Goal: Contribute content: Contribute content

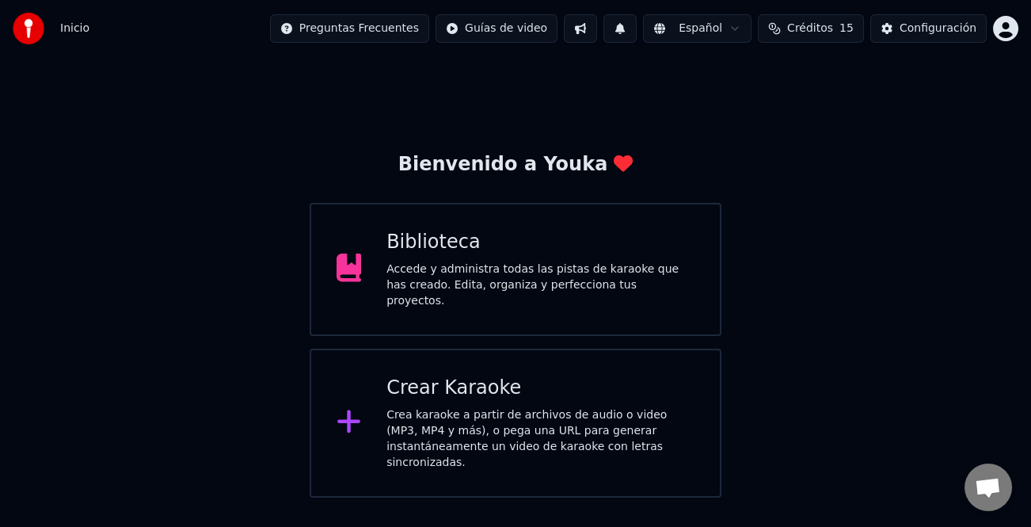
click at [610, 292] on div "Accede y administra todas las pistas de karaoke que has creado. Edita, organiza…" at bounding box center [541, 285] width 308 height 48
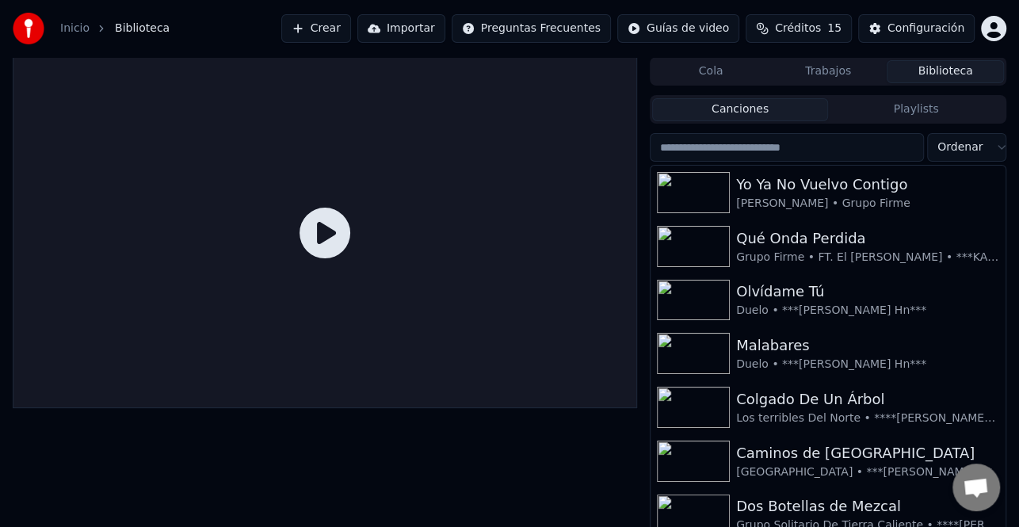
click at [351, 23] on button "Crear" at bounding box center [316, 28] width 70 height 29
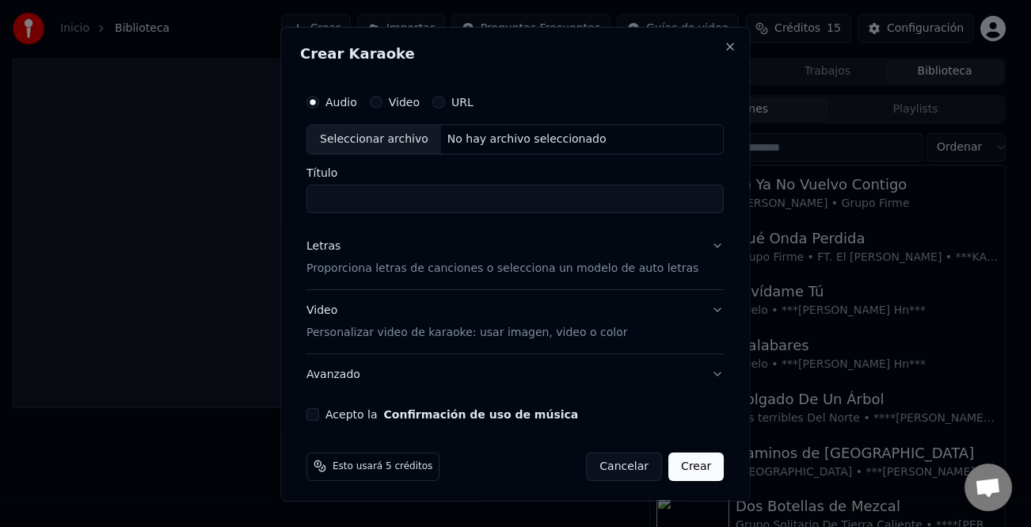
click at [384, 144] on div "Seleccionar archivo" at bounding box center [374, 138] width 134 height 29
type input "**********"
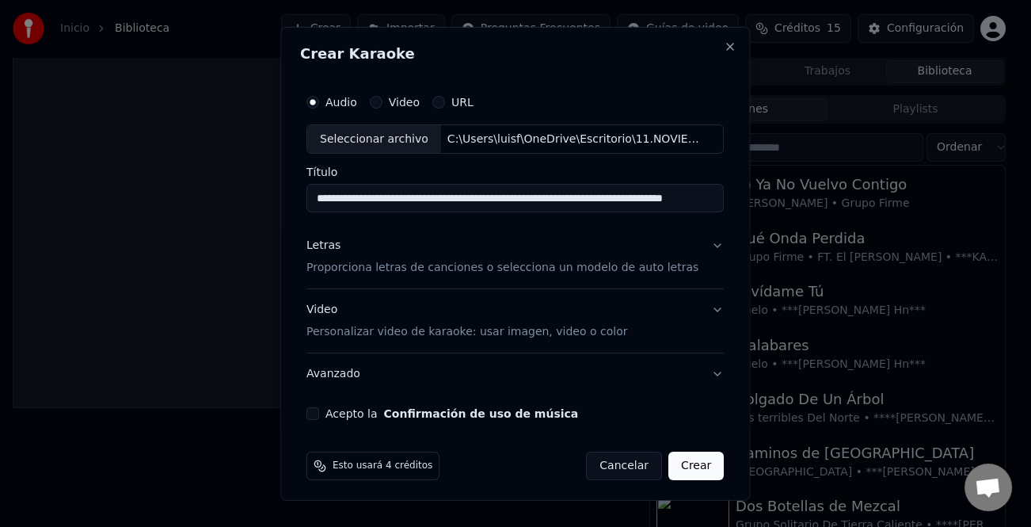
drag, startPoint x: 330, startPoint y: 245, endPoint x: 363, endPoint y: 265, distance: 38.0
click at [331, 246] on div "Letras" at bounding box center [324, 246] width 34 height 16
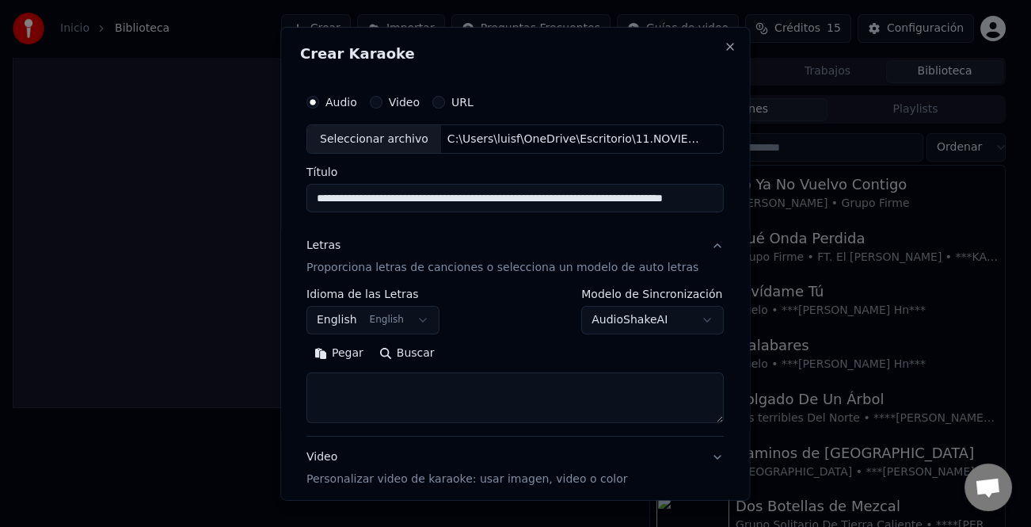
drag, startPoint x: 342, startPoint y: 356, endPoint x: 431, endPoint y: 379, distance: 91.6
click at [343, 356] on button "Pegar" at bounding box center [339, 353] width 65 height 25
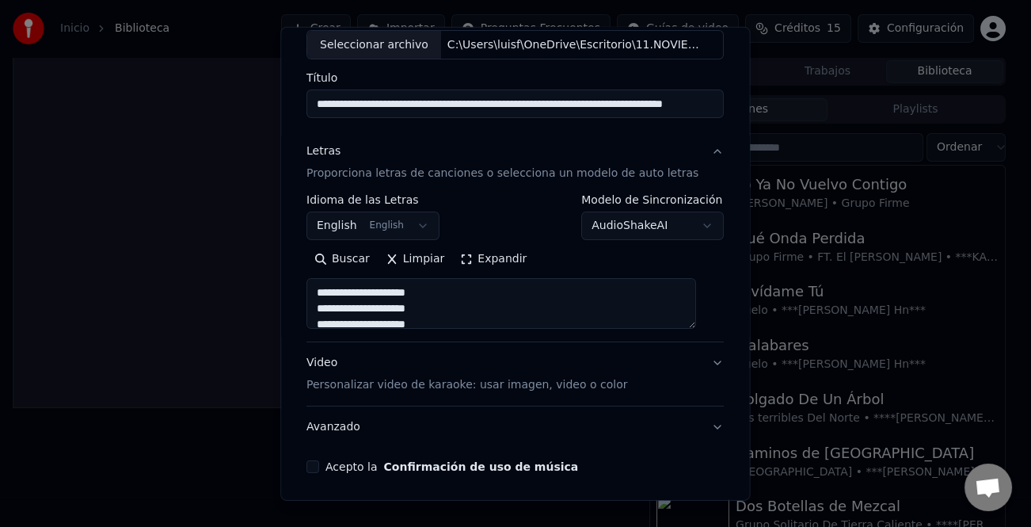
scroll to position [153, 0]
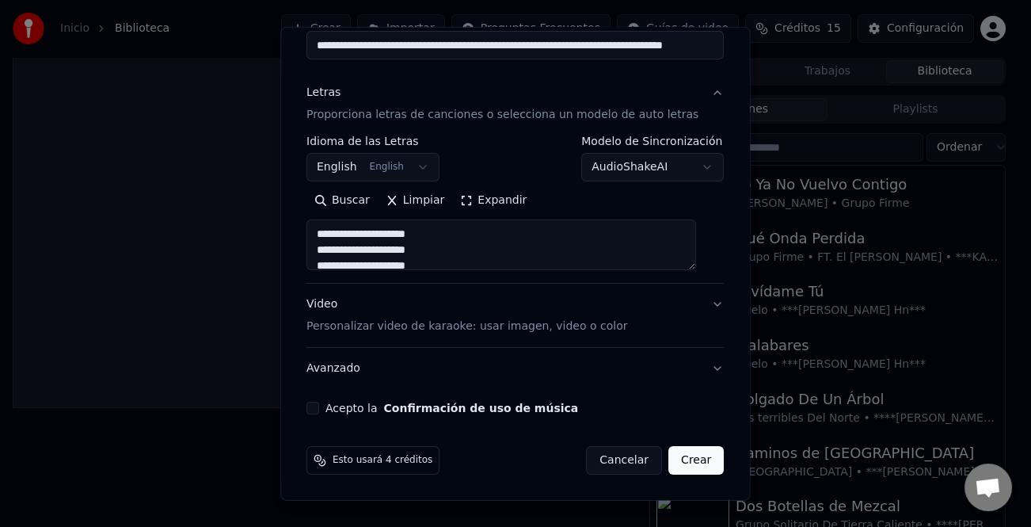
click at [321, 304] on div "Video Personalizar video de karaoke: usar imagen, video o color" at bounding box center [467, 315] width 321 height 38
type textarea "**********"
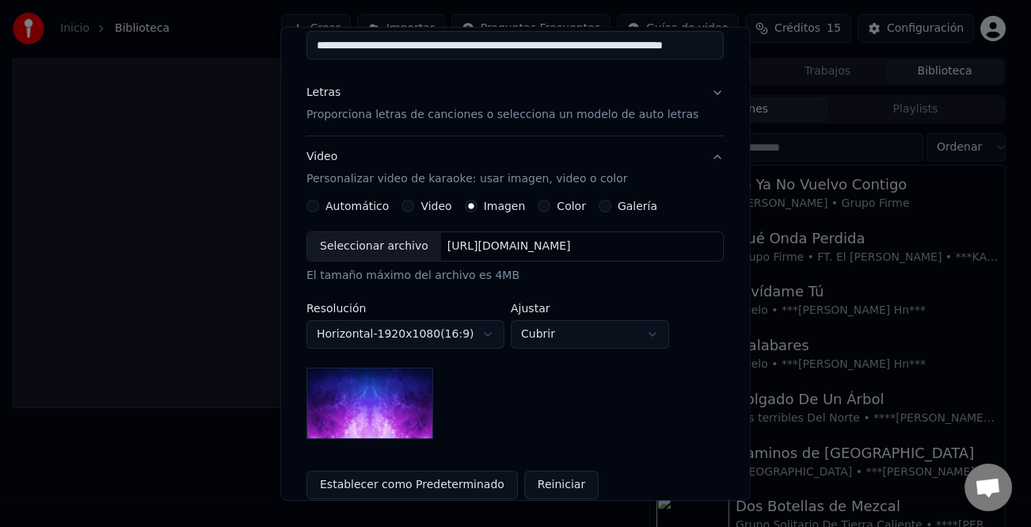
click at [422, 209] on div "Video" at bounding box center [427, 206] width 50 height 13
click at [413, 206] on button "Video" at bounding box center [408, 206] width 13 height 13
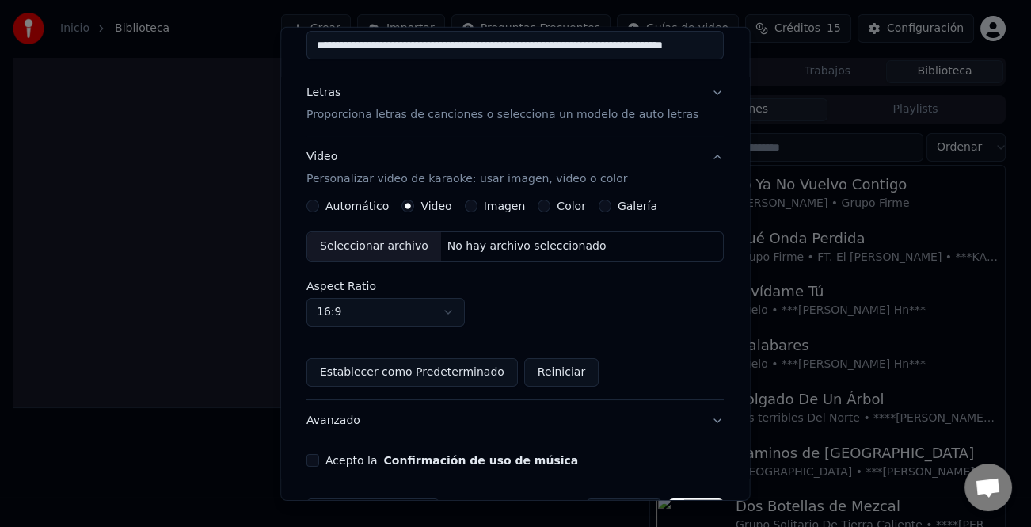
click at [399, 249] on div "Seleccionar archivo" at bounding box center [374, 246] width 134 height 29
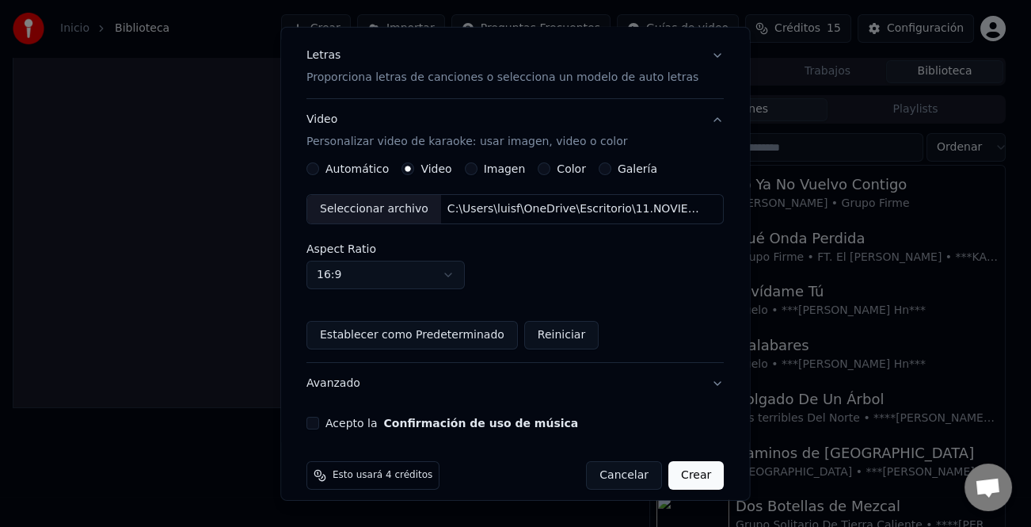
scroll to position [205, 0]
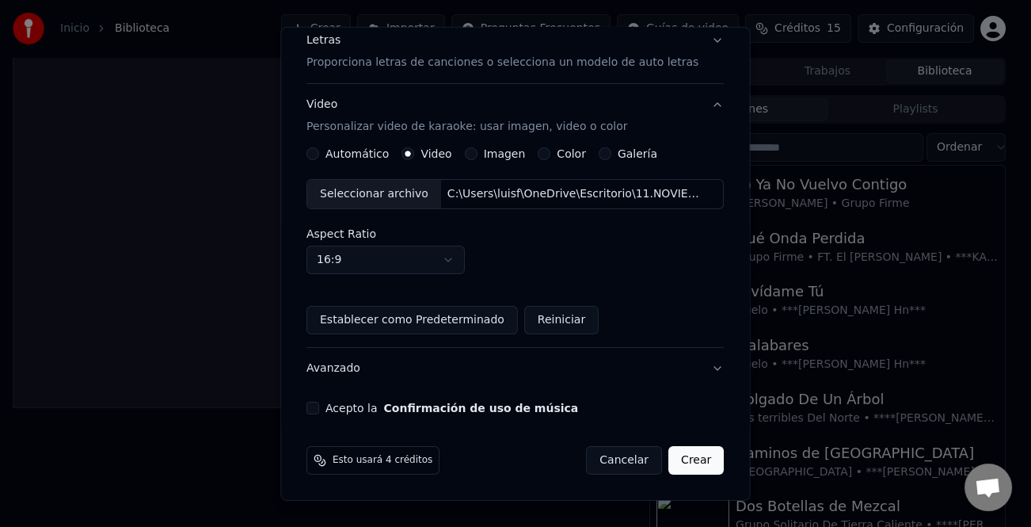
click at [319, 406] on button "Acepto la Confirmación de uso de música" at bounding box center [313, 408] width 13 height 13
click at [688, 468] on button "Crear" at bounding box center [695, 460] width 55 height 29
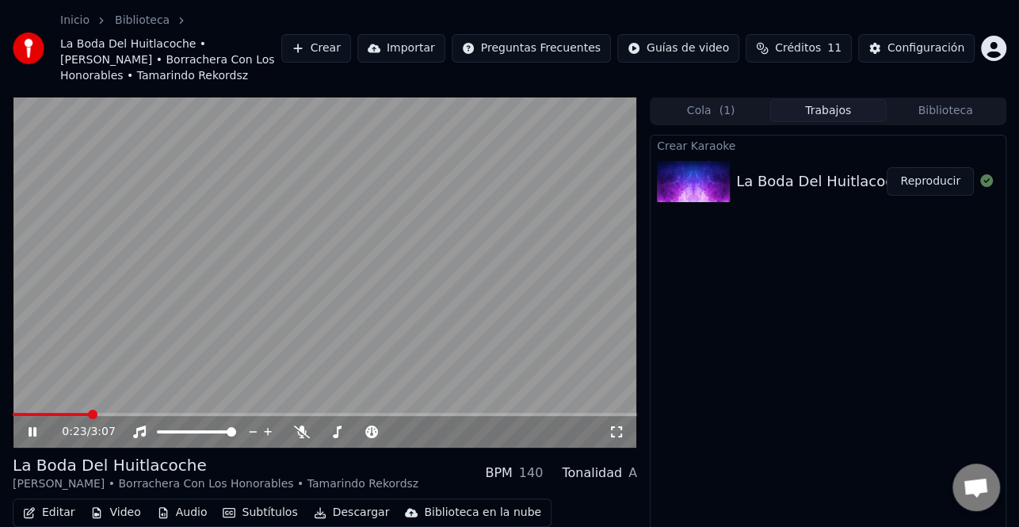
click at [32, 425] on icon at bounding box center [43, 431] width 36 height 13
click at [934, 51] on button "Configuración" at bounding box center [916, 48] width 116 height 29
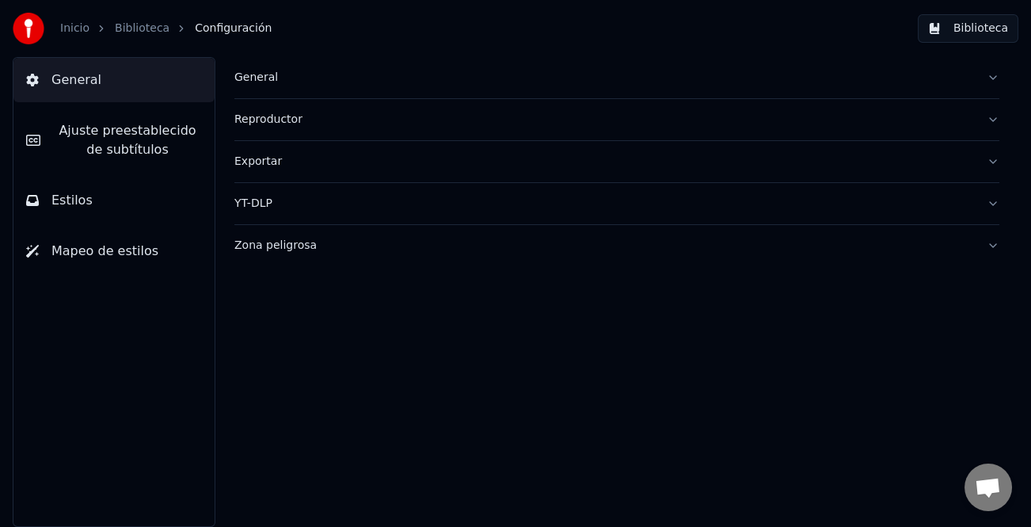
click at [969, 29] on button "Biblioteca" at bounding box center [968, 28] width 101 height 29
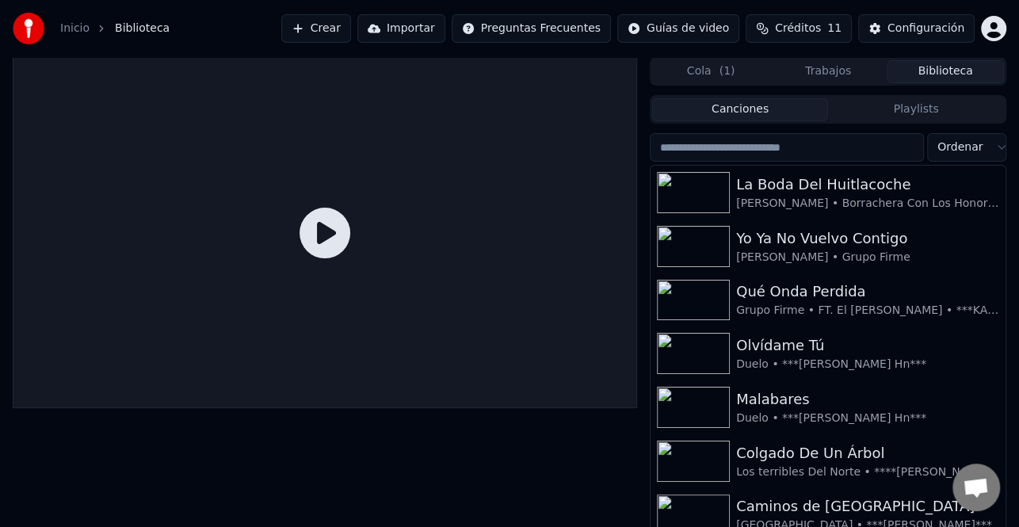
click at [351, 36] on button "Crear" at bounding box center [316, 28] width 70 height 29
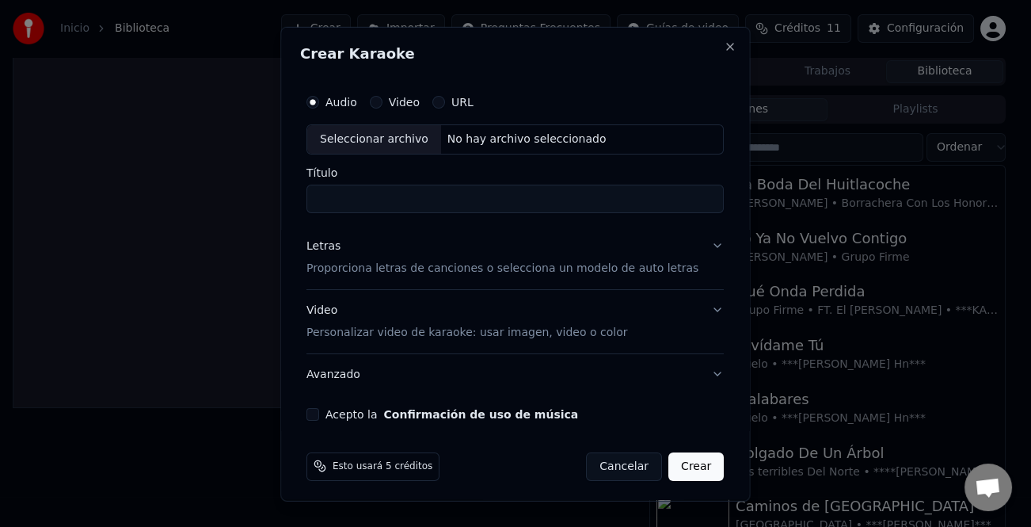
click at [695, 51] on h2 "Crear Karaoke" at bounding box center [515, 53] width 430 height 14
click at [725, 43] on button "Close" at bounding box center [731, 46] width 13 height 13
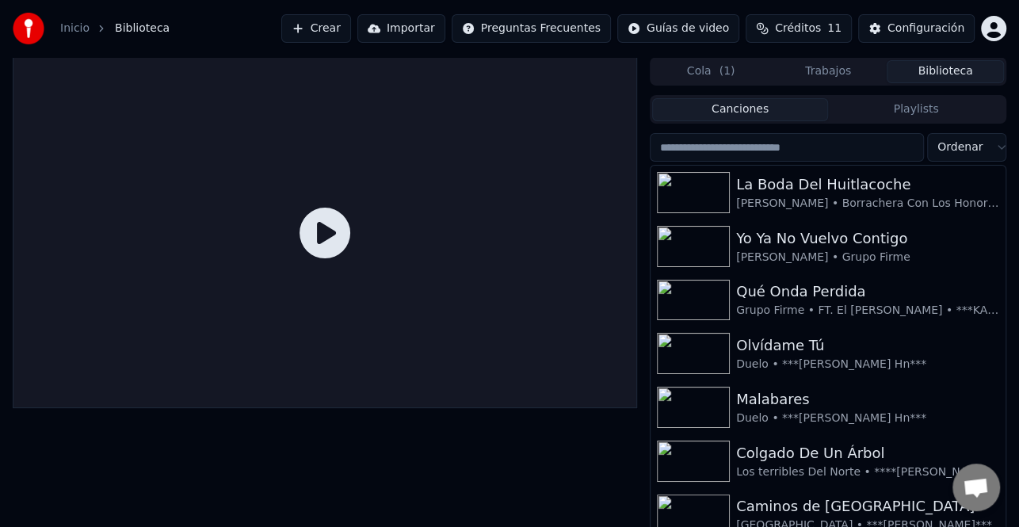
click at [741, 63] on button "Cola ( 1 )" at bounding box center [710, 71] width 117 height 23
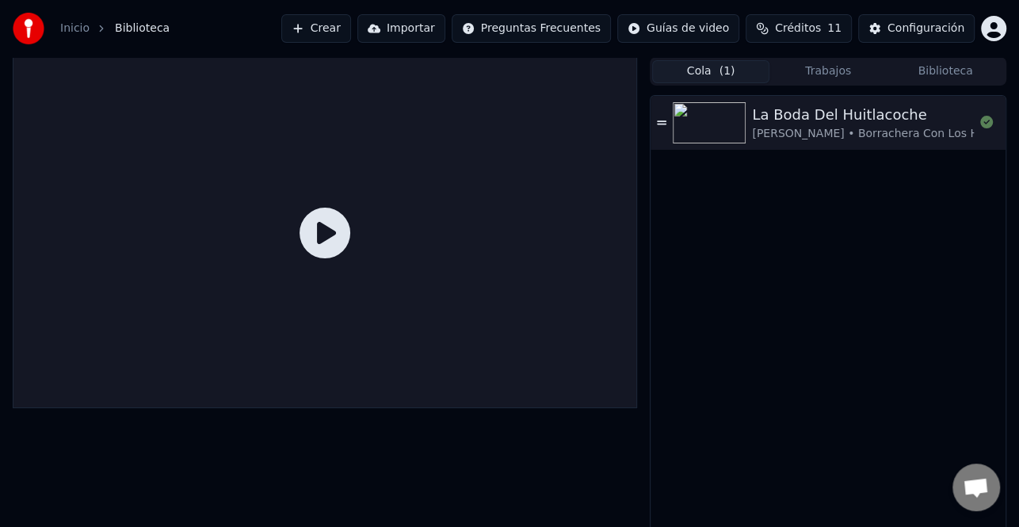
click at [351, 29] on button "Crear" at bounding box center [316, 28] width 70 height 29
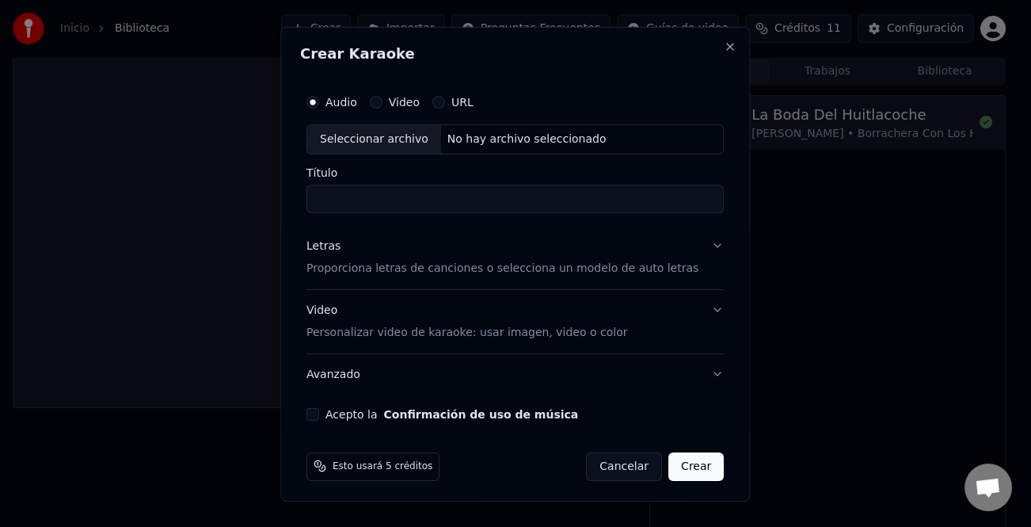
click at [383, 143] on div "Seleccionar archivo" at bounding box center [374, 138] width 134 height 29
type input "**********"
drag, startPoint x: 339, startPoint y: 246, endPoint x: 329, endPoint y: 253, distance: 12.1
click at [338, 246] on div "Letras" at bounding box center [324, 246] width 34 height 16
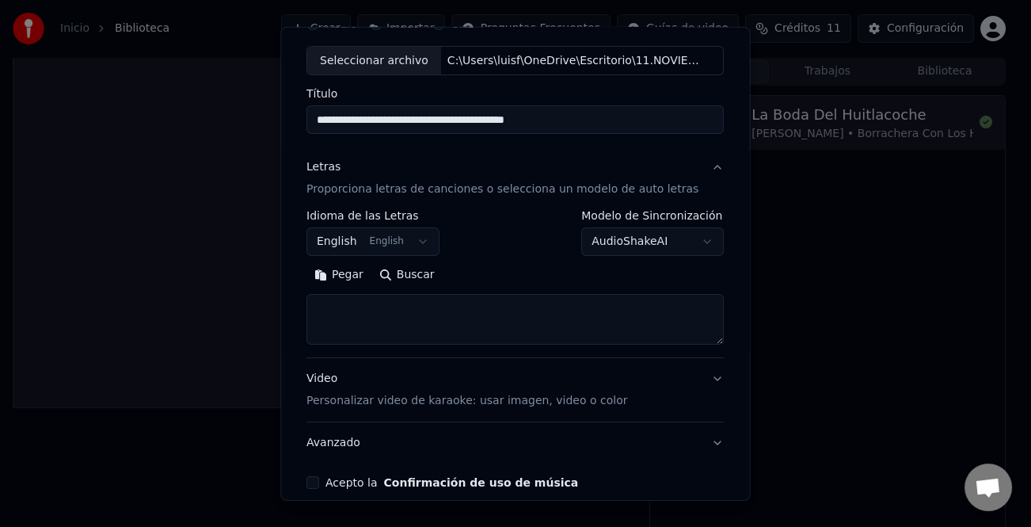
scroll to position [153, 0]
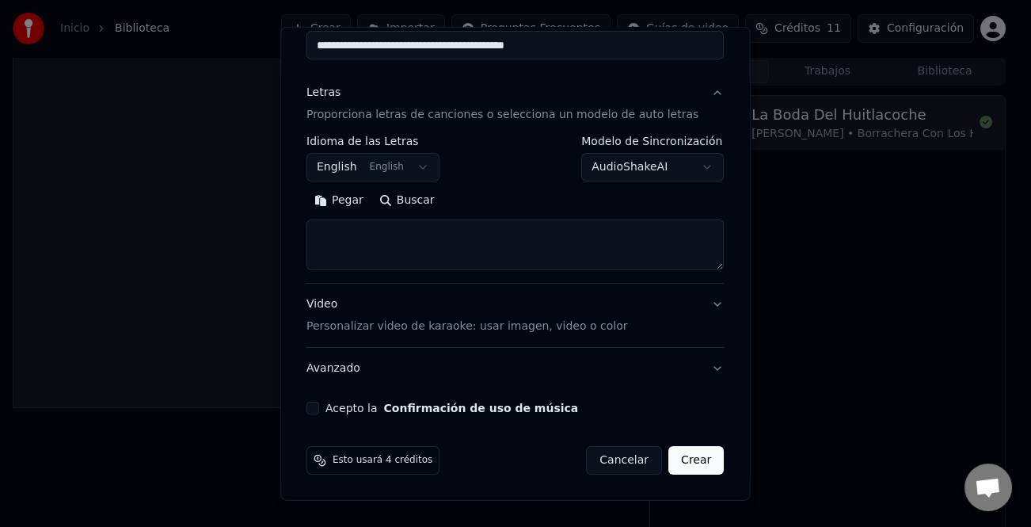
click at [348, 215] on div "Pegar Buscar" at bounding box center [515, 229] width 417 height 82
click at [351, 204] on button "Pegar" at bounding box center [339, 200] width 65 height 25
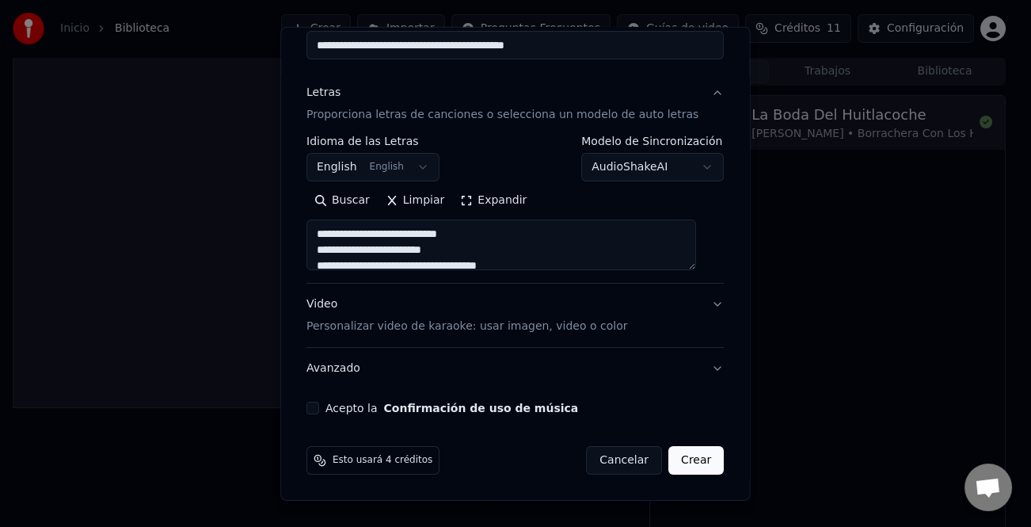
click at [327, 304] on div "Video Personalizar video de karaoke: usar imagen, video o color" at bounding box center [467, 315] width 321 height 38
type textarea "**********"
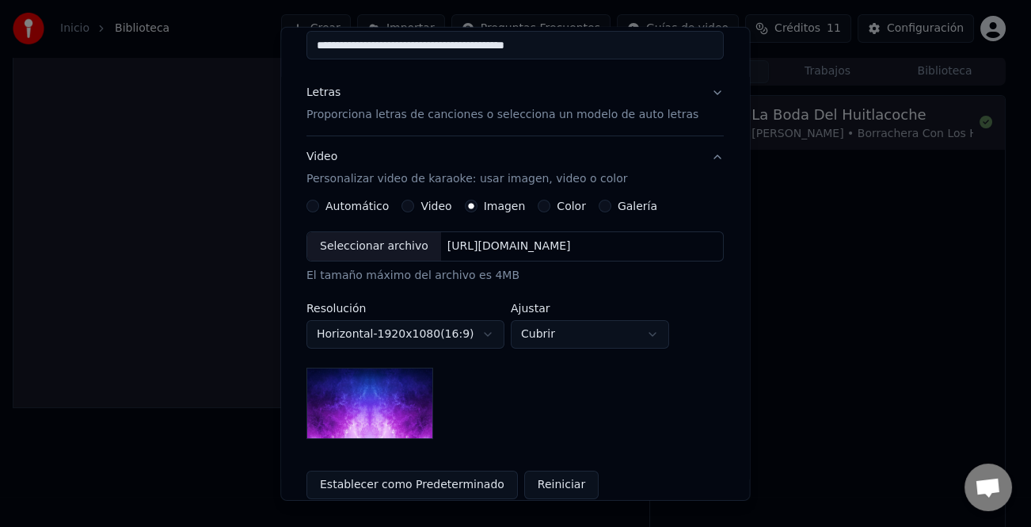
click at [421, 206] on div "Video" at bounding box center [427, 206] width 50 height 13
click at [412, 206] on button "Video" at bounding box center [408, 206] width 13 height 13
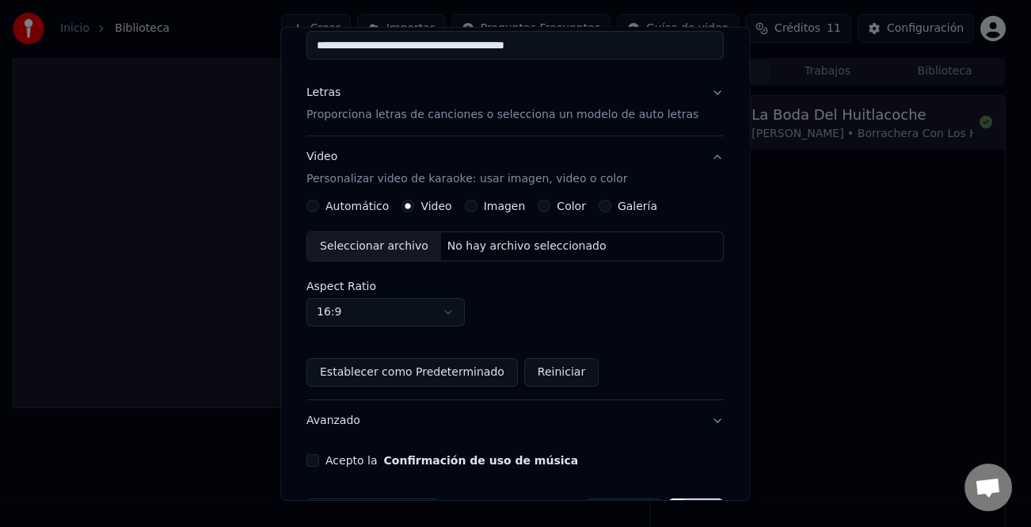
click at [396, 247] on div "Seleccionar archivo" at bounding box center [374, 246] width 134 height 29
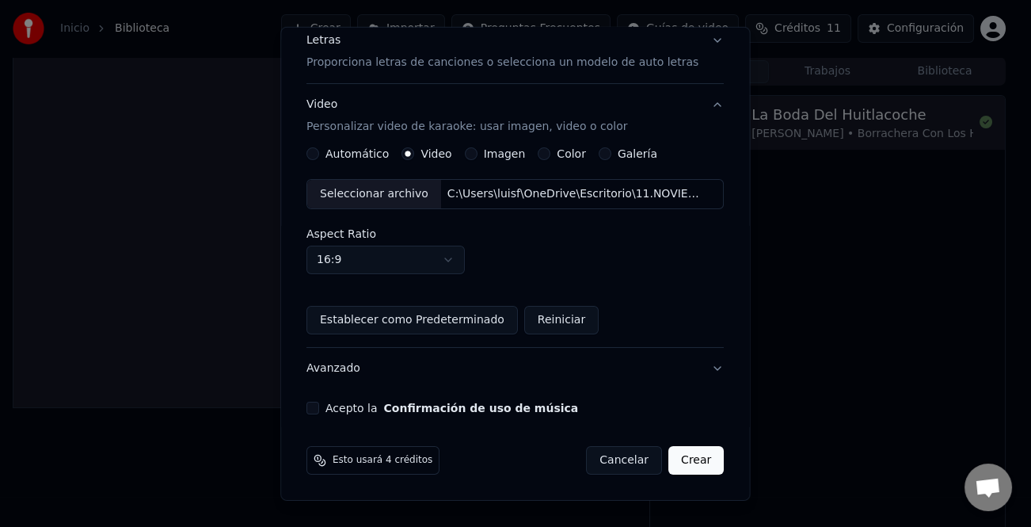
click at [319, 403] on button "Acepto la Confirmación de uso de música" at bounding box center [313, 408] width 13 height 13
click at [671, 468] on button "Crear" at bounding box center [695, 460] width 55 height 29
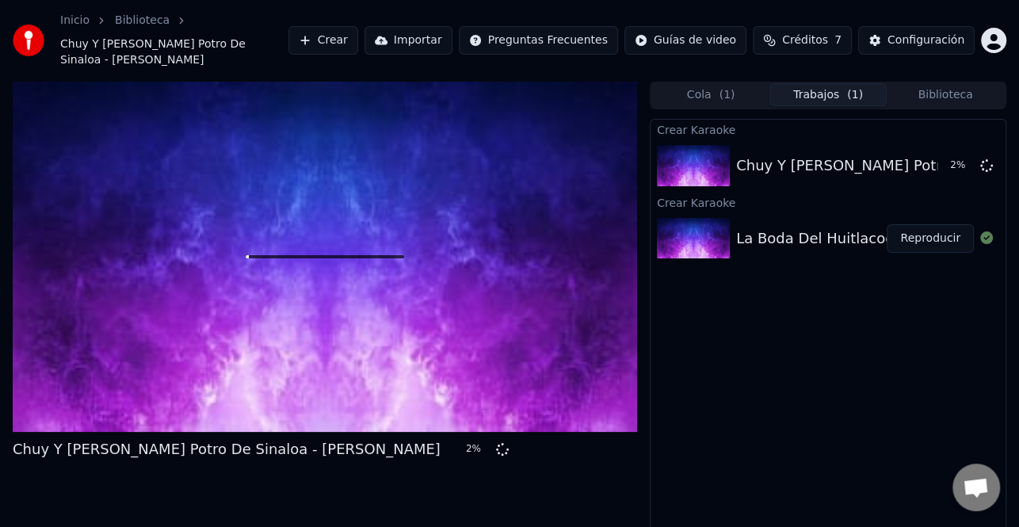
click at [920, 224] on button "Reproducir" at bounding box center [929, 238] width 87 height 29
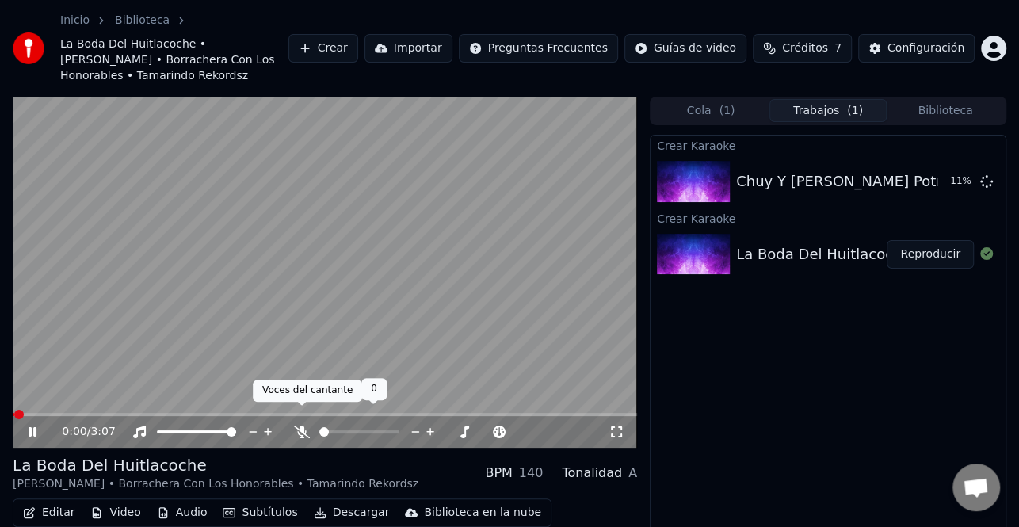
click at [299, 425] on icon at bounding box center [302, 431] width 16 height 13
click at [29, 427] on icon at bounding box center [33, 432] width 8 height 10
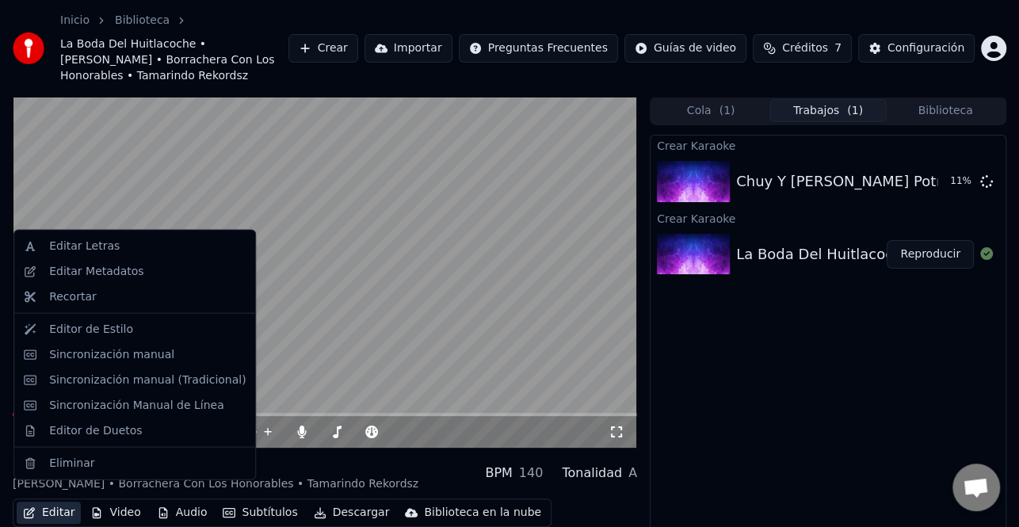
click at [63, 501] on button "Editar" at bounding box center [49, 512] width 64 height 22
click at [119, 274] on div "Editar Metadatos" at bounding box center [96, 272] width 94 height 16
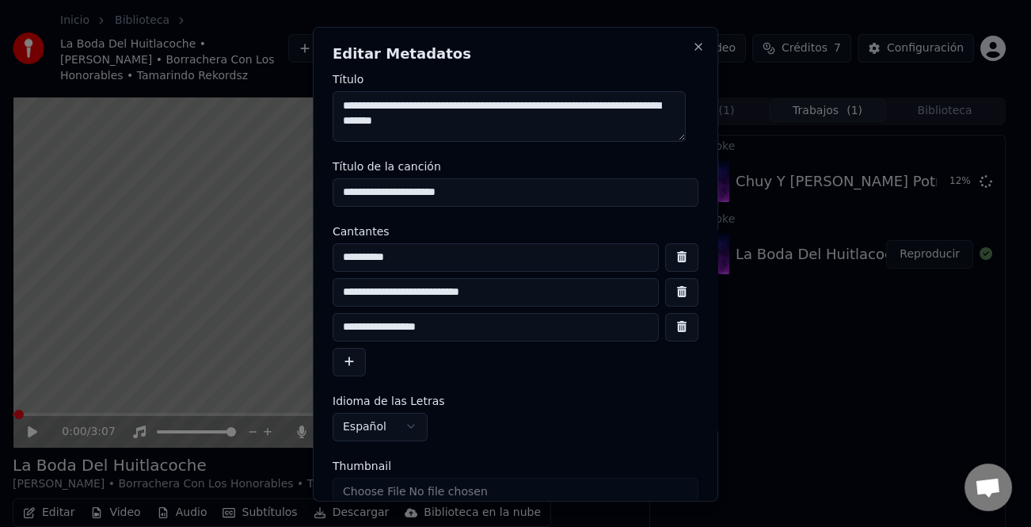
click at [350, 353] on button "button" at bounding box center [349, 361] width 33 height 29
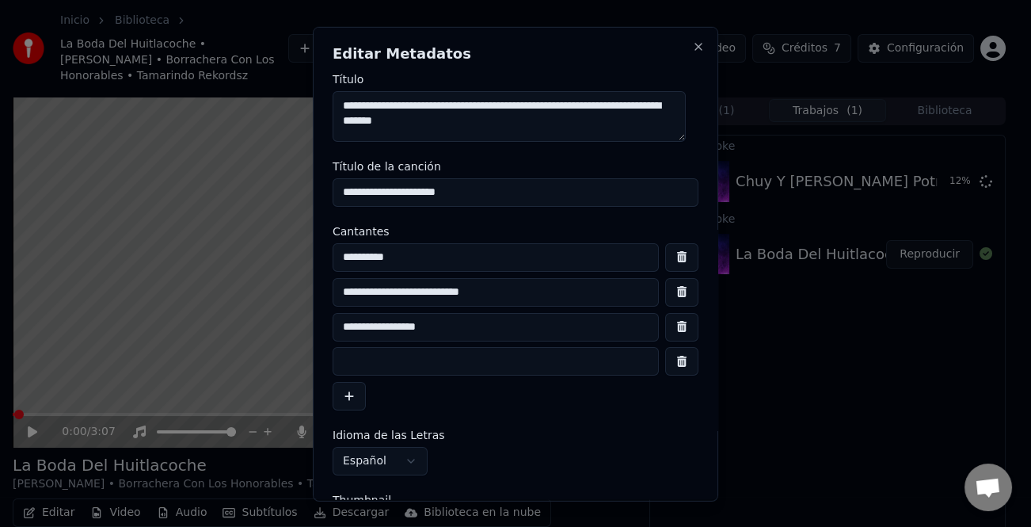
click at [398, 370] on input at bounding box center [496, 361] width 326 height 29
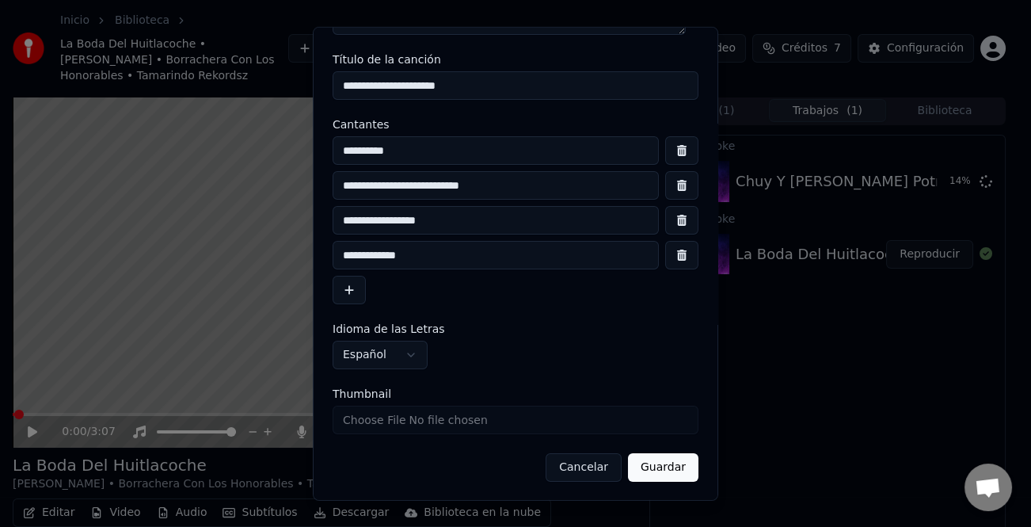
scroll to position [107, 0]
type input "**********"
click at [662, 452] on button "Guardar" at bounding box center [663, 466] width 70 height 29
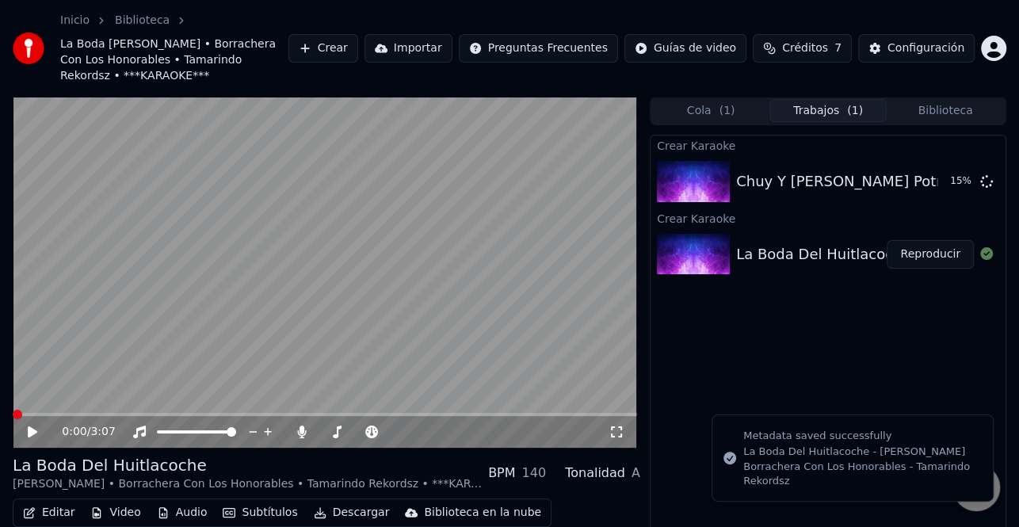
click at [36, 435] on icon at bounding box center [43, 431] width 36 height 13
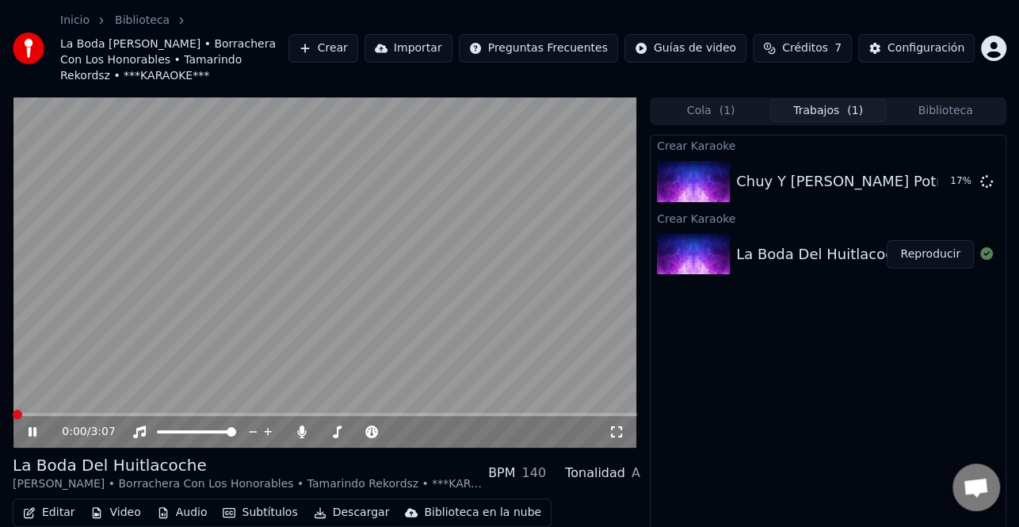
click at [139, 302] on video at bounding box center [325, 272] width 624 height 351
click at [35, 432] on icon at bounding box center [33, 431] width 10 height 11
click at [33, 432] on icon at bounding box center [33, 432] width 8 height 10
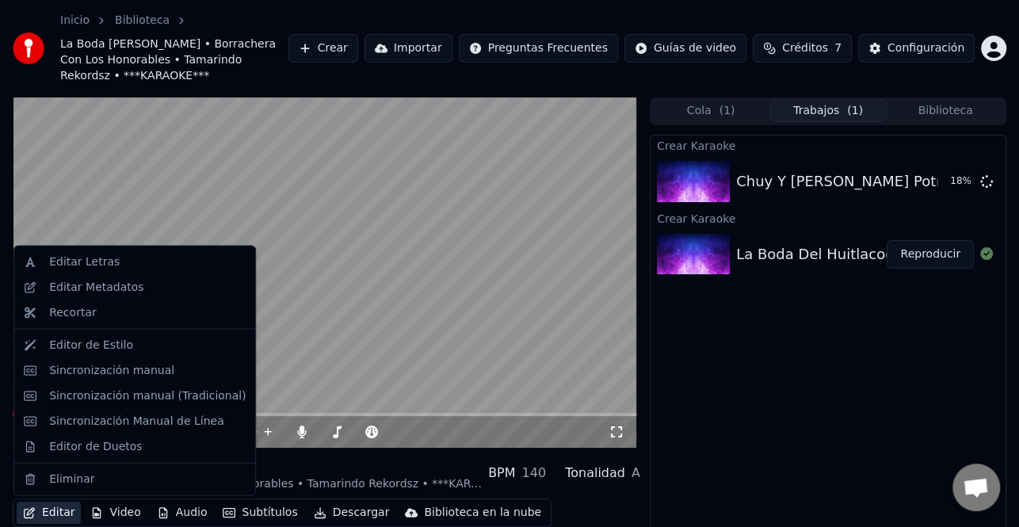
click at [49, 508] on button "Editar" at bounding box center [49, 512] width 64 height 22
click at [116, 287] on div "Editar Metadatos" at bounding box center [96, 288] width 94 height 16
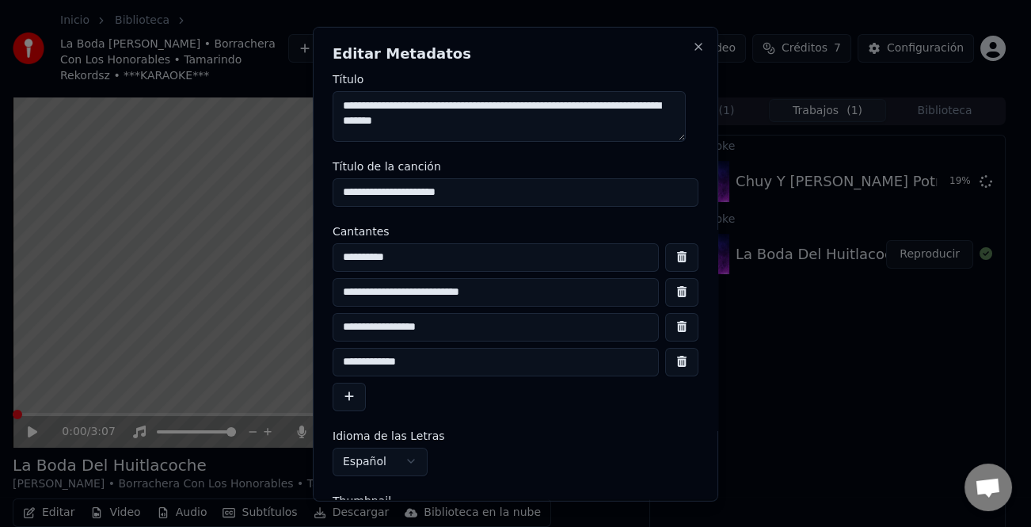
click at [338, 362] on input "**********" at bounding box center [496, 361] width 326 height 29
type input "**********"
click at [665, 328] on button "button" at bounding box center [681, 326] width 33 height 29
type input "**********"
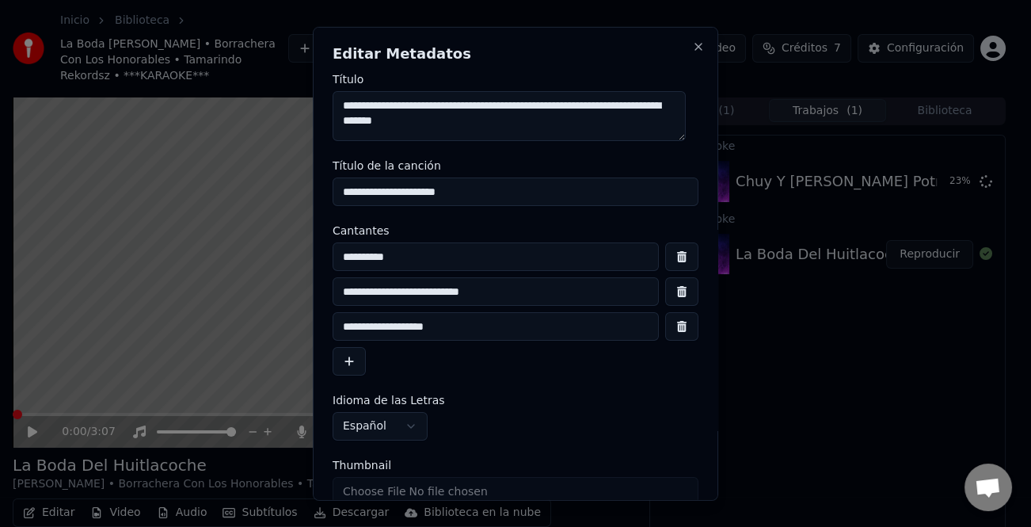
click at [665, 298] on button "button" at bounding box center [681, 291] width 33 height 29
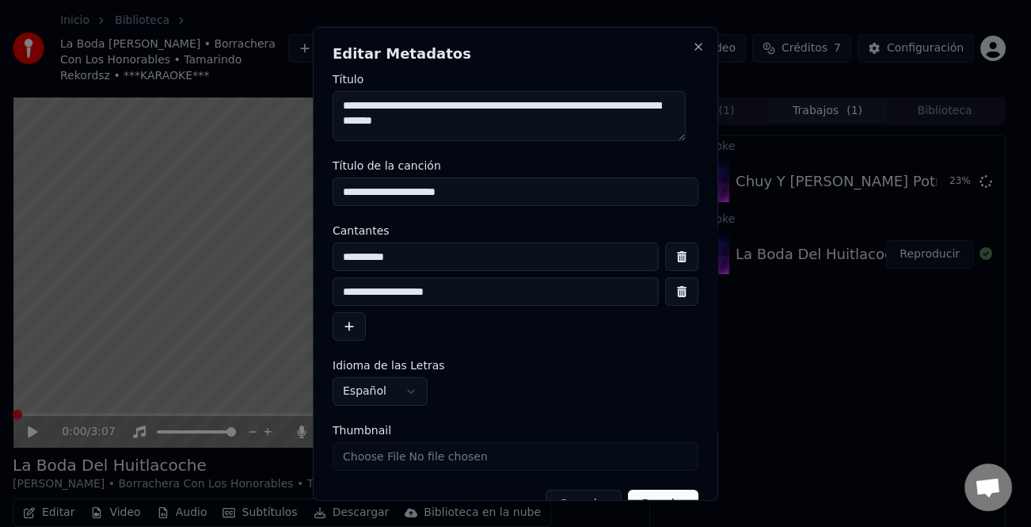
click at [353, 287] on input "**********" at bounding box center [496, 291] width 326 height 29
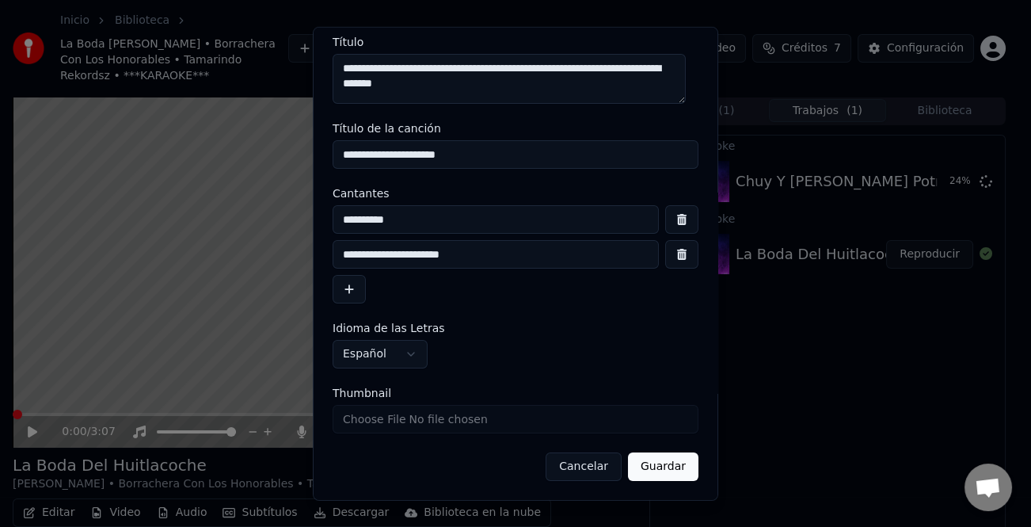
type input "**********"
click at [661, 466] on button "Guardar" at bounding box center [663, 466] width 70 height 29
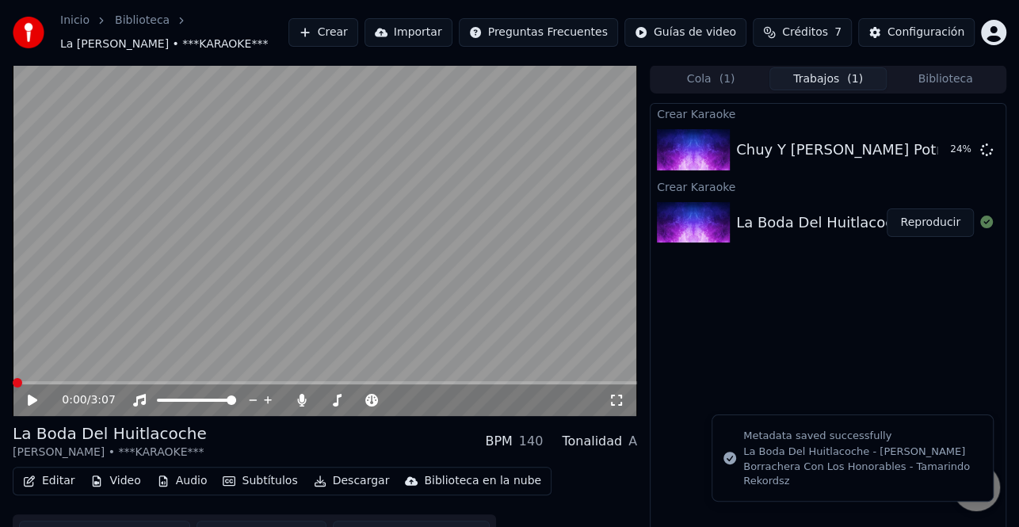
click at [30, 406] on icon at bounding box center [33, 399] width 10 height 11
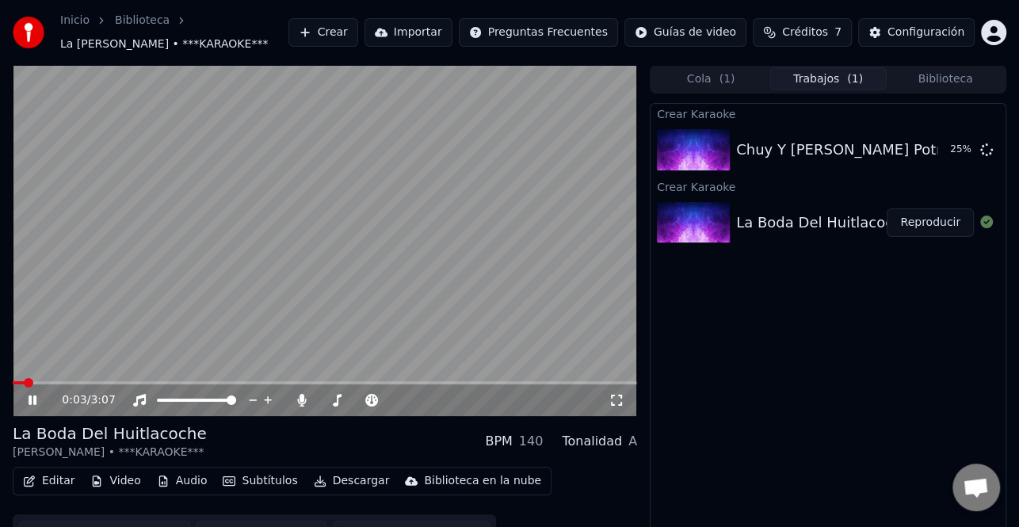
click at [24, 387] on span at bounding box center [29, 383] width 10 height 10
click at [35, 405] on icon at bounding box center [33, 400] width 8 height 10
click at [35, 406] on icon at bounding box center [43, 400] width 36 height 13
click at [32, 406] on icon at bounding box center [43, 400] width 36 height 13
click at [48, 492] on button "Editar" at bounding box center [49, 481] width 64 height 22
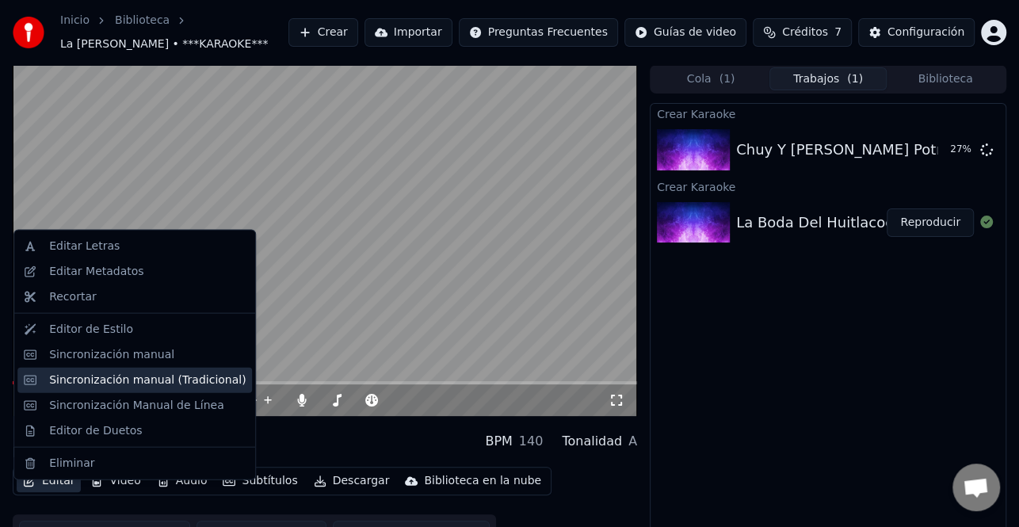
click at [97, 386] on div "Sincronización manual (Tradicional)" at bounding box center [147, 379] width 196 height 16
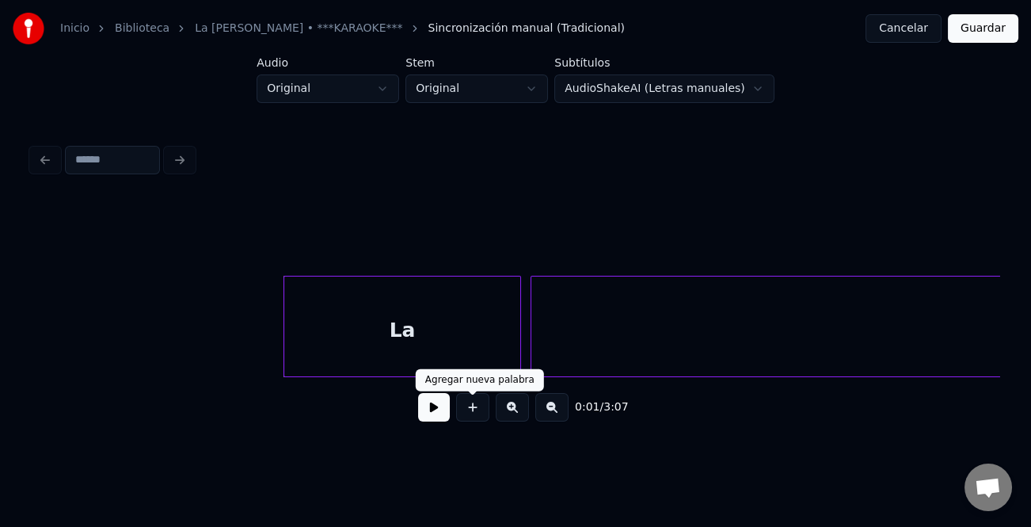
click at [444, 409] on button at bounding box center [434, 407] width 32 height 29
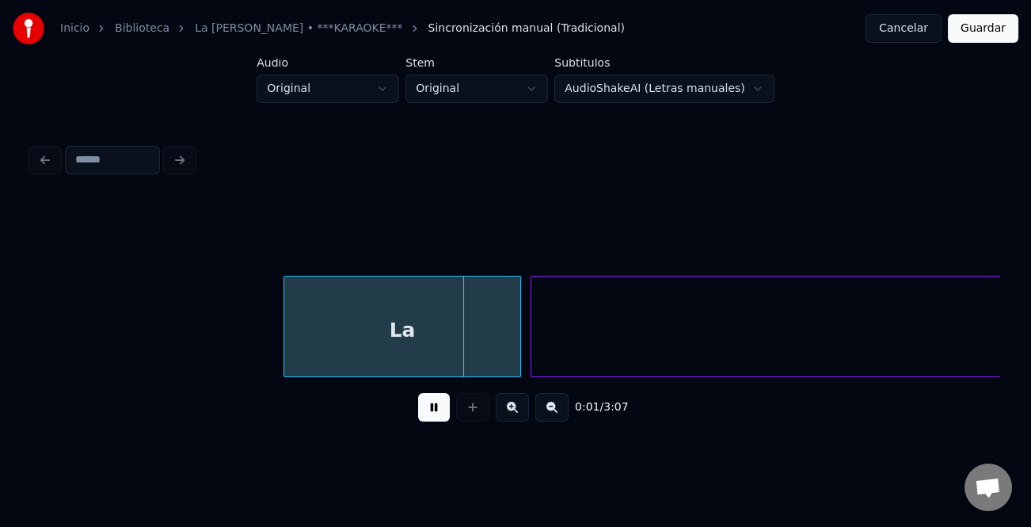
click at [539, 415] on button at bounding box center [551, 407] width 33 height 29
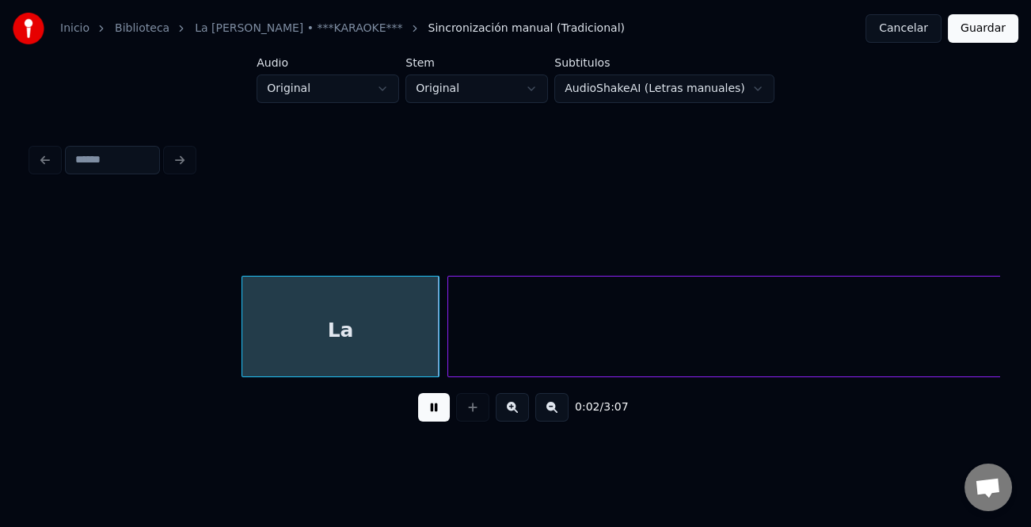
click at [544, 416] on button at bounding box center [551, 407] width 33 height 29
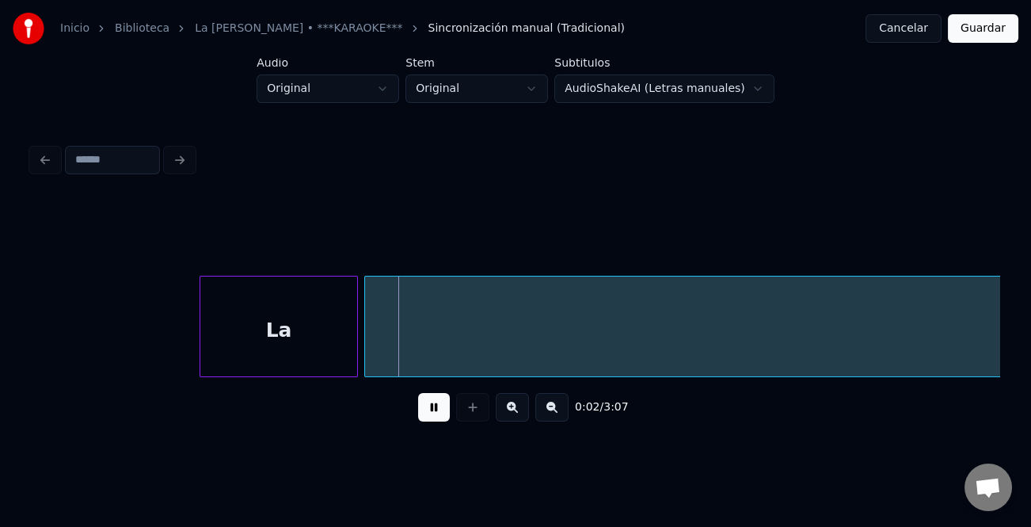
click at [544, 416] on button at bounding box center [551, 407] width 33 height 29
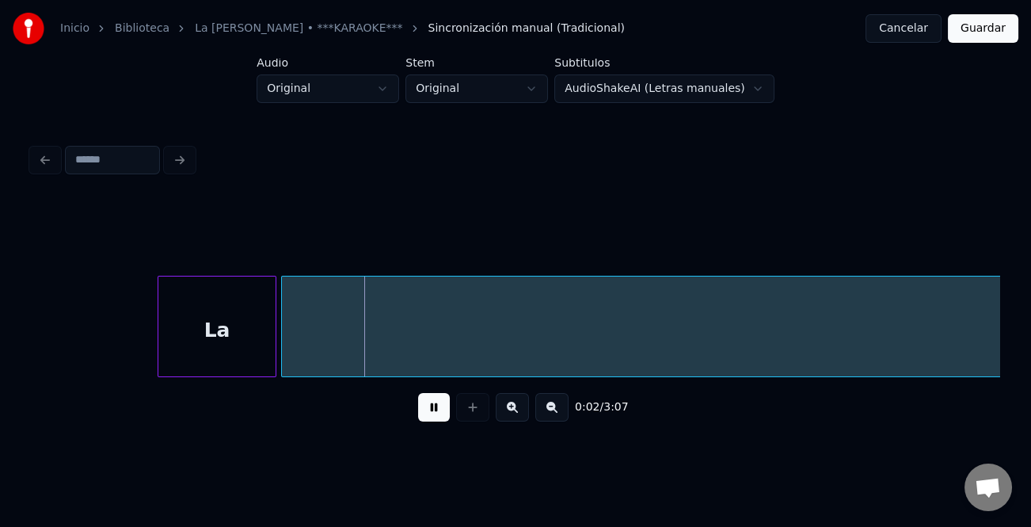
click at [544, 416] on button at bounding box center [551, 407] width 33 height 29
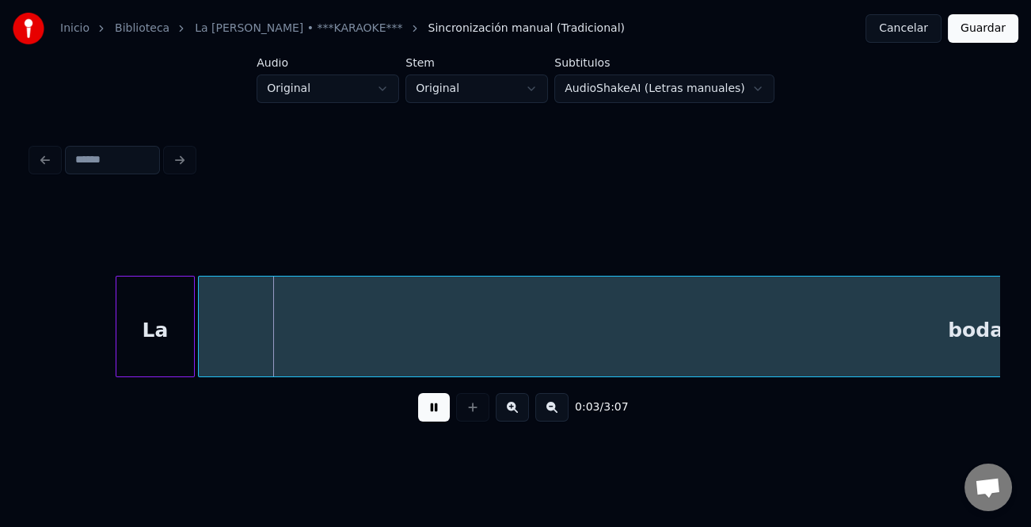
click at [544, 416] on button at bounding box center [551, 407] width 33 height 29
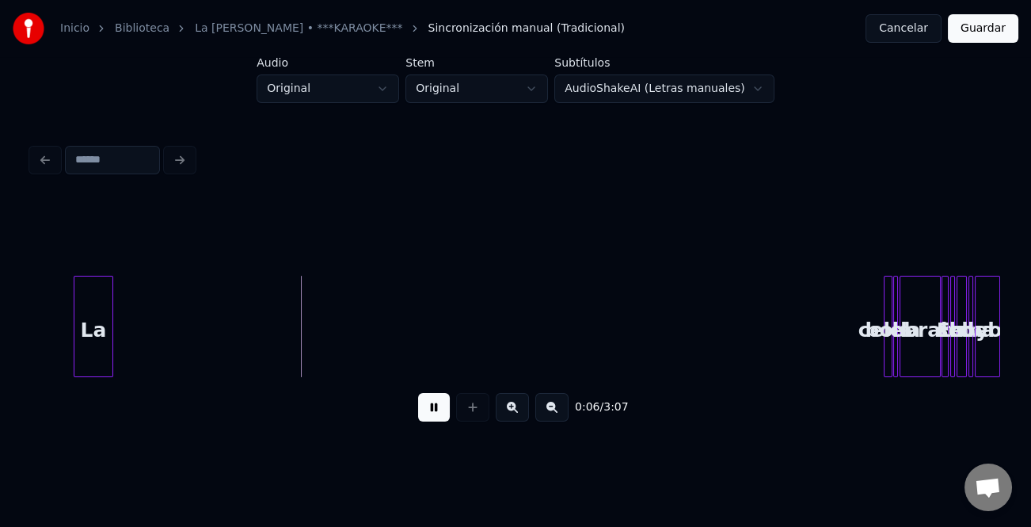
click at [886, 305] on div at bounding box center [887, 326] width 5 height 100
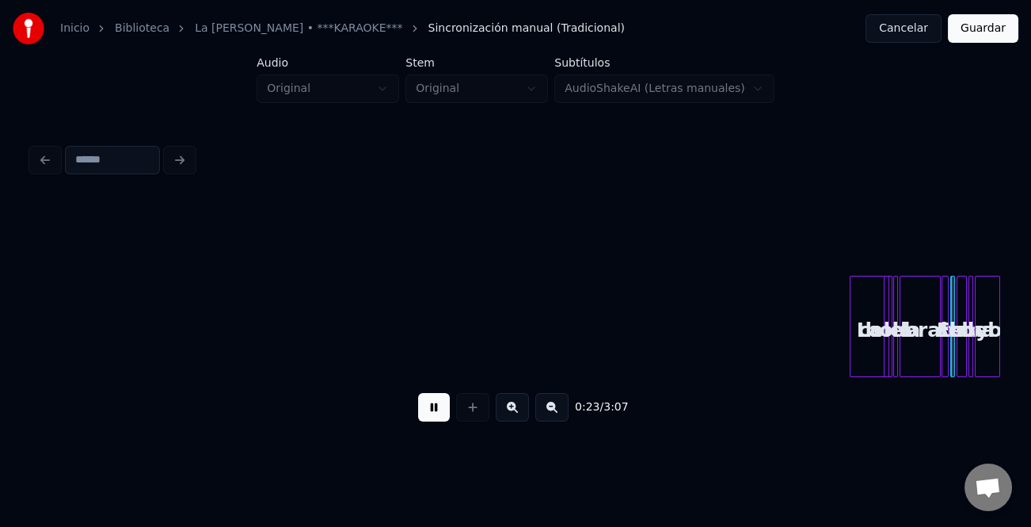
click at [871, 407] on div "0:23 / 3:07" at bounding box center [516, 316] width 968 height 241
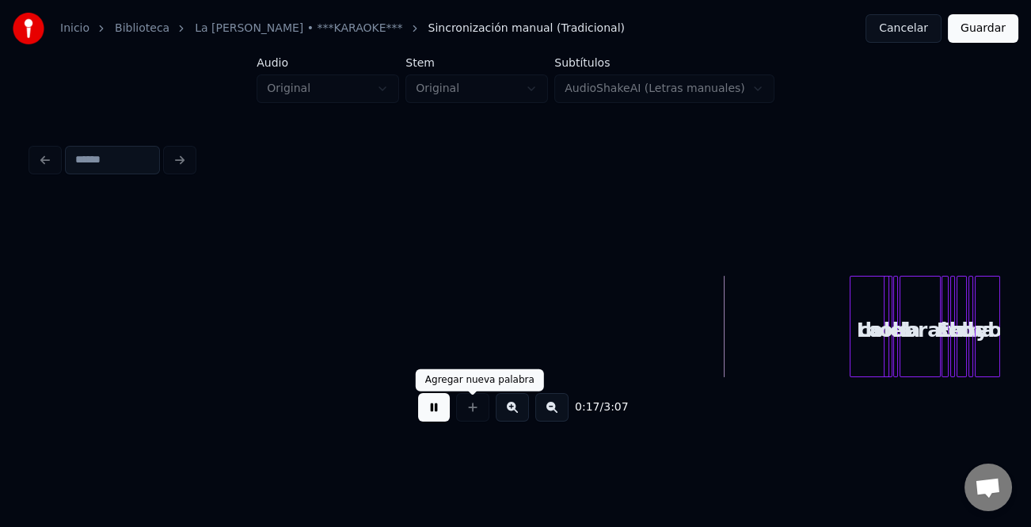
click at [440, 411] on button at bounding box center [434, 407] width 32 height 29
click at [518, 417] on button at bounding box center [512, 407] width 33 height 29
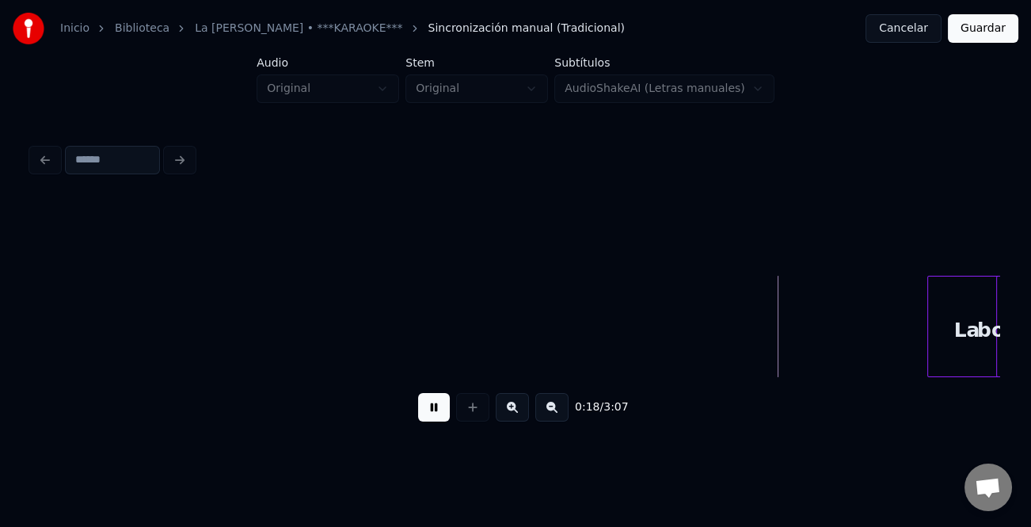
click at [518, 417] on button at bounding box center [512, 407] width 33 height 29
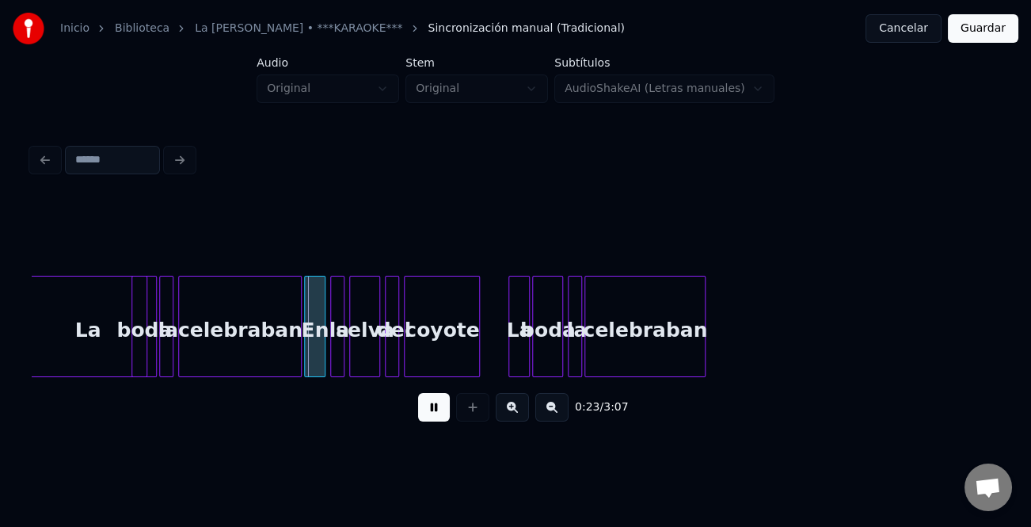
scroll to position [0, 2086]
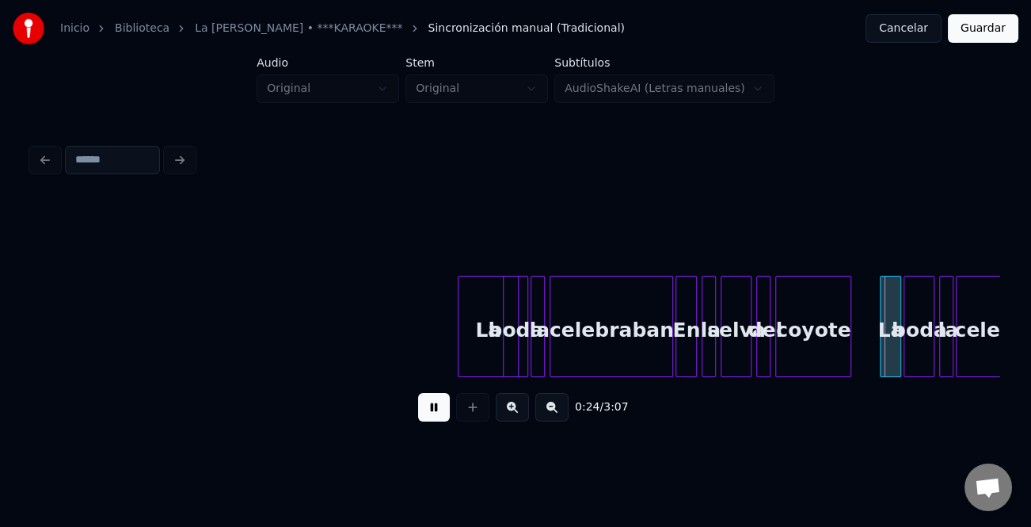
click at [463, 333] on div at bounding box center [461, 326] width 5 height 100
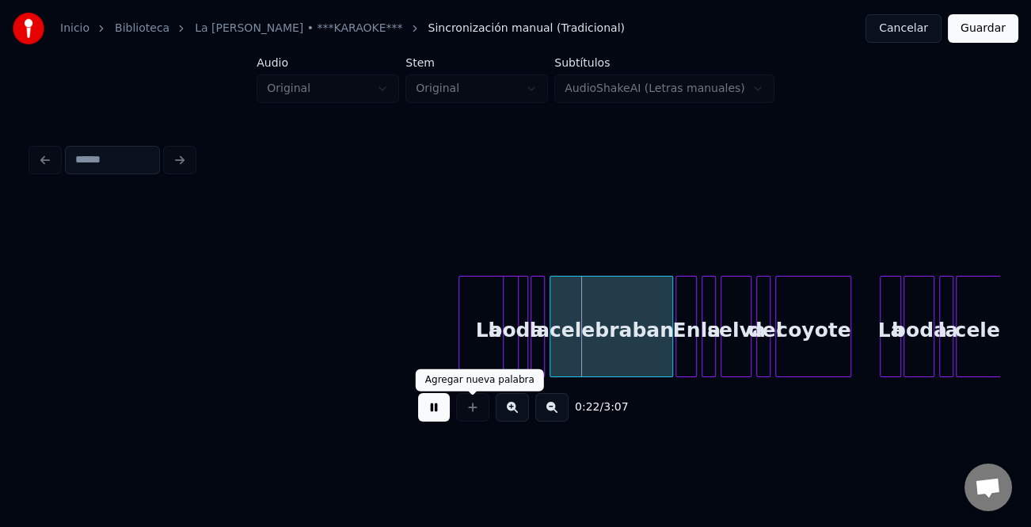
click at [440, 412] on button at bounding box center [434, 407] width 32 height 29
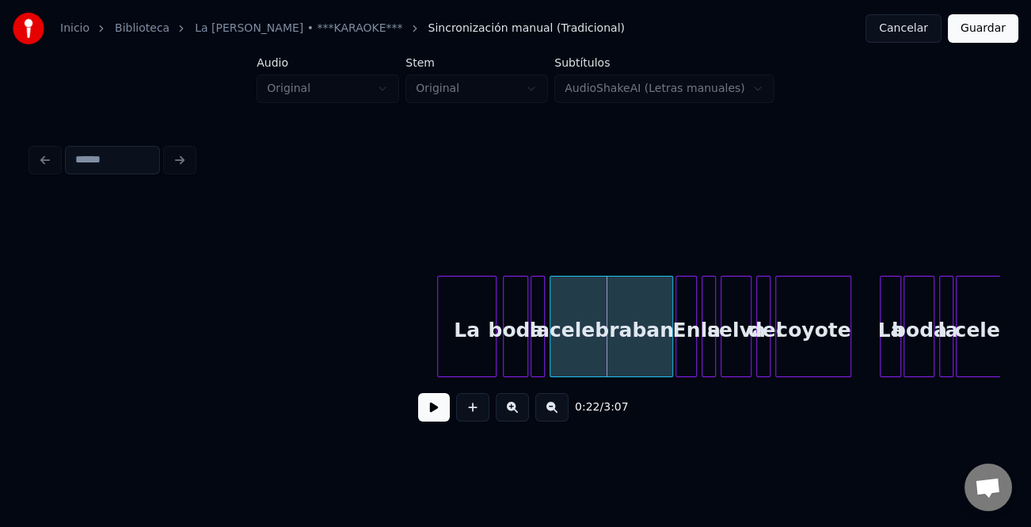
click at [460, 354] on div "La" at bounding box center [467, 330] width 59 height 108
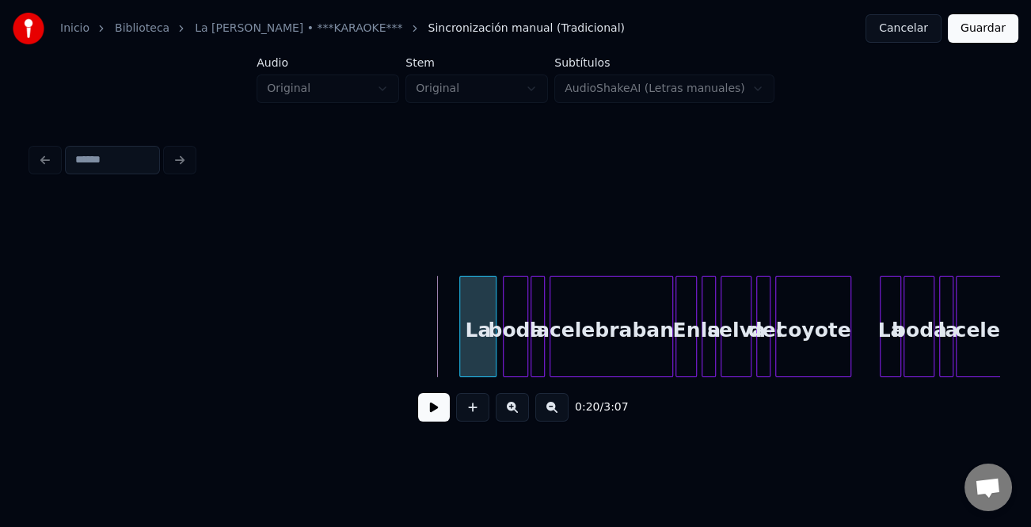
click at [464, 352] on div at bounding box center [462, 326] width 5 height 100
click at [437, 409] on button at bounding box center [434, 407] width 32 height 29
click at [521, 413] on button at bounding box center [512, 407] width 33 height 29
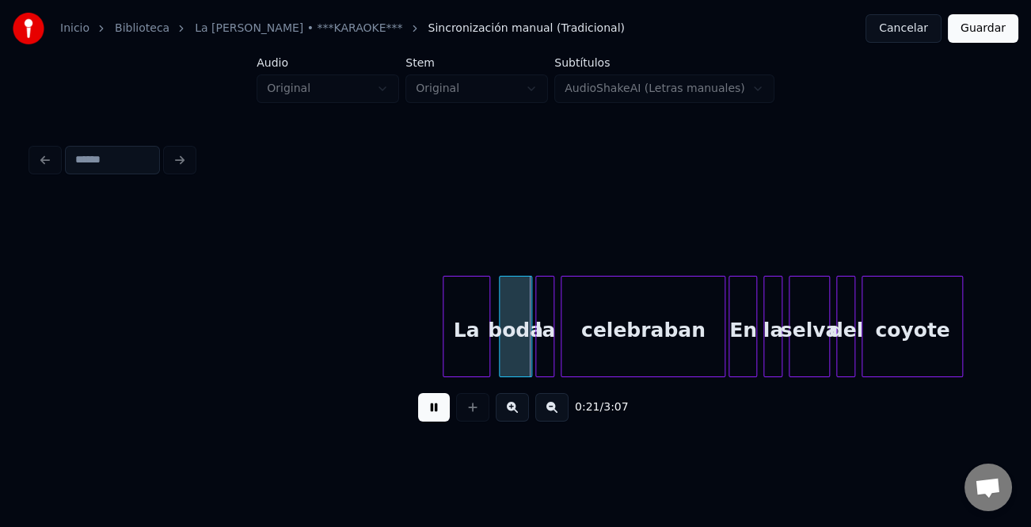
click at [521, 413] on button at bounding box center [512, 407] width 33 height 29
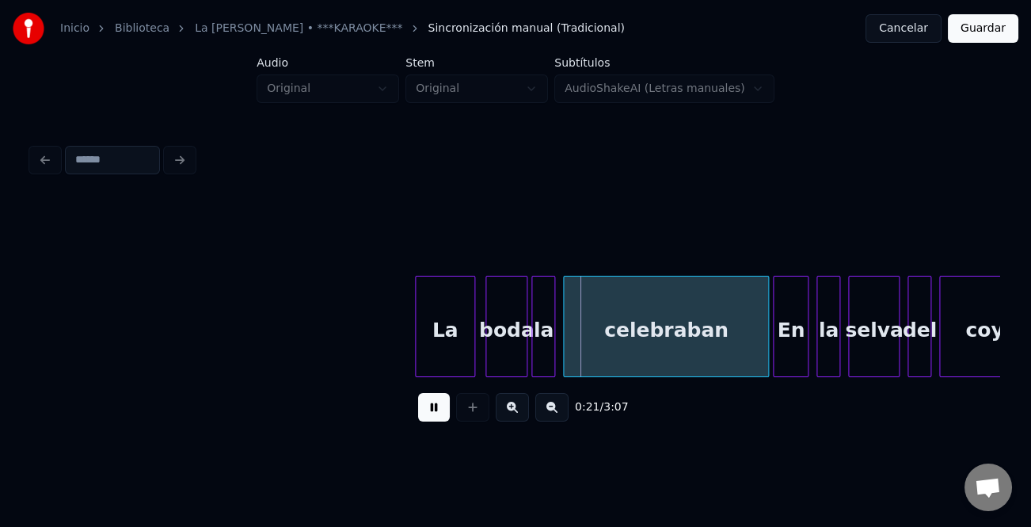
click at [521, 413] on button at bounding box center [512, 407] width 33 height 29
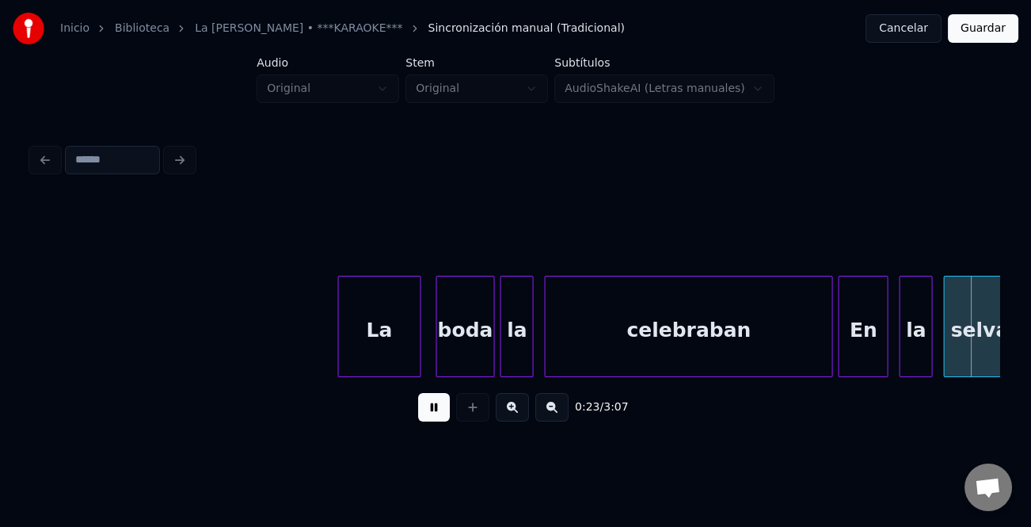
scroll to position [0, 6534]
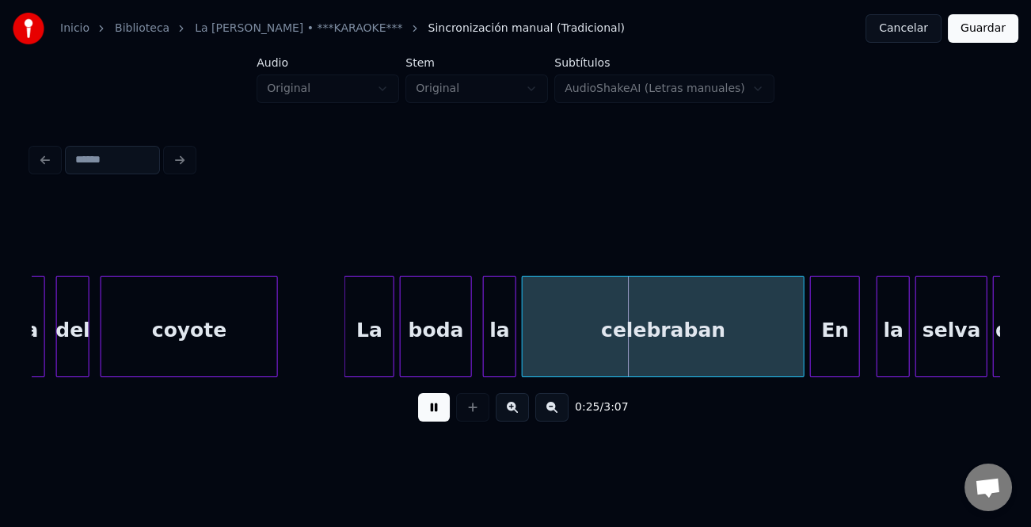
click at [347, 351] on div "La" at bounding box center [369, 330] width 48 height 108
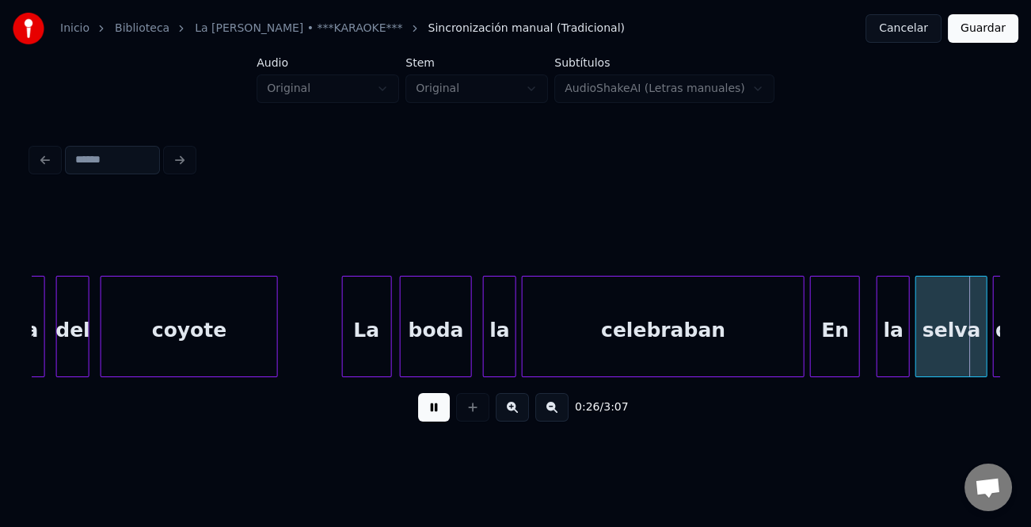
scroll to position [0, 7502]
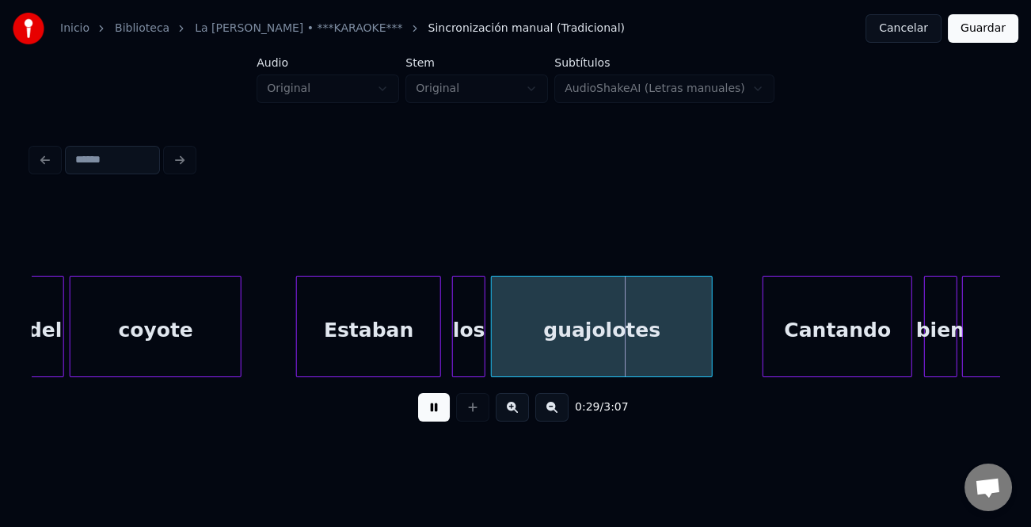
click at [299, 343] on div at bounding box center [299, 326] width 5 height 100
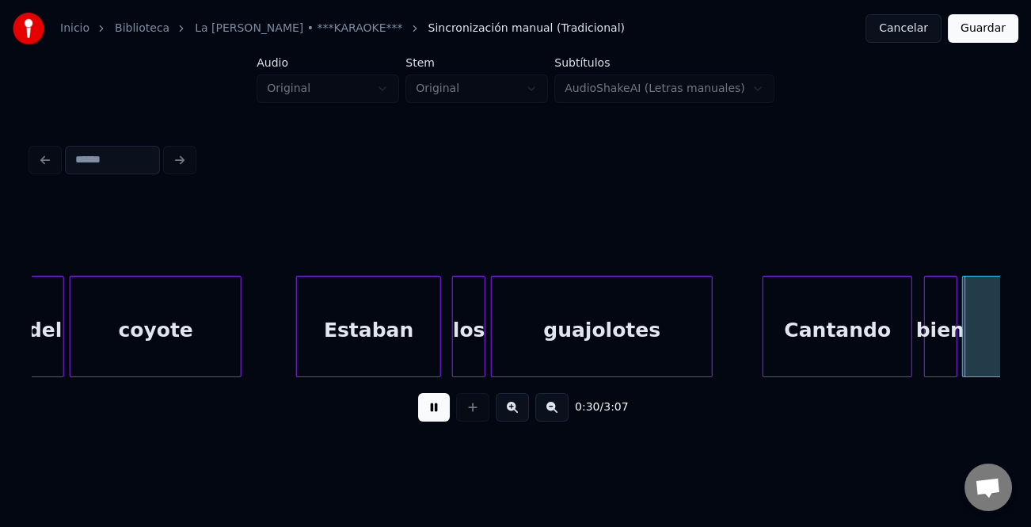
scroll to position [0, 8471]
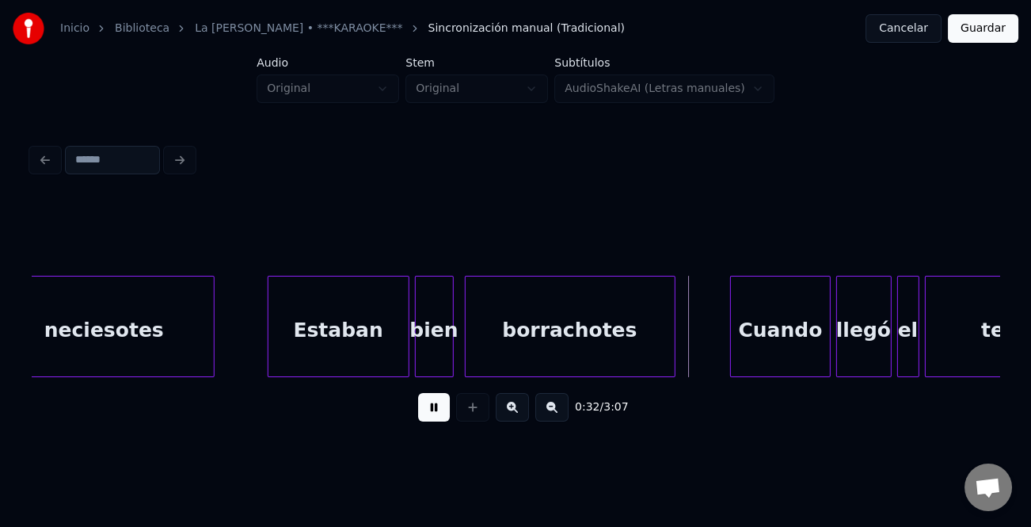
click at [268, 345] on div at bounding box center [270, 326] width 5 height 100
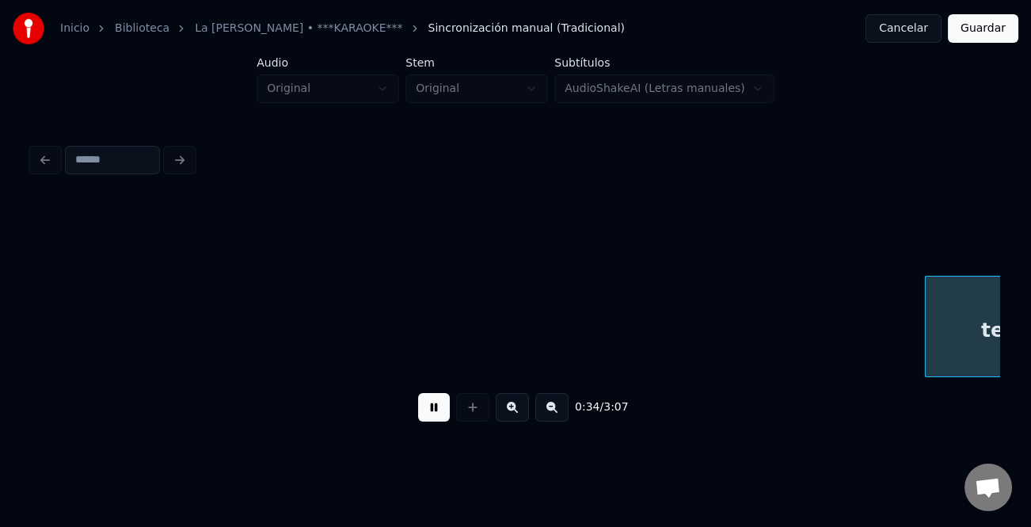
scroll to position [0, 9442]
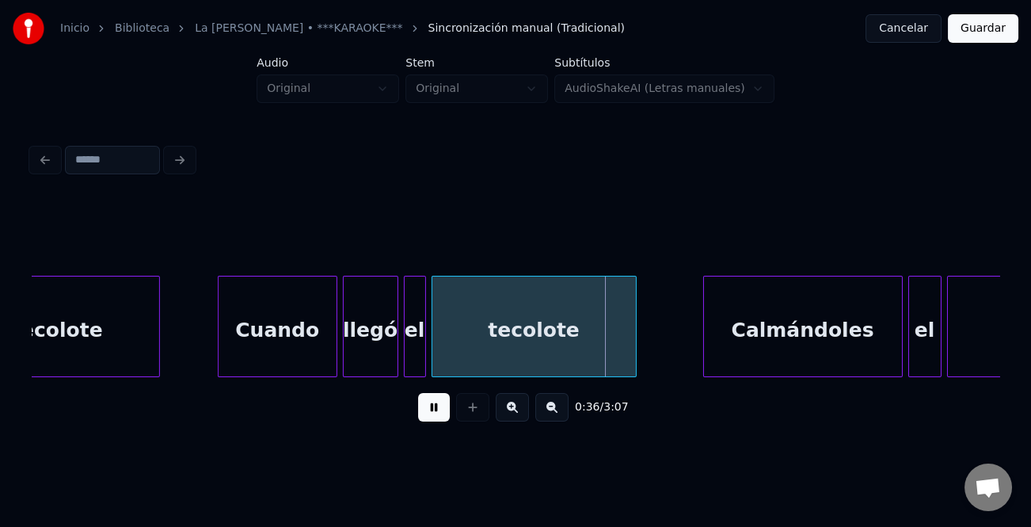
click at [220, 352] on div at bounding box center [221, 326] width 5 height 100
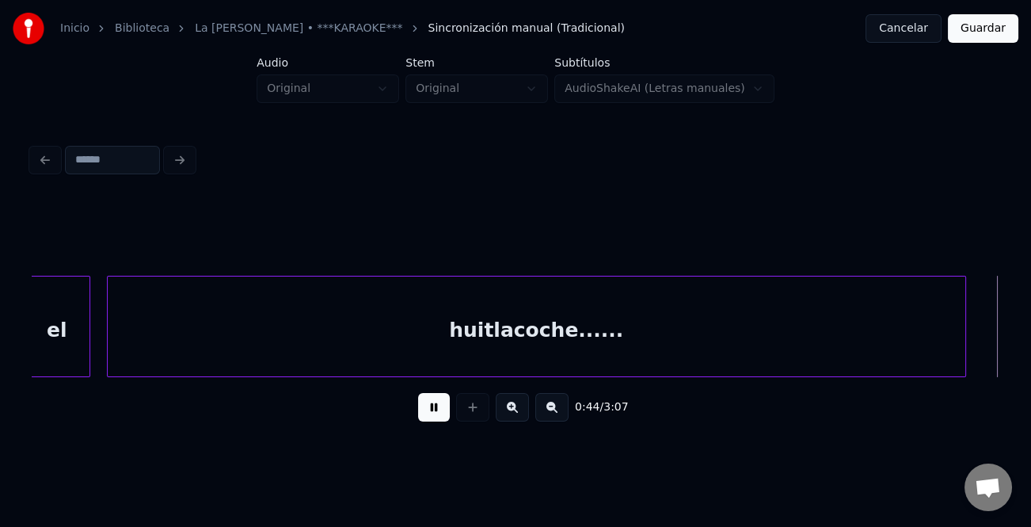
scroll to position [0, 12349]
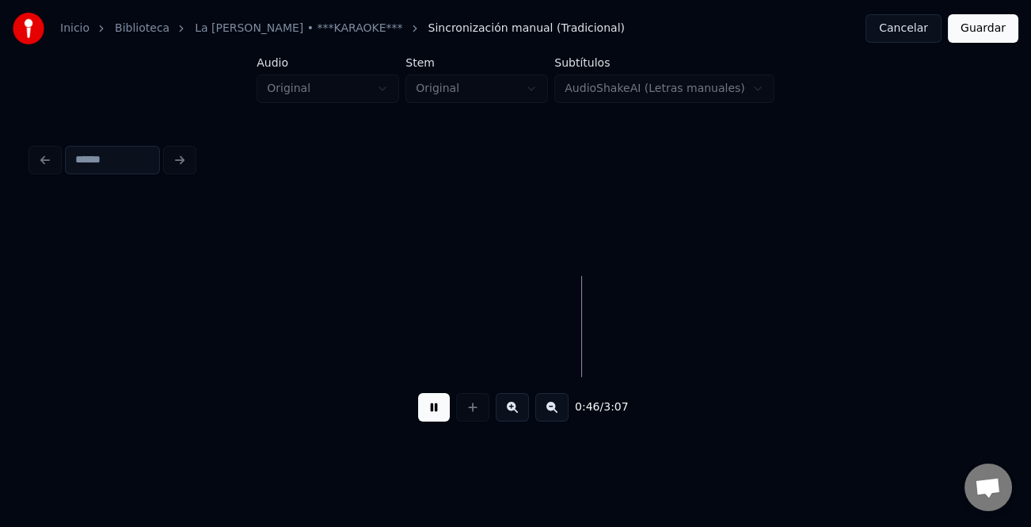
click at [555, 421] on button at bounding box center [551, 407] width 33 height 29
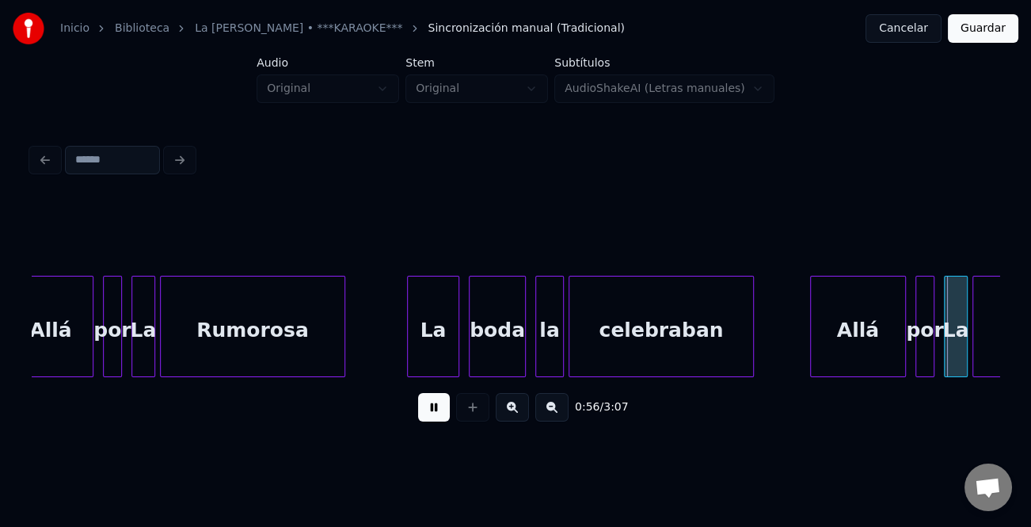
click at [812, 348] on div at bounding box center [813, 326] width 5 height 100
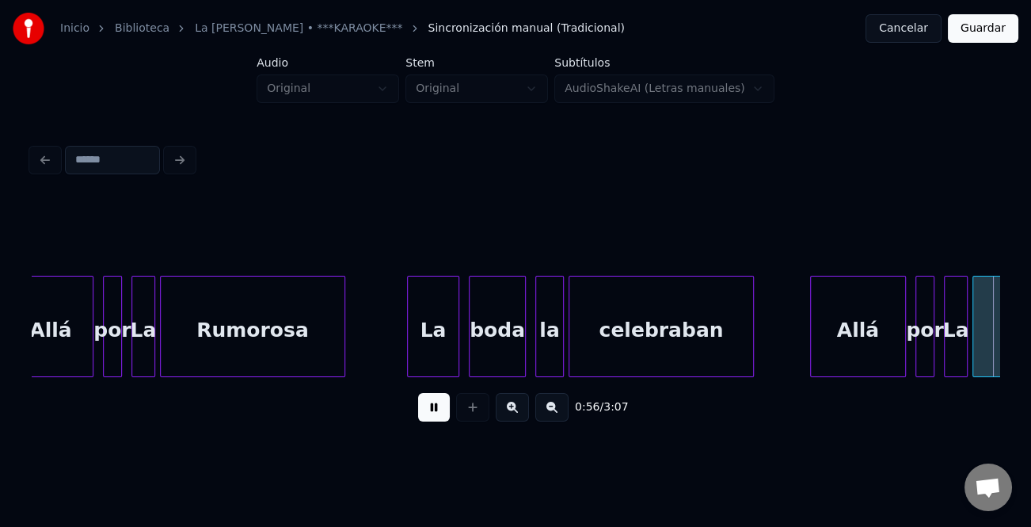
scroll to position [0, 13410]
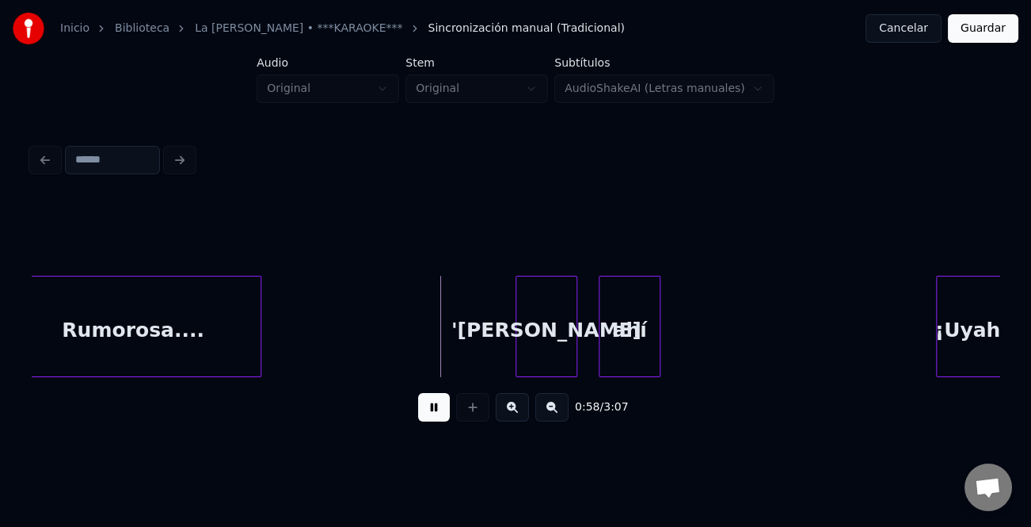
click at [538, 352] on div "'[PERSON_NAME]" at bounding box center [546, 330] width 60 height 108
click at [936, 355] on div "¡Uyah-" at bounding box center [969, 330] width 70 height 108
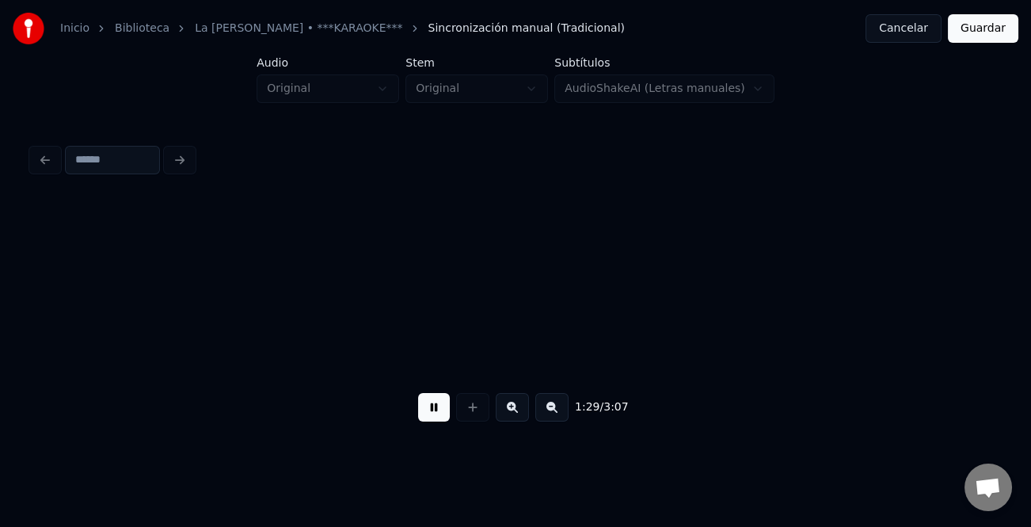
scroll to position [0, 21165]
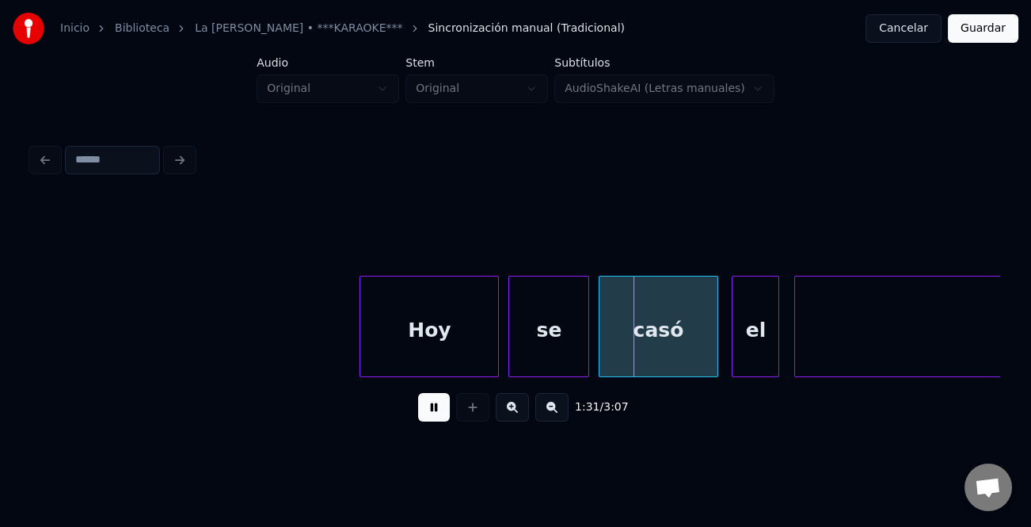
click at [362, 353] on div at bounding box center [362, 326] width 5 height 100
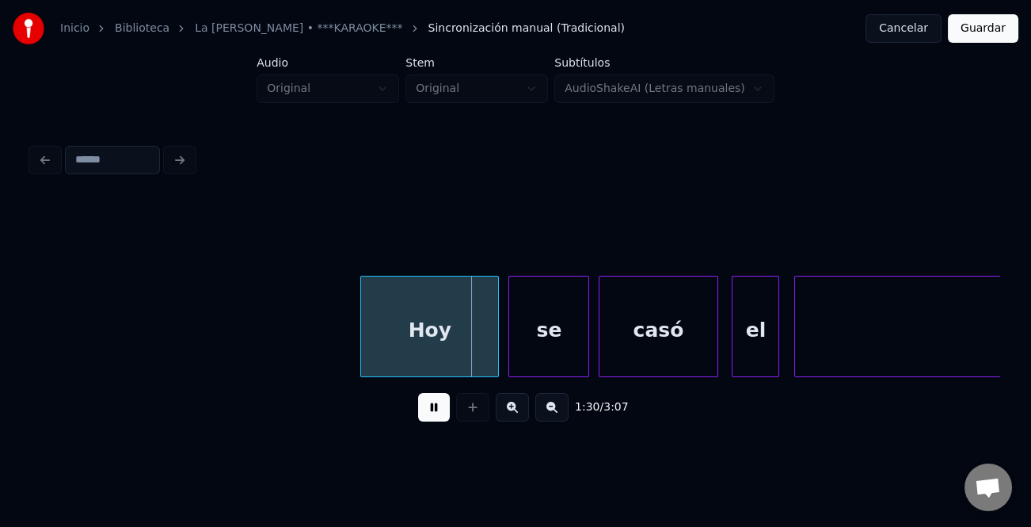
click at [367, 352] on div "Hoy" at bounding box center [429, 330] width 137 height 108
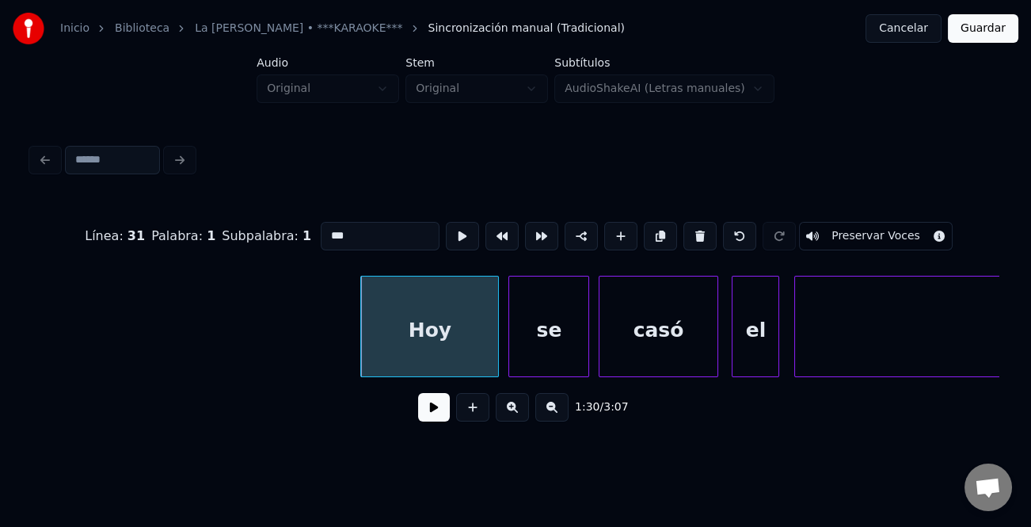
click at [444, 417] on button at bounding box center [434, 407] width 32 height 29
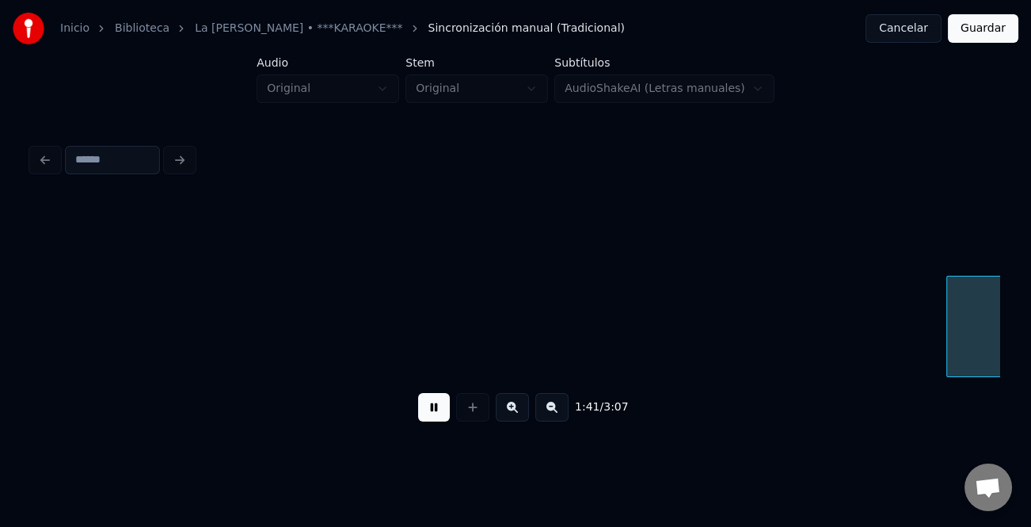
scroll to position [0, 24073]
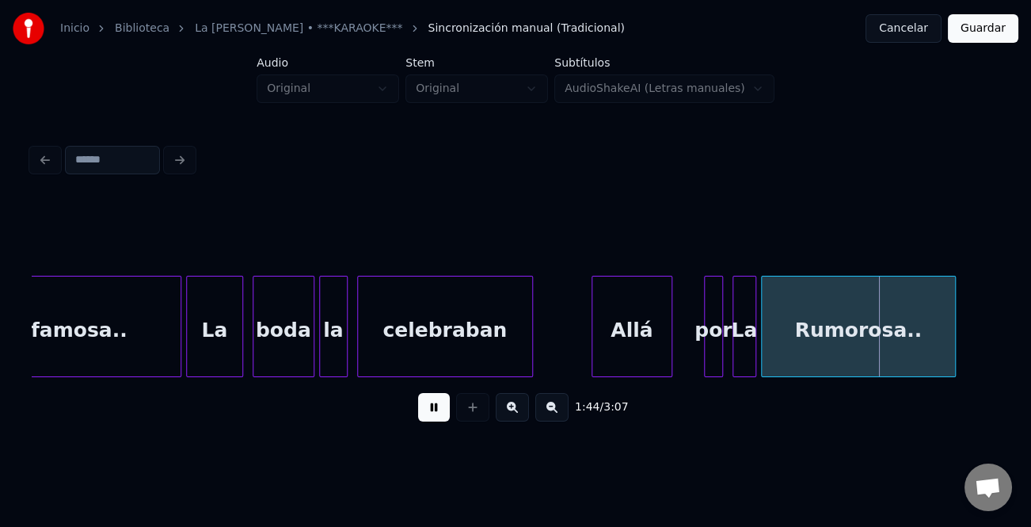
click at [634, 358] on div "Allá" at bounding box center [631, 330] width 79 height 108
click at [700, 355] on div at bounding box center [702, 326] width 5 height 100
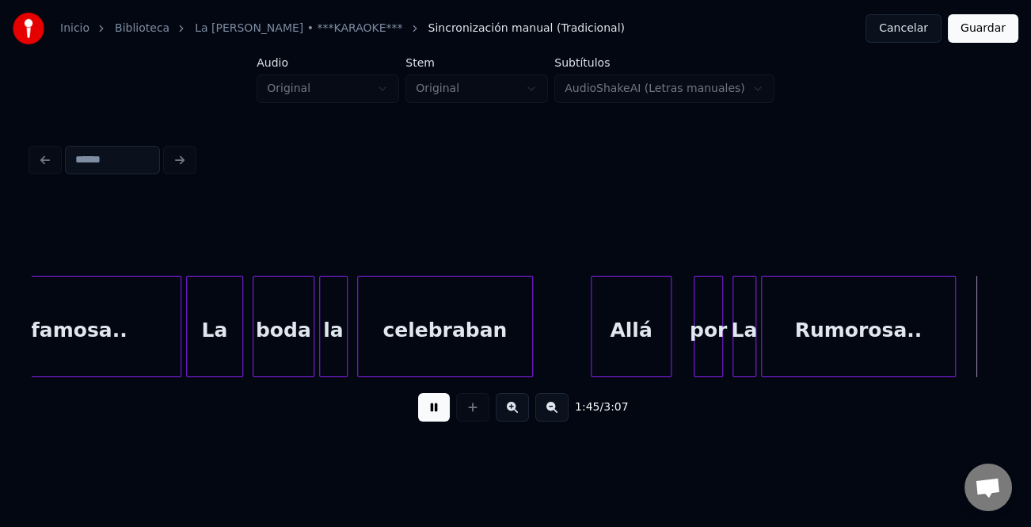
scroll to position [0, 25041]
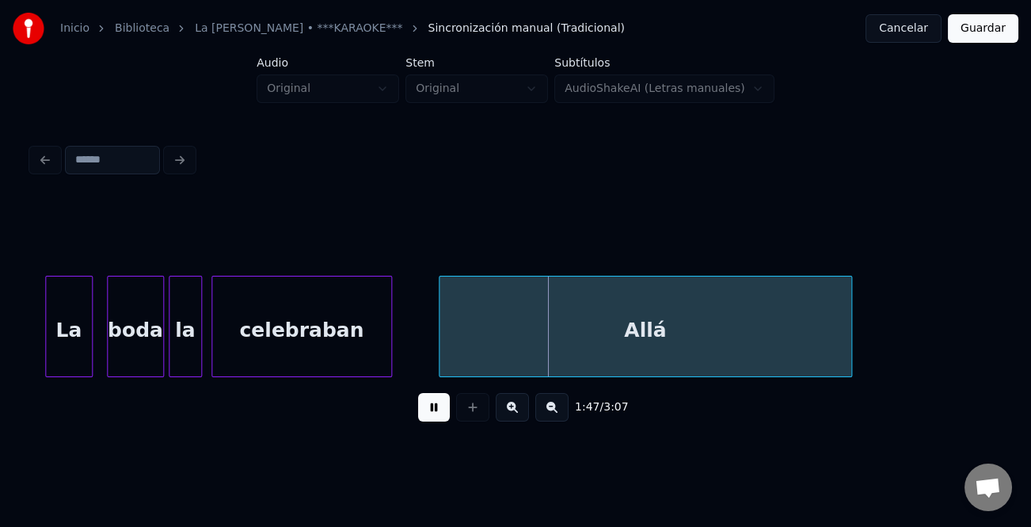
click at [512, 328] on div "Allá" at bounding box center [646, 330] width 412 height 108
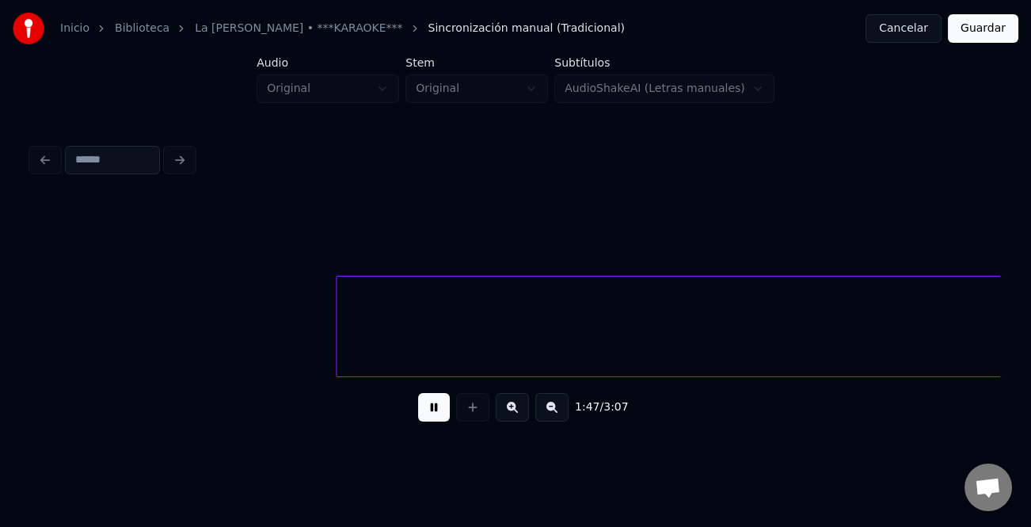
scroll to position [0, 25447]
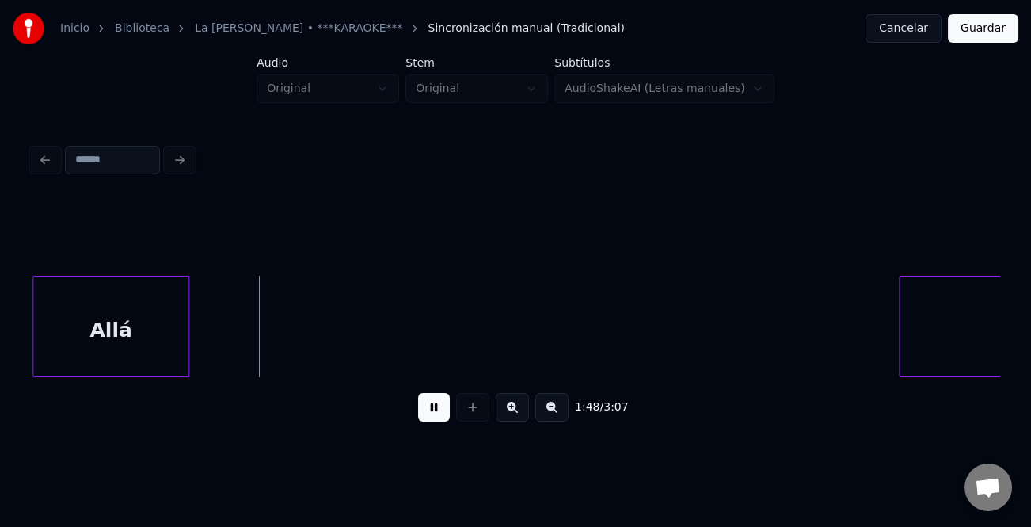
drag, startPoint x: 432, startPoint y: 413, endPoint x: 593, endPoint y: 394, distance: 161.9
click at [433, 413] on button at bounding box center [434, 407] width 32 height 29
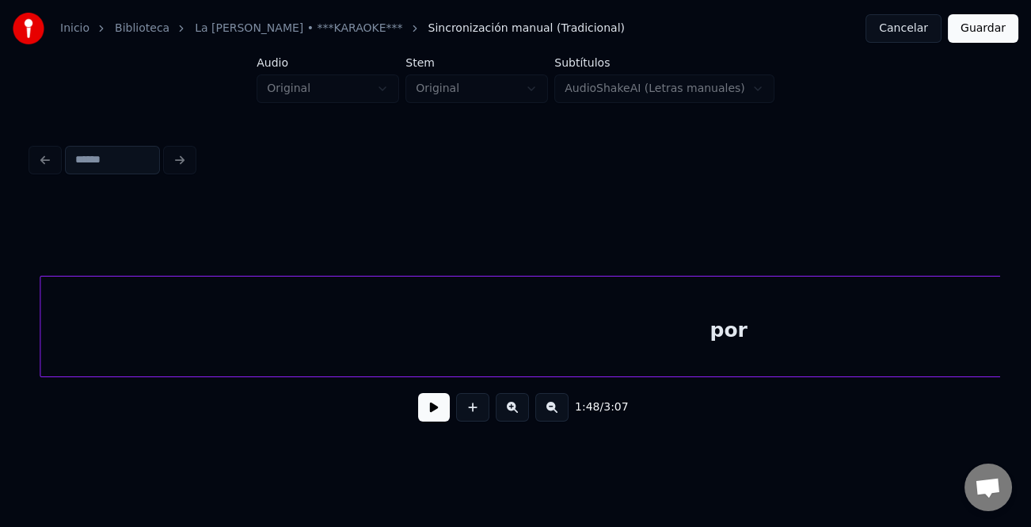
click at [510, 325] on div "por" at bounding box center [728, 330] width 1377 height 108
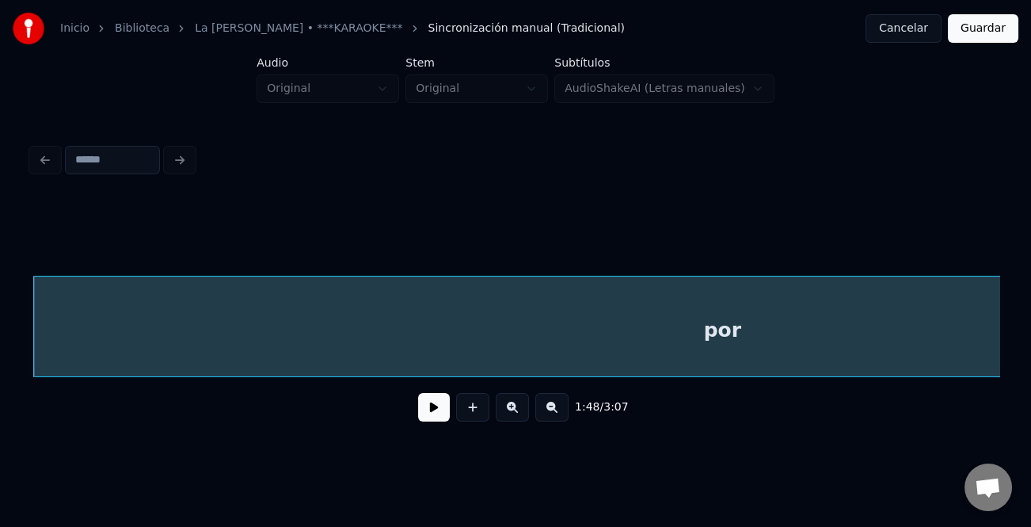
click at [554, 421] on button at bounding box center [551, 407] width 33 height 29
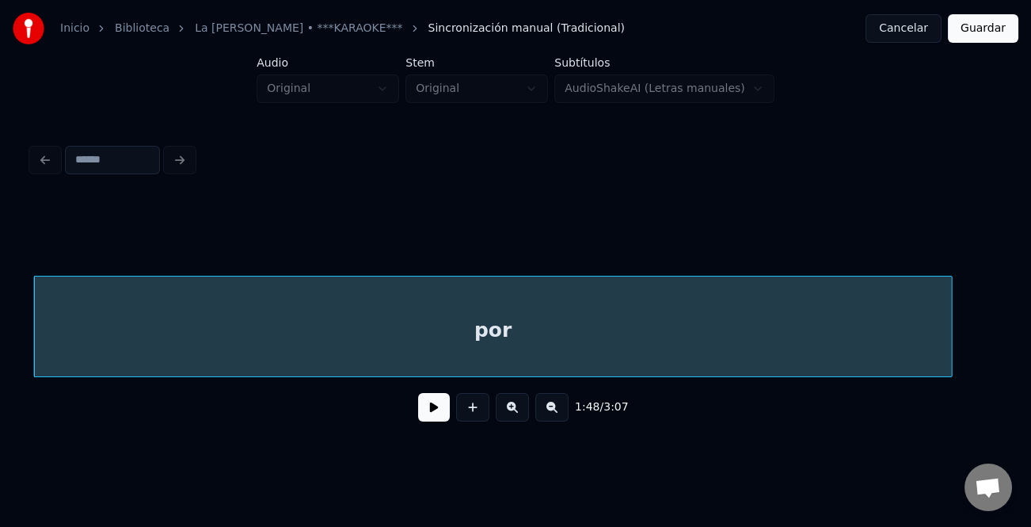
click at [554, 421] on button at bounding box center [551, 407] width 33 height 29
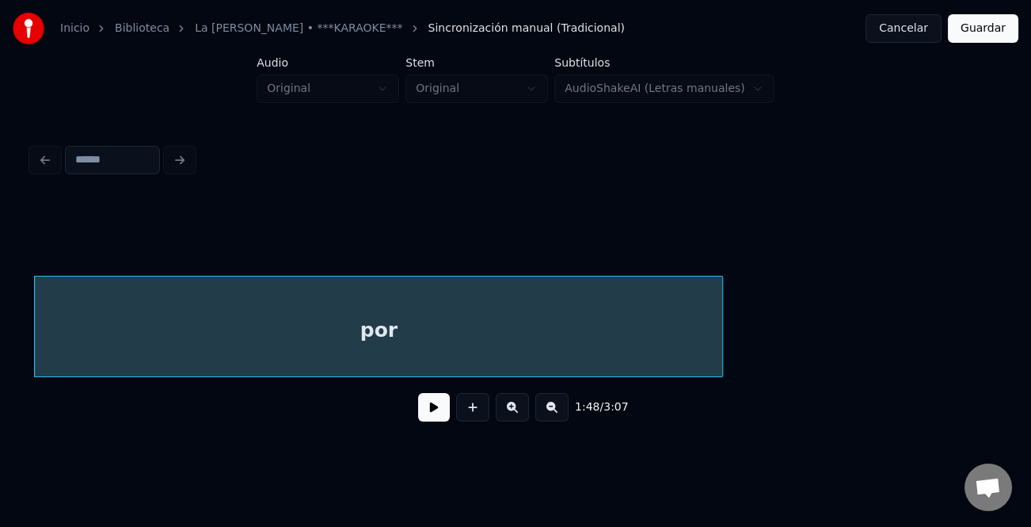
click at [554, 417] on button at bounding box center [551, 407] width 33 height 29
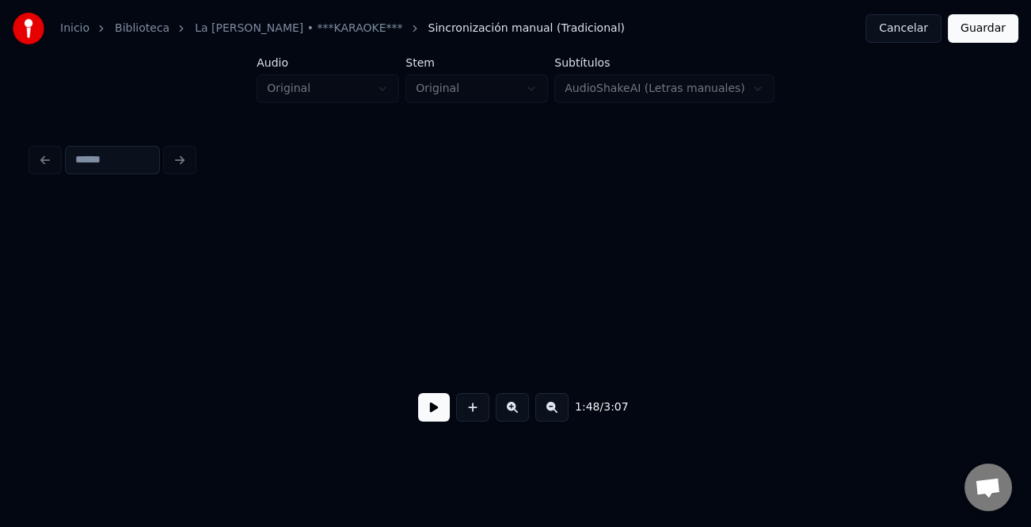
scroll to position [0, 8625]
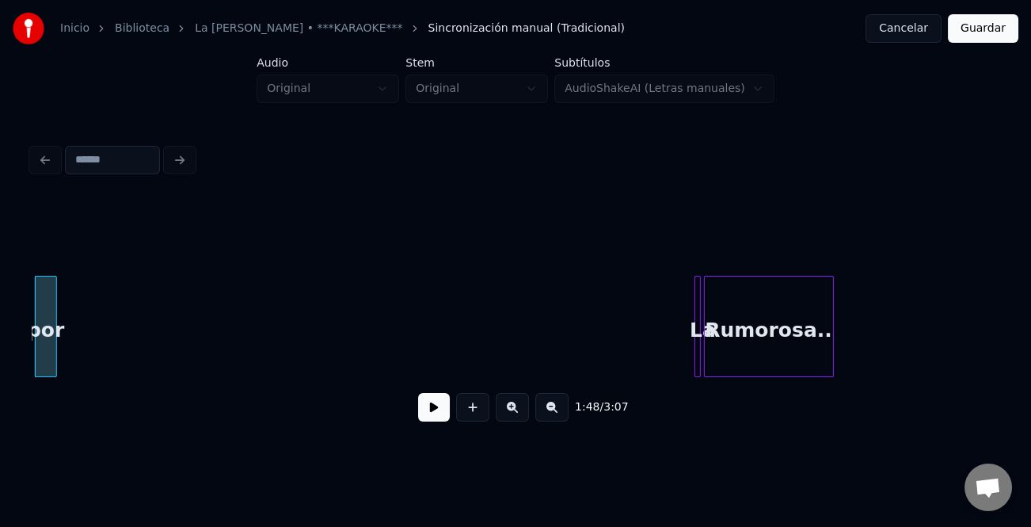
click at [53, 318] on div at bounding box center [53, 326] width 5 height 100
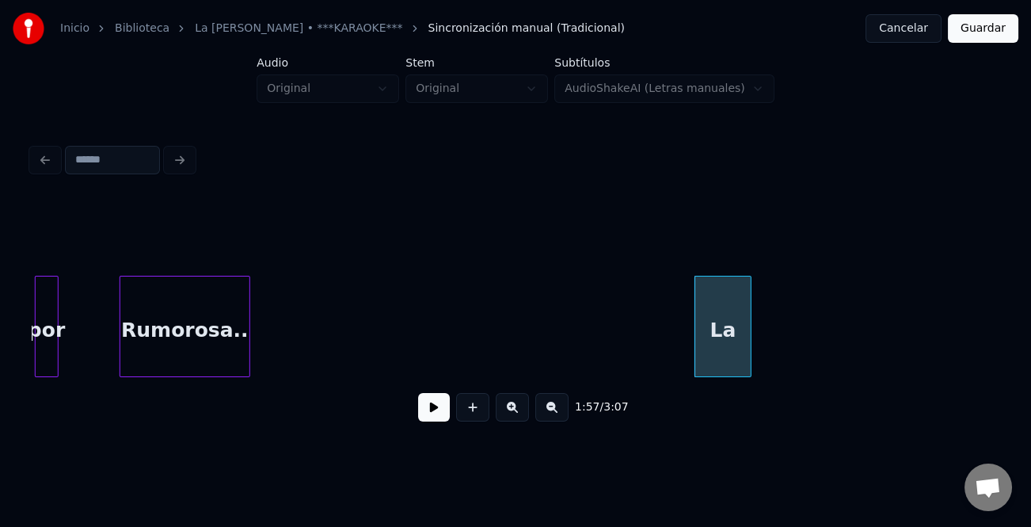
click at [142, 319] on div "Rumorosa.." at bounding box center [184, 330] width 128 height 108
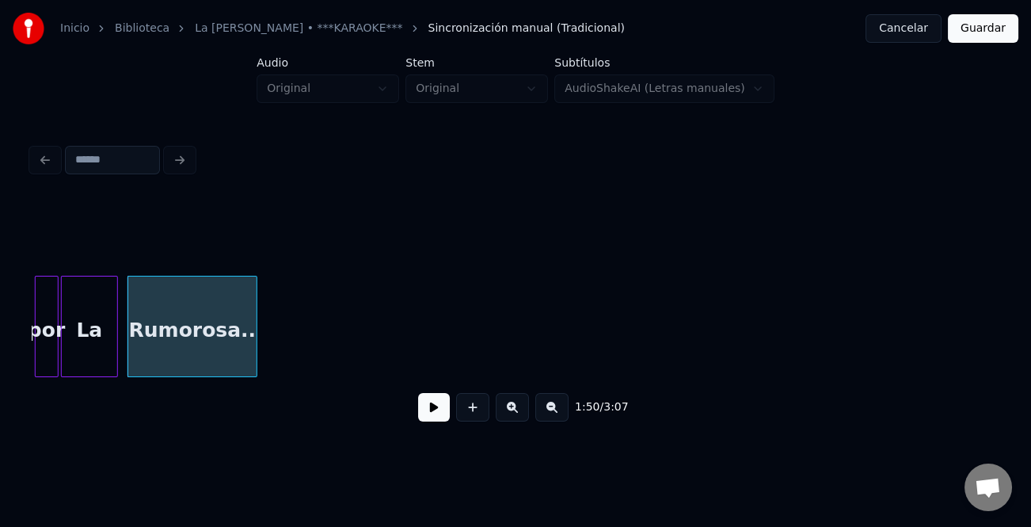
click at [95, 319] on div "La" at bounding box center [90, 330] width 56 height 108
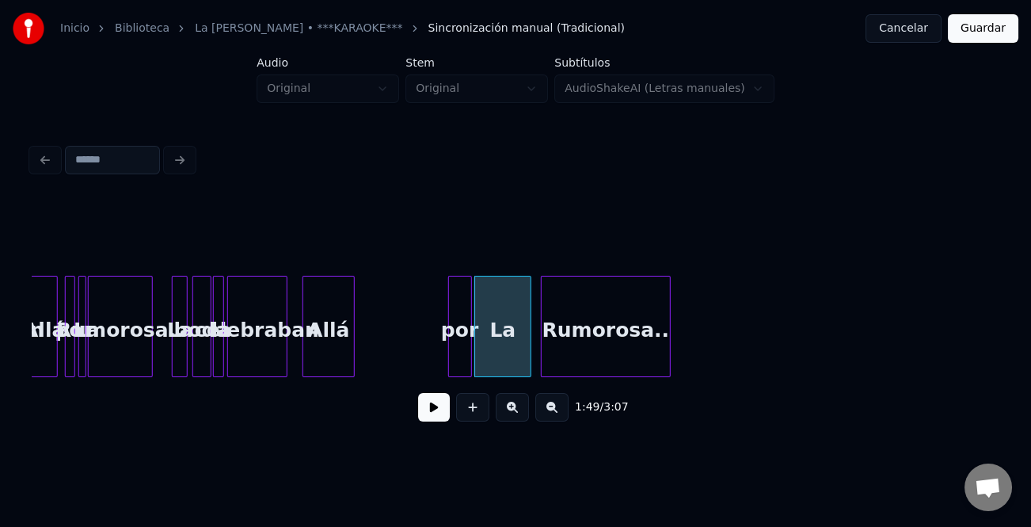
scroll to position [0, 8189]
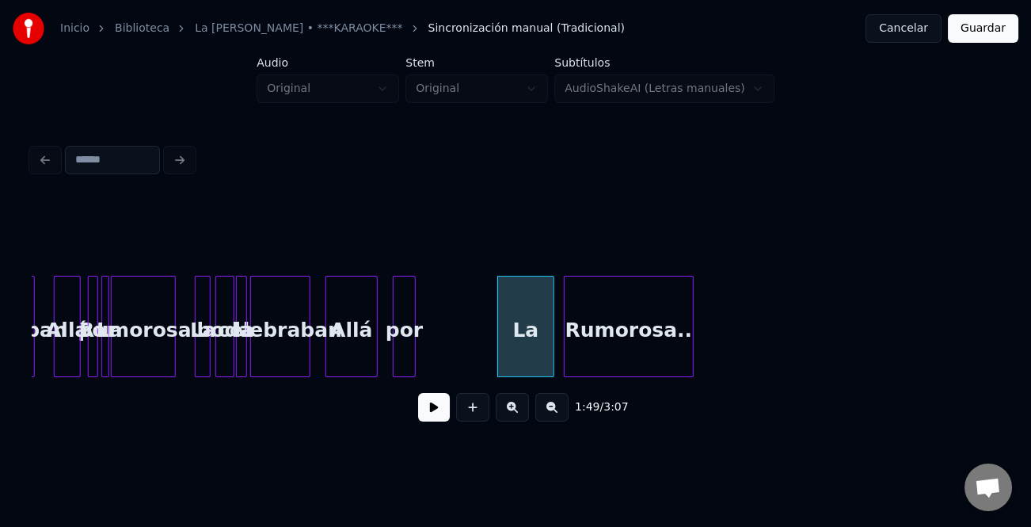
click at [403, 344] on div "por" at bounding box center [405, 330] width 22 height 108
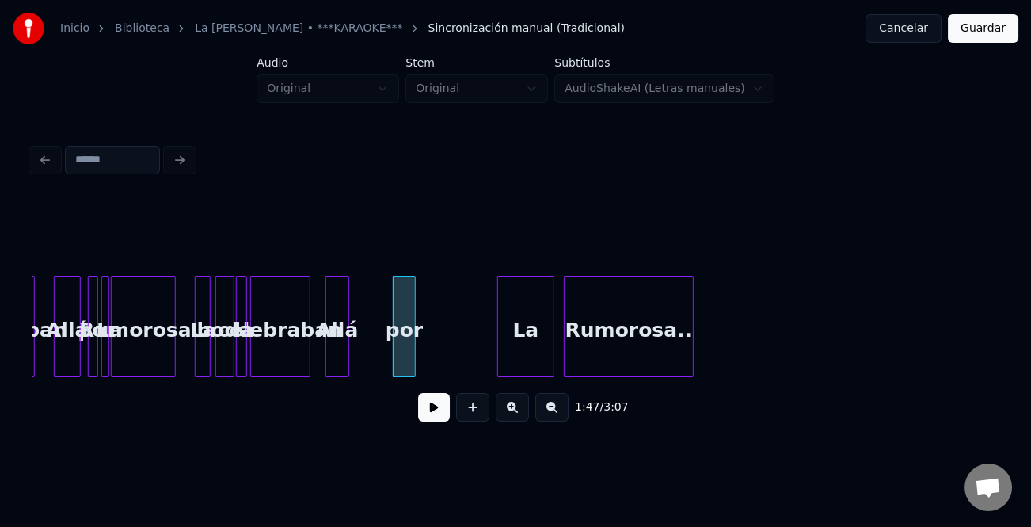
click at [348, 348] on div at bounding box center [346, 326] width 5 height 100
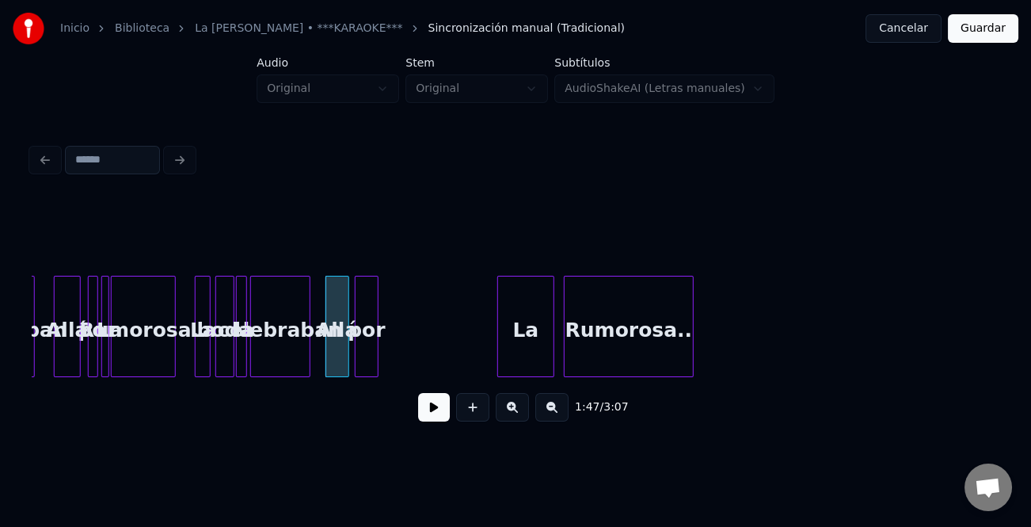
click at [367, 355] on div "por" at bounding box center [367, 330] width 22 height 108
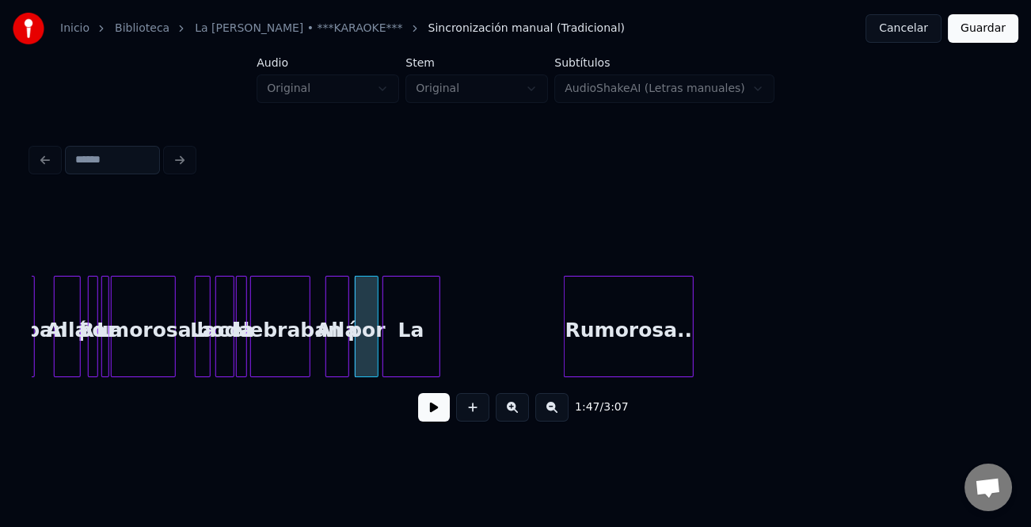
click at [410, 358] on div "La" at bounding box center [411, 330] width 56 height 108
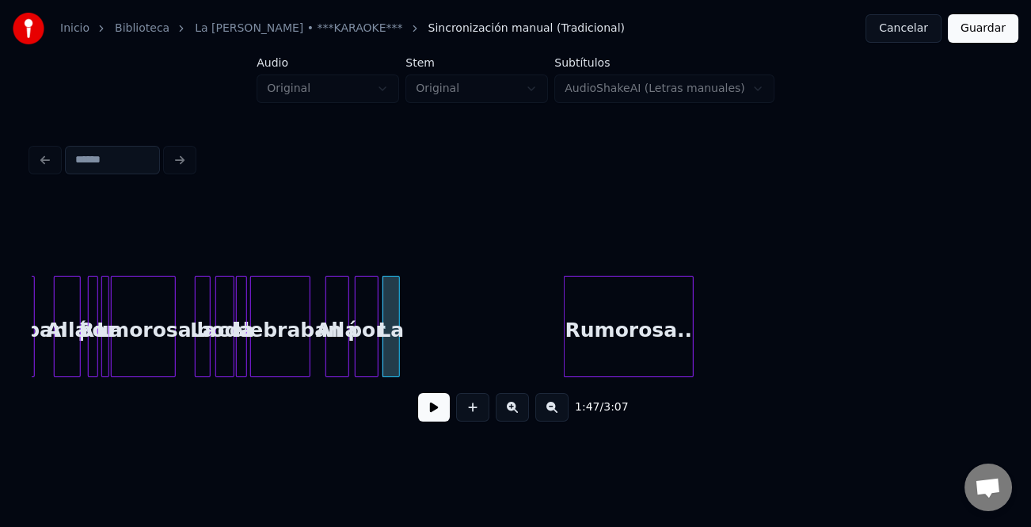
click at [398, 368] on div at bounding box center [396, 326] width 5 height 100
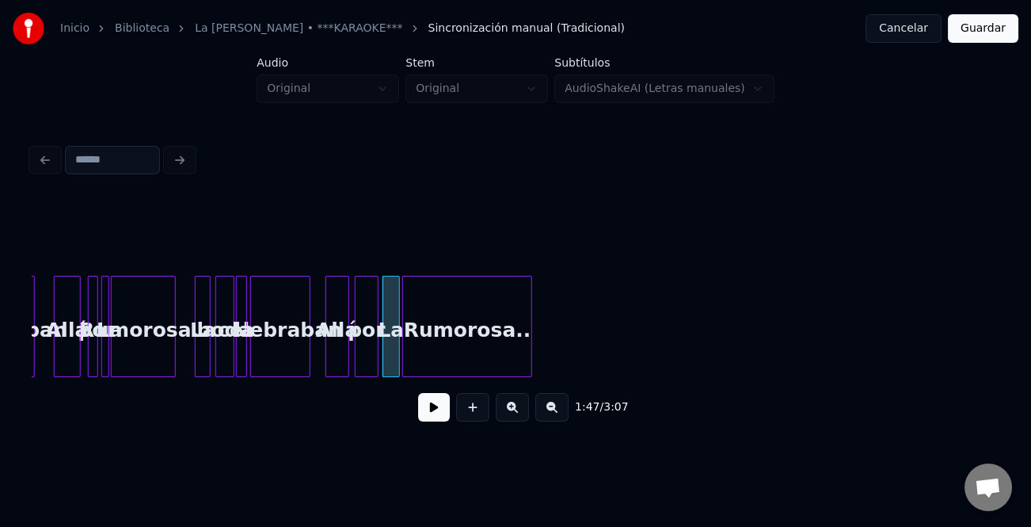
click at [444, 349] on div "Rumorosa.." at bounding box center [467, 330] width 128 height 108
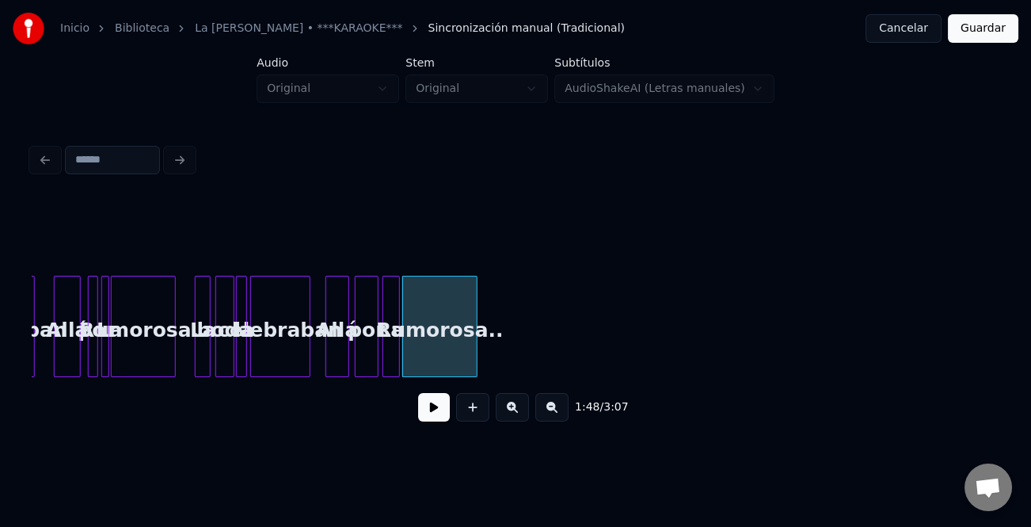
click at [472, 355] on div at bounding box center [474, 326] width 5 height 100
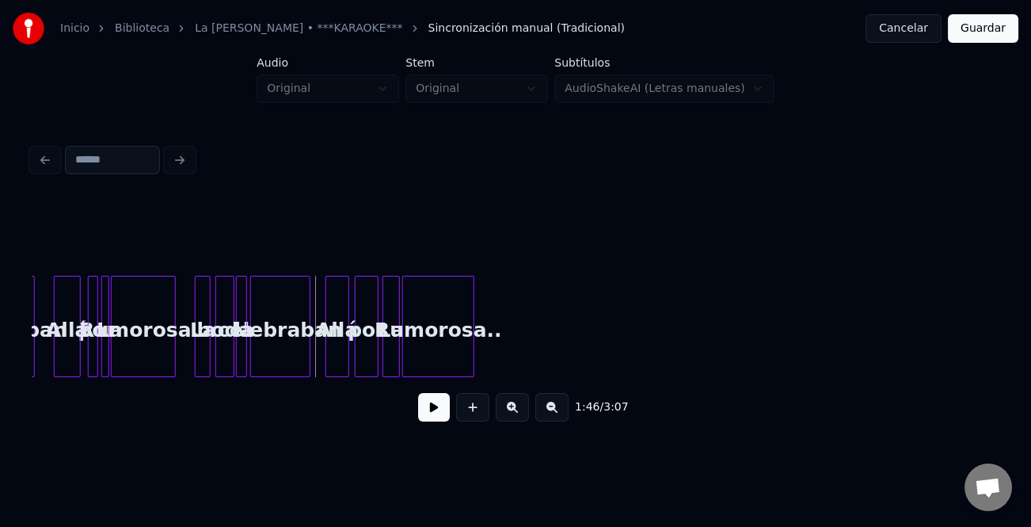
drag, startPoint x: 427, startPoint y: 412, endPoint x: 478, endPoint y: 406, distance: 51.0
click at [444, 411] on button at bounding box center [434, 407] width 32 height 29
click at [513, 413] on button at bounding box center [512, 407] width 33 height 29
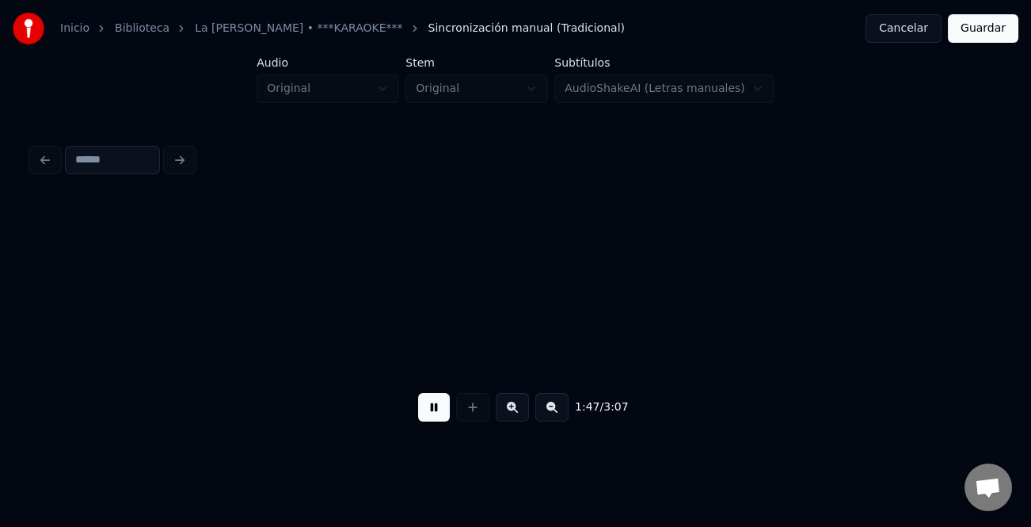
click at [513, 413] on button at bounding box center [512, 407] width 33 height 29
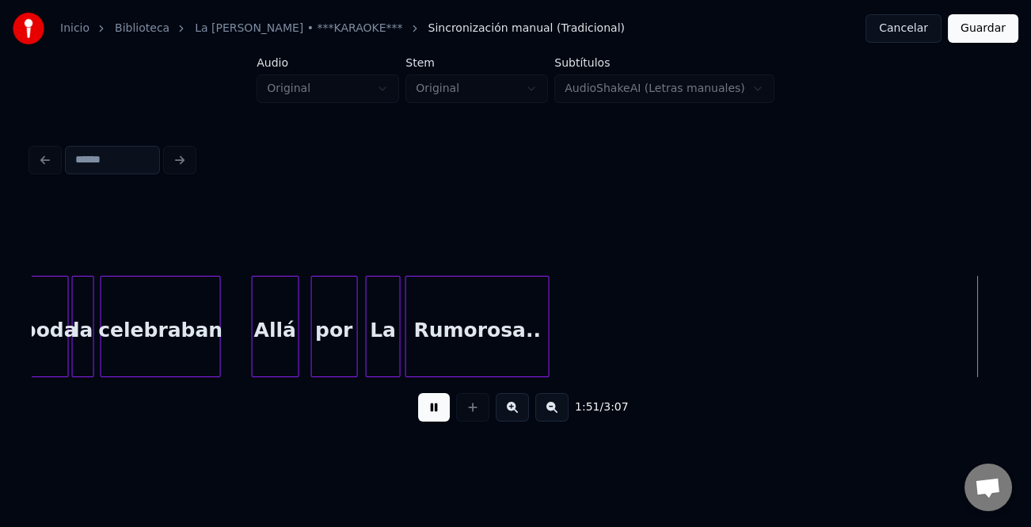
click at [511, 413] on button at bounding box center [512, 407] width 33 height 29
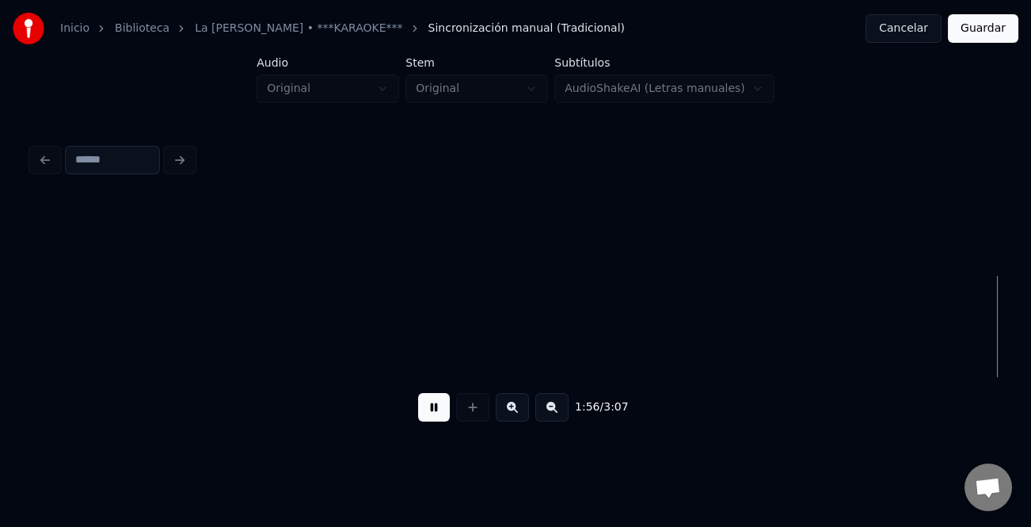
scroll to position [0, 23105]
click at [558, 413] on button at bounding box center [551, 407] width 33 height 29
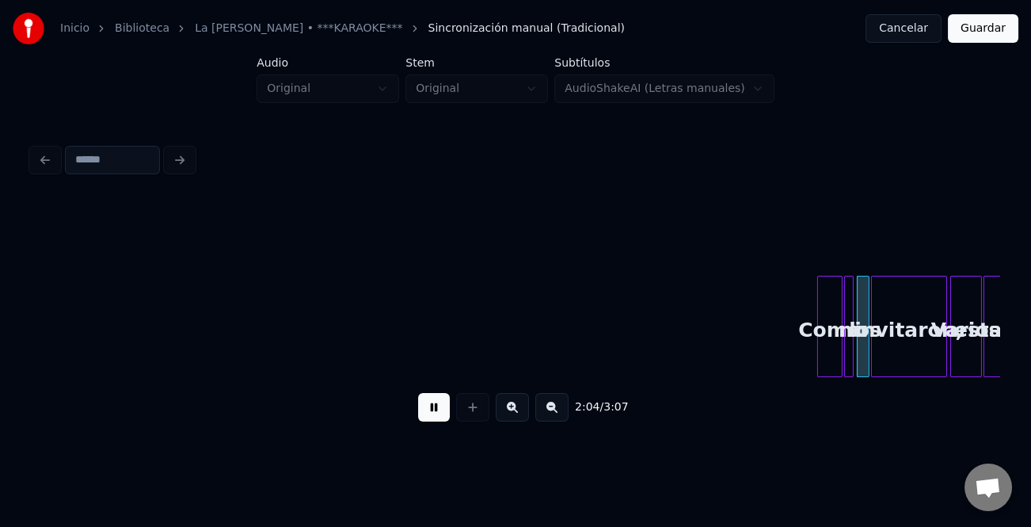
click at [520, 412] on button at bounding box center [512, 407] width 33 height 29
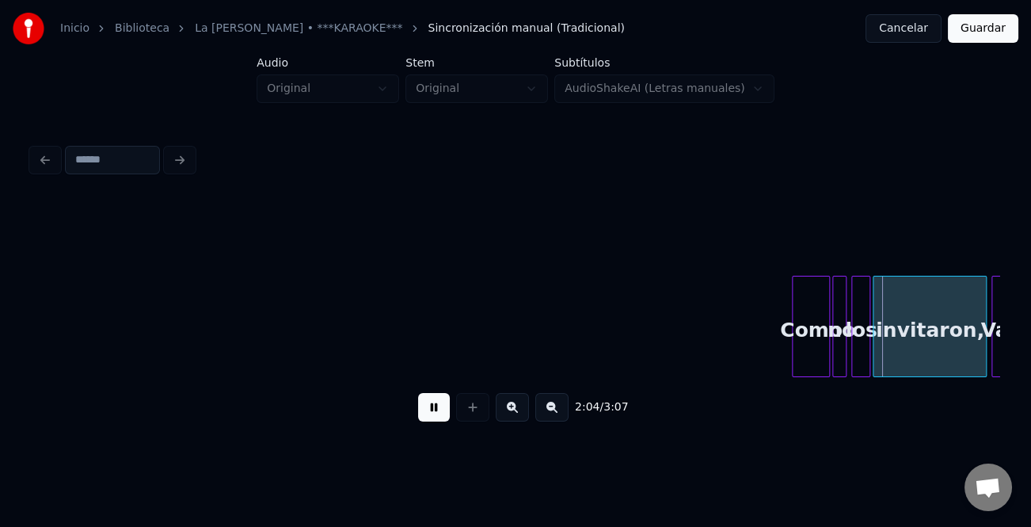
click at [520, 412] on button at bounding box center [512, 407] width 33 height 29
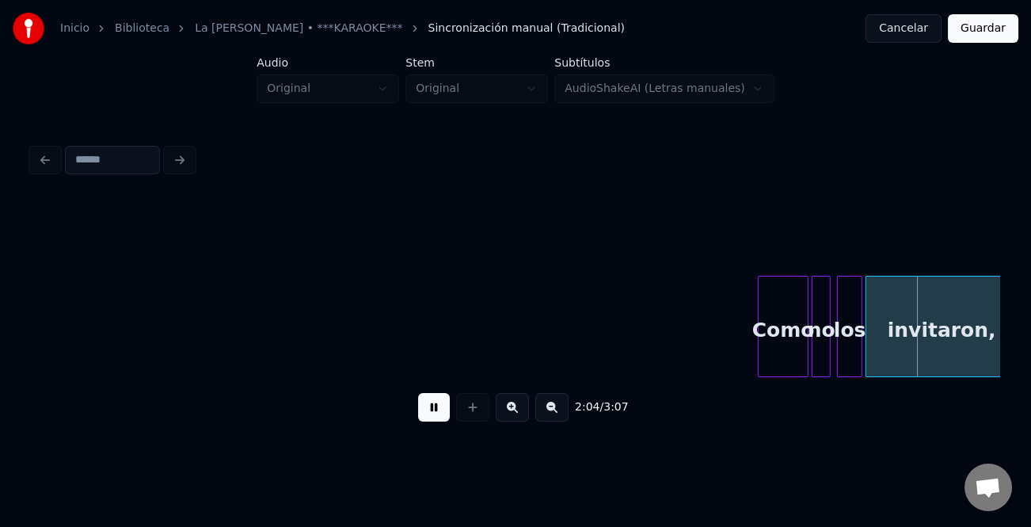
click at [520, 412] on button at bounding box center [512, 407] width 33 height 29
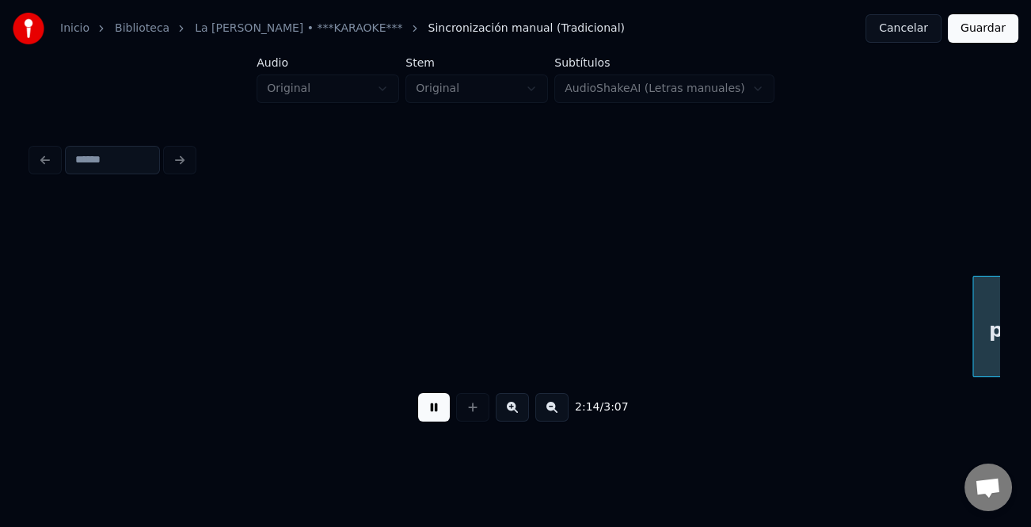
scroll to position [0, 26692]
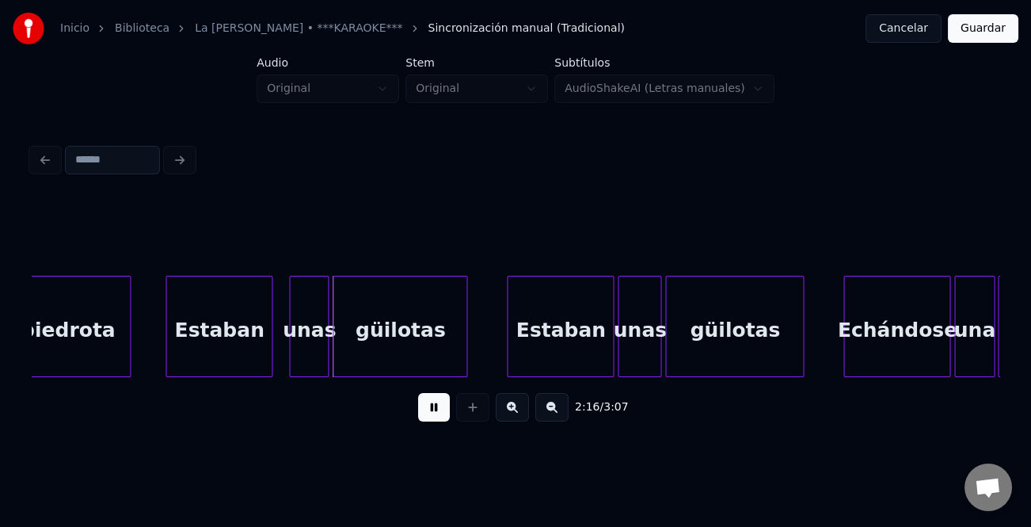
click at [239, 352] on div "Estaban" at bounding box center [218, 330] width 105 height 108
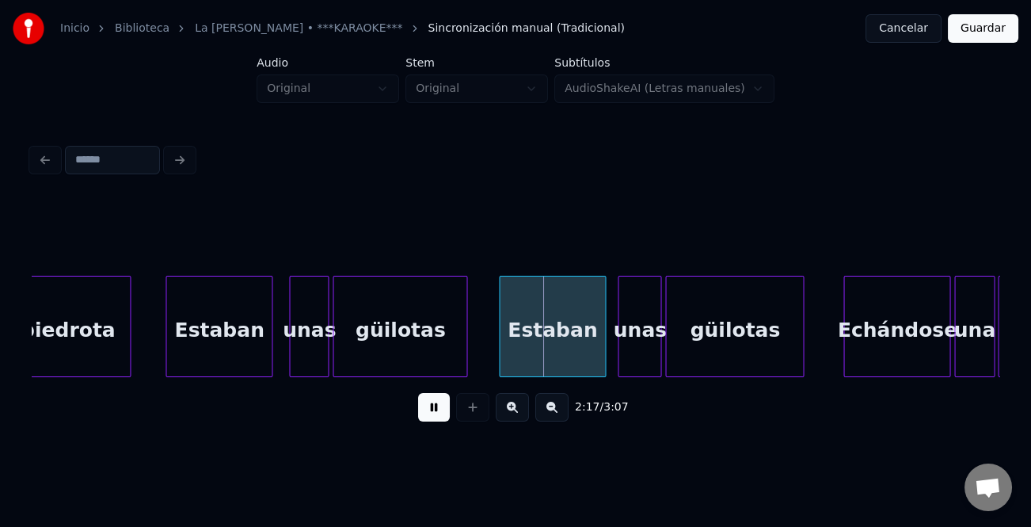
click at [562, 356] on div "Estaban" at bounding box center [552, 330] width 105 height 108
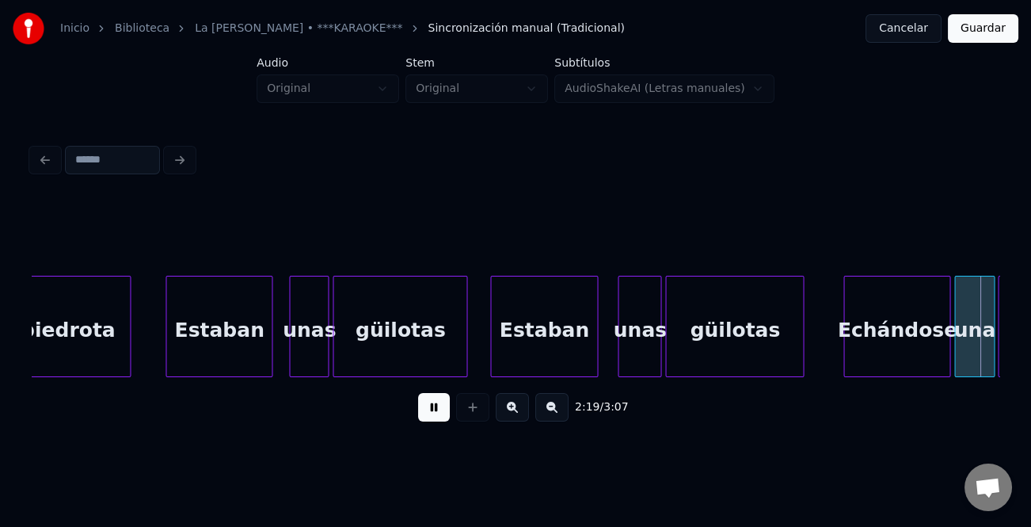
scroll to position [0, 27663]
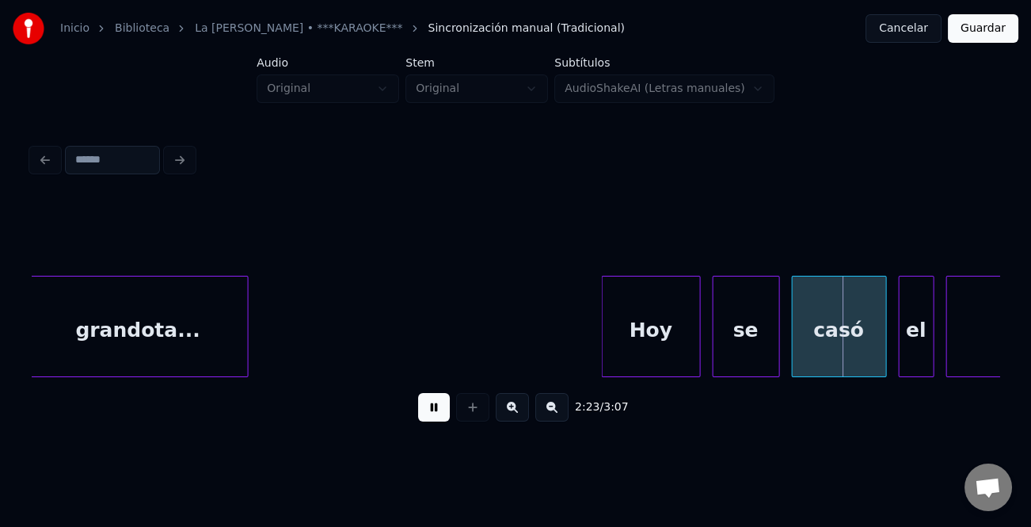
click at [603, 341] on div at bounding box center [605, 326] width 5 height 100
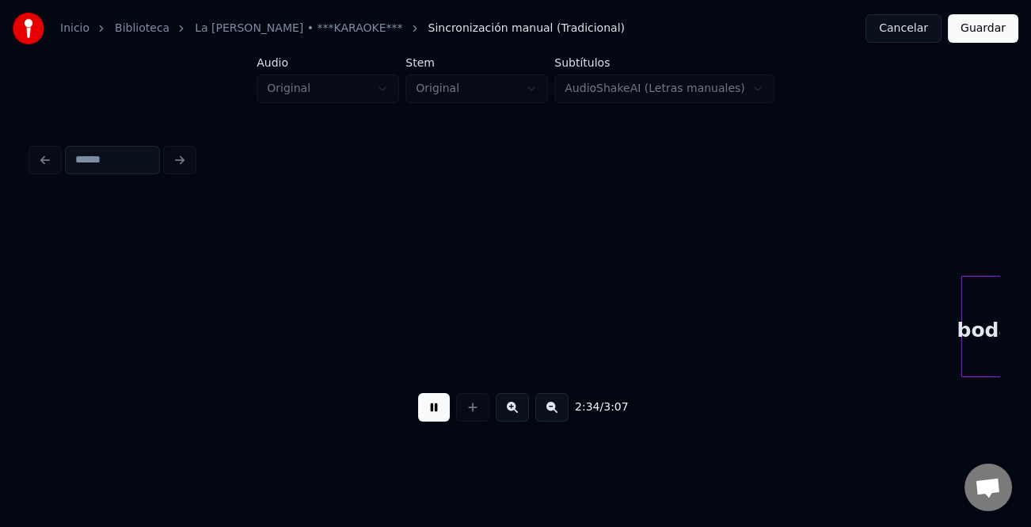
scroll to position [0, 30571]
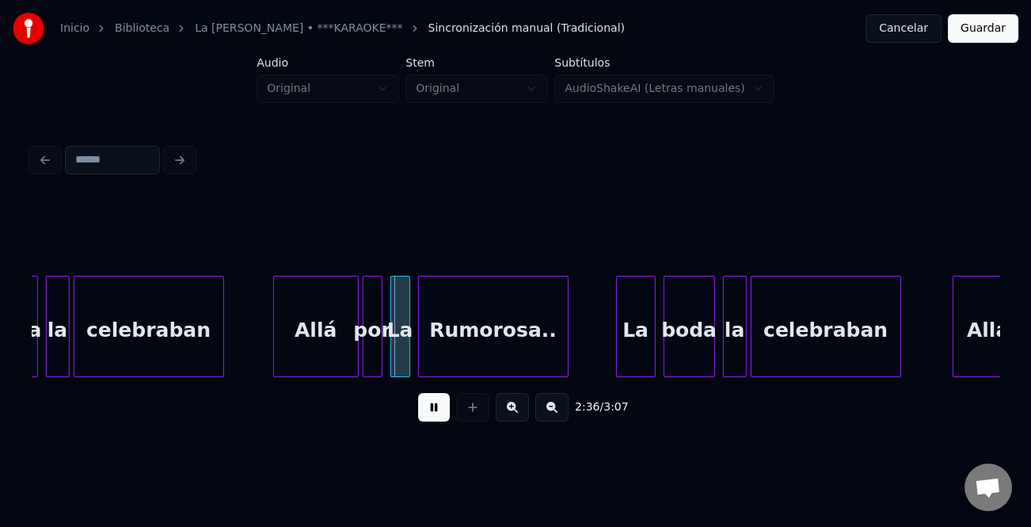
click at [274, 322] on div at bounding box center [276, 326] width 5 height 100
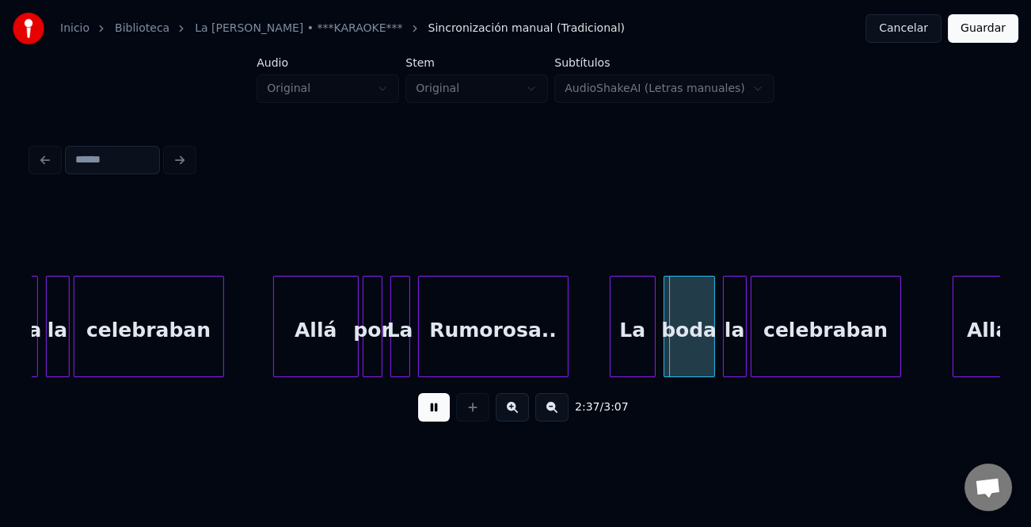
click at [611, 341] on div at bounding box center [613, 326] width 5 height 100
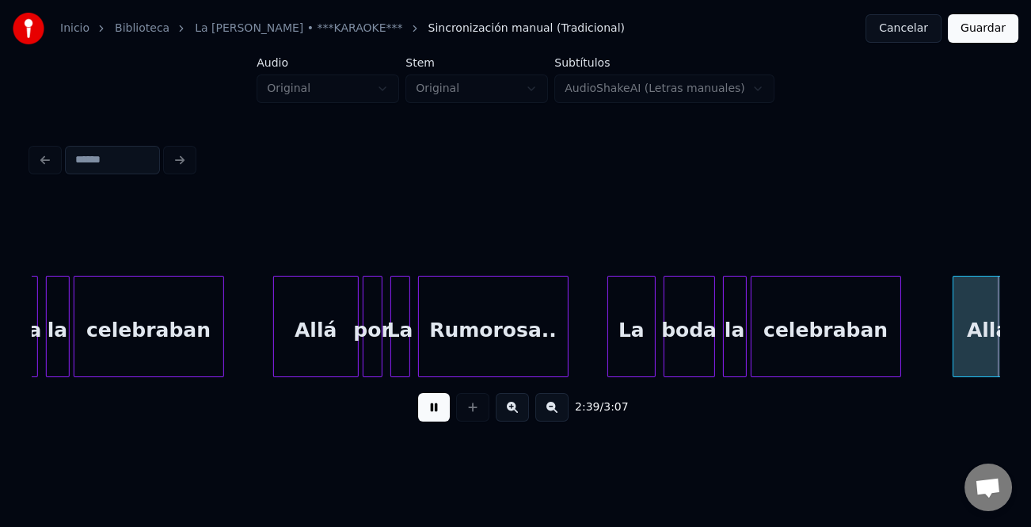
scroll to position [0, 31539]
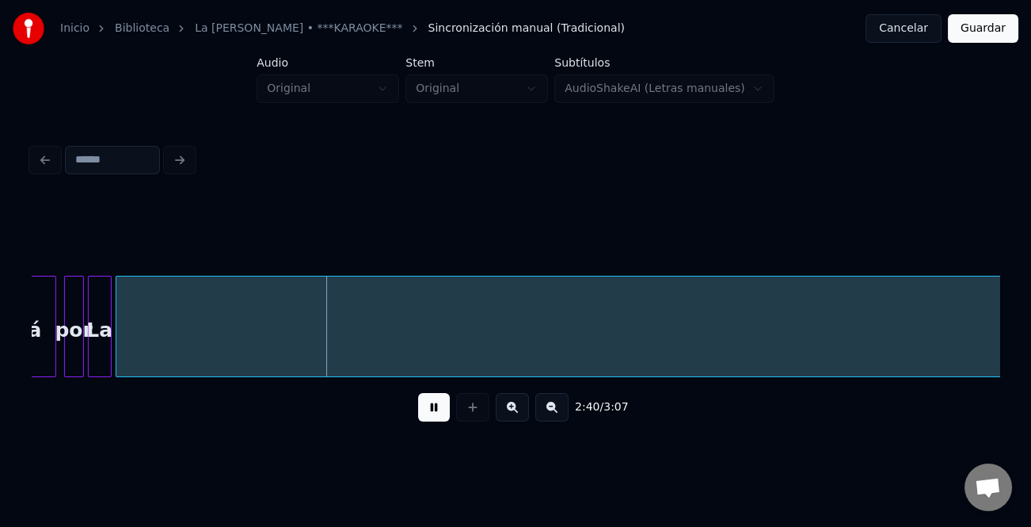
click at [559, 416] on button at bounding box center [551, 407] width 33 height 29
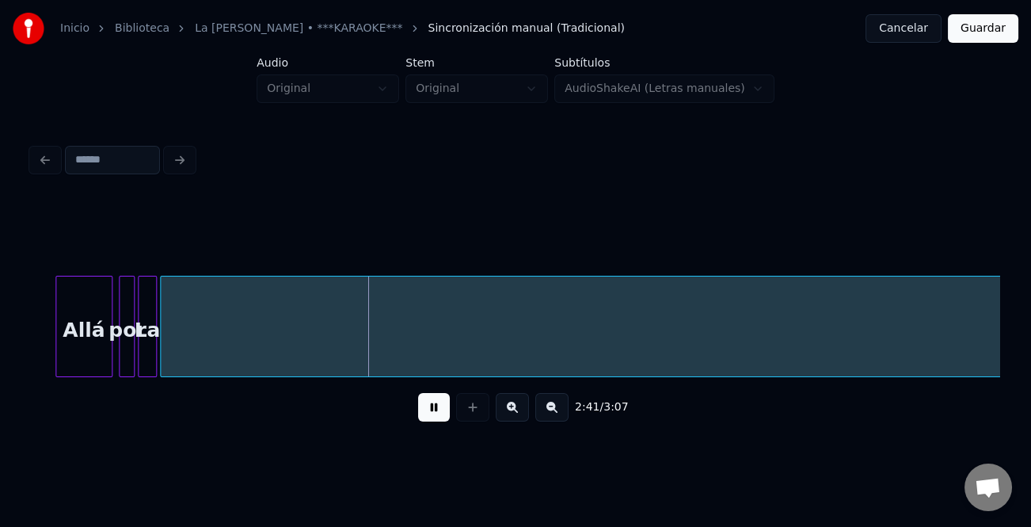
click at [559, 415] on button at bounding box center [551, 407] width 33 height 29
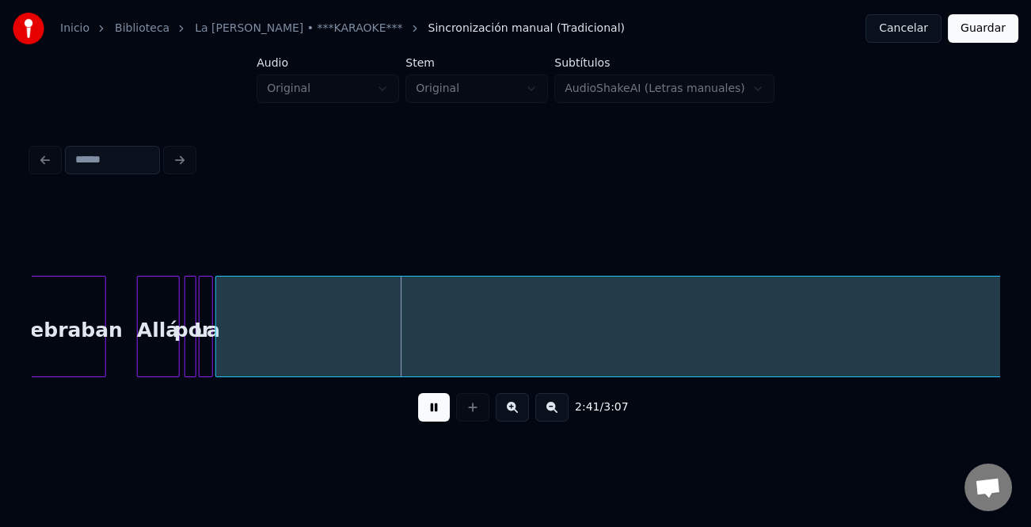
click at [559, 415] on button at bounding box center [551, 407] width 33 height 29
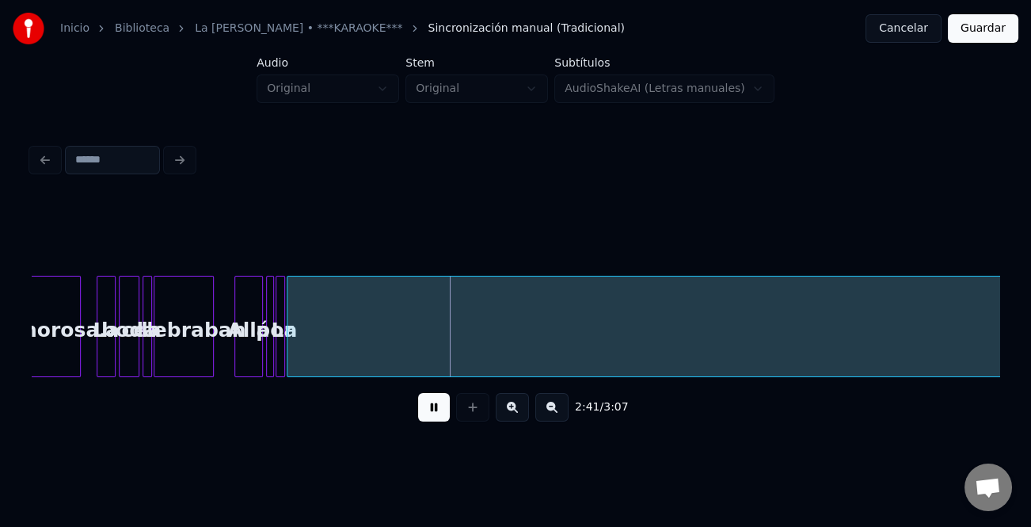
click at [559, 415] on button at bounding box center [551, 407] width 33 height 29
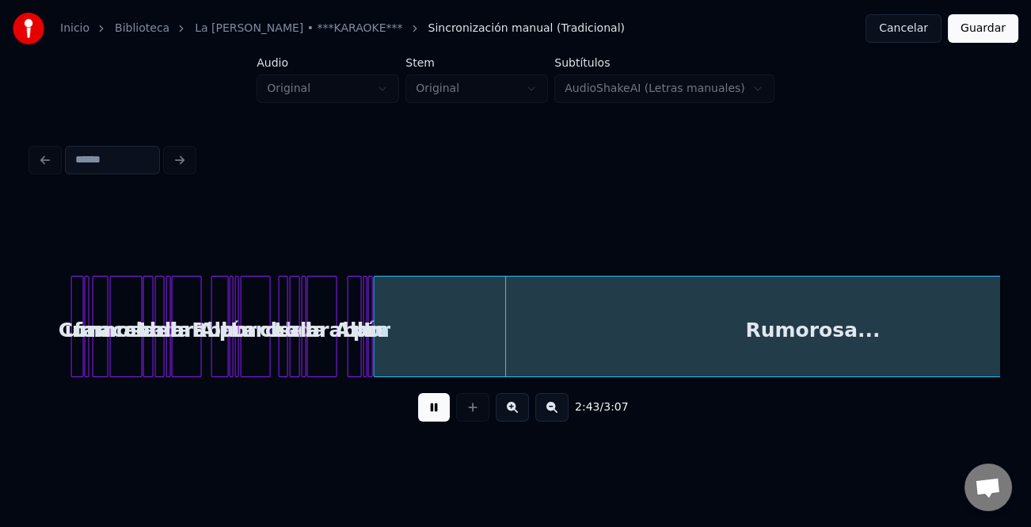
drag, startPoint x: 436, startPoint y: 408, endPoint x: 450, endPoint y: 408, distance: 13.5
click at [450, 408] on div "2:43 / 3:07" at bounding box center [515, 407] width 943 height 35
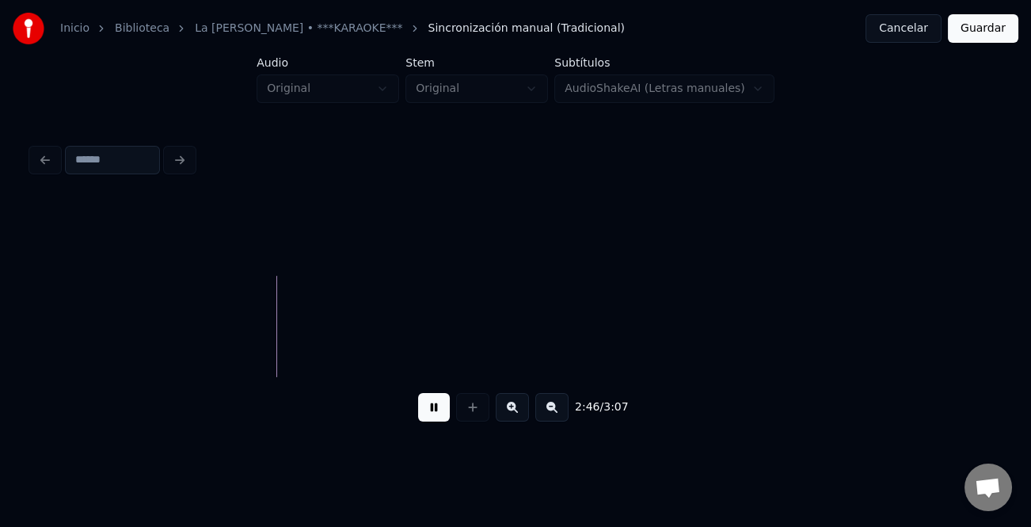
scroll to position [0, 6324]
click at [82, 367] on div at bounding box center [81, 326] width 5 height 100
click at [983, 26] on button "Guardar" at bounding box center [983, 28] width 70 height 29
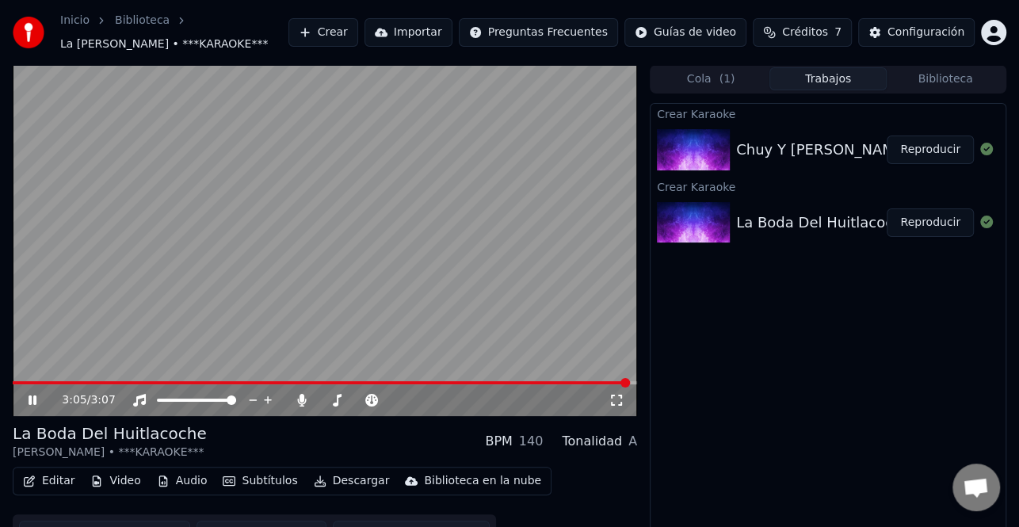
click at [44, 406] on icon at bounding box center [43, 400] width 36 height 13
drag, startPoint x: 300, startPoint y: 417, endPoint x: 300, endPoint y: 426, distance: 9.5
click at [300, 406] on icon at bounding box center [302, 400] width 9 height 13
click at [347, 492] on button "Descargar" at bounding box center [351, 481] width 89 height 22
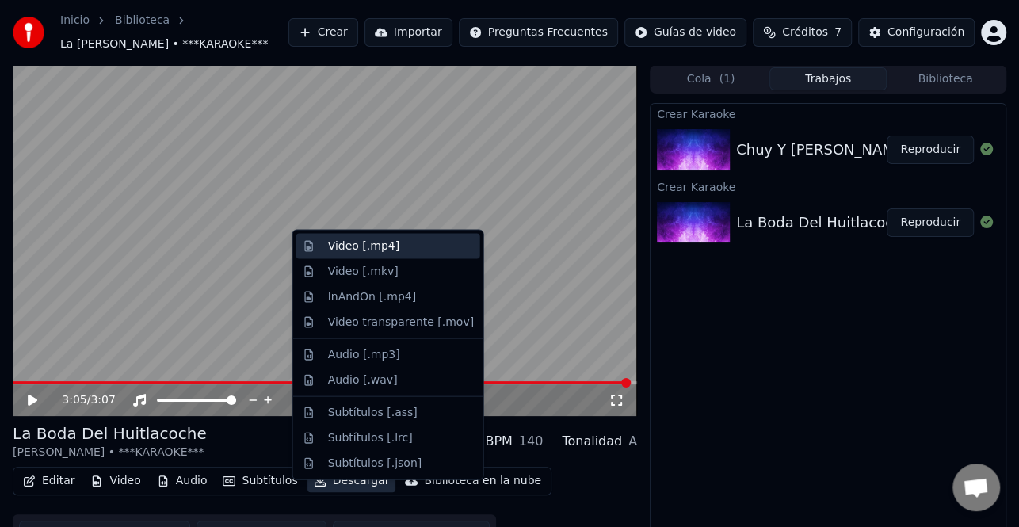
click at [404, 239] on div "Video [.mp4]" at bounding box center [401, 246] width 146 height 16
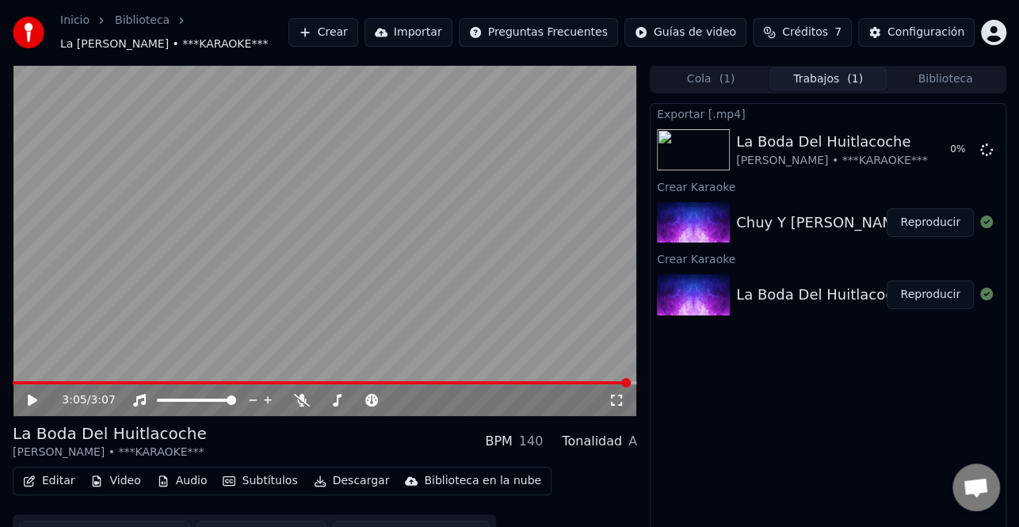
click at [944, 237] on button "Reproducir" at bounding box center [929, 222] width 87 height 29
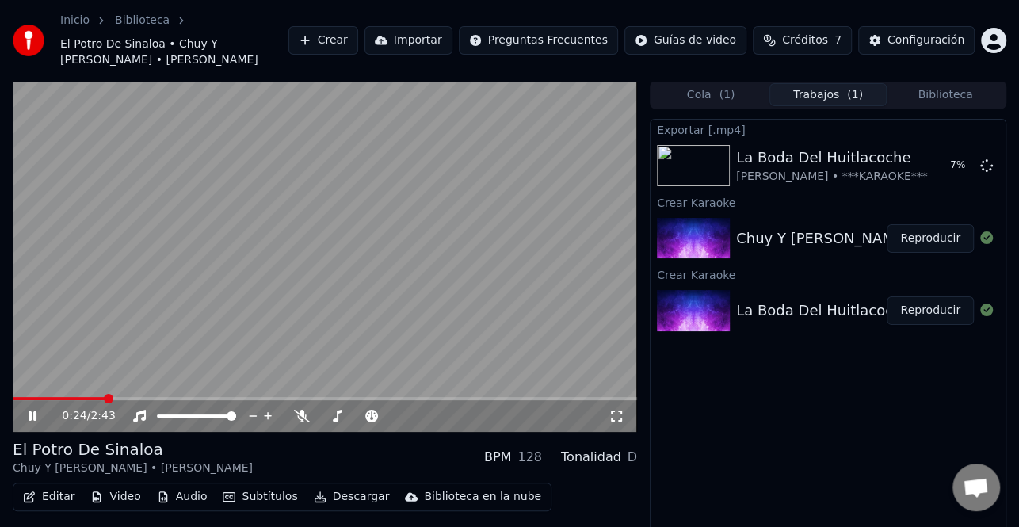
drag, startPoint x: 28, startPoint y: 396, endPoint x: 36, endPoint y: 390, distance: 10.1
click at [28, 409] on icon at bounding box center [43, 415] width 36 height 13
click at [44, 377] on video at bounding box center [325, 256] width 624 height 351
click at [303, 409] on icon at bounding box center [302, 415] width 16 height 13
click at [32, 411] on icon at bounding box center [33, 416] width 8 height 10
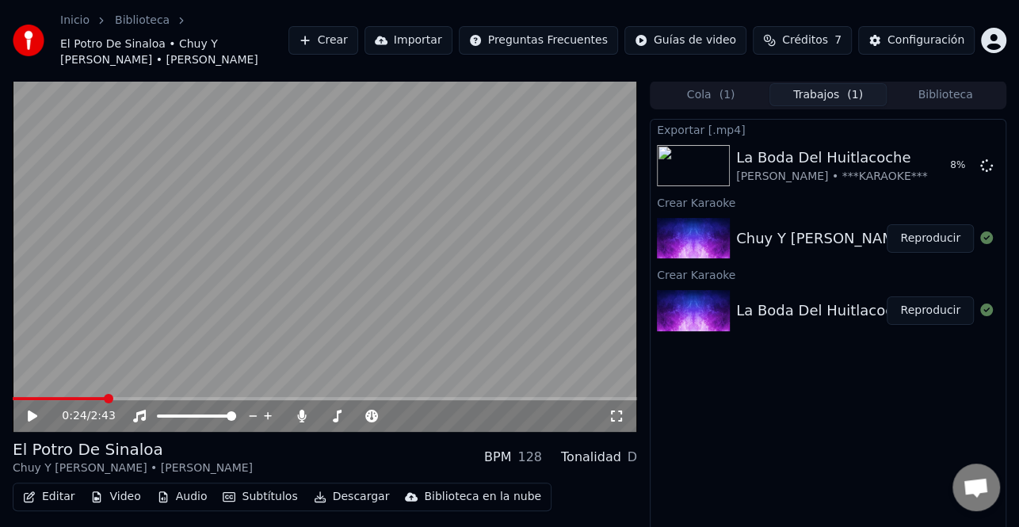
click at [32, 410] on icon at bounding box center [33, 415] width 10 height 11
click at [32, 409] on icon at bounding box center [43, 415] width 36 height 13
click at [55, 486] on button "Editar" at bounding box center [49, 497] width 64 height 22
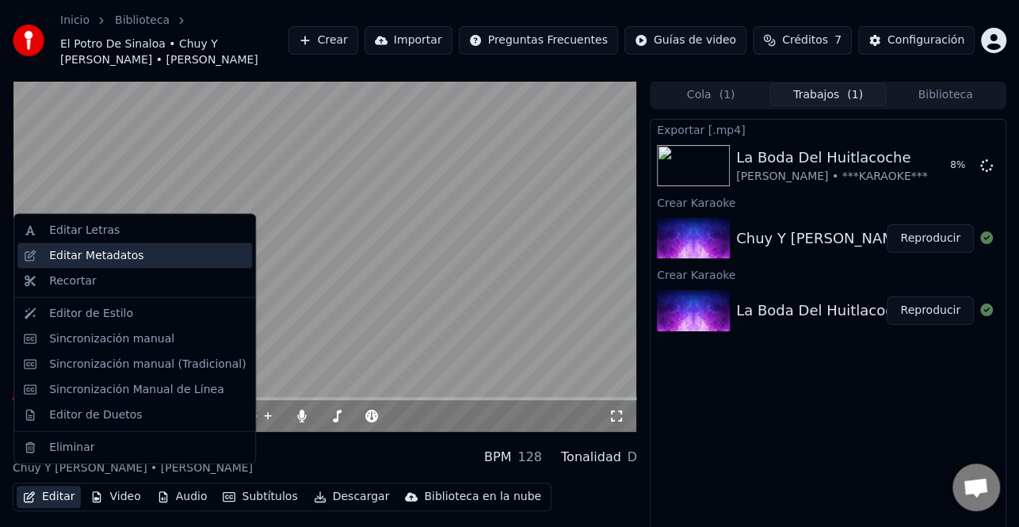
click at [105, 250] on div "Editar Metadatos" at bounding box center [96, 256] width 94 height 16
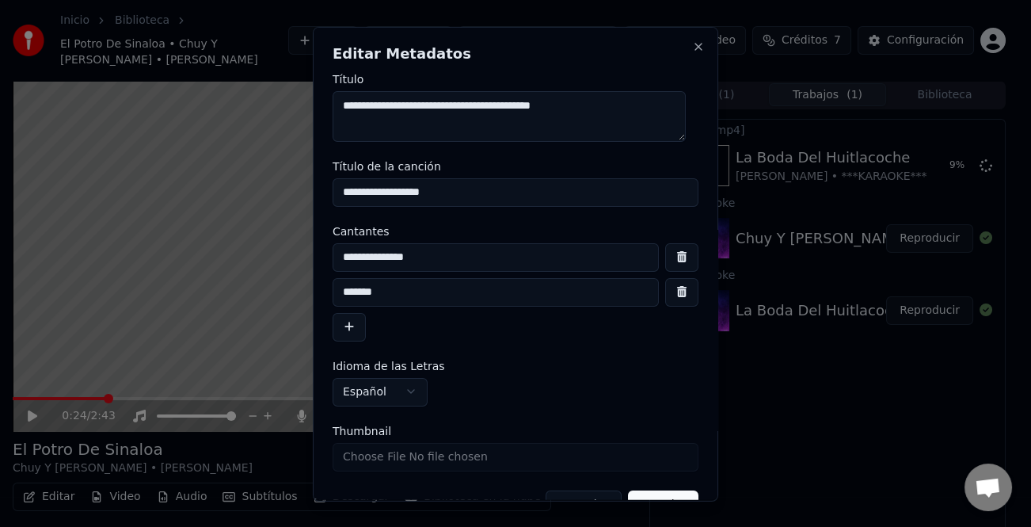
drag, startPoint x: 668, startPoint y: 291, endPoint x: 489, endPoint y: 290, distance: 178.2
click at [489, 290] on div "*******" at bounding box center [516, 291] width 366 height 29
drag, startPoint x: 405, startPoint y: 300, endPoint x: 230, endPoint y: 305, distance: 174.3
click at [230, 305] on body "**********" at bounding box center [509, 263] width 1019 height 527
click at [342, 291] on input "**********" at bounding box center [496, 291] width 326 height 29
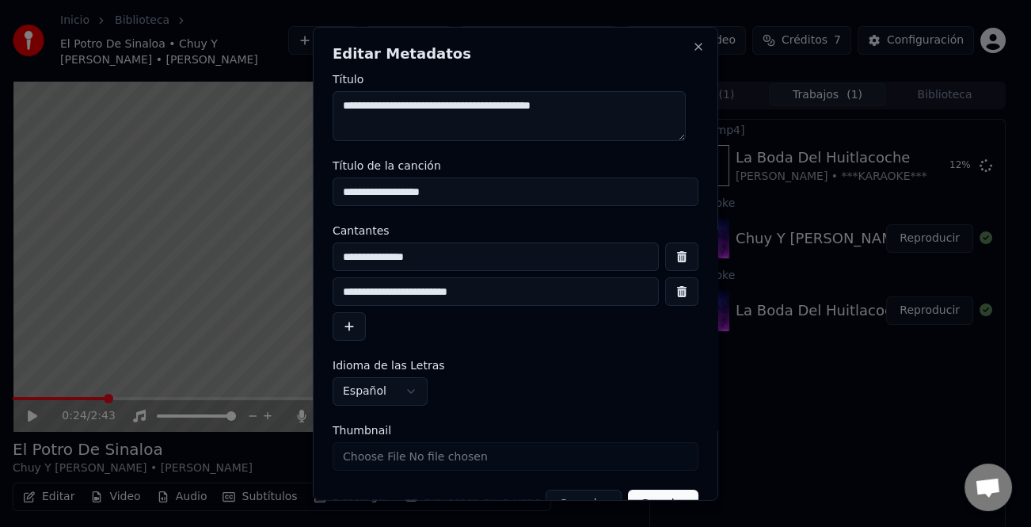
scroll to position [37, 0]
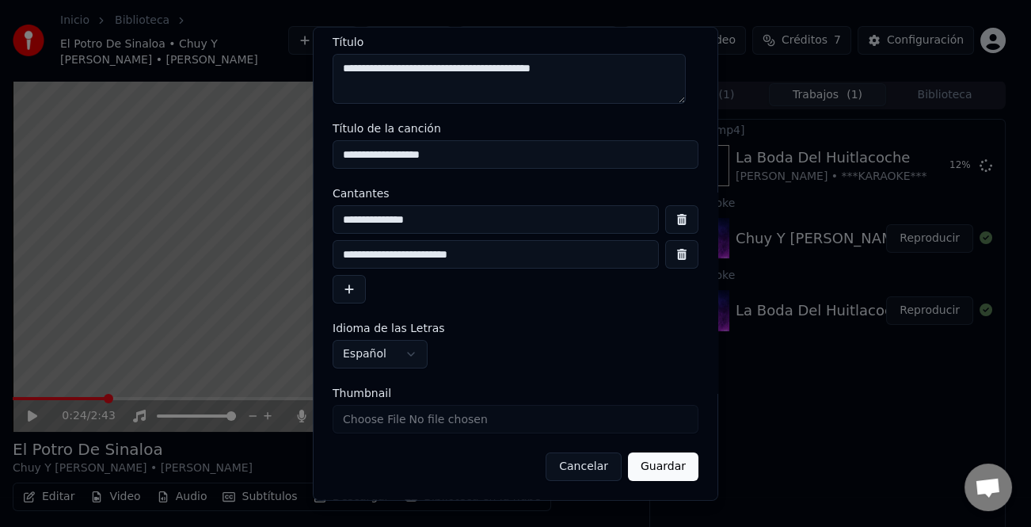
type input "**********"
click at [664, 473] on button "Guardar" at bounding box center [663, 466] width 70 height 29
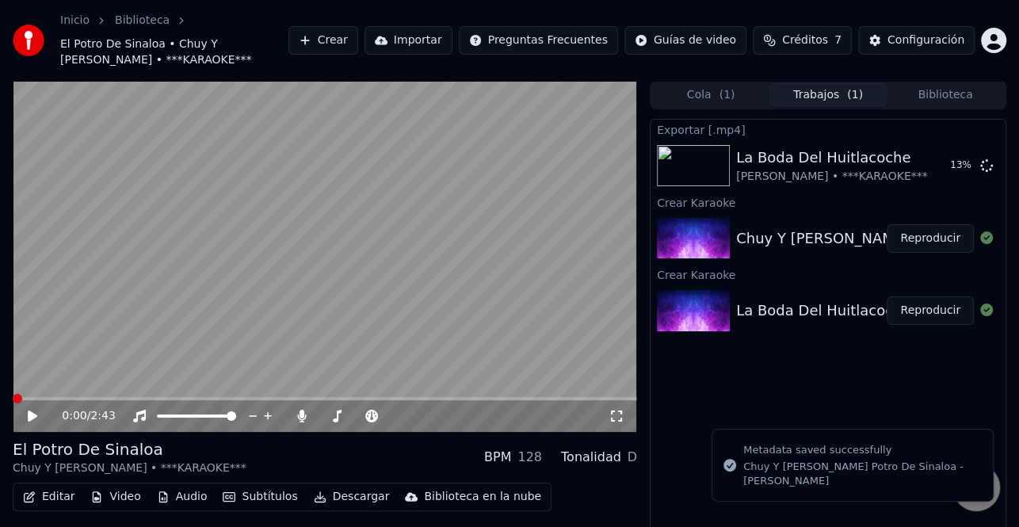
click at [27, 416] on icon at bounding box center [43, 415] width 36 height 13
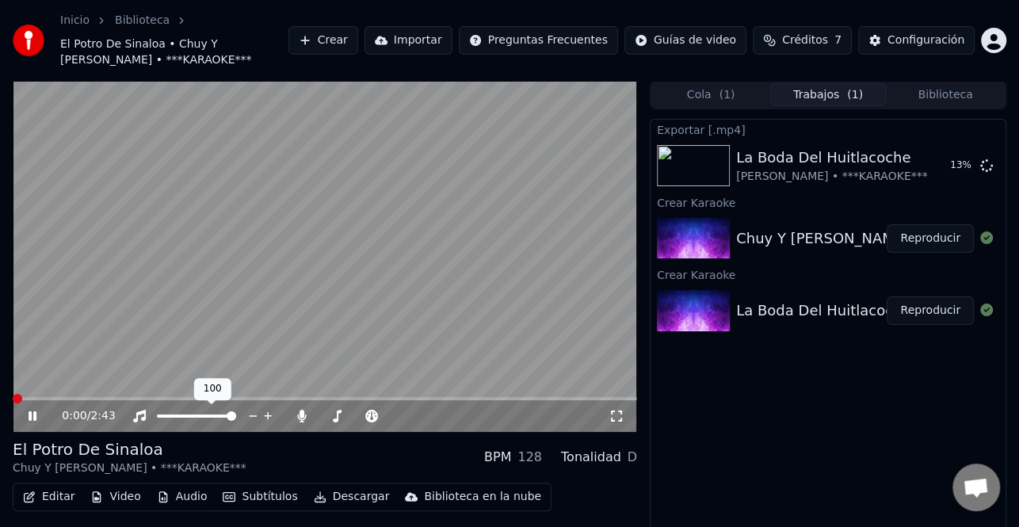
click at [197, 414] on span at bounding box center [196, 415] width 79 height 3
click at [178, 410] on div at bounding box center [211, 416] width 128 height 16
click at [182, 418] on div at bounding box center [211, 416] width 128 height 16
click at [32, 413] on icon at bounding box center [43, 415] width 36 height 13
click at [906, 234] on button "Reproducir" at bounding box center [929, 238] width 87 height 29
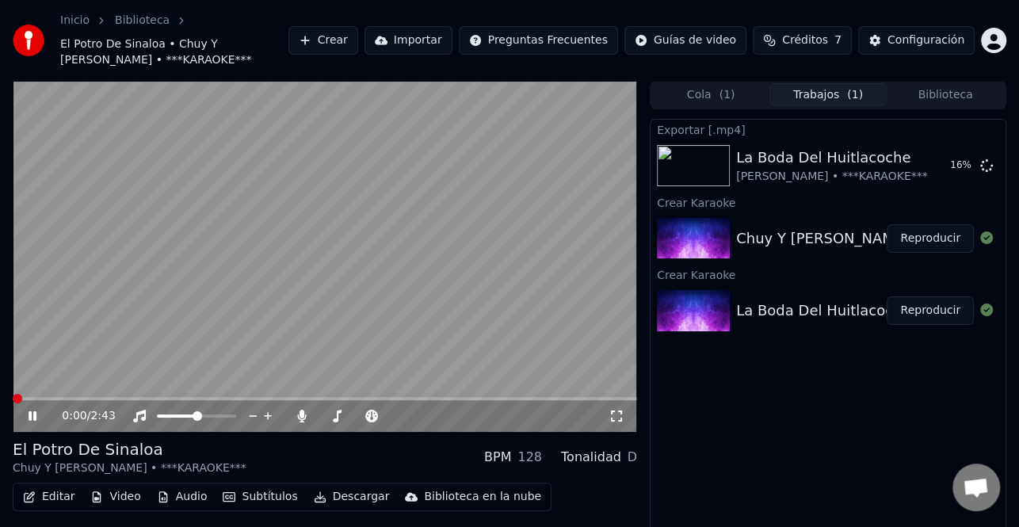
click at [37, 414] on icon at bounding box center [43, 415] width 36 height 13
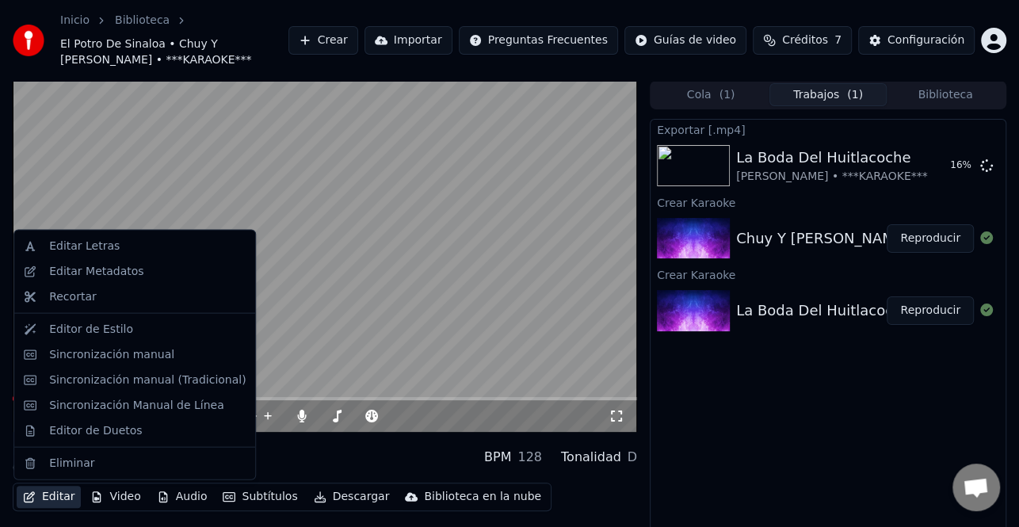
click at [65, 500] on button "Editar" at bounding box center [49, 497] width 64 height 22
click at [139, 270] on div "Editar Metadatos" at bounding box center [147, 272] width 196 height 16
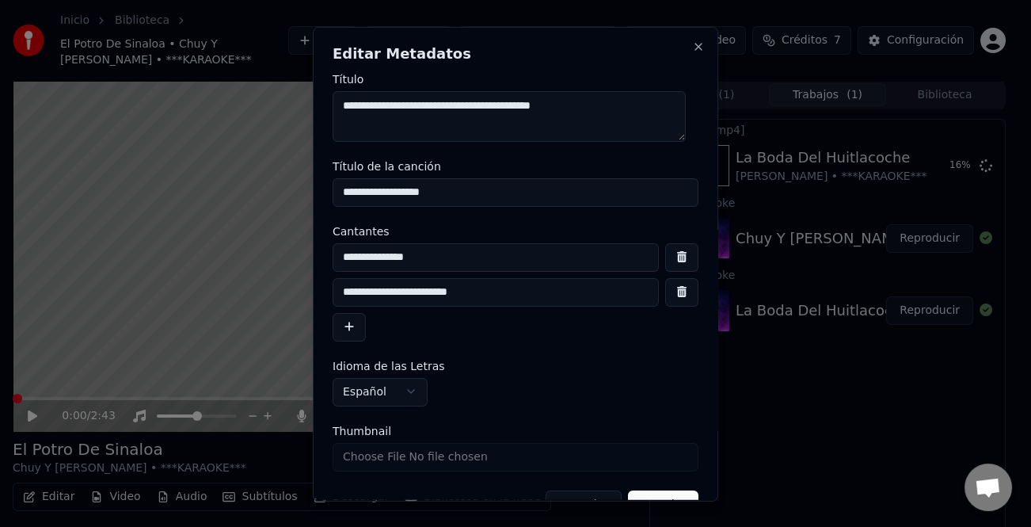
click at [378, 291] on input "**********" at bounding box center [496, 291] width 326 height 29
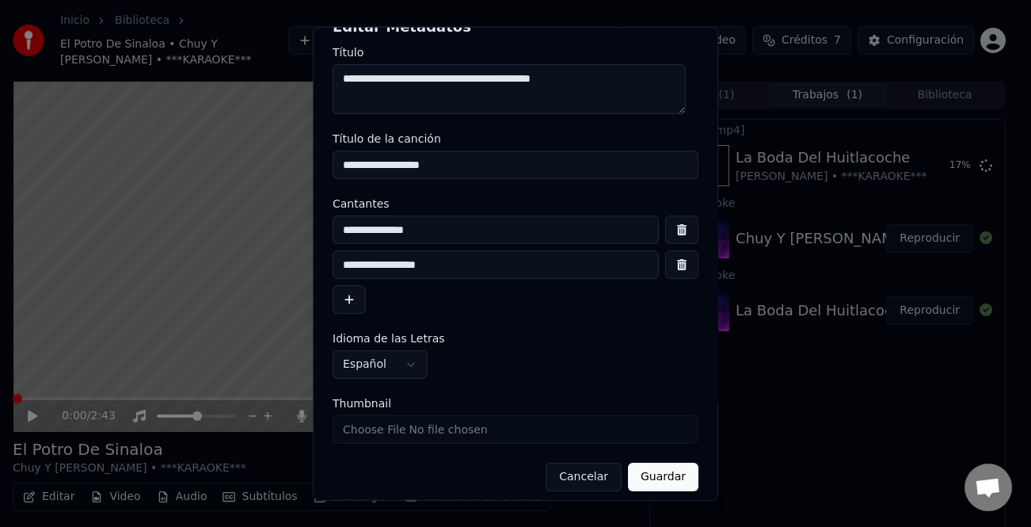
scroll to position [37, 0]
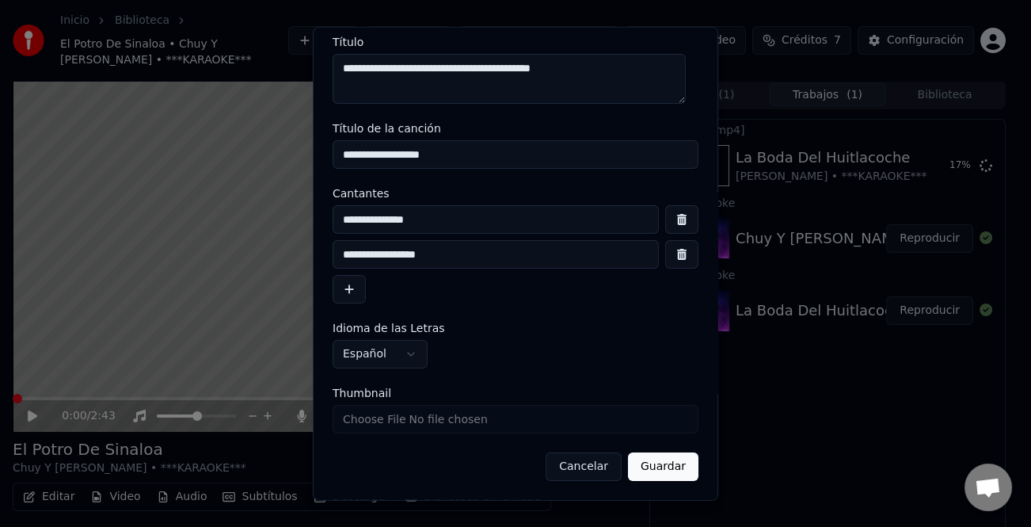
type input "**********"
click at [634, 471] on button "Guardar" at bounding box center [663, 466] width 70 height 29
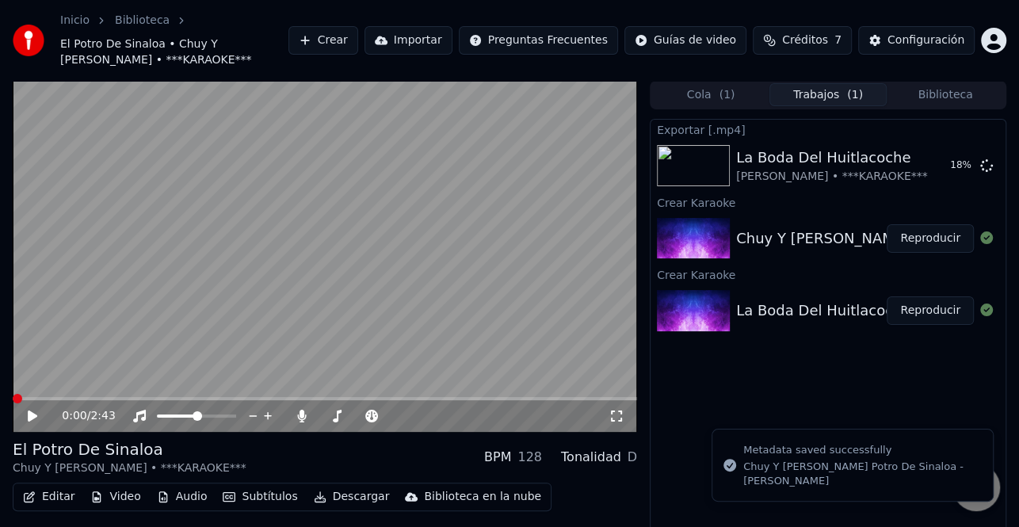
click at [37, 417] on icon at bounding box center [43, 415] width 36 height 13
click at [51, 398] on span at bounding box center [325, 398] width 624 height 3
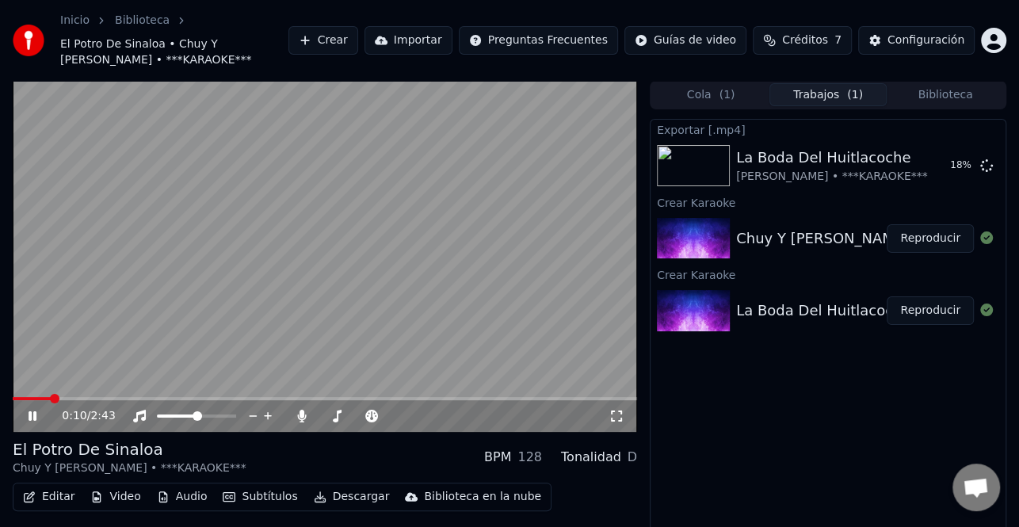
click at [25, 398] on span at bounding box center [32, 398] width 38 height 3
click at [13, 398] on span at bounding box center [325, 398] width 624 height 3
click at [40, 415] on icon at bounding box center [43, 415] width 36 height 13
click at [34, 416] on icon at bounding box center [33, 415] width 10 height 11
click at [36, 413] on icon at bounding box center [43, 415] width 36 height 13
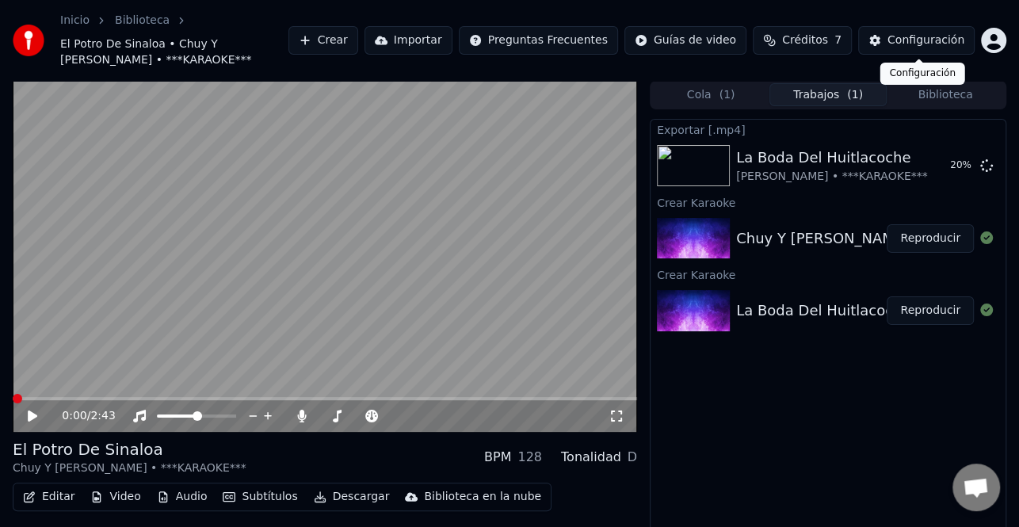
click at [916, 41] on div "Configuración" at bounding box center [925, 40] width 77 height 16
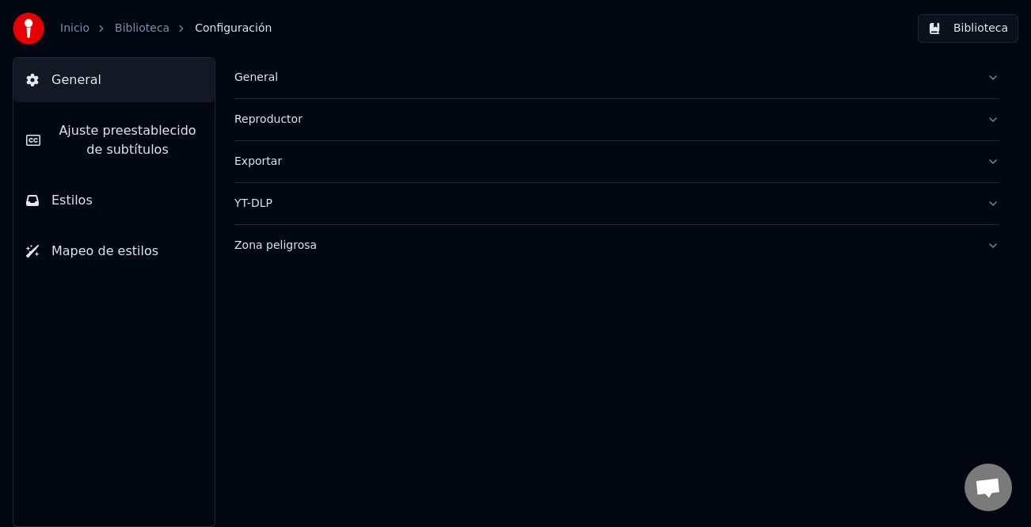
click at [112, 139] on span "Ajuste preestablecido de subtítulos" at bounding box center [127, 140] width 149 height 38
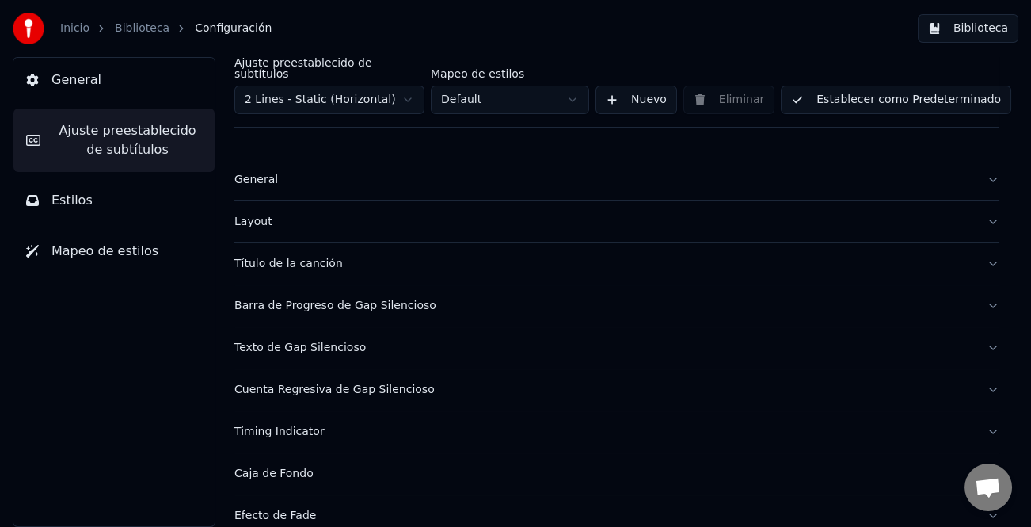
click at [309, 258] on div "Título de la canción" at bounding box center [604, 264] width 740 height 16
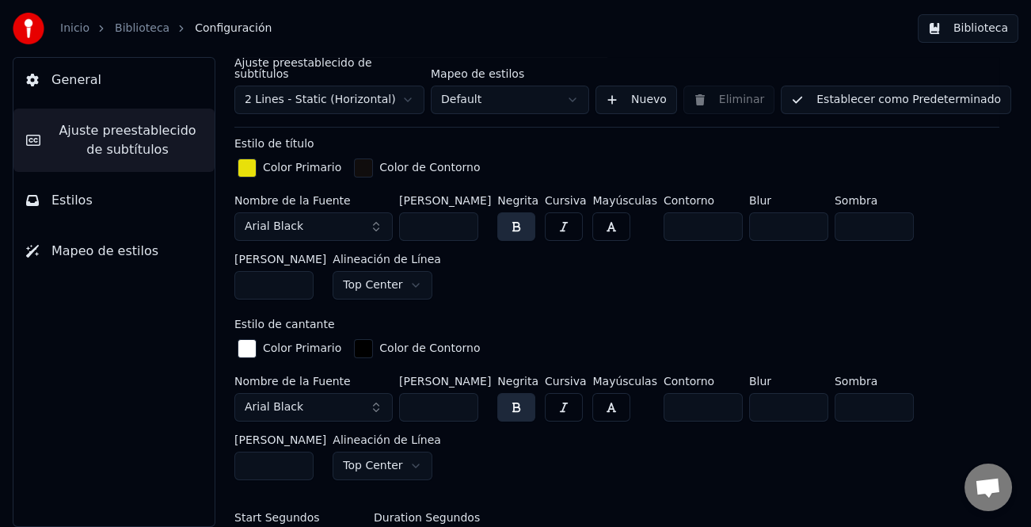
scroll to position [554, 0]
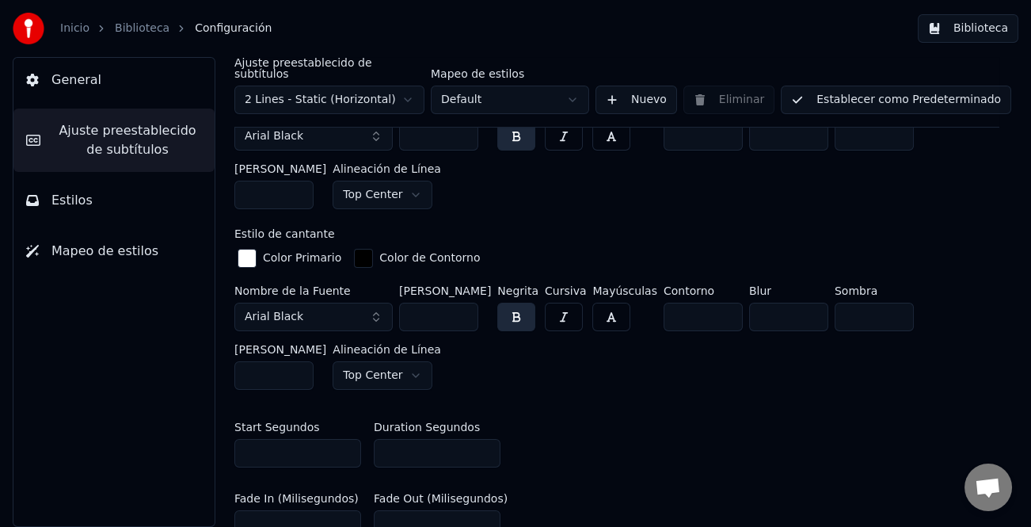
click at [491, 447] on input "*" at bounding box center [437, 453] width 127 height 29
click at [485, 443] on input "*" at bounding box center [437, 453] width 127 height 29
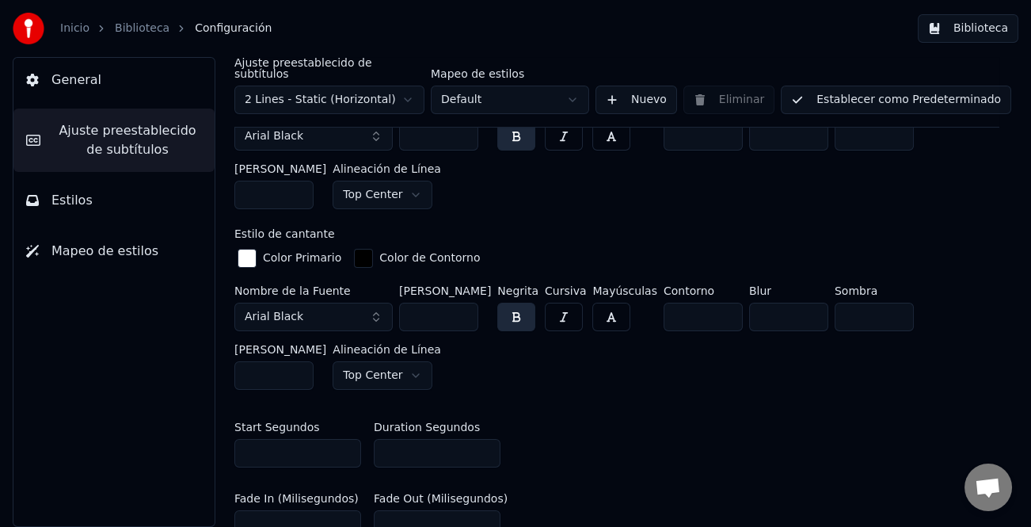
click at [485, 443] on input "*" at bounding box center [437, 453] width 127 height 29
type input "*"
click at [485, 443] on input "*" at bounding box center [437, 453] width 127 height 29
click at [935, 91] on button "Establecer como Predeterminado" at bounding box center [896, 100] width 230 height 29
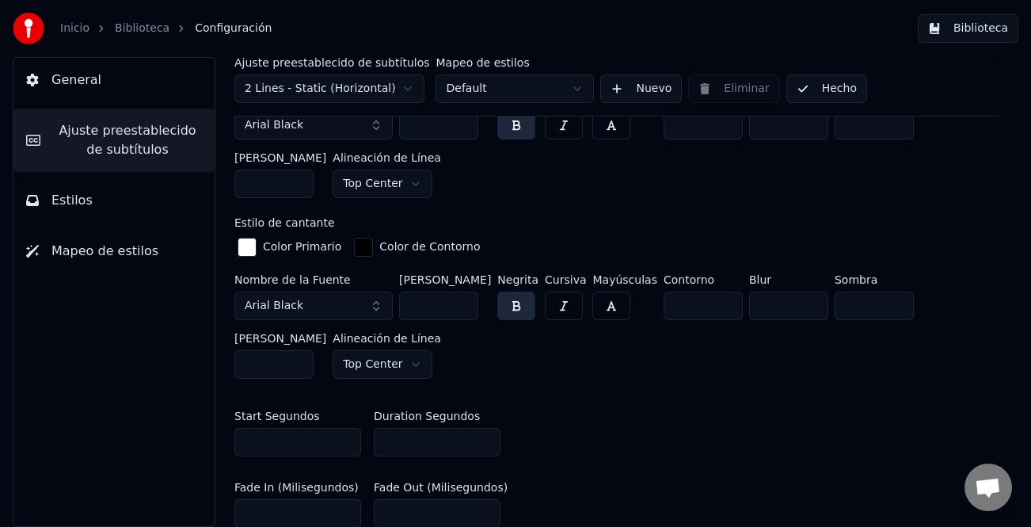
click at [833, 91] on button "Hecho" at bounding box center [826, 88] width 81 height 29
click at [996, 33] on button "Biblioteca" at bounding box center [968, 28] width 101 height 29
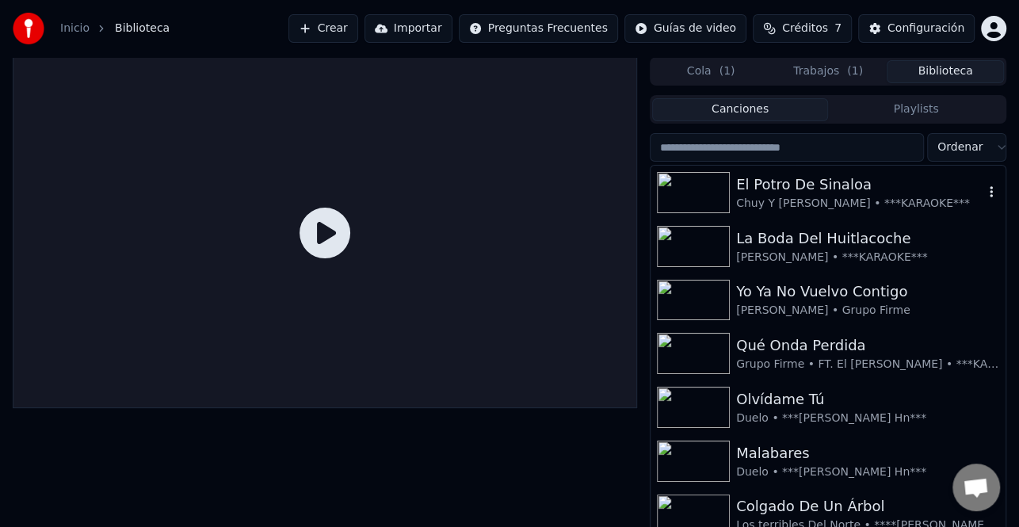
click at [833, 198] on div "Chuy Y [PERSON_NAME] • ***KARAOKE***" at bounding box center [859, 204] width 247 height 16
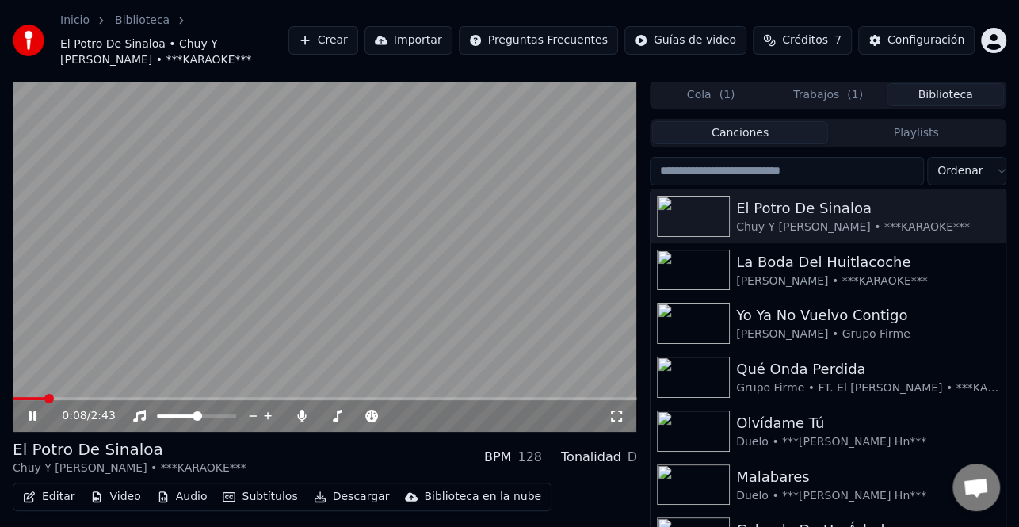
click at [33, 417] on icon at bounding box center [33, 416] width 8 height 10
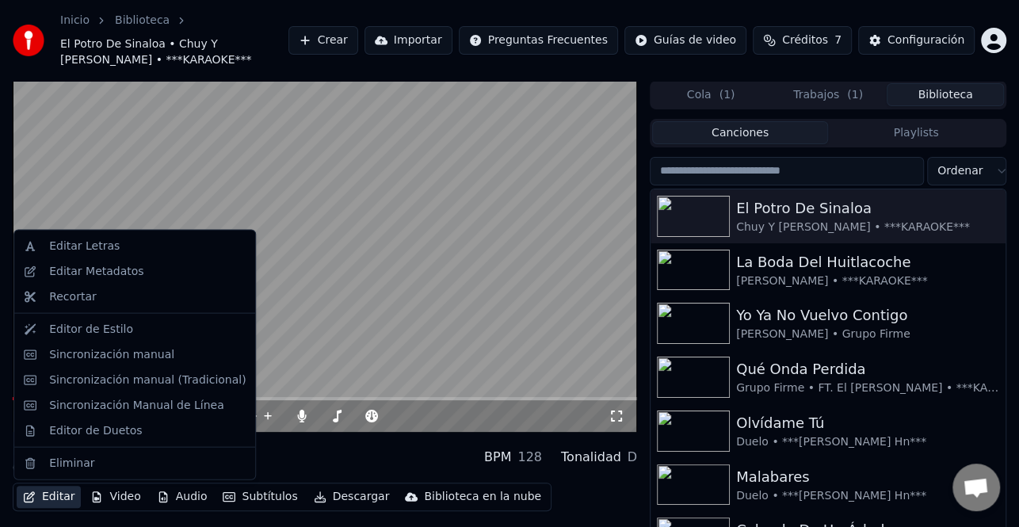
click at [59, 499] on button "Editar" at bounding box center [49, 497] width 64 height 22
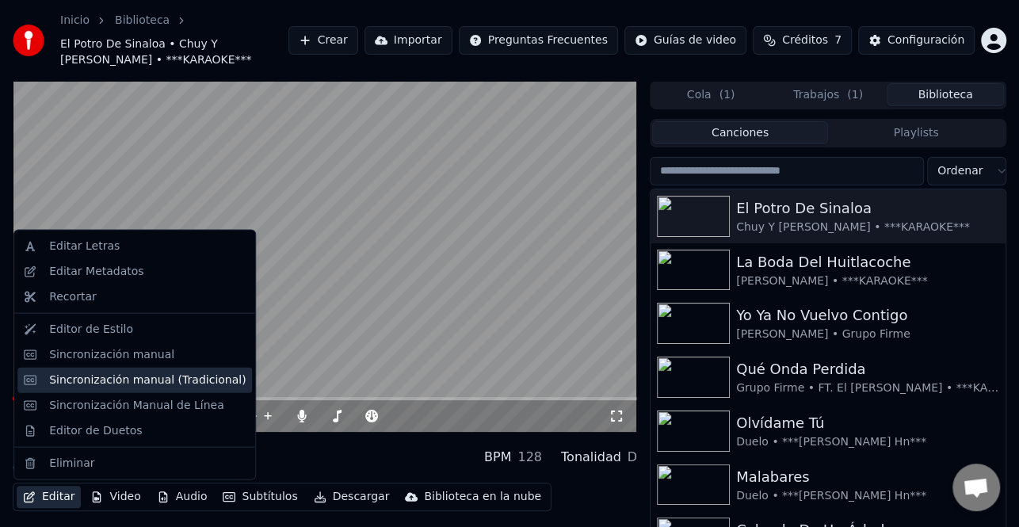
click at [159, 376] on div "Sincronización manual (Tradicional)" at bounding box center [147, 379] width 196 height 16
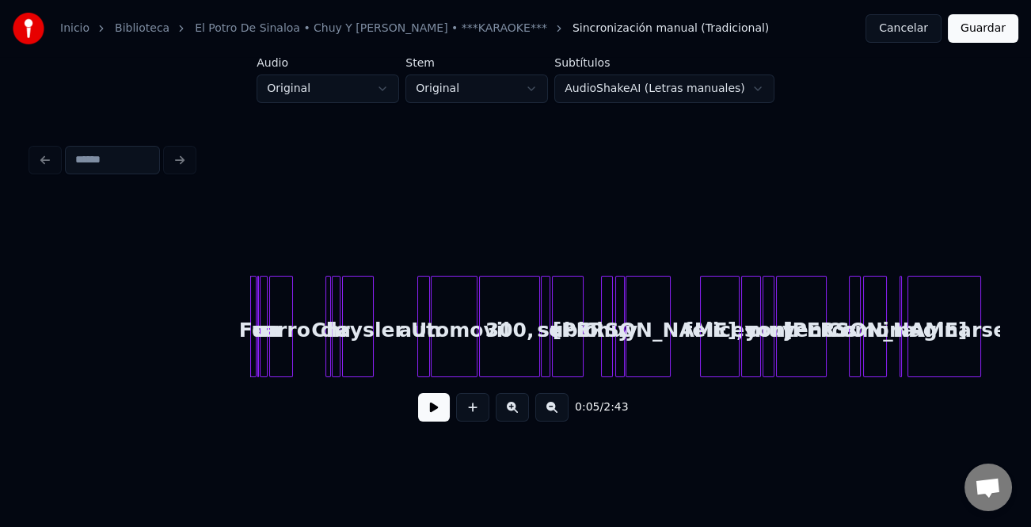
drag, startPoint x: 442, startPoint y: 402, endPoint x: 372, endPoint y: 398, distance: 69.8
click at [442, 402] on button at bounding box center [434, 407] width 32 height 29
click at [418, 393] on button at bounding box center [434, 407] width 32 height 29
click at [423, 421] on button at bounding box center [434, 407] width 32 height 29
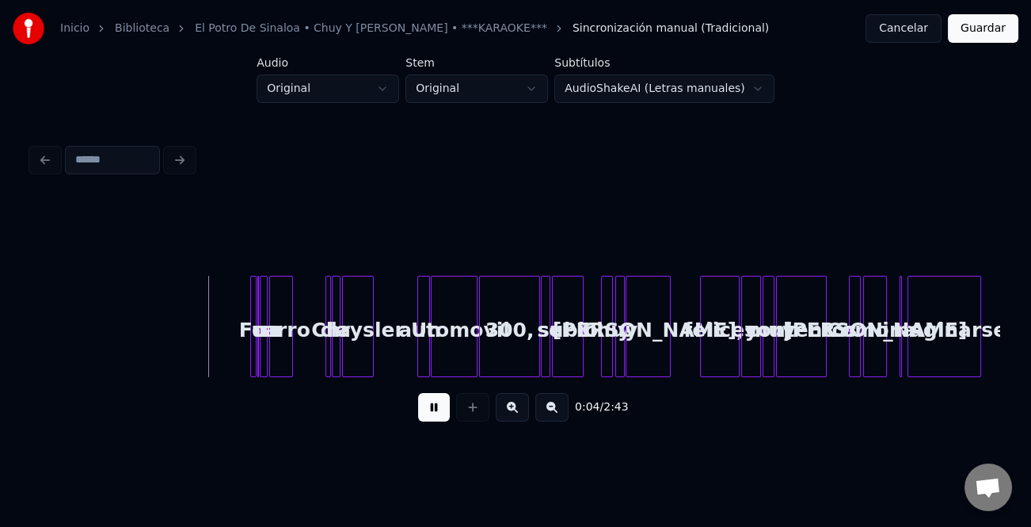
click at [516, 411] on button at bounding box center [512, 407] width 33 height 29
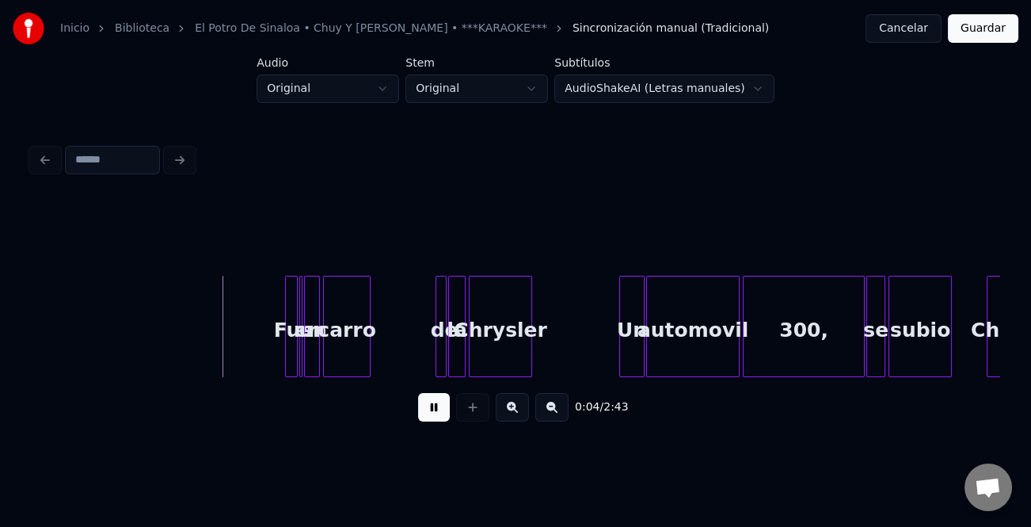
click at [516, 411] on button at bounding box center [512, 407] width 33 height 29
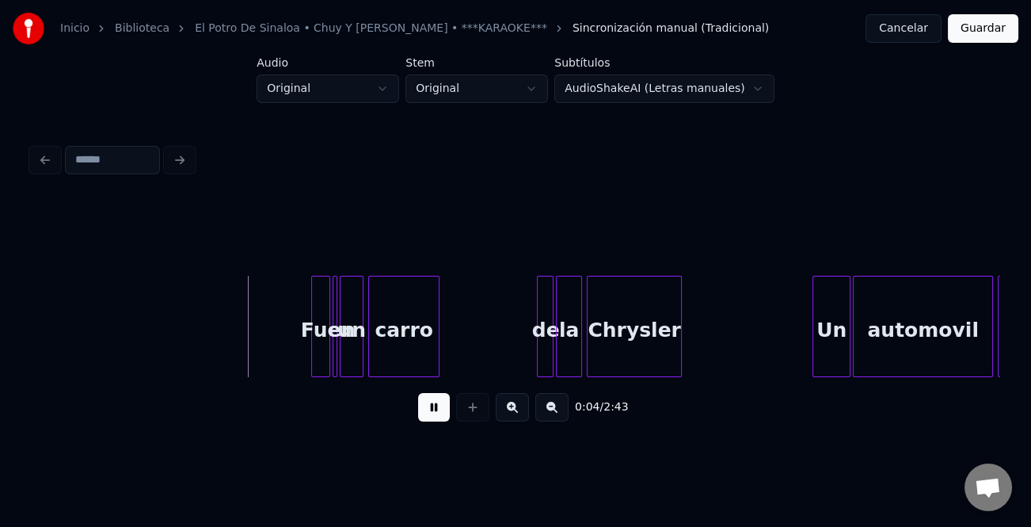
click at [516, 411] on button at bounding box center [512, 407] width 33 height 29
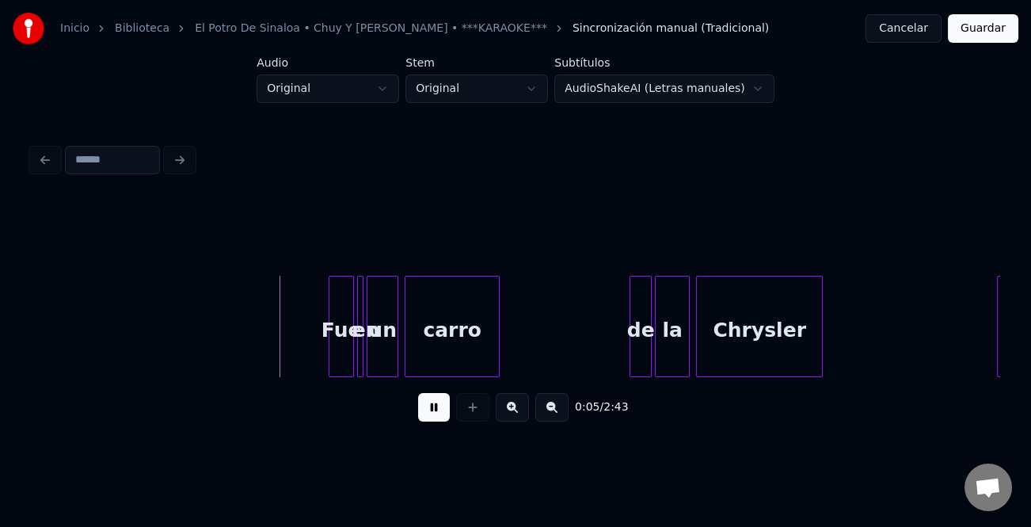
click at [516, 411] on button at bounding box center [512, 407] width 33 height 29
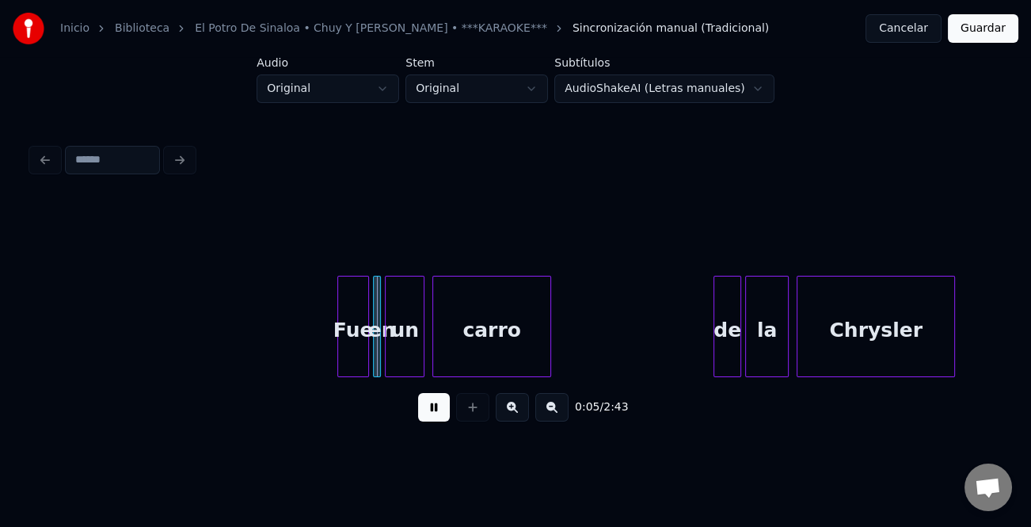
click at [516, 411] on button at bounding box center [512, 407] width 33 height 29
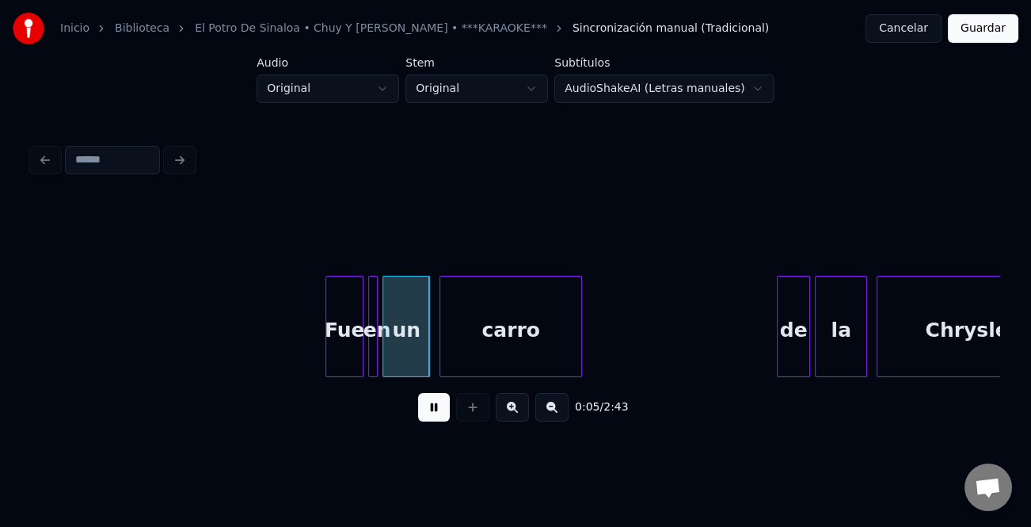
click at [516, 411] on button at bounding box center [512, 407] width 33 height 29
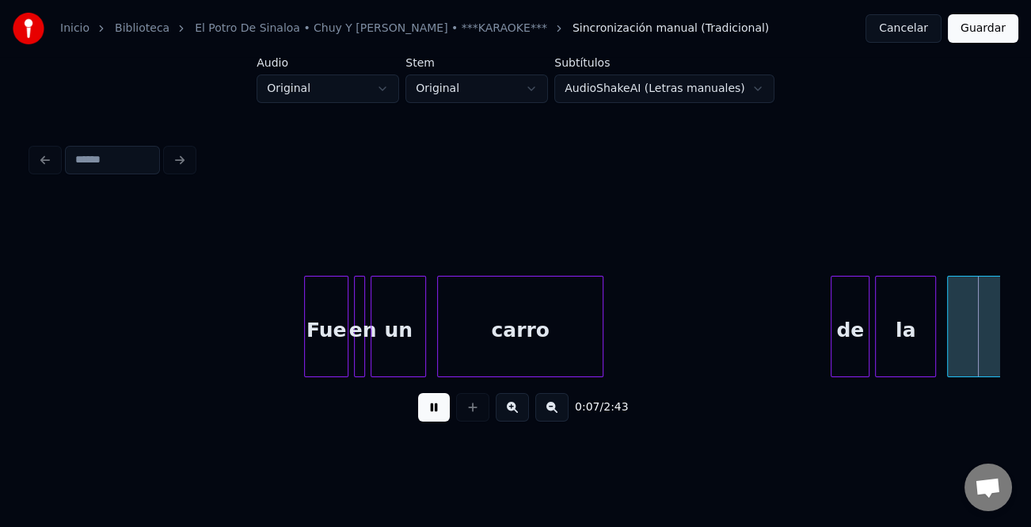
click at [447, 416] on button at bounding box center [434, 407] width 32 height 29
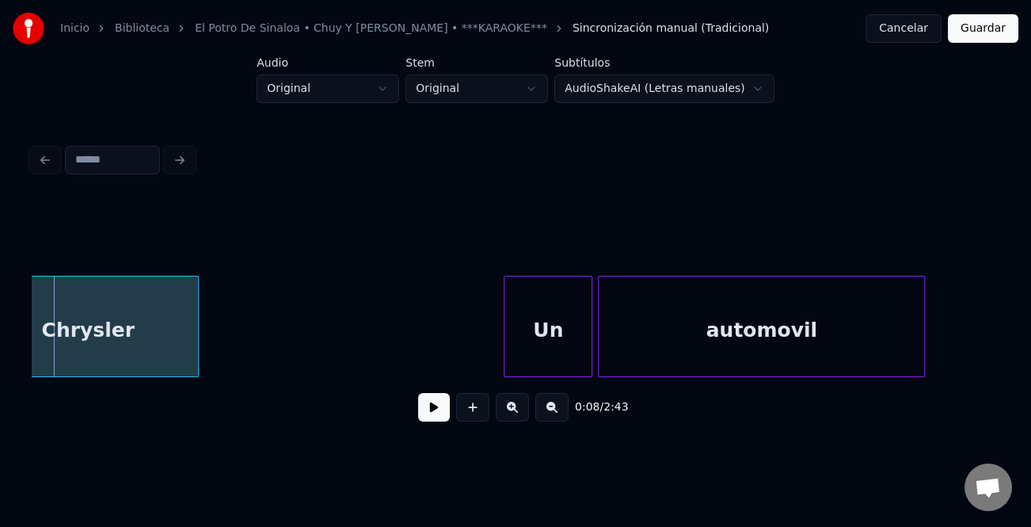
scroll to position [0, 1817]
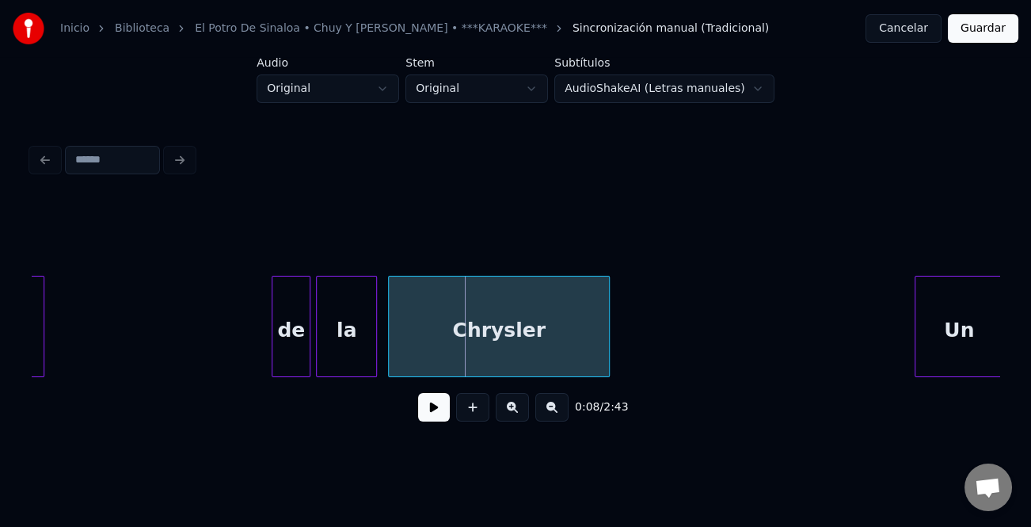
click at [279, 360] on div "de" at bounding box center [290, 330] width 37 height 108
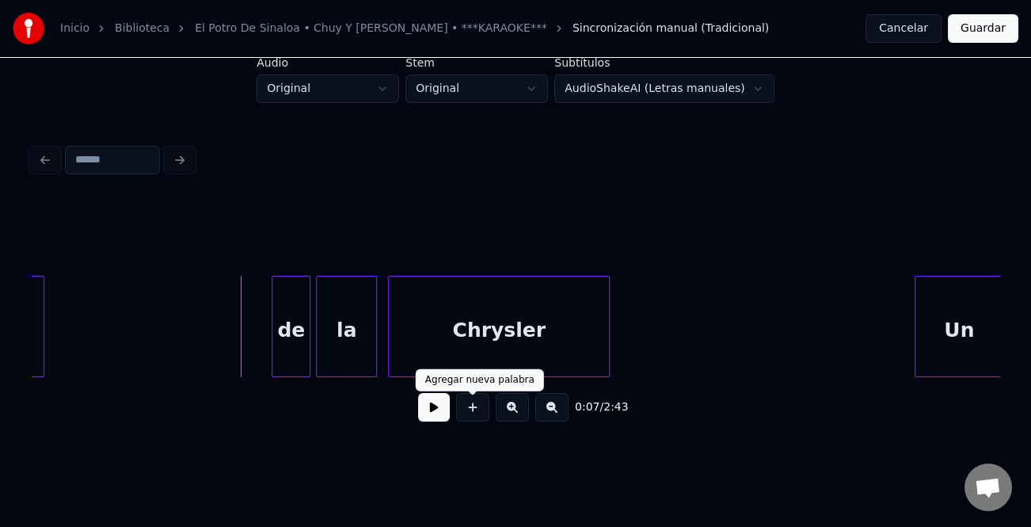
click at [428, 421] on button at bounding box center [434, 407] width 32 height 29
click at [272, 352] on div at bounding box center [274, 326] width 5 height 100
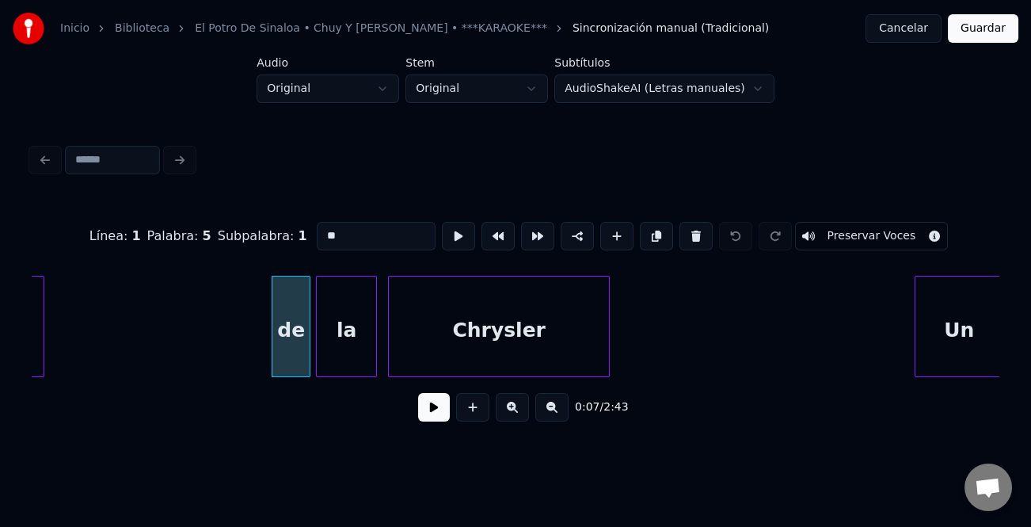
click at [333, 232] on input "**" at bounding box center [376, 236] width 119 height 29
type input "*"
type input "***"
click at [427, 410] on button at bounding box center [434, 407] width 32 height 29
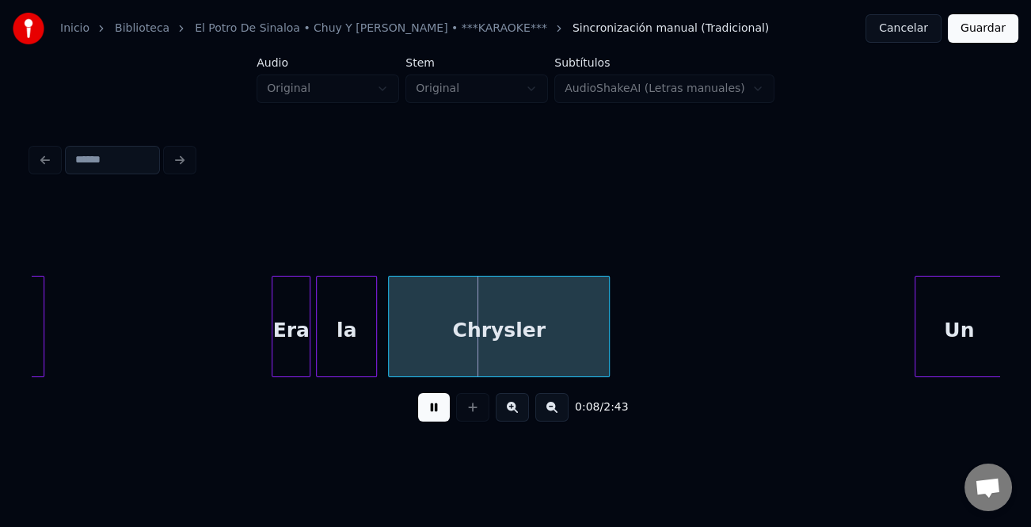
click at [427, 410] on button at bounding box center [434, 407] width 32 height 29
click at [353, 354] on div "la" at bounding box center [346, 330] width 59 height 108
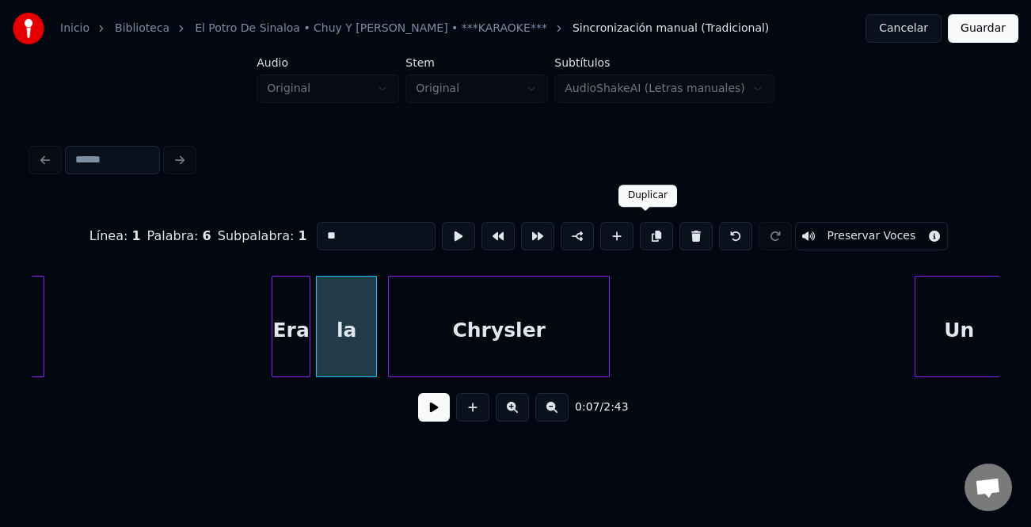
click at [644, 227] on button at bounding box center [656, 236] width 33 height 29
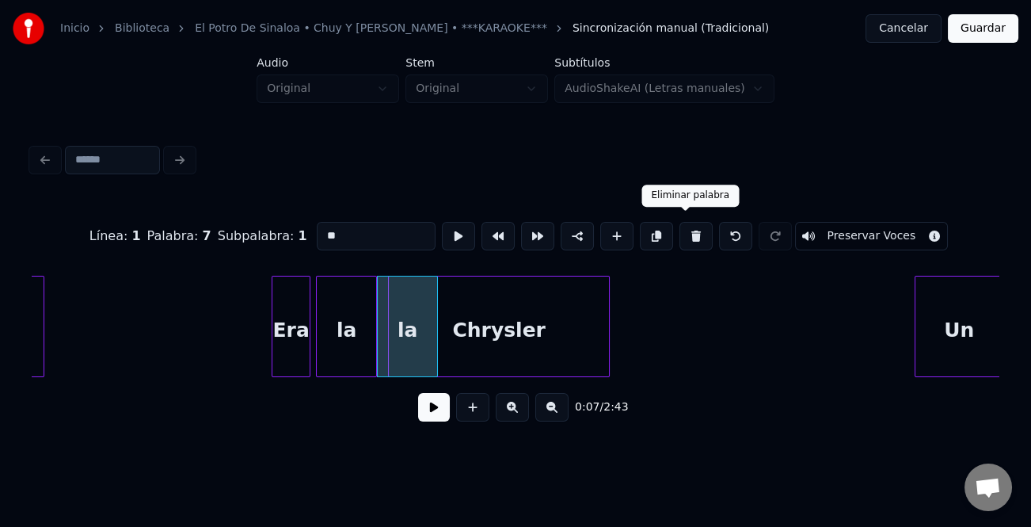
click at [690, 234] on button at bounding box center [696, 236] width 33 height 29
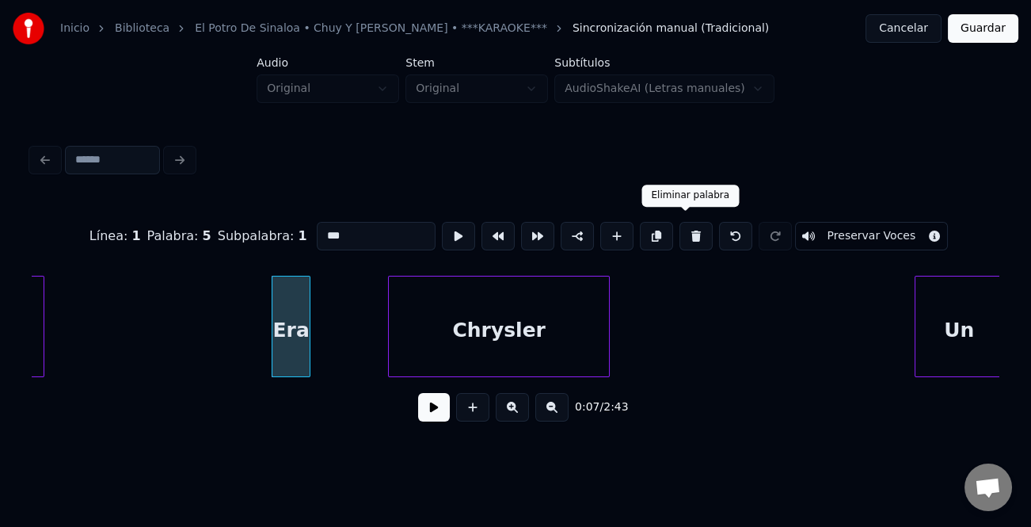
type input "***"
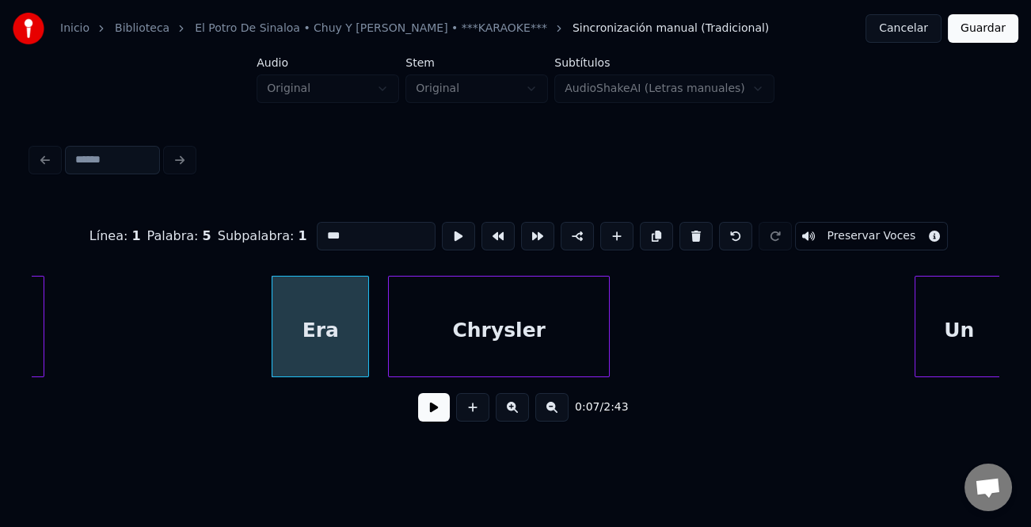
click at [366, 325] on div at bounding box center [366, 326] width 5 height 100
click at [322, 334] on div "Era" at bounding box center [310, 330] width 98 height 108
click at [364, 331] on div at bounding box center [364, 326] width 5 height 100
click at [320, 331] on div "Era" at bounding box center [313, 330] width 105 height 108
click at [428, 412] on button at bounding box center [434, 407] width 32 height 29
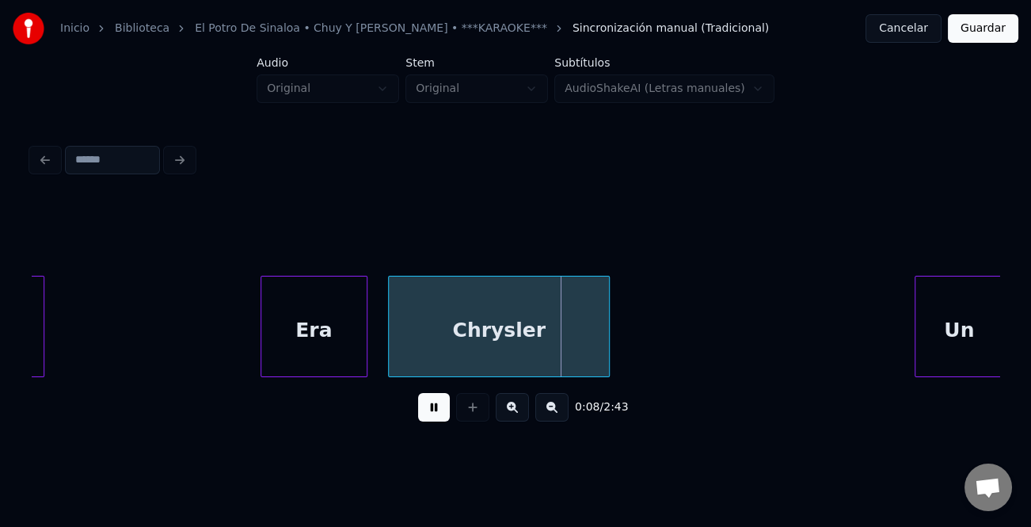
click at [428, 412] on button at bounding box center [434, 407] width 32 height 29
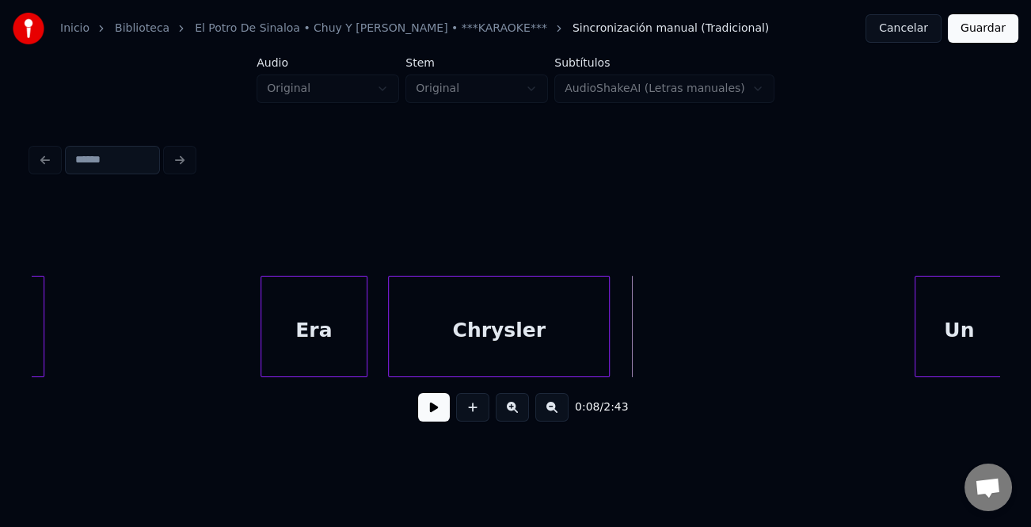
click at [516, 414] on button at bounding box center [512, 407] width 33 height 29
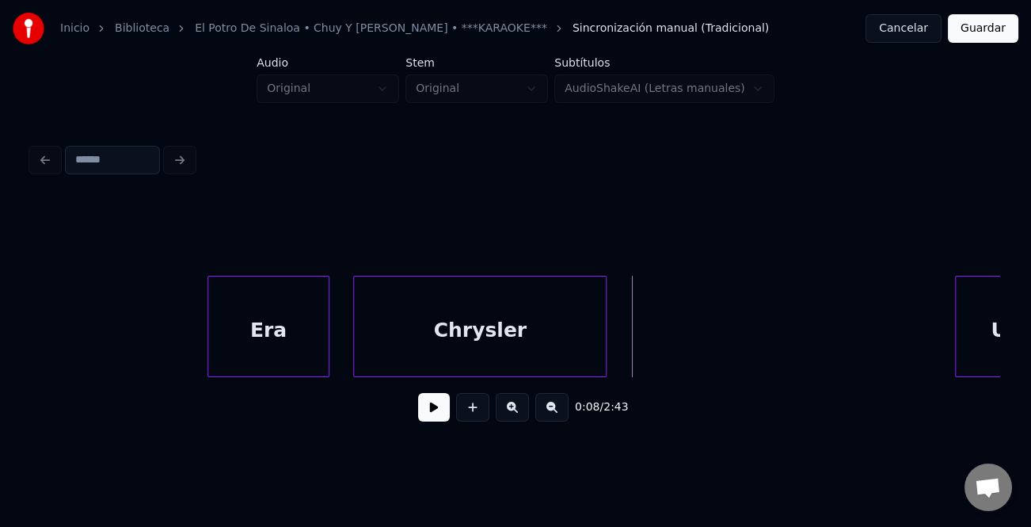
click at [548, 414] on button at bounding box center [551, 407] width 33 height 29
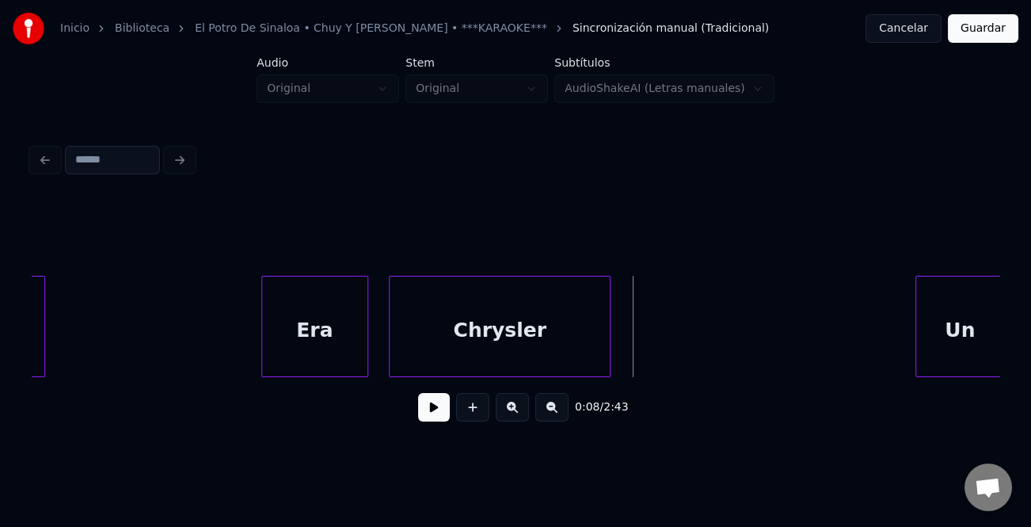
click at [548, 414] on button at bounding box center [551, 407] width 33 height 29
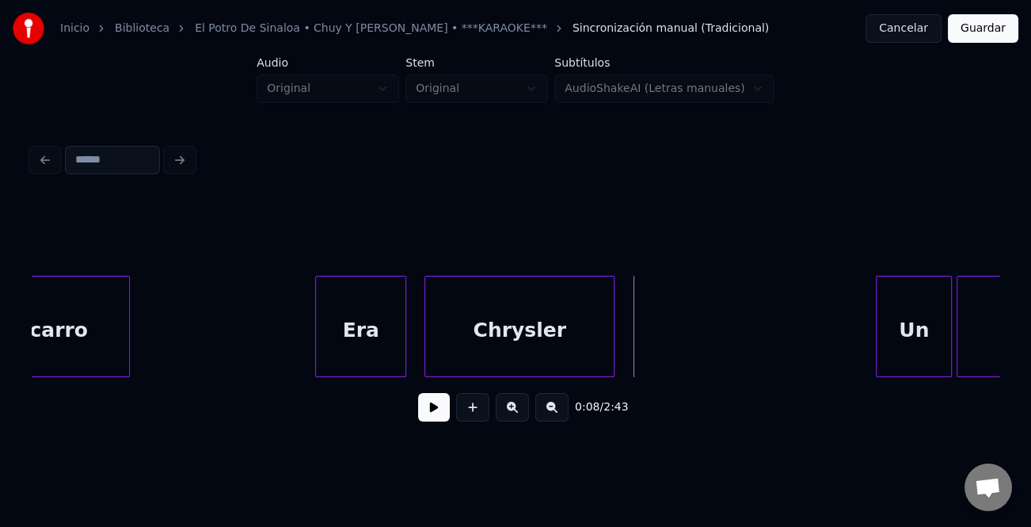
click at [554, 412] on button at bounding box center [551, 407] width 33 height 29
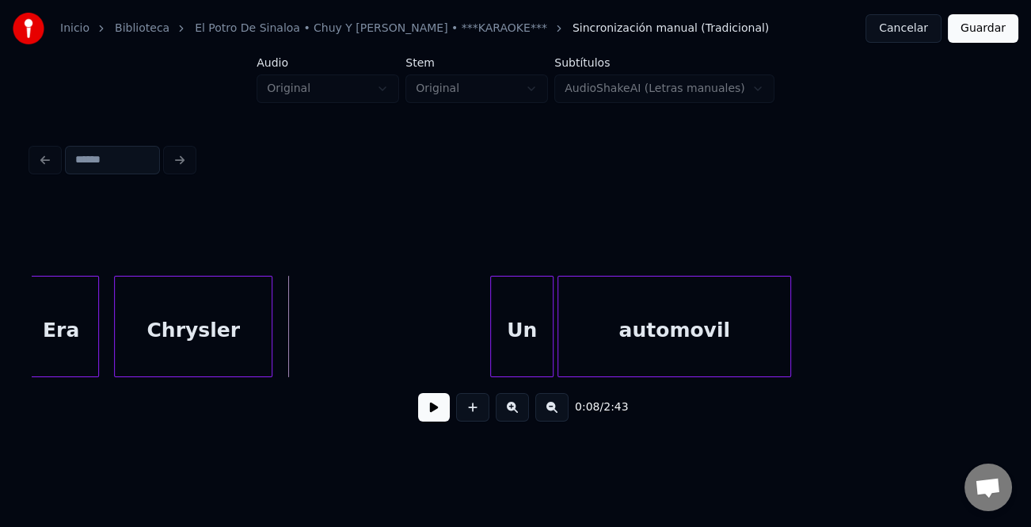
scroll to position [0, 1124]
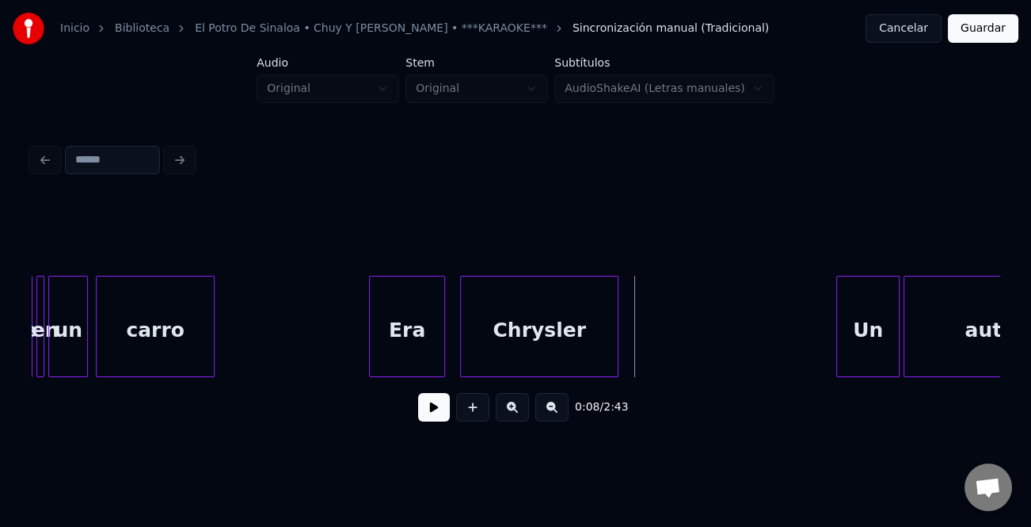
click at [403, 345] on div "Era" at bounding box center [407, 330] width 74 height 108
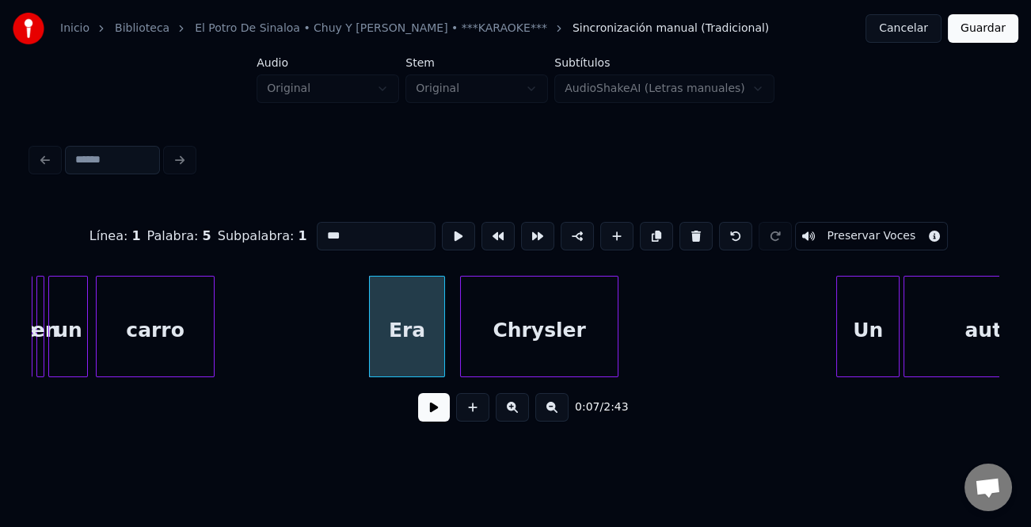
click at [430, 416] on button at bounding box center [434, 407] width 32 height 29
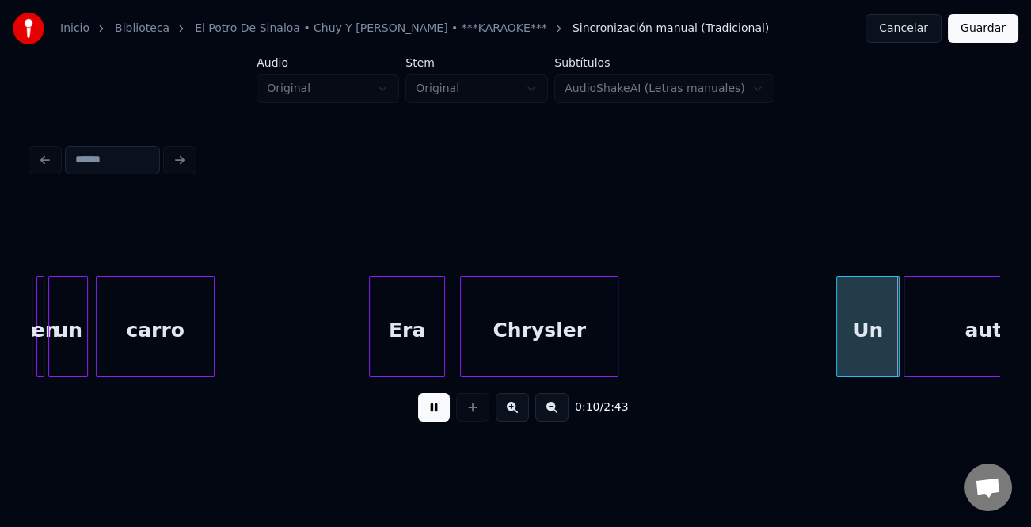
click at [431, 408] on button at bounding box center [434, 407] width 32 height 29
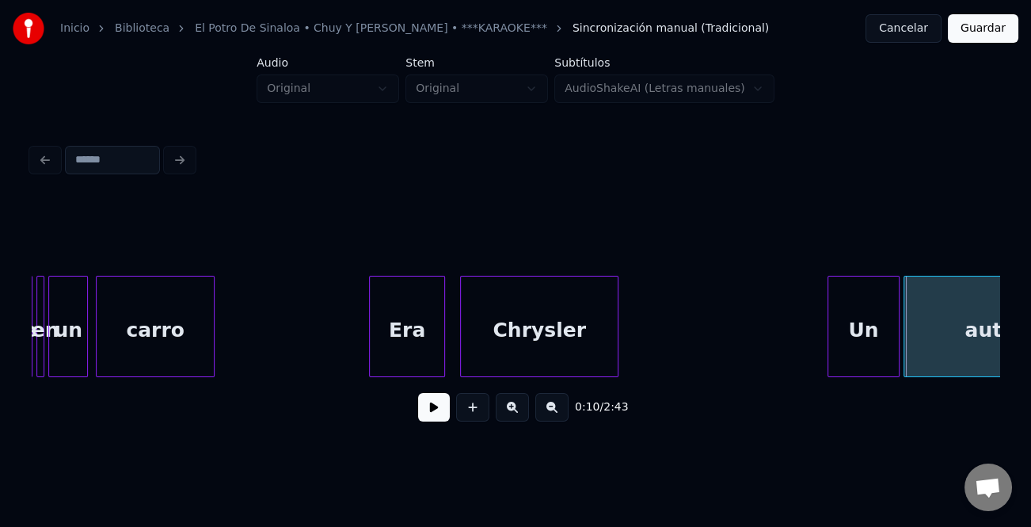
click at [829, 356] on div at bounding box center [830, 326] width 5 height 100
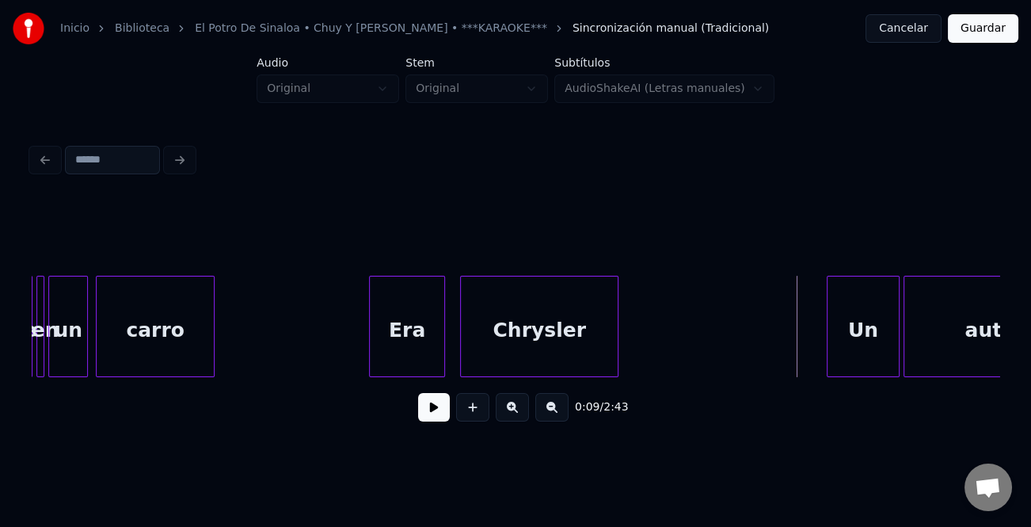
click at [435, 406] on button at bounding box center [434, 407] width 32 height 29
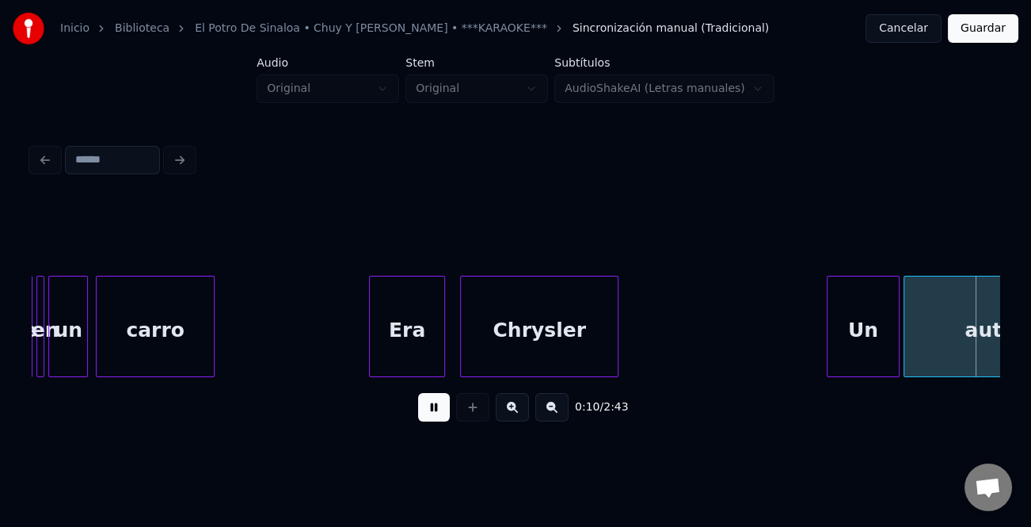
scroll to position [0, 2093]
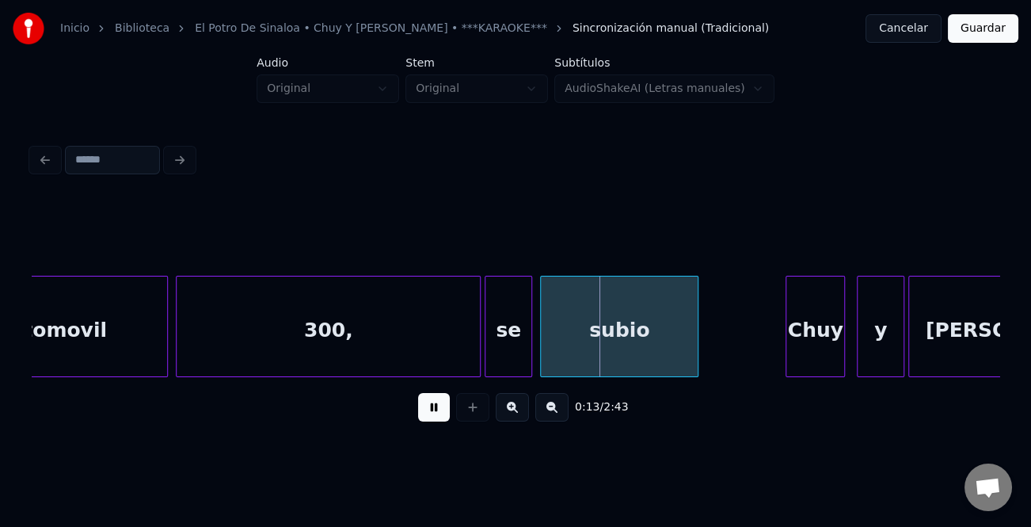
click at [435, 406] on button at bounding box center [434, 407] width 32 height 29
click at [432, 353] on div at bounding box center [432, 326] width 5 height 100
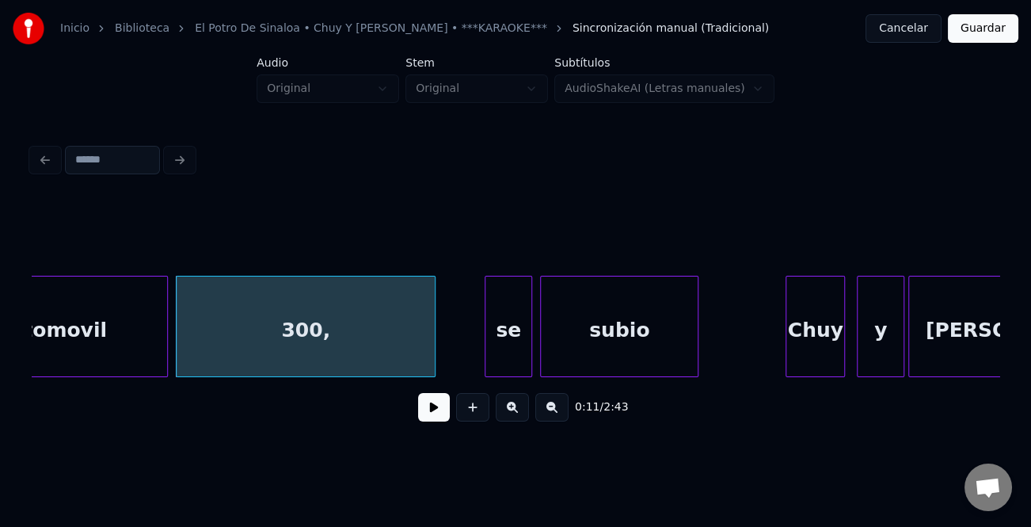
click at [491, 344] on div "se" at bounding box center [509, 330] width 46 height 108
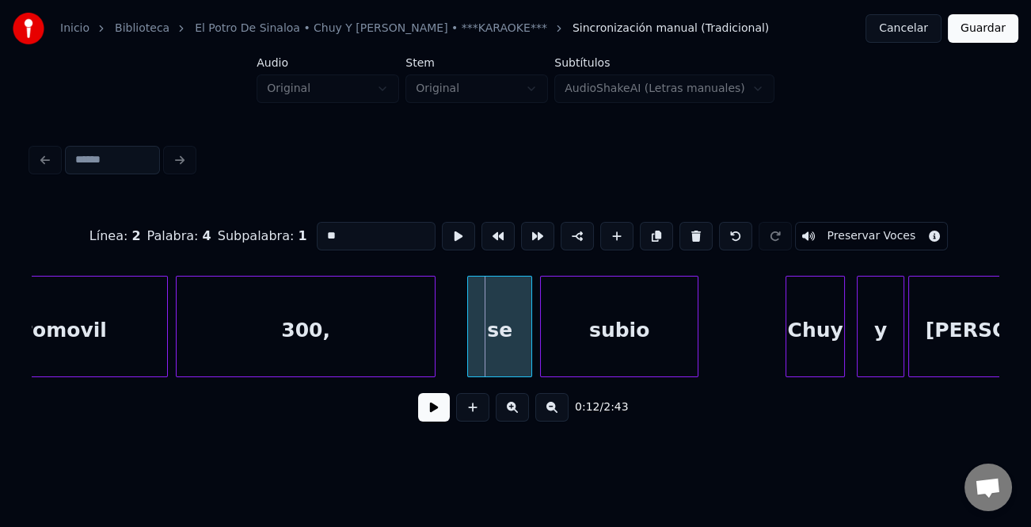
click at [470, 348] on div at bounding box center [470, 326] width 5 height 100
click at [497, 344] on div "se" at bounding box center [499, 330] width 63 height 108
click at [321, 228] on input "**" at bounding box center [376, 236] width 119 height 29
type input "**"
click at [434, 397] on div "0:12 / 2:43" at bounding box center [515, 407] width 943 height 35
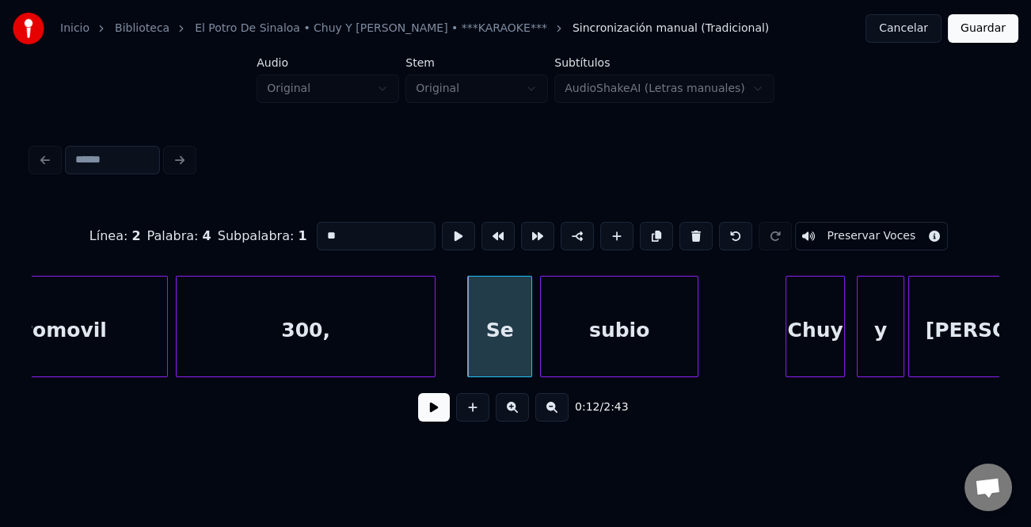
click at [436, 408] on button at bounding box center [434, 407] width 32 height 29
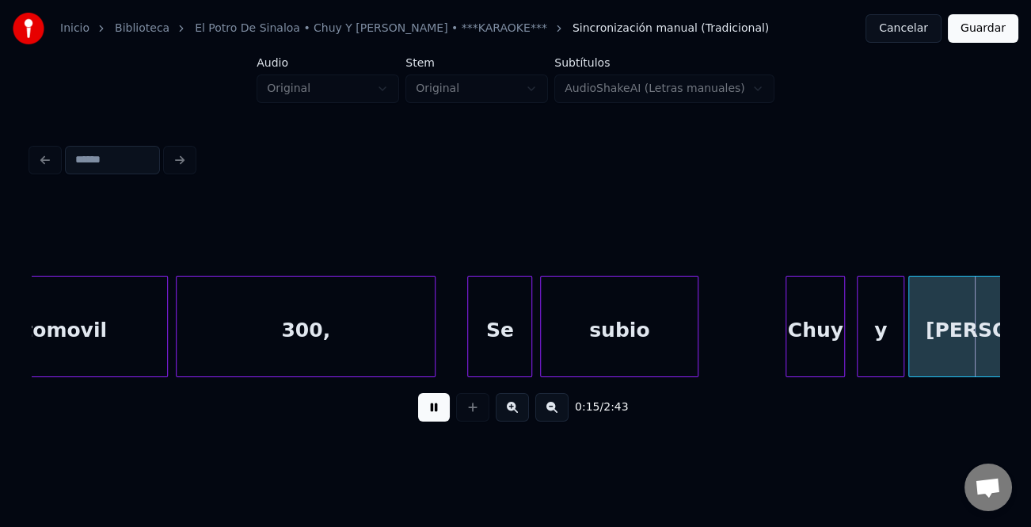
scroll to position [0, 3062]
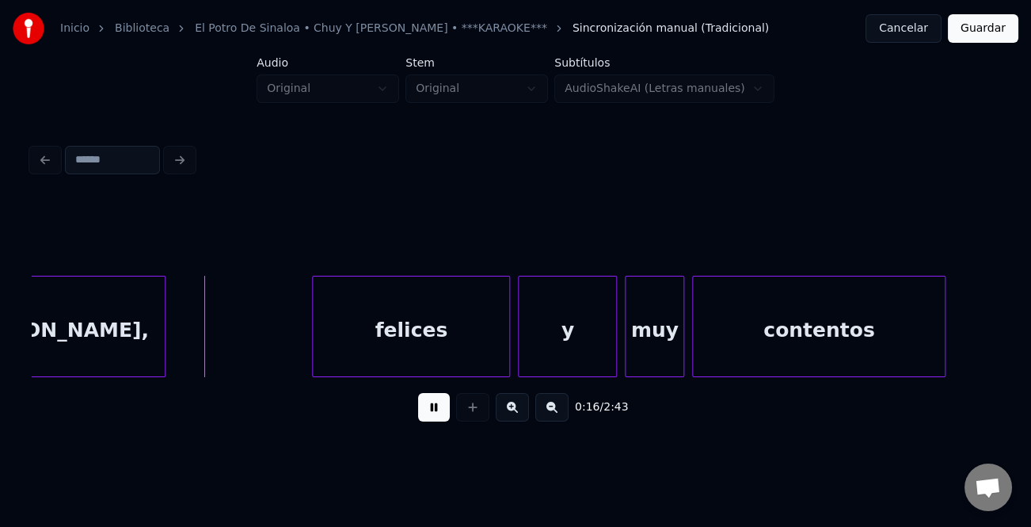
click at [437, 413] on button at bounding box center [434, 407] width 32 height 29
click at [299, 333] on div at bounding box center [301, 326] width 5 height 100
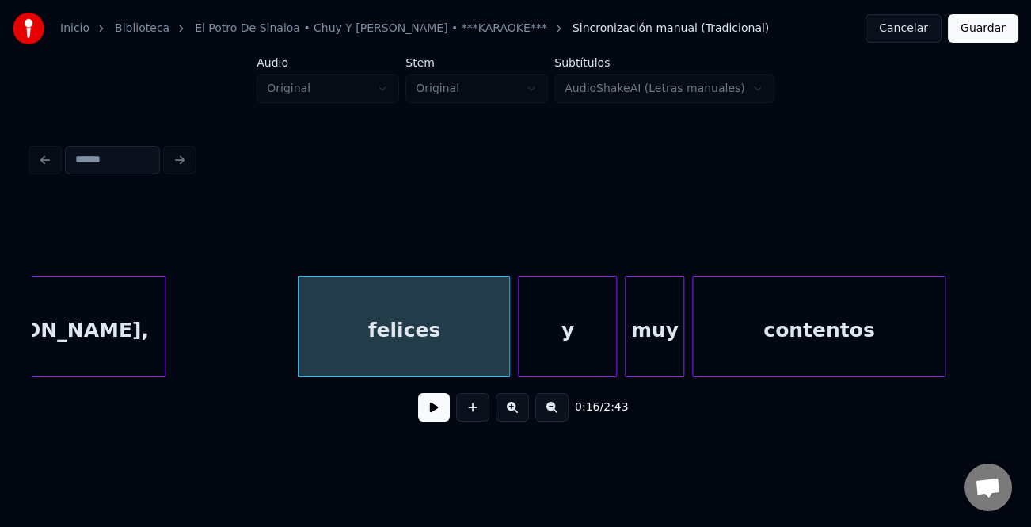
click at [432, 414] on button at bounding box center [434, 407] width 32 height 29
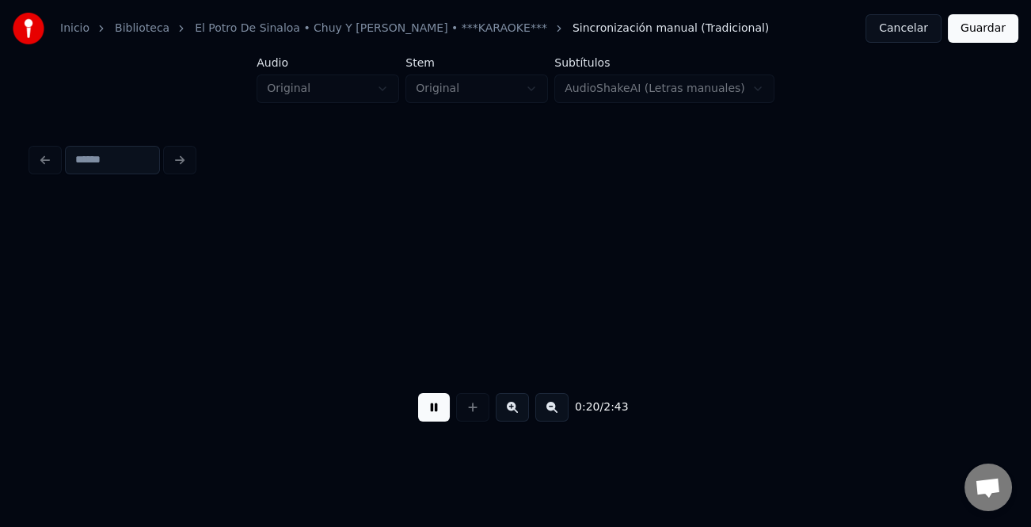
scroll to position [0, 4032]
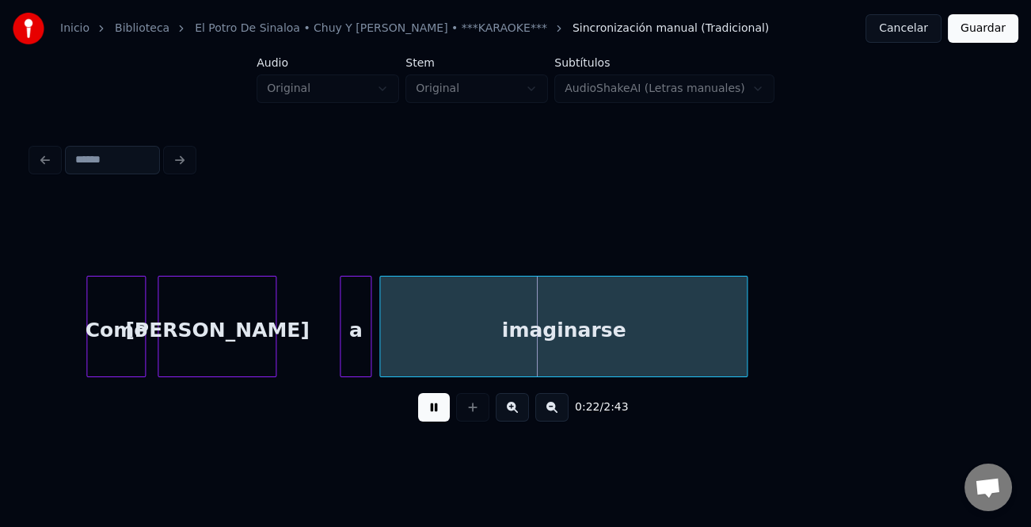
click at [368, 347] on div at bounding box center [368, 326] width 5 height 100
click at [333, 356] on div at bounding box center [335, 326] width 5 height 100
click at [438, 408] on button at bounding box center [434, 407] width 32 height 29
click at [549, 332] on div "imaginarse" at bounding box center [563, 330] width 367 height 108
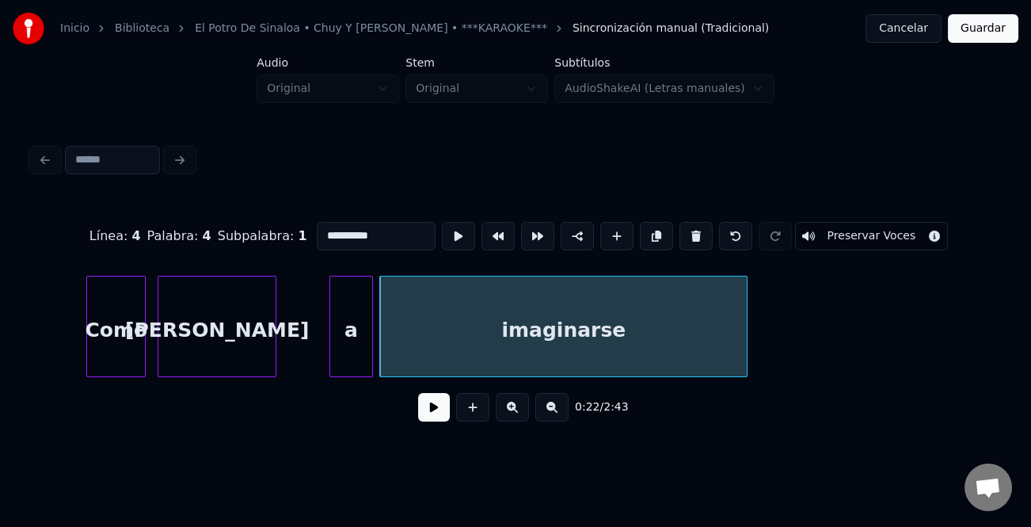
click at [395, 231] on input "**********" at bounding box center [376, 236] width 119 height 29
type input "**********"
click at [440, 408] on button at bounding box center [434, 407] width 32 height 29
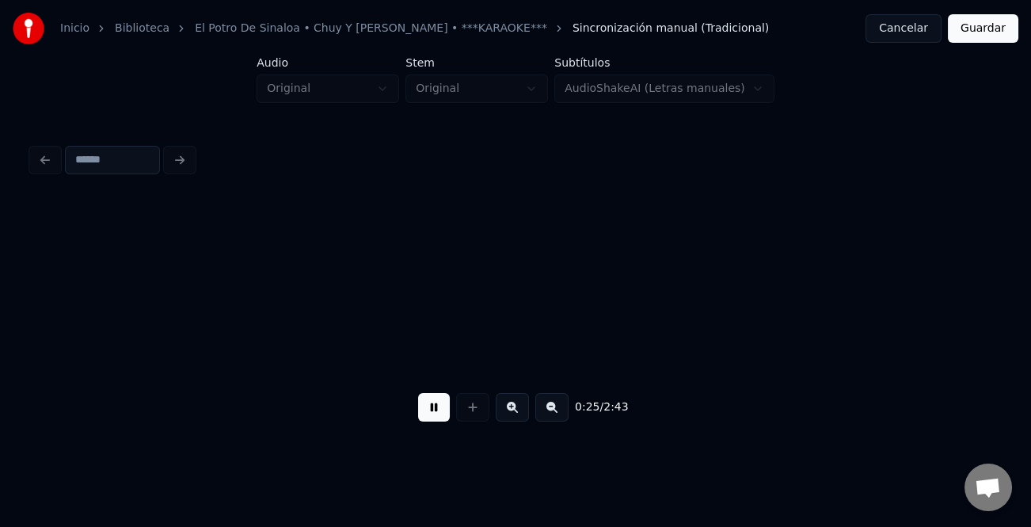
scroll to position [0, 5000]
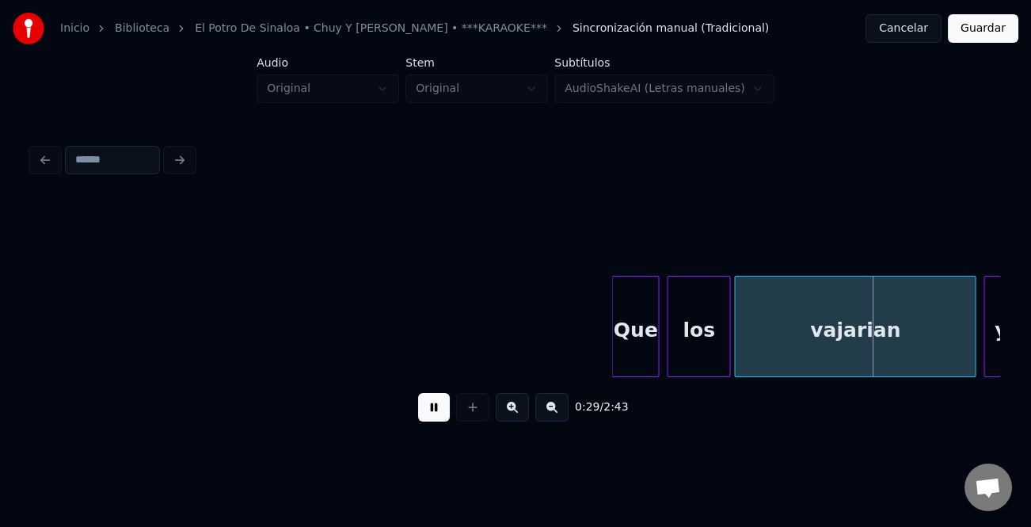
drag, startPoint x: 409, startPoint y: 405, endPoint x: 428, endPoint y: 405, distance: 19.0
click at [426, 405] on div "0:29 / 2:43" at bounding box center [515, 407] width 943 height 35
click at [427, 405] on button at bounding box center [434, 407] width 32 height 29
click at [604, 351] on div at bounding box center [605, 326] width 5 height 100
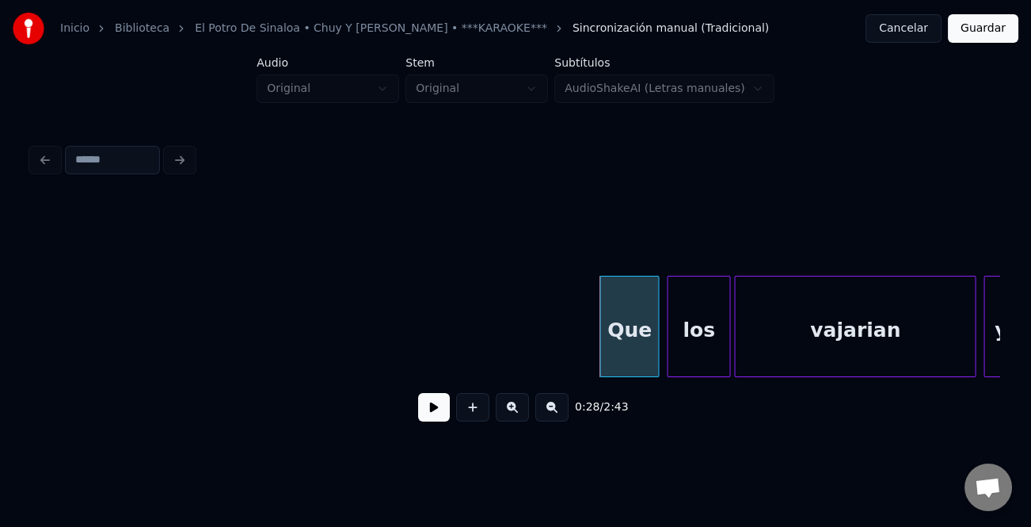
click at [432, 410] on button at bounding box center [434, 407] width 32 height 29
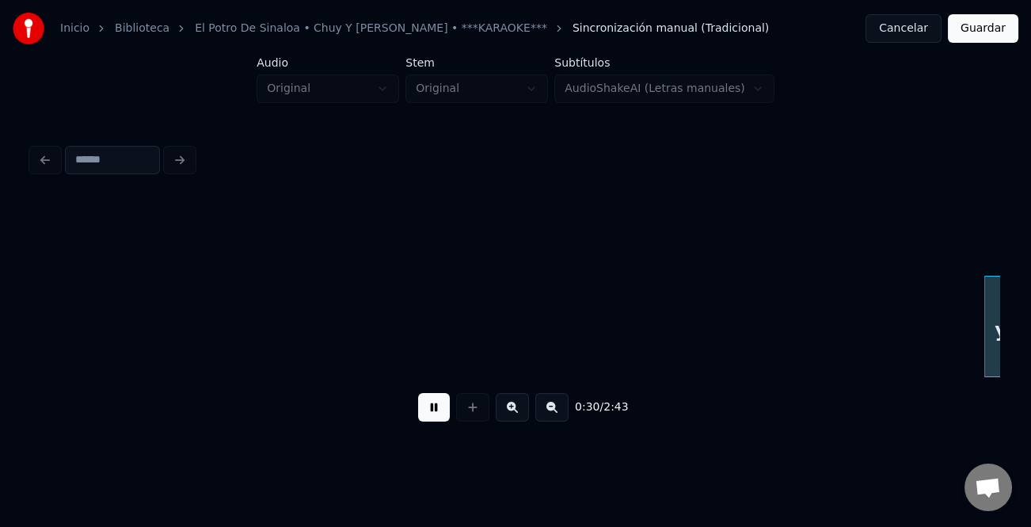
scroll to position [0, 5969]
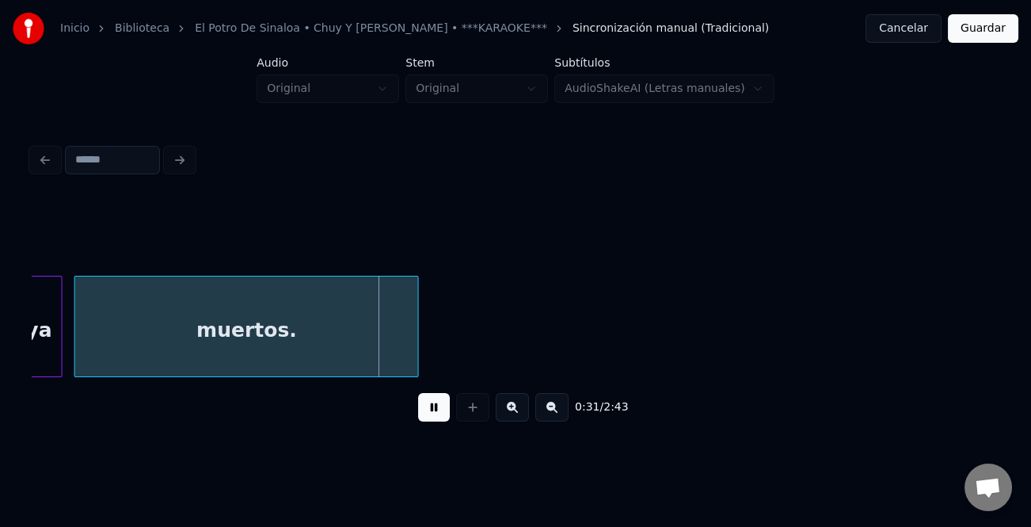
click at [433, 410] on button at bounding box center [434, 407] width 32 height 29
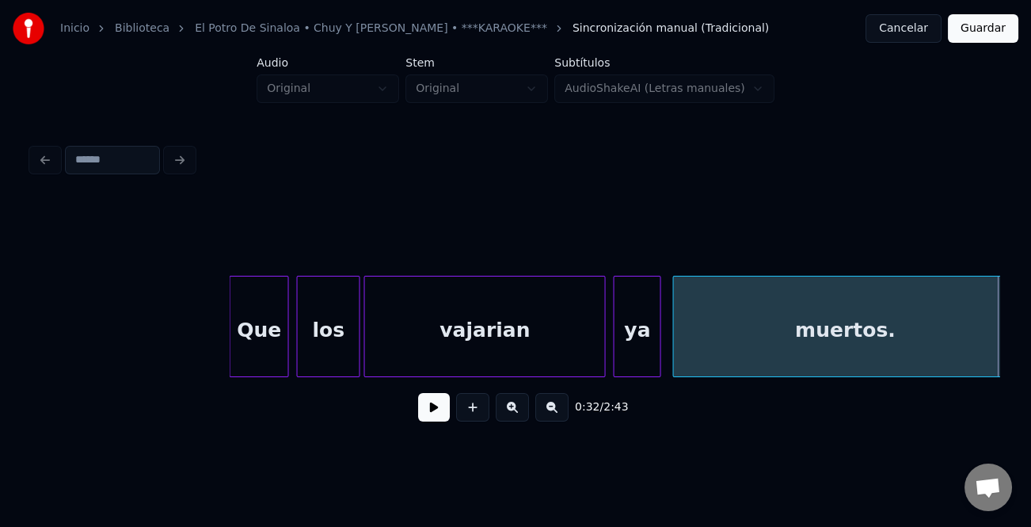
scroll to position [0, 5371]
click at [435, 412] on button at bounding box center [434, 407] width 32 height 29
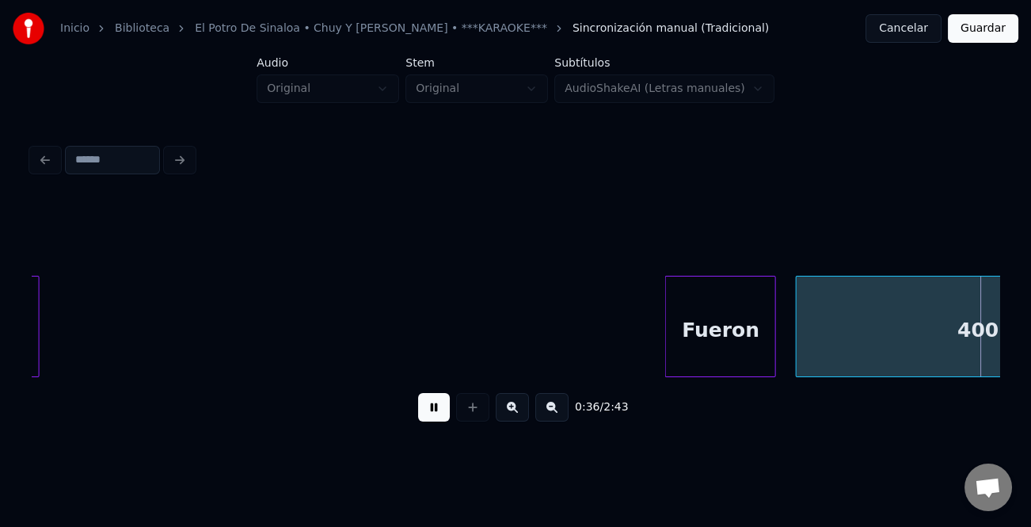
scroll to position [0, 7317]
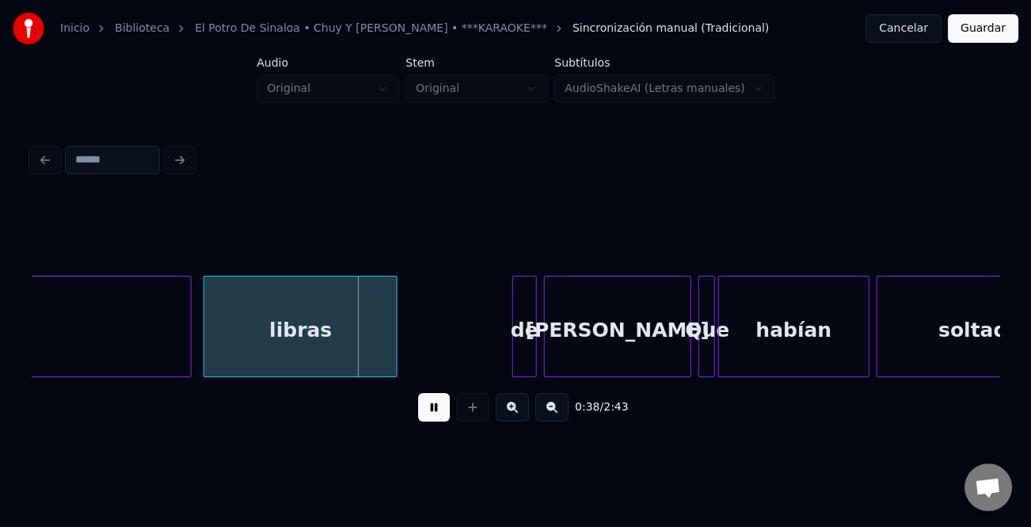
click at [441, 409] on button at bounding box center [434, 407] width 32 height 29
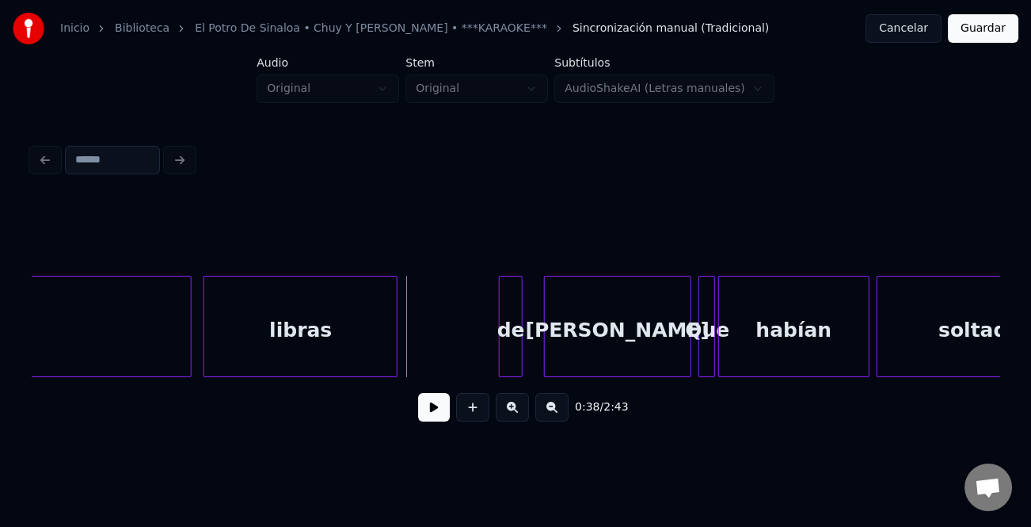
click at [499, 361] on div "de" at bounding box center [511, 326] width 24 height 101
click at [536, 355] on div at bounding box center [533, 326] width 5 height 100
click at [523, 356] on div "de" at bounding box center [519, 330] width 39 height 108
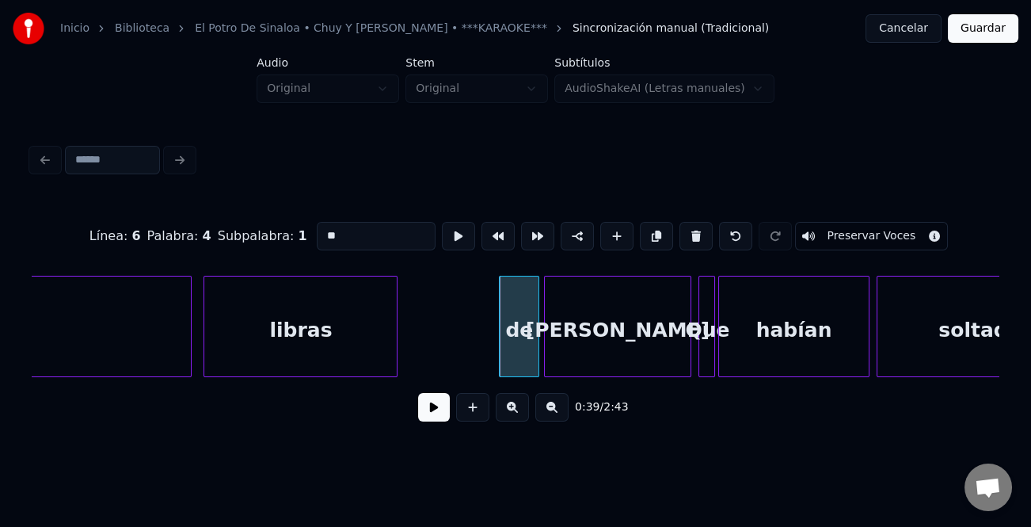
click at [326, 227] on input "**" at bounding box center [376, 236] width 119 height 29
click at [318, 229] on input "**" at bounding box center [376, 236] width 119 height 29
click at [325, 234] on input "**" at bounding box center [376, 236] width 119 height 29
type input "**"
click at [434, 400] on button at bounding box center [434, 407] width 32 height 29
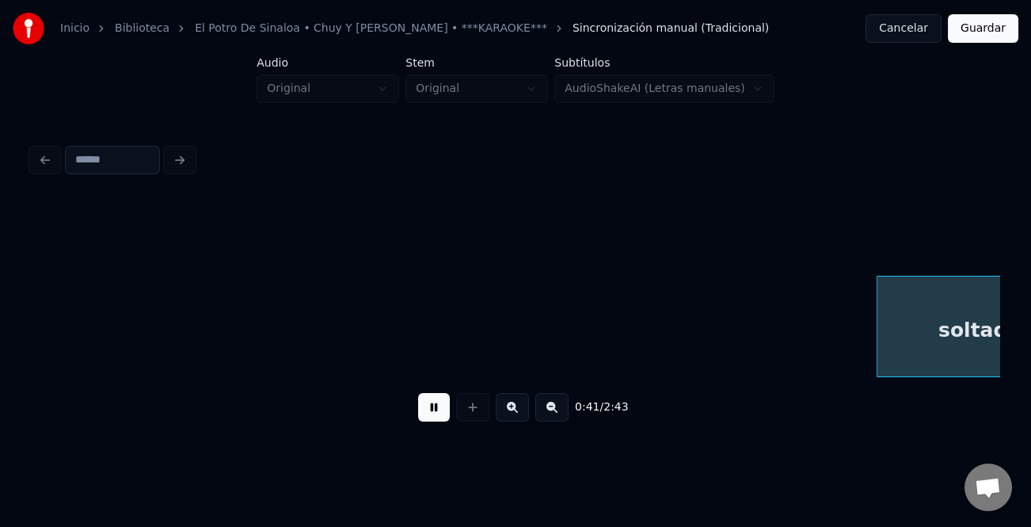
scroll to position [0, 8287]
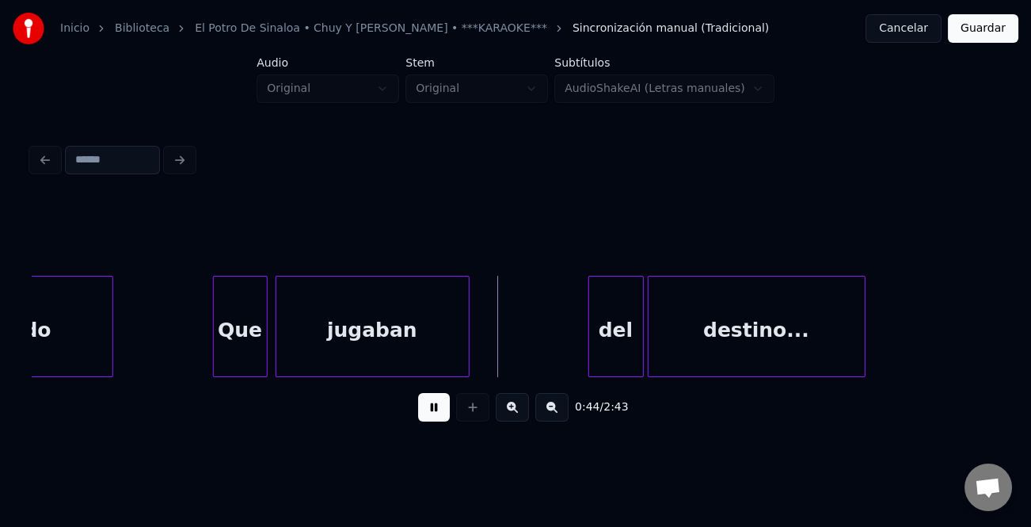
click at [216, 360] on div at bounding box center [216, 326] width 5 height 100
click at [586, 357] on div at bounding box center [588, 326] width 5 height 100
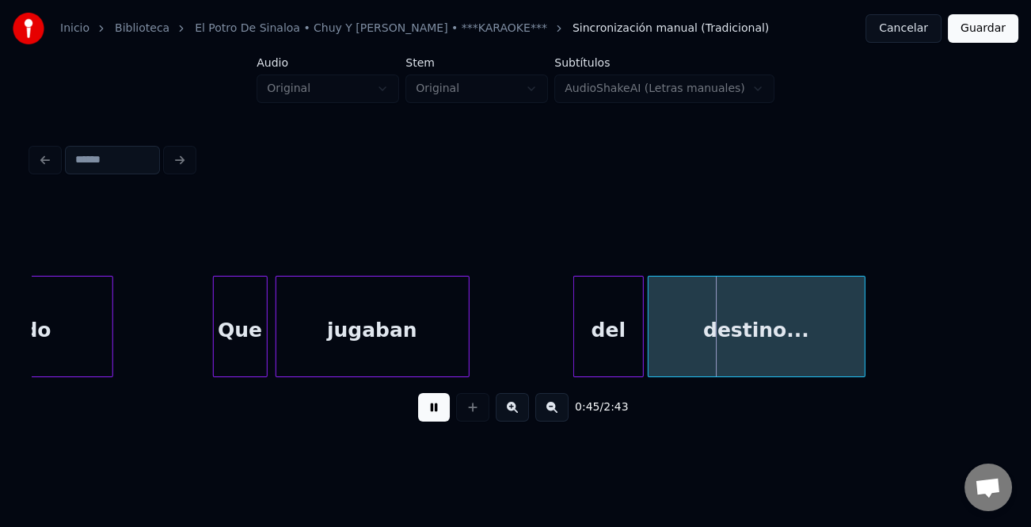
drag, startPoint x: 434, startPoint y: 416, endPoint x: 613, endPoint y: 373, distance: 184.0
click at [438, 416] on button at bounding box center [434, 407] width 32 height 29
click at [609, 358] on div "del" at bounding box center [608, 330] width 68 height 108
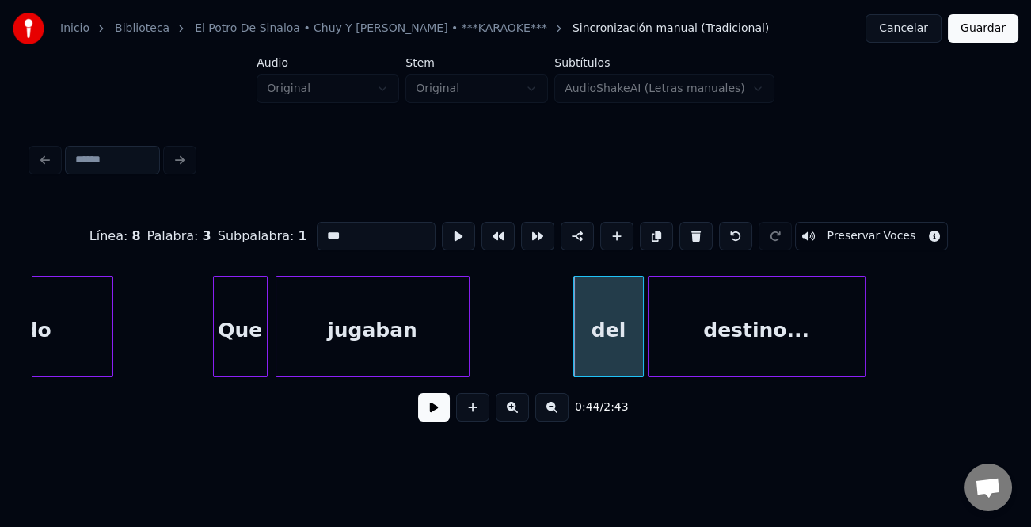
click at [325, 227] on input "***" at bounding box center [376, 236] width 119 height 29
type input "***"
click at [445, 411] on button at bounding box center [434, 407] width 32 height 29
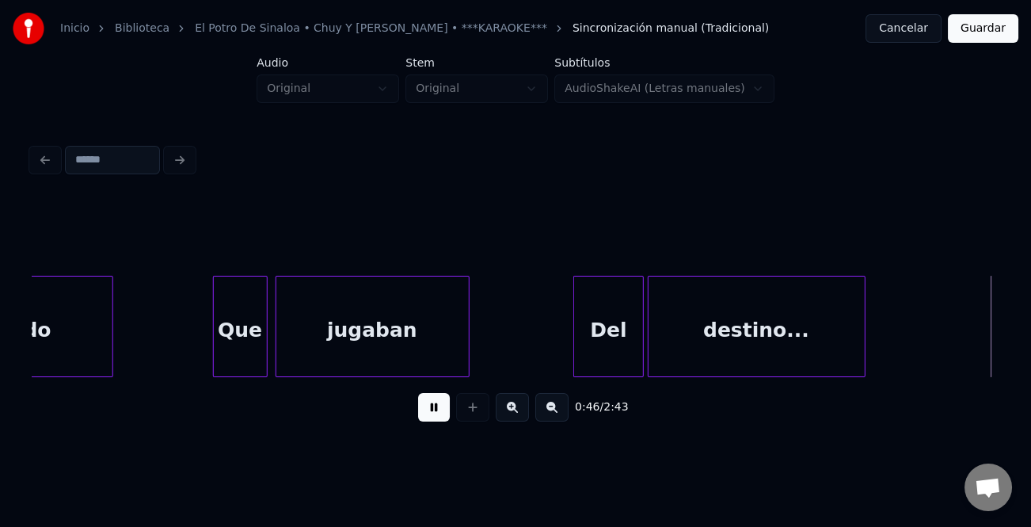
scroll to position [0, 9255]
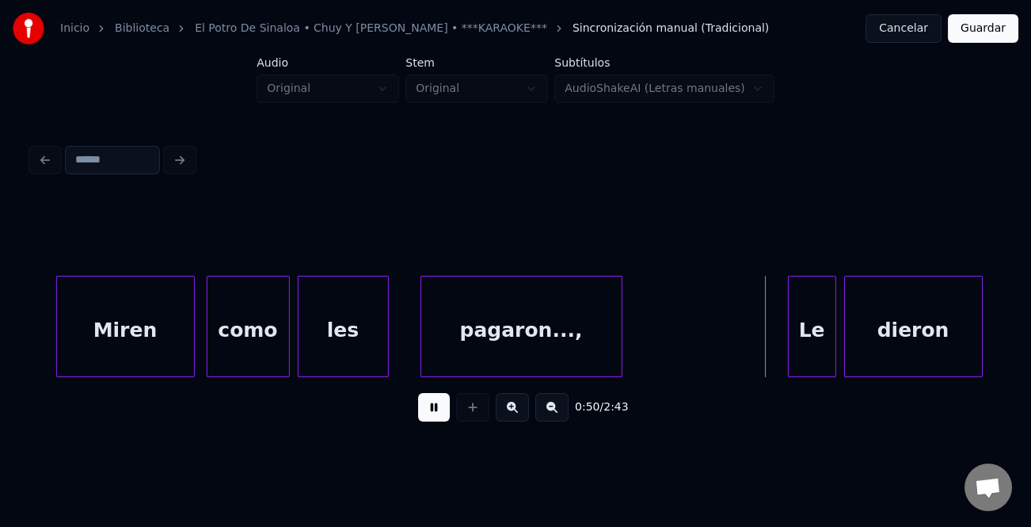
click at [789, 355] on div at bounding box center [791, 326] width 5 height 100
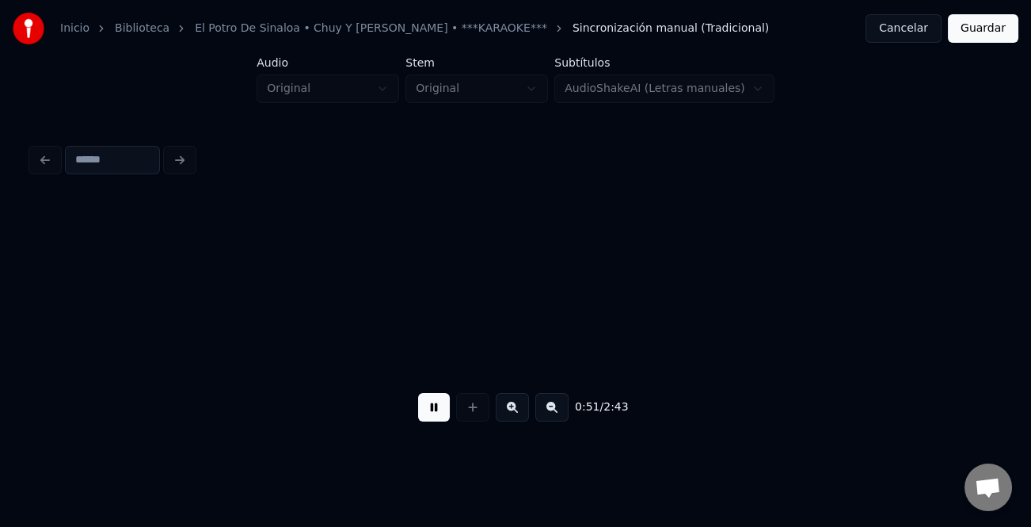
scroll to position [0, 10223]
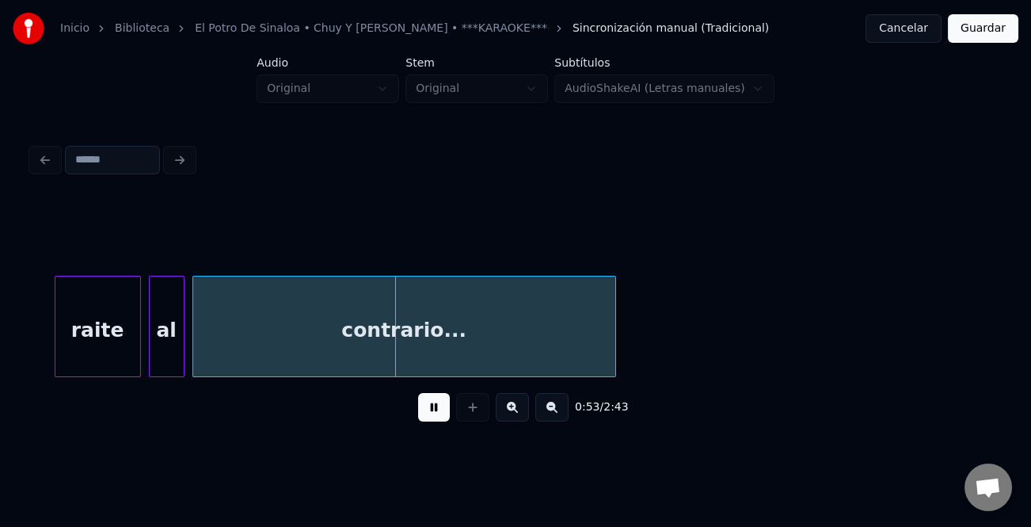
click at [55, 363] on div at bounding box center [57, 326] width 5 height 100
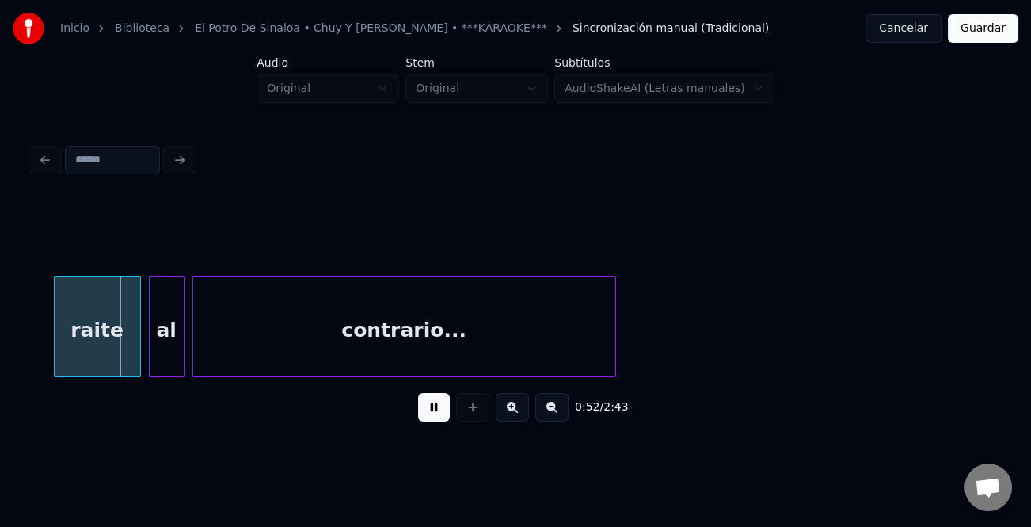
click at [437, 409] on button at bounding box center [434, 407] width 32 height 29
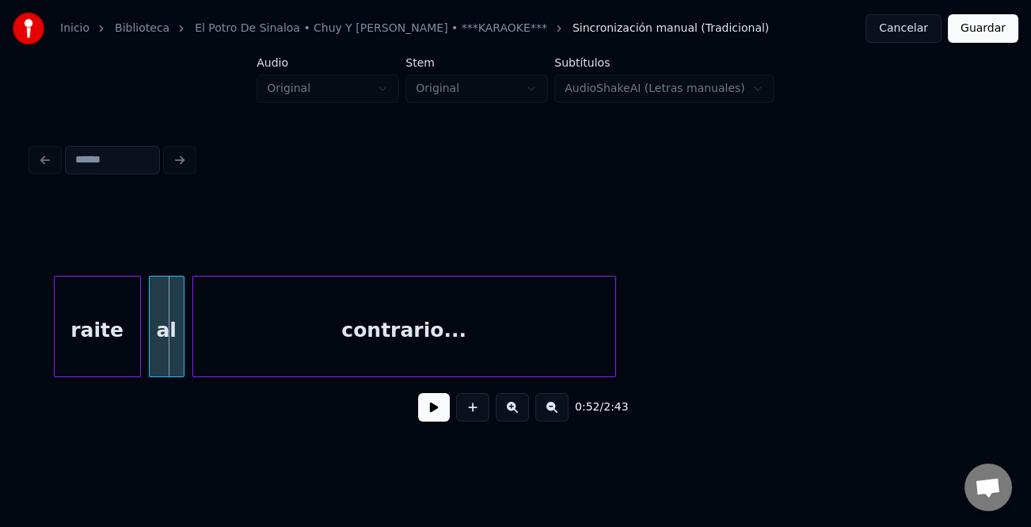
click at [76, 311] on div "raite" at bounding box center [98, 330] width 86 height 108
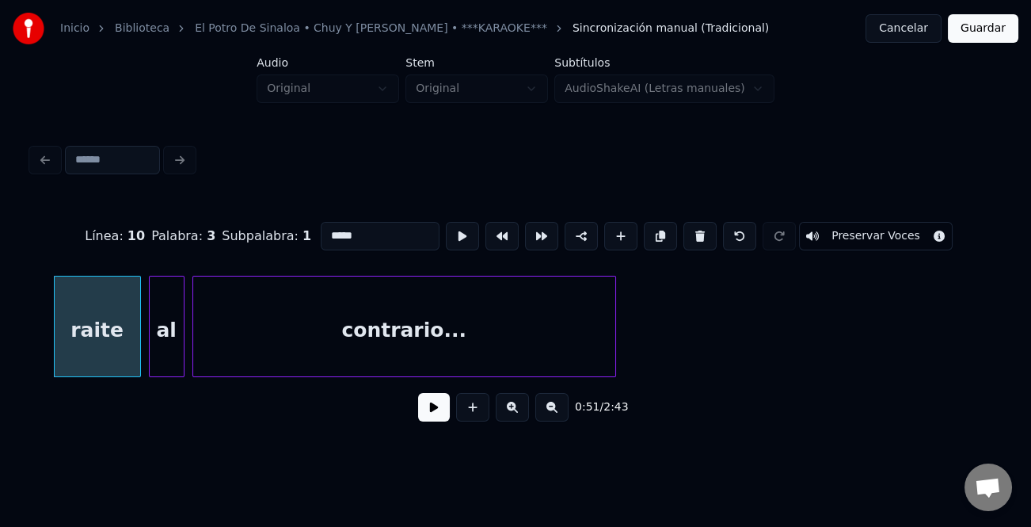
click at [321, 222] on input "*****" at bounding box center [380, 236] width 119 height 29
click at [326, 226] on input "*****" at bounding box center [380, 236] width 119 height 29
type input "*****"
click at [440, 404] on button at bounding box center [434, 407] width 32 height 29
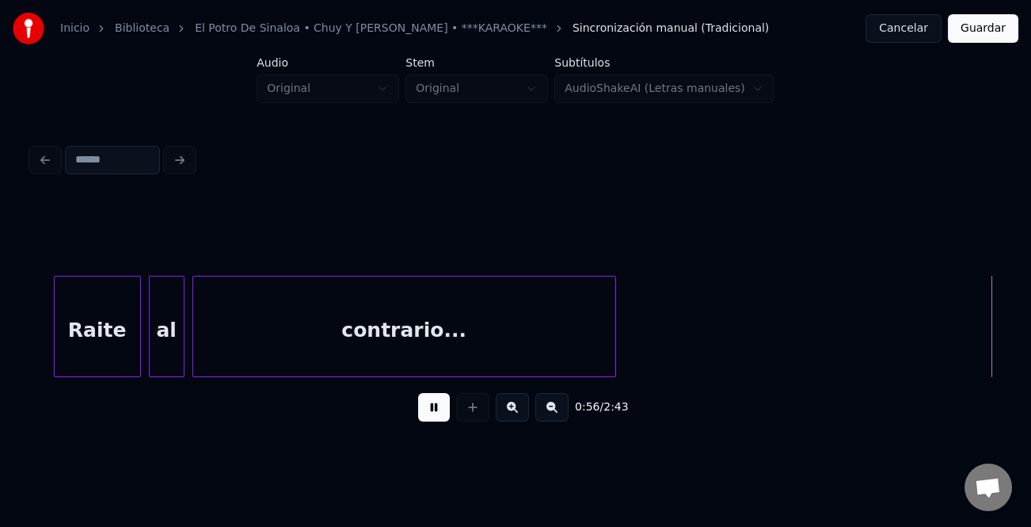
scroll to position [0, 11191]
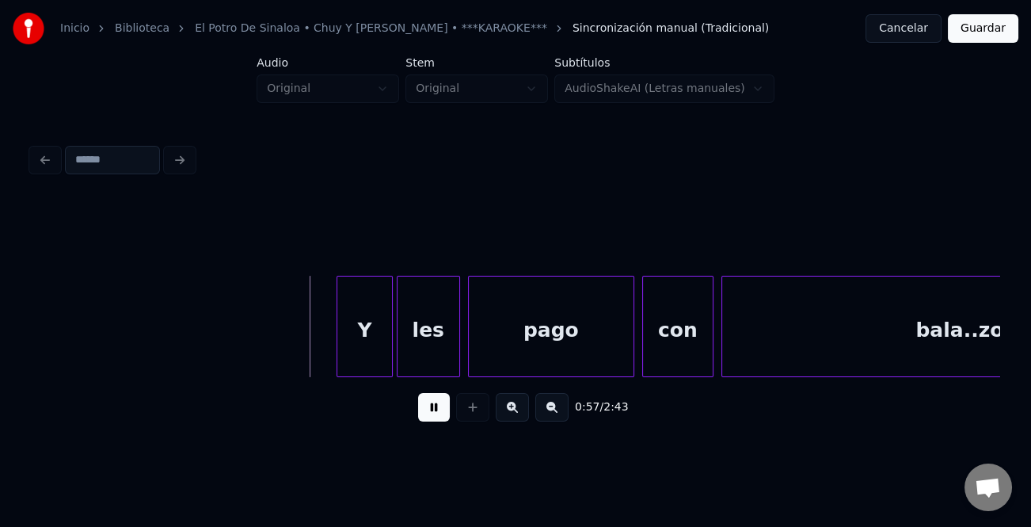
click at [337, 353] on div at bounding box center [339, 326] width 5 height 100
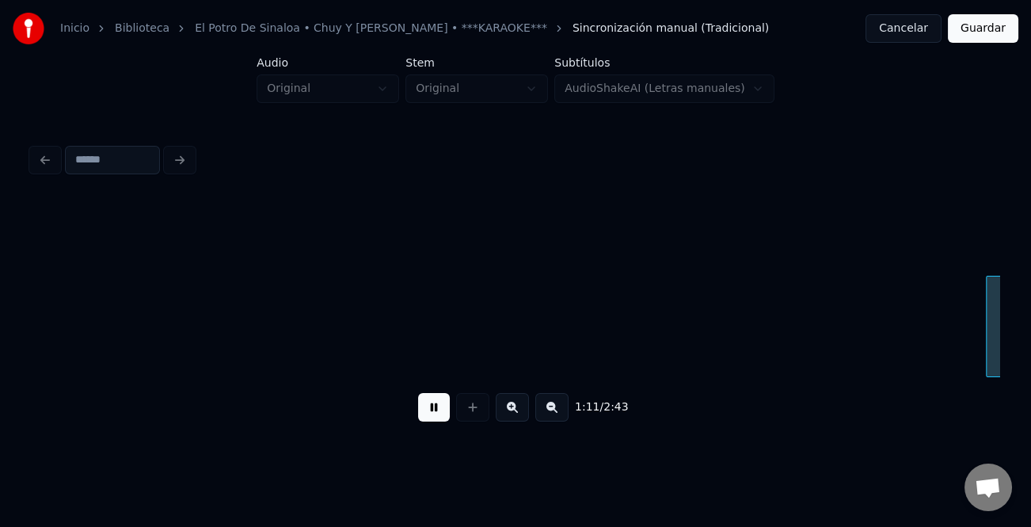
scroll to position [0, 14098]
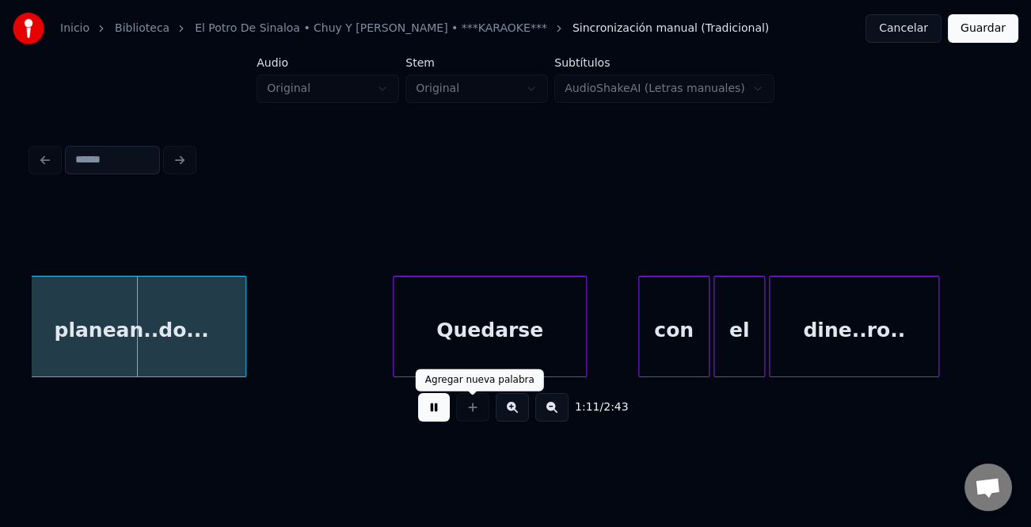
click at [450, 409] on div "1:11 / 2:43" at bounding box center [515, 407] width 943 height 35
click at [436, 409] on button at bounding box center [434, 407] width 32 height 29
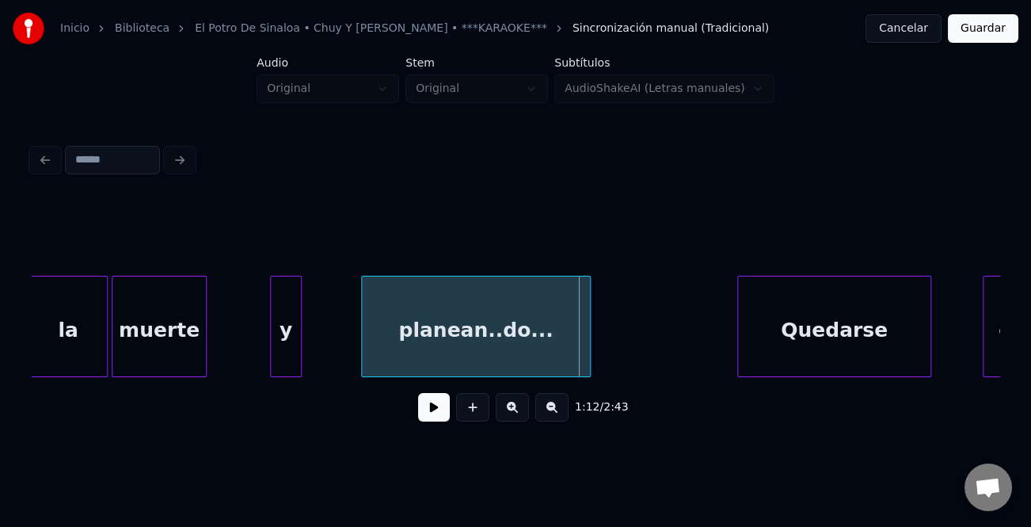
scroll to position [0, 13701]
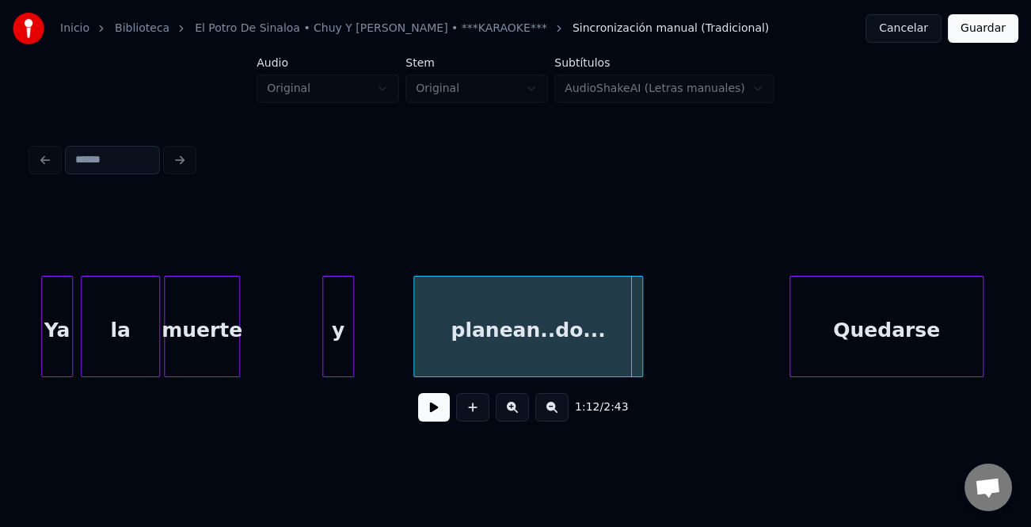
click at [234, 357] on div at bounding box center [236, 326] width 5 height 100
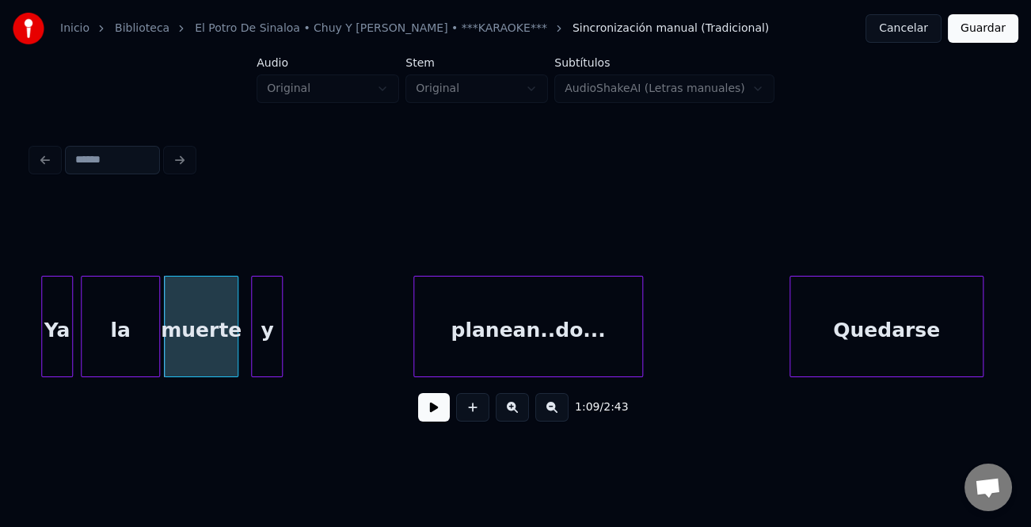
click at [257, 356] on div "y" at bounding box center [267, 330] width 30 height 108
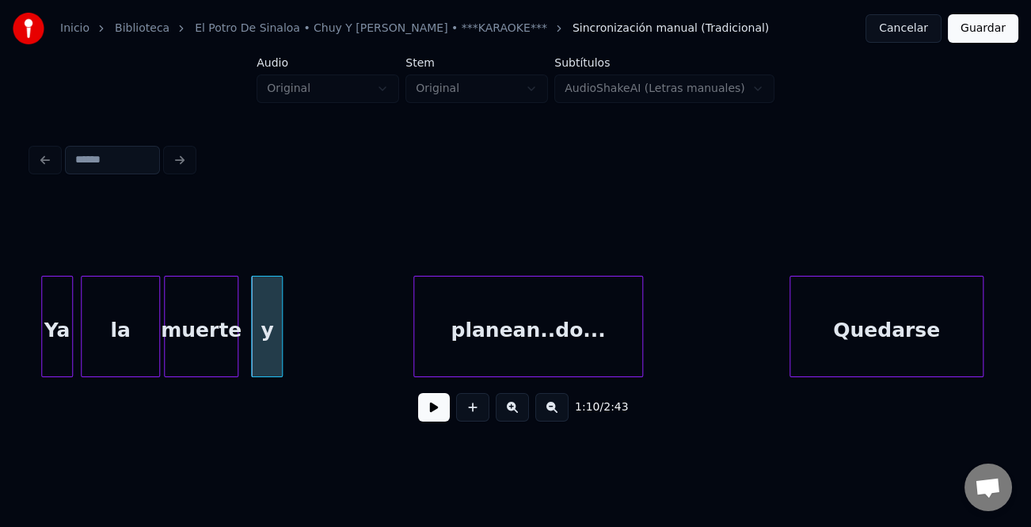
click at [266, 348] on div "y" at bounding box center [267, 330] width 30 height 108
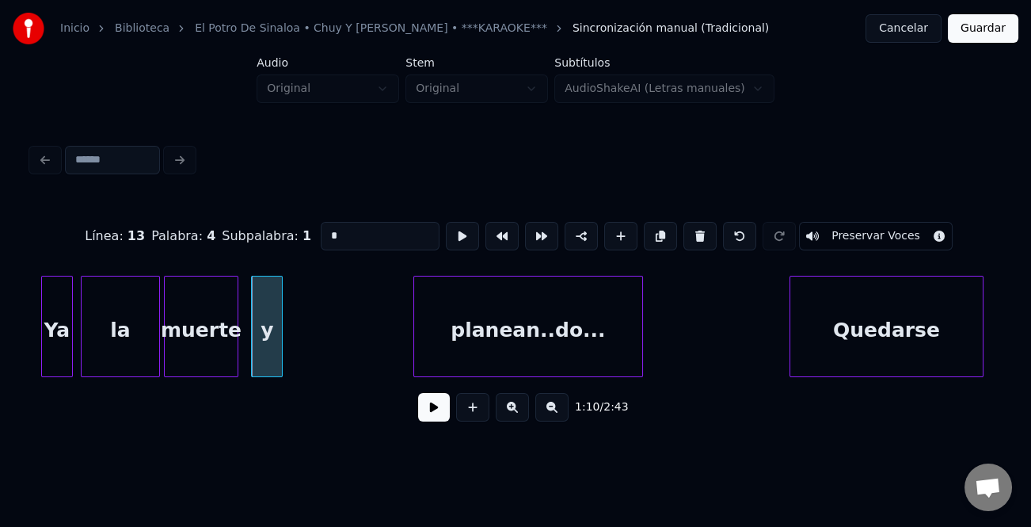
click at [344, 222] on input "*" at bounding box center [380, 236] width 119 height 29
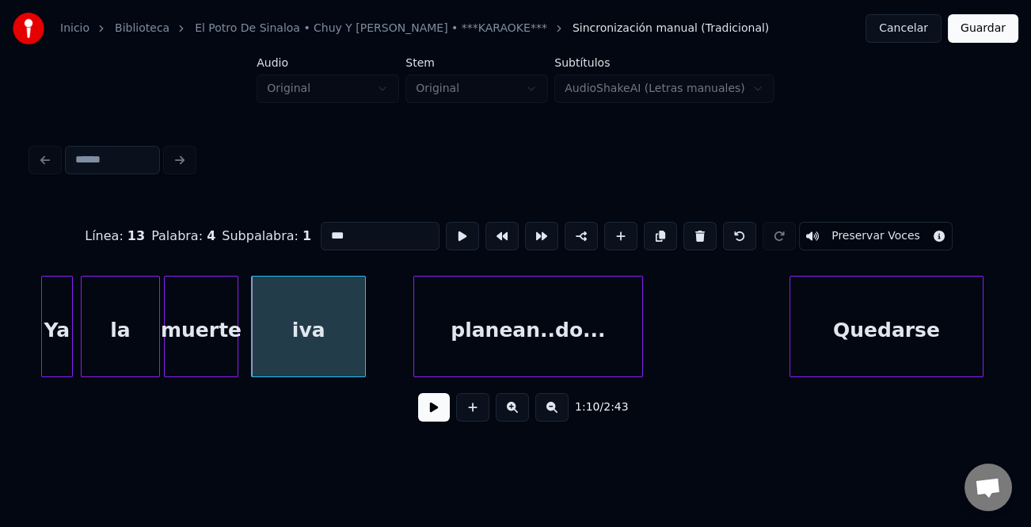
click at [364, 372] on div "planean..do... Quedarse iva muerte la Ya" at bounding box center [516, 326] width 968 height 101
click at [337, 363] on div "iva" at bounding box center [323, 330] width 116 height 108
click at [200, 352] on div "muerte" at bounding box center [201, 330] width 73 height 108
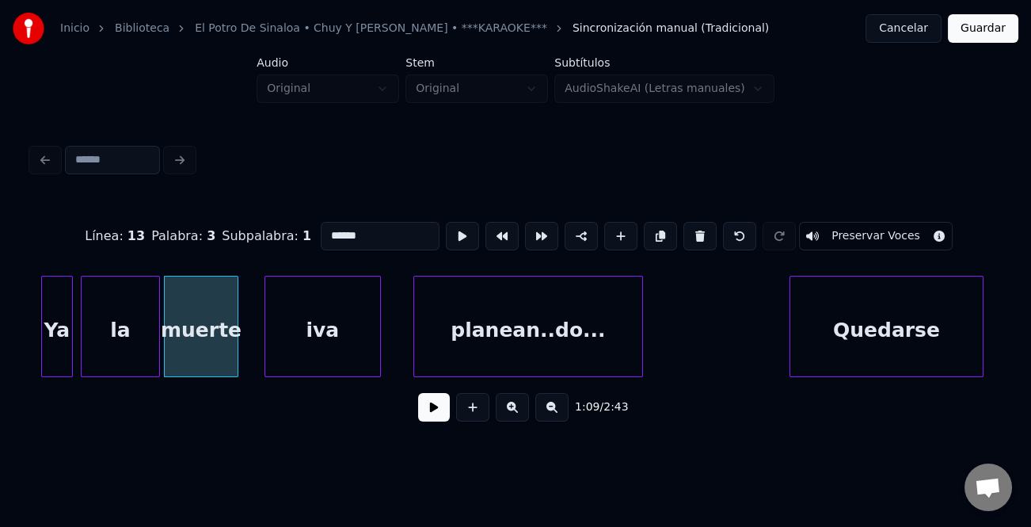
type input "******"
click at [440, 413] on button at bounding box center [434, 407] width 32 height 29
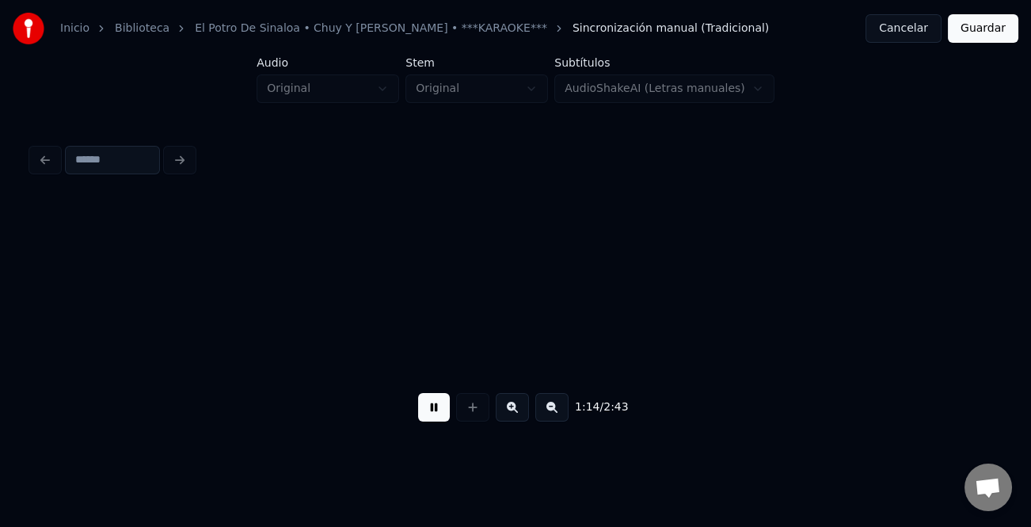
scroll to position [0, 14670]
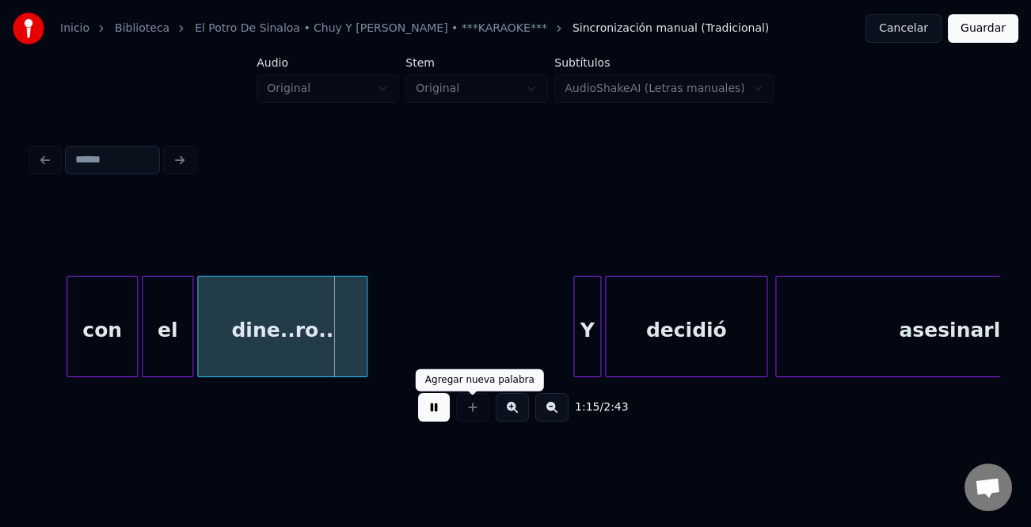
drag, startPoint x: 437, startPoint y: 413, endPoint x: 344, endPoint y: 394, distance: 95.2
click at [432, 412] on button at bounding box center [434, 407] width 32 height 29
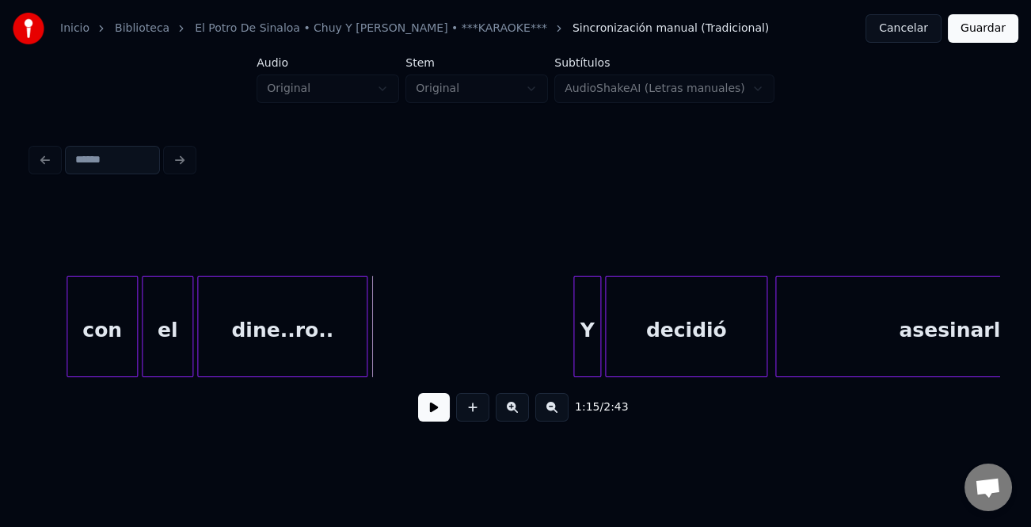
click at [63, 340] on div at bounding box center [65, 326] width 5 height 100
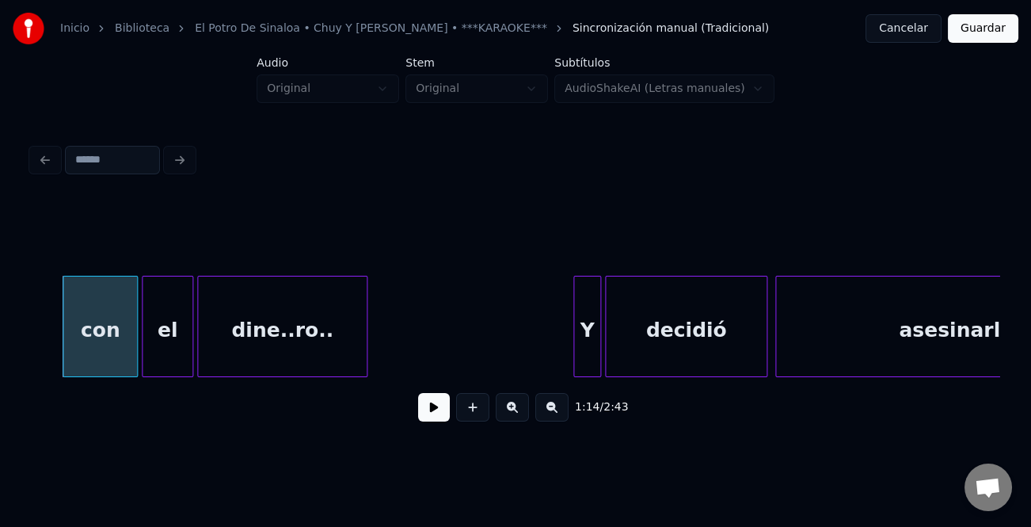
click at [90, 345] on div "con" at bounding box center [100, 330] width 74 height 108
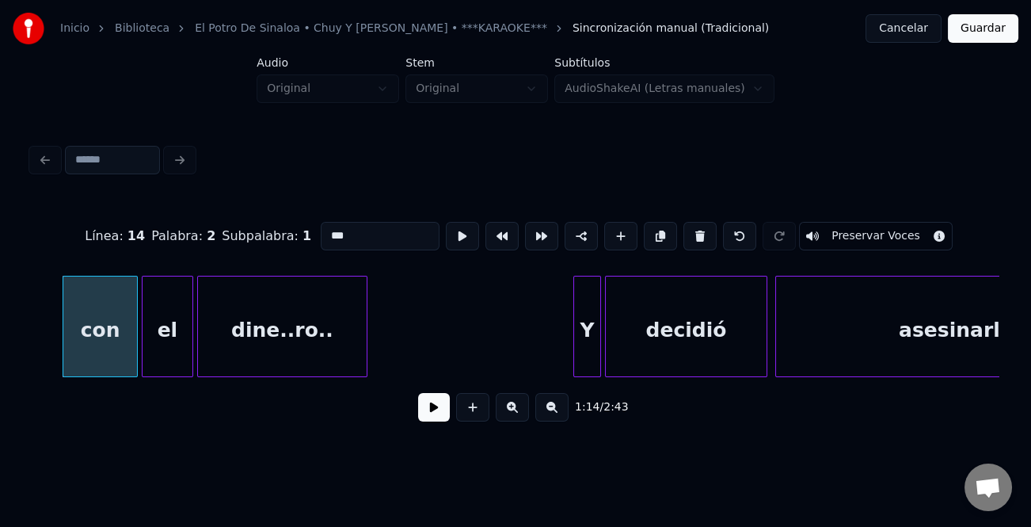
click at [328, 229] on input "***" at bounding box center [380, 236] width 119 height 29
type input "***"
click at [435, 414] on button at bounding box center [434, 407] width 32 height 29
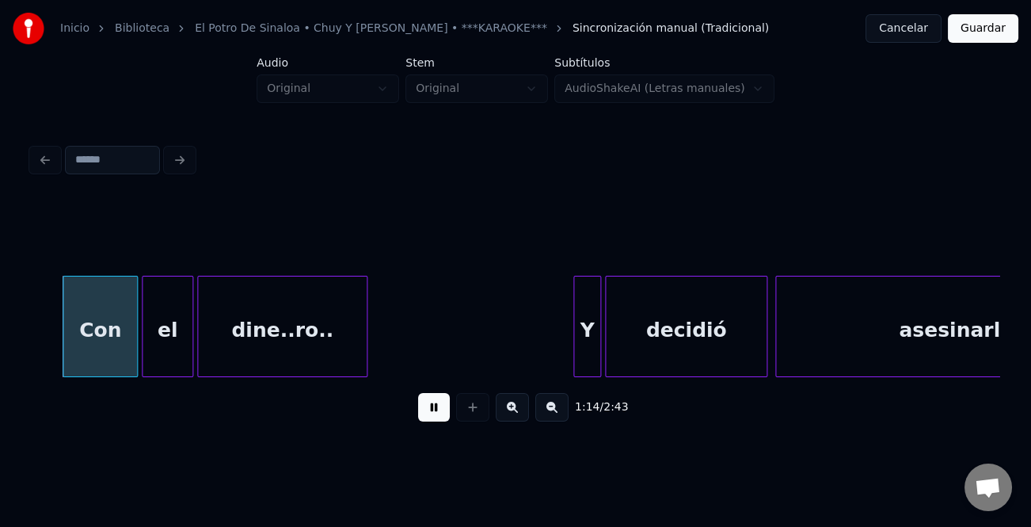
click at [435, 414] on button at bounding box center [434, 407] width 32 height 29
click at [435, 413] on button at bounding box center [434, 407] width 32 height 29
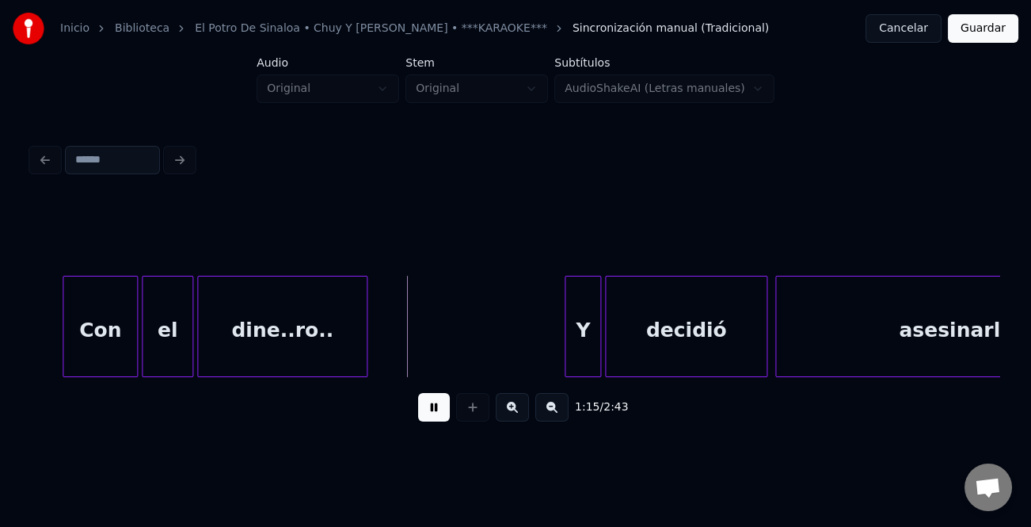
click at [566, 360] on div at bounding box center [568, 326] width 5 height 100
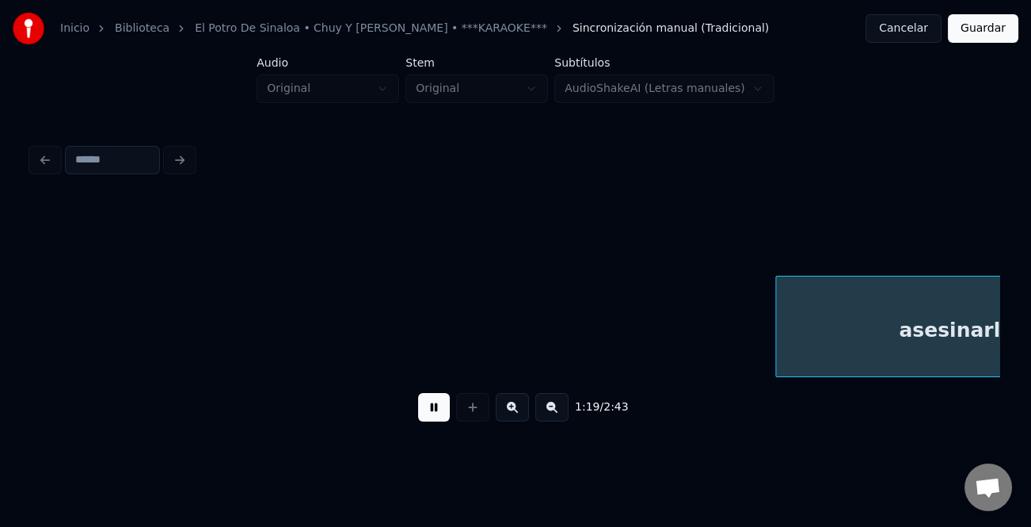
scroll to position [0, 15639]
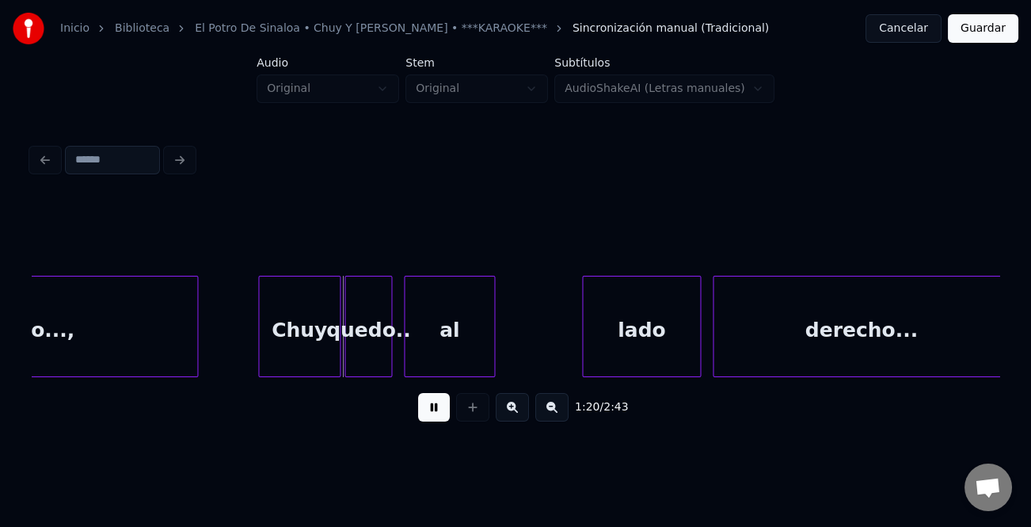
click at [259, 358] on div at bounding box center [261, 326] width 5 height 100
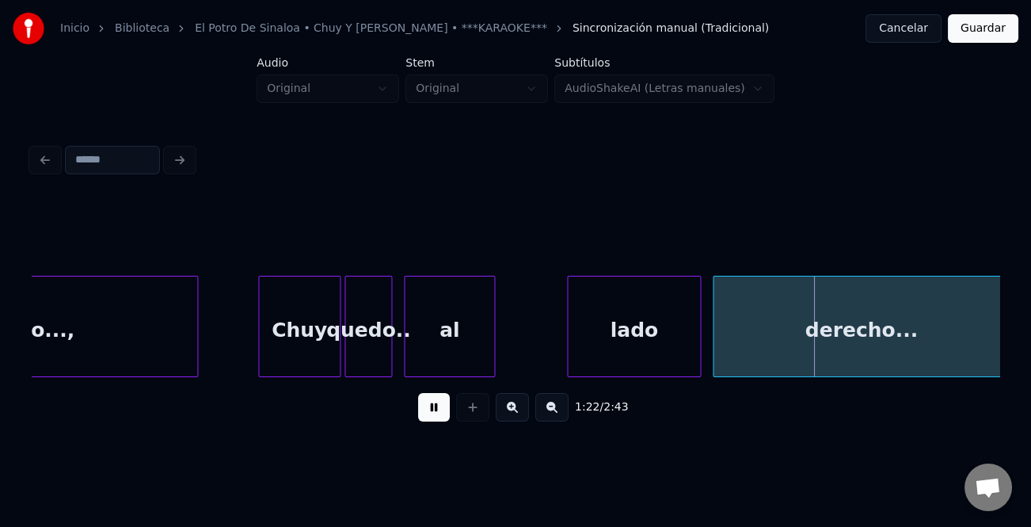
click at [569, 369] on div "lado" at bounding box center [634, 326] width 134 height 101
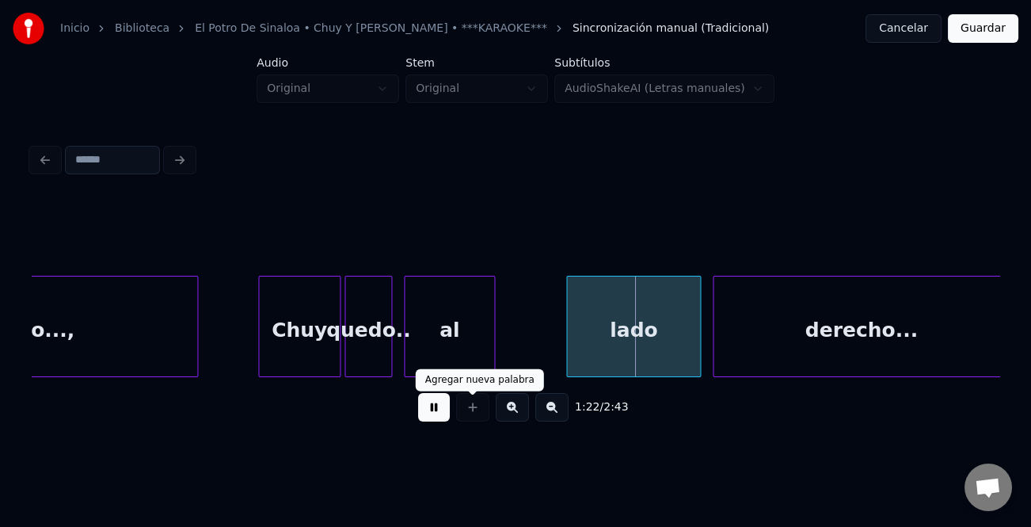
drag, startPoint x: 412, startPoint y: 413, endPoint x: 564, endPoint y: 376, distance: 156.6
click at [412, 413] on div "1:22 / 2:43" at bounding box center [515, 407] width 943 height 35
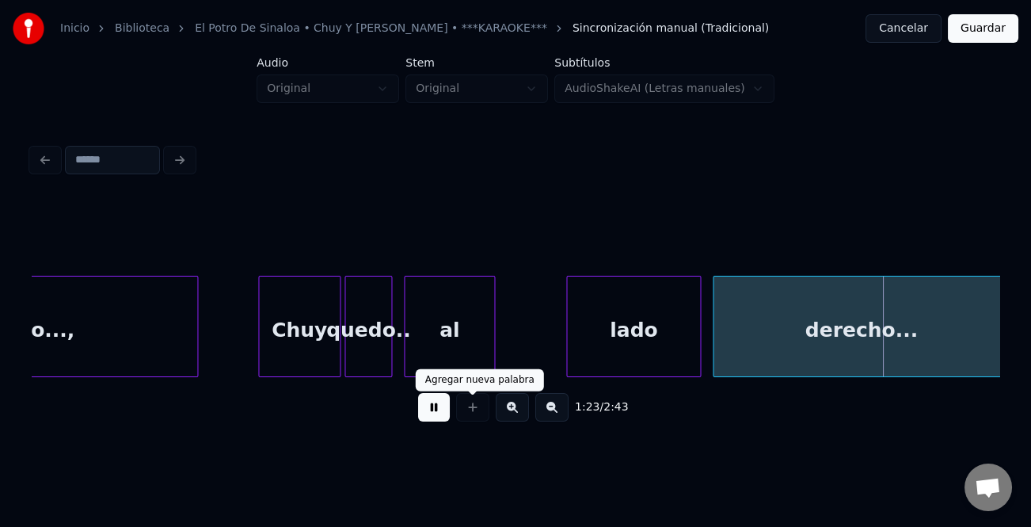
click at [436, 405] on button at bounding box center [434, 407] width 32 height 29
click at [591, 346] on div "lado" at bounding box center [633, 330] width 133 height 108
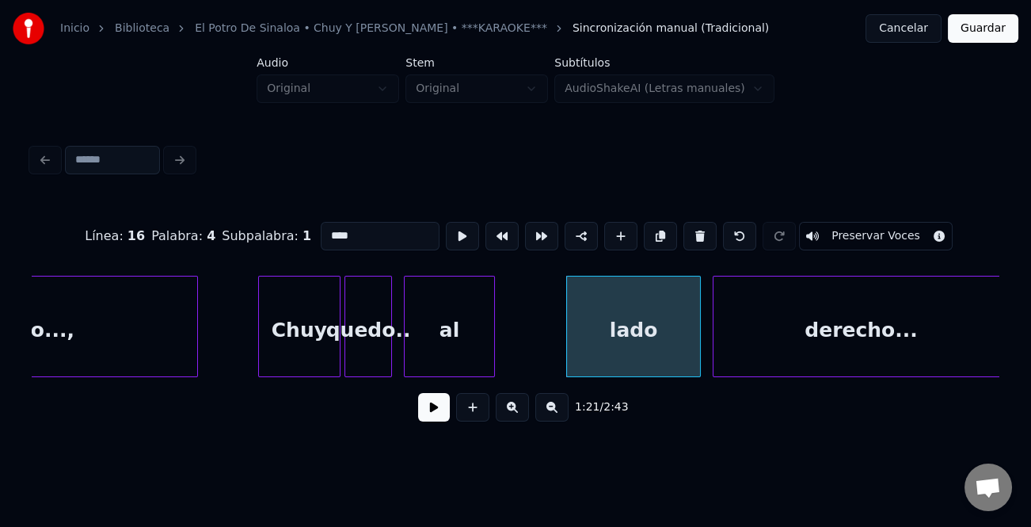
click at [328, 232] on input "****" at bounding box center [380, 236] width 119 height 29
click at [327, 228] on input "****" at bounding box center [380, 236] width 119 height 29
click at [326, 230] on input "****" at bounding box center [380, 236] width 119 height 29
click at [322, 231] on input "****" at bounding box center [380, 236] width 119 height 29
type input "****"
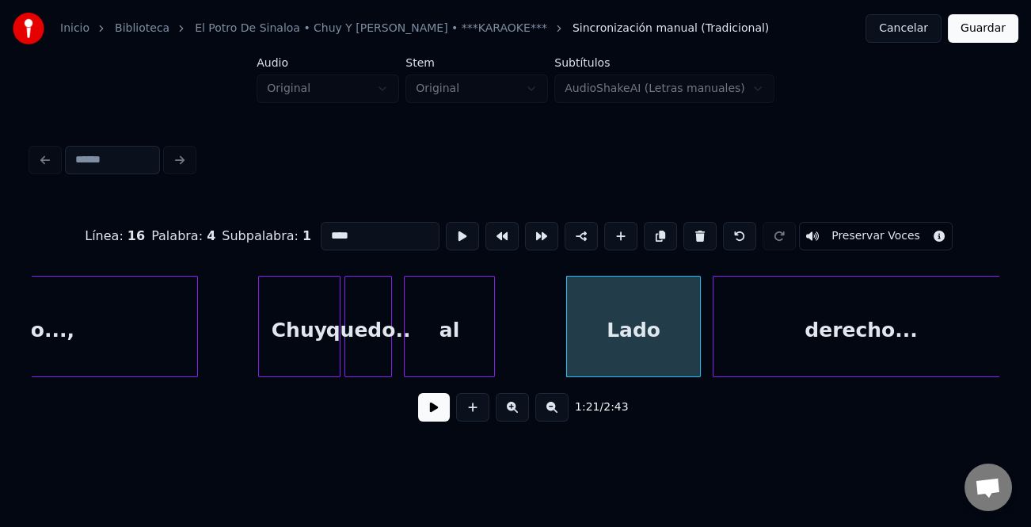
click at [441, 411] on button at bounding box center [434, 407] width 32 height 29
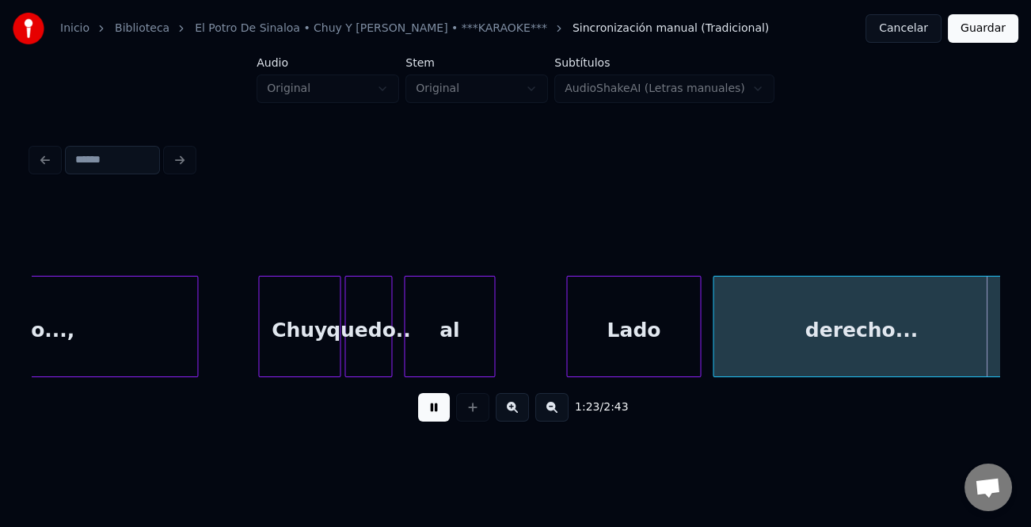
scroll to position [0, 16607]
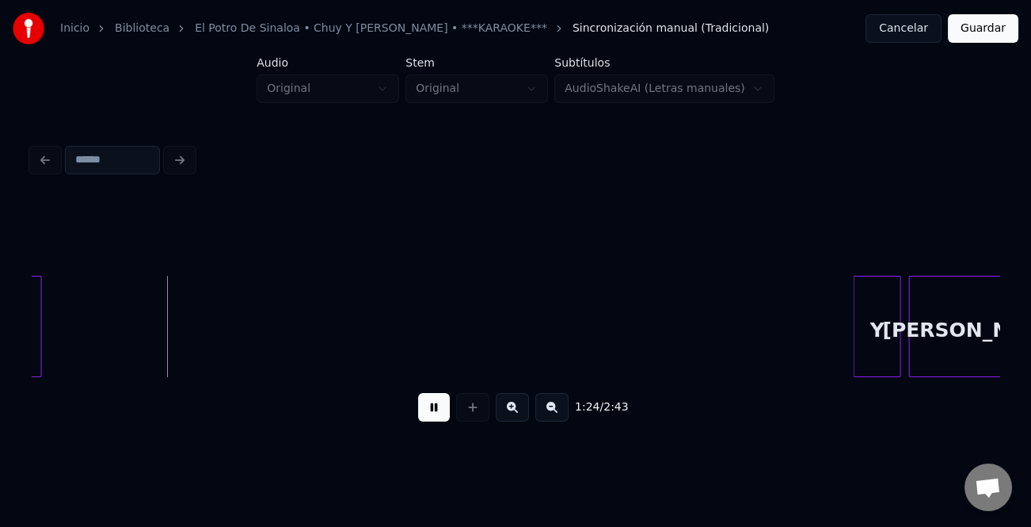
click at [442, 411] on button at bounding box center [434, 407] width 32 height 29
click at [848, 333] on div at bounding box center [850, 326] width 5 height 100
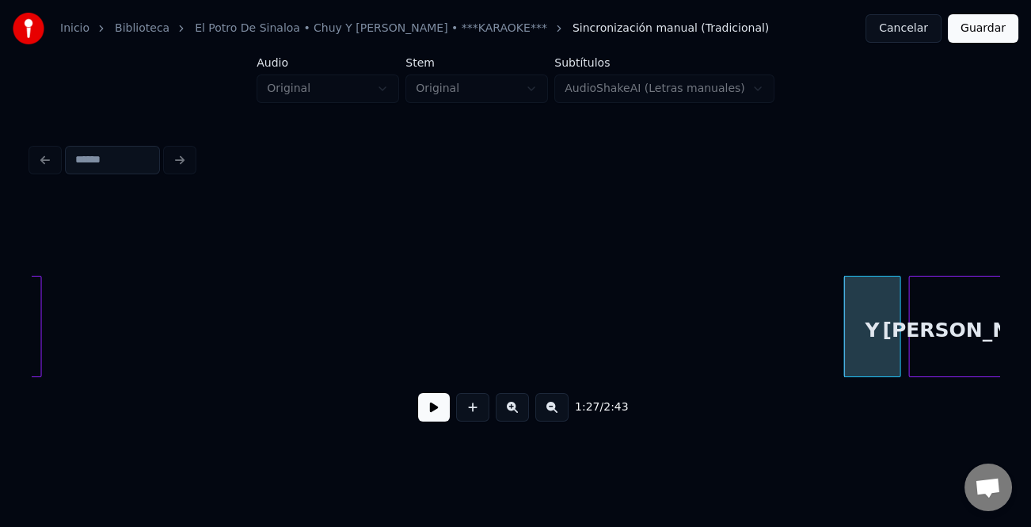
click at [428, 407] on button at bounding box center [434, 407] width 32 height 29
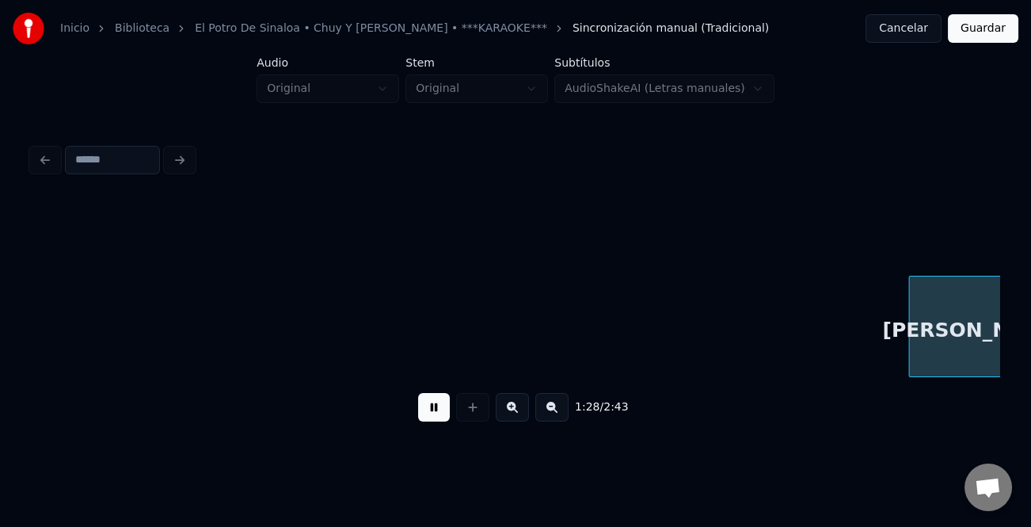
scroll to position [0, 17576]
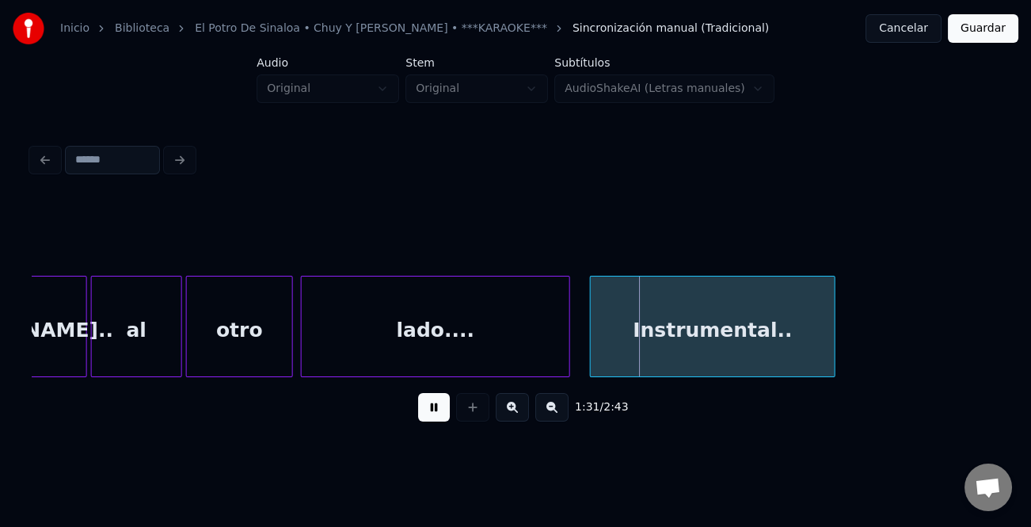
click at [432, 407] on button at bounding box center [434, 407] width 32 height 29
click at [549, 417] on button at bounding box center [551, 407] width 33 height 29
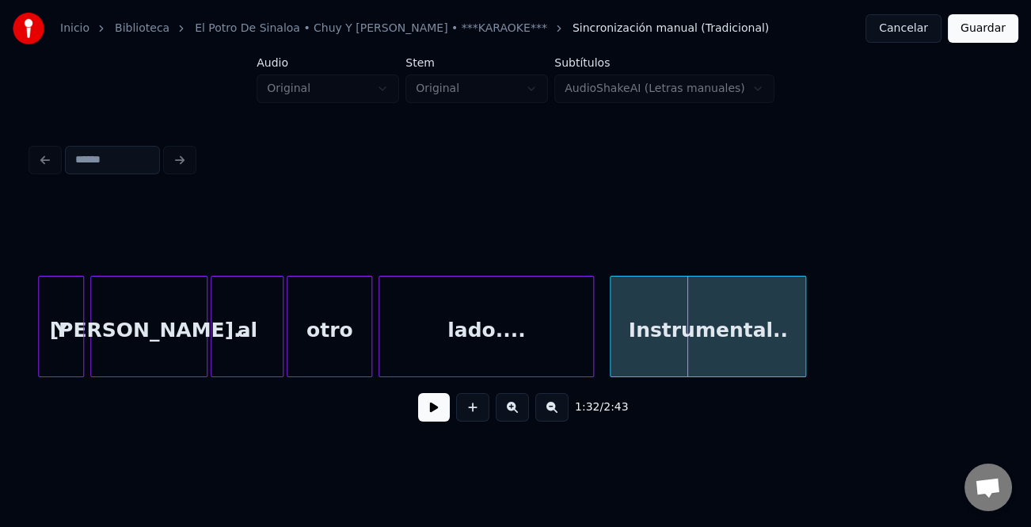
click at [549, 417] on button at bounding box center [551, 407] width 33 height 29
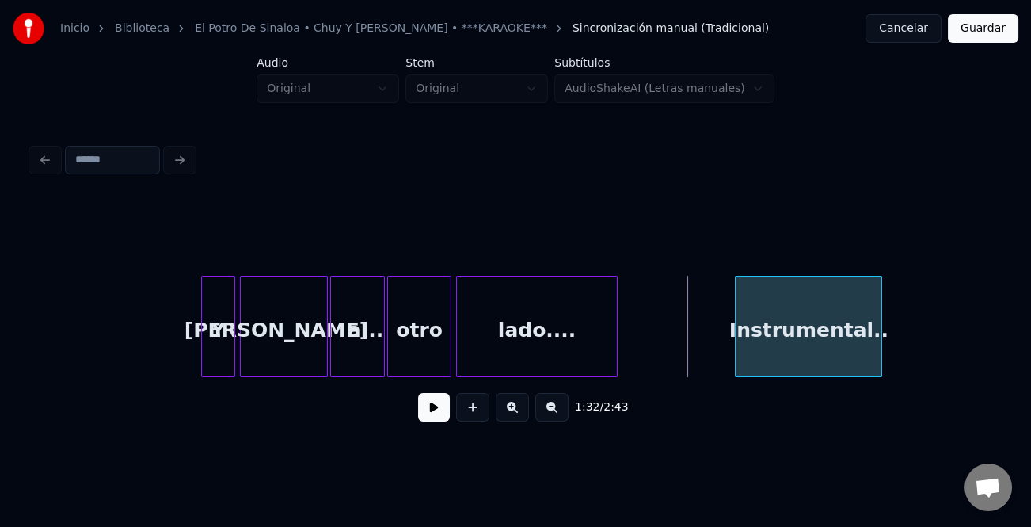
scroll to position [0, 10375]
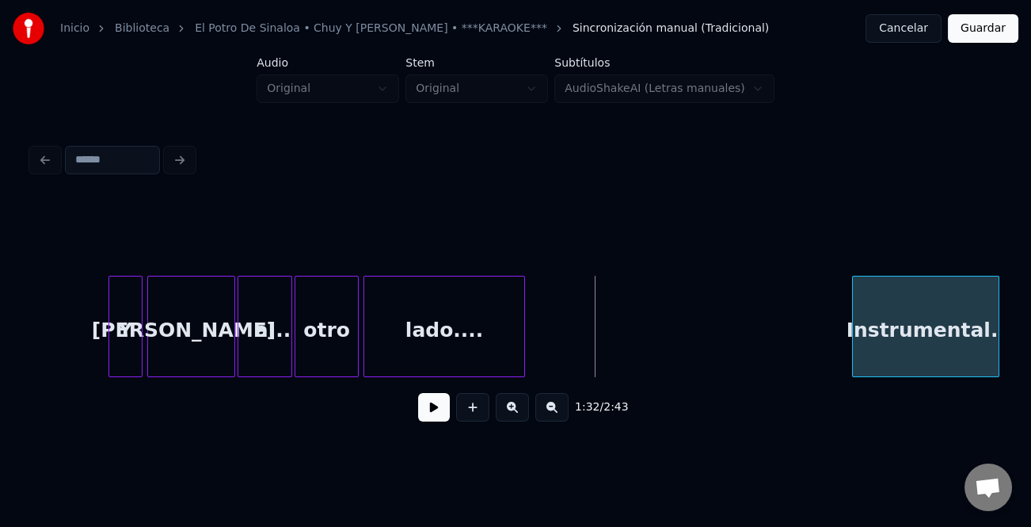
click at [1001, 337] on div "1:32 / 2:43" at bounding box center [515, 287] width 981 height 314
click at [557, 412] on button at bounding box center [551, 407] width 33 height 29
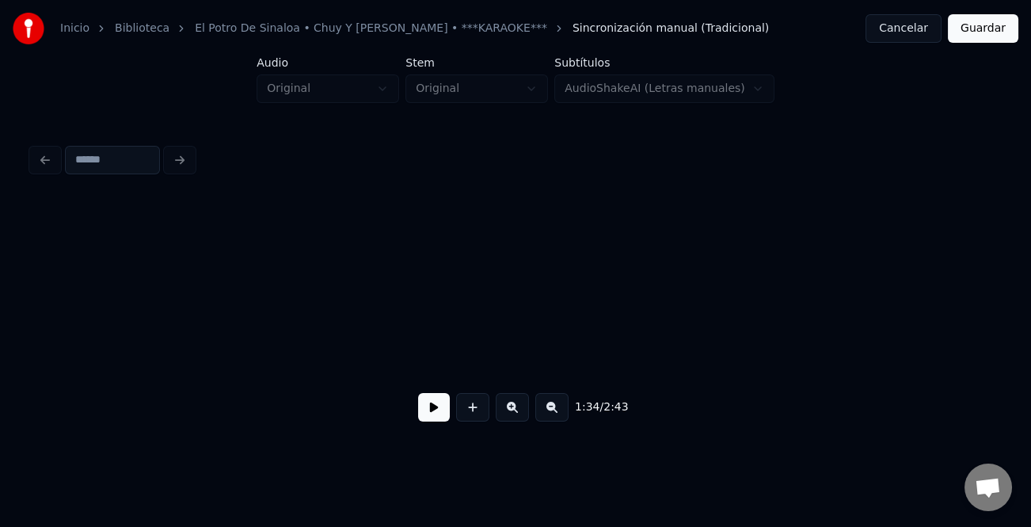
scroll to position [0, 2910]
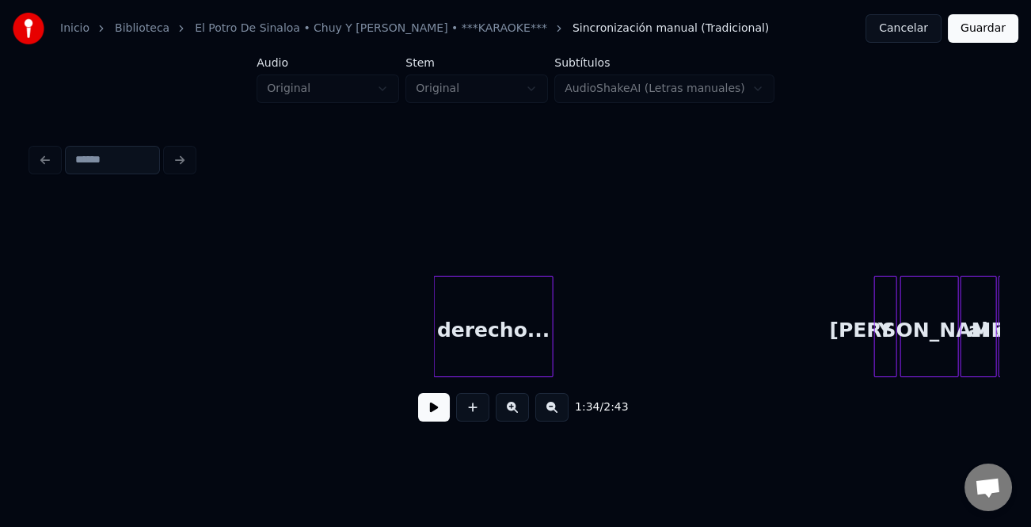
click at [557, 412] on button at bounding box center [551, 407] width 33 height 29
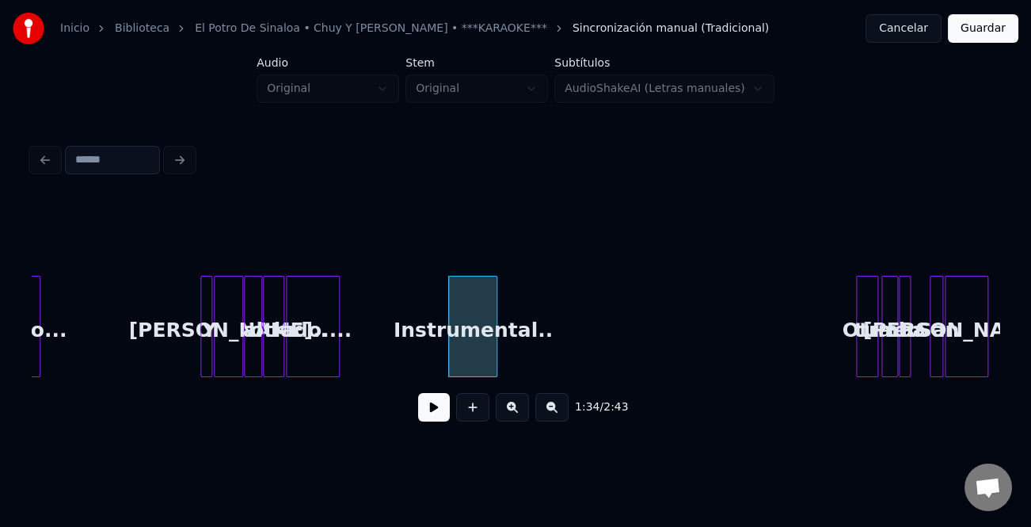
scroll to position [0, 3326]
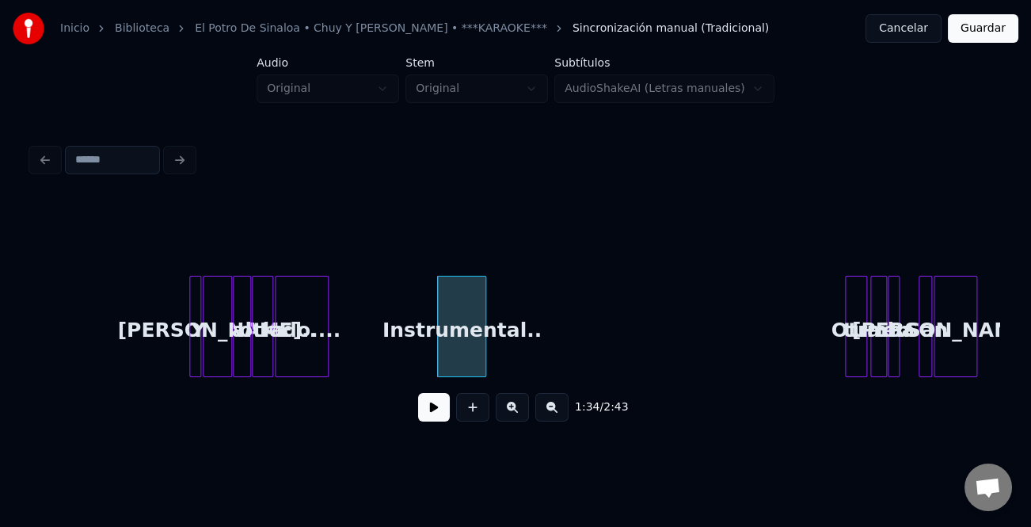
click at [470, 351] on div "Instrumental.." at bounding box center [462, 330] width 48 height 108
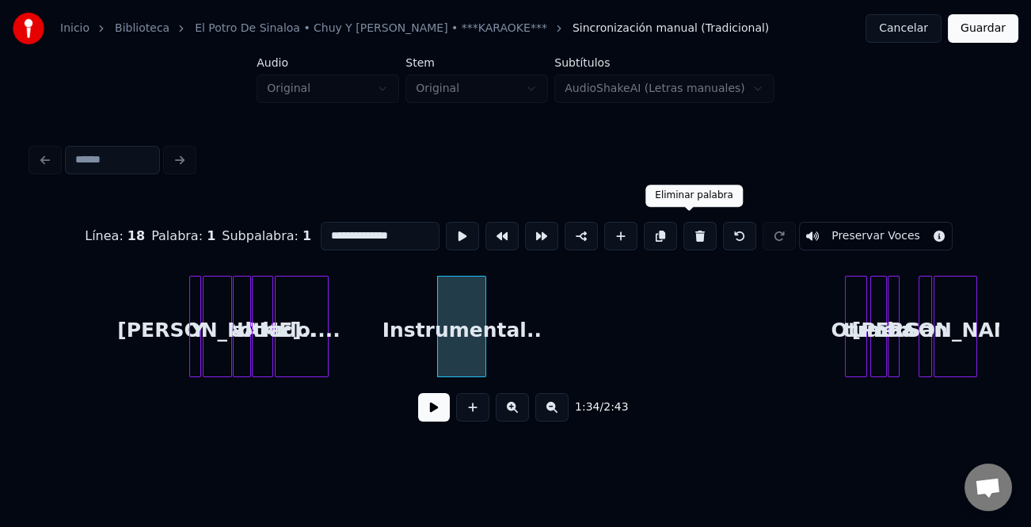
drag, startPoint x: 690, startPoint y: 234, endPoint x: 715, endPoint y: 249, distance: 29.1
click at [690, 234] on button at bounding box center [700, 236] width 33 height 29
type input "********"
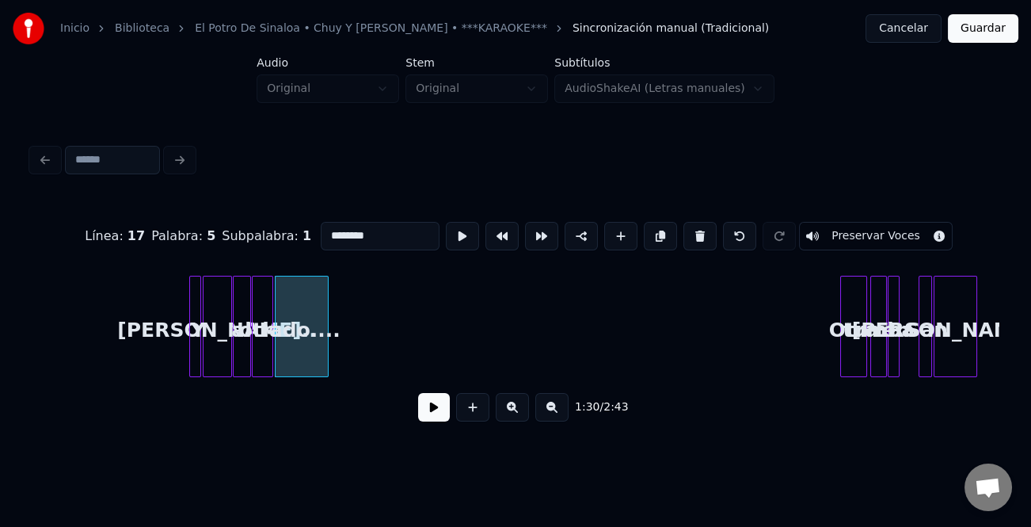
click at [841, 348] on div at bounding box center [843, 326] width 5 height 100
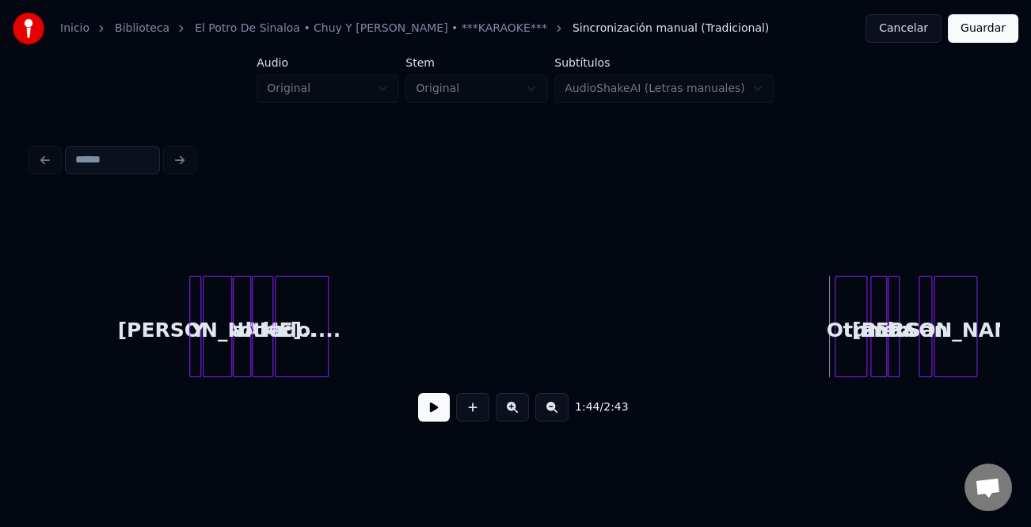
click at [439, 408] on button at bounding box center [434, 407] width 32 height 29
click at [514, 413] on button at bounding box center [512, 407] width 33 height 29
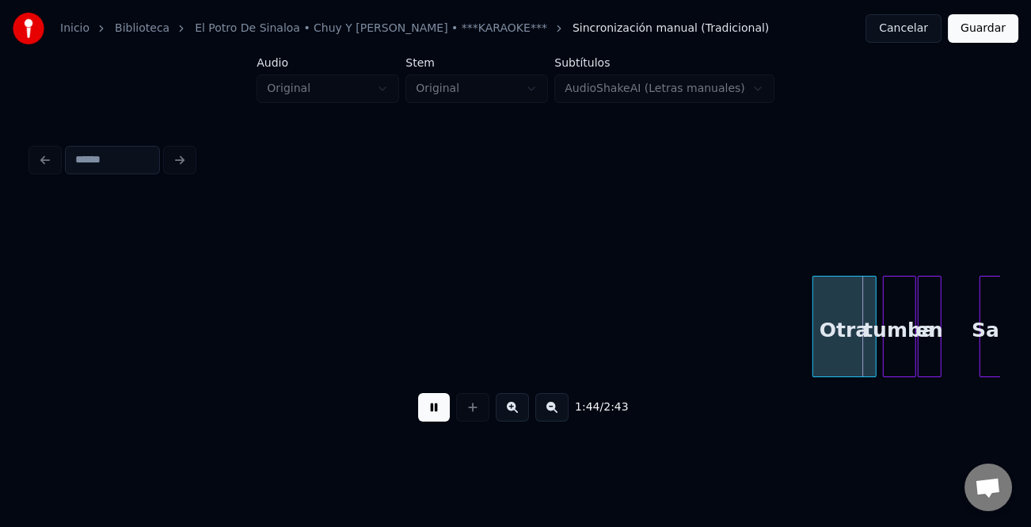
click at [514, 413] on button at bounding box center [512, 407] width 33 height 29
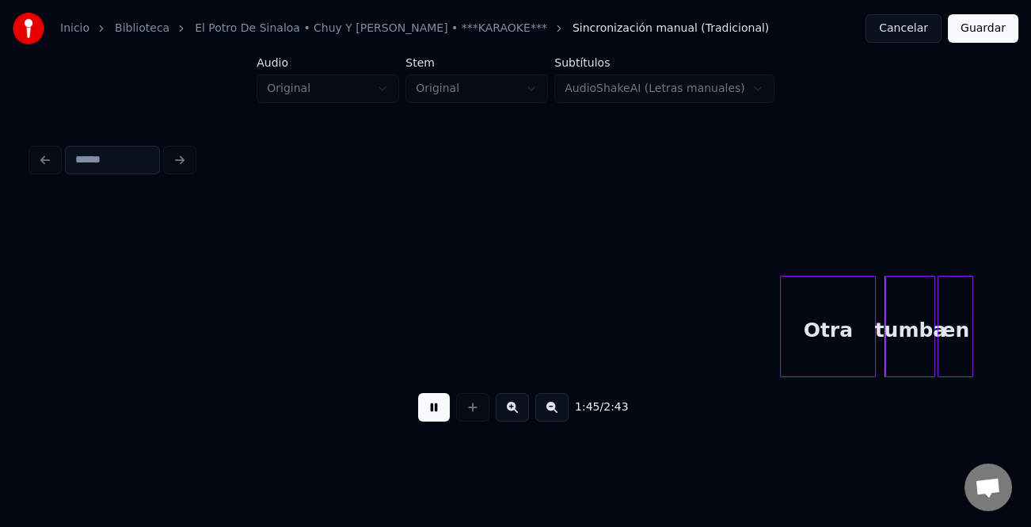
click at [514, 413] on button at bounding box center [512, 407] width 33 height 29
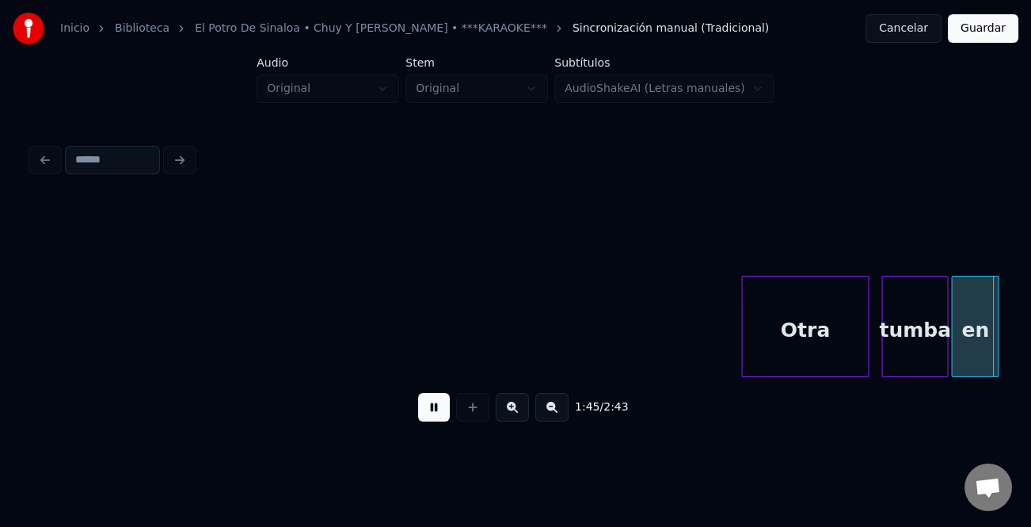
scroll to position [0, 16777]
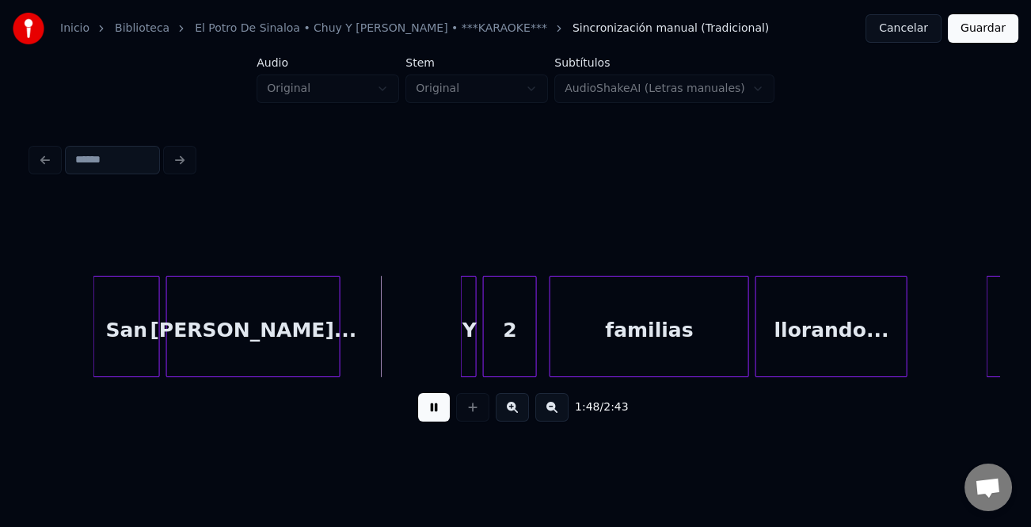
click at [94, 348] on div at bounding box center [96, 326] width 5 height 100
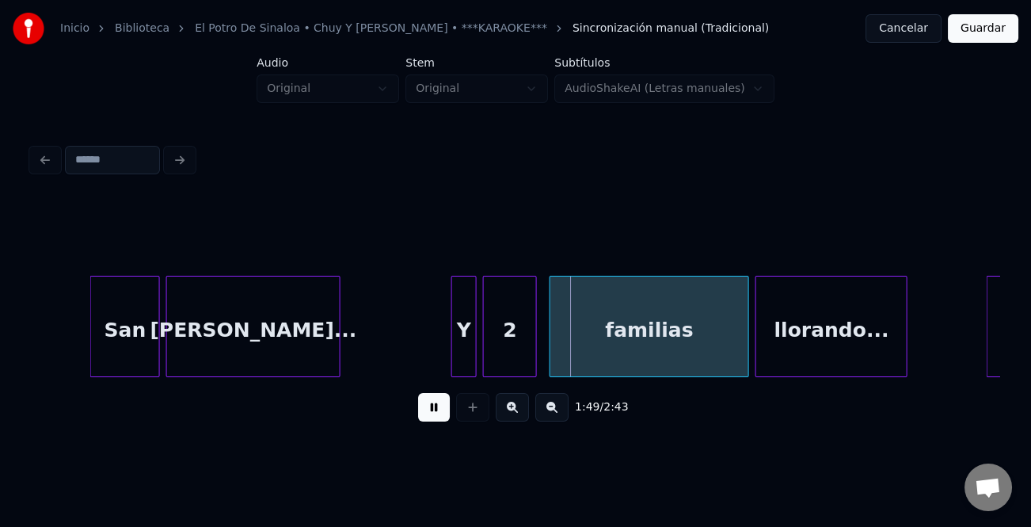
click at [454, 338] on div at bounding box center [454, 326] width 5 height 100
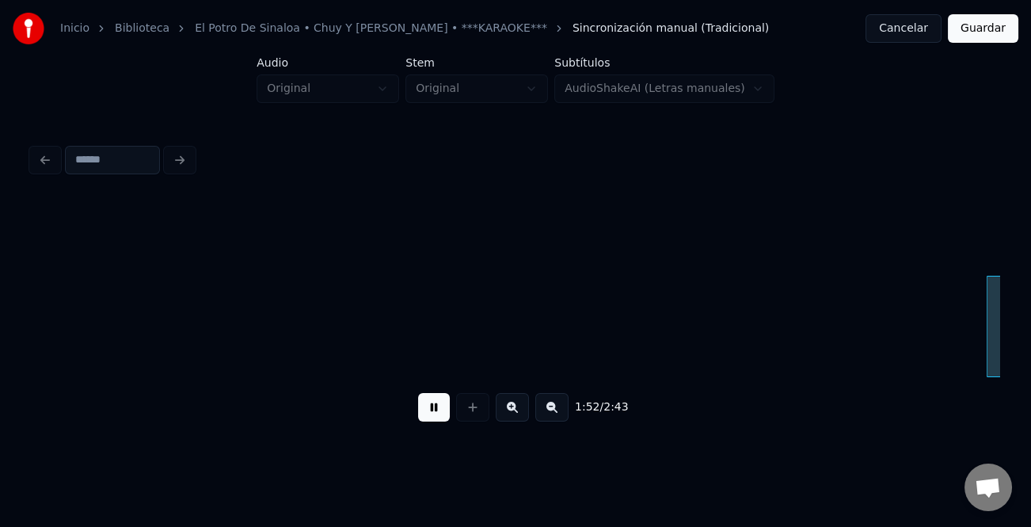
scroll to position [0, 17747]
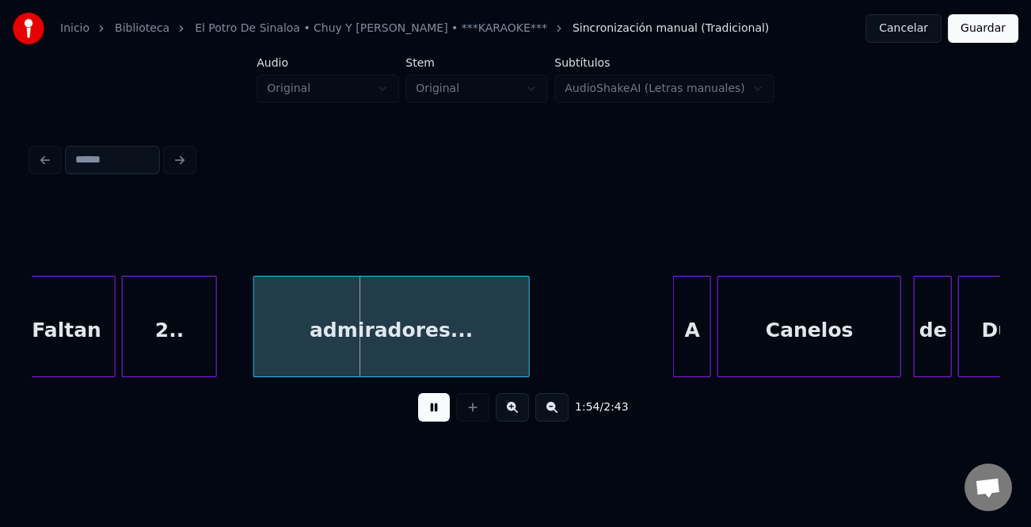
click at [477, 356] on div "admiradores..." at bounding box center [391, 330] width 274 height 108
click at [665, 346] on div at bounding box center [667, 326] width 5 height 100
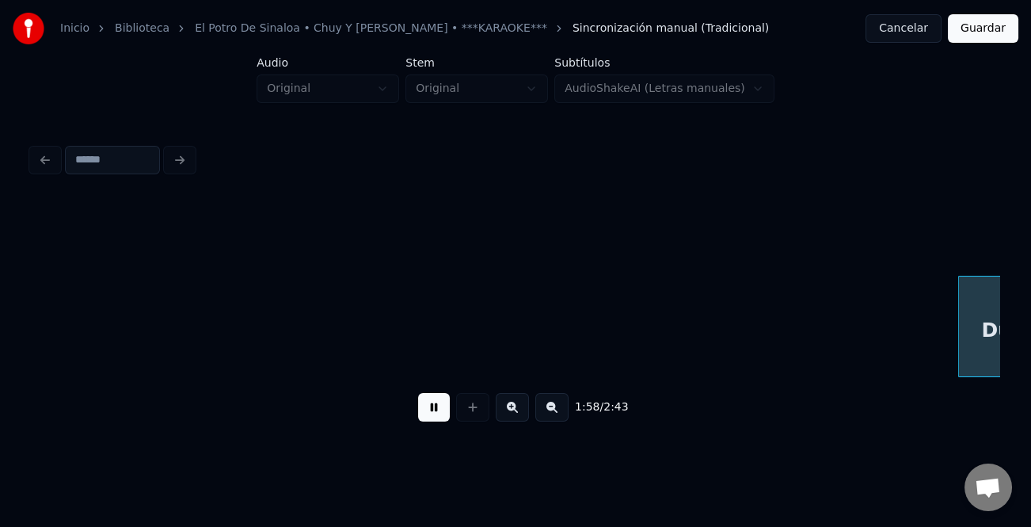
scroll to position [0, 18715]
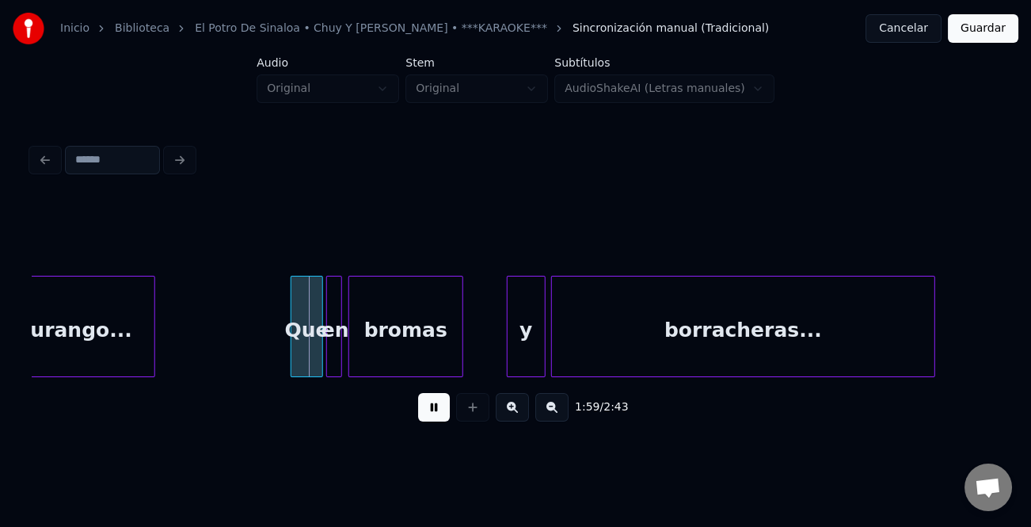
click at [295, 341] on div at bounding box center [293, 326] width 5 height 100
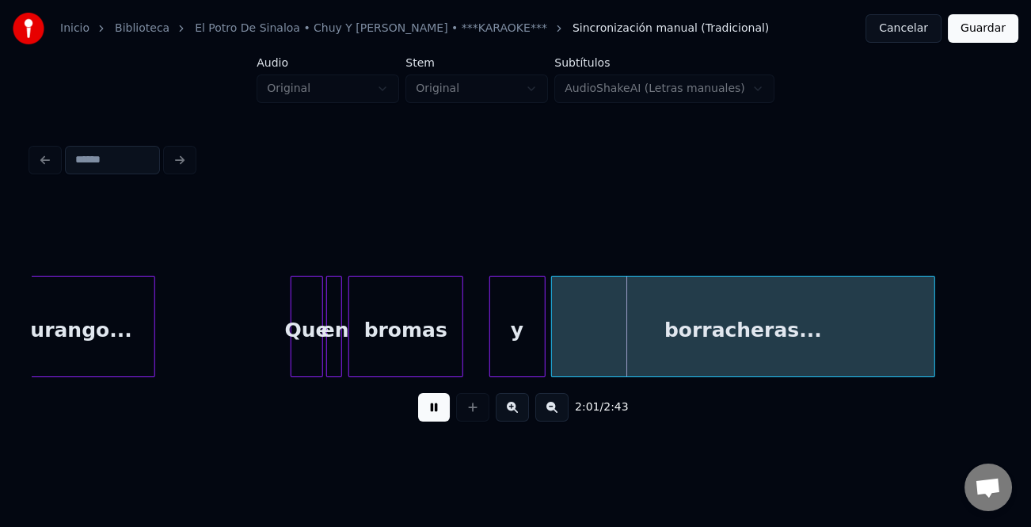
click at [490, 364] on div at bounding box center [492, 326] width 5 height 100
click at [507, 360] on div "y" at bounding box center [512, 330] width 55 height 108
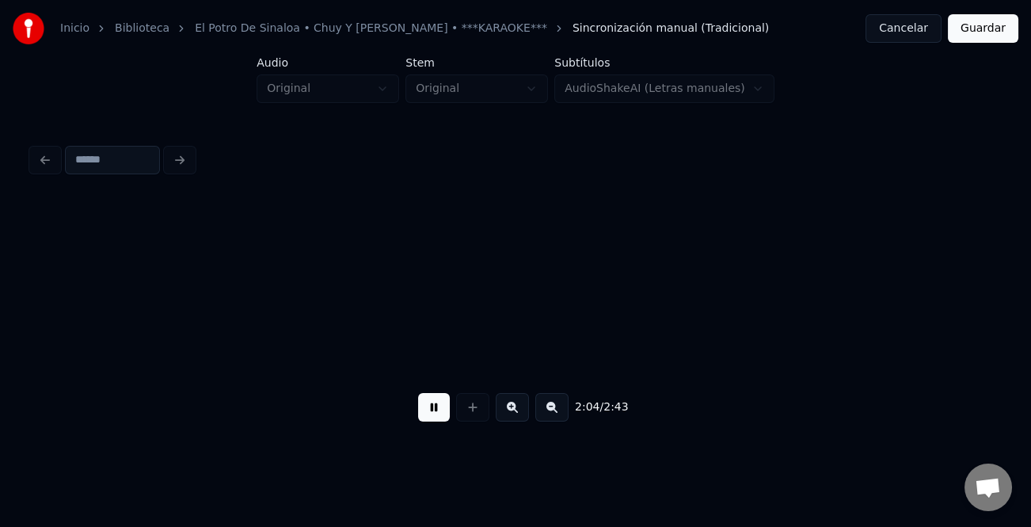
scroll to position [0, 19683]
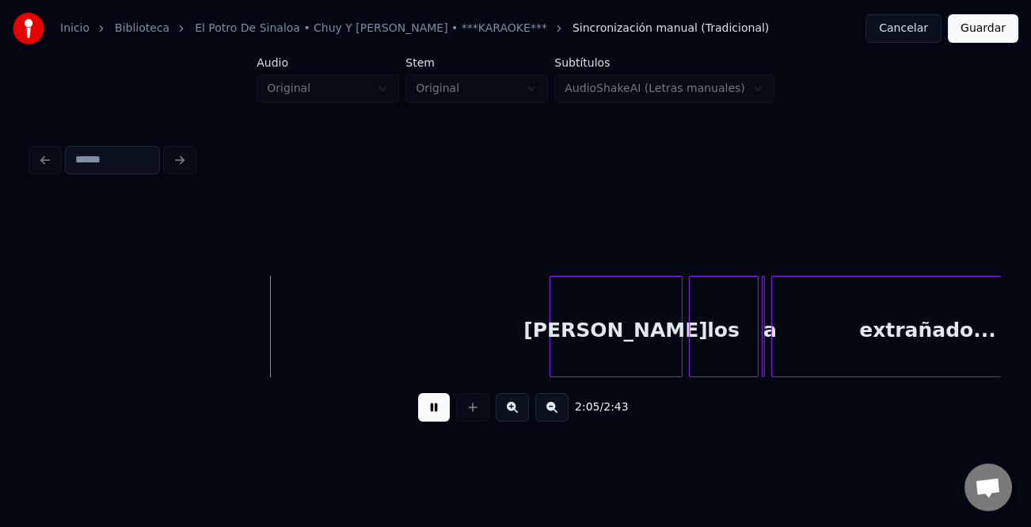
click at [554, 351] on div at bounding box center [552, 326] width 5 height 100
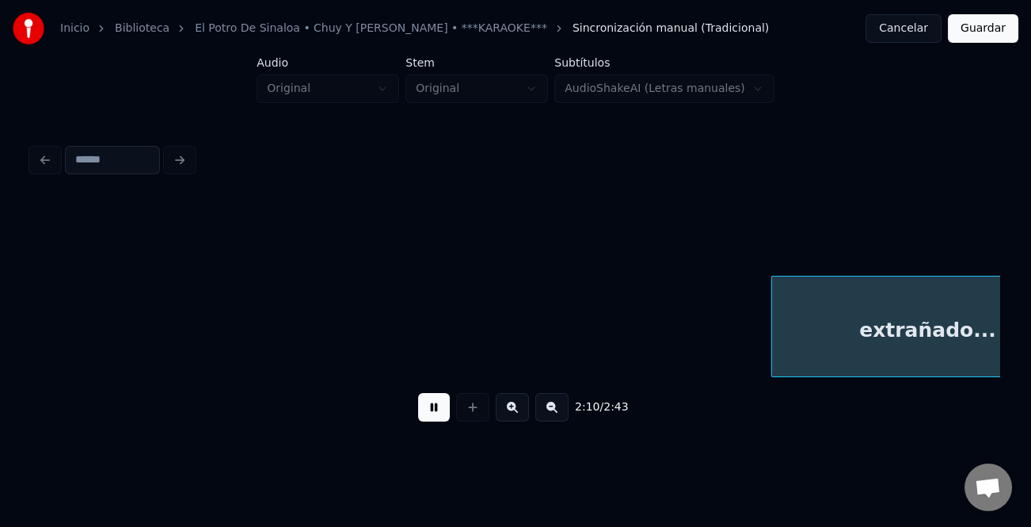
scroll to position [0, 20652]
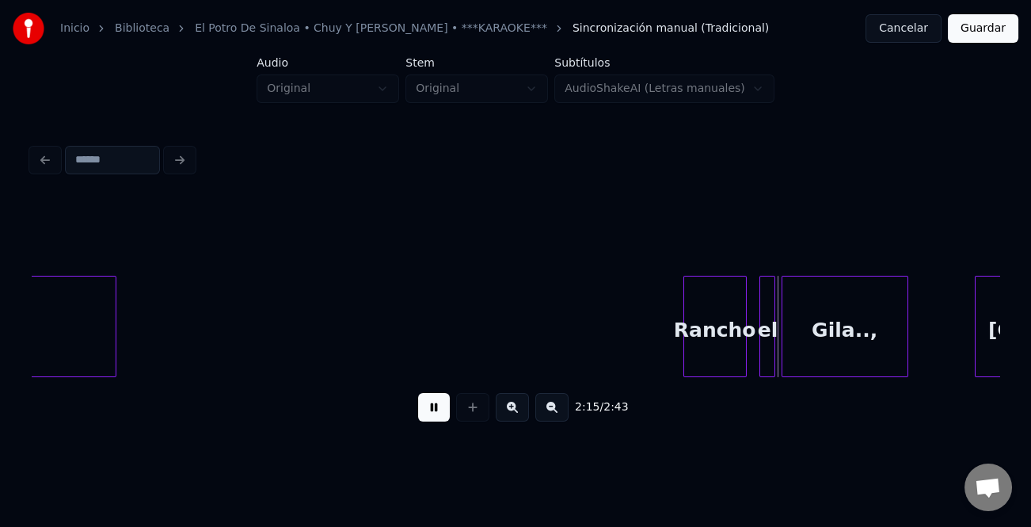
click at [685, 350] on div "Rancho" at bounding box center [715, 330] width 62 height 108
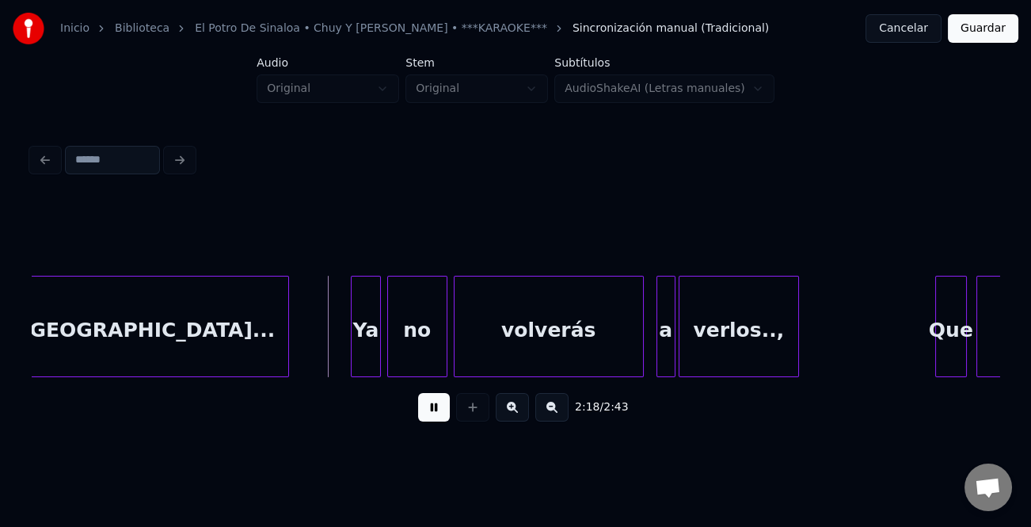
click at [352, 348] on div at bounding box center [354, 326] width 5 height 100
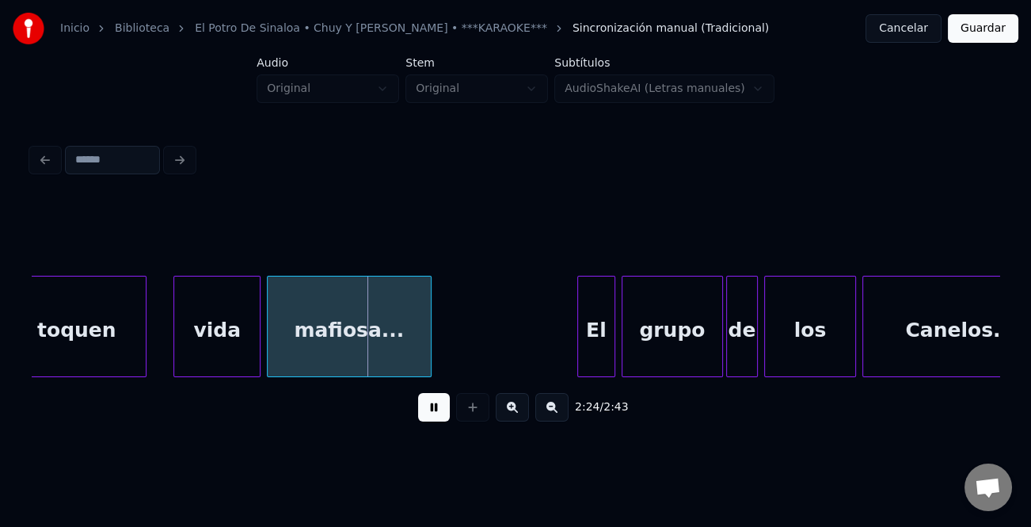
click at [175, 343] on div at bounding box center [176, 326] width 5 height 100
click at [579, 354] on div "El" at bounding box center [587, 330] width 36 height 108
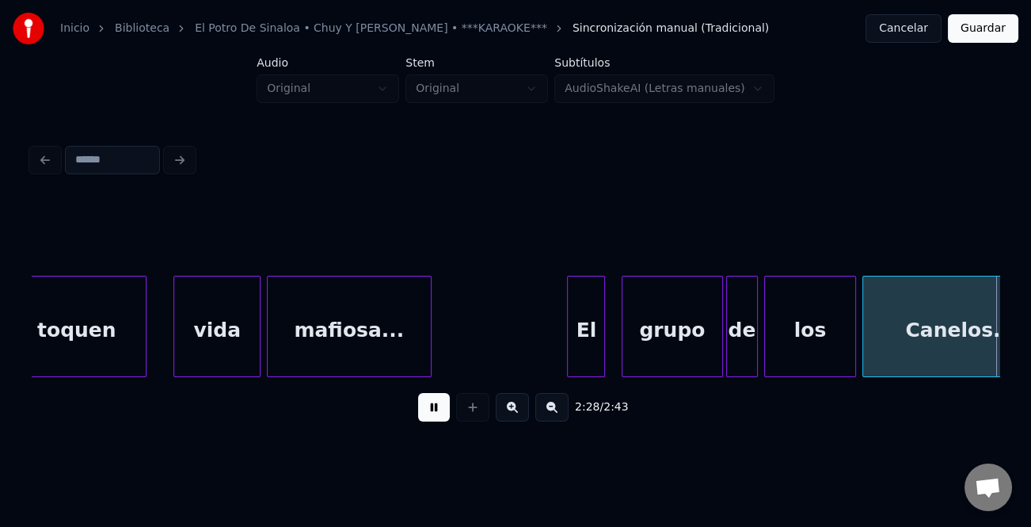
scroll to position [0, 23559]
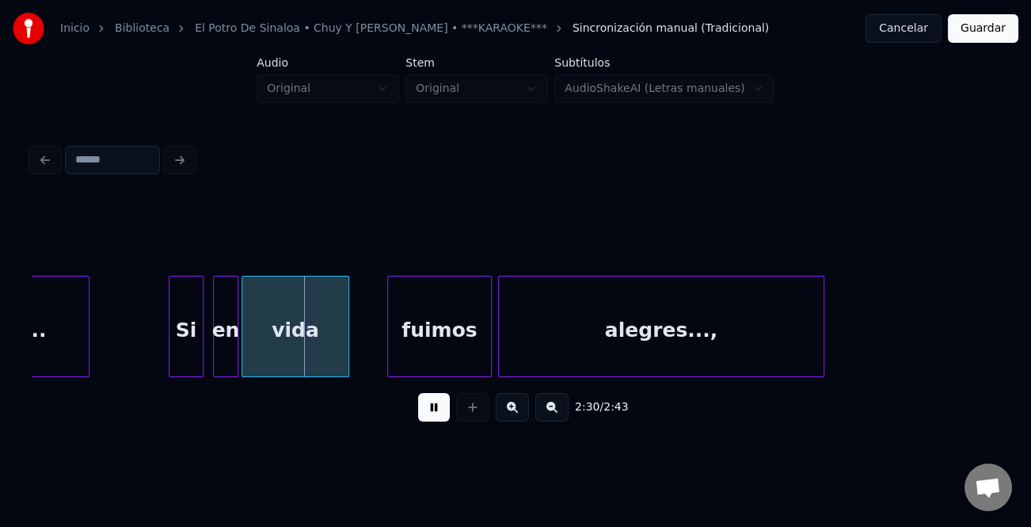
click at [169, 365] on div at bounding box center [171, 326] width 5 height 100
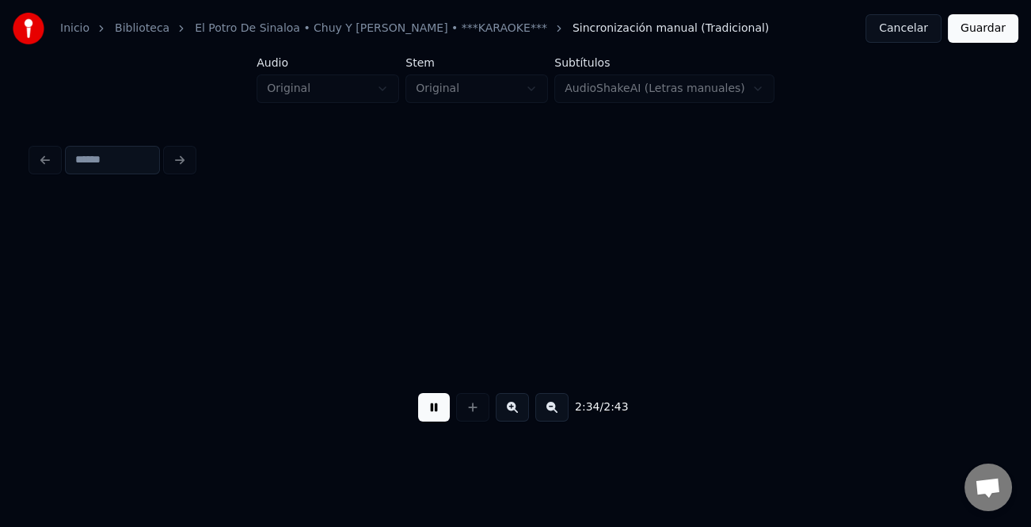
scroll to position [0, 24527]
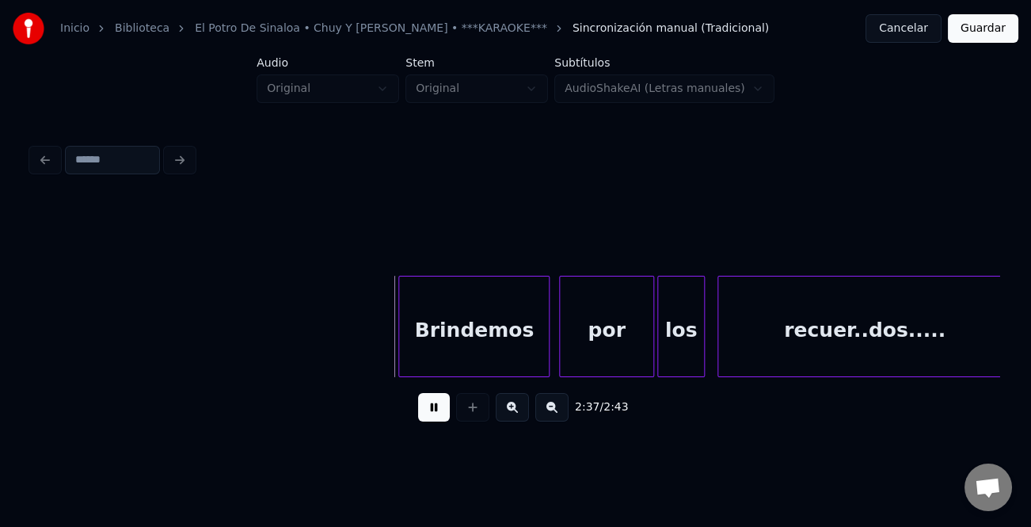
click at [399, 356] on div at bounding box center [401, 326] width 5 height 100
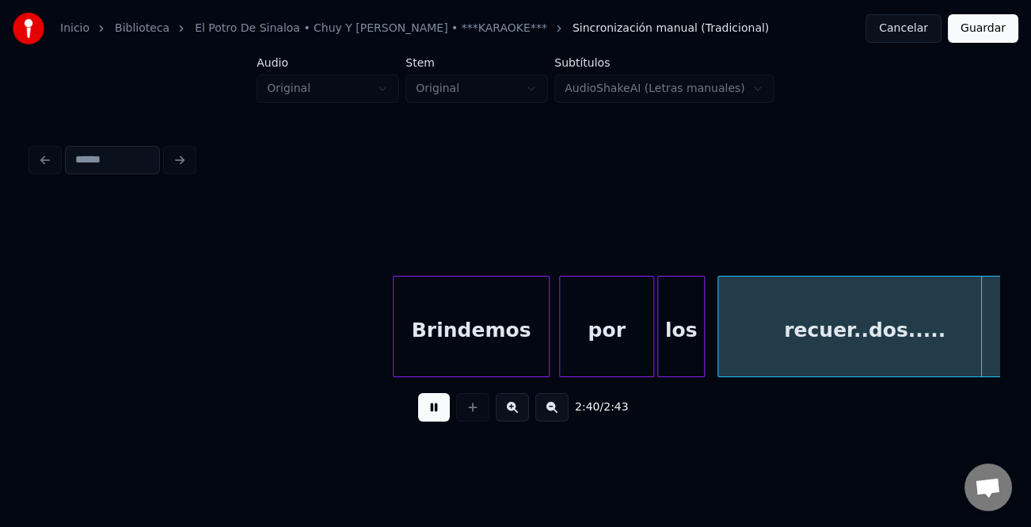
scroll to position [0, 24967]
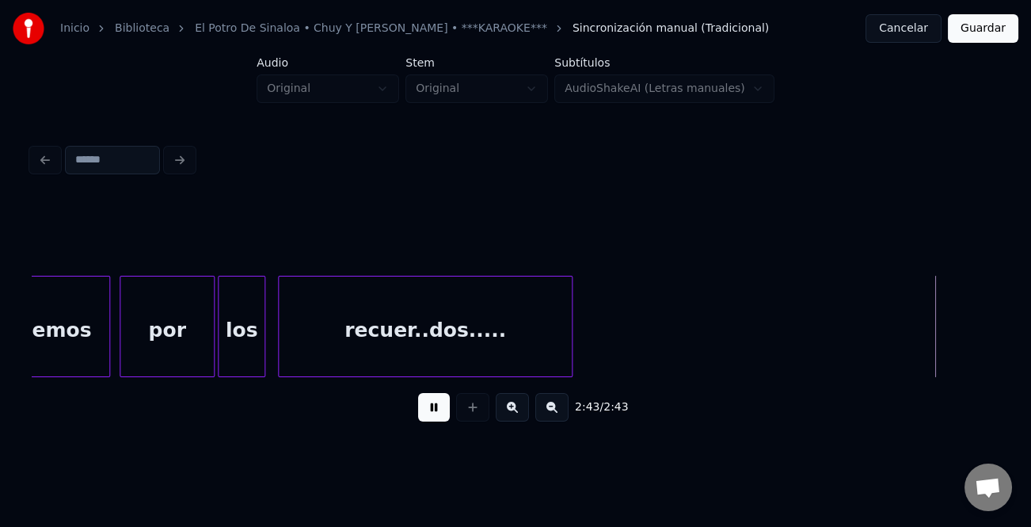
click at [443, 412] on button at bounding box center [434, 407] width 32 height 29
click at [999, 26] on button "Guardar" at bounding box center [983, 28] width 70 height 29
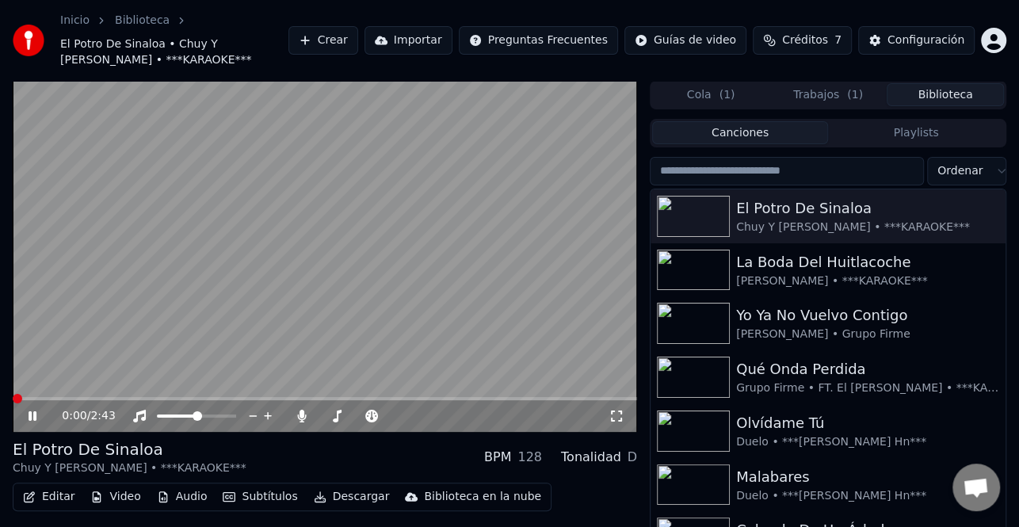
click at [13, 402] on span at bounding box center [18, 399] width 10 height 10
click at [35, 415] on icon at bounding box center [33, 416] width 8 height 10
click at [28, 415] on icon at bounding box center [33, 415] width 10 height 11
click at [299, 415] on icon at bounding box center [302, 415] width 16 height 13
click at [225, 415] on span at bounding box center [196, 415] width 79 height 3
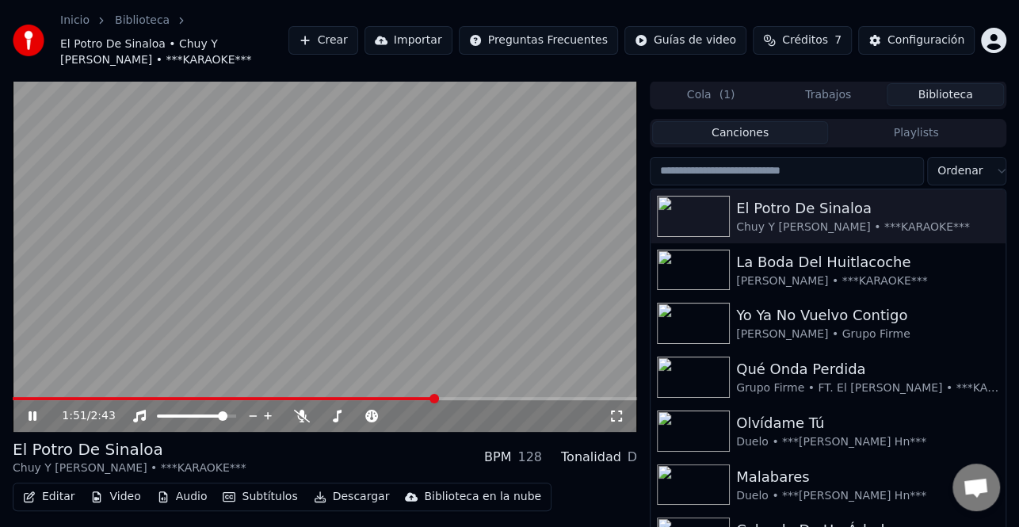
click at [588, 399] on span at bounding box center [325, 398] width 624 height 3
click at [31, 411] on icon at bounding box center [43, 415] width 36 height 13
click at [31, 412] on icon at bounding box center [33, 415] width 10 height 11
click at [32, 415] on icon at bounding box center [33, 415] width 10 height 11
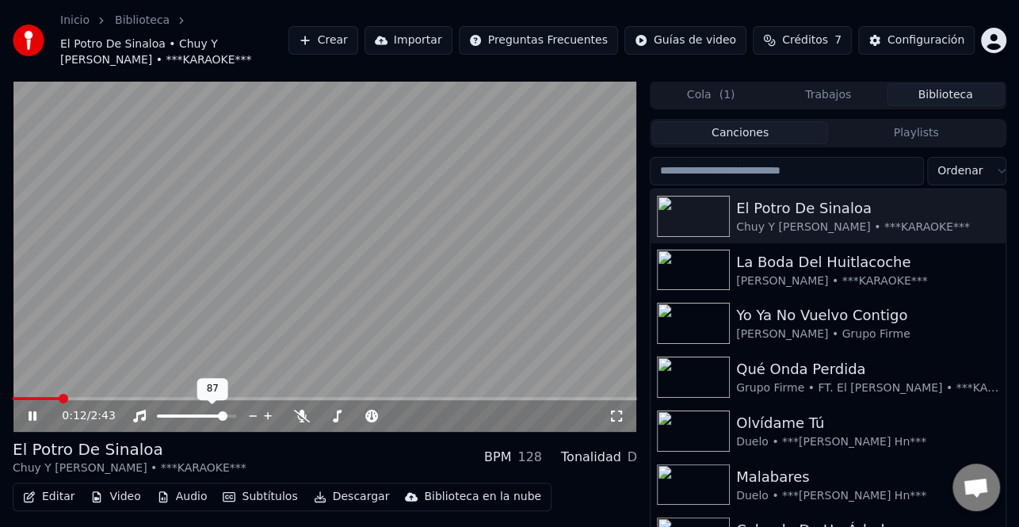
drag, startPoint x: 227, startPoint y: 411, endPoint x: 247, endPoint y: 414, distance: 20.1
click at [247, 414] on div at bounding box center [211, 416] width 128 height 16
click at [236, 411] on span at bounding box center [232, 416] width 10 height 10
click at [31, 408] on div "0:19 / 2:43" at bounding box center [324, 416] width 611 height 16
click at [37, 417] on icon at bounding box center [43, 415] width 36 height 13
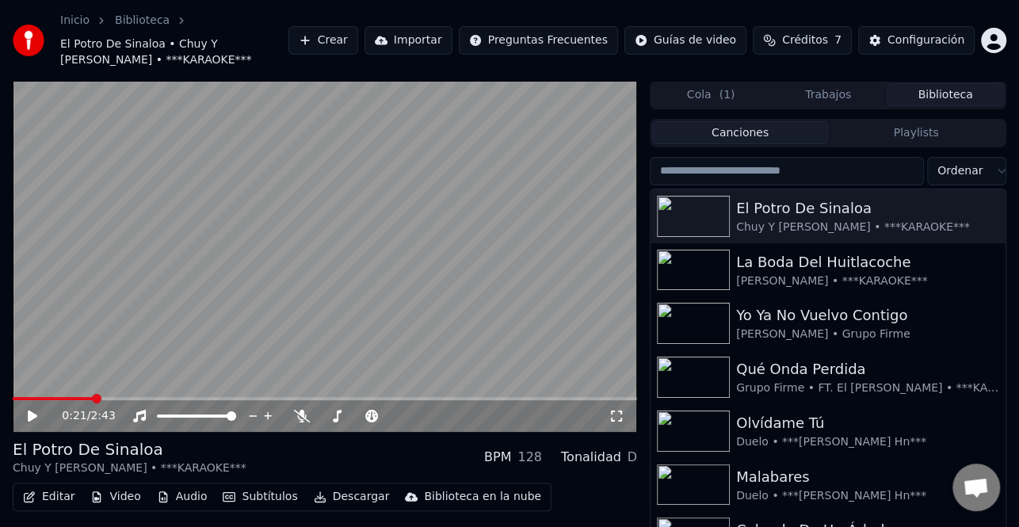
click at [338, 501] on button "Descargar" at bounding box center [351, 497] width 89 height 22
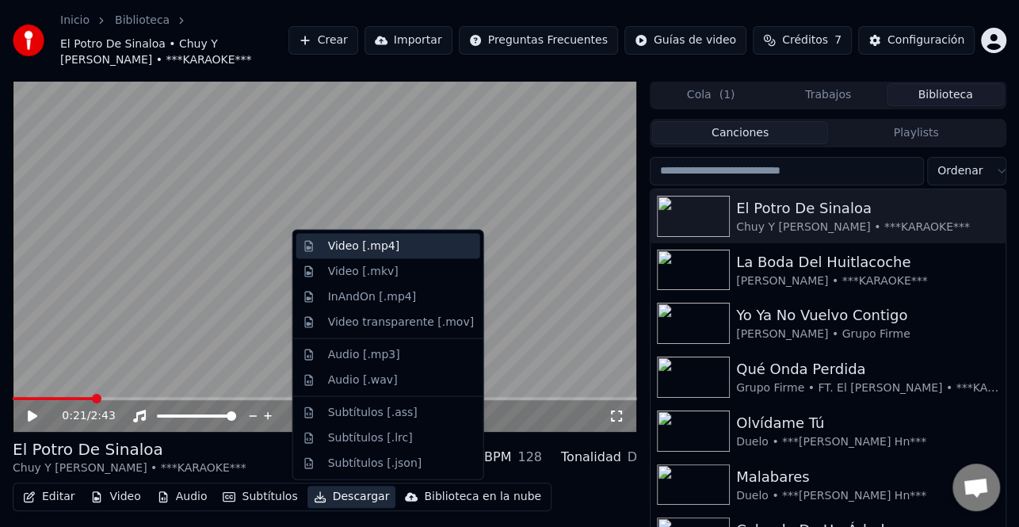
click at [378, 248] on div "Video [.mp4]" at bounding box center [363, 246] width 71 height 16
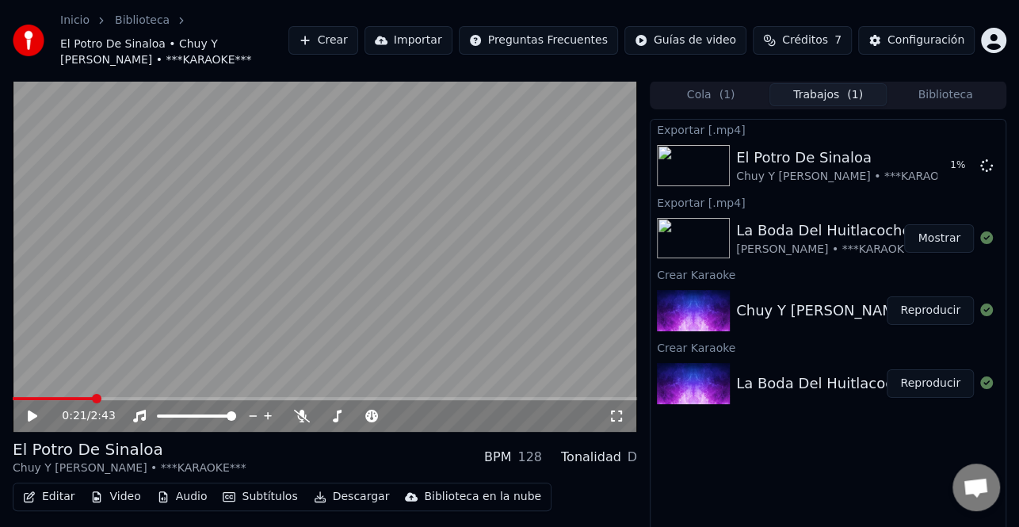
click at [944, 92] on button "Biblioteca" at bounding box center [944, 94] width 117 height 23
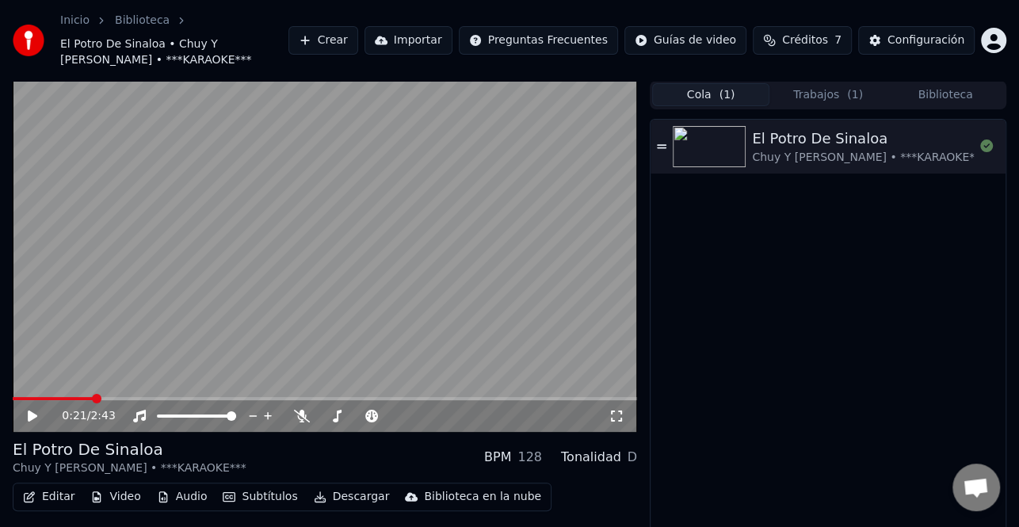
click at [718, 100] on button "Cola ( 1 )" at bounding box center [710, 94] width 117 height 23
click at [830, 92] on button "Trabajos ( 1 )" at bounding box center [827, 94] width 117 height 23
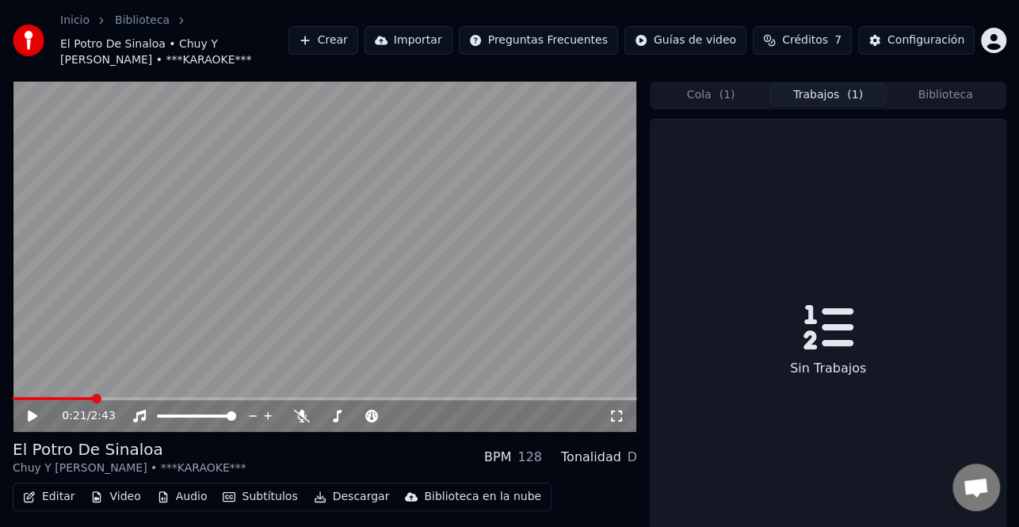
click at [830, 92] on button "Trabajos ( 1 )" at bounding box center [827, 94] width 117 height 23
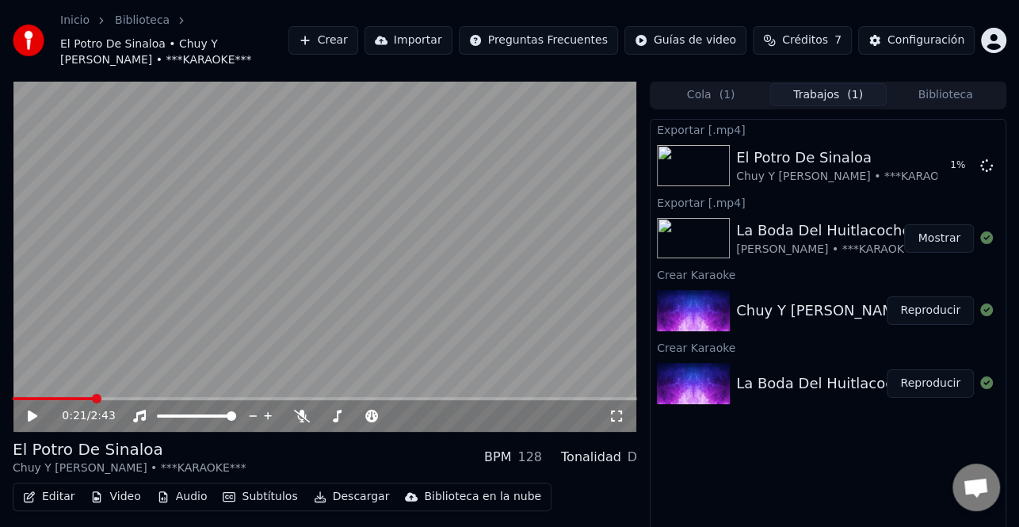
click at [943, 234] on button "Mostrar" at bounding box center [939, 238] width 70 height 29
click at [933, 97] on button "Biblioteca" at bounding box center [944, 94] width 117 height 23
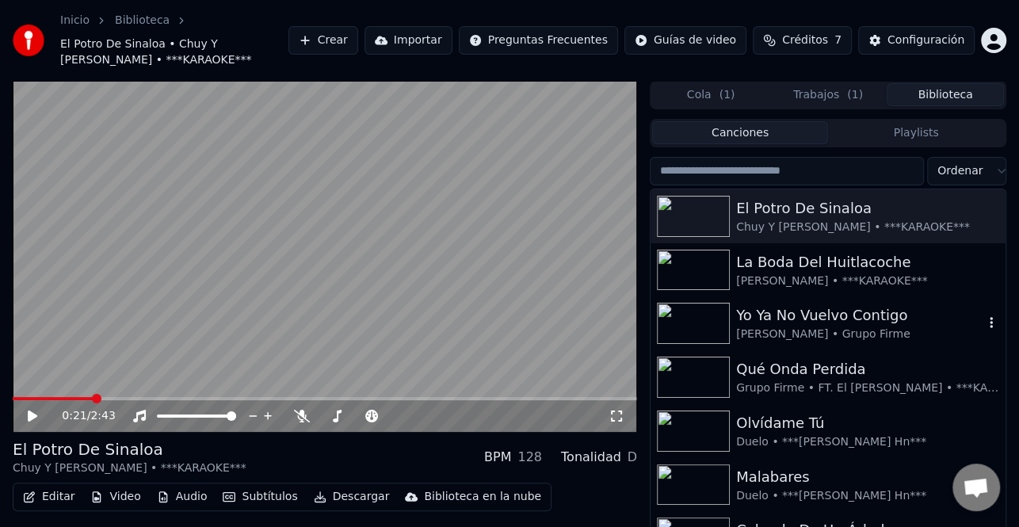
click at [837, 325] on div "Yo Ya No Vuelvo Contigo" at bounding box center [859, 315] width 247 height 22
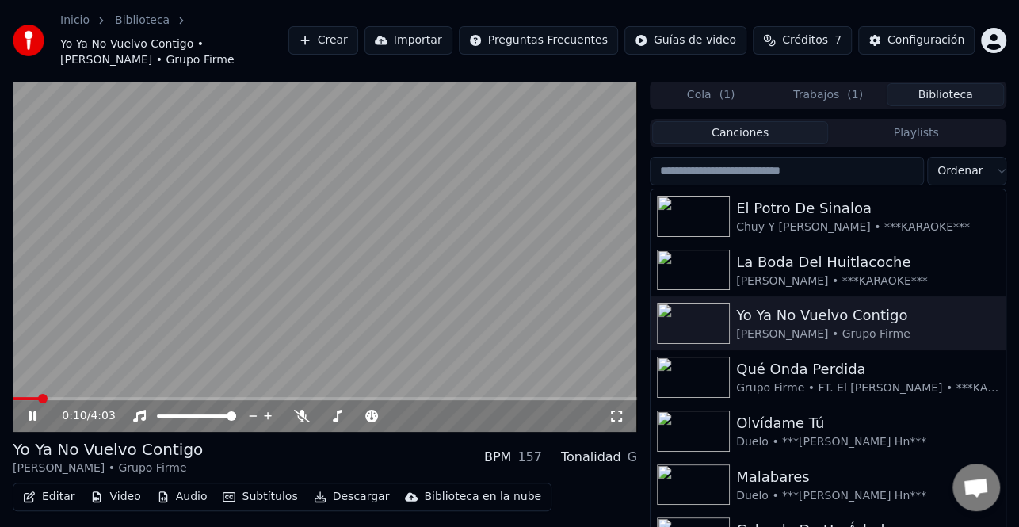
click at [411, 402] on div "0:10 / 4:03" at bounding box center [325, 416] width 624 height 32
click at [417, 399] on span at bounding box center [325, 398] width 624 height 3
click at [390, 276] on video at bounding box center [325, 256] width 624 height 351
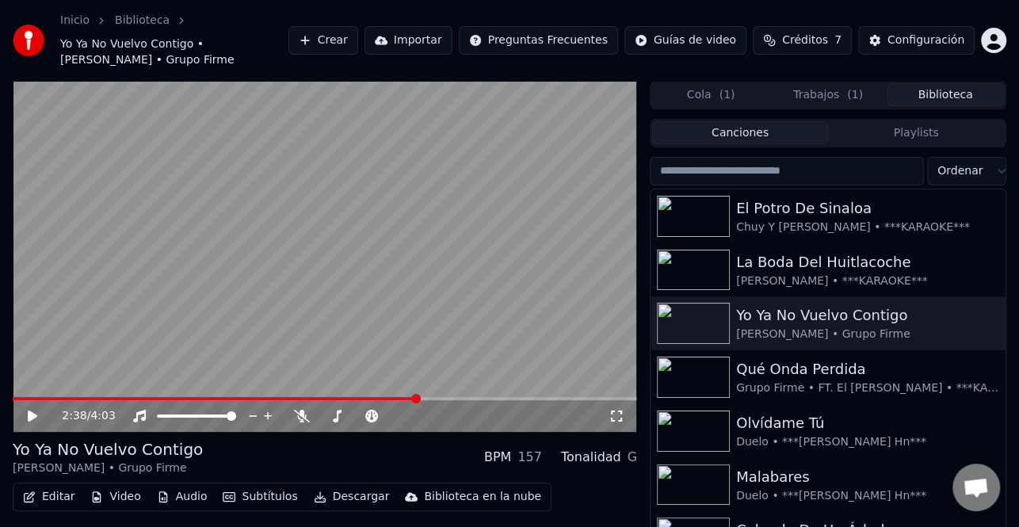
click at [38, 421] on icon at bounding box center [43, 415] width 36 height 13
click at [40, 413] on icon at bounding box center [43, 415] width 36 height 13
click at [854, 375] on div "Qué Onda Perdida" at bounding box center [859, 369] width 247 height 22
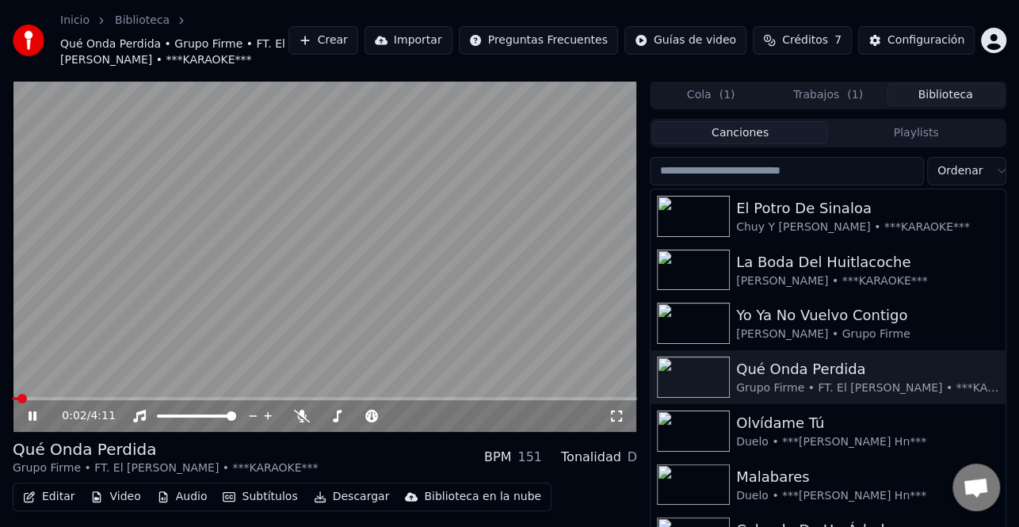
click at [33, 415] on icon at bounding box center [33, 416] width 8 height 10
click at [32, 419] on icon at bounding box center [33, 415] width 10 height 11
click at [95, 398] on span at bounding box center [325, 398] width 624 height 3
click at [169, 398] on span at bounding box center [325, 398] width 624 height 3
click at [32, 413] on icon at bounding box center [43, 415] width 36 height 13
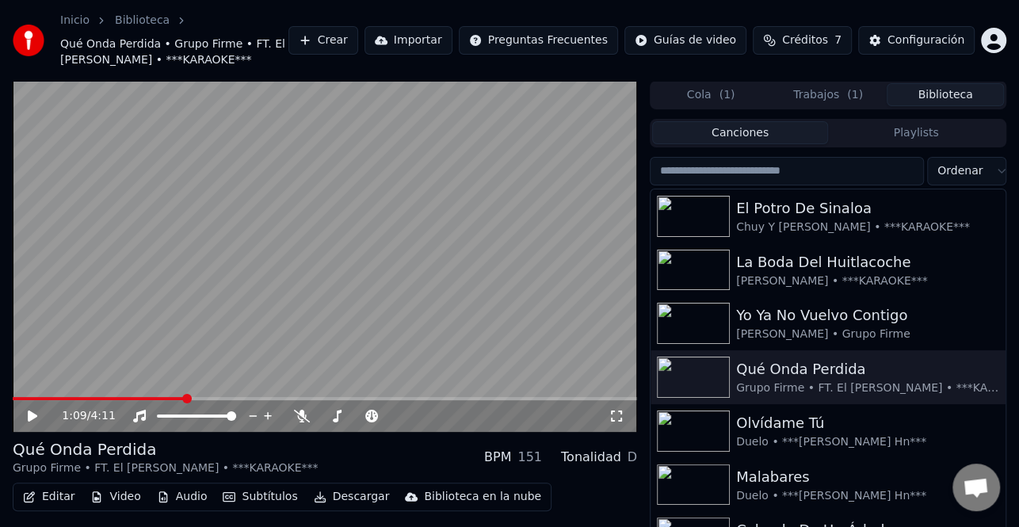
click at [32, 413] on icon at bounding box center [33, 415] width 10 height 11
click at [169, 398] on span at bounding box center [109, 398] width 192 height 3
click at [32, 416] on icon at bounding box center [33, 416] width 8 height 10
click at [44, 408] on div "1:04 / 4:11" at bounding box center [324, 416] width 611 height 16
click at [949, 41] on div "Configuración" at bounding box center [925, 40] width 77 height 16
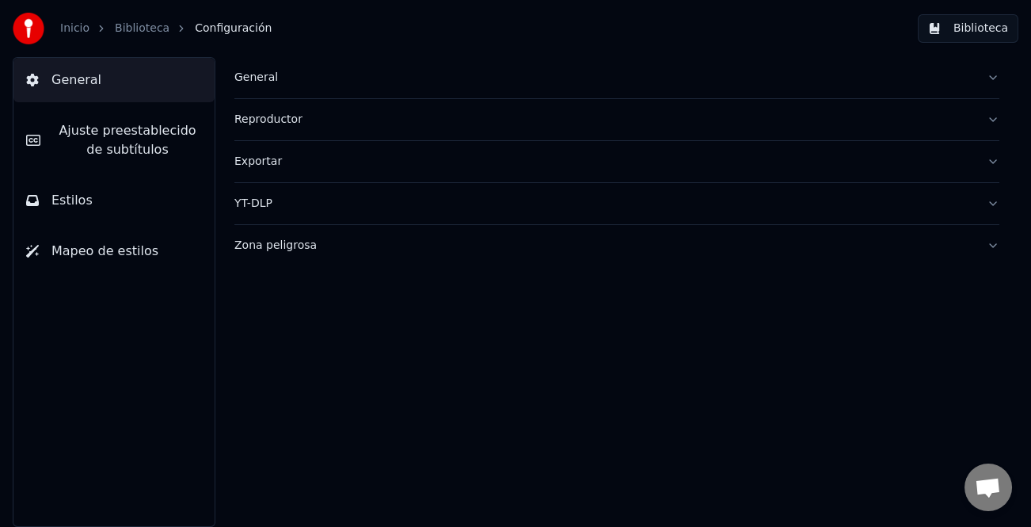
click at [138, 142] on span "Ajuste preestablecido de subtítulos" at bounding box center [127, 140] width 149 height 38
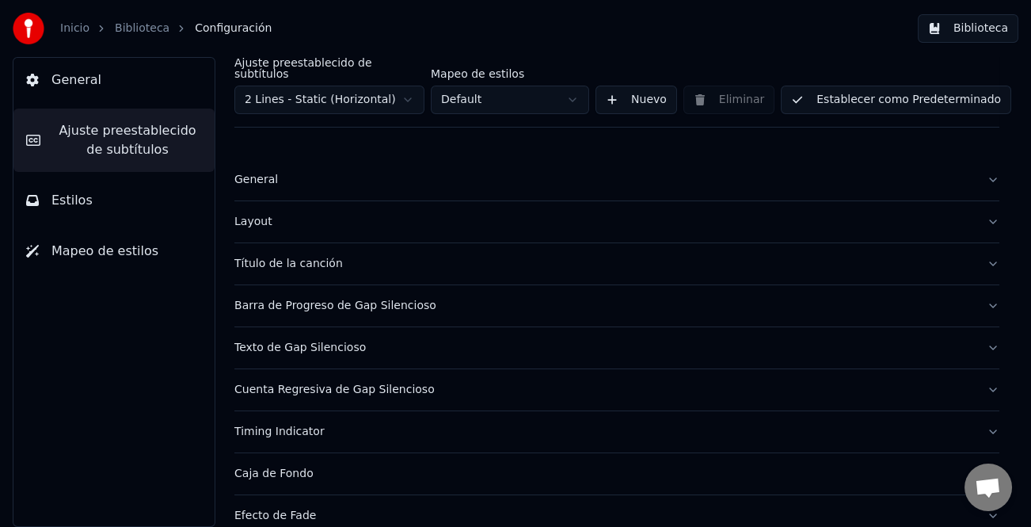
scroll to position [79, 0]
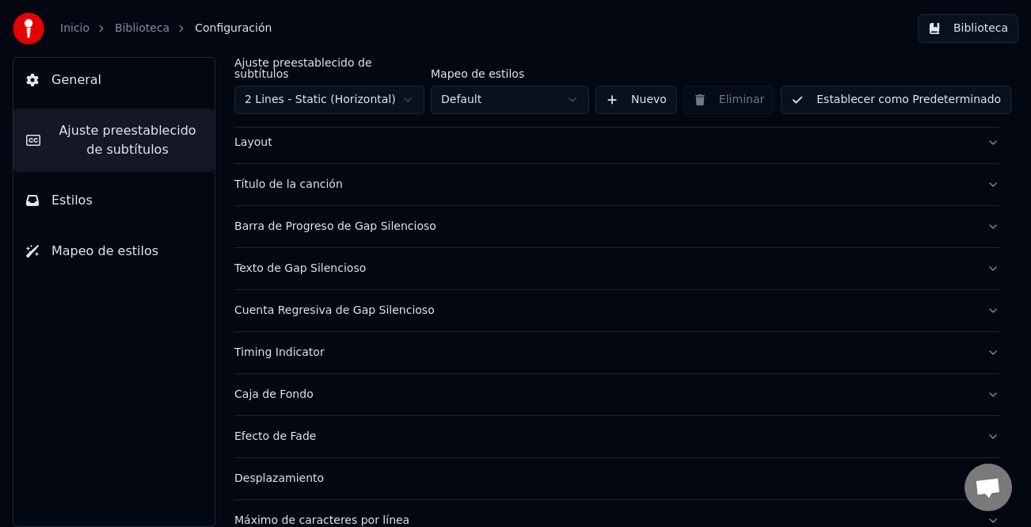
click at [333, 261] on div "Texto de Gap Silencioso" at bounding box center [604, 269] width 740 height 16
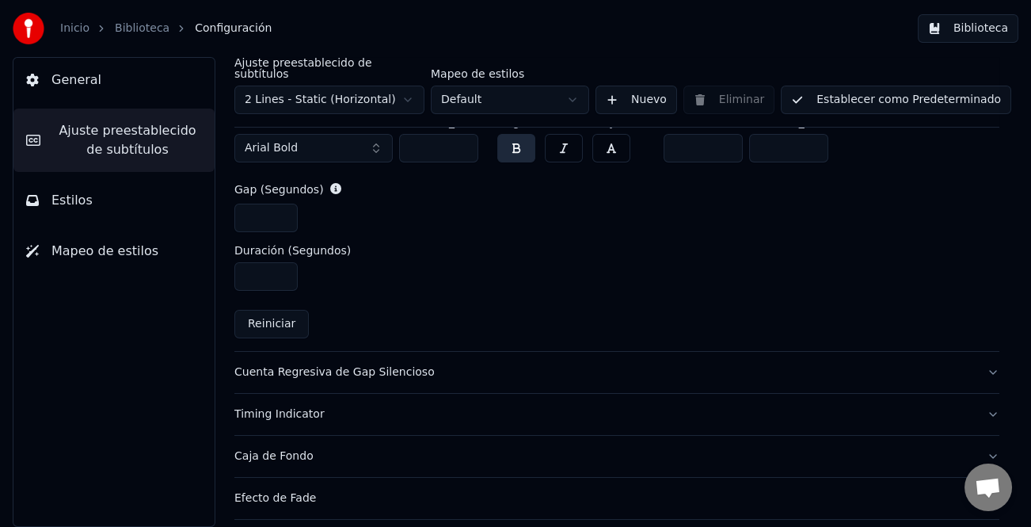
scroll to position [713, 0]
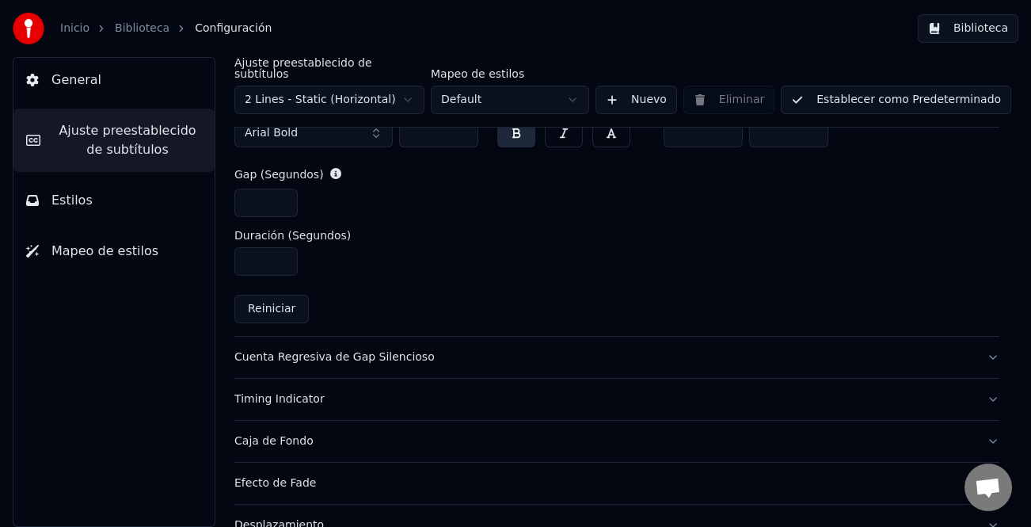
click at [350, 349] on div "Cuenta Regresiva de Gap Silencioso" at bounding box center [604, 357] width 740 height 16
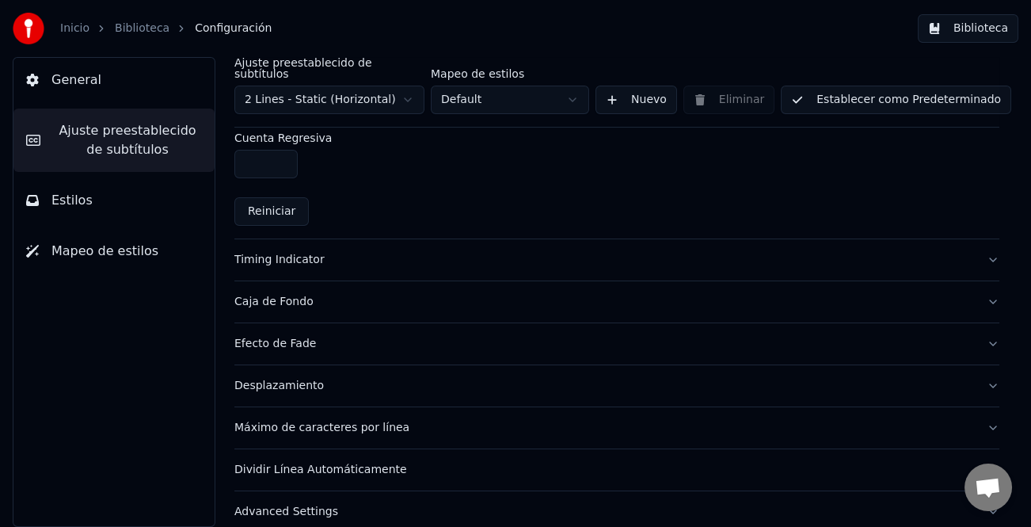
scroll to position [798, 0]
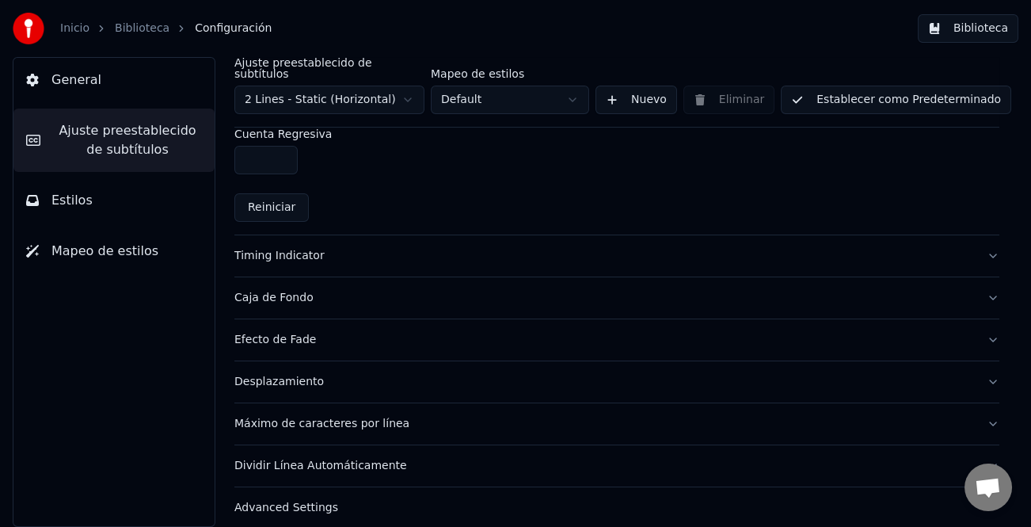
click at [276, 248] on div "Timing Indicator" at bounding box center [604, 256] width 740 height 16
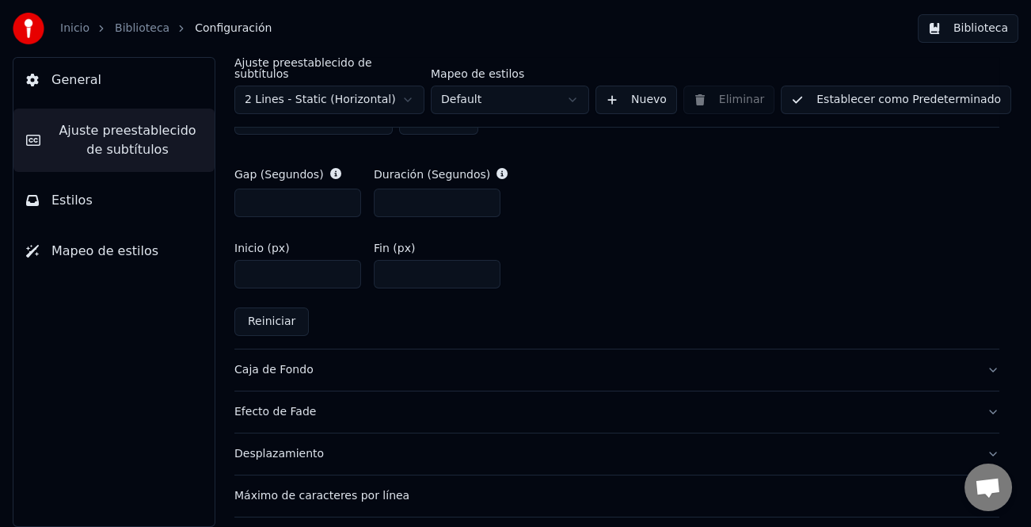
scroll to position [855, 0]
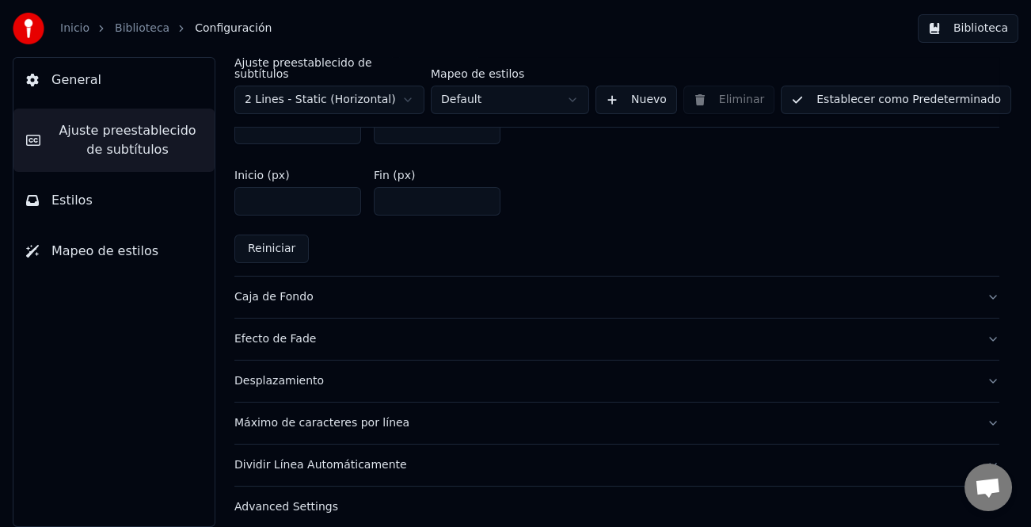
click at [276, 289] on div "Caja de Fondo" at bounding box center [604, 297] width 740 height 16
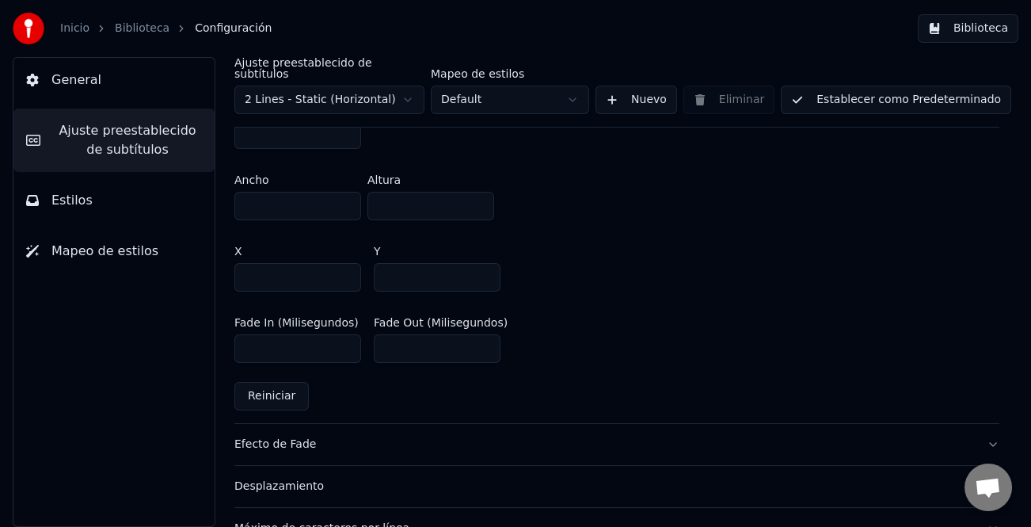
scroll to position [1015, 0]
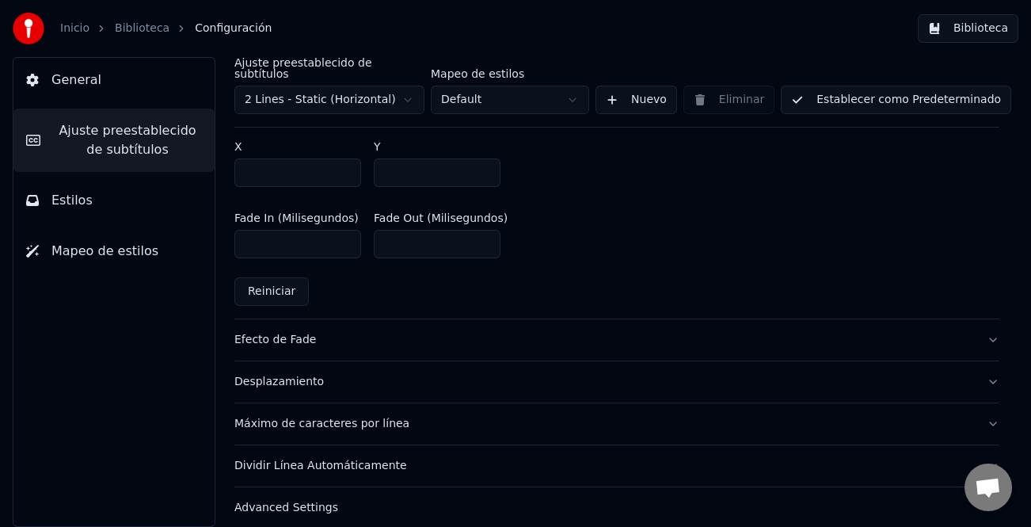
click at [295, 374] on div "Desplazamiento" at bounding box center [604, 382] width 740 height 16
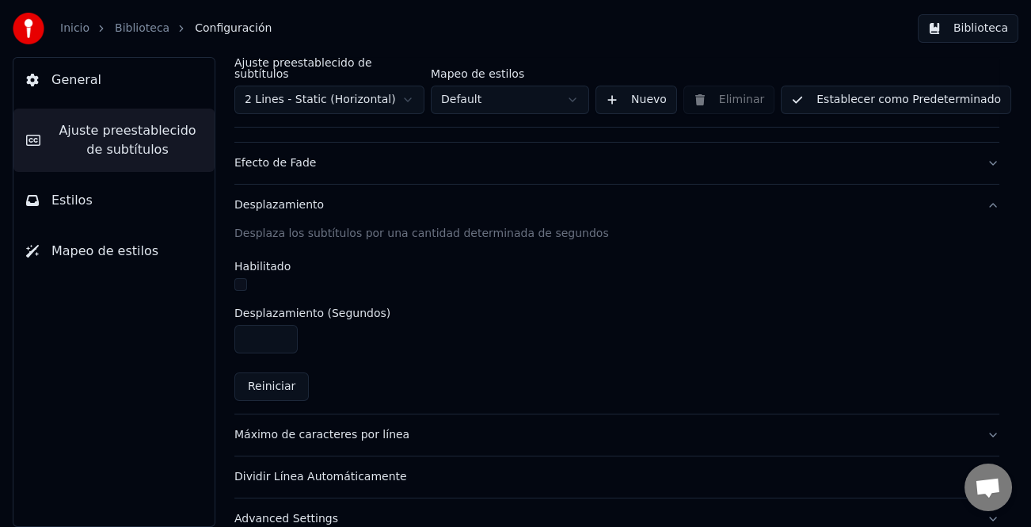
scroll to position [365, 0]
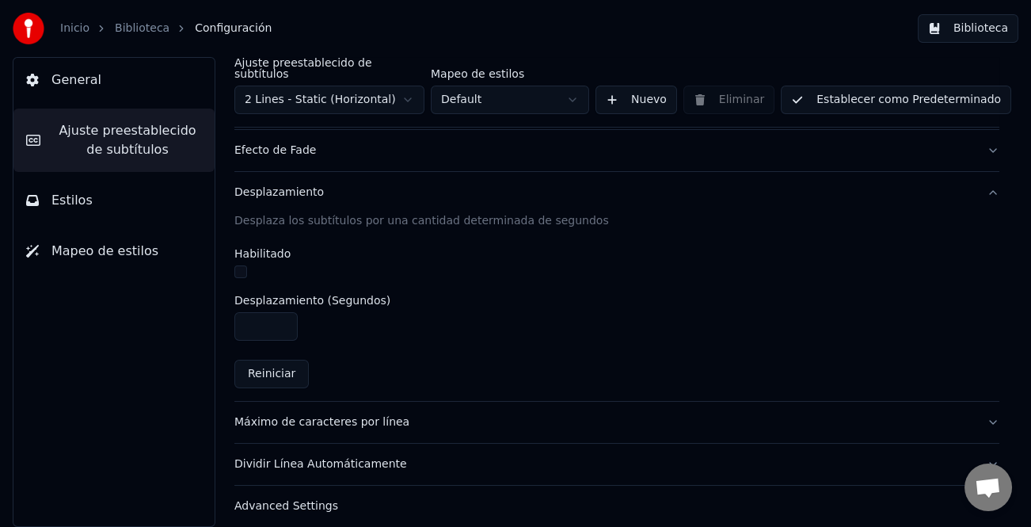
click at [363, 414] on div "Máximo de caracteres por línea" at bounding box center [604, 422] width 740 height 16
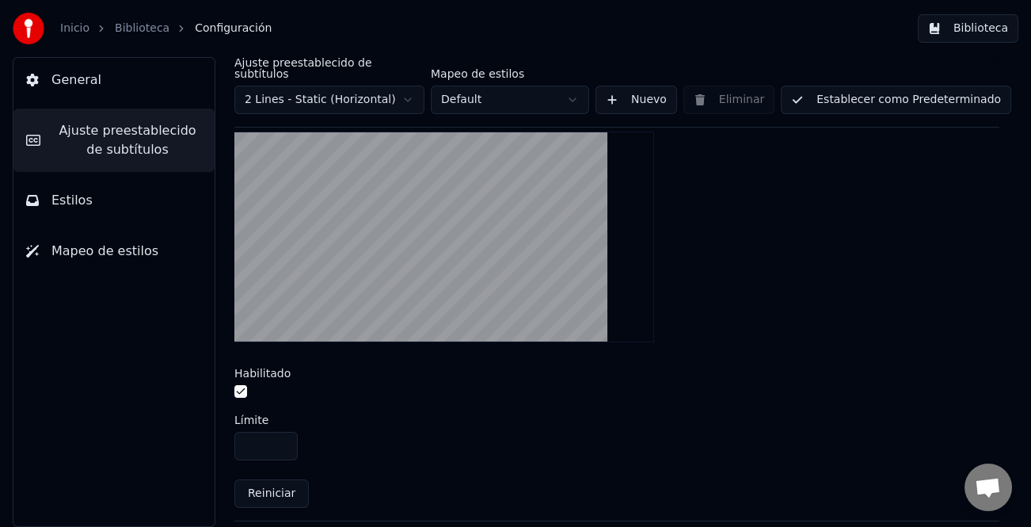
scroll to position [601, 0]
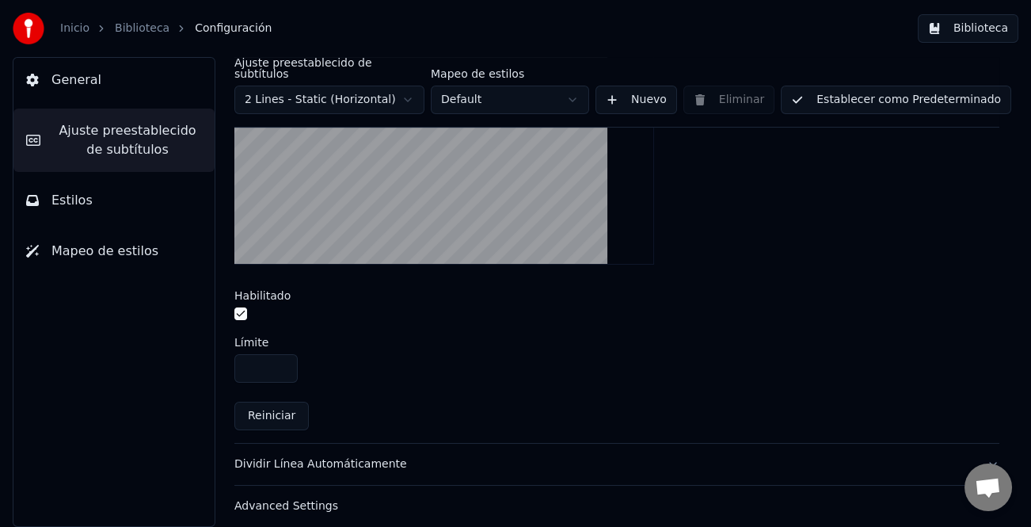
click at [262, 402] on button "Reiniciar" at bounding box center [271, 416] width 74 height 29
type input "**"
click at [358, 459] on div "Dividir Línea Automáticamente" at bounding box center [604, 464] width 740 height 16
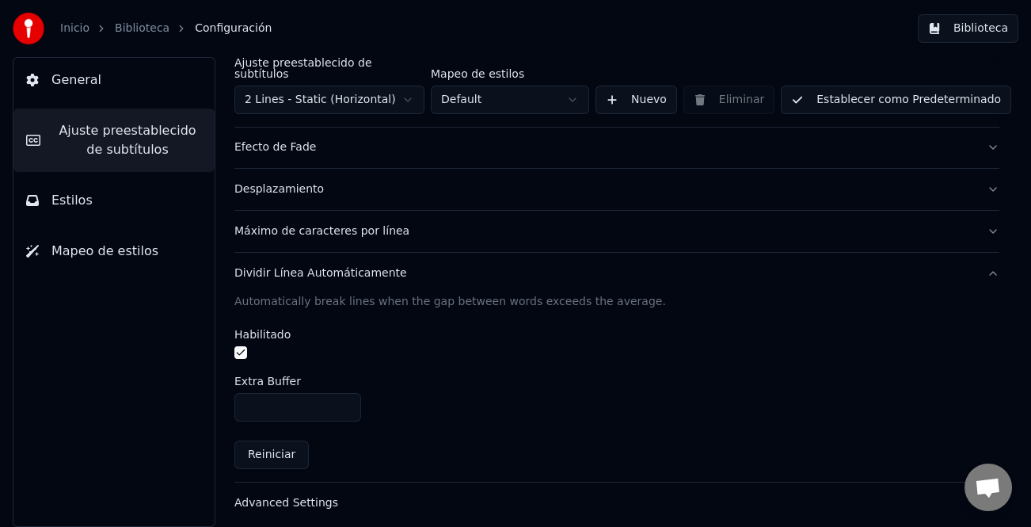
scroll to position [365, 0]
click at [348, 272] on button "Dividir Línea Automáticamente" at bounding box center [616, 276] width 765 height 41
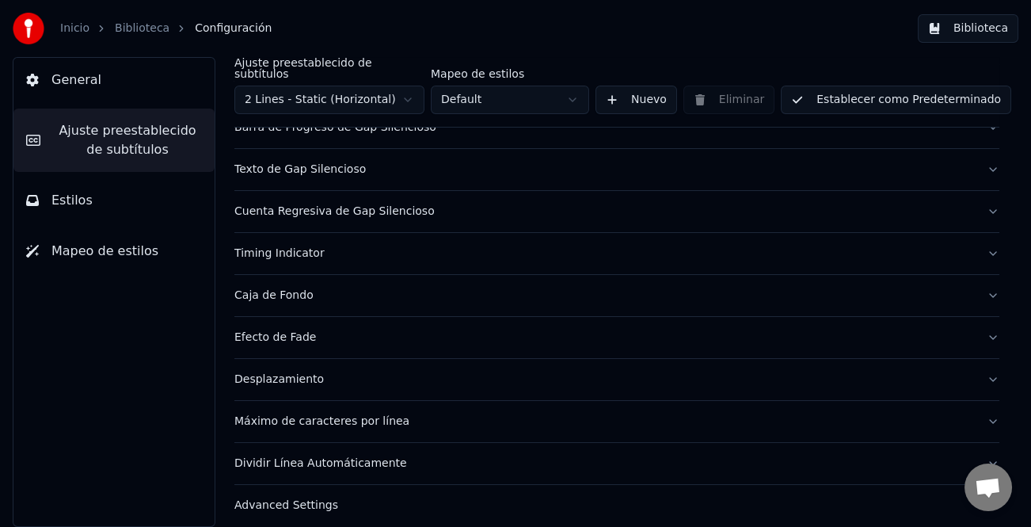
click at [349, 455] on div "Dividir Línea Automáticamente" at bounding box center [604, 463] width 740 height 16
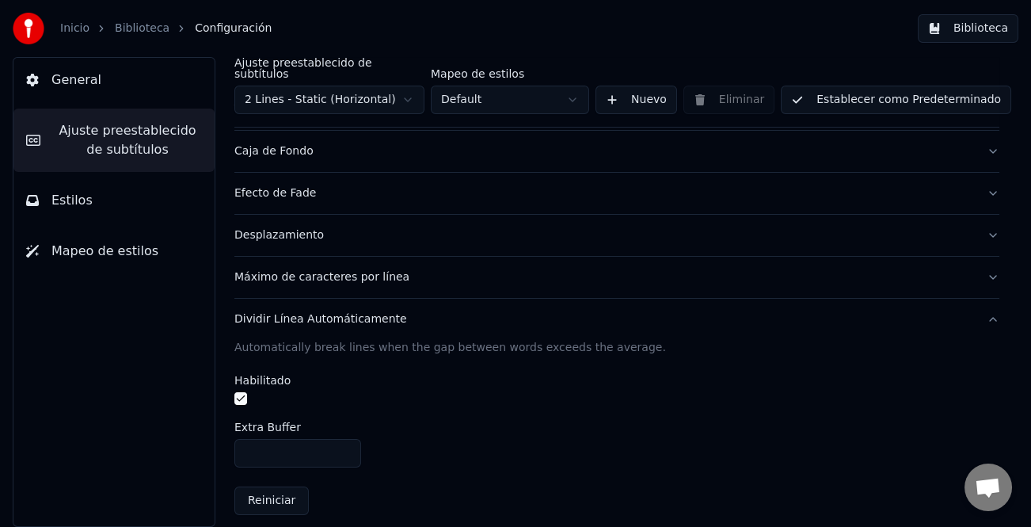
scroll to position [365, 0]
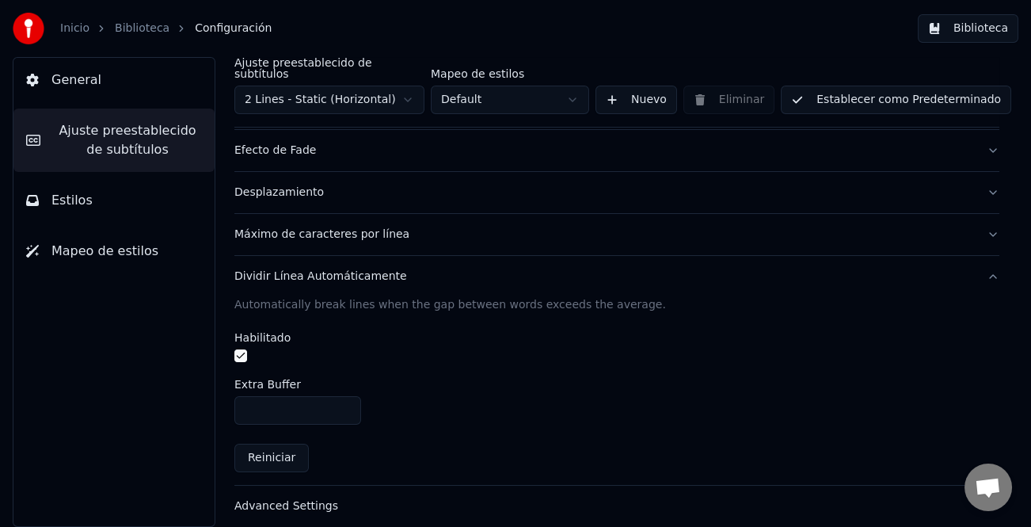
click at [286, 444] on button "Reiniciar" at bounding box center [271, 458] width 74 height 29
click at [316, 498] on div "Advanced Settings" at bounding box center [604, 506] width 740 height 16
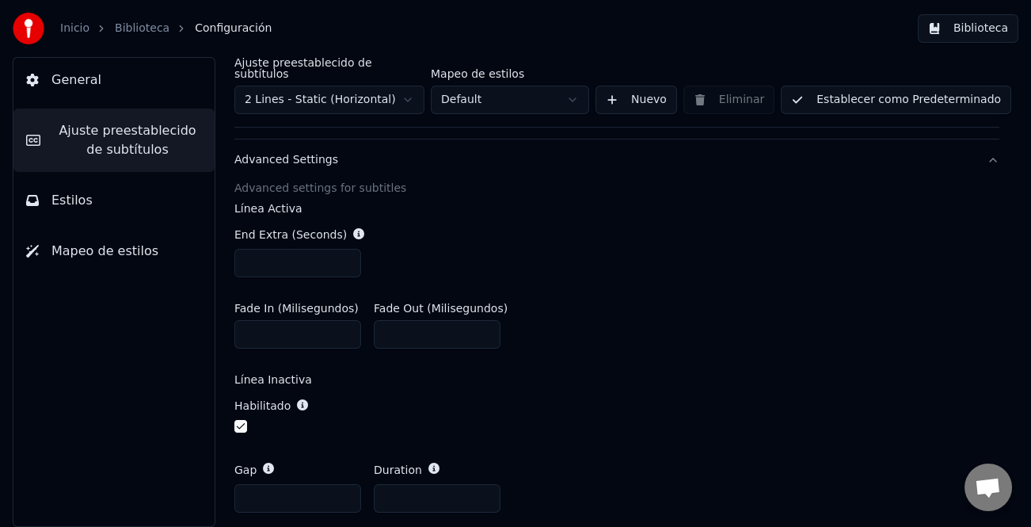
scroll to position [641, 0]
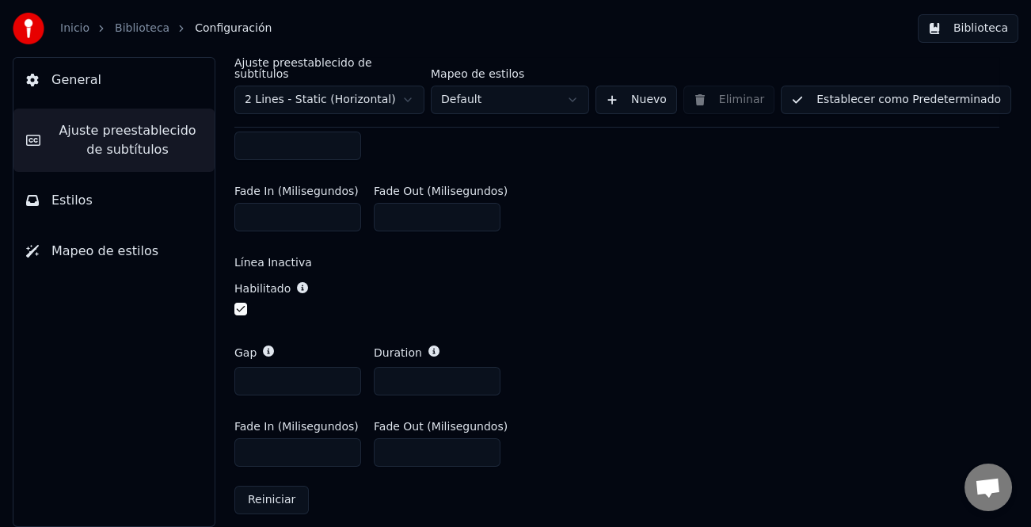
click at [268, 490] on button "Reiniciar" at bounding box center [271, 500] width 74 height 29
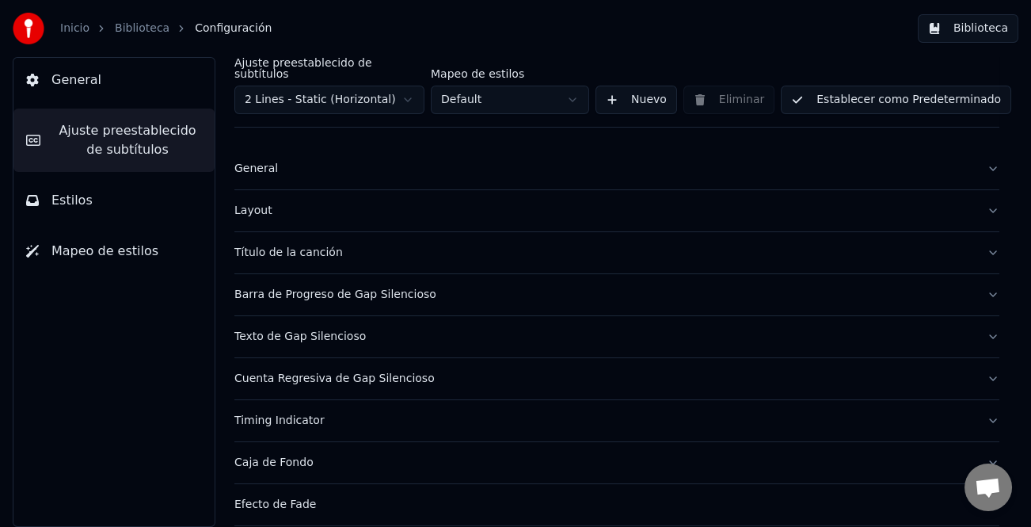
scroll to position [7, 0]
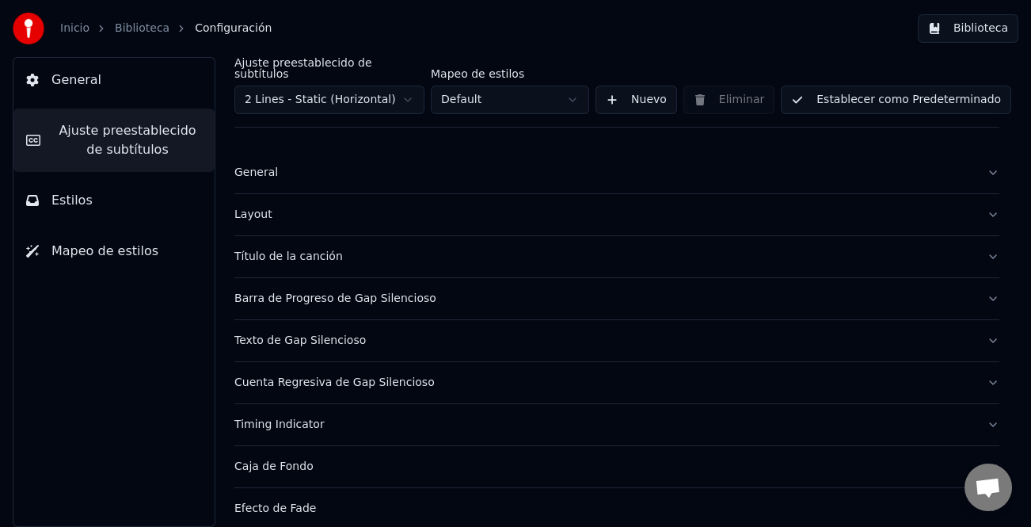
click at [323, 333] on div "Texto de Gap Silencioso" at bounding box center [604, 341] width 740 height 16
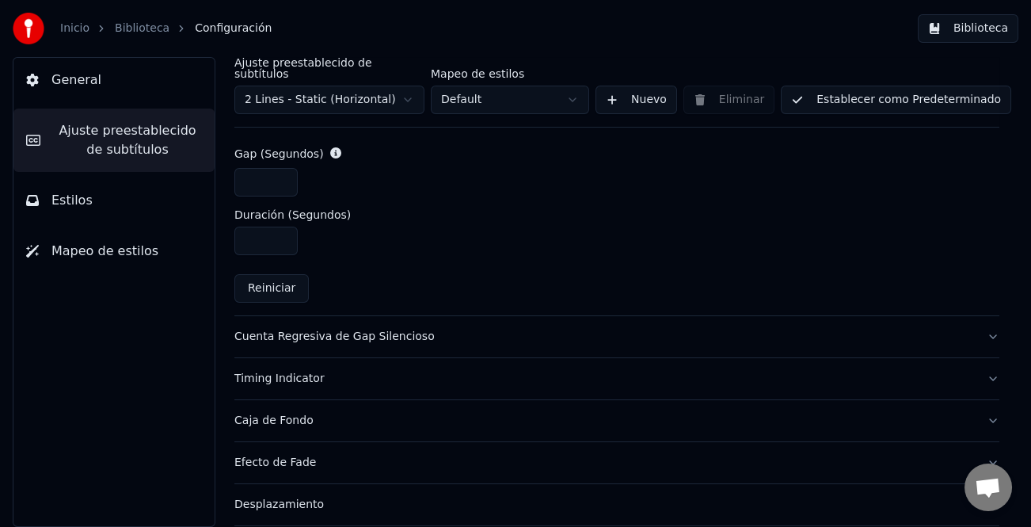
scroll to position [641, 0]
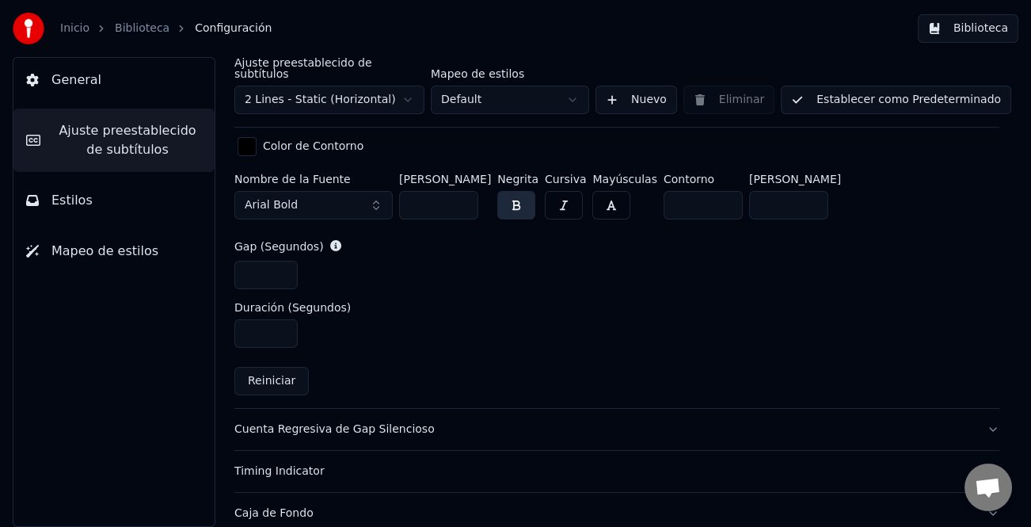
click at [276, 367] on button "Reiniciar" at bounding box center [271, 381] width 74 height 29
click at [285, 375] on button "Reiniciar" at bounding box center [271, 381] width 74 height 29
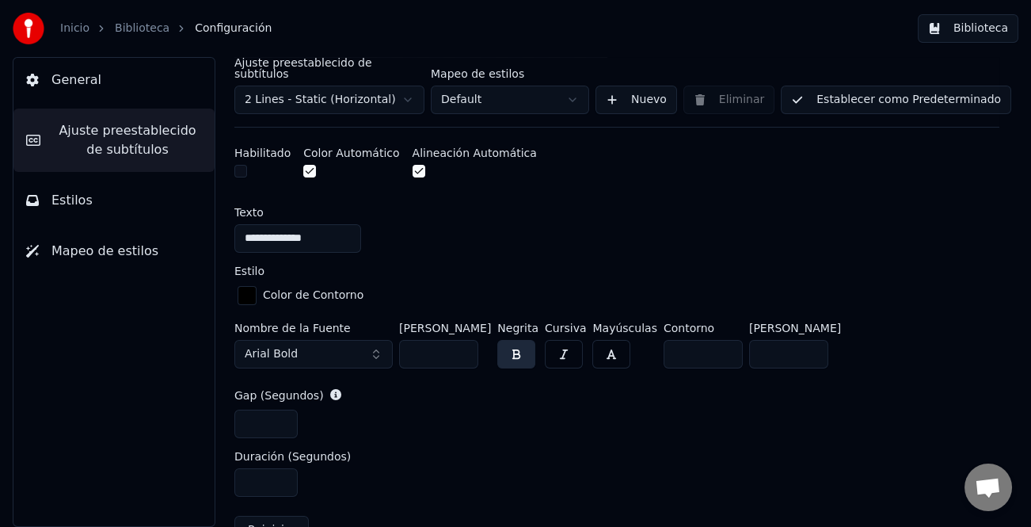
scroll to position [482, 0]
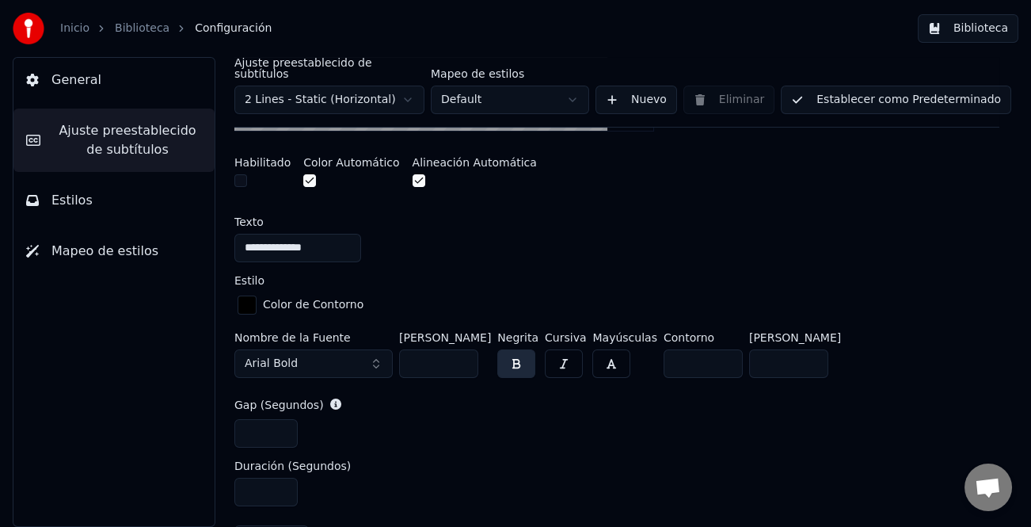
click at [367, 352] on button "Arial Bold" at bounding box center [313, 363] width 158 height 29
click at [375, 349] on button "Arial Bold" at bounding box center [313, 363] width 158 height 29
click at [285, 356] on span "Arial Bold" at bounding box center [271, 364] width 53 height 16
click at [370, 356] on button "Arial Bold" at bounding box center [313, 363] width 158 height 29
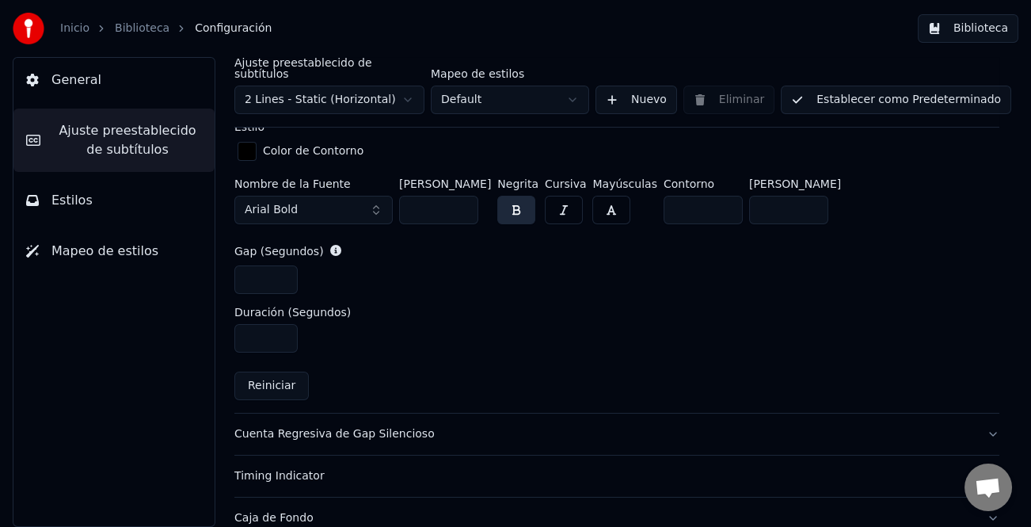
scroll to position [720, 0]
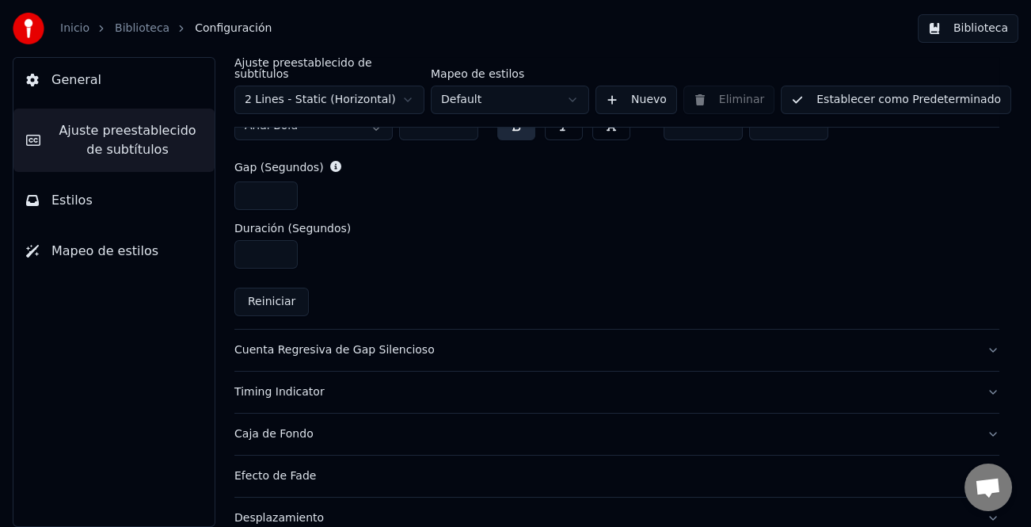
click at [323, 342] on div "Cuenta Regresiva de Gap Silencioso" at bounding box center [604, 350] width 740 height 16
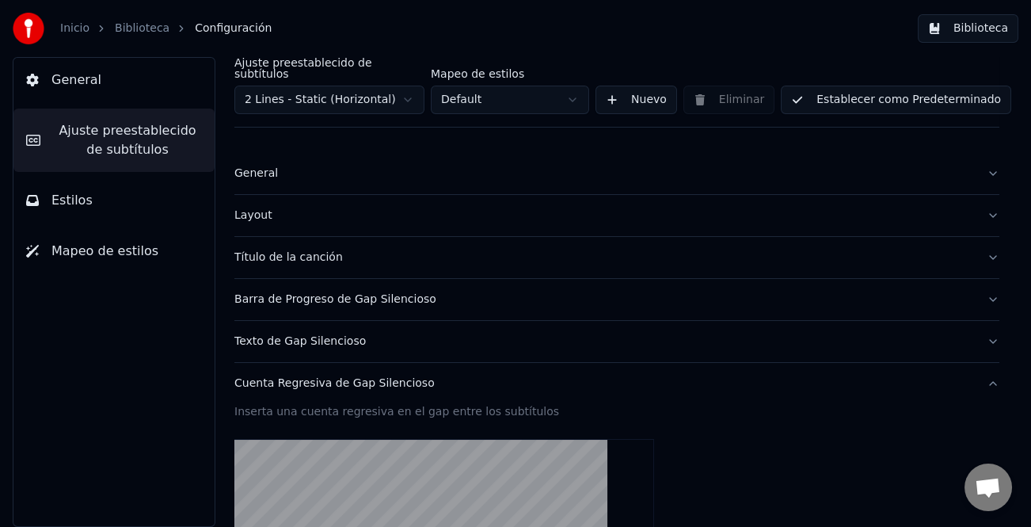
scroll to position [0, 0]
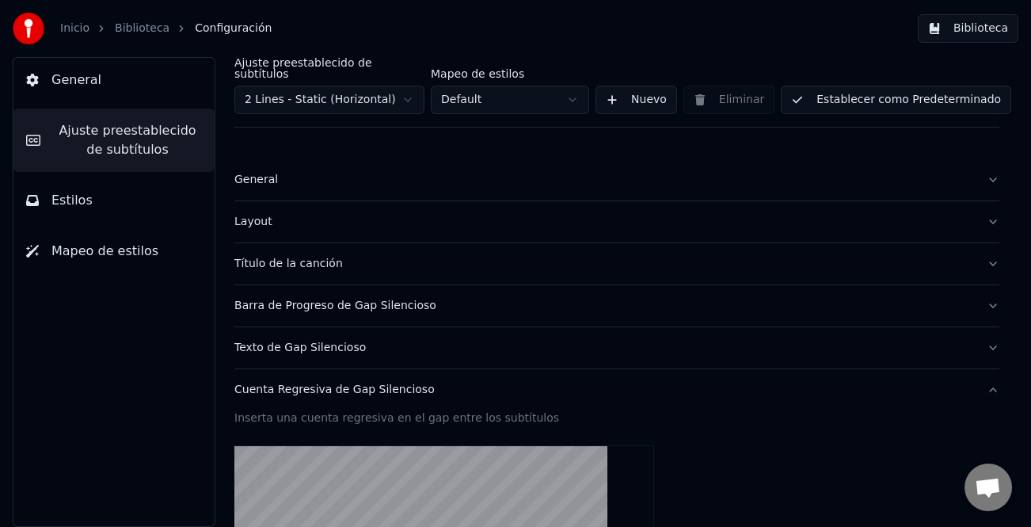
click at [99, 207] on button "Estilos" at bounding box center [113, 200] width 201 height 44
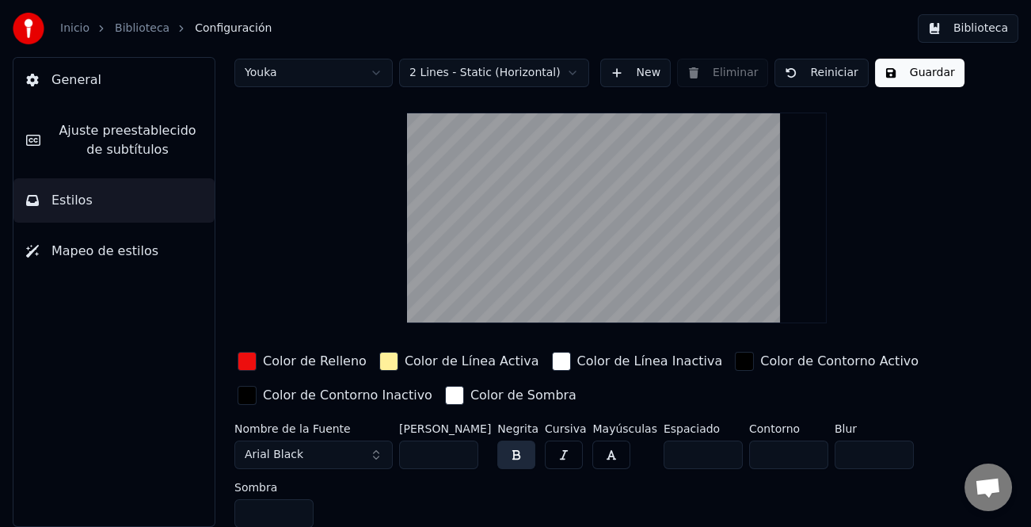
scroll to position [21, 0]
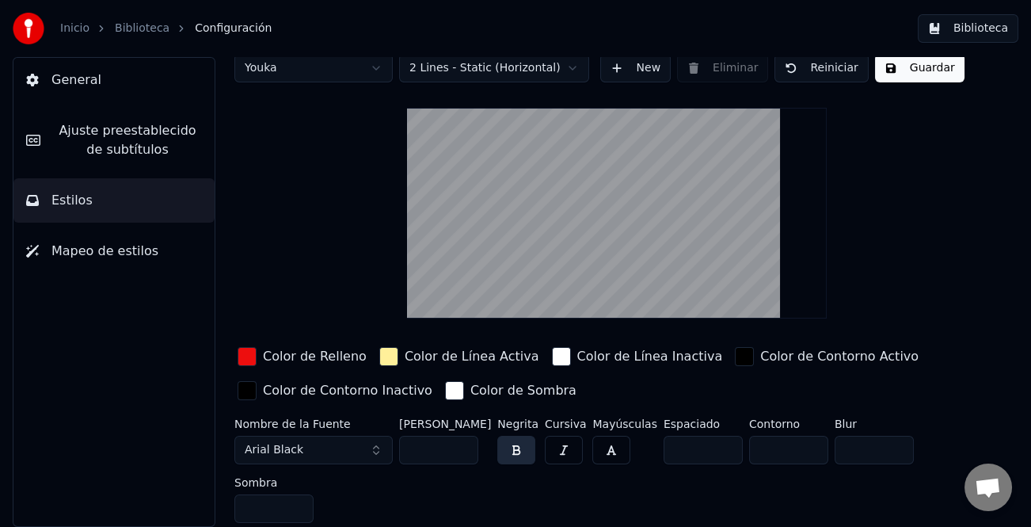
click at [379, 360] on div "button" at bounding box center [388, 356] width 19 height 19
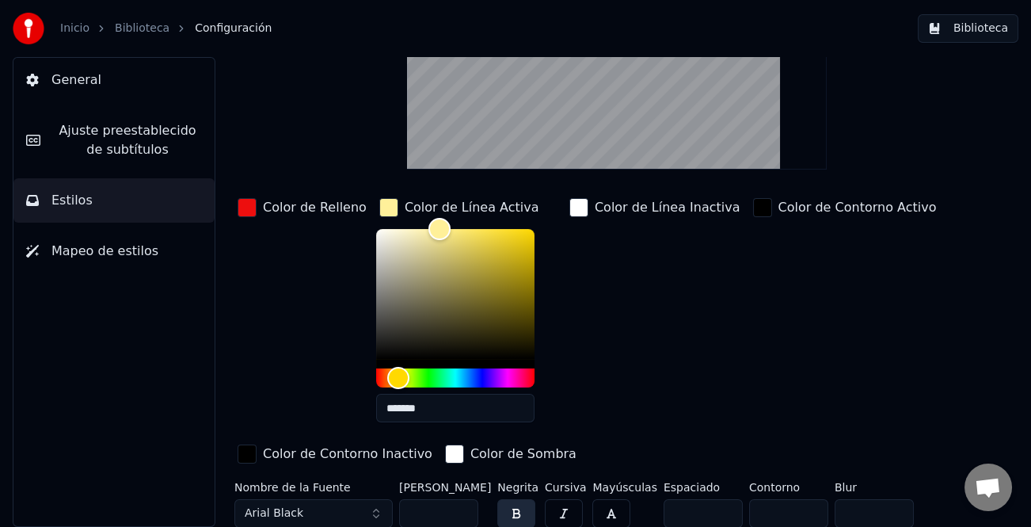
scroll to position [179, 0]
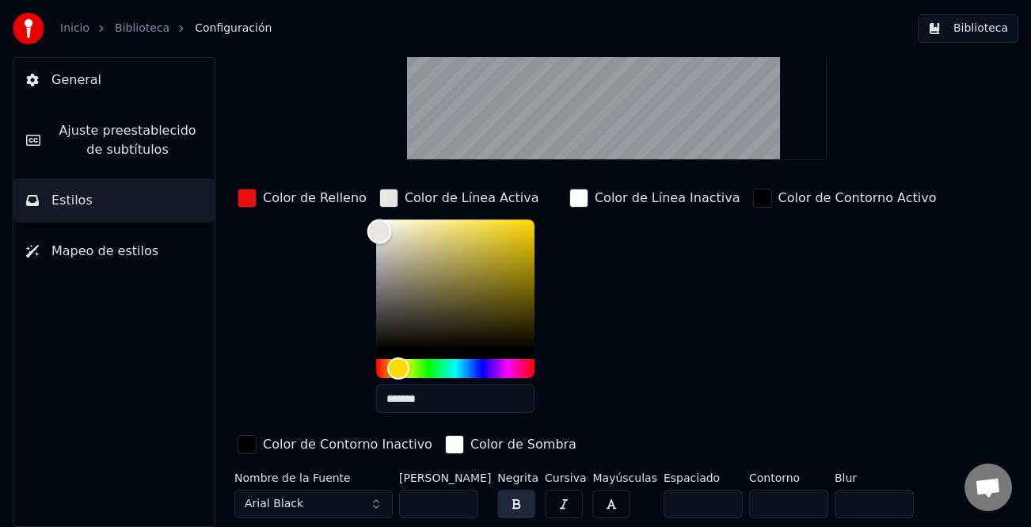
type input "*******"
drag, startPoint x: 421, startPoint y: 215, endPoint x: 364, endPoint y: 230, distance: 59.5
click at [364, 230] on div "Color" at bounding box center [376, 231] width 25 height 25
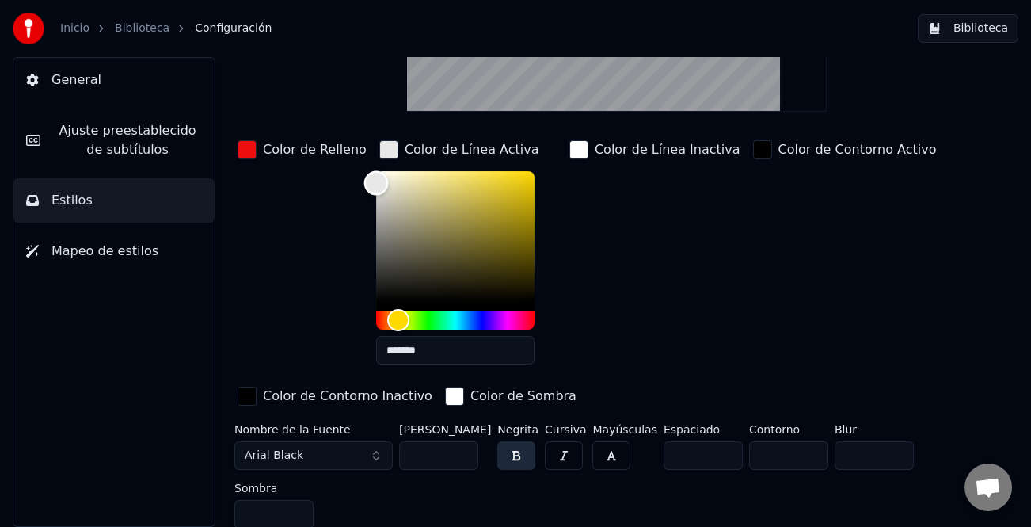
scroll to position [233, 0]
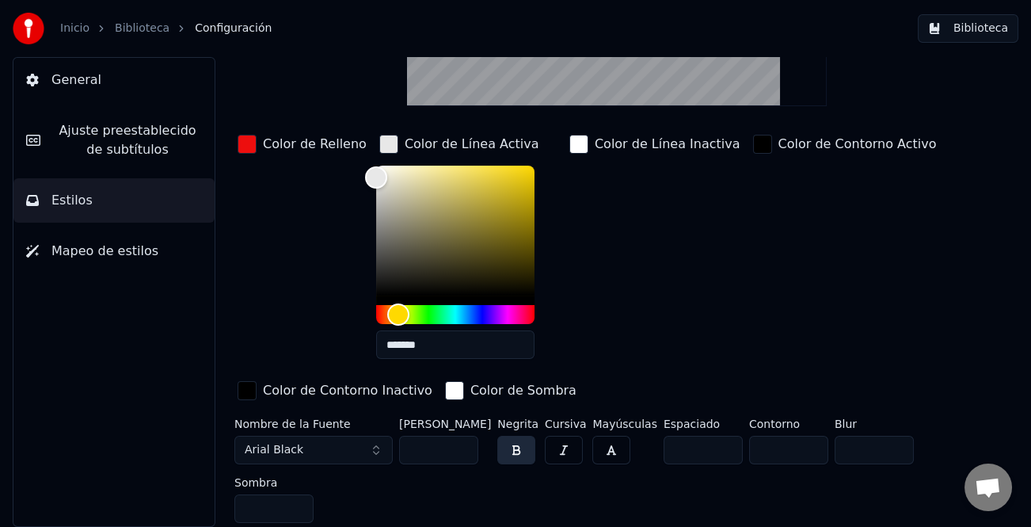
click at [370, 451] on button "Arial Black" at bounding box center [313, 450] width 158 height 29
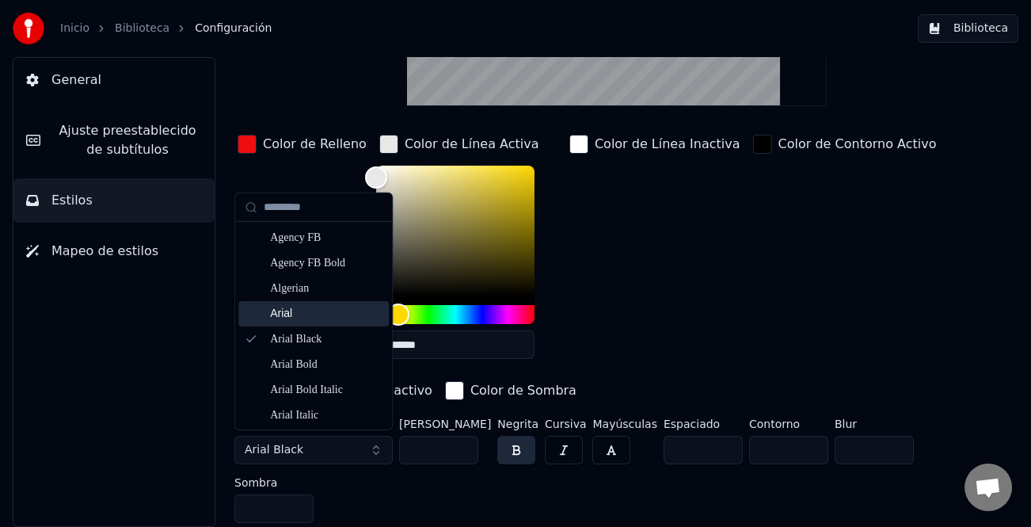
click at [330, 307] on div "Arial" at bounding box center [326, 314] width 112 height 16
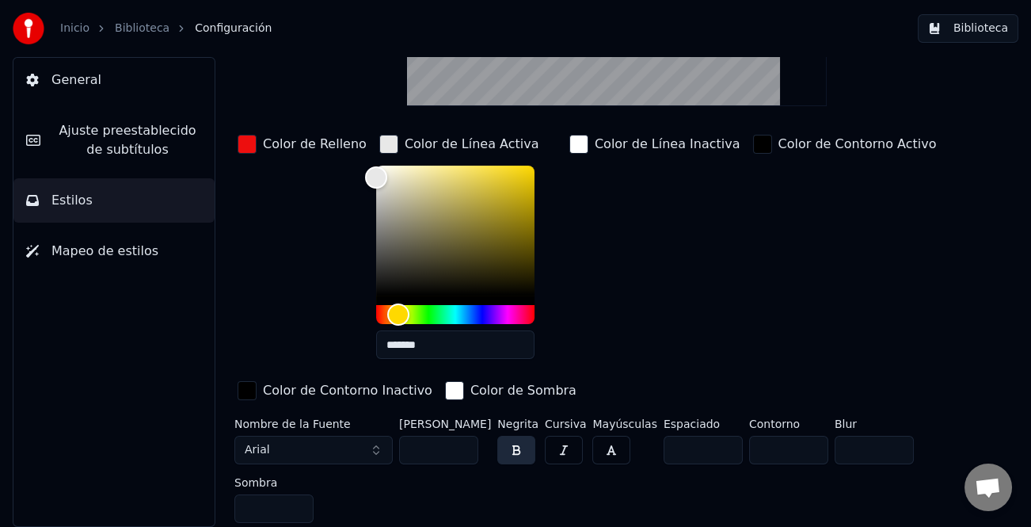
click at [460, 452] on input "***" at bounding box center [438, 450] width 79 height 29
click at [465, 444] on input "***" at bounding box center [438, 450] width 79 height 29
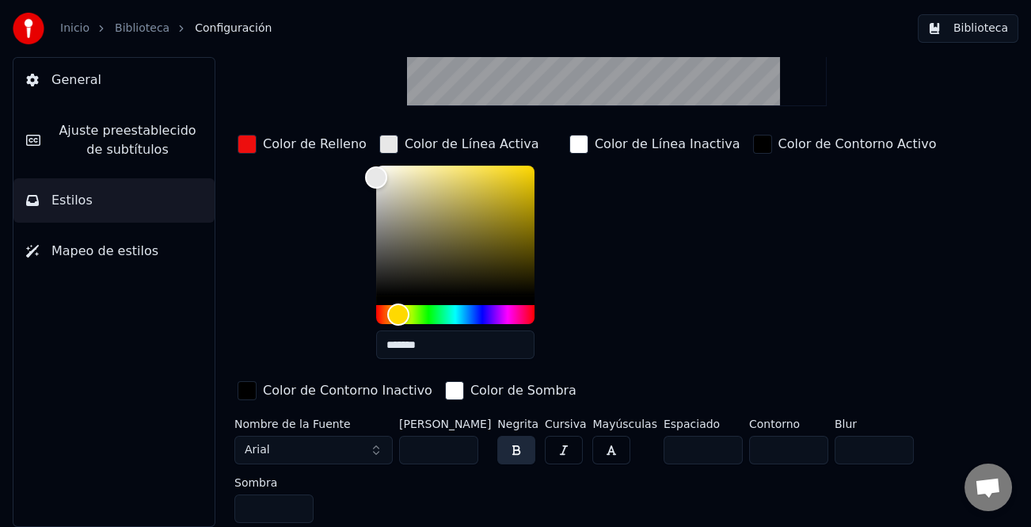
click at [465, 444] on input "***" at bounding box center [438, 450] width 79 height 29
click at [464, 444] on input "***" at bounding box center [438, 450] width 79 height 29
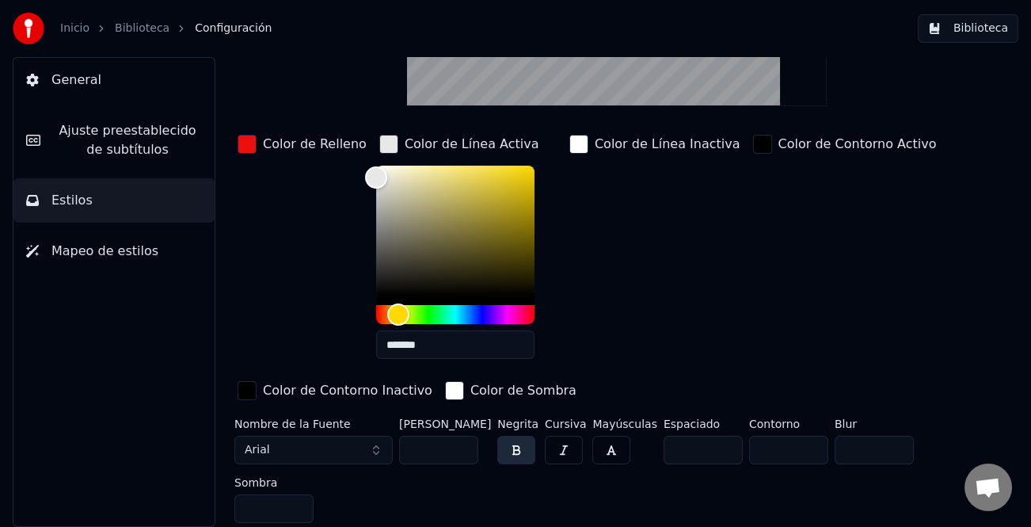
click at [463, 449] on input "***" at bounding box center [438, 450] width 79 height 29
click at [463, 451] on input "***" at bounding box center [438, 450] width 79 height 29
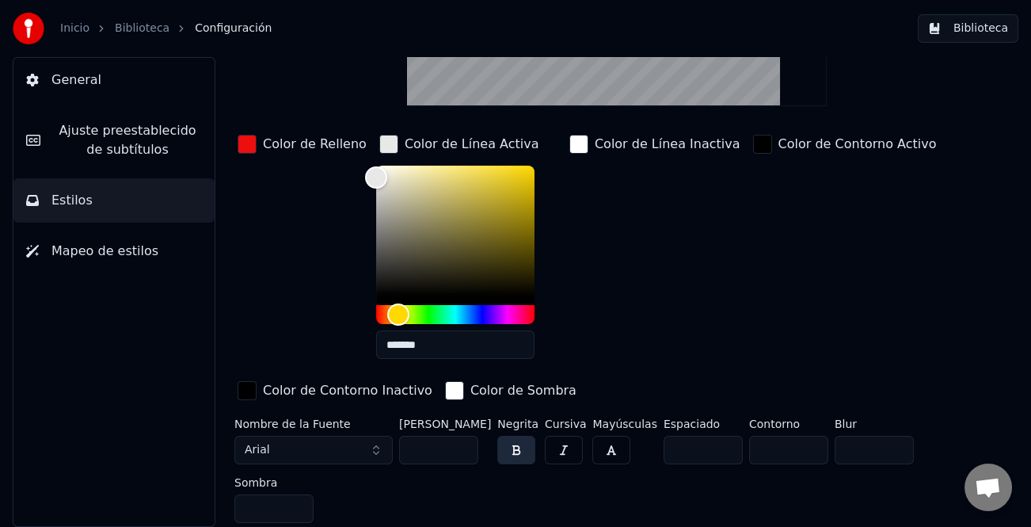
click at [463, 451] on input "***" at bounding box center [438, 450] width 79 height 29
type input "***"
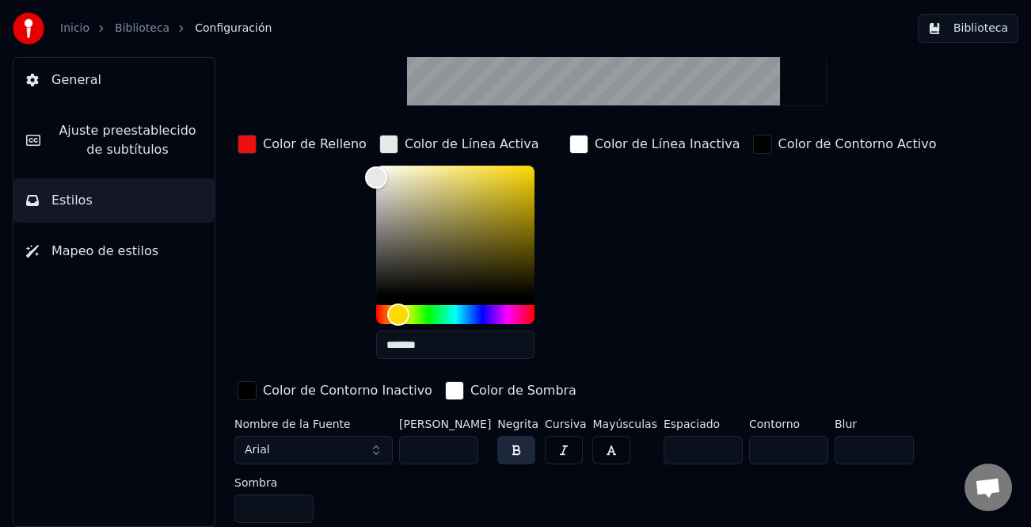
click at [463, 451] on input "***" at bounding box center [438, 450] width 79 height 29
click at [714, 444] on input "**" at bounding box center [703, 450] width 79 height 29
click at [712, 451] on input "**" at bounding box center [703, 450] width 79 height 29
click at [714, 447] on input "**" at bounding box center [703, 450] width 79 height 29
click at [716, 446] on input "**" at bounding box center [703, 450] width 79 height 29
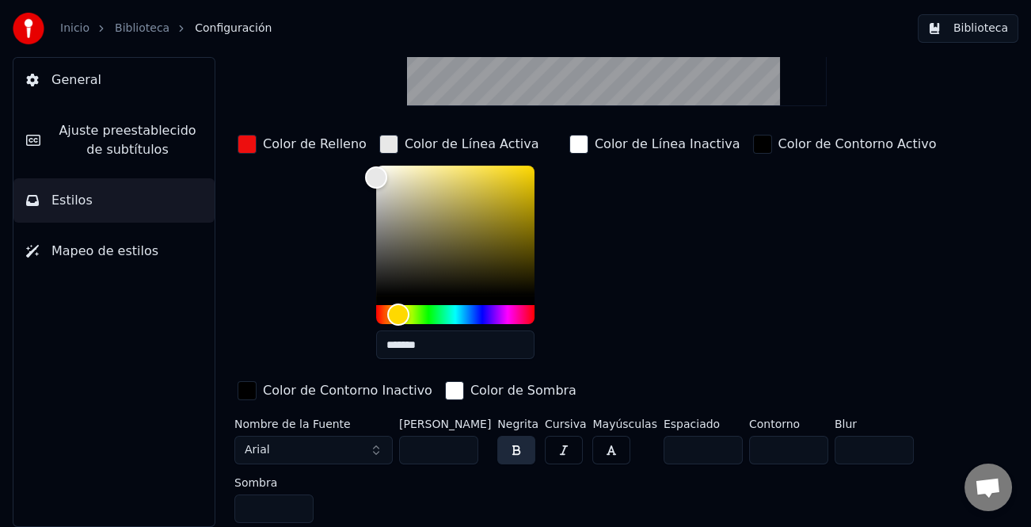
click at [715, 444] on input "**" at bounding box center [703, 450] width 79 height 29
click at [710, 441] on input "*" at bounding box center [703, 450] width 79 height 29
type input "*"
click at [710, 441] on input "*" at bounding box center [703, 450] width 79 height 29
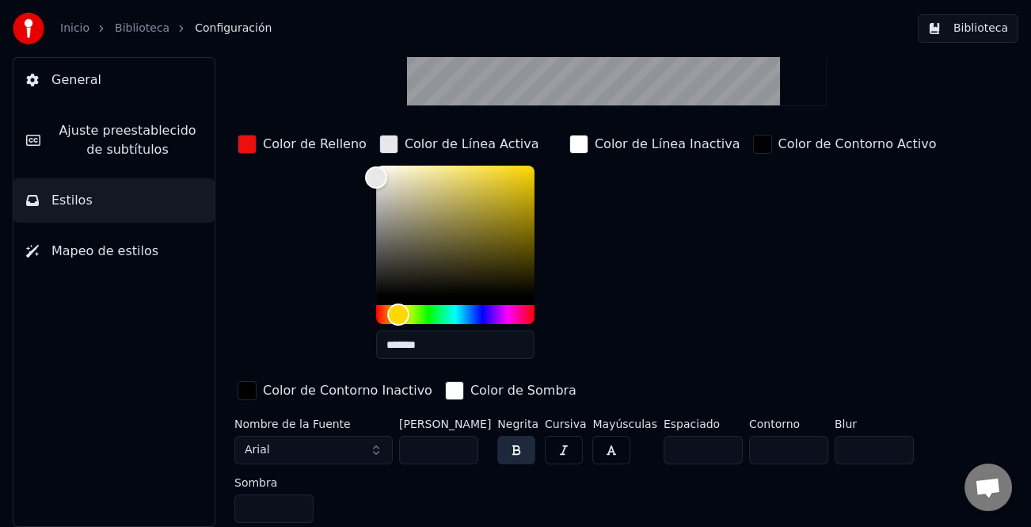
click at [798, 442] on input "**" at bounding box center [788, 450] width 79 height 29
click at [798, 451] on input "**" at bounding box center [788, 450] width 79 height 29
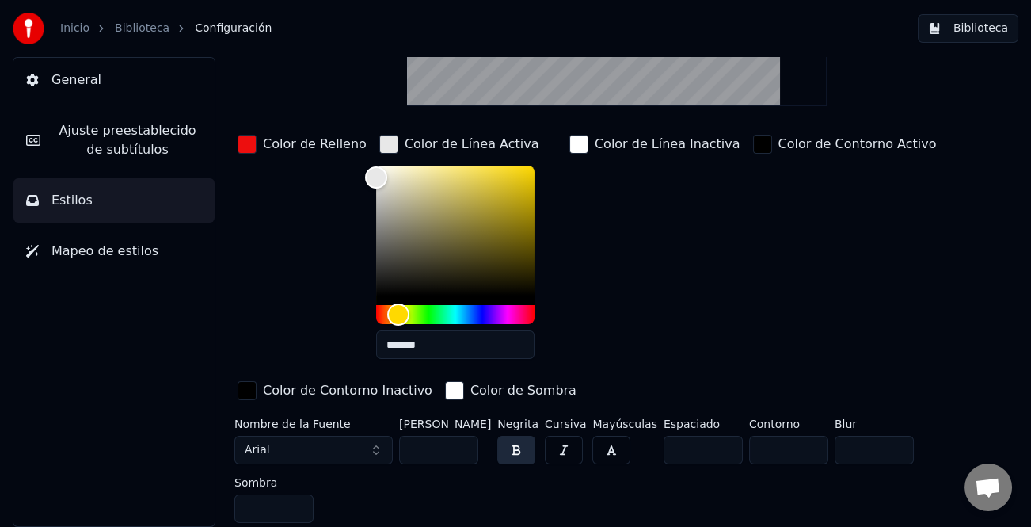
click at [798, 451] on input "*" at bounding box center [788, 450] width 79 height 29
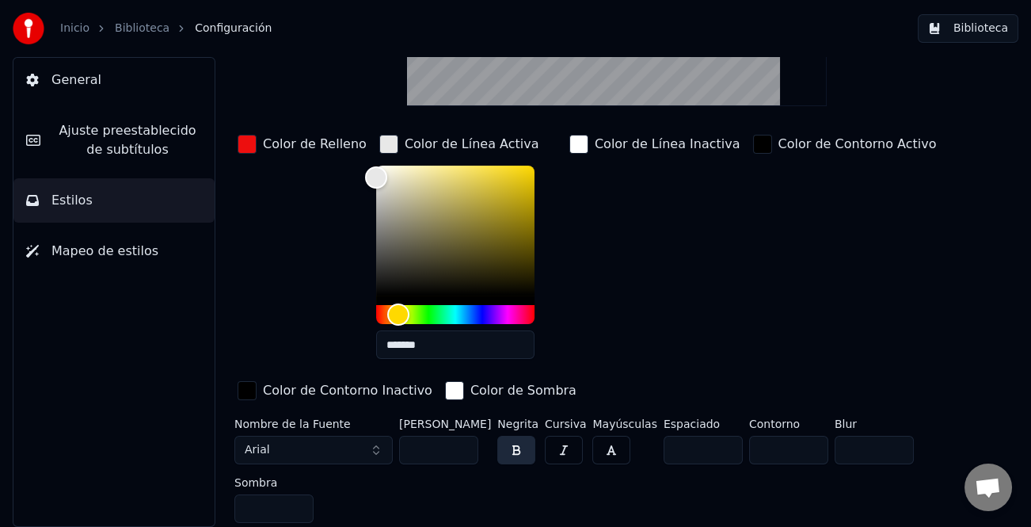
click at [798, 451] on input "*" at bounding box center [788, 450] width 79 height 29
type input "*"
click at [797, 442] on input "*" at bounding box center [788, 450] width 79 height 29
click at [889, 440] on input "*" at bounding box center [874, 450] width 79 height 29
click at [885, 440] on input "*" at bounding box center [874, 450] width 79 height 29
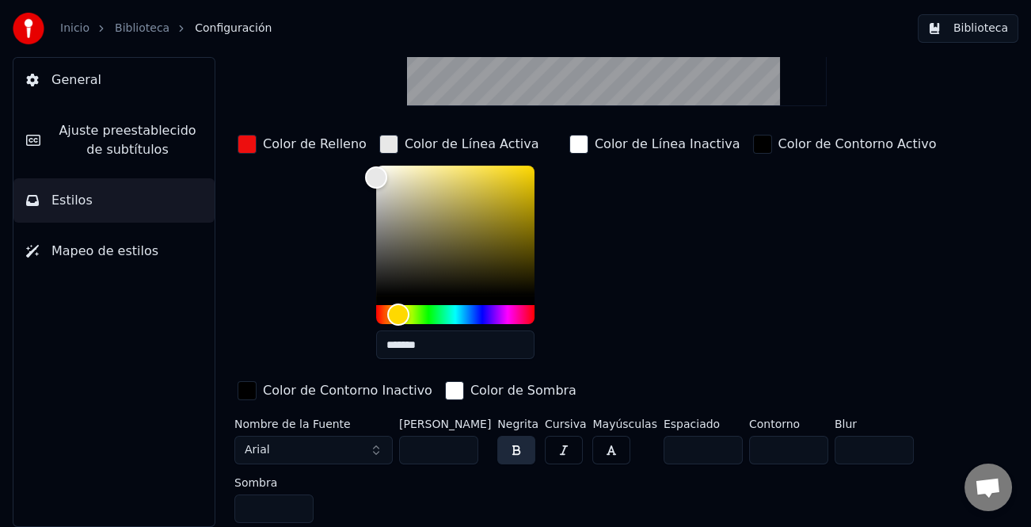
click at [885, 440] on input "*" at bounding box center [874, 450] width 79 height 29
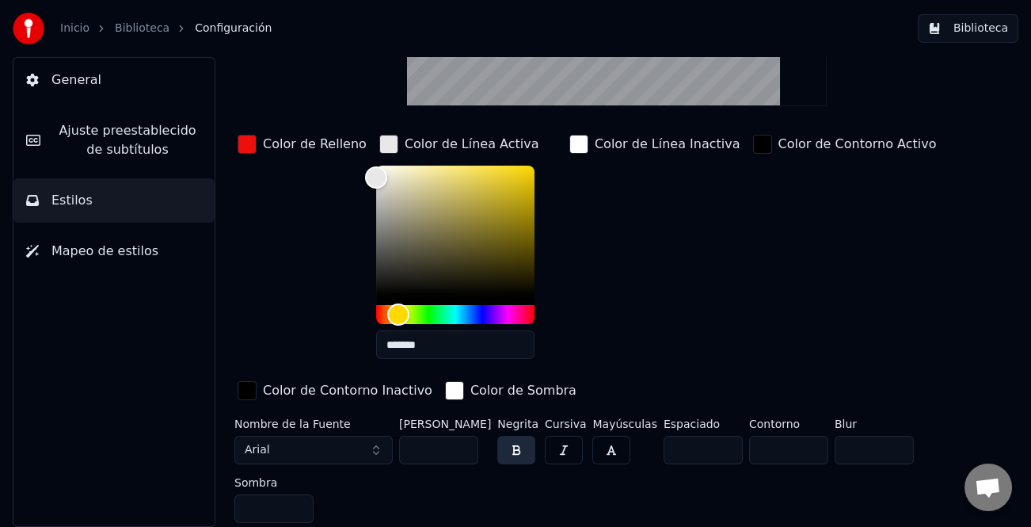
click at [885, 440] on input "*" at bounding box center [874, 450] width 79 height 29
click at [884, 453] on input "*" at bounding box center [874, 450] width 79 height 29
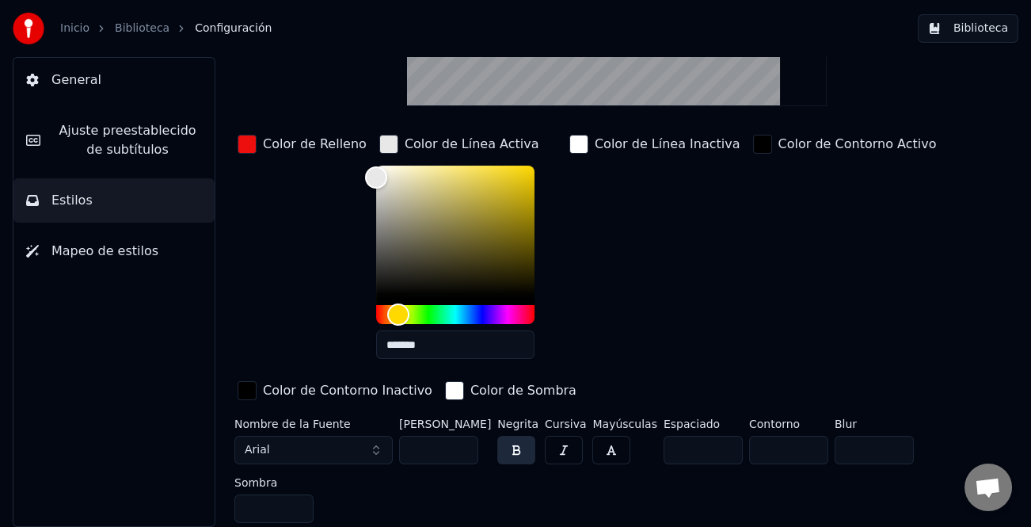
click at [884, 453] on input "*" at bounding box center [874, 450] width 79 height 29
click at [887, 455] on input "*" at bounding box center [874, 450] width 79 height 29
click at [887, 454] on input "*" at bounding box center [874, 450] width 79 height 29
type input "*"
click at [879, 452] on input "*" at bounding box center [874, 450] width 79 height 29
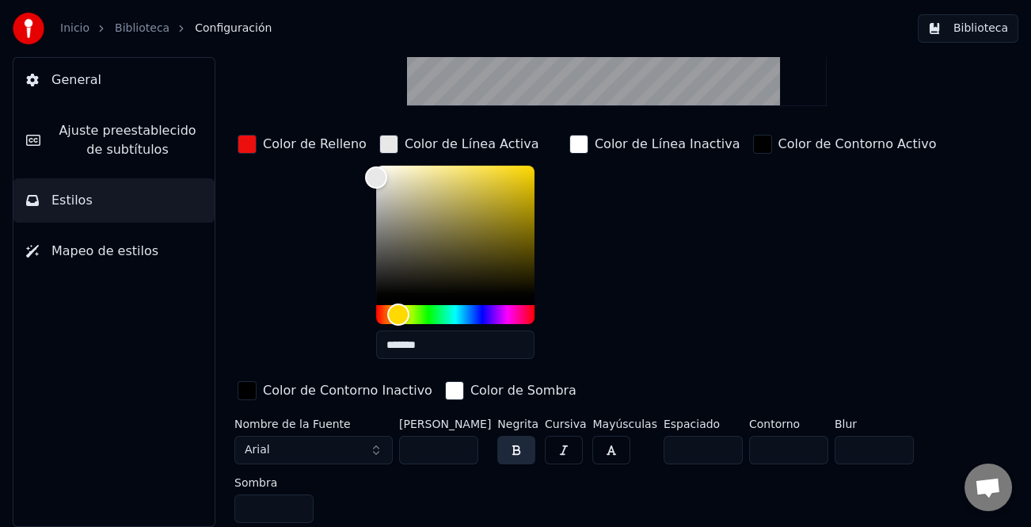
type input "*"
click at [296, 508] on input "*" at bounding box center [273, 508] width 79 height 29
click at [518, 449] on button "button" at bounding box center [516, 450] width 38 height 29
click at [608, 450] on button "button" at bounding box center [611, 450] width 38 height 29
drag, startPoint x: 571, startPoint y: 446, endPoint x: 571, endPoint y: 427, distance: 19.0
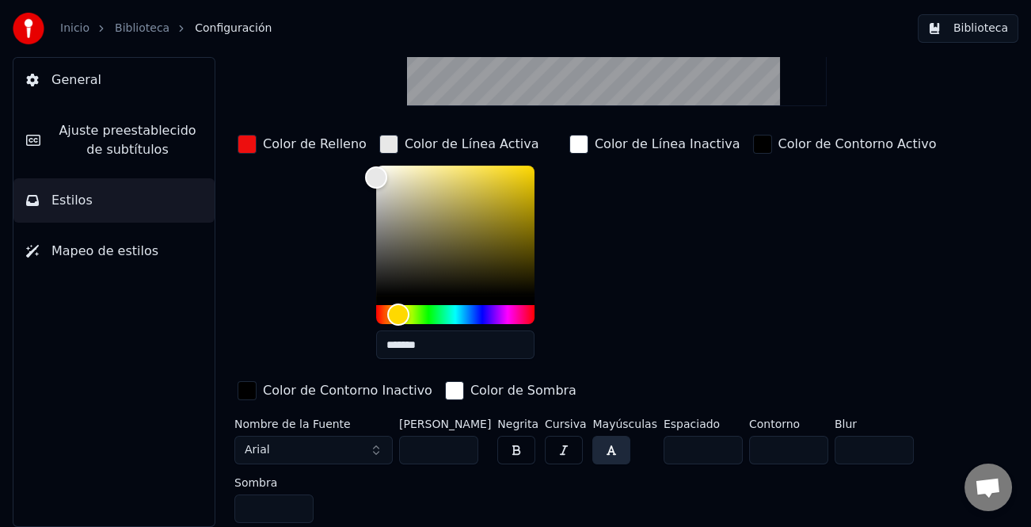
click at [570, 446] on button "button" at bounding box center [564, 450] width 38 height 29
click at [611, 444] on button "button" at bounding box center [611, 450] width 38 height 29
click at [524, 454] on button "button" at bounding box center [516, 450] width 38 height 29
click at [573, 453] on button "button" at bounding box center [564, 450] width 38 height 29
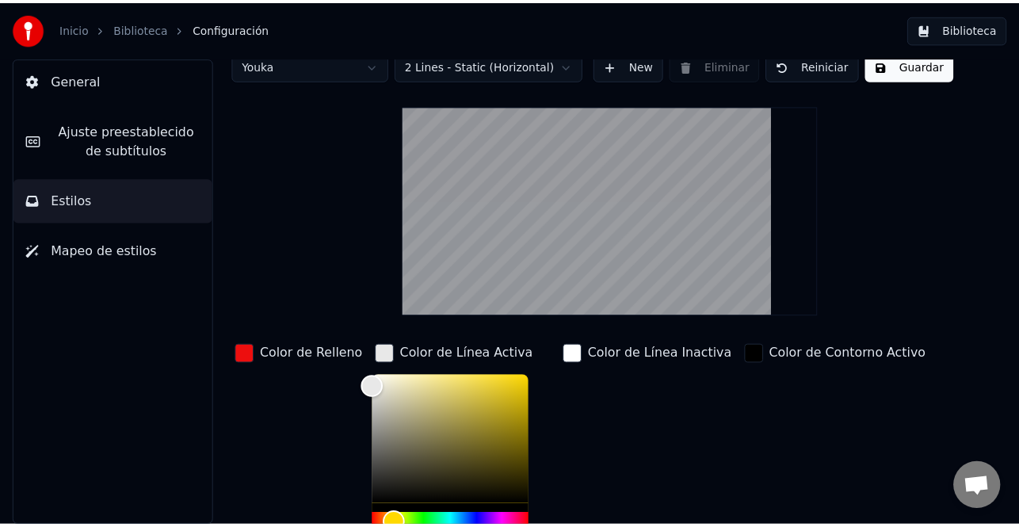
scroll to position [0, 0]
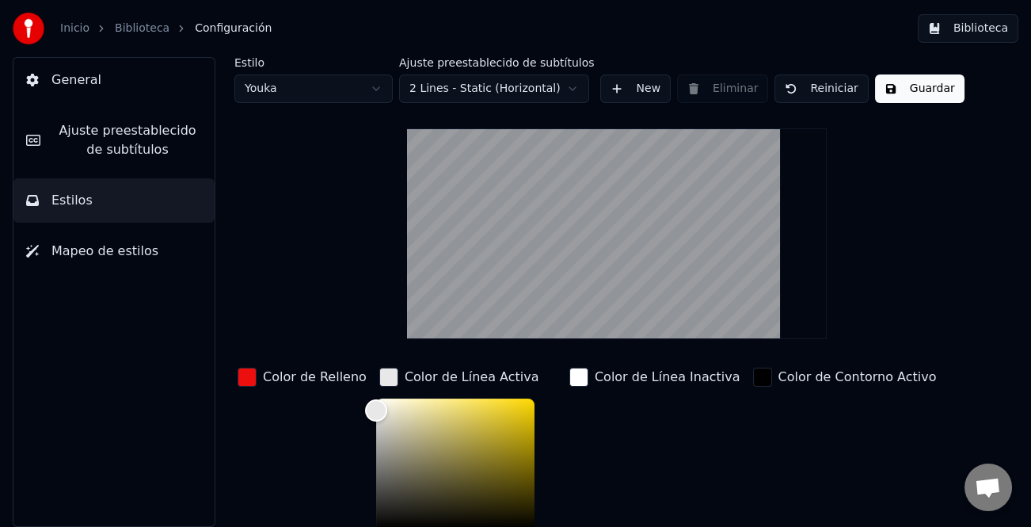
click at [553, 88] on html "Inicio Biblioteca Configuración Biblioteca General Ajuste preestablecido de sub…" at bounding box center [515, 263] width 1031 height 527
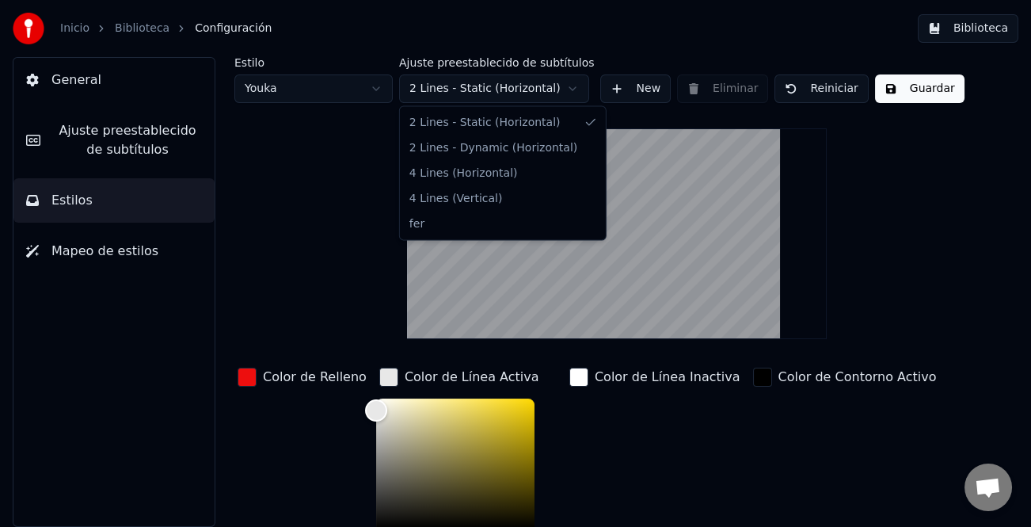
click at [554, 89] on html "Inicio Biblioteca Configuración Biblioteca General Ajuste preestablecido de sub…" at bounding box center [515, 263] width 1031 height 527
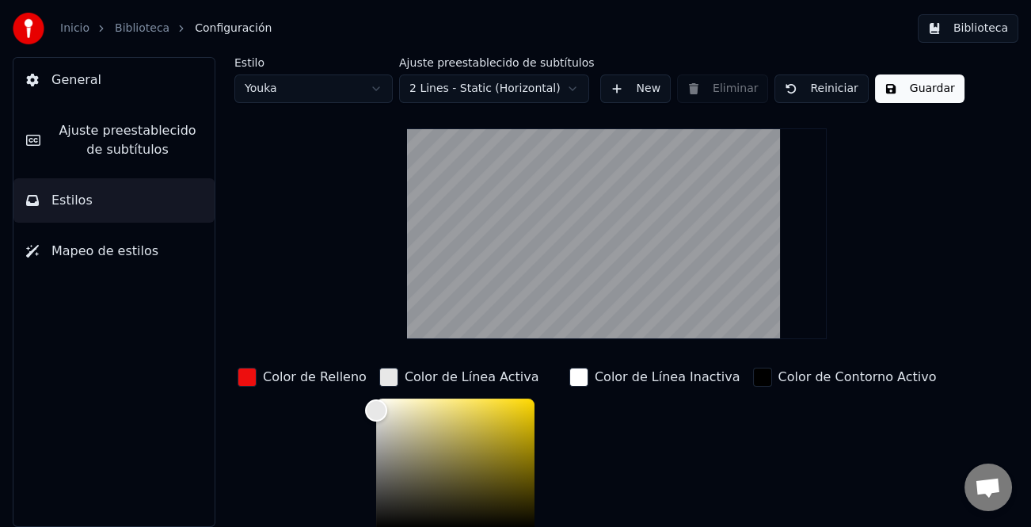
click at [912, 92] on button "Guardar" at bounding box center [919, 88] width 89 height 29
click at [973, 28] on button "Biblioteca" at bounding box center [968, 28] width 101 height 29
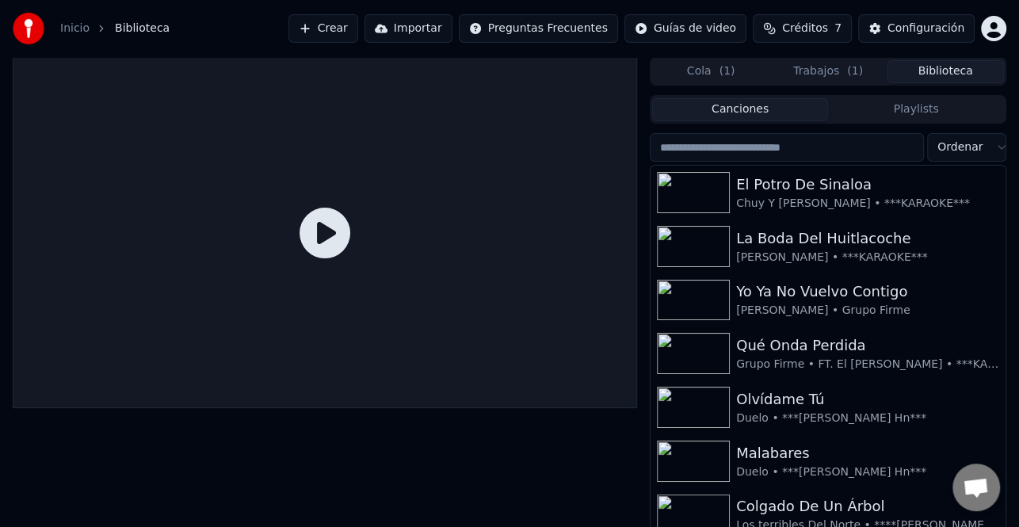
click at [724, 67] on span "( 1 )" at bounding box center [726, 71] width 16 height 16
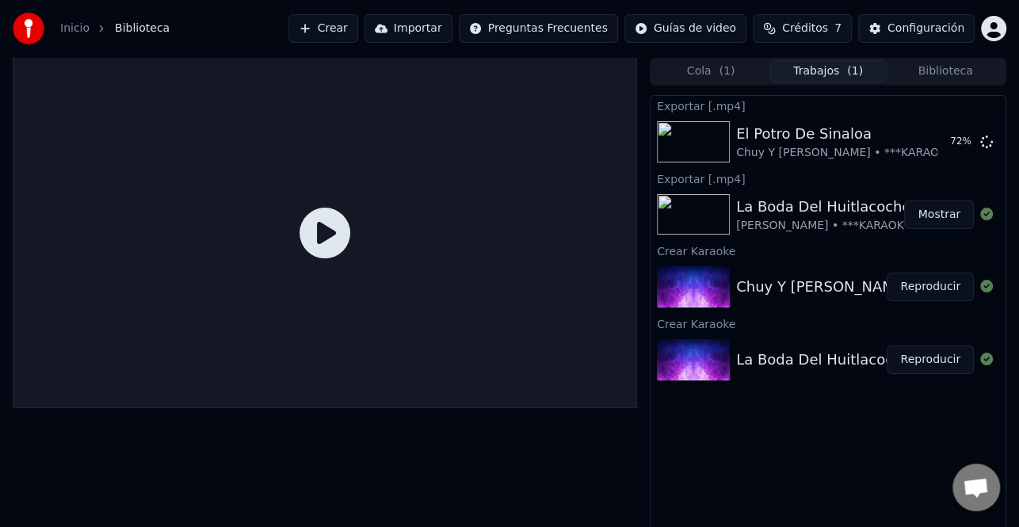
click at [822, 67] on button "Trabajos ( 1 )" at bounding box center [827, 71] width 117 height 23
click at [937, 213] on button "Mostrar" at bounding box center [939, 214] width 70 height 29
click at [798, 22] on span "Créditos" at bounding box center [805, 29] width 46 height 16
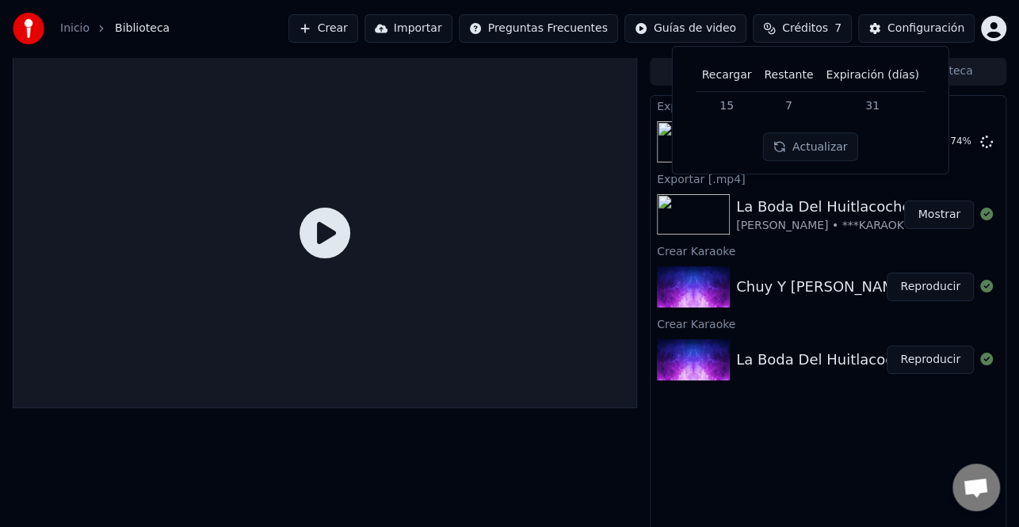
click at [798, 22] on span "Créditos" at bounding box center [805, 29] width 46 height 16
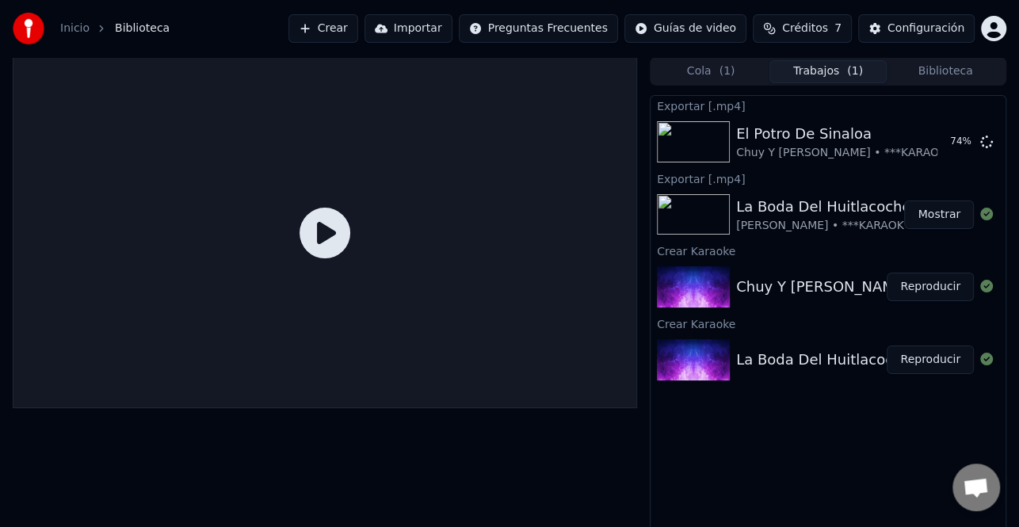
click at [916, 69] on button "Biblioteca" at bounding box center [944, 71] width 117 height 23
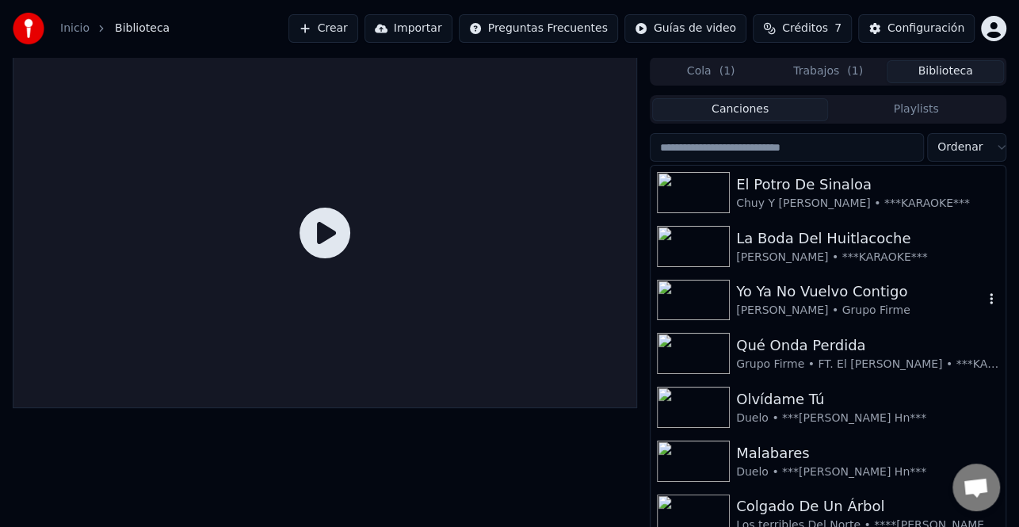
click at [881, 308] on div "[PERSON_NAME] • Grupo Firme" at bounding box center [859, 311] width 247 height 16
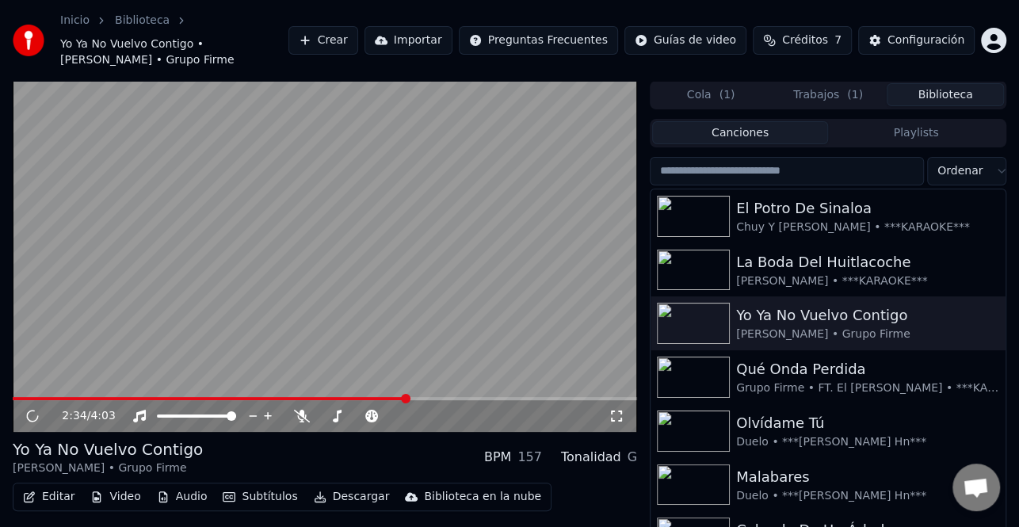
click at [407, 397] on span at bounding box center [325, 398] width 624 height 3
click at [94, 310] on video at bounding box center [325, 256] width 624 height 351
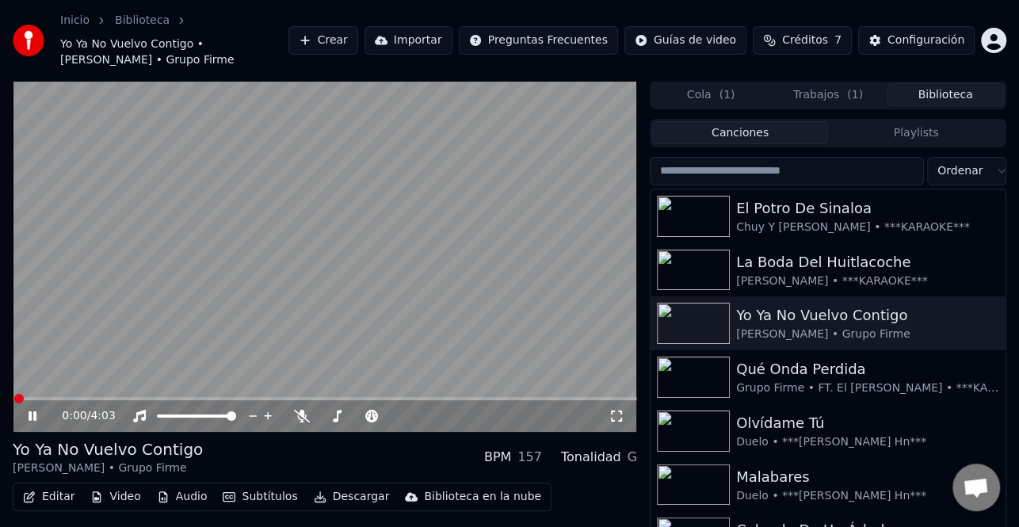
click at [377, 397] on span at bounding box center [325, 398] width 624 height 3
click at [25, 413] on div "2:23 / 4:03" at bounding box center [324, 416] width 611 height 16
click at [31, 413] on icon at bounding box center [33, 416] width 8 height 10
click at [27, 416] on icon at bounding box center [43, 415] width 36 height 13
click at [32, 416] on icon at bounding box center [43, 415] width 36 height 13
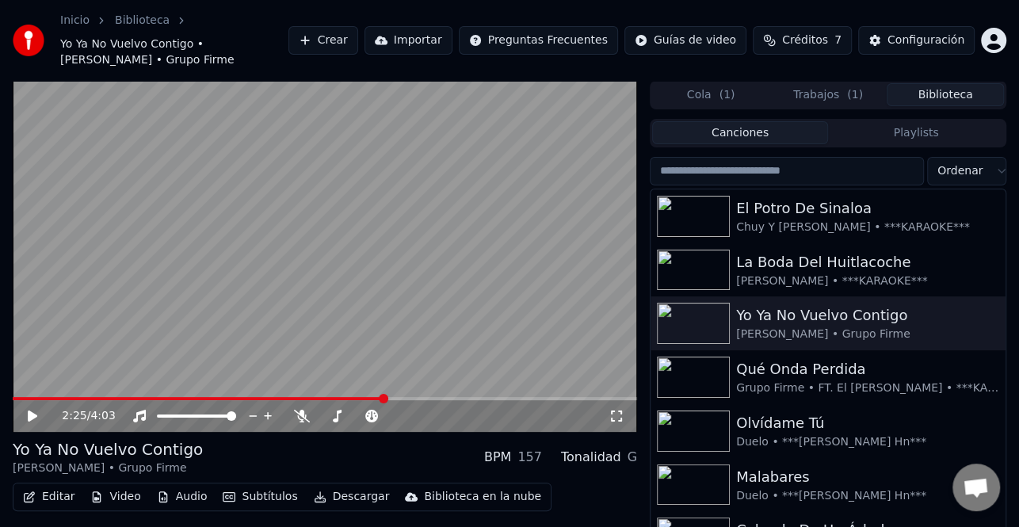
click at [34, 416] on icon at bounding box center [33, 415] width 10 height 11
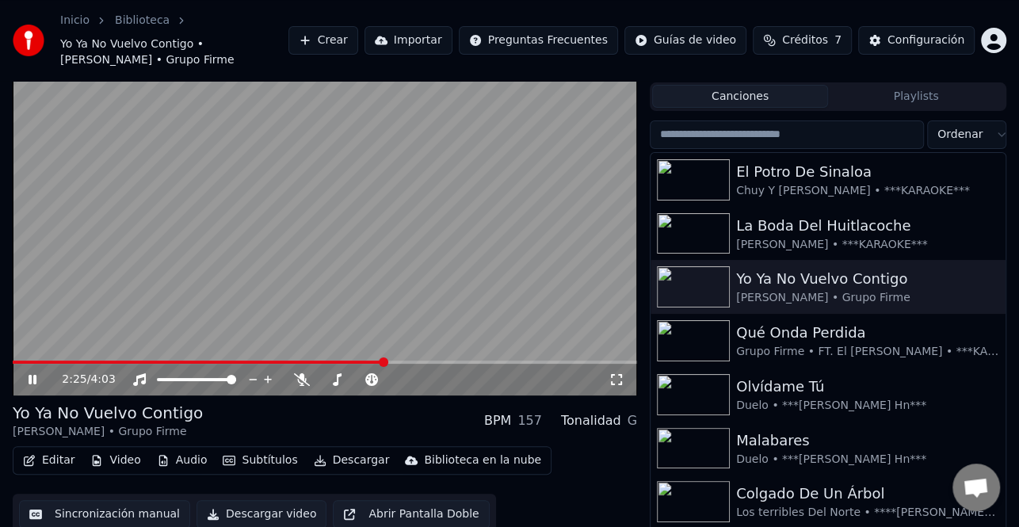
scroll to position [56, 0]
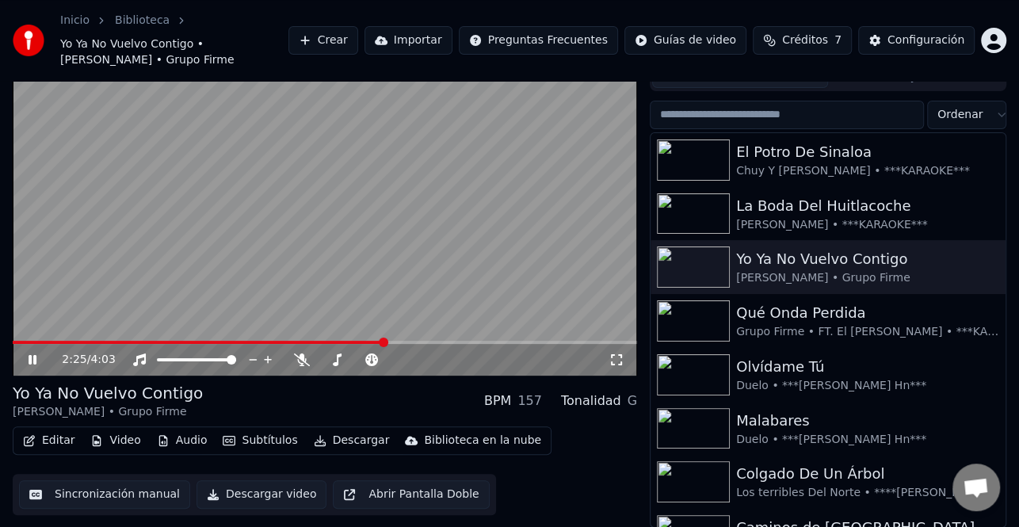
click at [36, 359] on icon at bounding box center [33, 360] width 8 height 10
click at [923, 44] on div "Configuración" at bounding box center [925, 40] width 77 height 16
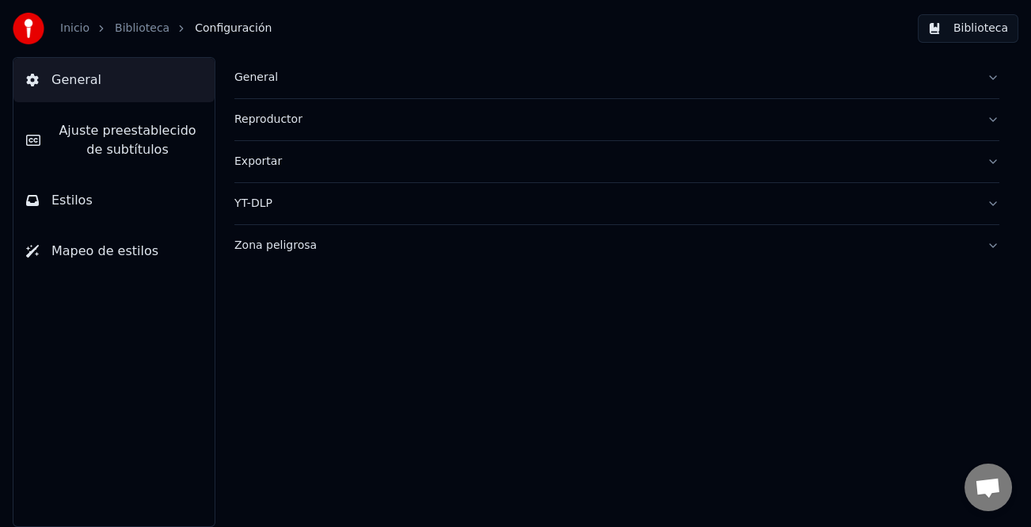
click at [100, 133] on span "Ajuste preestablecido de subtítulos" at bounding box center [127, 140] width 149 height 38
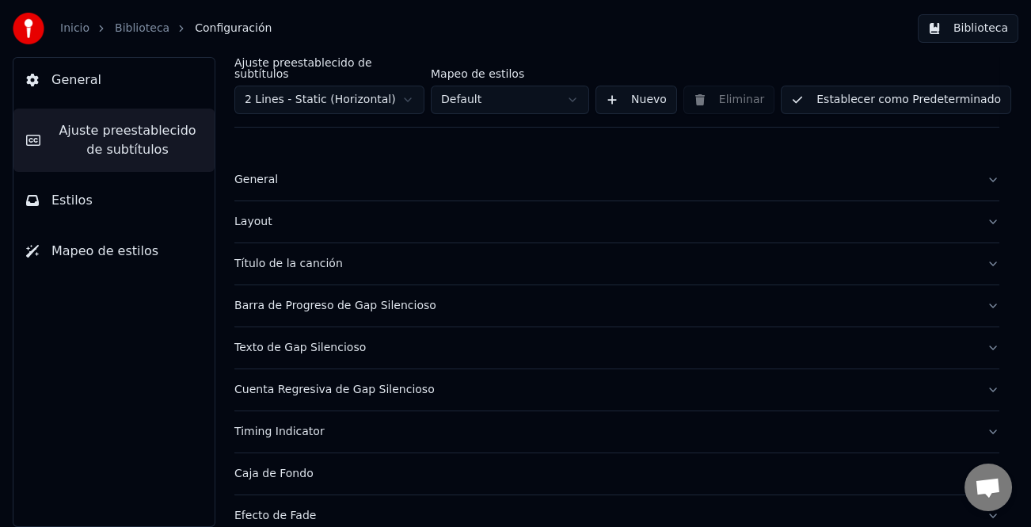
click at [82, 205] on span "Estilos" at bounding box center [71, 200] width 41 height 19
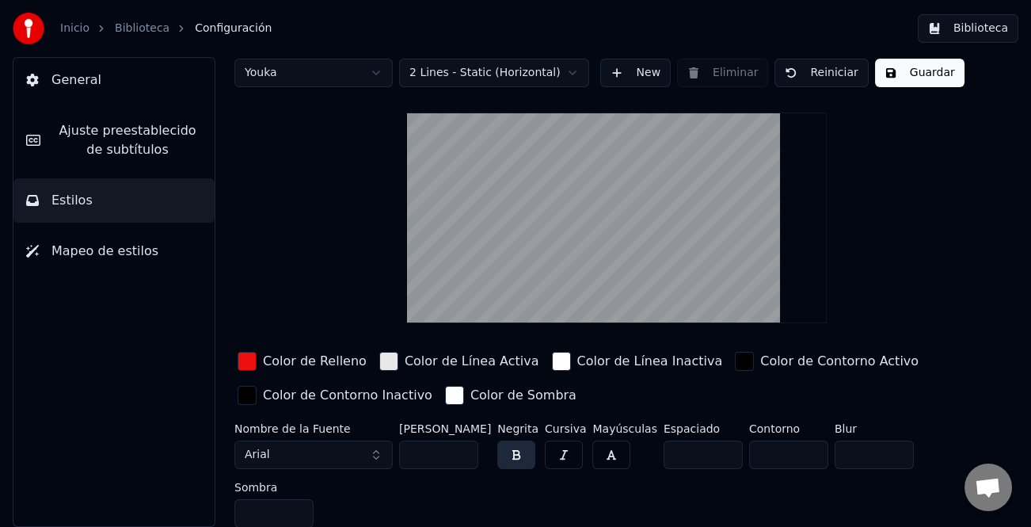
scroll to position [21, 0]
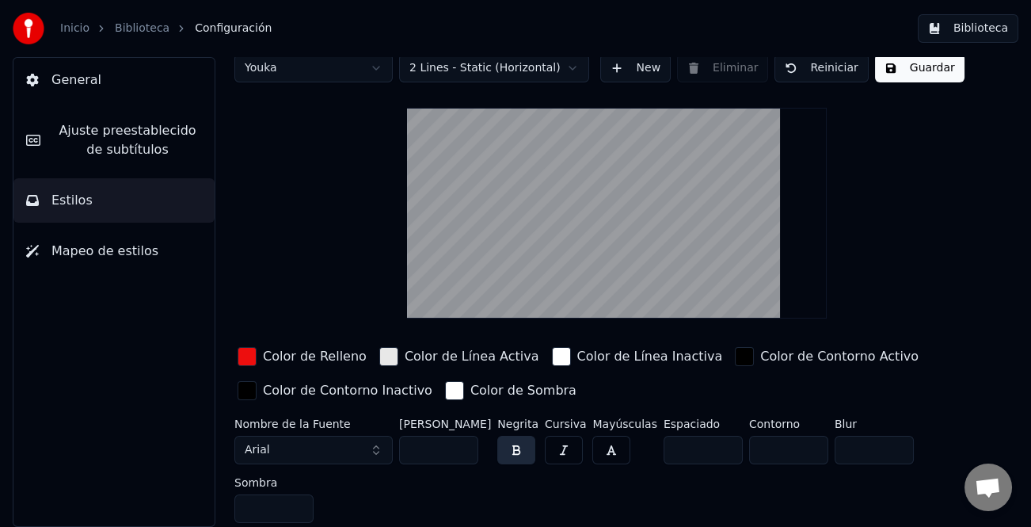
click at [463, 452] on input "***" at bounding box center [438, 450] width 79 height 29
click at [464, 452] on input "***" at bounding box center [438, 450] width 79 height 29
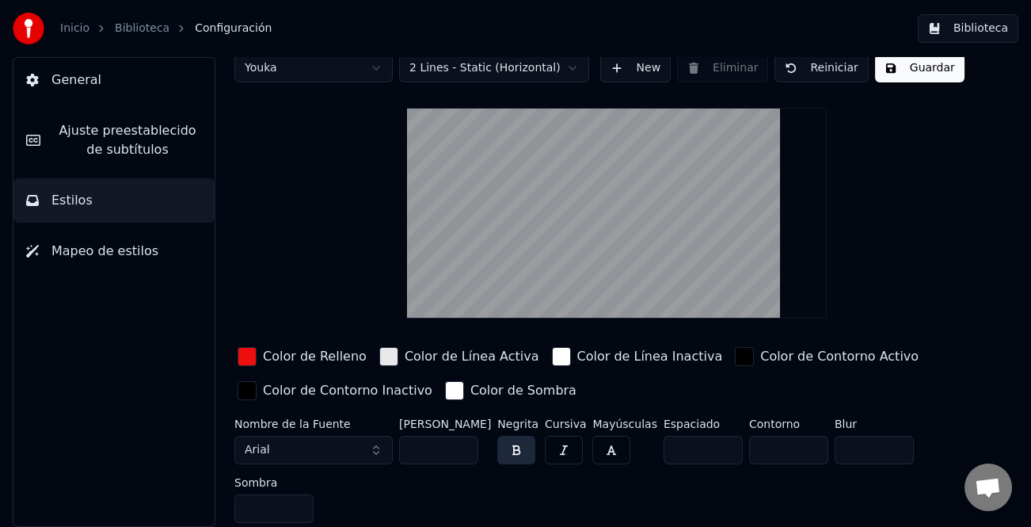
click at [464, 452] on input "***" at bounding box center [438, 450] width 79 height 29
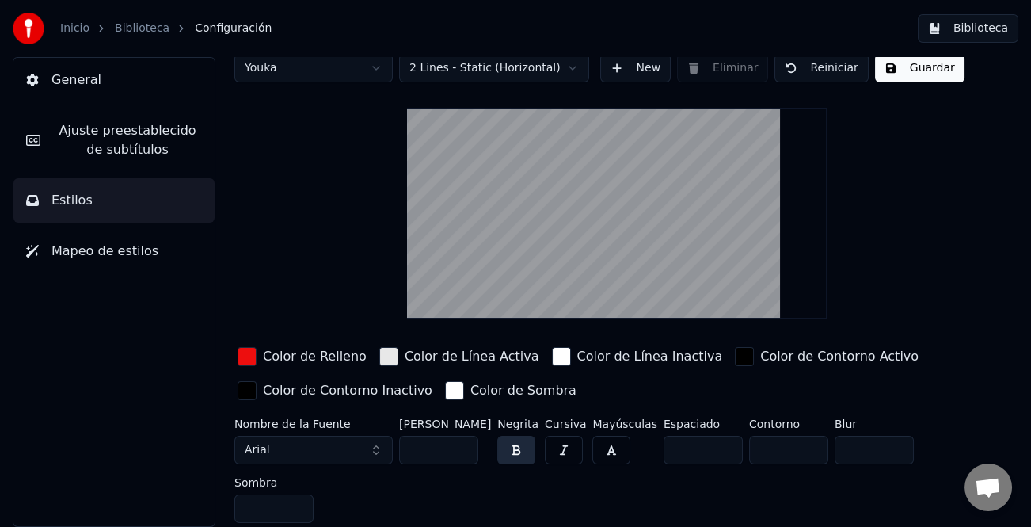
click at [464, 452] on input "***" at bounding box center [438, 450] width 79 height 29
type input "***"
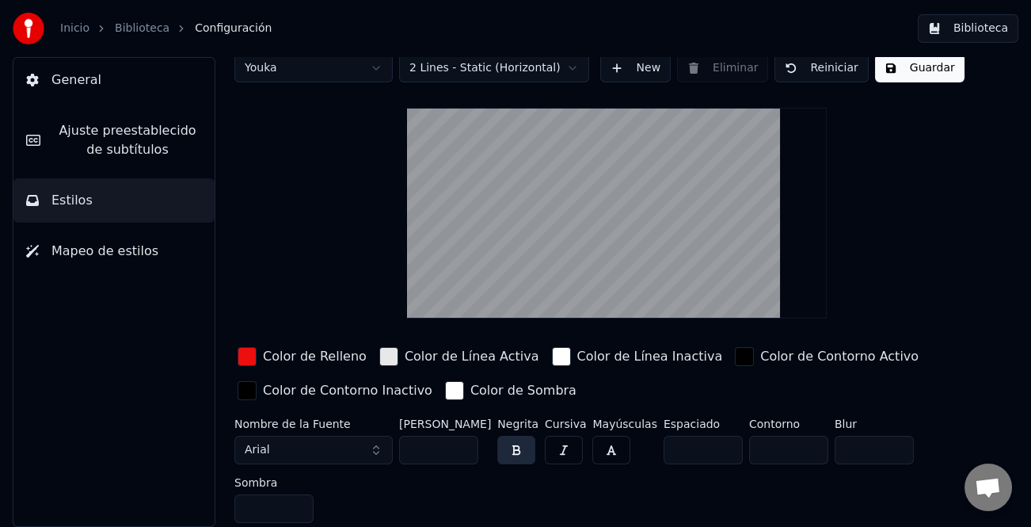
click at [464, 452] on input "***" at bounding box center [438, 450] width 79 height 29
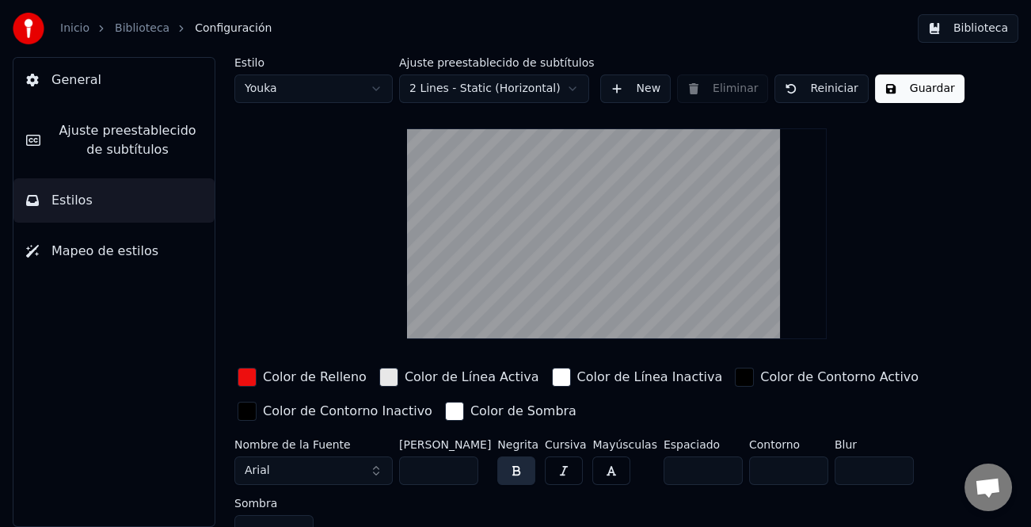
click at [914, 90] on button "Guardar" at bounding box center [919, 88] width 89 height 29
click at [984, 16] on button "Biblioteca" at bounding box center [968, 28] width 101 height 29
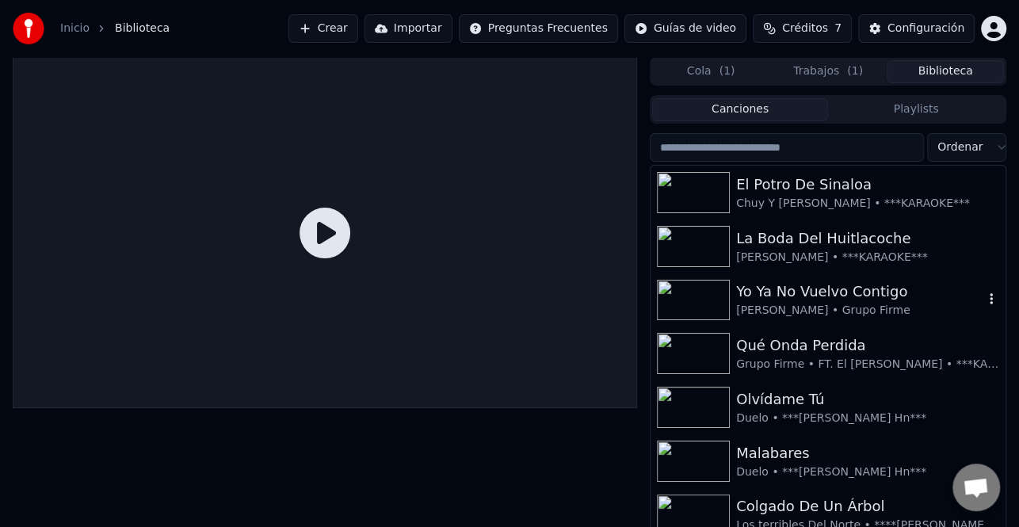
click at [840, 301] on div "Yo Ya No Vuelvo Contigo" at bounding box center [859, 291] width 247 height 22
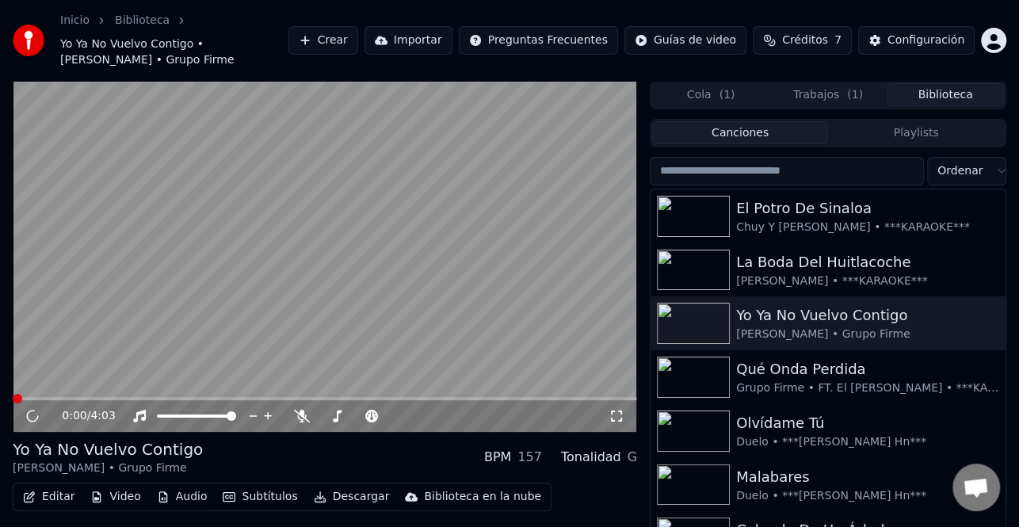
click at [383, 396] on video at bounding box center [325, 256] width 624 height 351
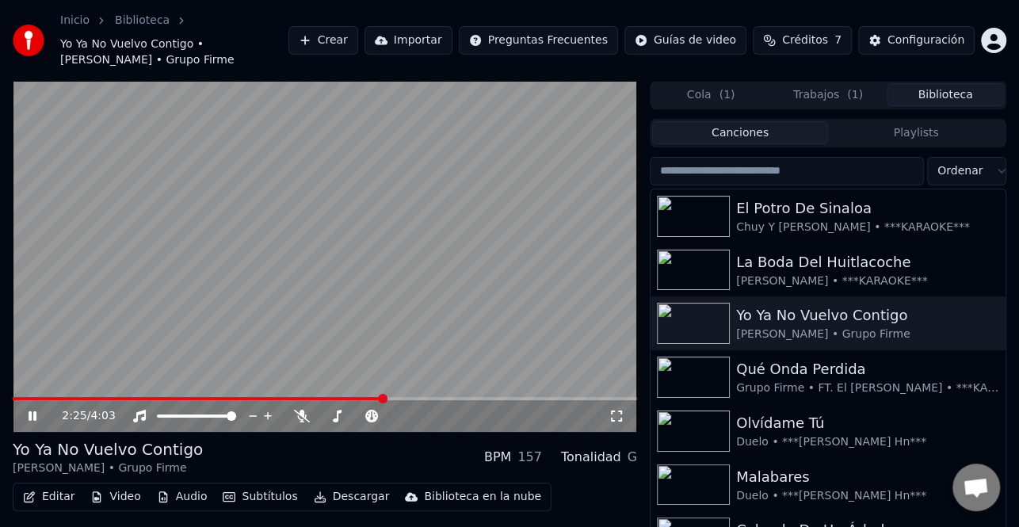
click at [384, 399] on span at bounding box center [325, 398] width 624 height 3
click at [36, 419] on icon at bounding box center [33, 416] width 8 height 10
click at [391, 397] on span at bounding box center [325, 398] width 624 height 3
click at [26, 415] on icon at bounding box center [43, 415] width 36 height 13
click at [470, 283] on video at bounding box center [325, 256] width 624 height 351
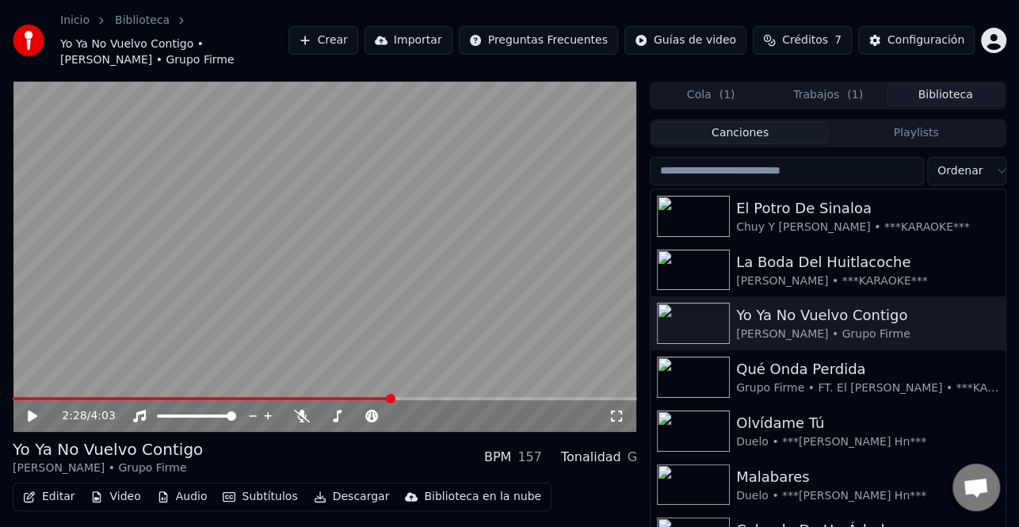
click at [463, 238] on video at bounding box center [325, 256] width 624 height 351
click at [438, 398] on span at bounding box center [325, 398] width 624 height 3
click at [372, 230] on video at bounding box center [325, 256] width 624 height 351
click at [380, 236] on video at bounding box center [325, 256] width 624 height 351
click at [28, 420] on icon at bounding box center [43, 415] width 36 height 13
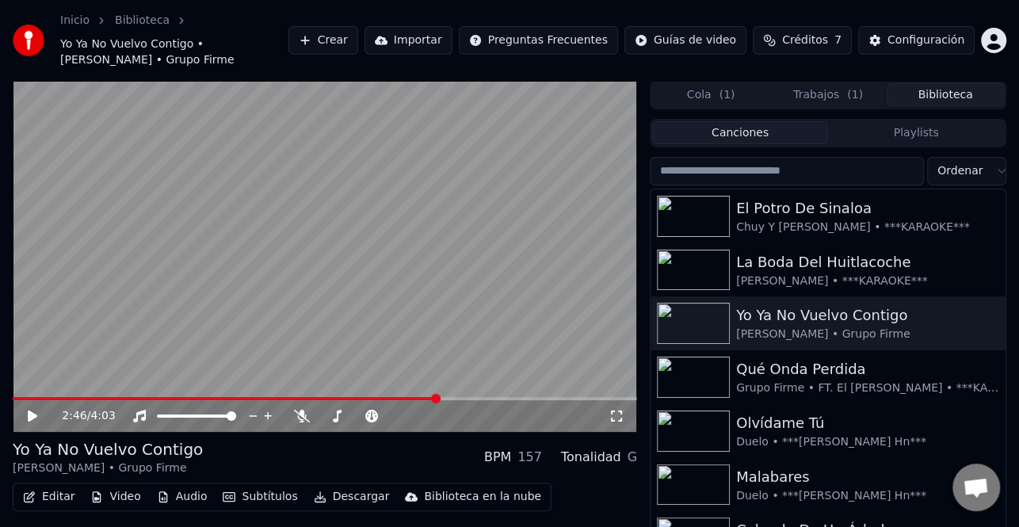
click at [29, 417] on icon at bounding box center [33, 415] width 10 height 11
click at [178, 303] on video at bounding box center [325, 256] width 624 height 351
click at [32, 413] on icon at bounding box center [33, 415] width 10 height 11
click at [32, 412] on icon at bounding box center [43, 415] width 36 height 13
click at [58, 499] on button "Editar" at bounding box center [49, 497] width 64 height 22
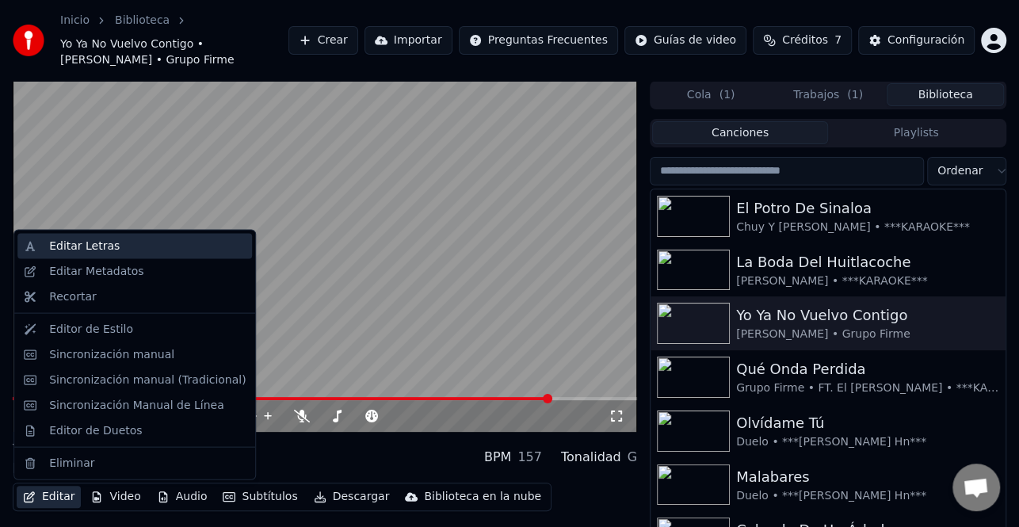
click at [107, 243] on div "Editar Letras" at bounding box center [84, 246] width 70 height 16
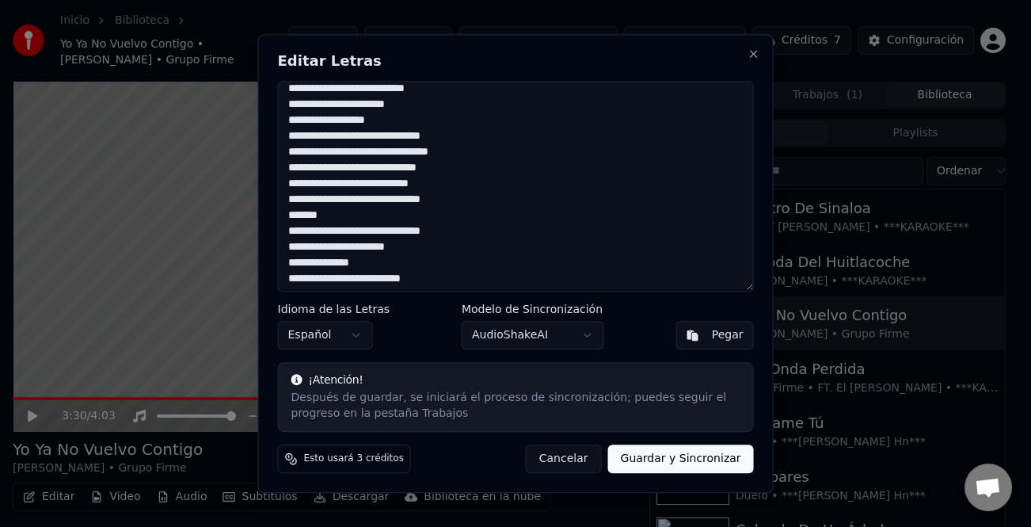
scroll to position [326, 0]
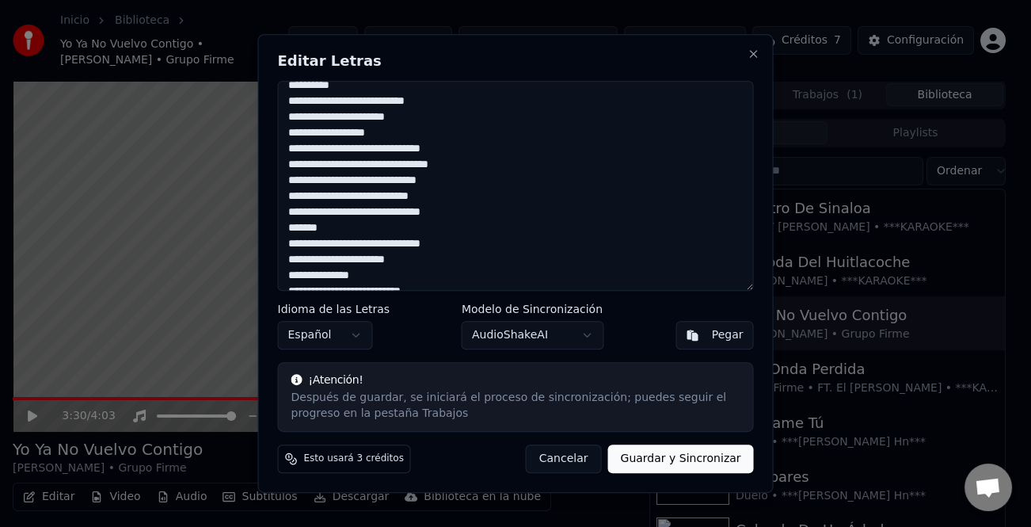
click at [295, 243] on textarea at bounding box center [516, 186] width 476 height 211
click at [451, 238] on textarea at bounding box center [516, 186] width 476 height 211
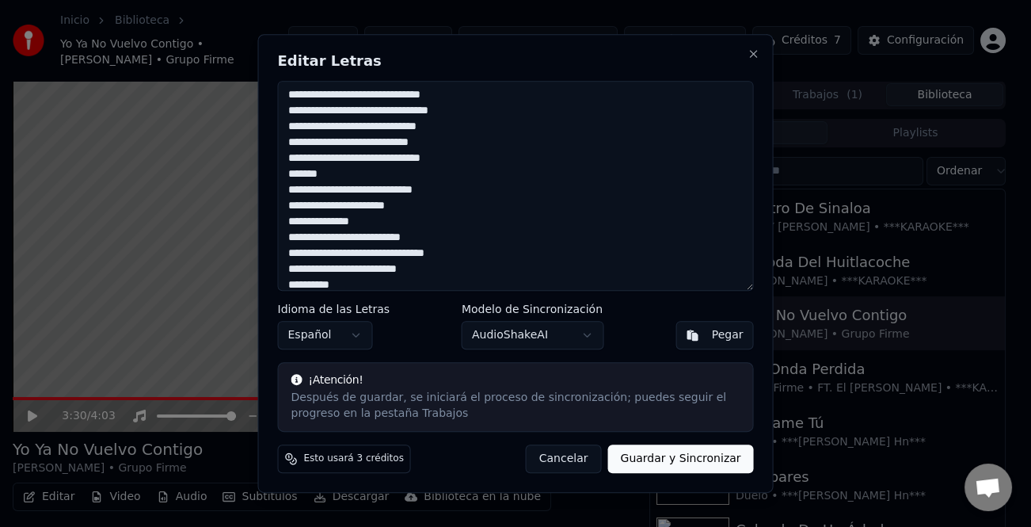
scroll to position [406, 0]
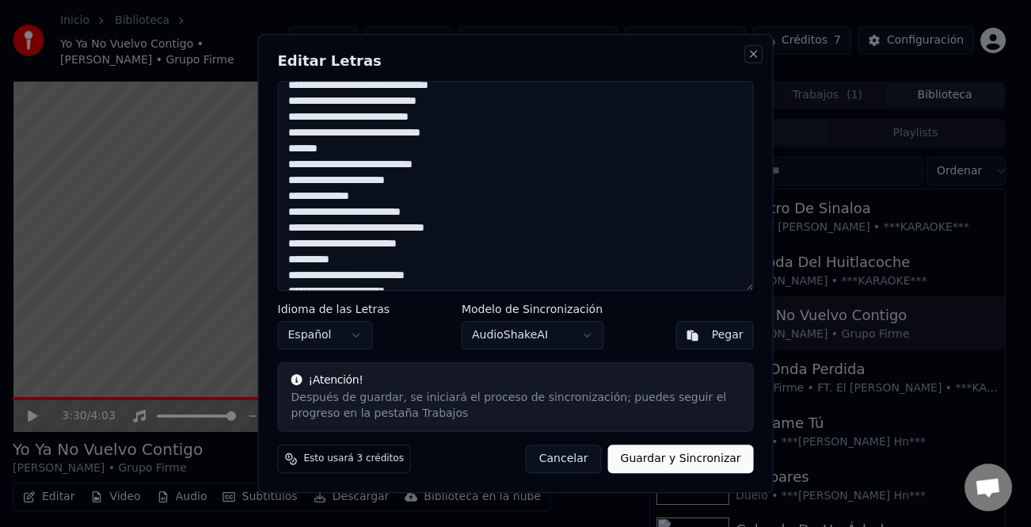
click at [756, 53] on button "Close" at bounding box center [754, 54] width 13 height 13
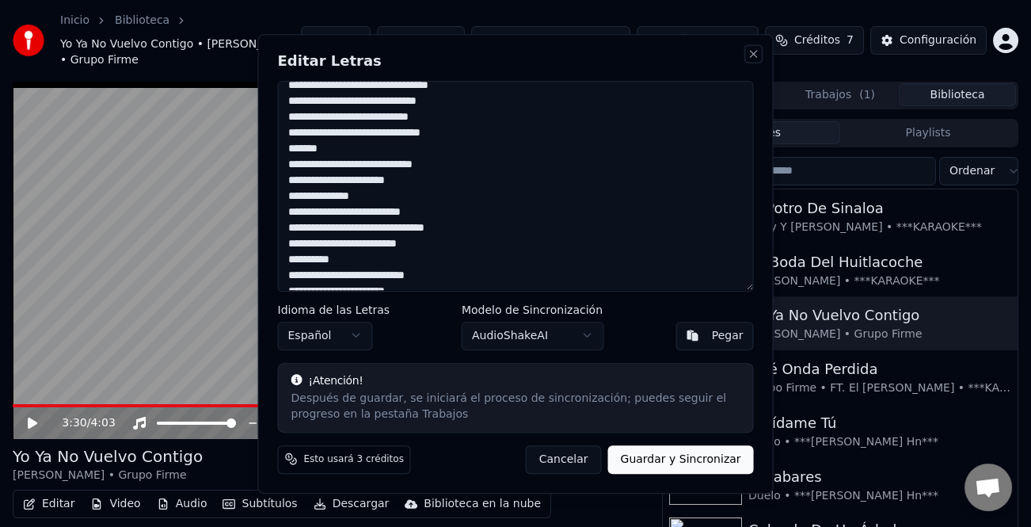
type textarea "**********"
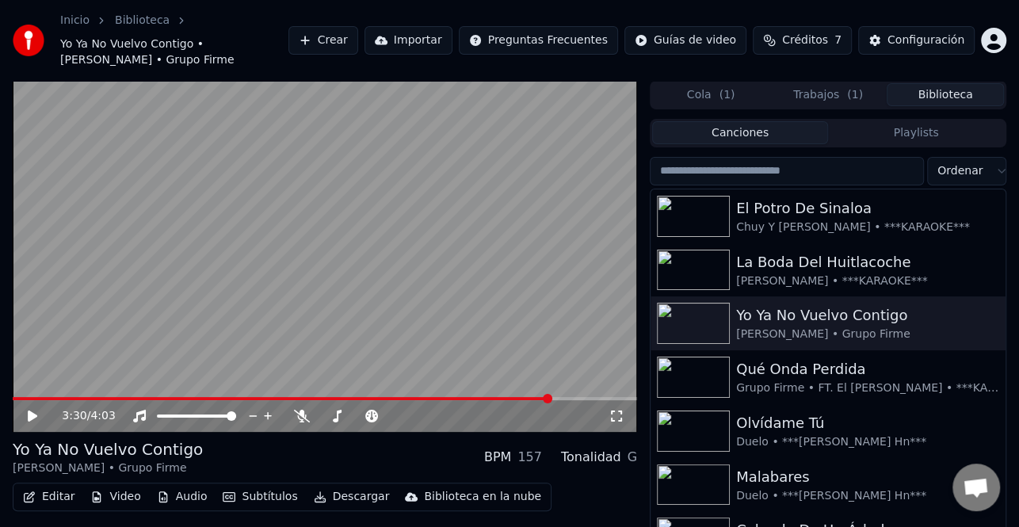
click at [413, 398] on span at bounding box center [282, 398] width 538 height 3
click at [379, 272] on video at bounding box center [325, 256] width 624 height 351
click at [32, 418] on icon at bounding box center [33, 416] width 8 height 10
click at [32, 418] on icon at bounding box center [33, 415] width 10 height 11
click at [729, 97] on span "( 1 )" at bounding box center [726, 95] width 16 height 16
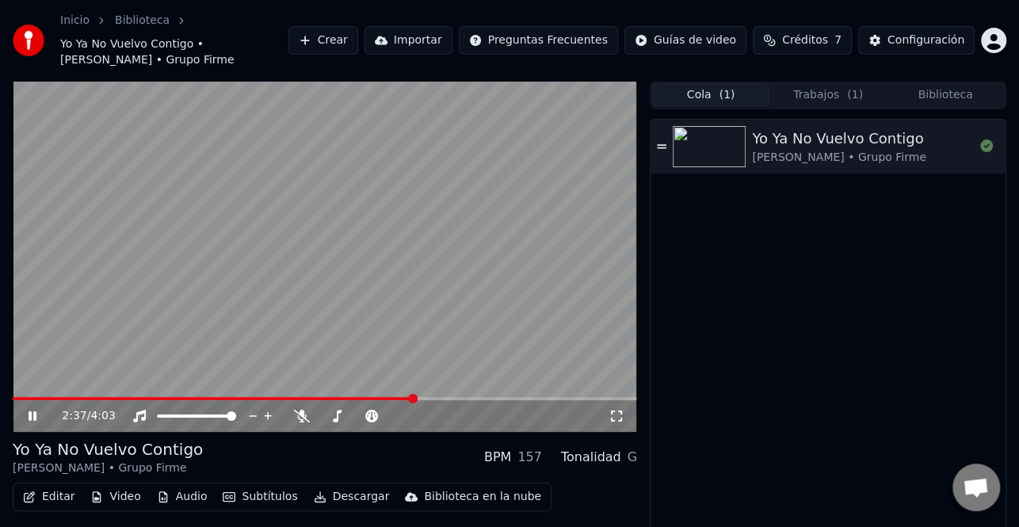
click at [854, 92] on span "( 1 )" at bounding box center [855, 95] width 16 height 16
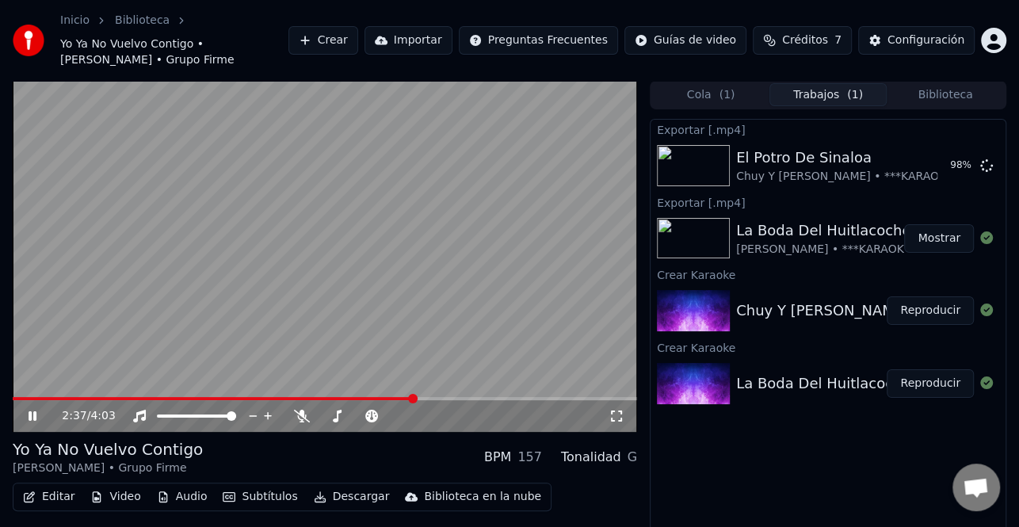
click at [31, 417] on icon at bounding box center [33, 416] width 8 height 10
click at [32, 417] on icon at bounding box center [33, 415] width 10 height 11
click at [31, 412] on icon at bounding box center [33, 416] width 8 height 10
click at [940, 44] on div "Configuración" at bounding box center [925, 40] width 77 height 16
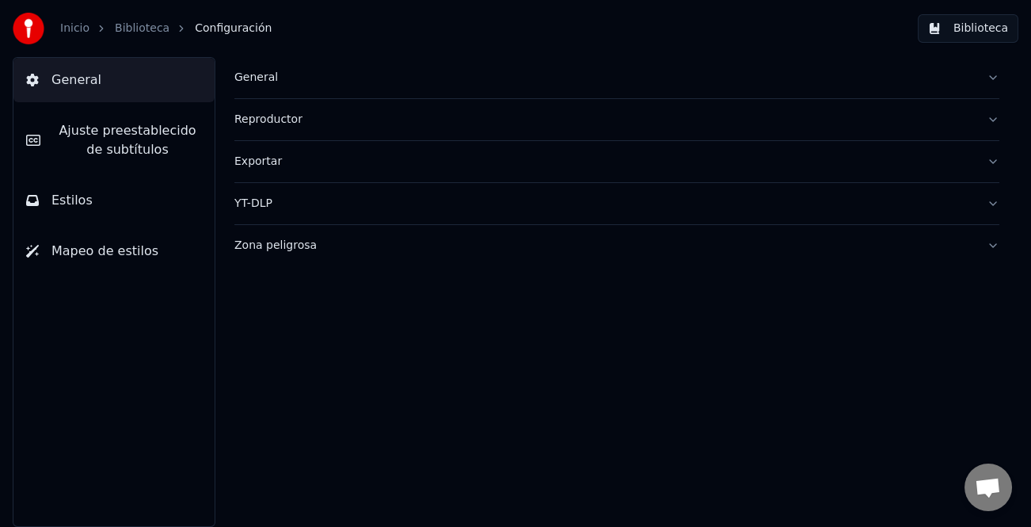
click at [147, 132] on span "Ajuste preestablecido de subtítulos" at bounding box center [127, 140] width 149 height 38
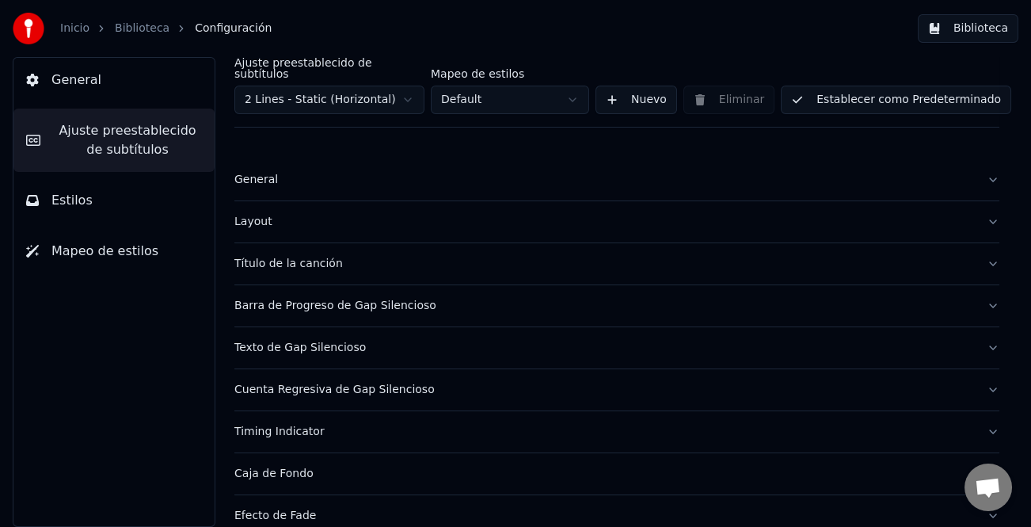
click at [92, 204] on button "Estilos" at bounding box center [113, 200] width 201 height 44
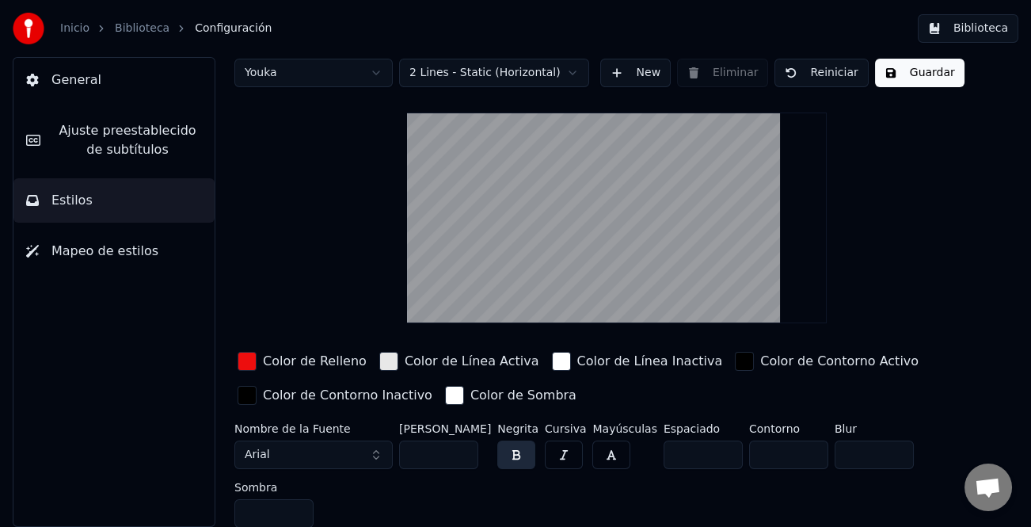
scroll to position [21, 0]
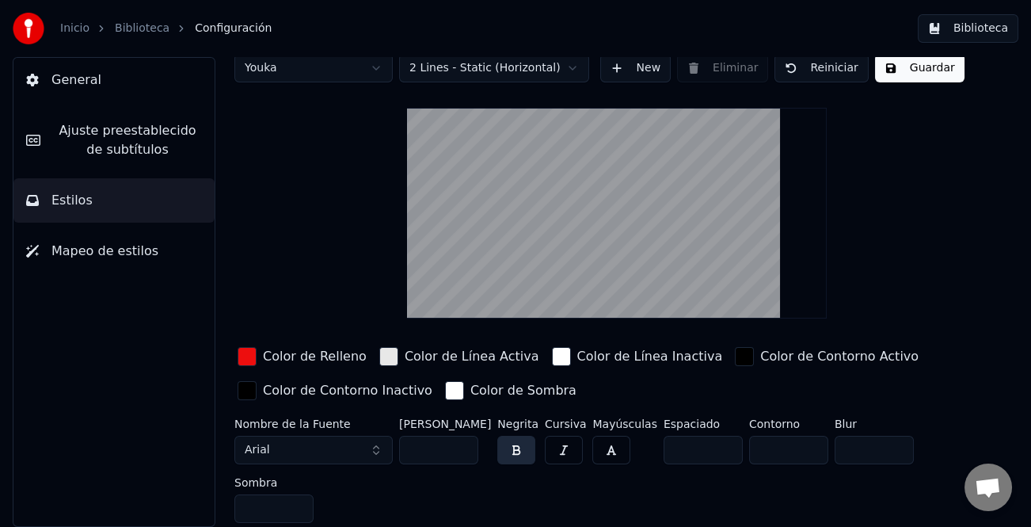
click at [465, 454] on input "***" at bounding box center [438, 450] width 79 height 29
click at [463, 454] on input "***" at bounding box center [438, 450] width 79 height 29
type input "***"
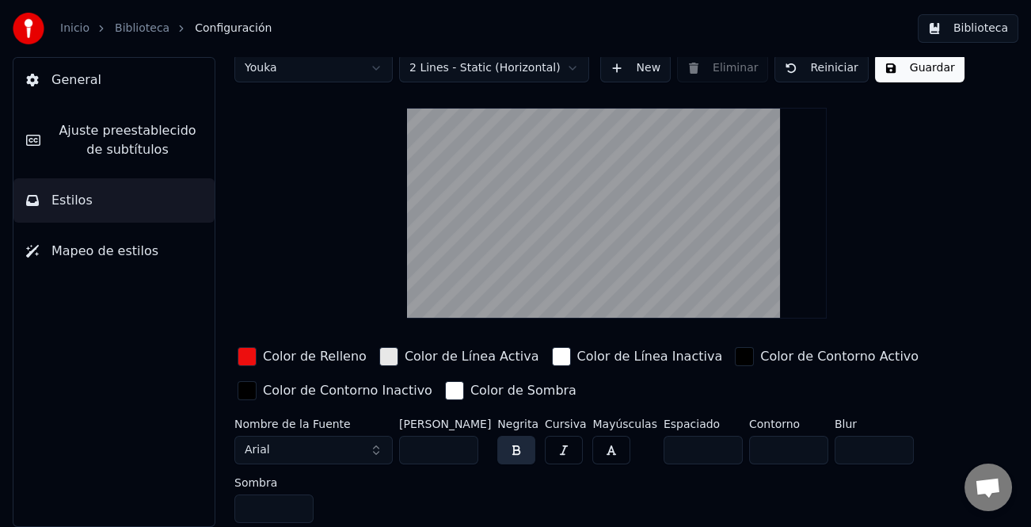
click at [463, 454] on input "***" at bounding box center [438, 450] width 79 height 29
click at [916, 67] on button "Guardar" at bounding box center [919, 68] width 89 height 29
click at [970, 29] on button "Biblioteca" at bounding box center [968, 28] width 101 height 29
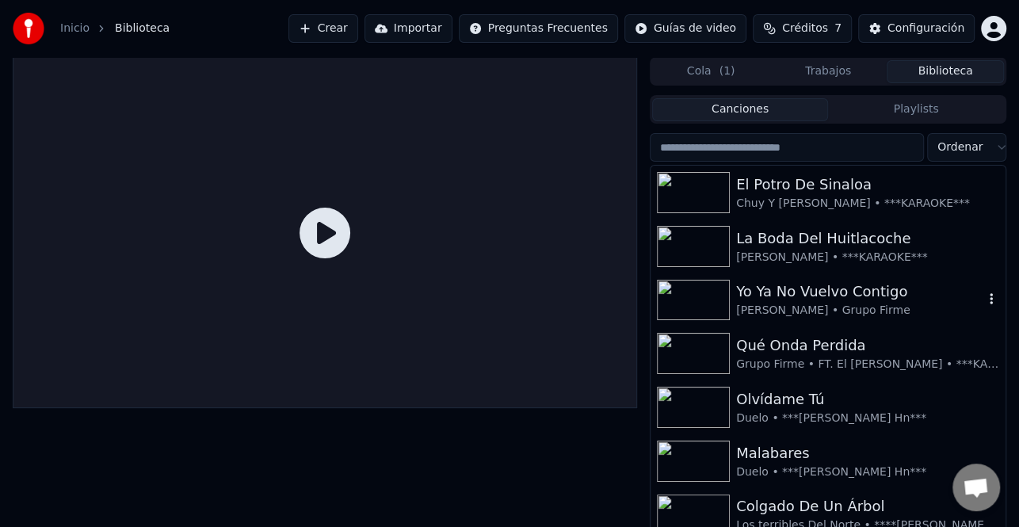
click at [821, 314] on div "[PERSON_NAME] • Grupo Firme" at bounding box center [859, 311] width 247 height 16
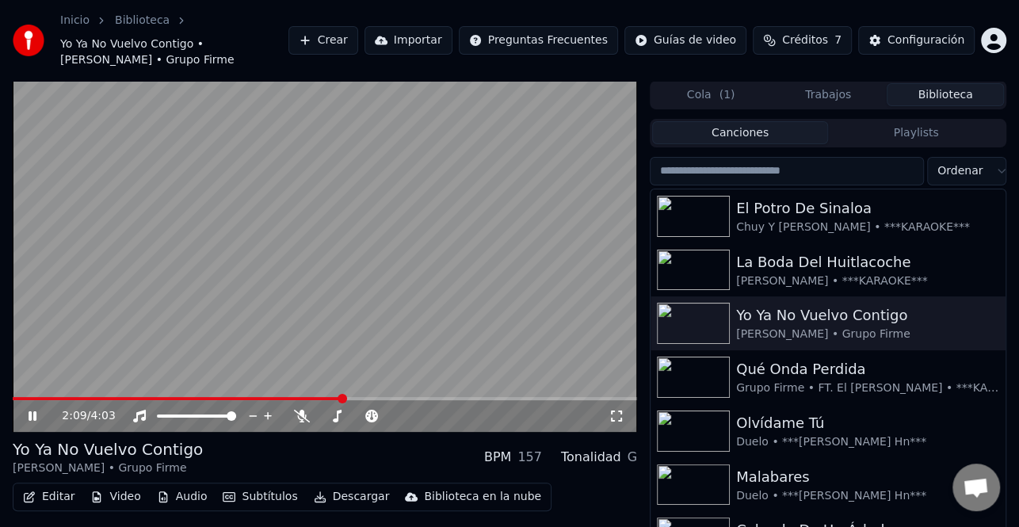
click at [341, 398] on span at bounding box center [325, 398] width 624 height 3
click at [23, 417] on div "2:09 / 4:03" at bounding box center [324, 416] width 611 height 16
click at [31, 417] on icon at bounding box center [33, 416] width 8 height 10
click at [31, 417] on icon at bounding box center [33, 415] width 10 height 11
click at [334, 397] on span at bounding box center [174, 398] width 322 height 3
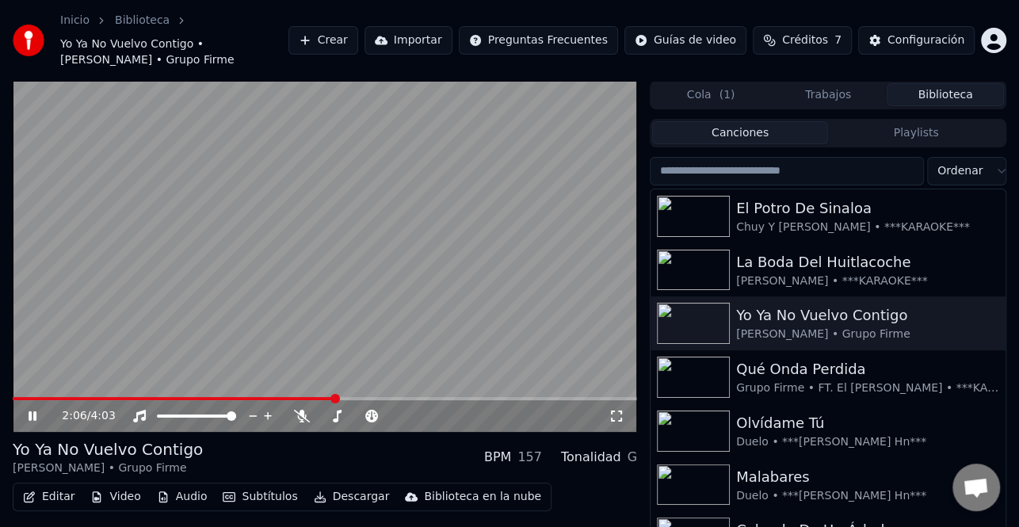
click at [390, 397] on span at bounding box center [325, 398] width 624 height 3
click at [408, 398] on span at bounding box center [325, 398] width 624 height 3
click at [38, 413] on icon at bounding box center [43, 415] width 36 height 13
click at [33, 413] on icon at bounding box center [33, 416] width 8 height 10
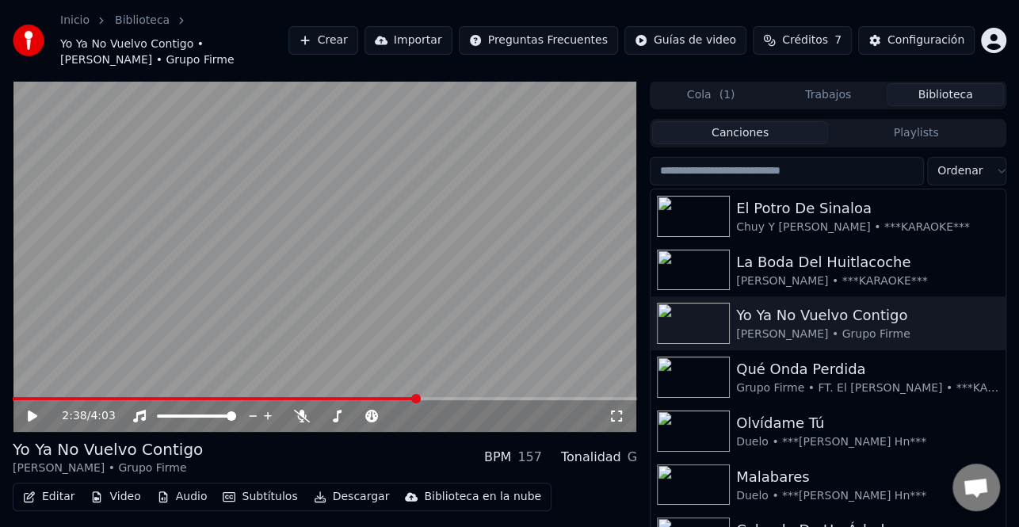
click at [32, 413] on icon at bounding box center [33, 415] width 10 height 11
click at [27, 411] on icon at bounding box center [43, 415] width 36 height 13
click at [53, 500] on button "Editar" at bounding box center [49, 497] width 64 height 22
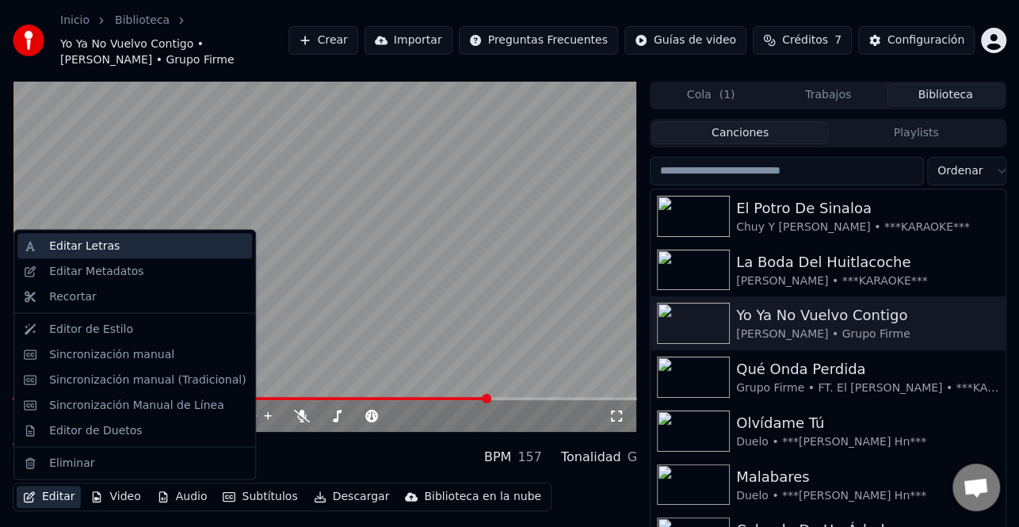
click at [109, 246] on div "Editar Letras" at bounding box center [84, 246] width 70 height 16
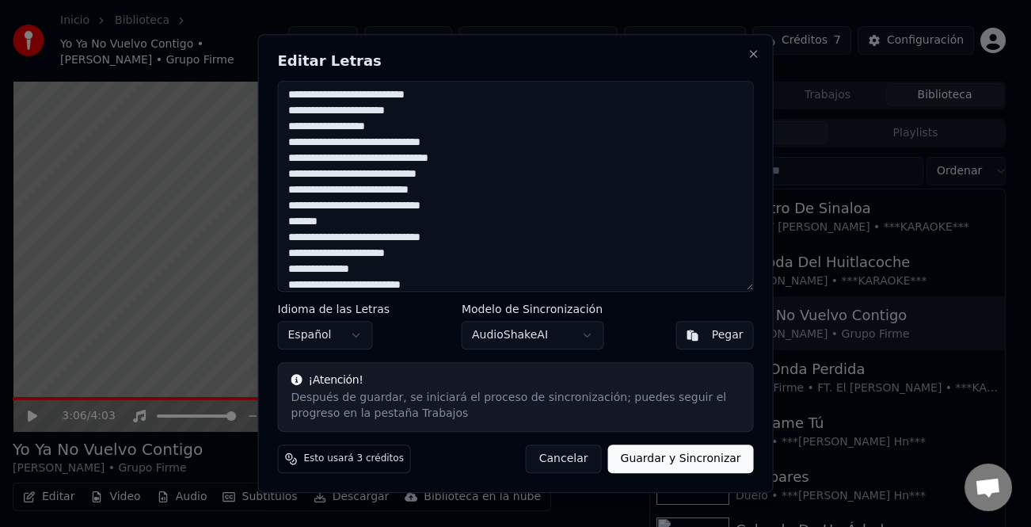
scroll to position [326, 0]
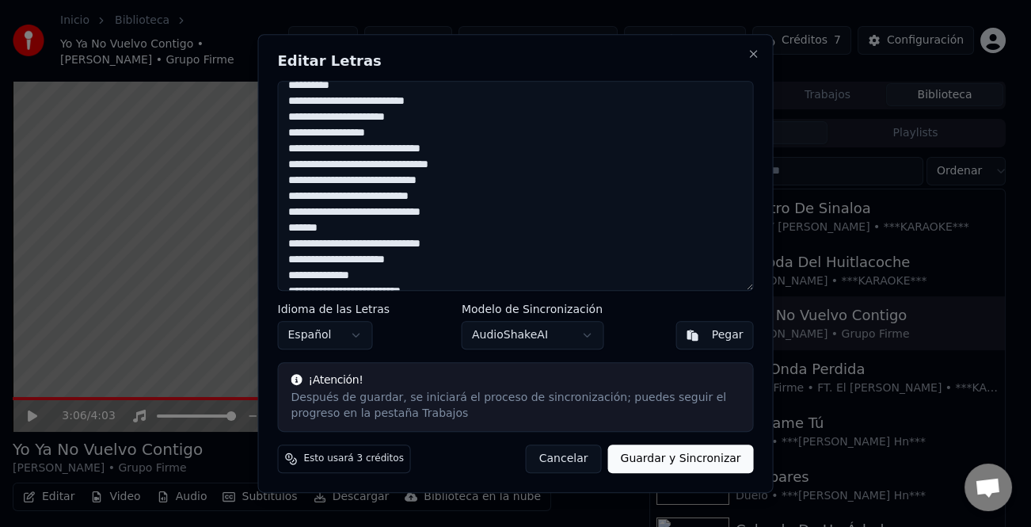
click at [464, 240] on textarea at bounding box center [516, 186] width 476 height 211
click at [295, 241] on textarea at bounding box center [516, 186] width 476 height 211
click at [498, 208] on textarea at bounding box center [516, 186] width 476 height 211
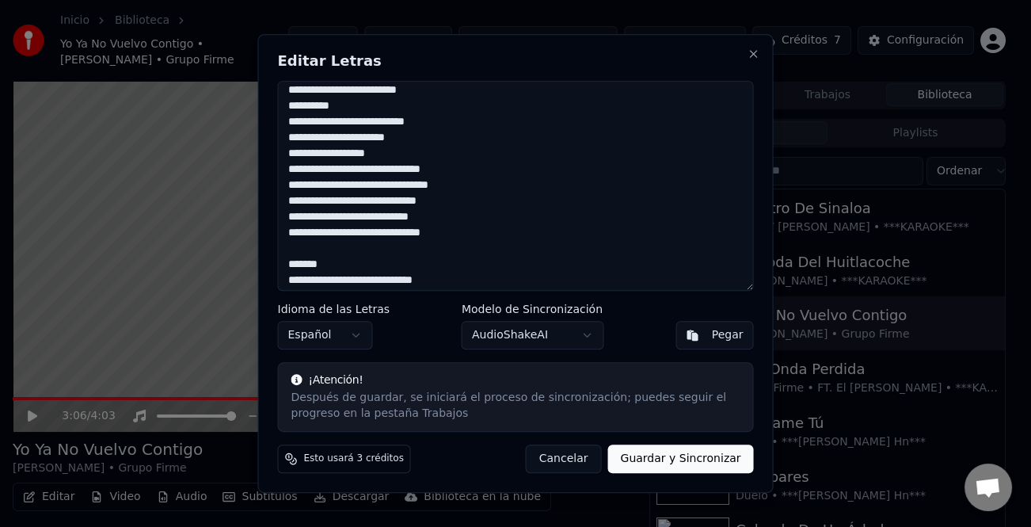
scroll to position [385, 0]
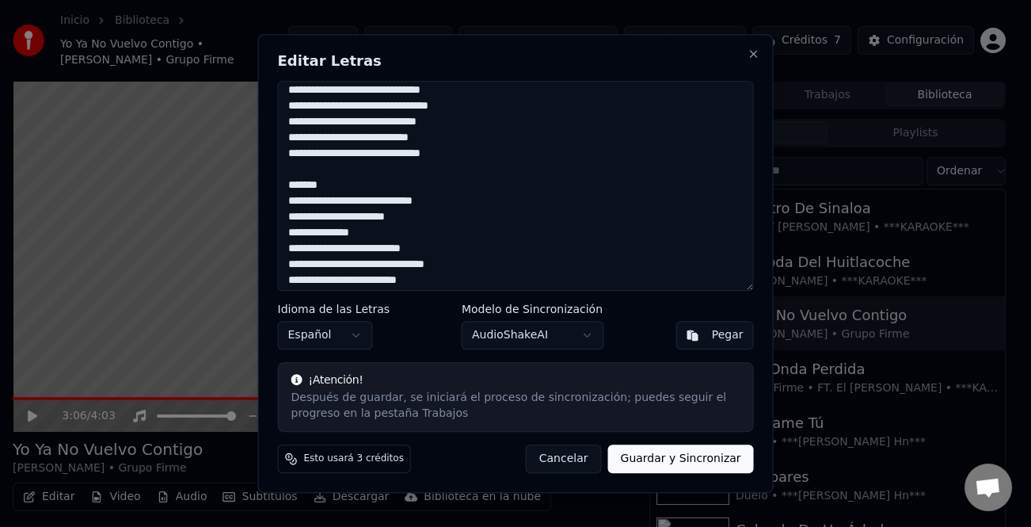
click at [287, 200] on textarea at bounding box center [516, 186] width 476 height 211
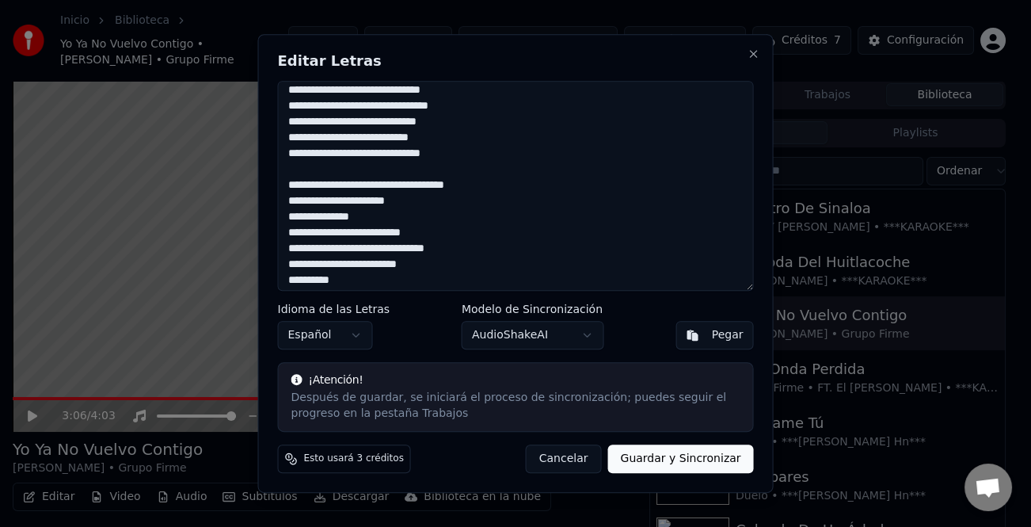
click at [414, 204] on textarea at bounding box center [516, 186] width 476 height 211
click at [482, 183] on textarea at bounding box center [516, 186] width 476 height 211
click at [308, 198] on textarea at bounding box center [516, 186] width 476 height 211
click at [425, 203] on textarea at bounding box center [516, 186] width 476 height 211
click at [348, 215] on textarea at bounding box center [516, 186] width 476 height 211
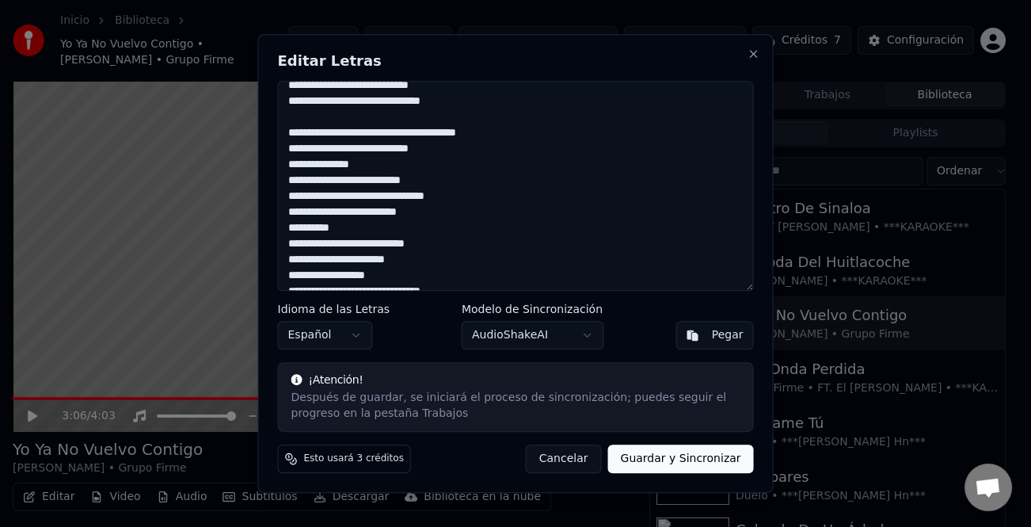
scroll to position [485, 0]
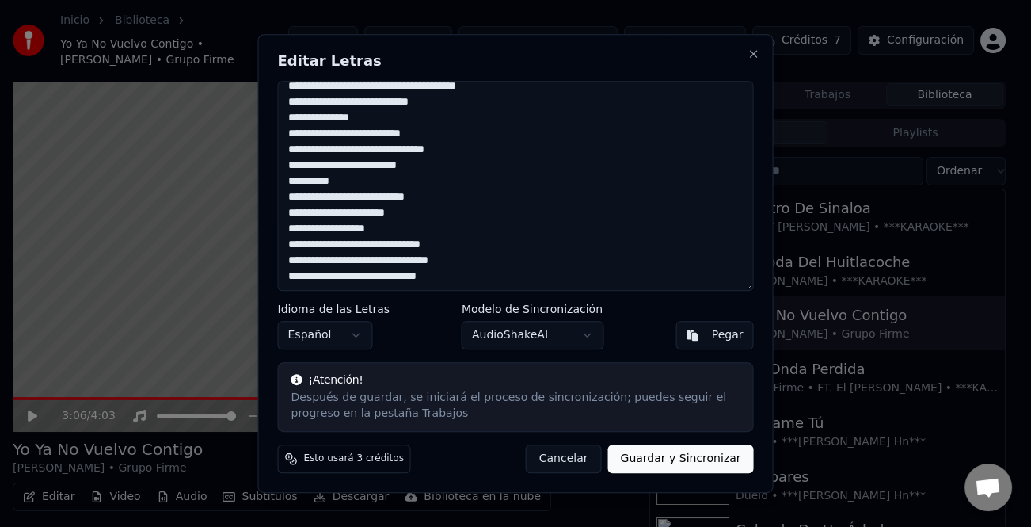
type textarea "**********"
click at [709, 465] on button "Guardar y Sincronizar" at bounding box center [680, 458] width 146 height 29
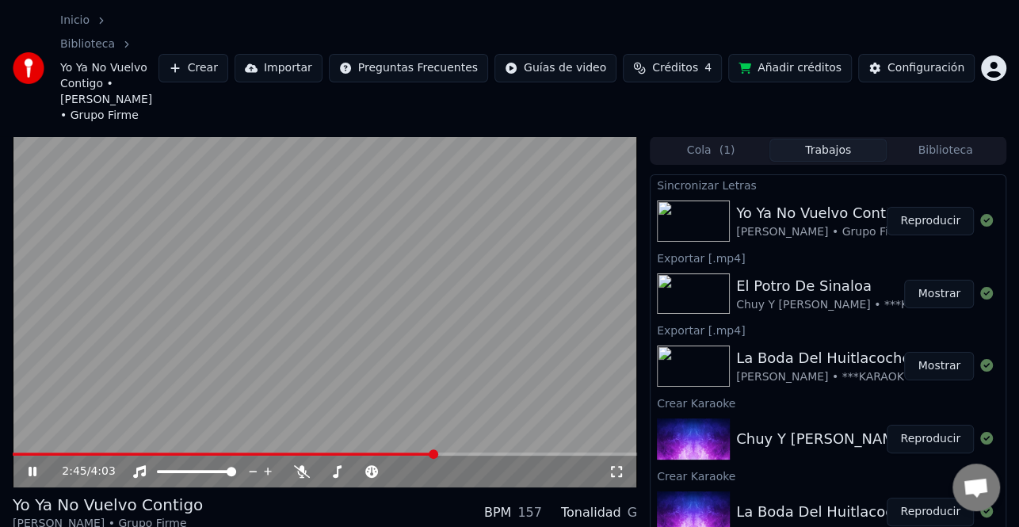
click at [433, 452] on span at bounding box center [224, 453] width 422 height 3
click at [356, 231] on video at bounding box center [325, 311] width 624 height 351
click at [355, 233] on video at bounding box center [325, 311] width 624 height 351
click at [38, 465] on icon at bounding box center [43, 471] width 36 height 13
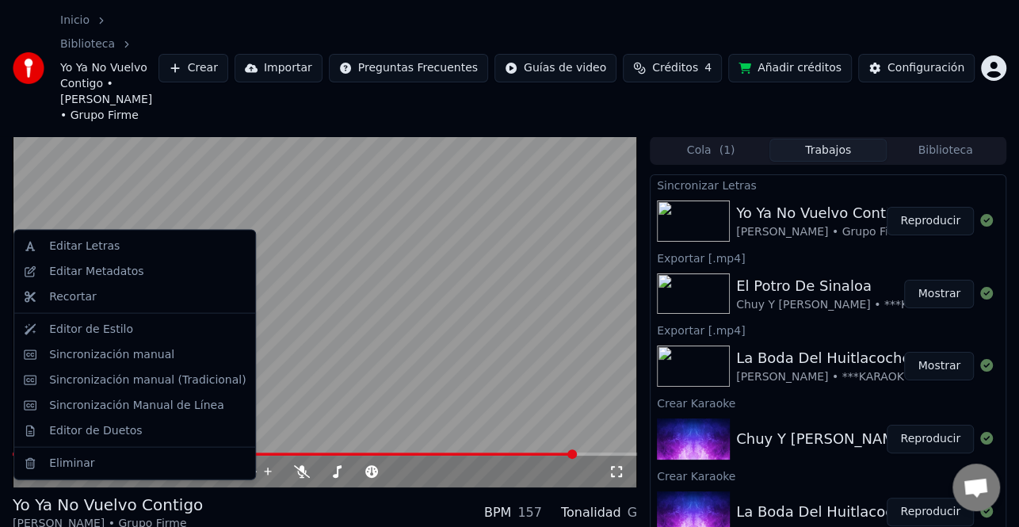
click at [100, 268] on div "Editar Metadatos" at bounding box center [96, 272] width 94 height 16
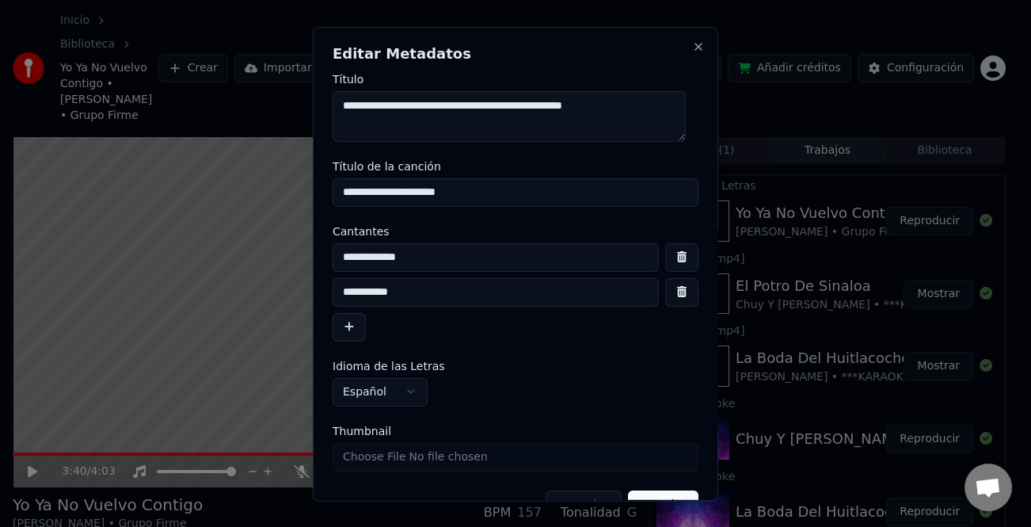
click at [333, 318] on button "button" at bounding box center [349, 326] width 33 height 29
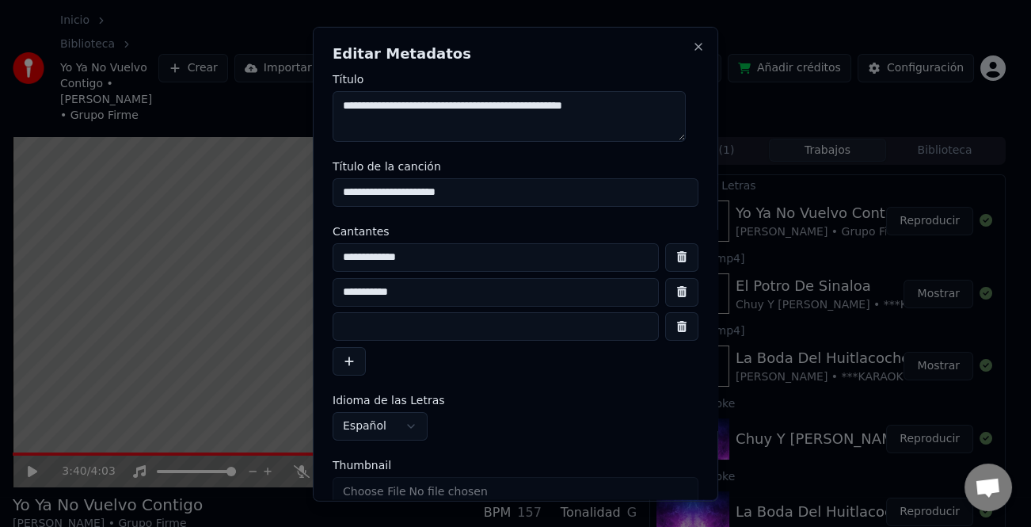
click at [364, 330] on input at bounding box center [496, 326] width 326 height 29
click at [337, 320] on input "**********" at bounding box center [496, 326] width 326 height 29
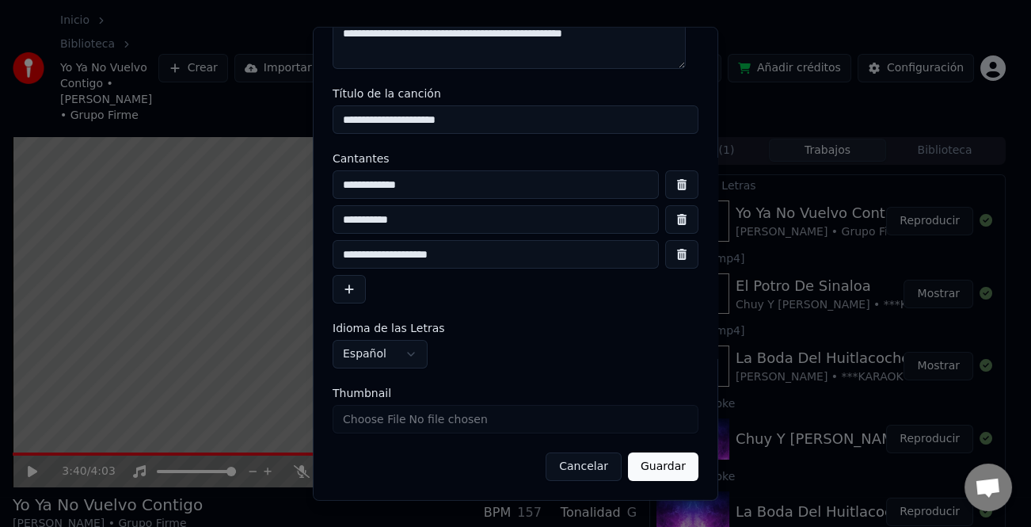
type input "**********"
click at [652, 459] on button "Guardar" at bounding box center [663, 466] width 70 height 29
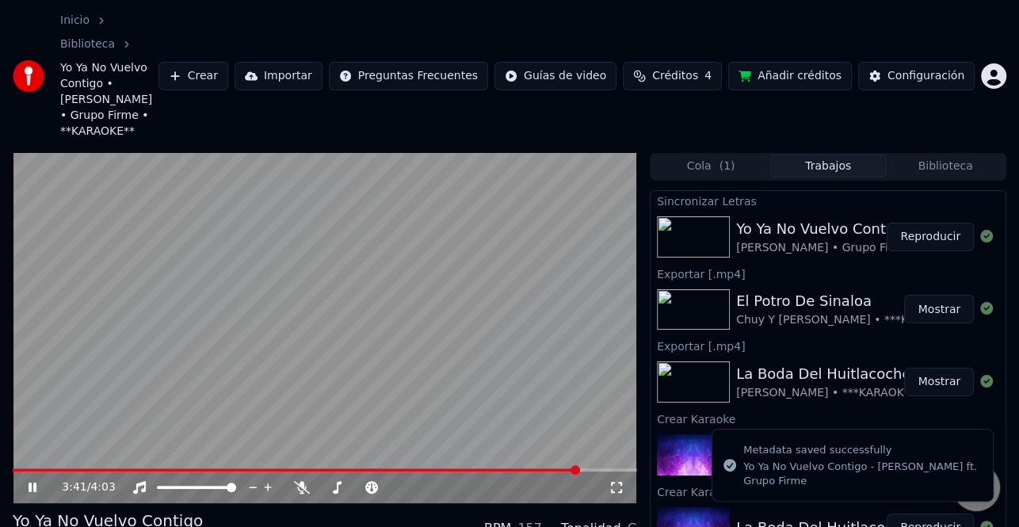
click at [32, 482] on icon at bounding box center [33, 487] width 8 height 10
click at [13, 471] on div "3:41 / 4:03" at bounding box center [325, 487] width 624 height 32
click at [16, 468] on span at bounding box center [296, 469] width 566 height 3
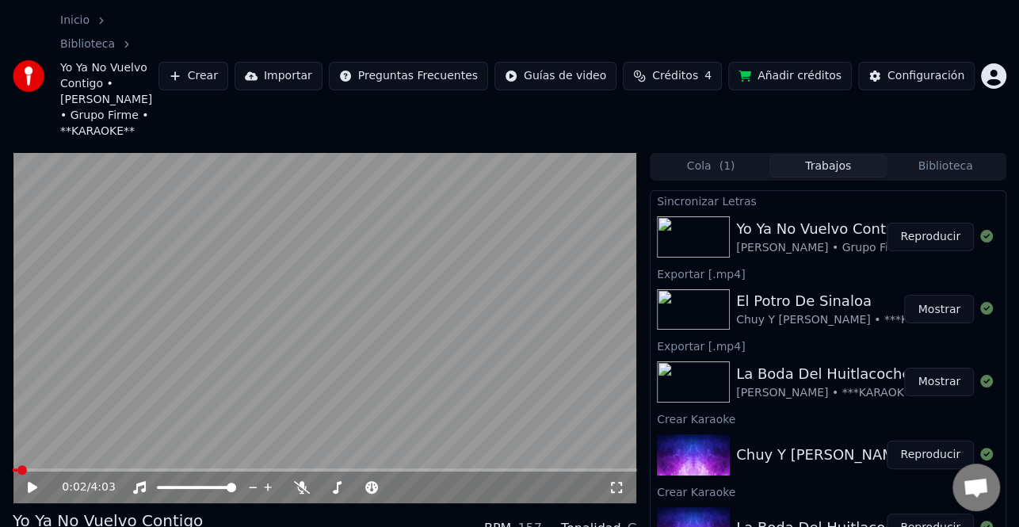
click at [23, 479] on div "0:02 / 4:03" at bounding box center [324, 487] width 611 height 16
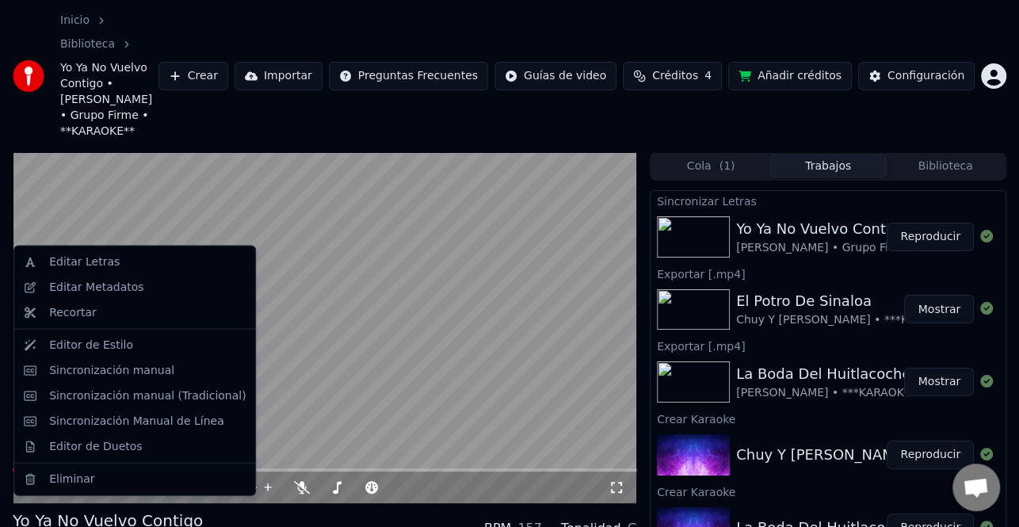
click at [106, 291] on div "Editar Metadatos" at bounding box center [96, 288] width 94 height 16
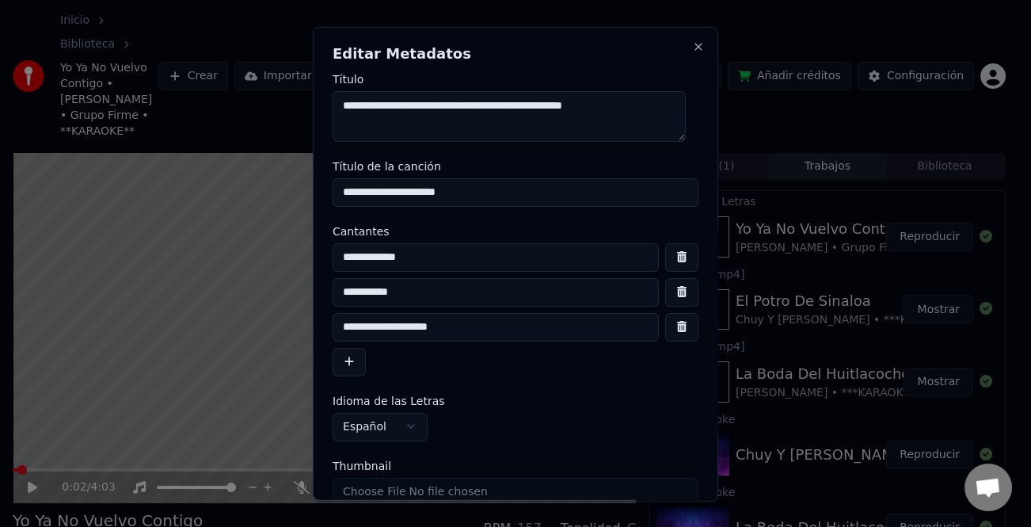
click at [364, 319] on input "**********" at bounding box center [496, 326] width 326 height 29
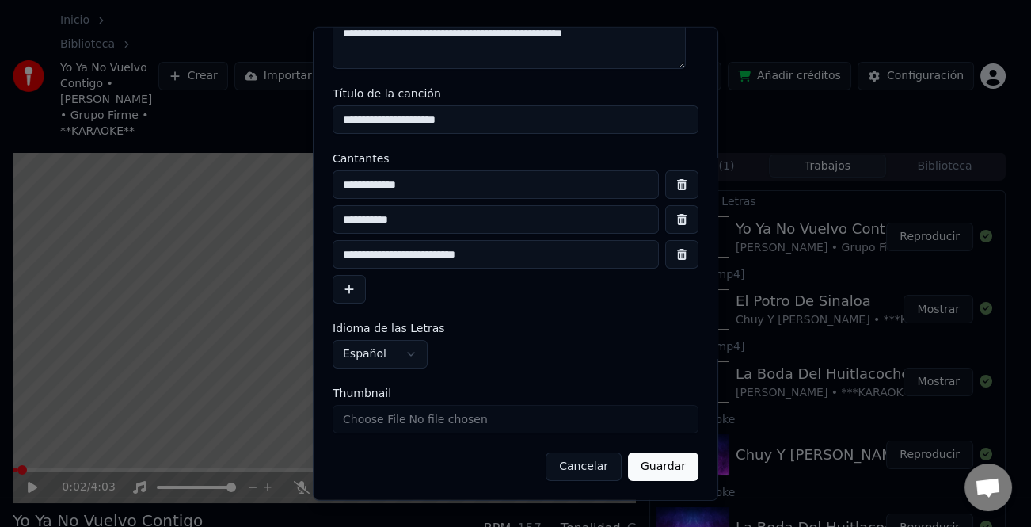
type input "**********"
click at [676, 470] on button "Guardar" at bounding box center [663, 466] width 70 height 29
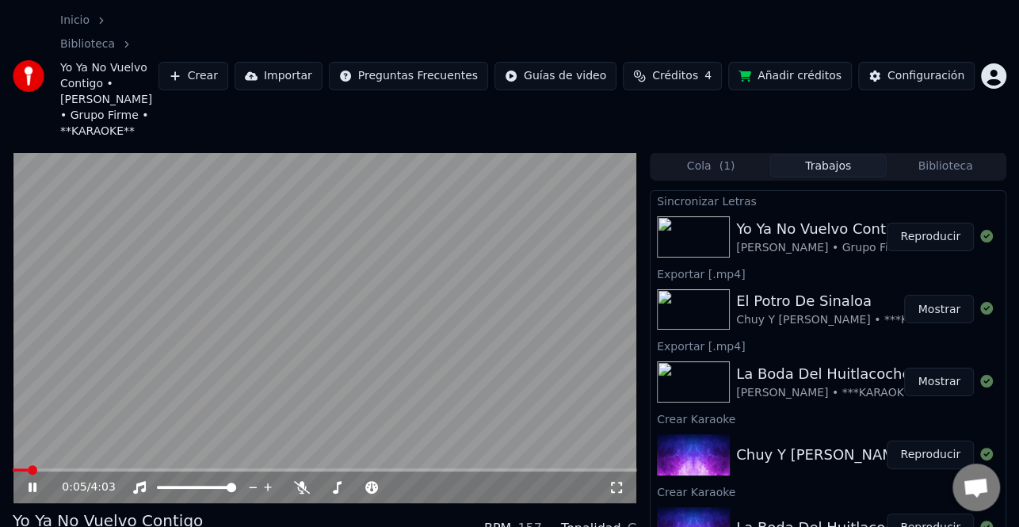
click at [30, 482] on icon at bounding box center [33, 487] width 8 height 10
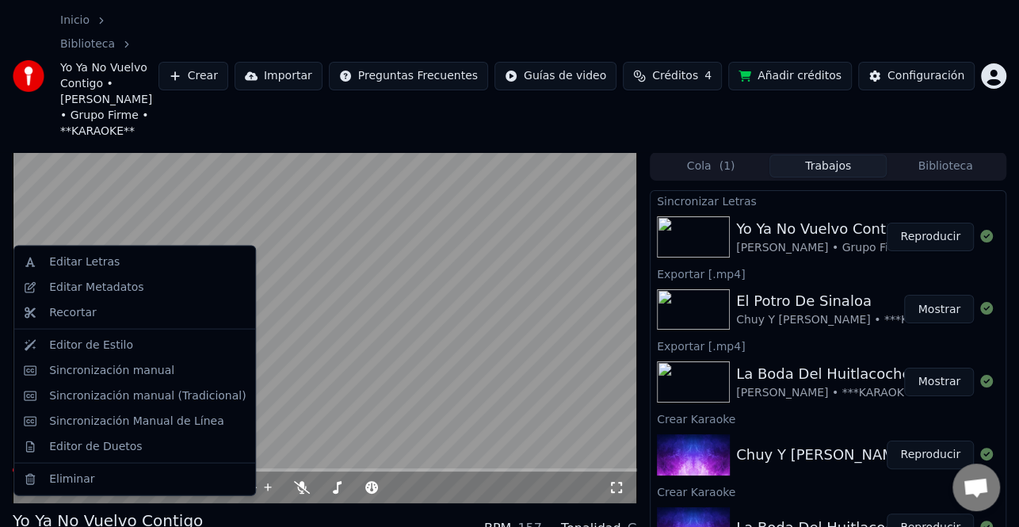
click at [126, 398] on div "Sincronización manual (Tradicional)" at bounding box center [147, 395] width 196 height 16
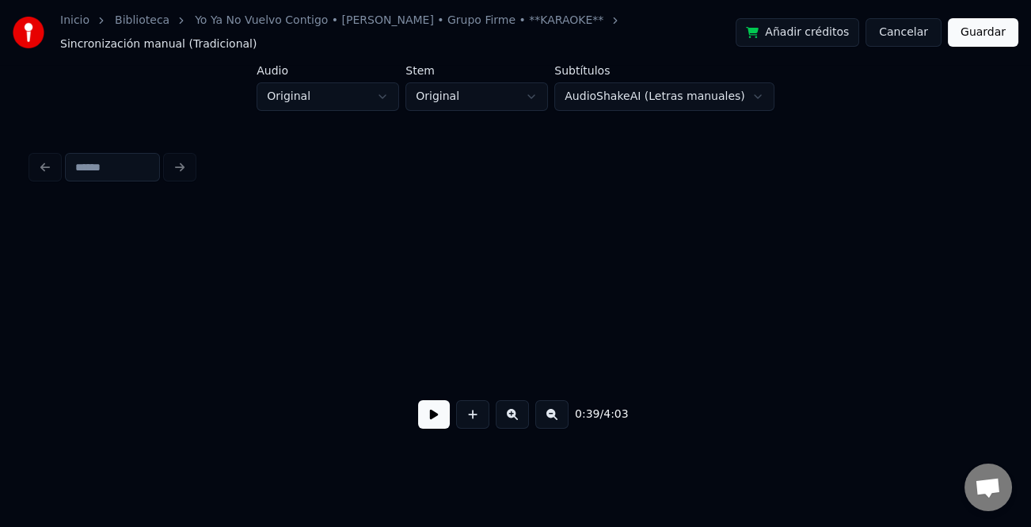
scroll to position [0, 6313]
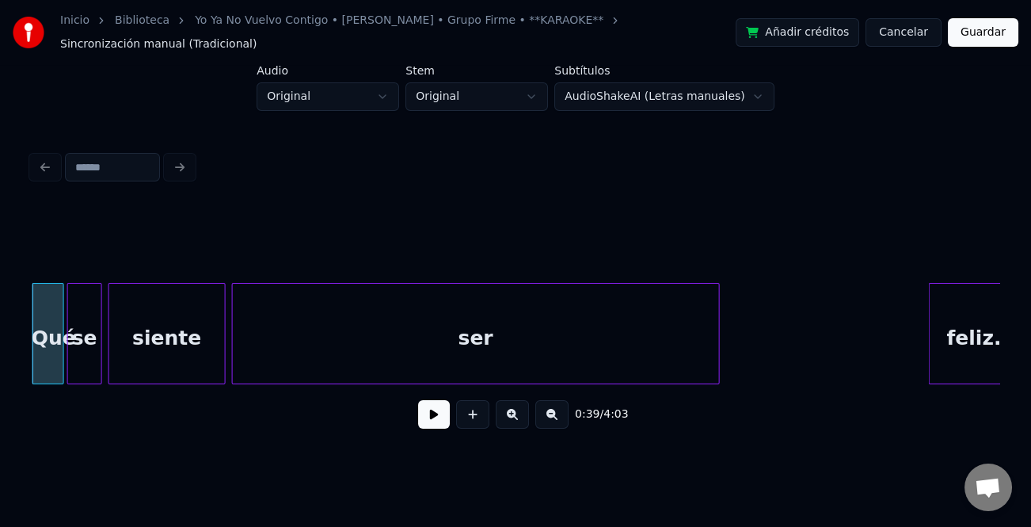
click at [443, 412] on button at bounding box center [434, 414] width 32 height 29
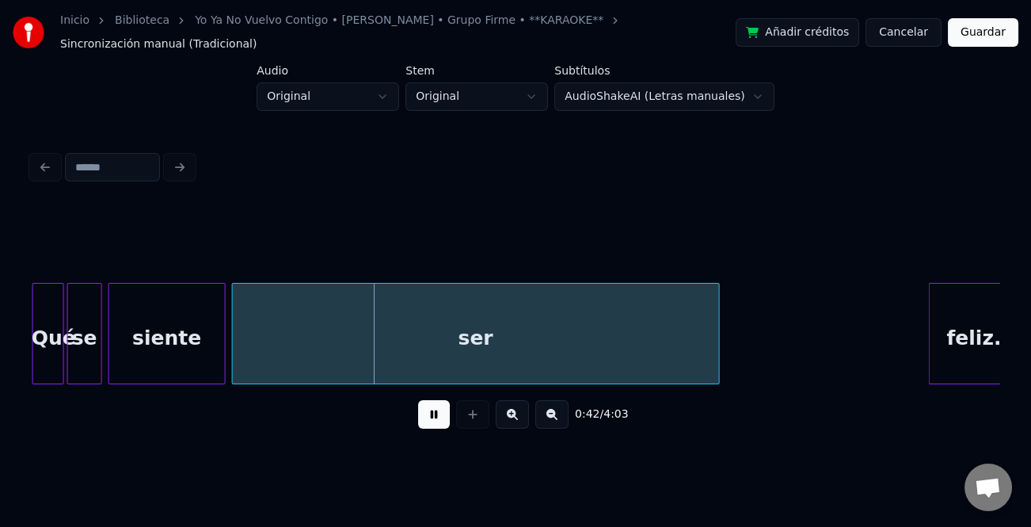
drag, startPoint x: 428, startPoint y: 413, endPoint x: 474, endPoint y: 338, distance: 87.1
click at [428, 412] on button at bounding box center [434, 414] width 32 height 29
click at [474, 338] on div "ser" at bounding box center [476, 338] width 486 height 108
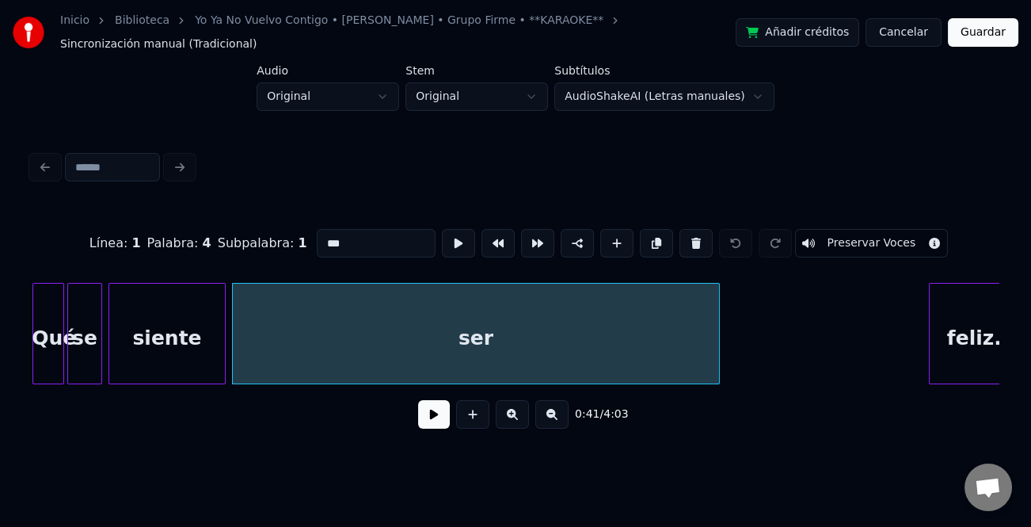
click at [386, 238] on input "***" at bounding box center [376, 243] width 119 height 29
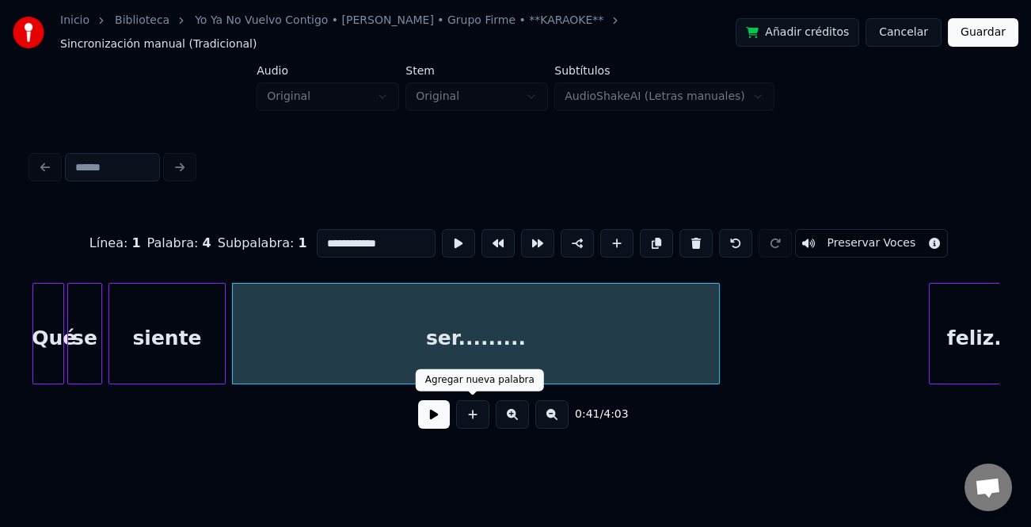
type input "**********"
click at [440, 406] on button at bounding box center [434, 414] width 32 height 29
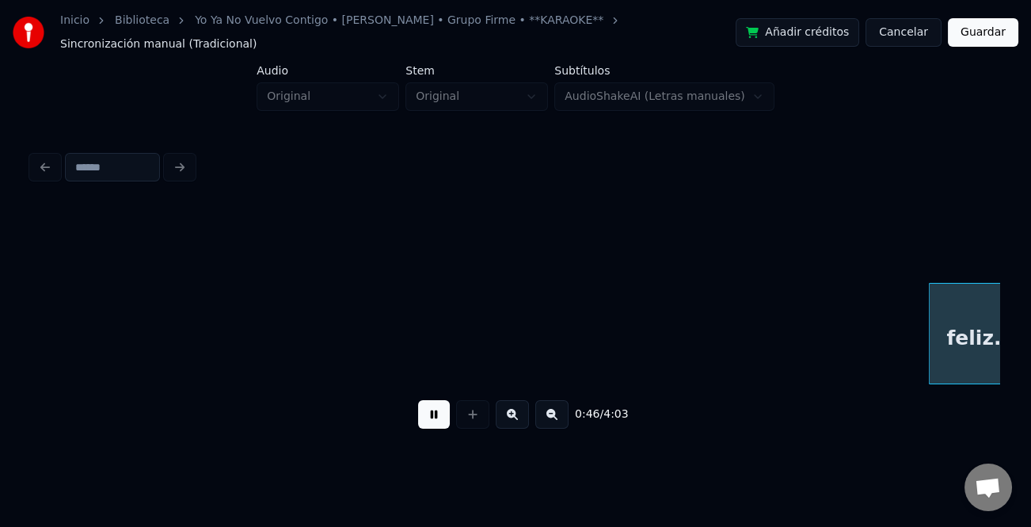
scroll to position [0, 7281]
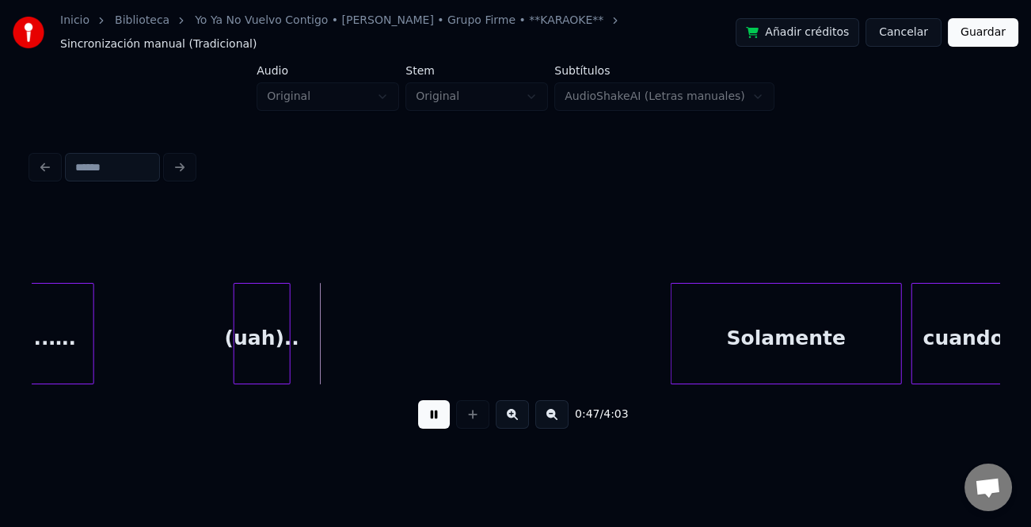
click at [238, 359] on div "(uah).." at bounding box center [262, 333] width 57 height 101
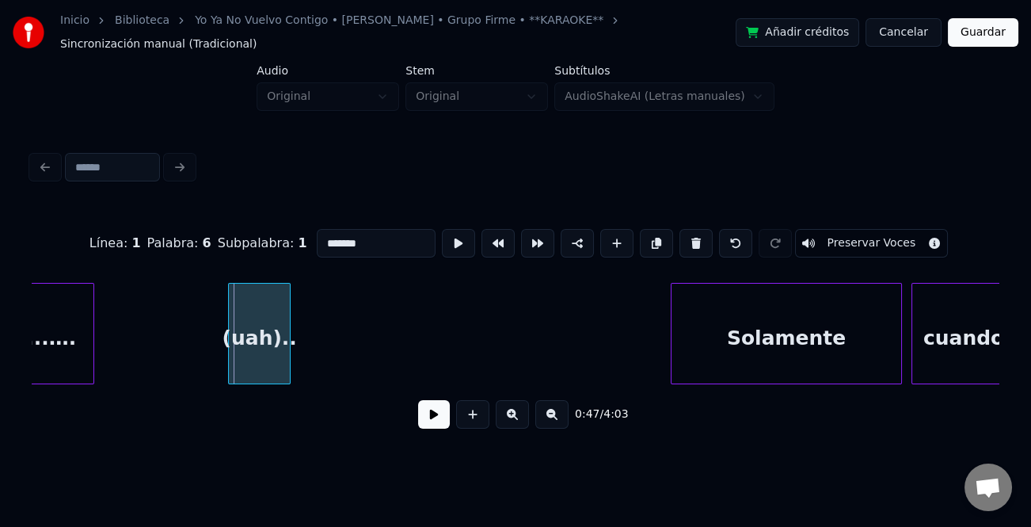
click at [229, 363] on div at bounding box center [231, 334] width 5 height 100
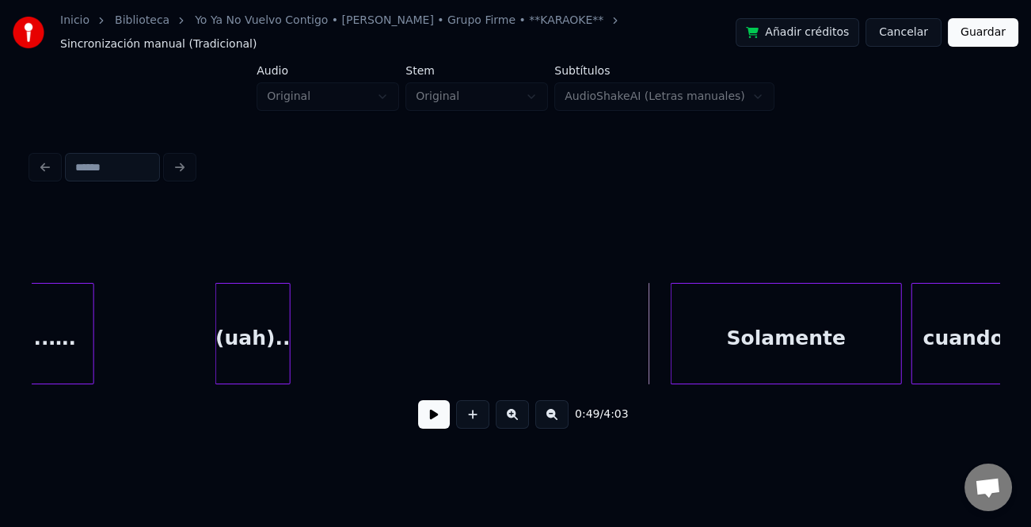
click at [424, 411] on button at bounding box center [434, 414] width 32 height 29
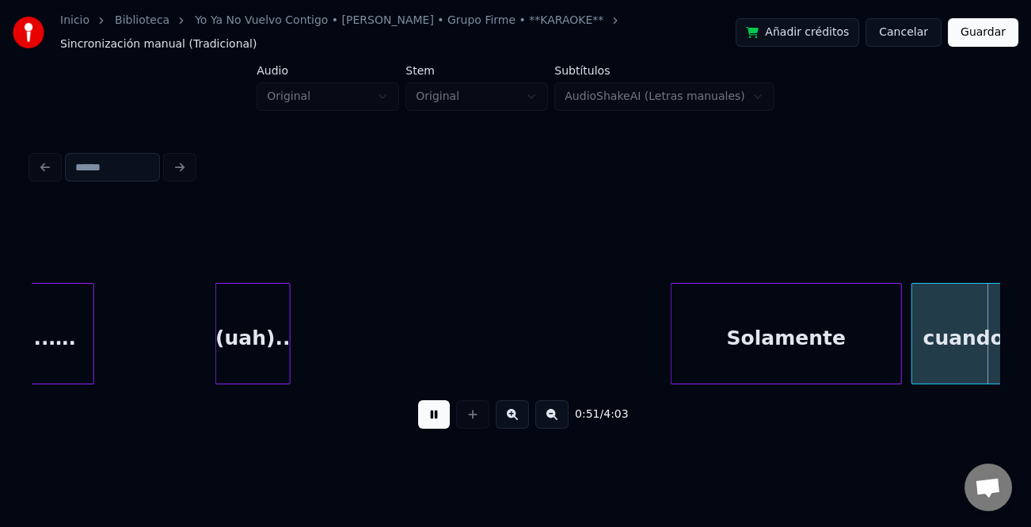
scroll to position [0, 8250]
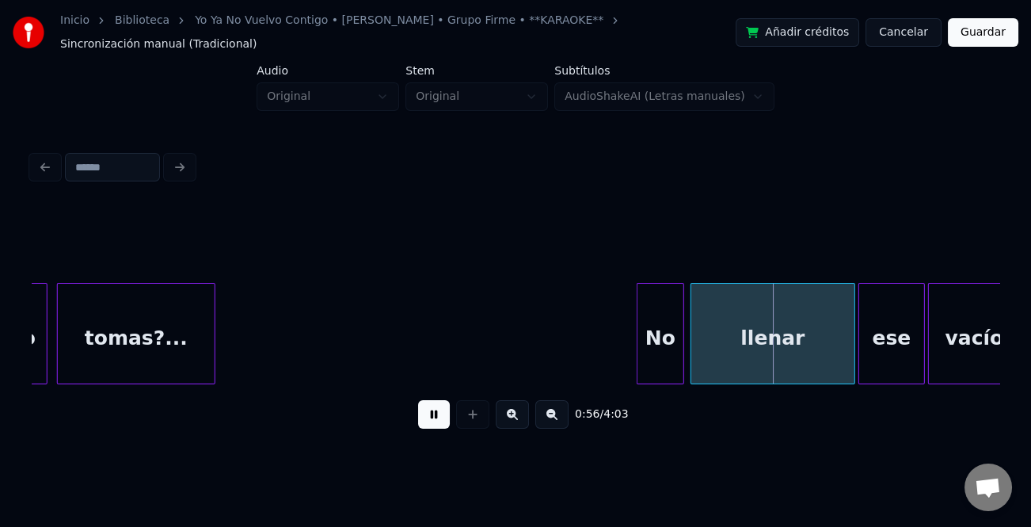
click at [425, 412] on button at bounding box center [434, 414] width 32 height 29
click at [142, 339] on div "tomas?..." at bounding box center [136, 338] width 157 height 108
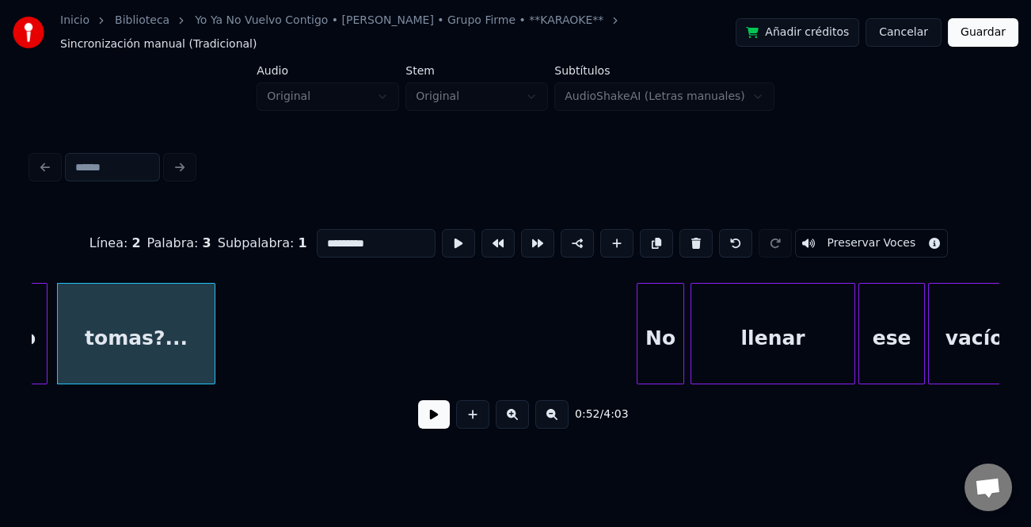
click at [353, 229] on input "*********" at bounding box center [376, 243] width 119 height 29
click at [379, 239] on input "*******" at bounding box center [376, 243] width 119 height 29
type input "**********"
drag, startPoint x: 438, startPoint y: 409, endPoint x: 546, endPoint y: 376, distance: 112.5
click at [439, 409] on button at bounding box center [434, 414] width 32 height 29
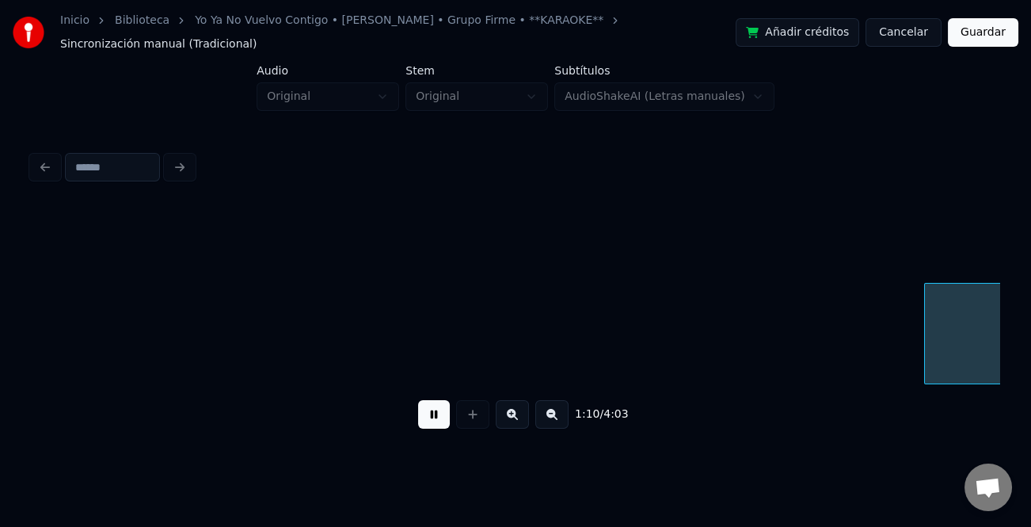
scroll to position [0, 11156]
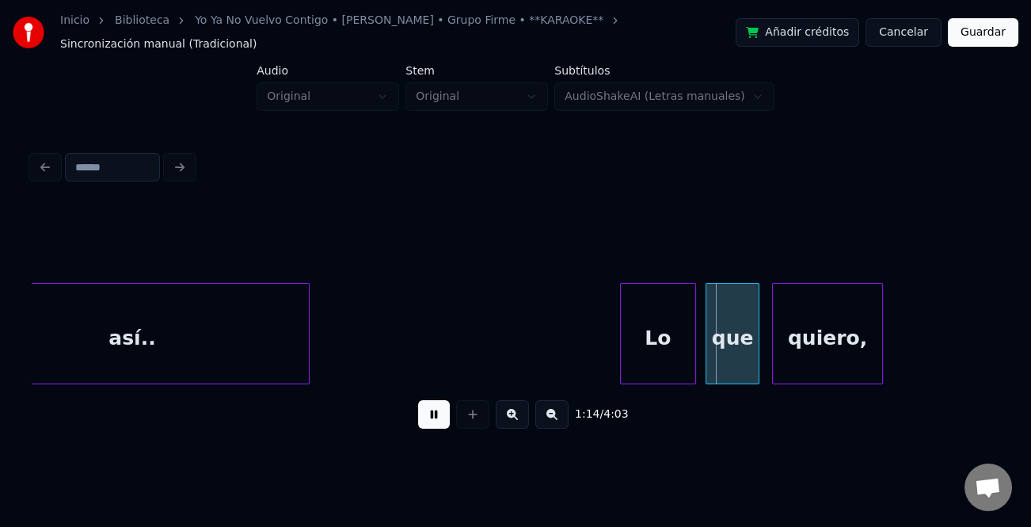
click at [621, 348] on div at bounding box center [623, 334] width 5 height 100
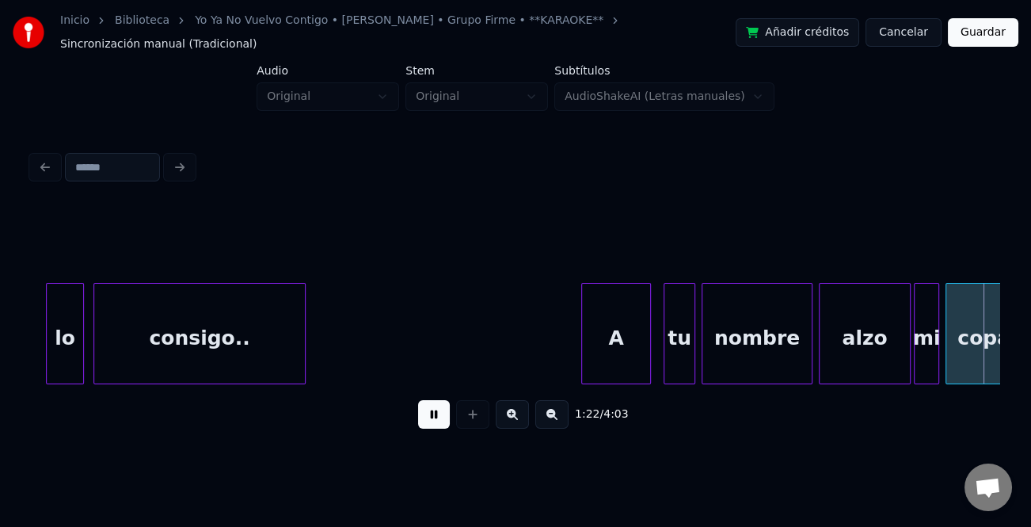
scroll to position [0, 13095]
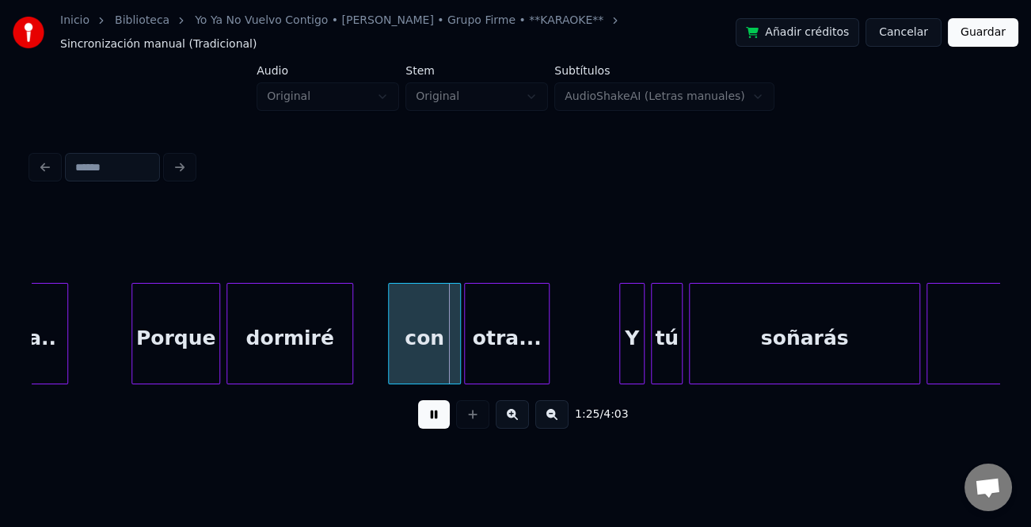
click at [296, 347] on div "dormiré" at bounding box center [289, 338] width 125 height 108
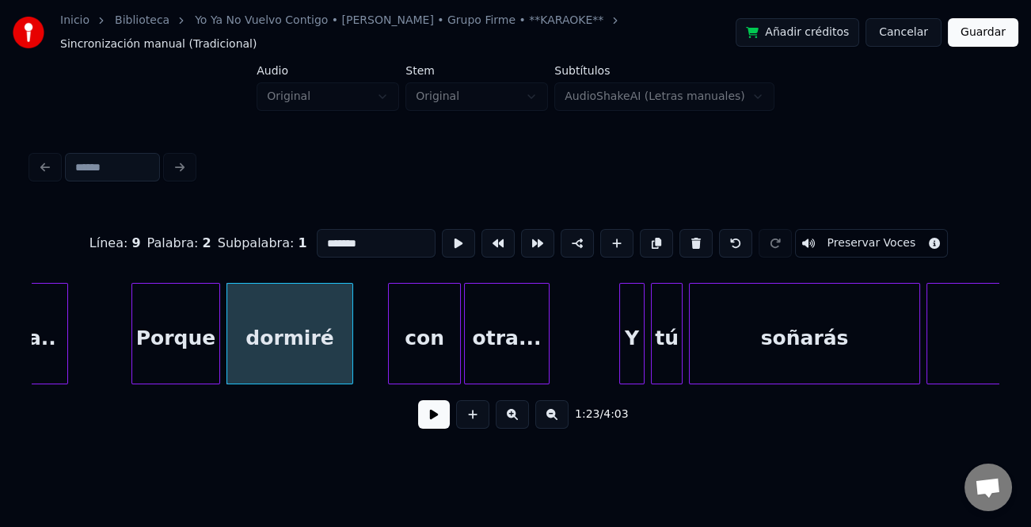
click at [436, 400] on button at bounding box center [434, 414] width 32 height 29
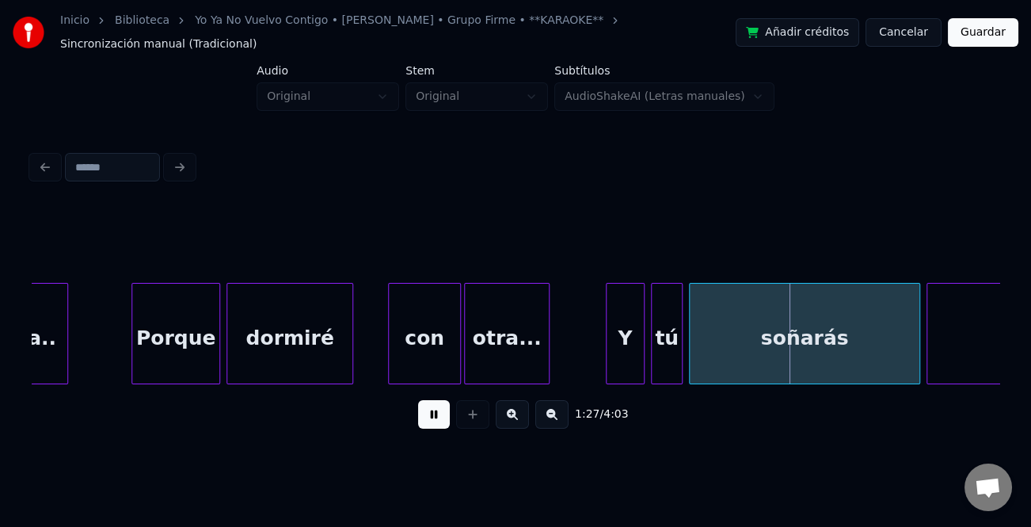
click at [611, 357] on div at bounding box center [609, 334] width 5 height 100
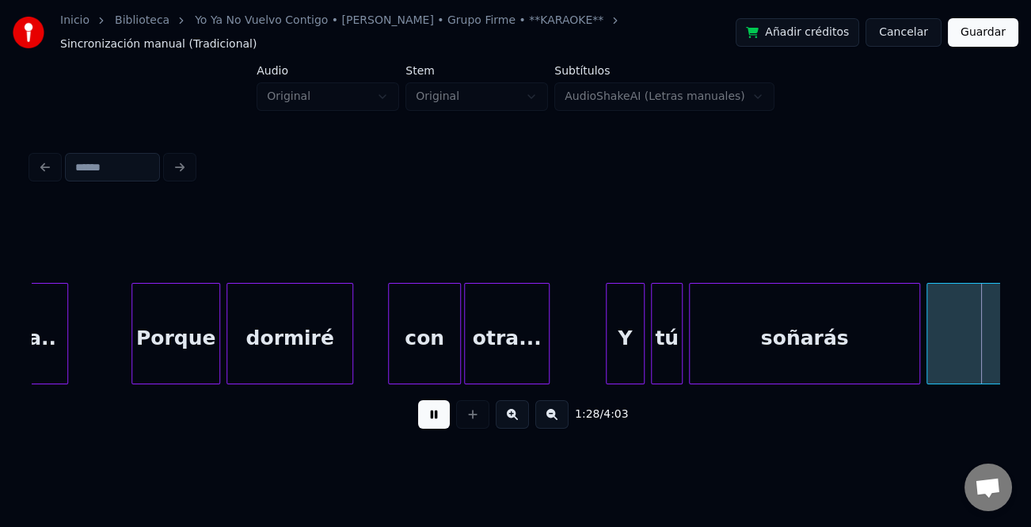
scroll to position [0, 14063]
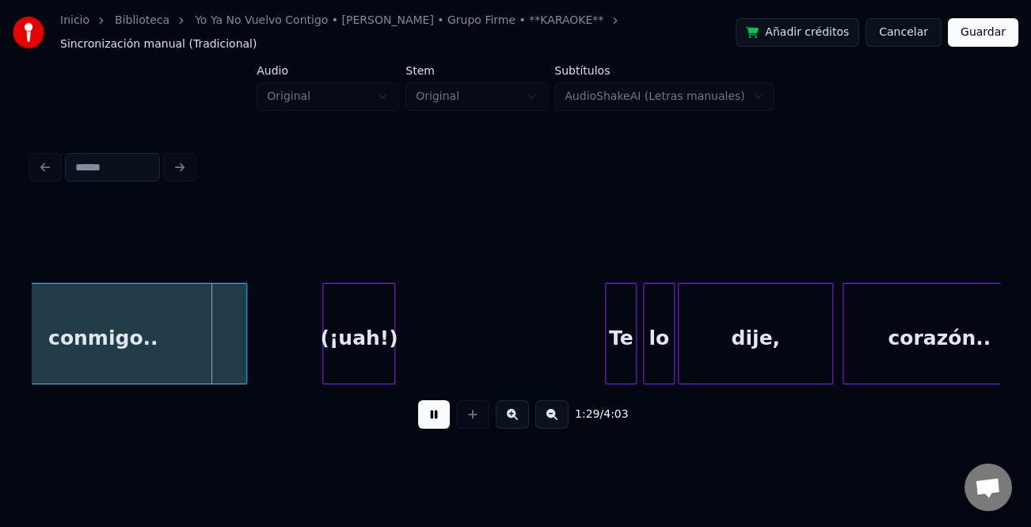
click at [351, 354] on div "(¡uah!)" at bounding box center [358, 338] width 71 height 108
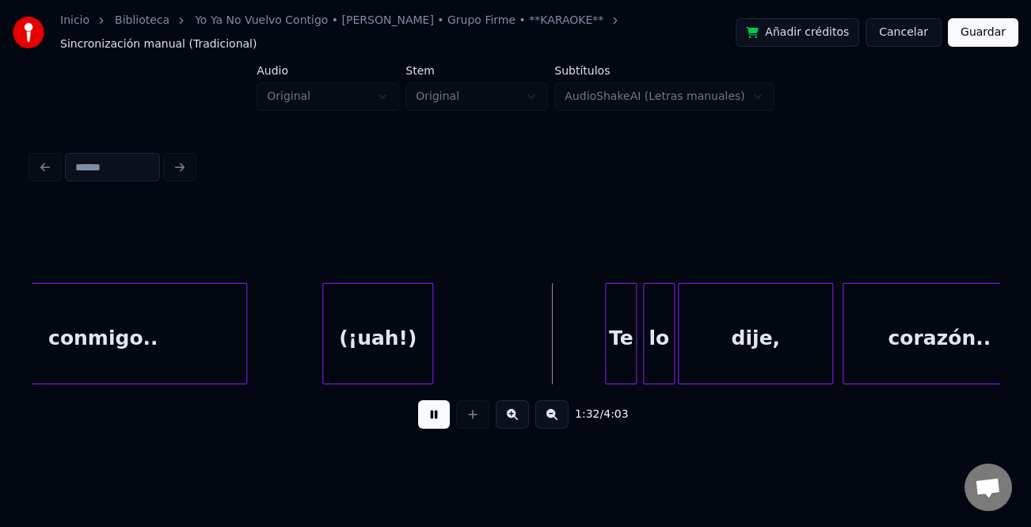
click at [459, 375] on div "conmigo.. (¡uah!) Te lo dije, corazón.." at bounding box center [516, 333] width 968 height 101
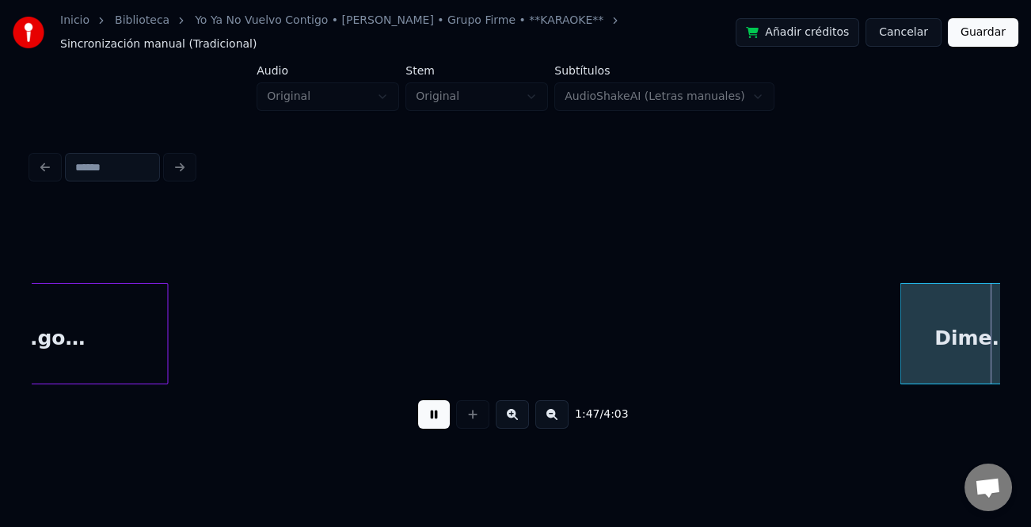
scroll to position [0, 16967]
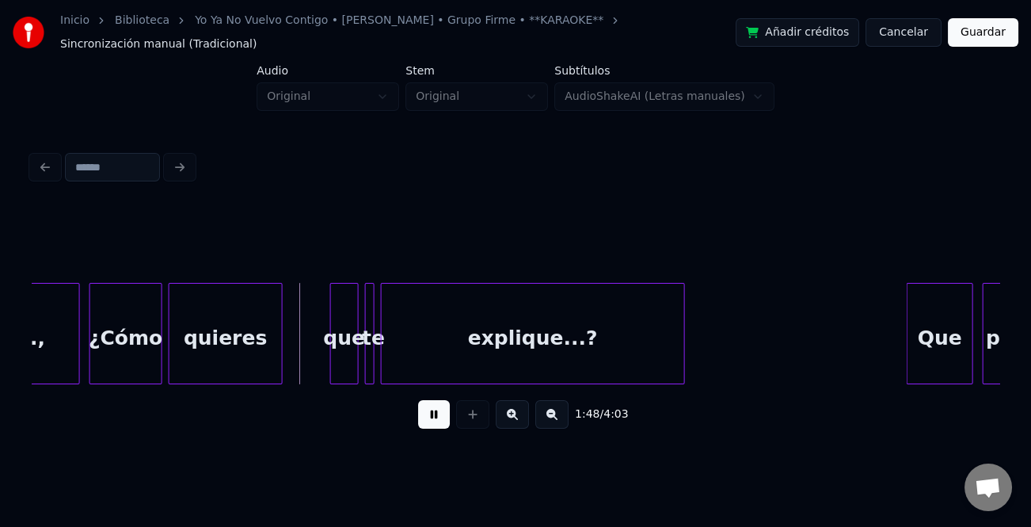
click at [443, 409] on button at bounding box center [434, 414] width 32 height 29
click at [344, 347] on div "que" at bounding box center [344, 338] width 27 height 108
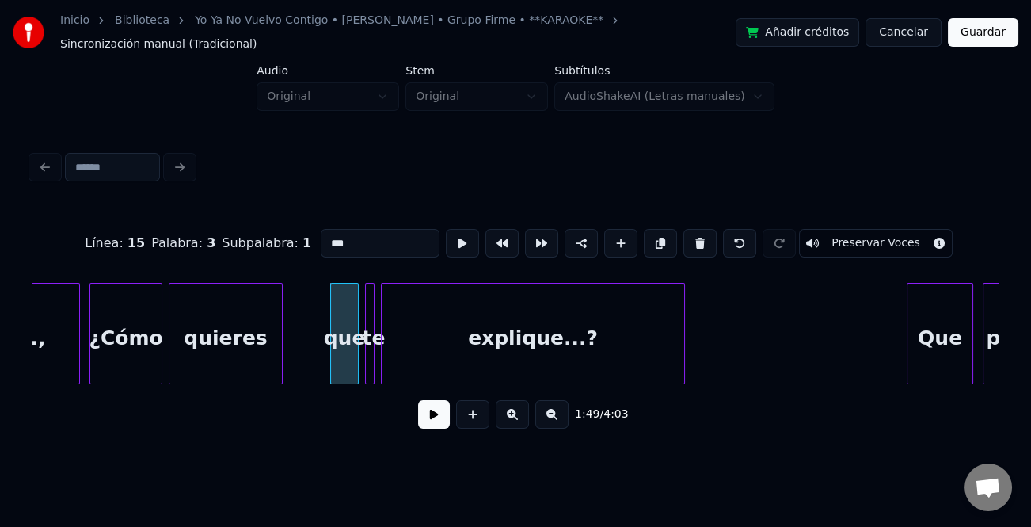
click at [326, 230] on input "***" at bounding box center [380, 243] width 119 height 29
type input "***"
click at [436, 406] on button at bounding box center [434, 414] width 32 height 29
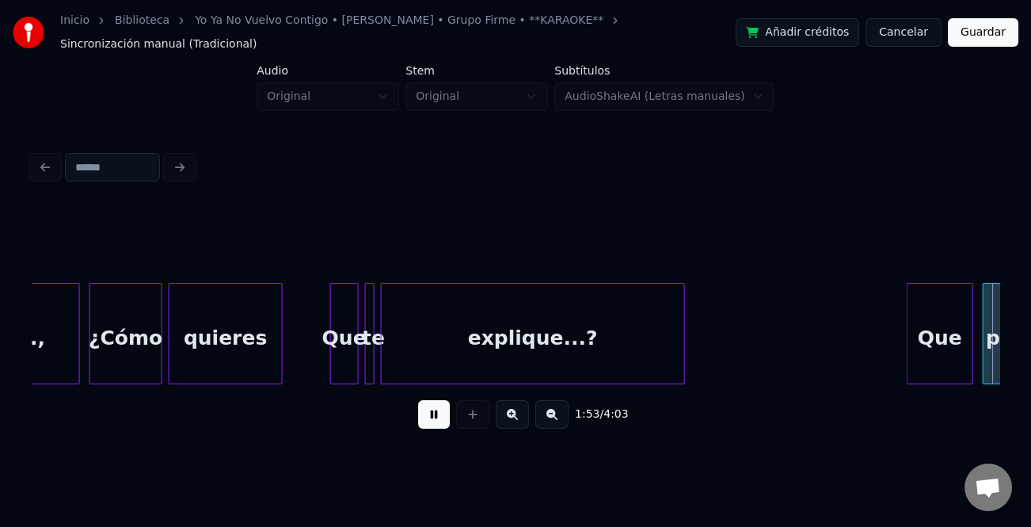
scroll to position [0, 17935]
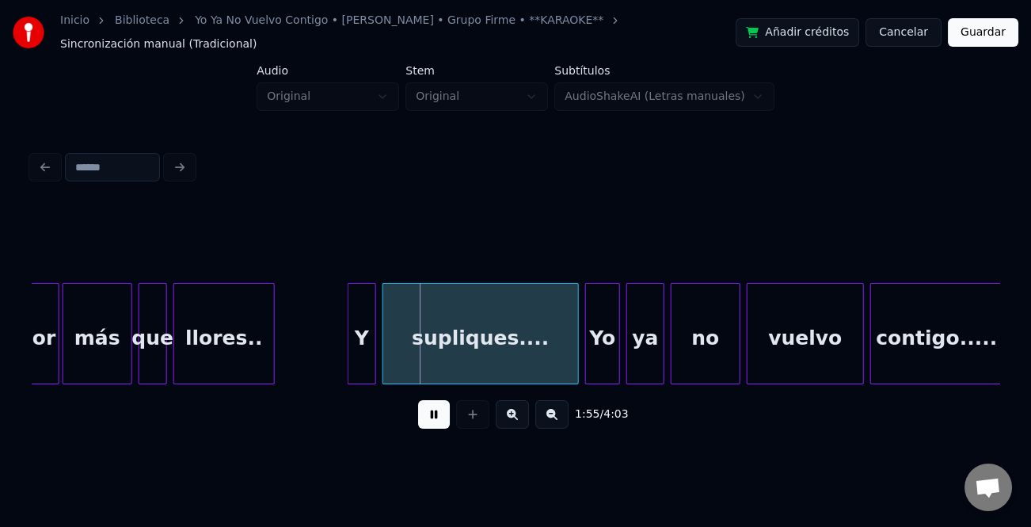
click at [163, 359] on div at bounding box center [164, 334] width 5 height 100
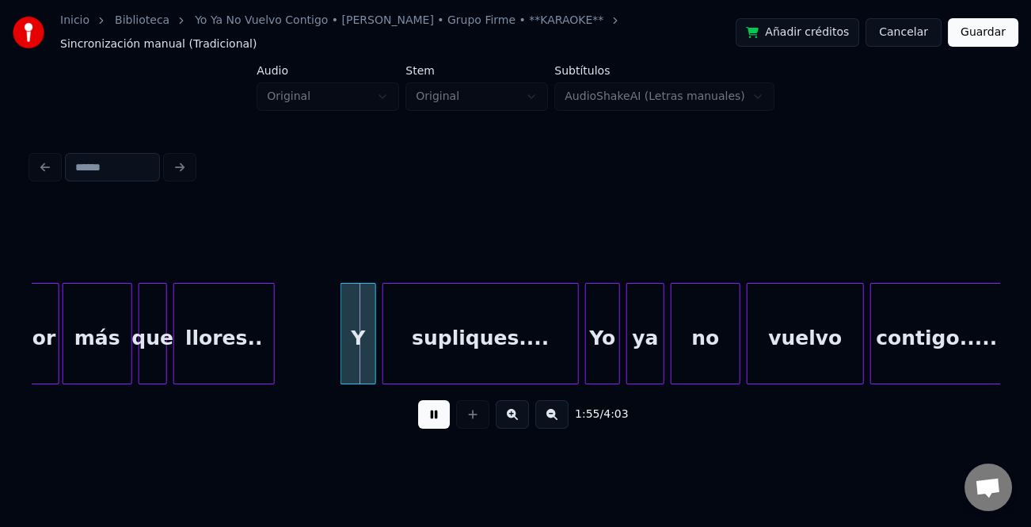
click at [341, 360] on div at bounding box center [343, 334] width 5 height 100
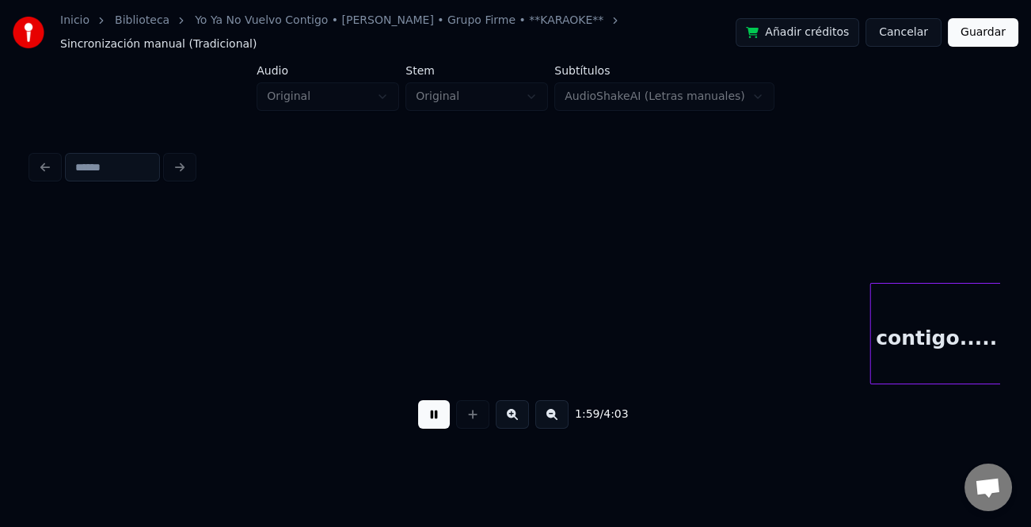
scroll to position [0, 18903]
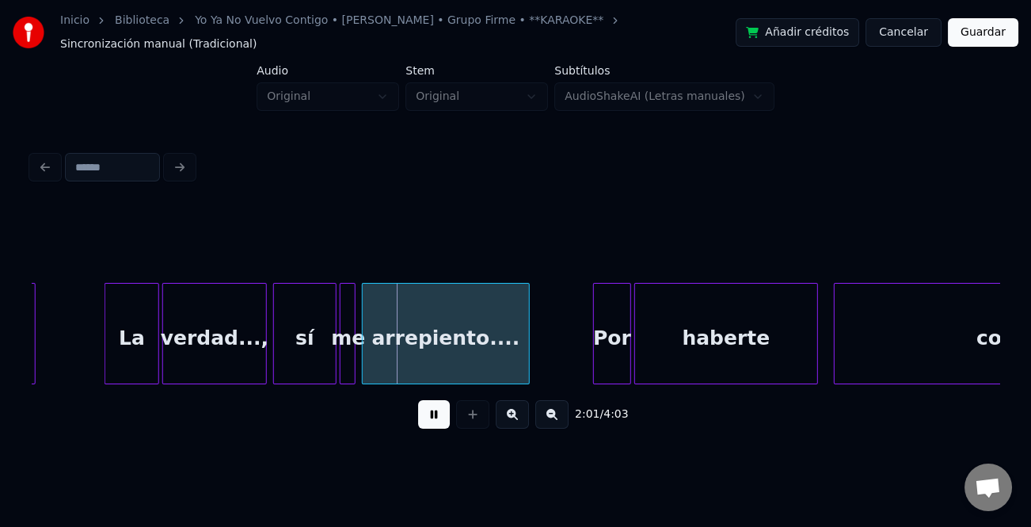
click at [109, 354] on div at bounding box center [107, 334] width 5 height 100
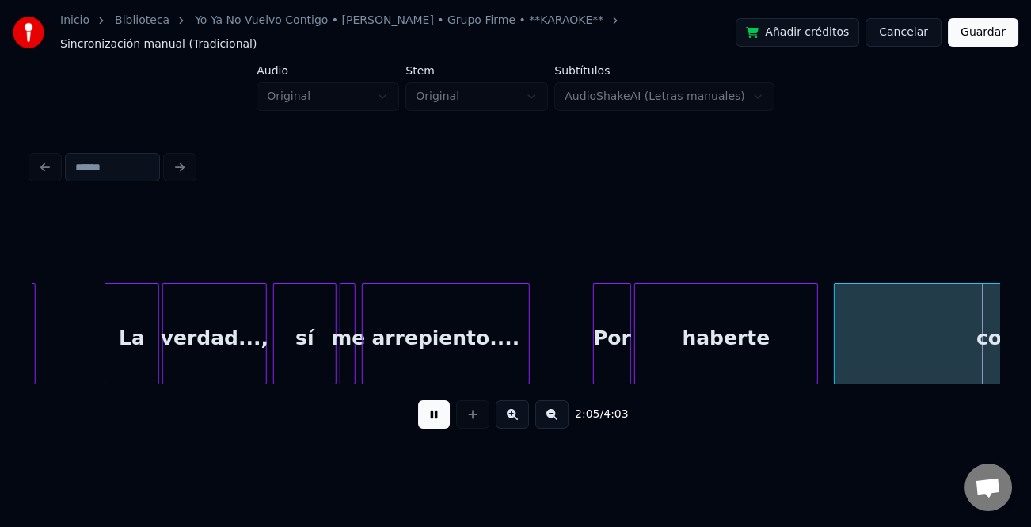
scroll to position [0, 19871]
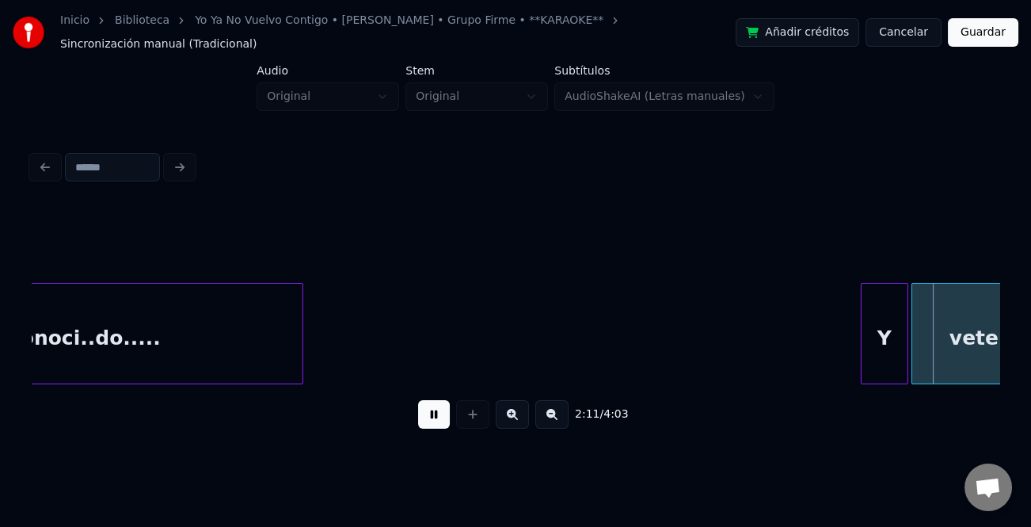
click at [862, 346] on div at bounding box center [864, 334] width 5 height 100
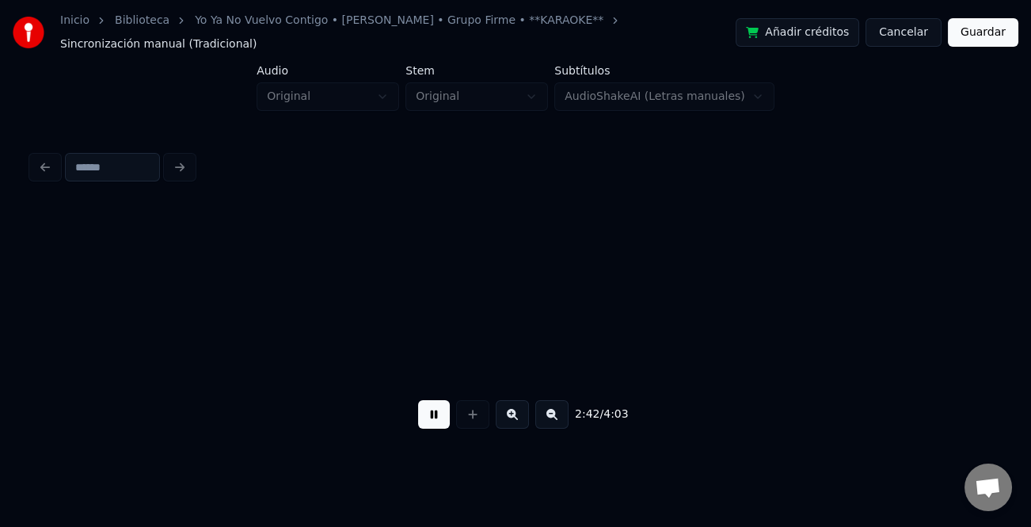
scroll to position [0, 25680]
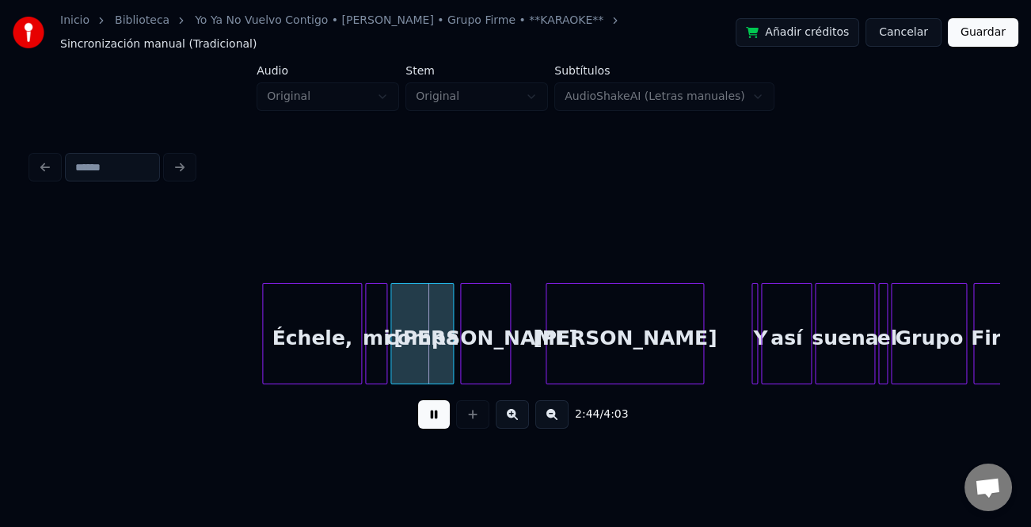
click at [264, 335] on div at bounding box center [265, 334] width 5 height 100
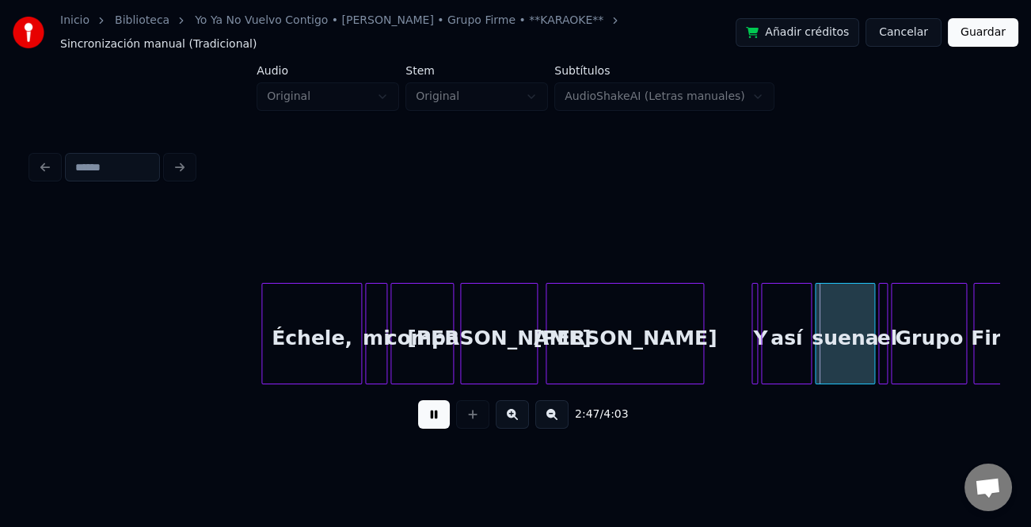
click at [535, 364] on div at bounding box center [534, 334] width 5 height 100
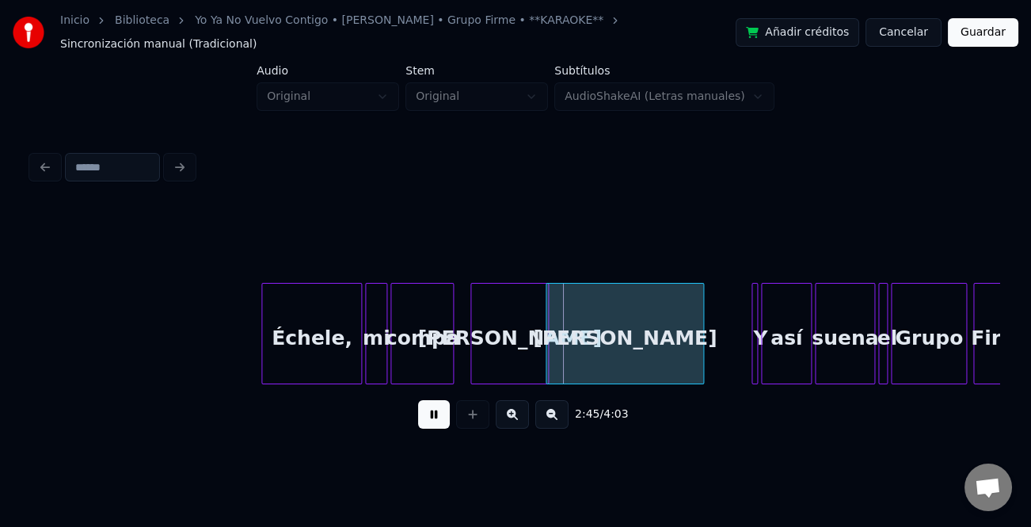
click at [519, 363] on div "[PERSON_NAME]" at bounding box center [509, 338] width 76 height 108
click at [505, 360] on div "[PERSON_NAME]" at bounding box center [502, 338] width 76 height 108
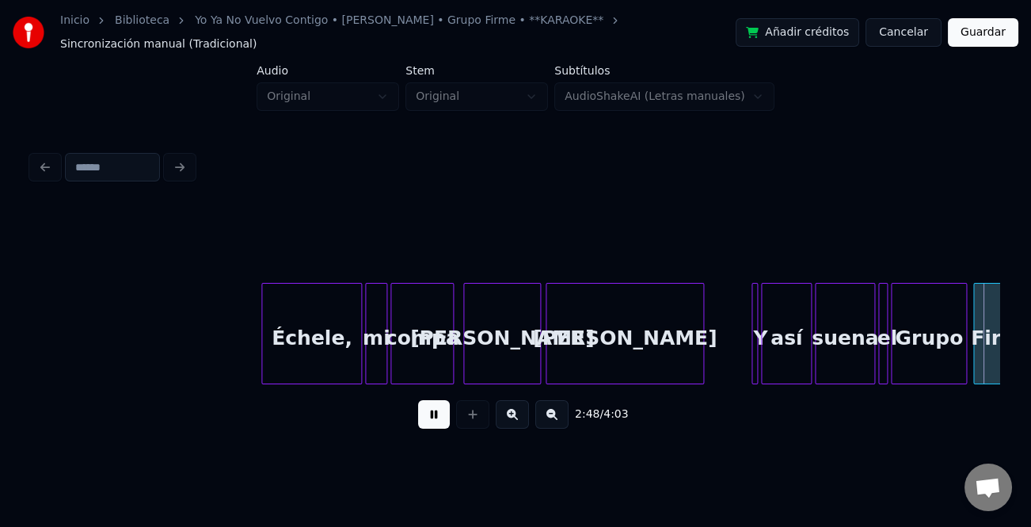
scroll to position [0, 26649]
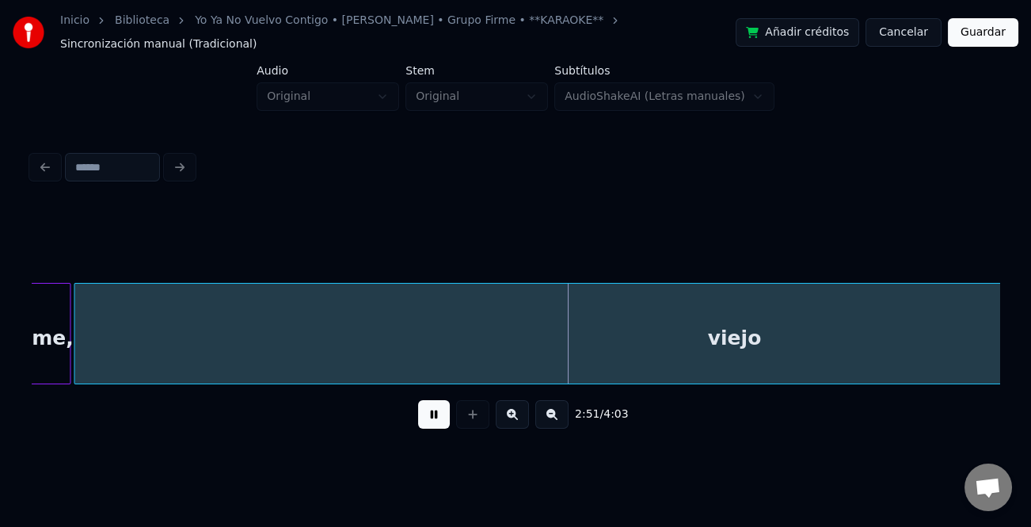
click at [550, 410] on button at bounding box center [551, 414] width 33 height 29
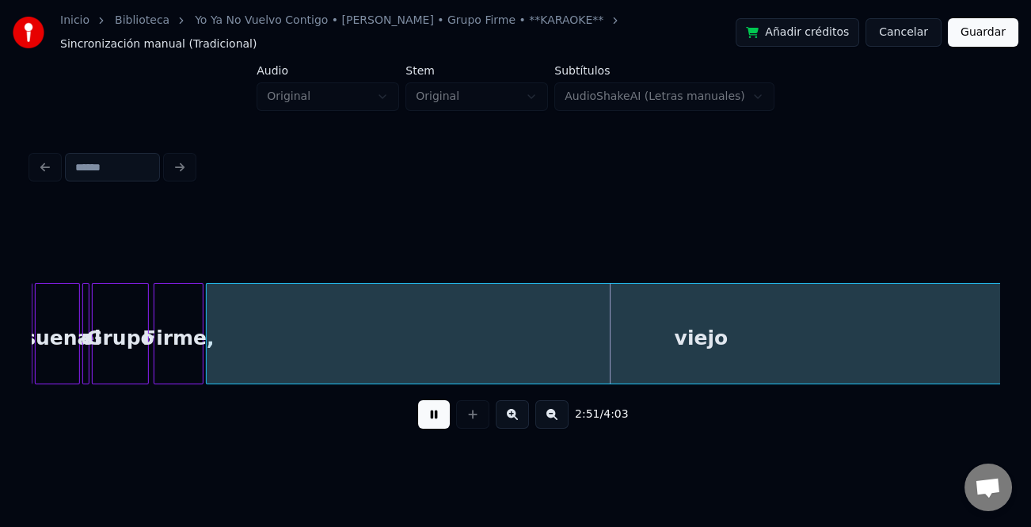
click at [550, 411] on button at bounding box center [551, 414] width 33 height 29
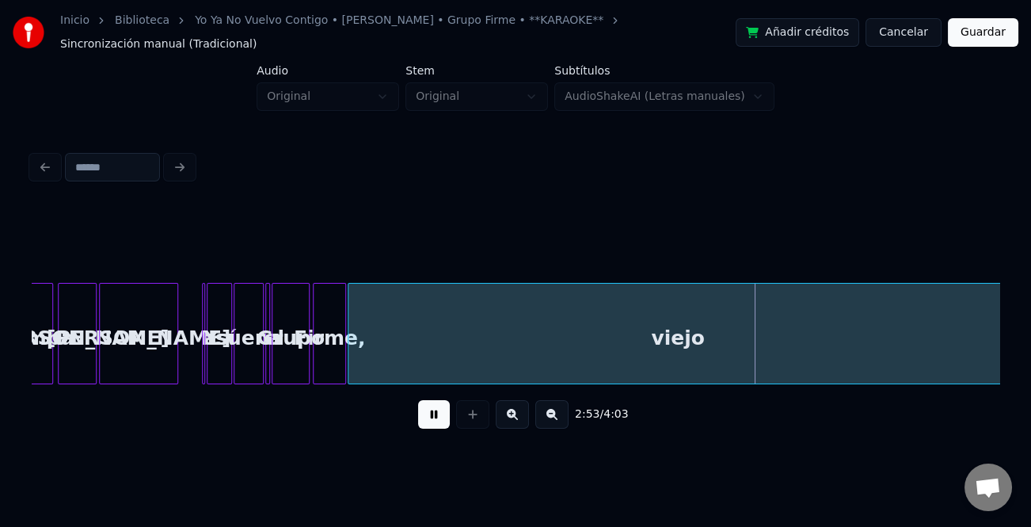
click at [437, 411] on button at bounding box center [434, 414] width 32 height 29
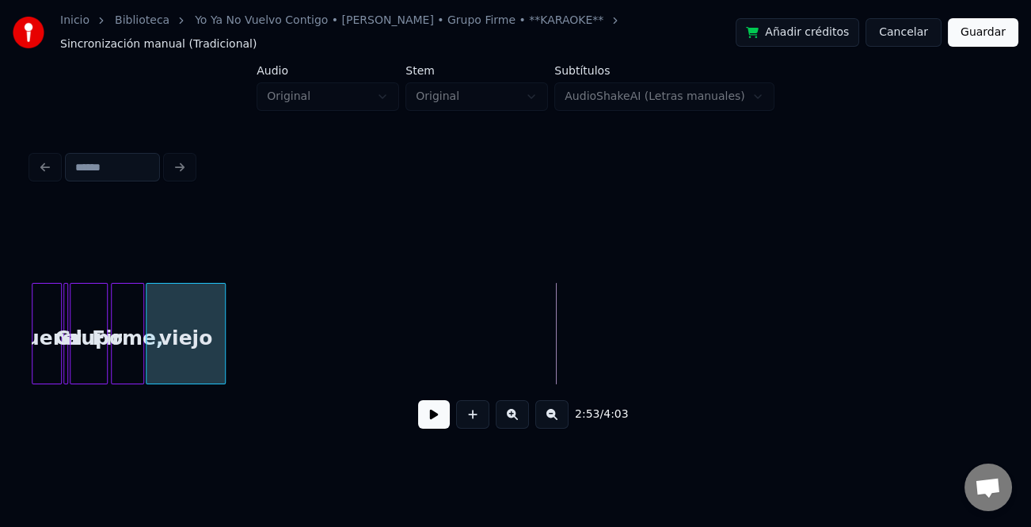
click at [220, 325] on div at bounding box center [222, 334] width 5 height 100
click at [433, 409] on button at bounding box center [434, 414] width 32 height 29
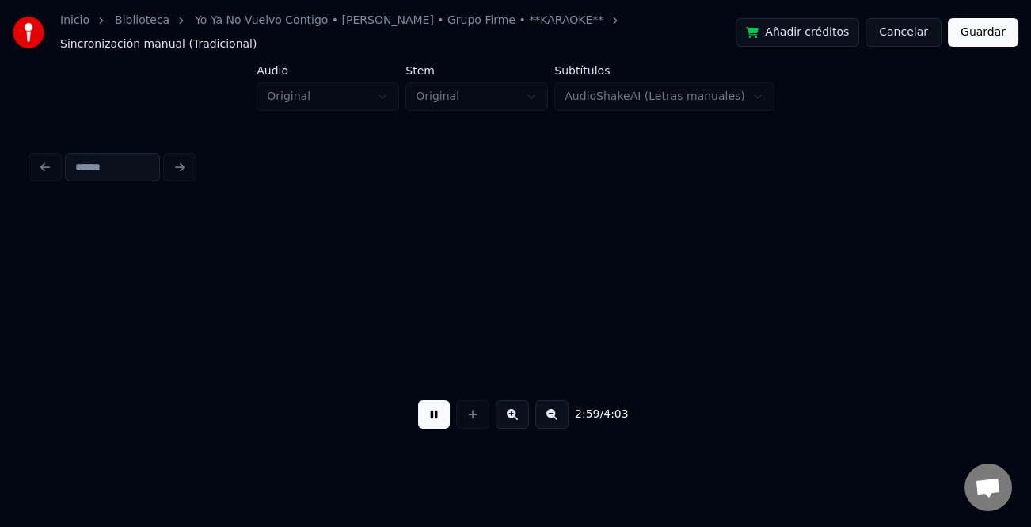
scroll to position [0, 14199]
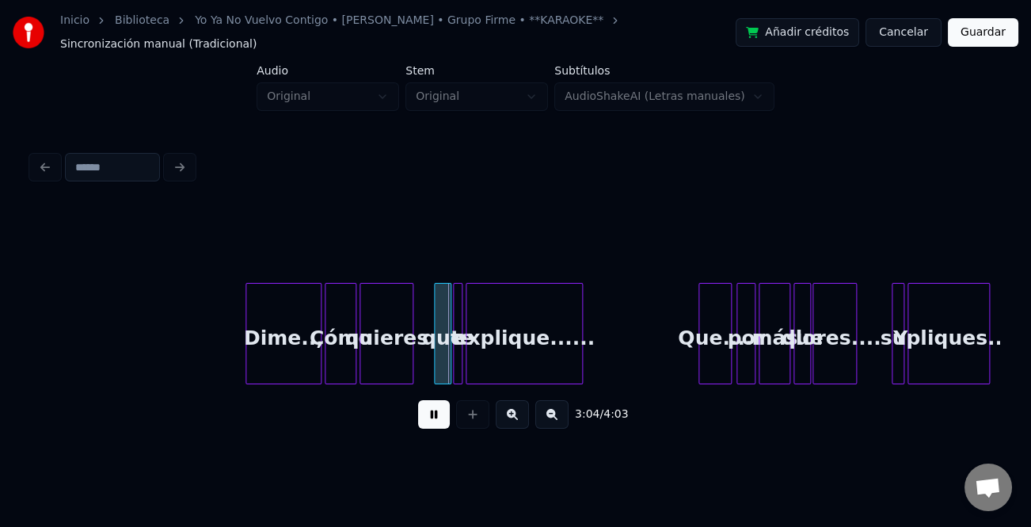
click at [512, 409] on button at bounding box center [512, 414] width 33 height 29
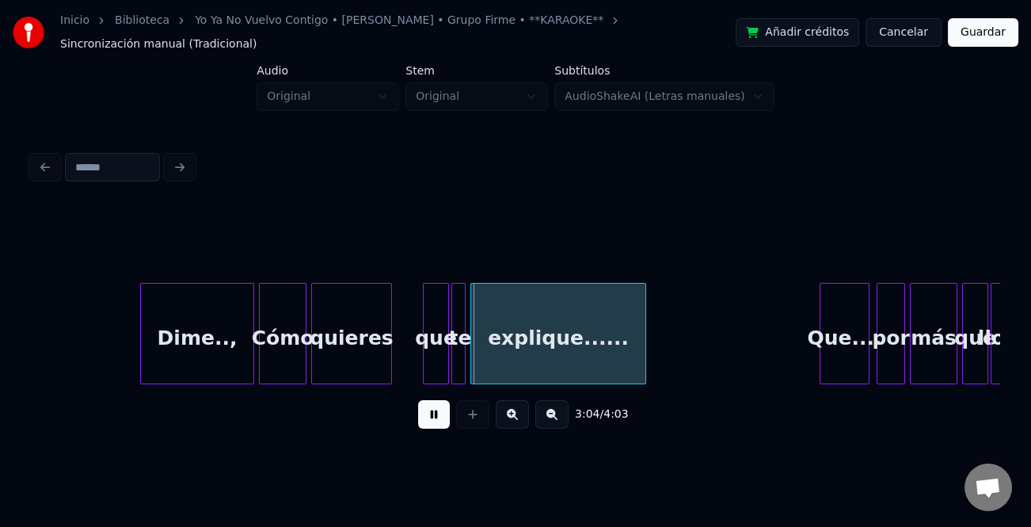
click at [513, 411] on button at bounding box center [512, 414] width 33 height 29
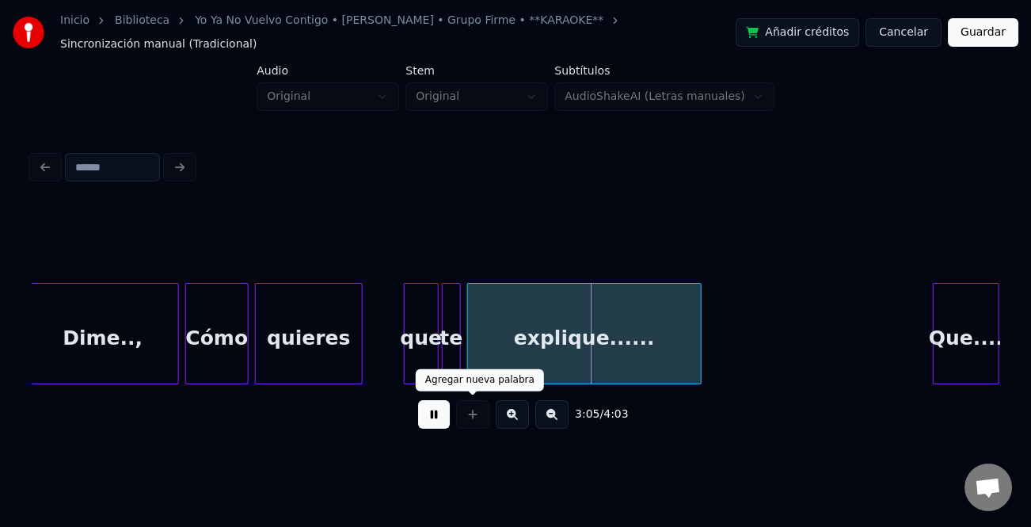
click at [438, 413] on button at bounding box center [434, 414] width 32 height 29
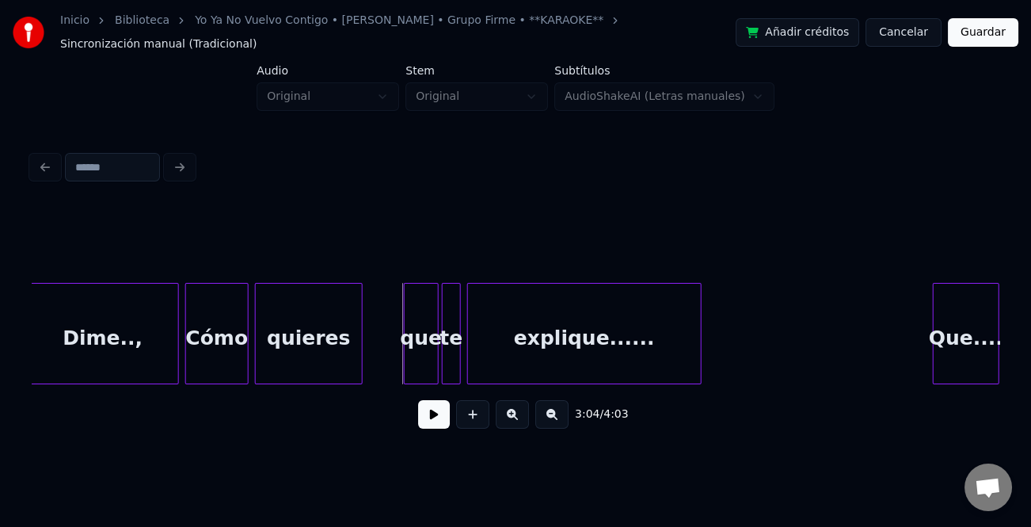
click at [424, 336] on div "que" at bounding box center [421, 338] width 33 height 108
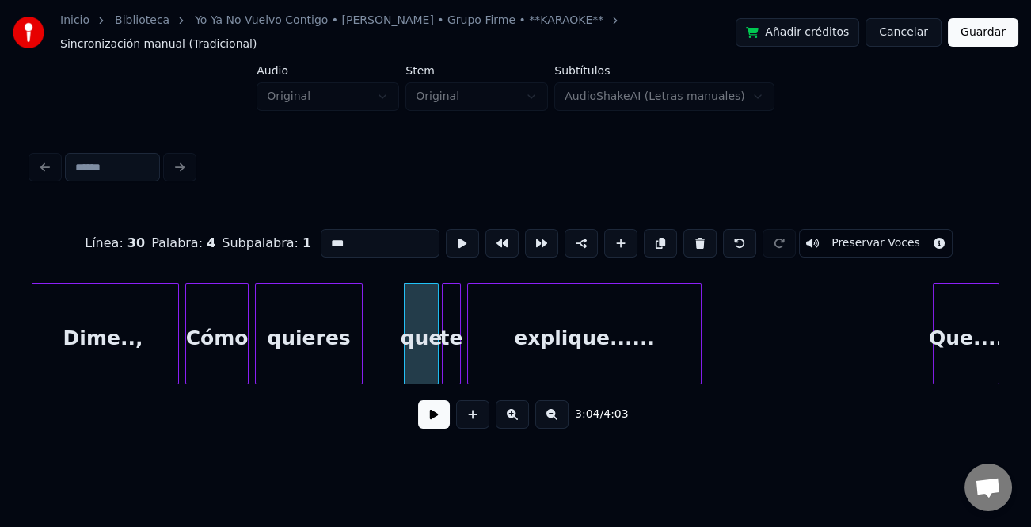
click at [324, 229] on input "***" at bounding box center [380, 243] width 119 height 29
type input "***"
click at [439, 416] on button at bounding box center [434, 414] width 32 height 29
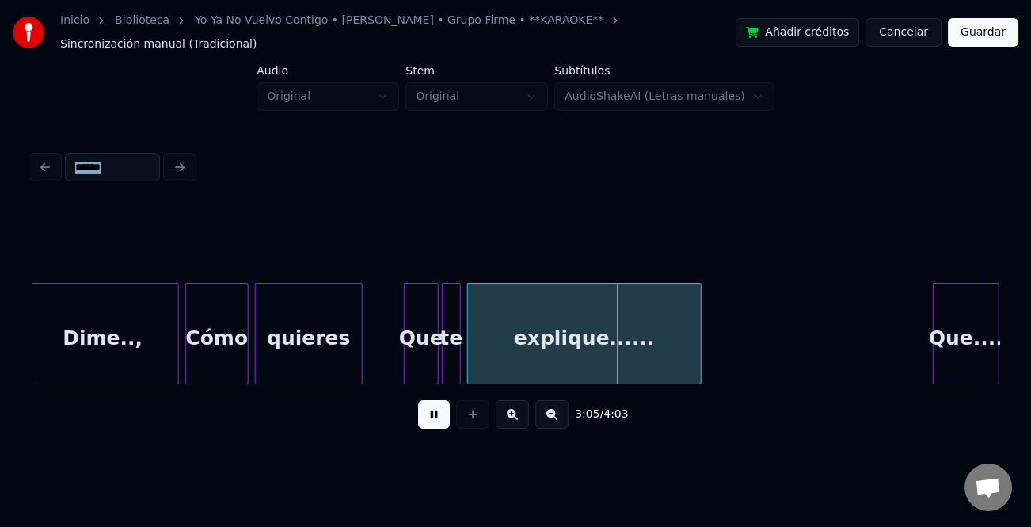
drag, startPoint x: 950, startPoint y: 162, endPoint x: 965, endPoint y: 92, distance: 72.2
click at [965, 92] on div "Inicio Biblioteca Yo Ya No Vuelvo Contigo • [PERSON_NAME] • Grupo Firme • **KAR…" at bounding box center [515, 226] width 1031 height 452
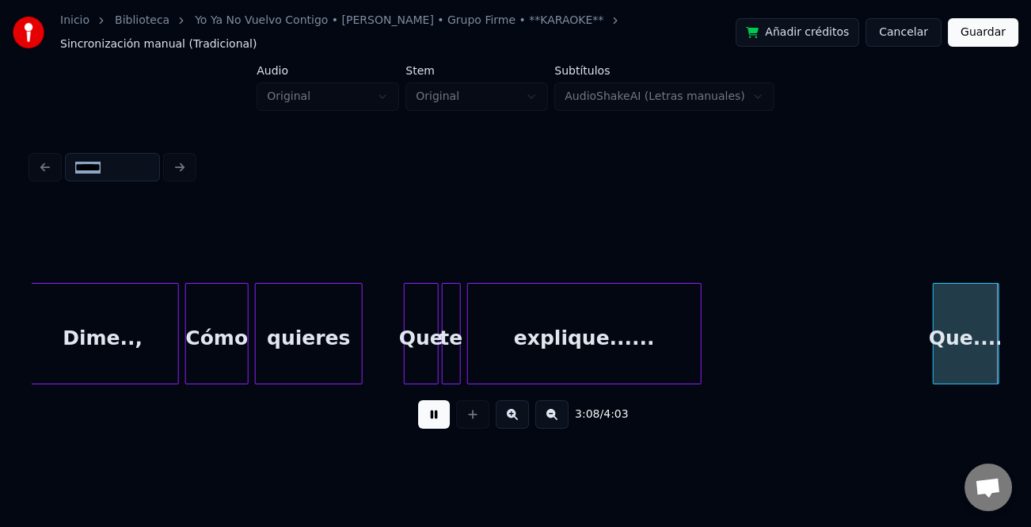
scroll to position [0, 29801]
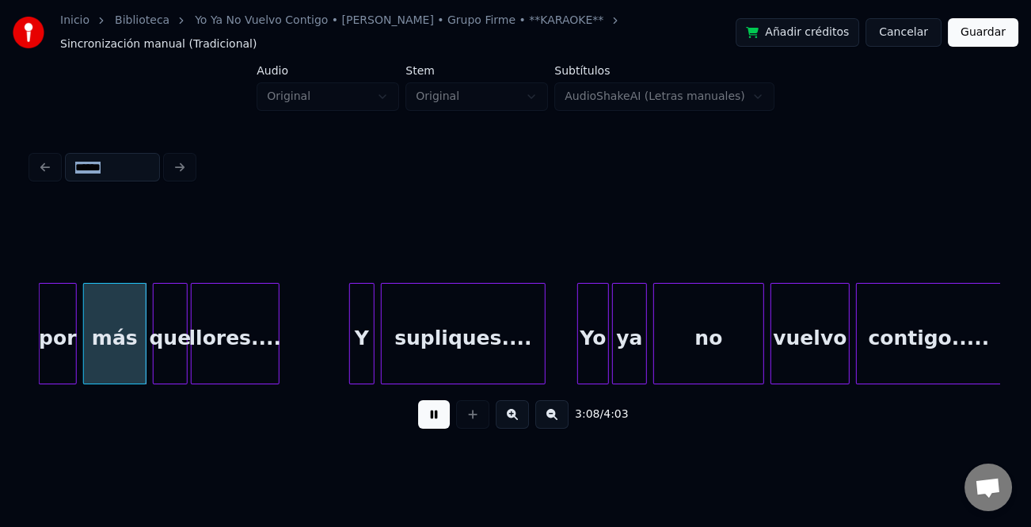
click at [437, 417] on button at bounding box center [434, 414] width 32 height 29
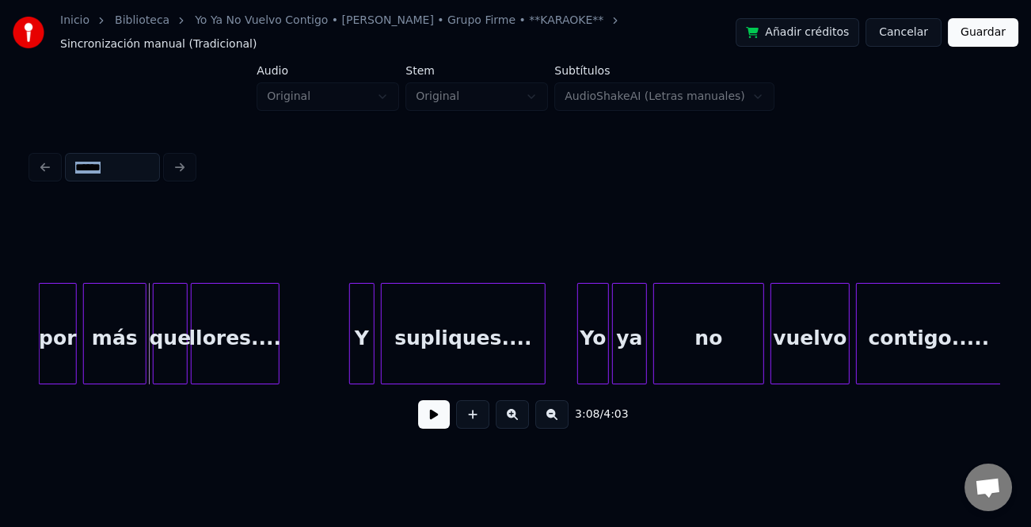
click at [425, 416] on button at bounding box center [434, 414] width 32 height 29
click at [348, 366] on div at bounding box center [347, 334] width 5 height 100
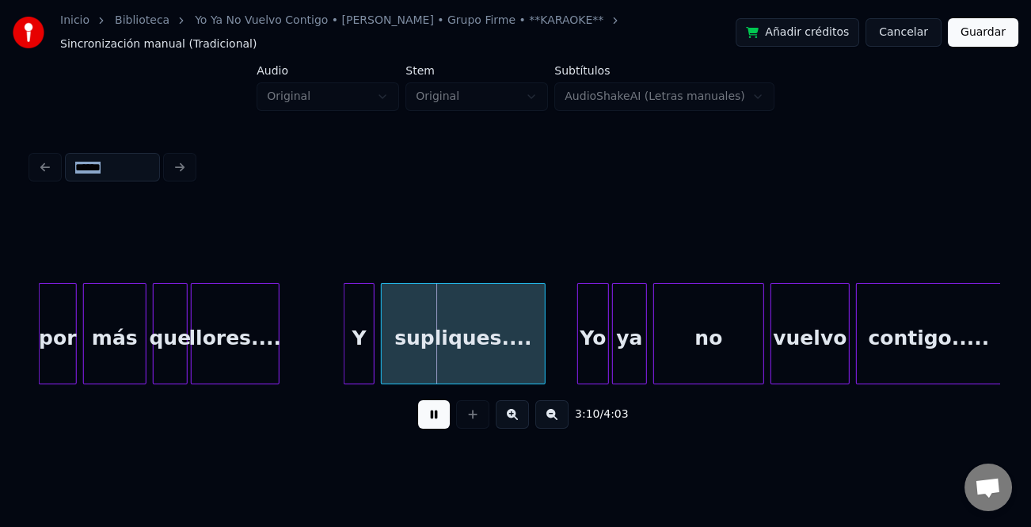
click at [436, 412] on button at bounding box center [434, 414] width 32 height 29
click at [432, 411] on button at bounding box center [434, 414] width 32 height 29
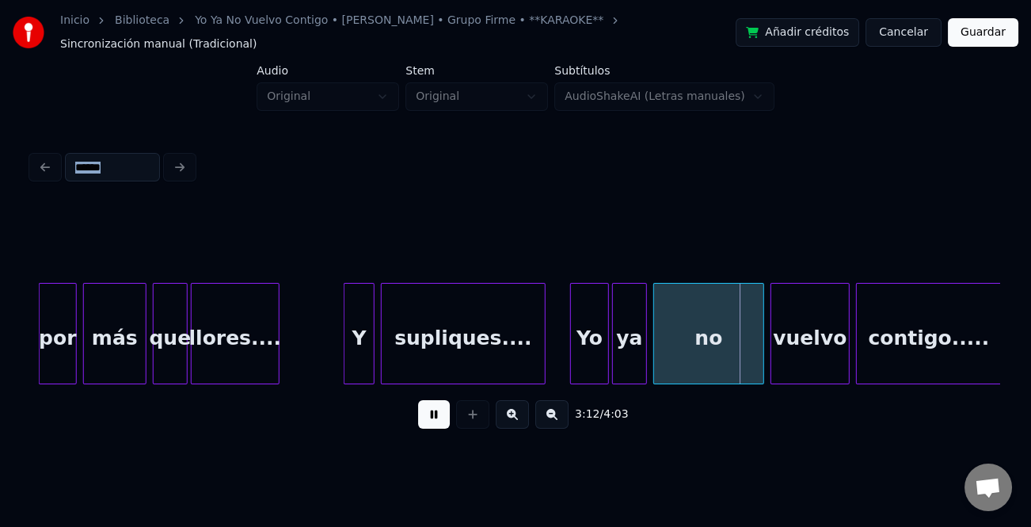
click at [573, 363] on div at bounding box center [573, 334] width 5 height 100
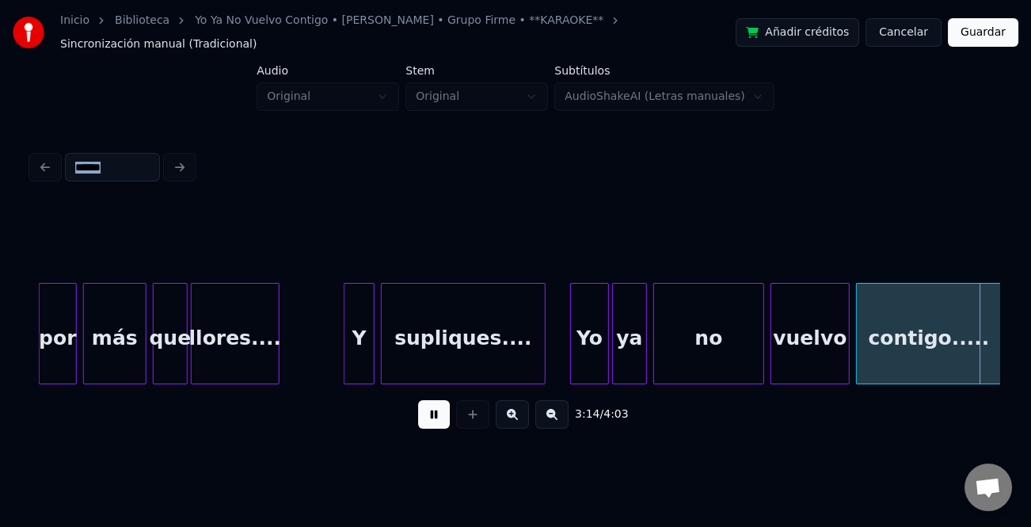
scroll to position [0, 30770]
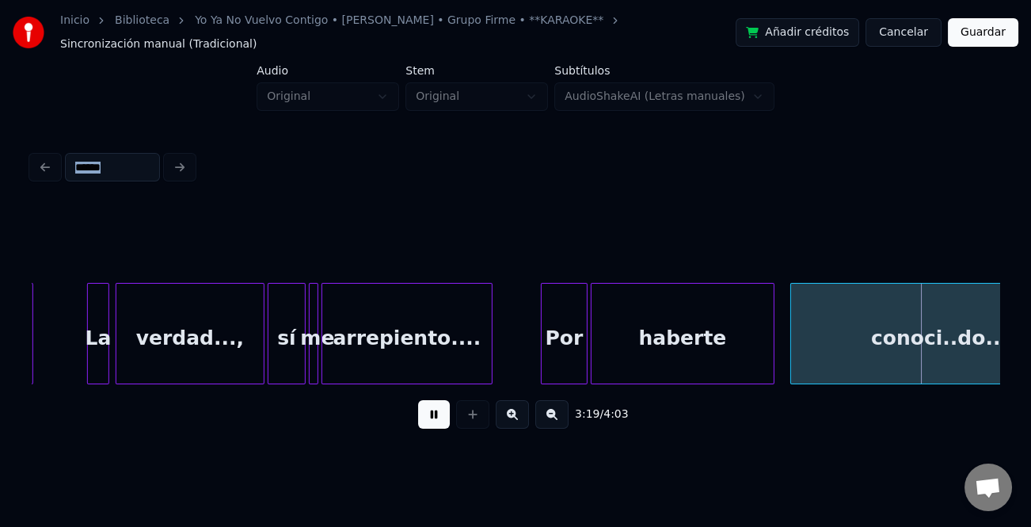
click at [543, 351] on div at bounding box center [544, 334] width 5 height 100
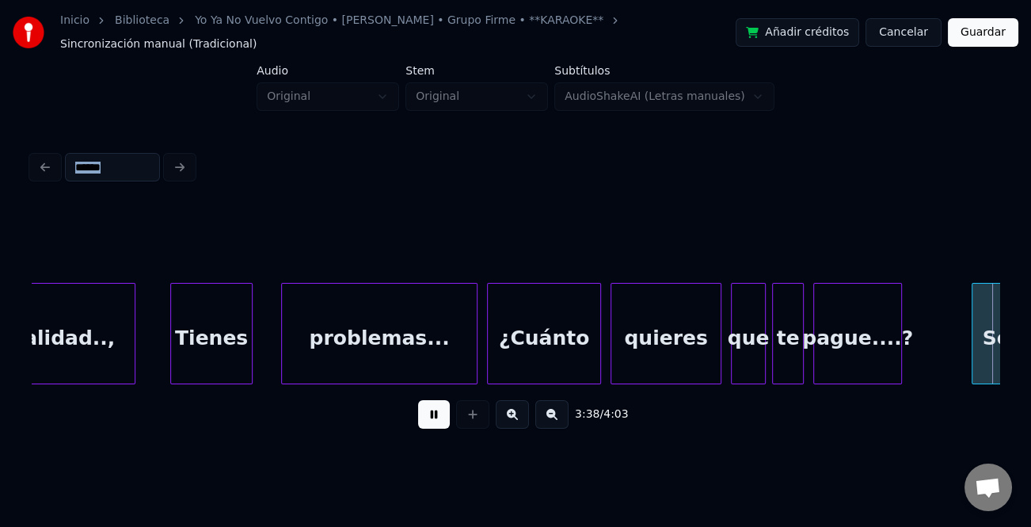
scroll to position [0, 34642]
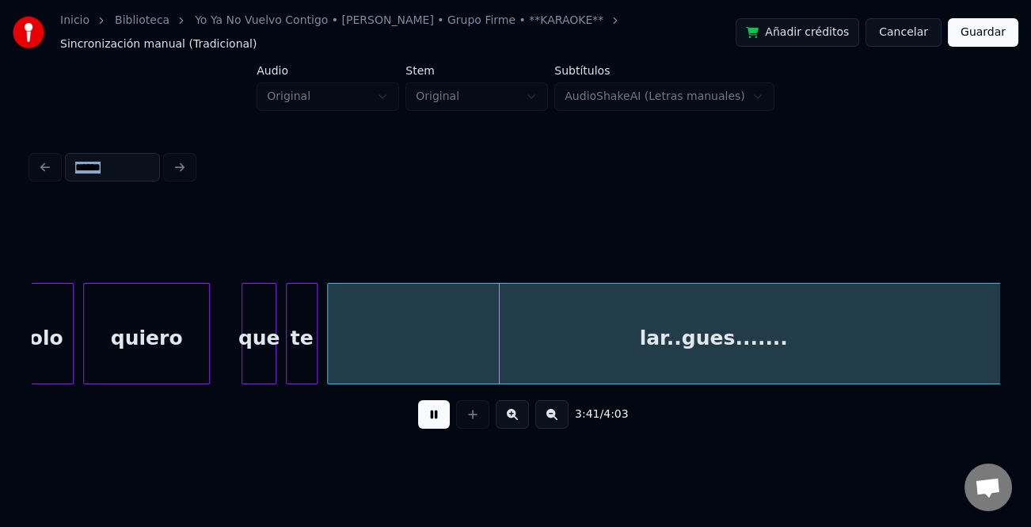
drag, startPoint x: 435, startPoint y: 422, endPoint x: 427, endPoint y: 420, distance: 8.3
click at [430, 422] on button at bounding box center [434, 414] width 32 height 29
click at [262, 343] on div "que" at bounding box center [258, 338] width 33 height 108
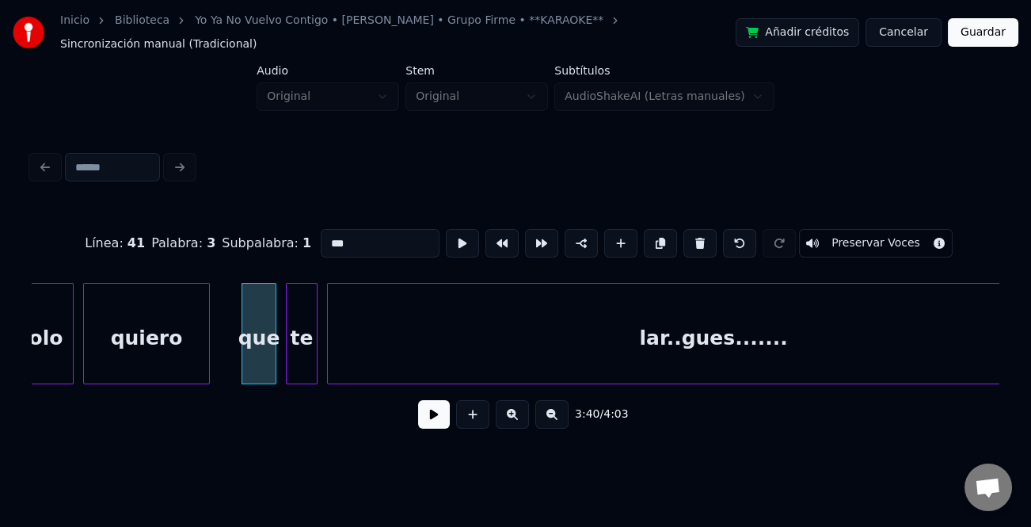
click at [323, 230] on input "***" at bounding box center [380, 243] width 119 height 29
type input "***"
click at [437, 402] on button at bounding box center [434, 414] width 32 height 29
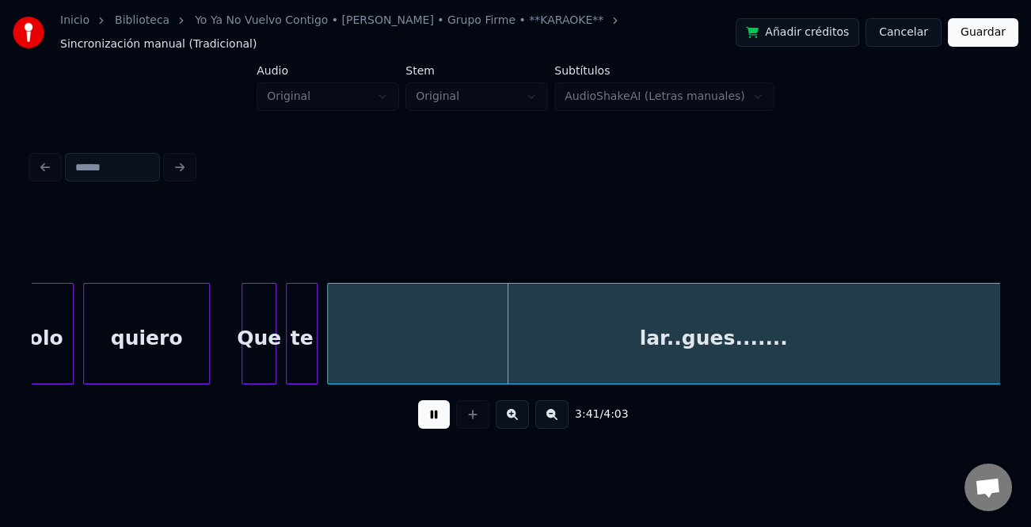
click at [561, 416] on button at bounding box center [551, 414] width 33 height 29
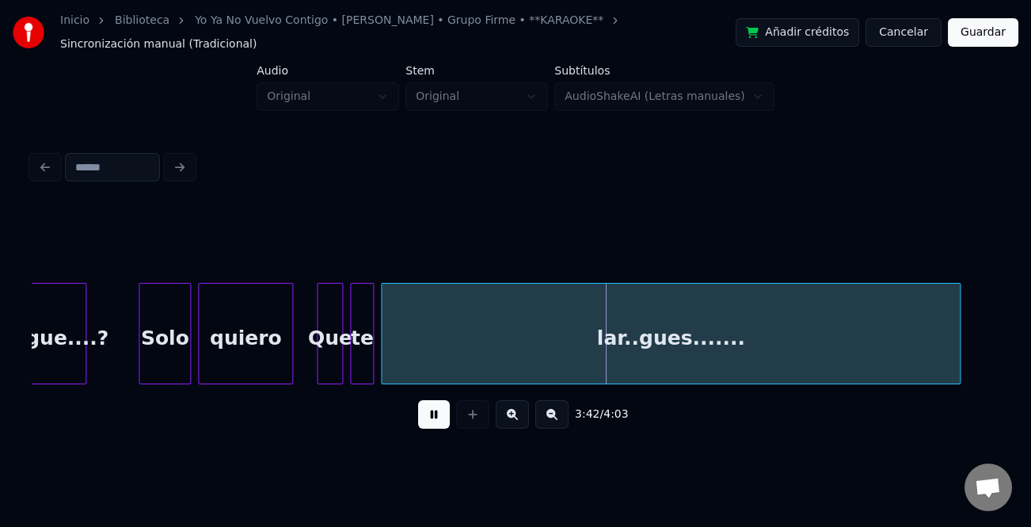
click at [561, 416] on button at bounding box center [551, 414] width 33 height 29
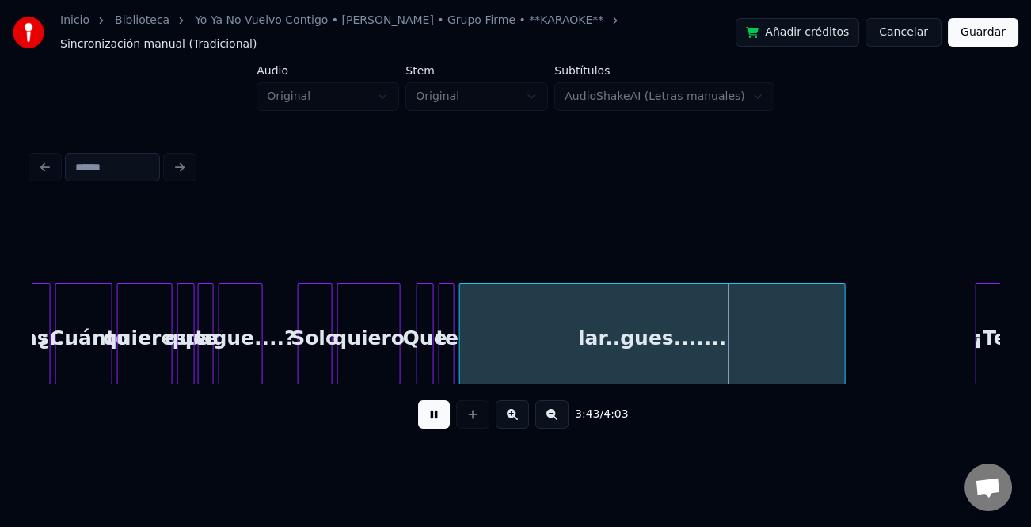
click at [520, 417] on button at bounding box center [512, 414] width 33 height 29
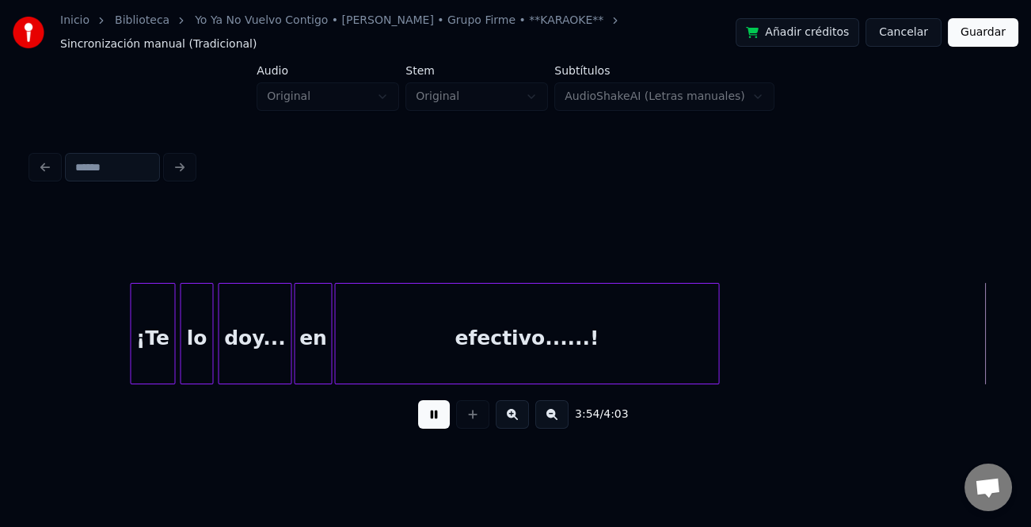
scroll to position [0, 27848]
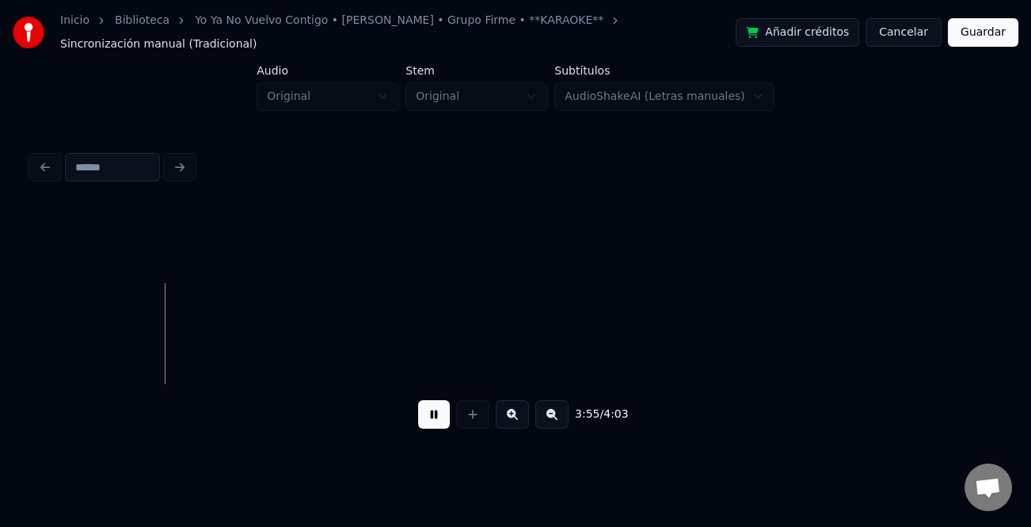
click at [983, 32] on button "Guardar" at bounding box center [983, 32] width 70 height 29
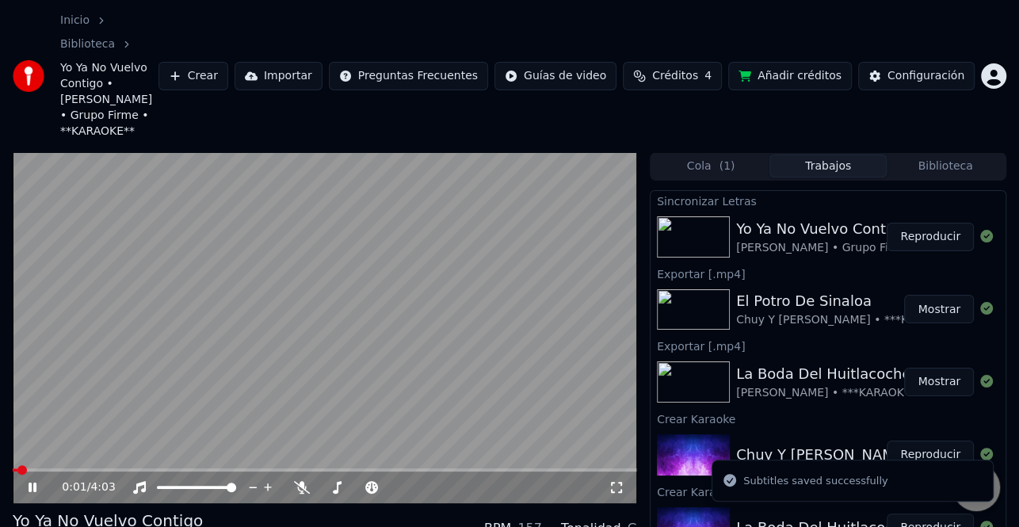
click at [347, 468] on span at bounding box center [325, 469] width 624 height 3
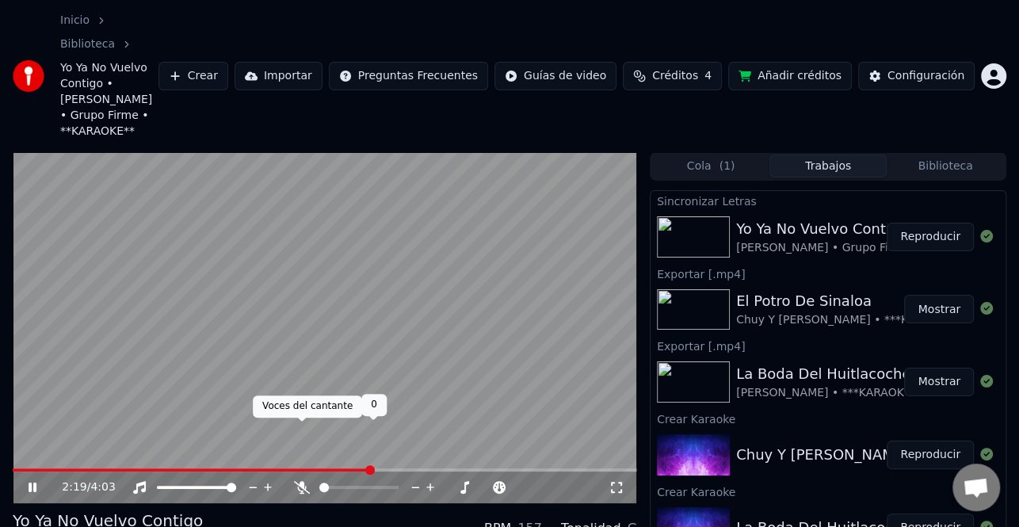
click at [307, 481] on icon at bounding box center [302, 487] width 16 height 13
click at [432, 468] on span at bounding box center [325, 469] width 624 height 3
click at [440, 262] on video at bounding box center [325, 327] width 624 height 351
click at [428, 262] on video at bounding box center [325, 327] width 624 height 351
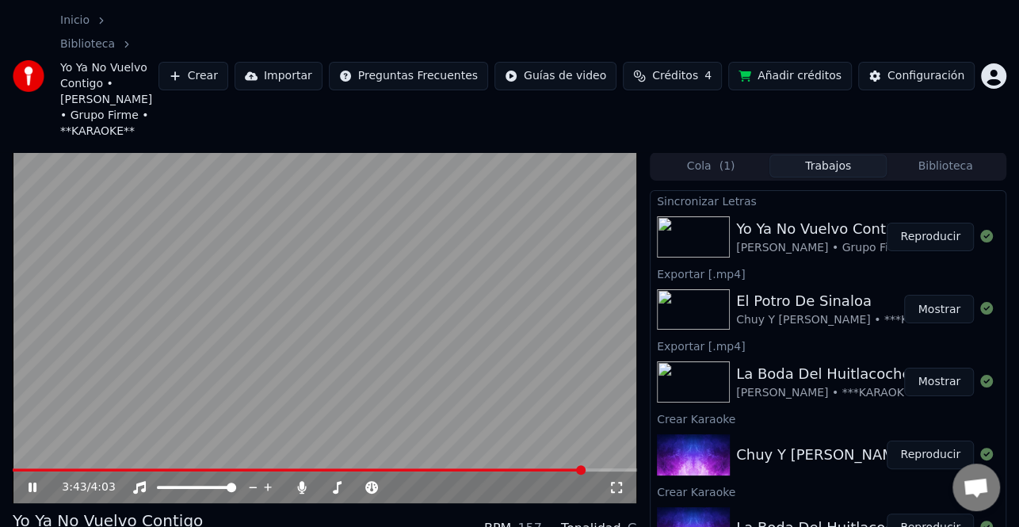
click at [21, 412] on video at bounding box center [325, 327] width 624 height 351
click at [23, 468] on span at bounding box center [18, 469] width 10 height 3
click at [29, 482] on icon at bounding box center [33, 487] width 10 height 11
click at [62, 468] on span at bounding box center [325, 469] width 624 height 3
click at [86, 468] on span at bounding box center [325, 469] width 624 height 3
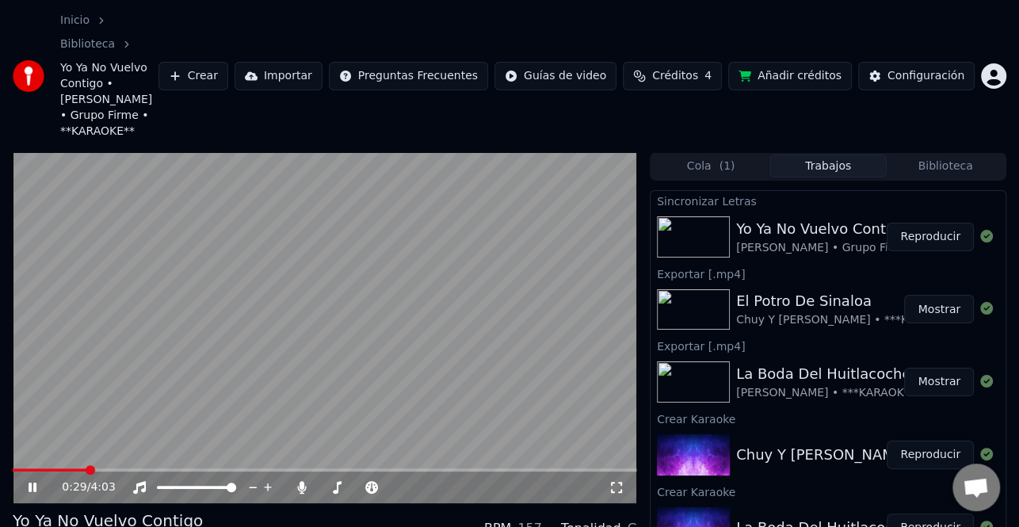
click at [38, 481] on icon at bounding box center [43, 487] width 36 height 13
click at [33, 482] on icon at bounding box center [33, 487] width 10 height 11
click at [29, 482] on icon at bounding box center [33, 487] width 8 height 10
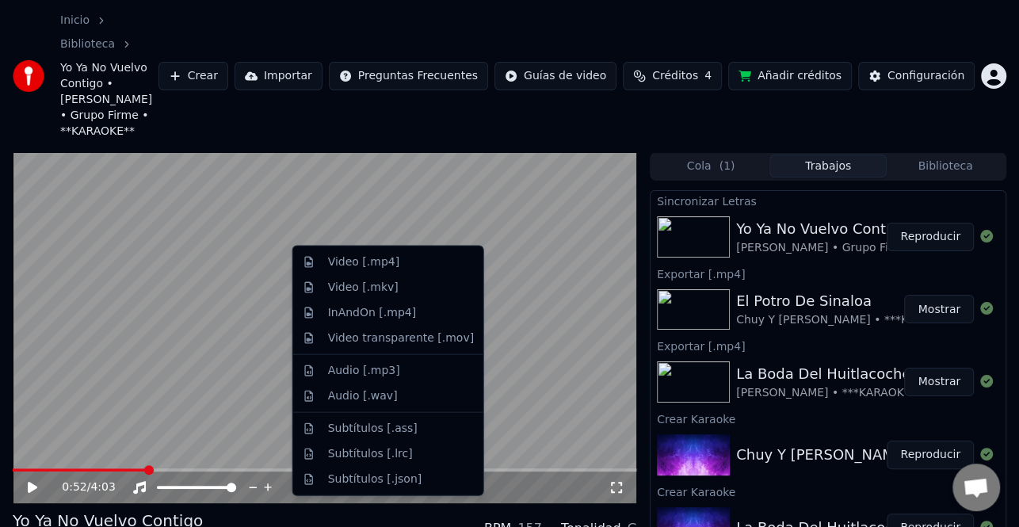
click at [396, 261] on div "Video [.mp4]" at bounding box center [401, 262] width 146 height 16
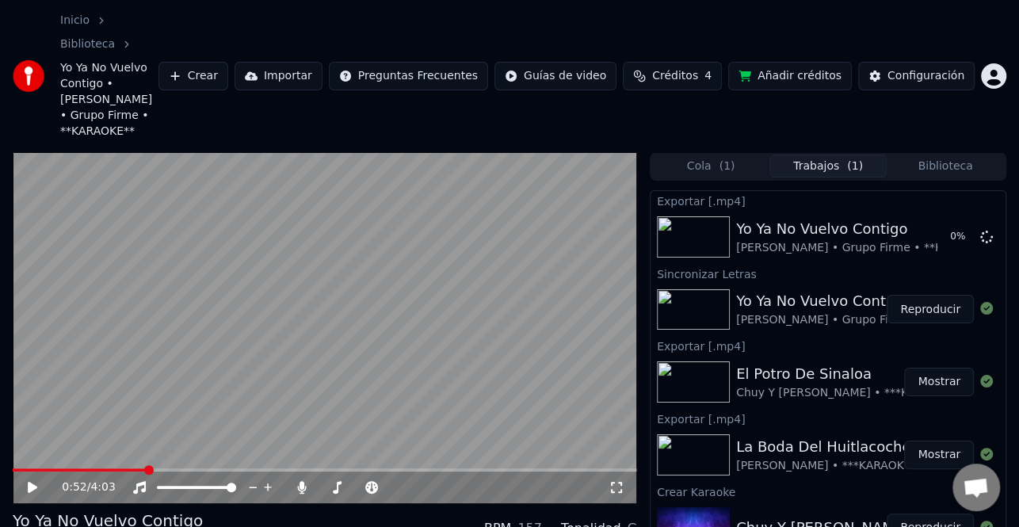
click at [957, 154] on button "Biblioteca" at bounding box center [944, 165] width 117 height 23
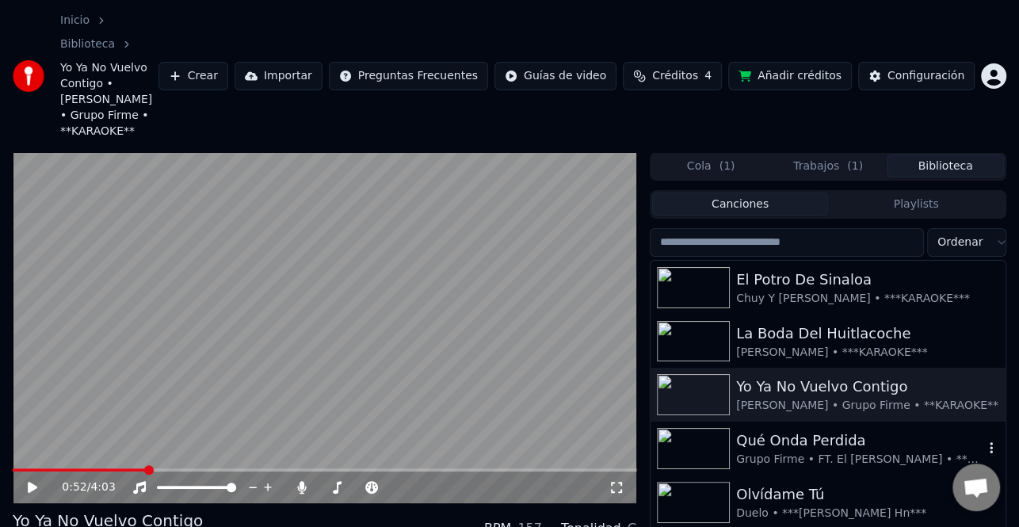
click at [840, 429] on div "Qué Onda Perdida" at bounding box center [859, 440] width 247 height 22
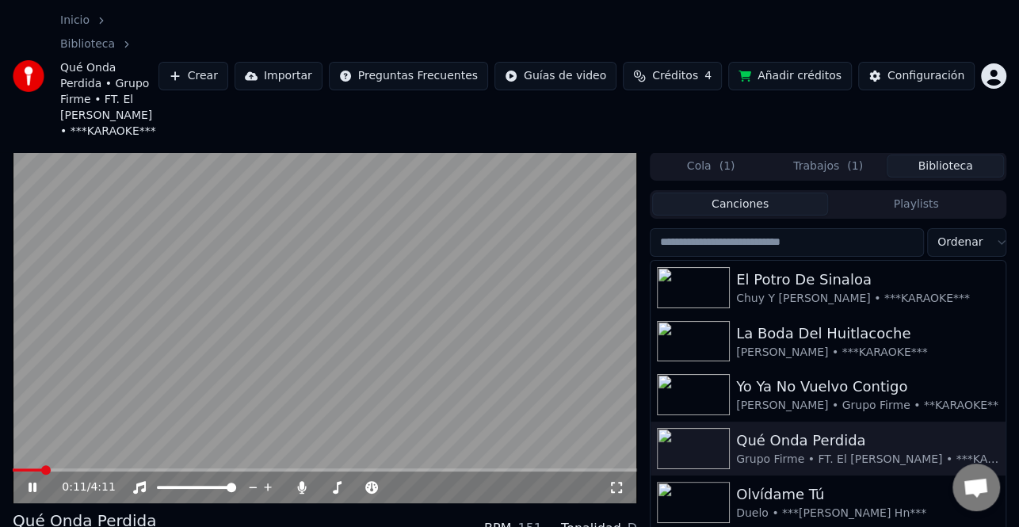
click at [25, 481] on icon at bounding box center [43, 487] width 36 height 13
click at [807, 154] on button "Trabajos ( 1 )" at bounding box center [827, 165] width 117 height 23
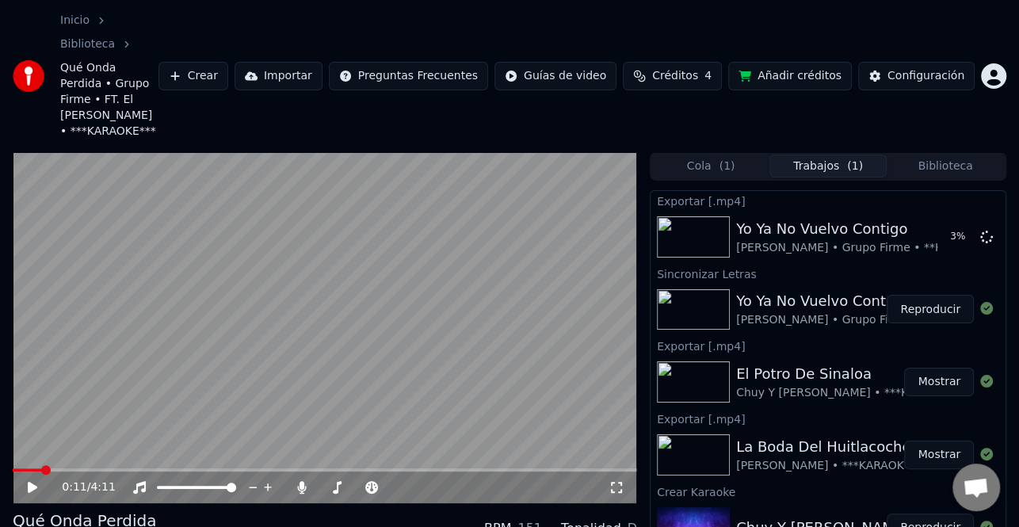
click at [921, 295] on button "Reproducir" at bounding box center [929, 309] width 87 height 29
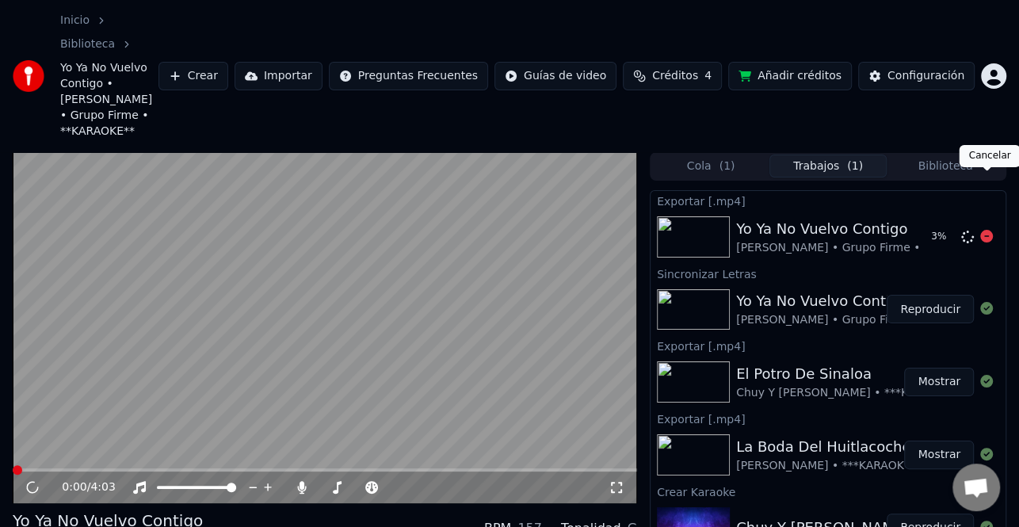
click at [981, 230] on icon at bounding box center [986, 236] width 13 height 13
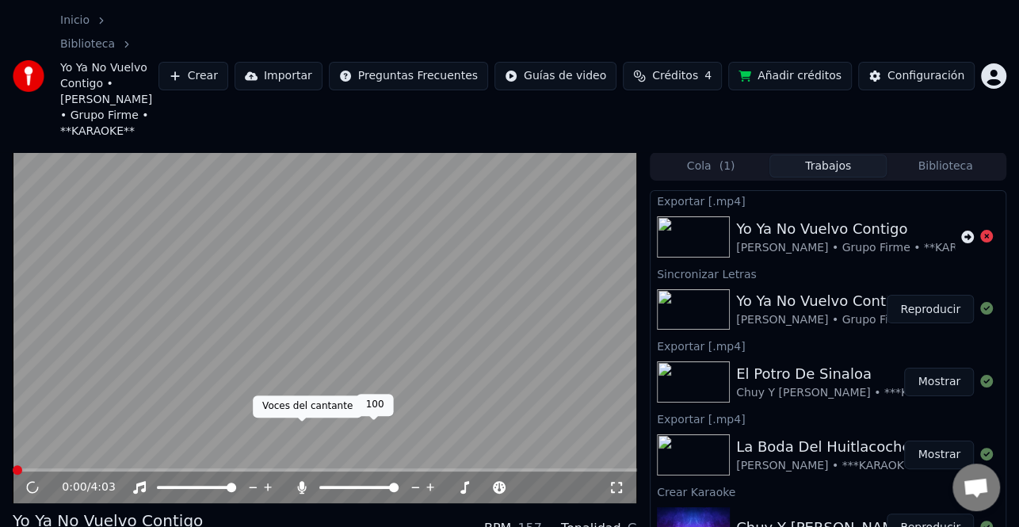
click at [305, 481] on icon at bounding box center [302, 487] width 16 height 13
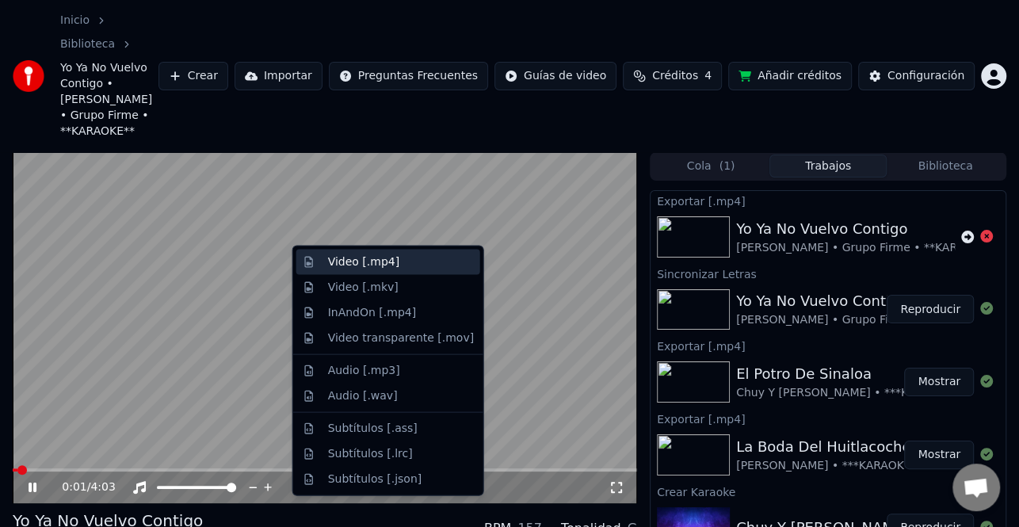
click at [414, 261] on div "Video [.mp4]" at bounding box center [401, 262] width 146 height 16
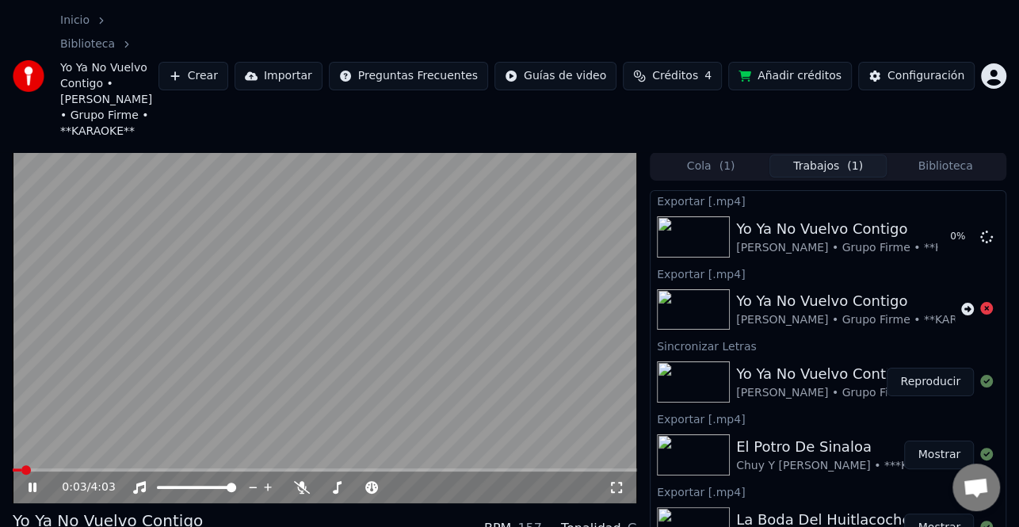
click at [32, 481] on icon at bounding box center [43, 487] width 36 height 13
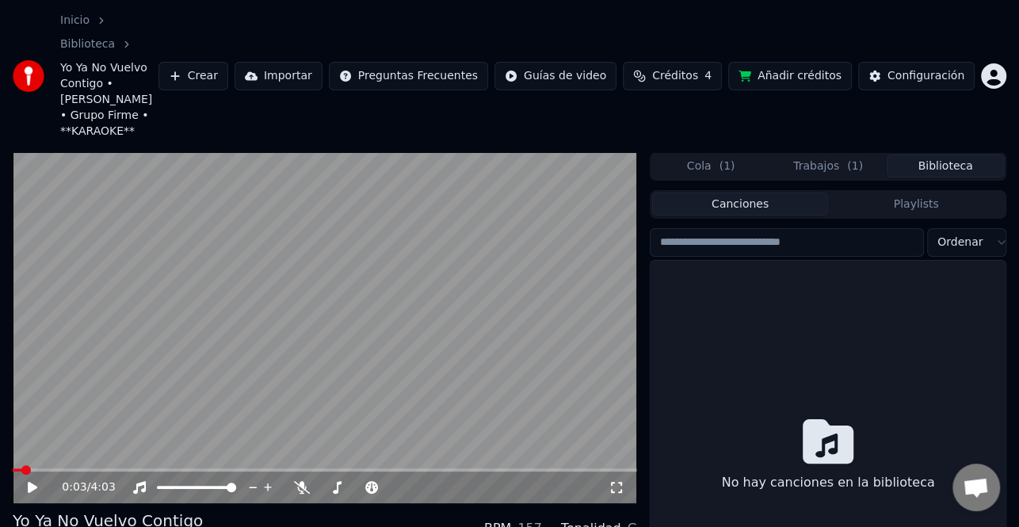
click at [934, 154] on button "Biblioteca" at bounding box center [944, 165] width 117 height 23
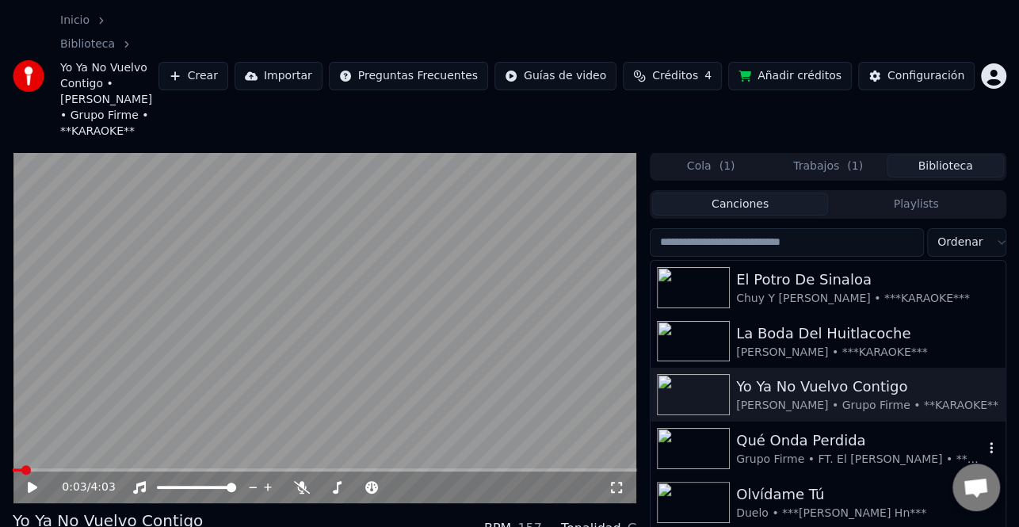
click at [827, 429] on div "Qué Onda Perdida" at bounding box center [859, 440] width 247 height 22
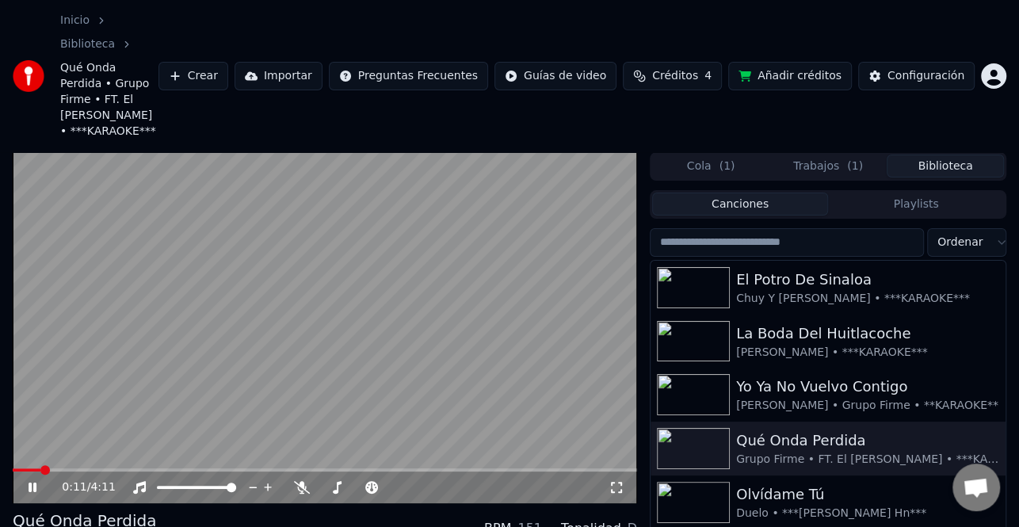
click at [35, 482] on icon at bounding box center [33, 487] width 8 height 10
click at [35, 482] on icon at bounding box center [33, 487] width 10 height 11
click at [299, 429] on body "Inicio Biblioteca Qué Onda Perdida • Grupo Firme • FT. El [PERSON_NAME] • ***KA…" at bounding box center [509, 263] width 1019 height 527
click at [302, 481] on icon at bounding box center [302, 487] width 16 height 13
click at [29, 482] on icon at bounding box center [33, 487] width 8 height 10
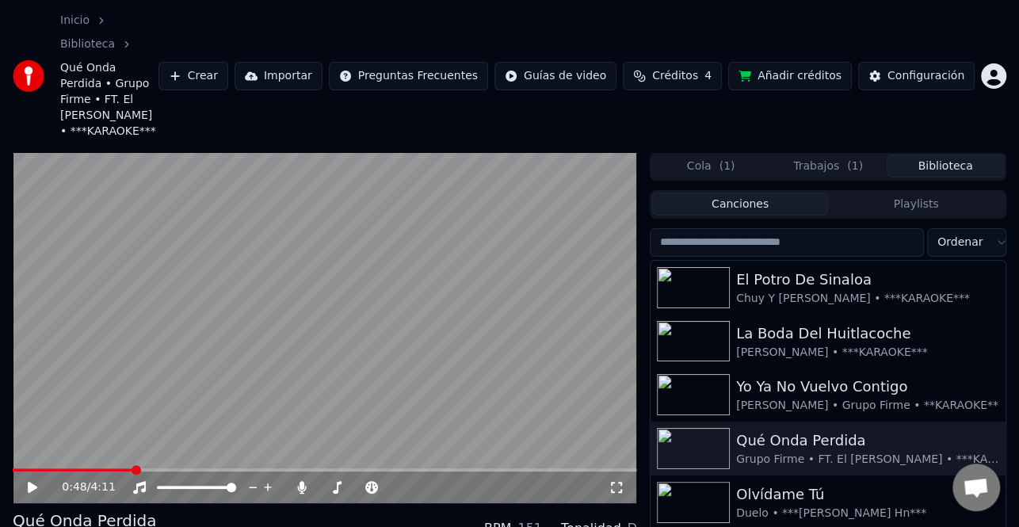
click at [29, 482] on icon at bounding box center [33, 487] width 10 height 11
click at [289, 479] on div "0:49 / 4:11" at bounding box center [335, 487] width 546 height 16
click at [299, 481] on icon at bounding box center [302, 487] width 16 height 13
click at [32, 481] on icon at bounding box center [43, 487] width 36 height 13
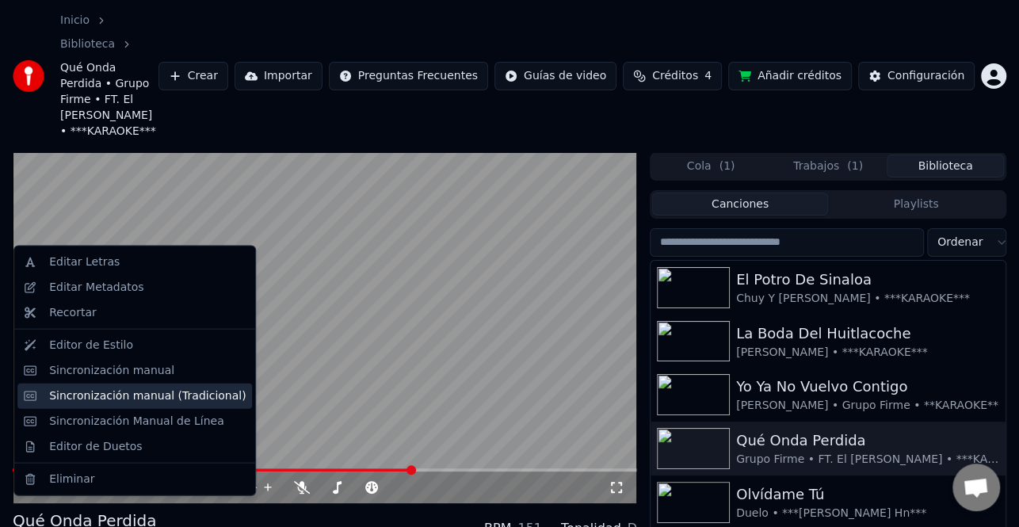
click at [108, 396] on div "Sincronización manual (Tradicional)" at bounding box center [147, 395] width 196 height 16
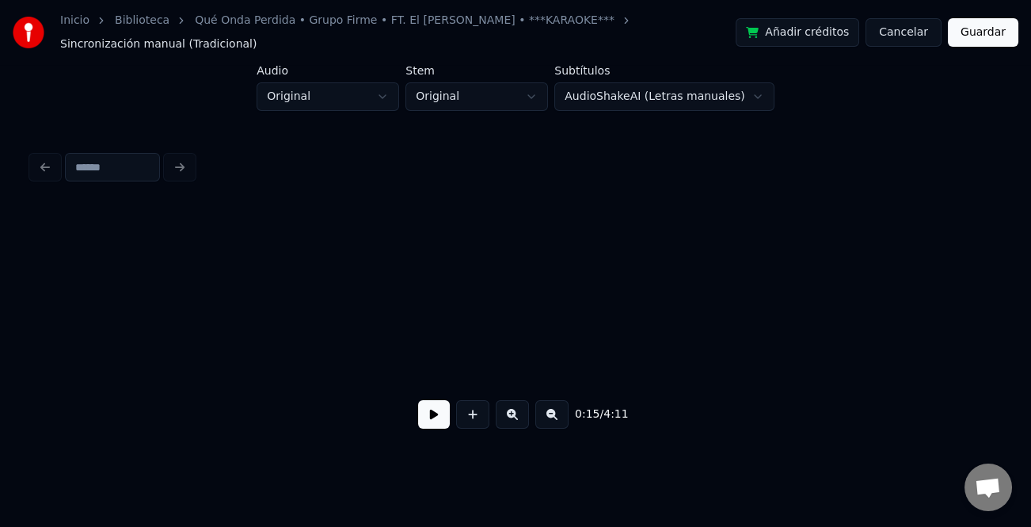
scroll to position [0, 1836]
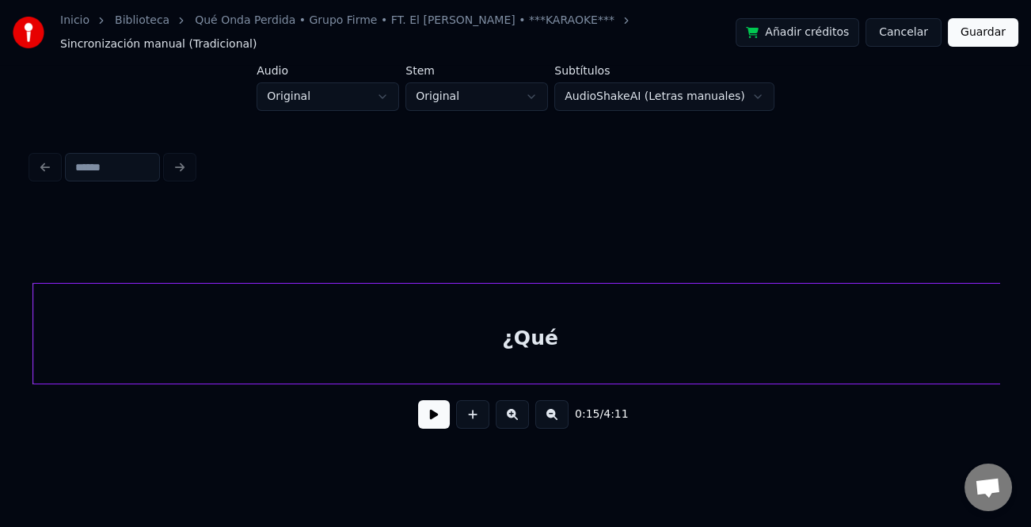
drag, startPoint x: 414, startPoint y: 430, endPoint x: 423, endPoint y: 424, distance: 10.8
click at [417, 428] on div "0:15 / 4:11" at bounding box center [516, 414] width 968 height 60
click at [425, 417] on button at bounding box center [434, 414] width 32 height 29
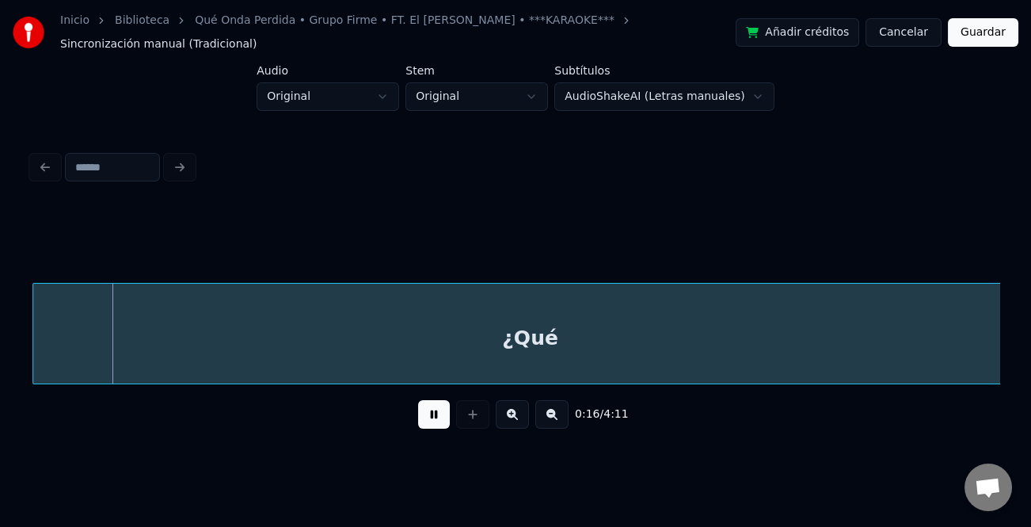
click at [554, 419] on button at bounding box center [551, 414] width 33 height 29
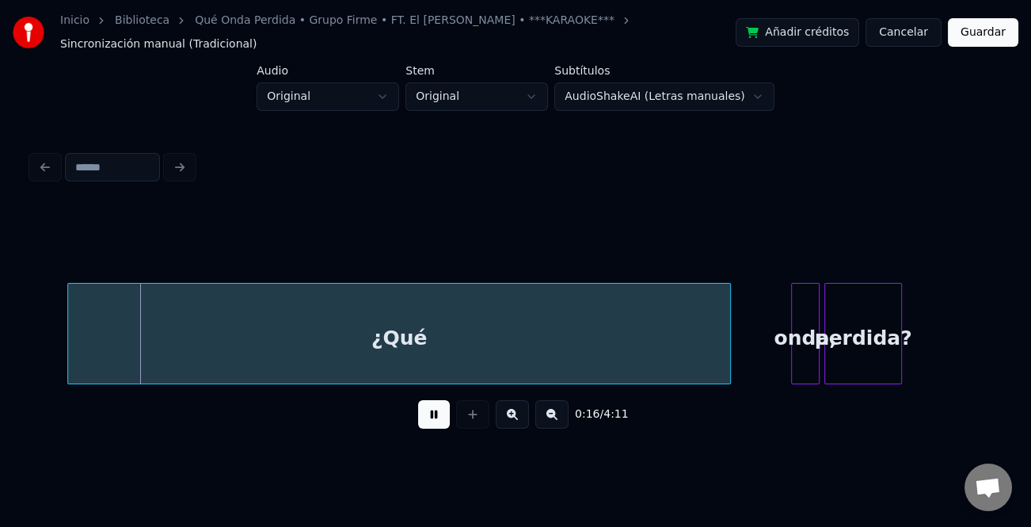
drag, startPoint x: 554, startPoint y: 419, endPoint x: 546, endPoint y: 419, distance: 8.7
click at [554, 419] on button at bounding box center [551, 414] width 33 height 29
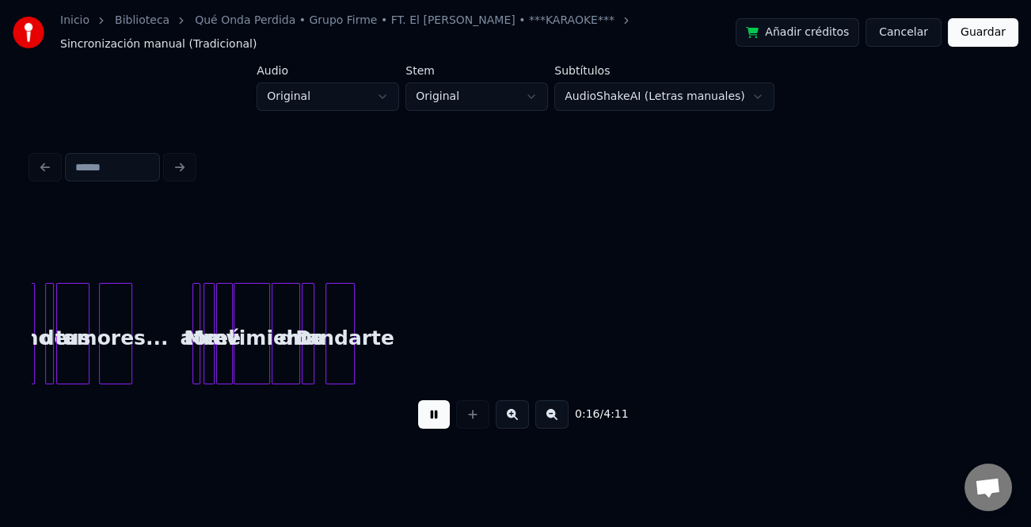
scroll to position [0, 533]
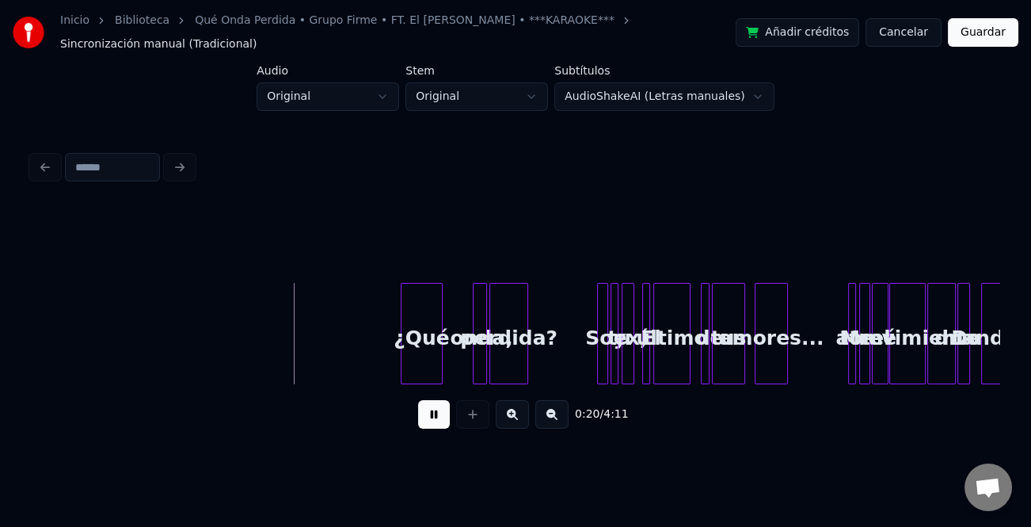
click at [402, 330] on div at bounding box center [404, 334] width 5 height 100
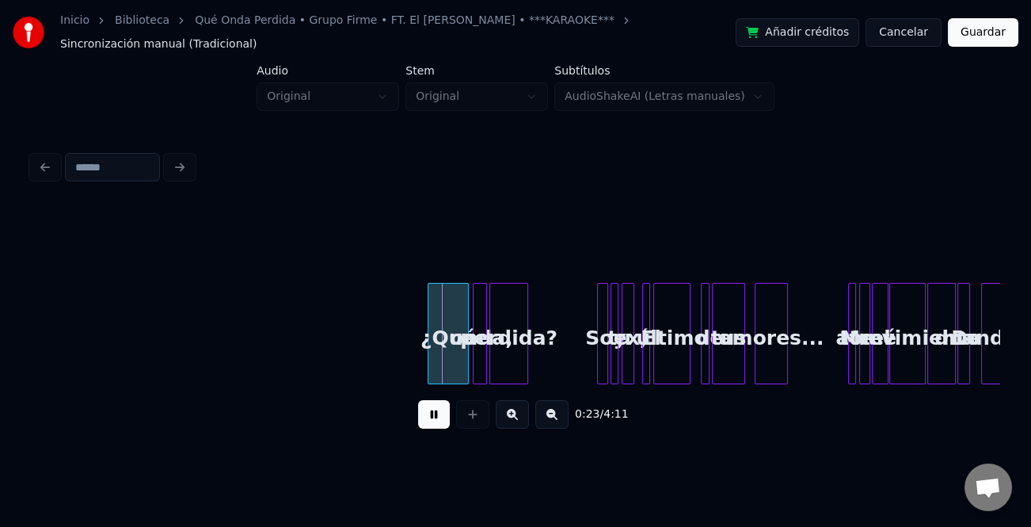
click at [451, 348] on div "¿Qué" at bounding box center [448, 338] width 40 height 108
click at [512, 410] on button at bounding box center [512, 414] width 33 height 29
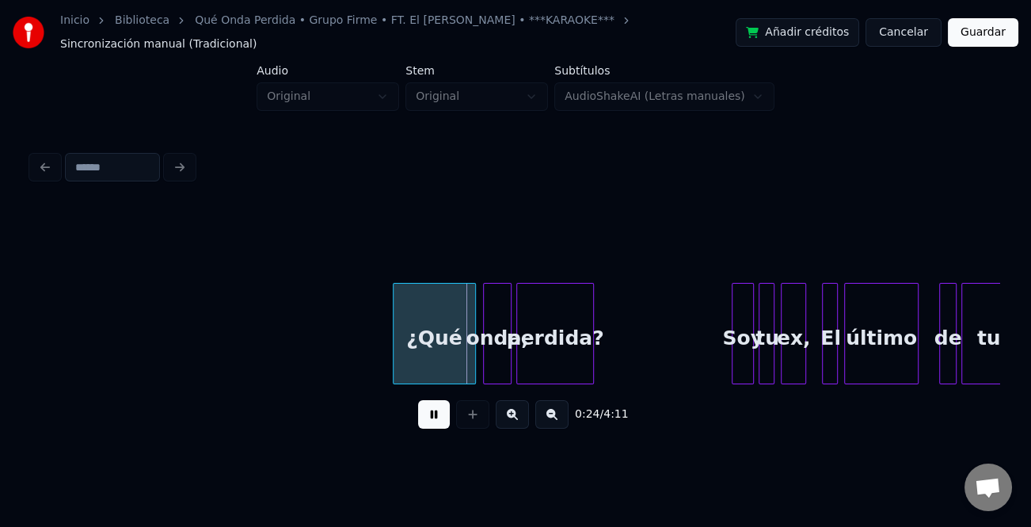
click at [513, 410] on button at bounding box center [512, 414] width 33 height 29
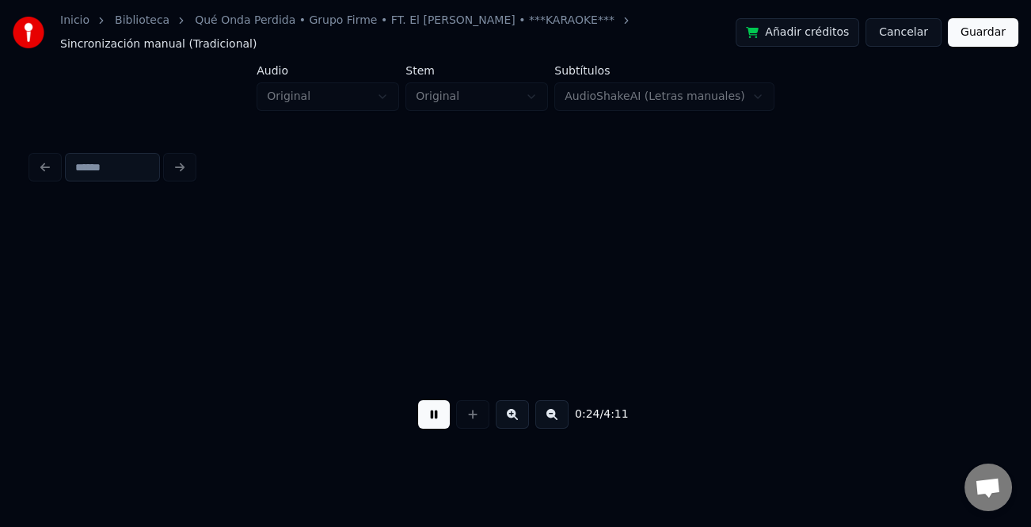
scroll to position [0, 2470]
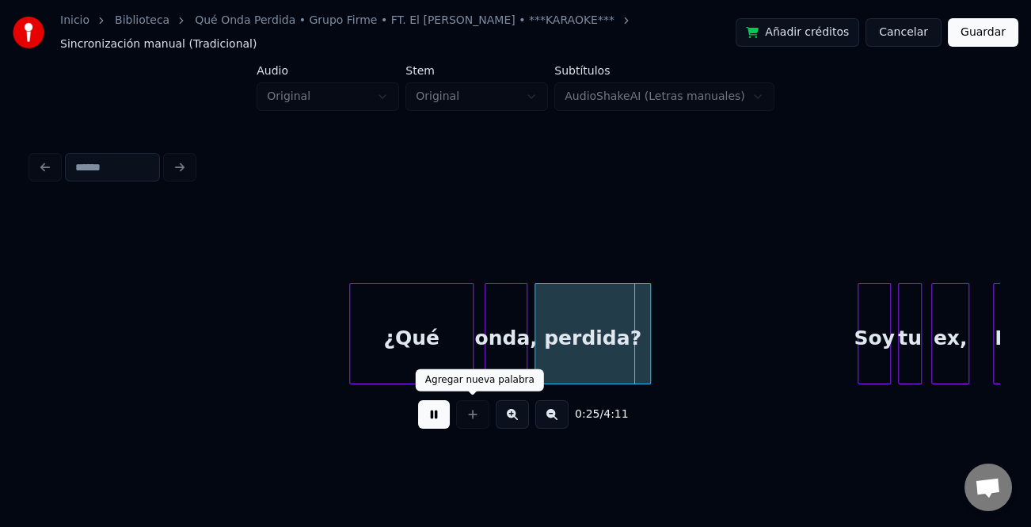
click at [441, 417] on button at bounding box center [434, 414] width 32 height 29
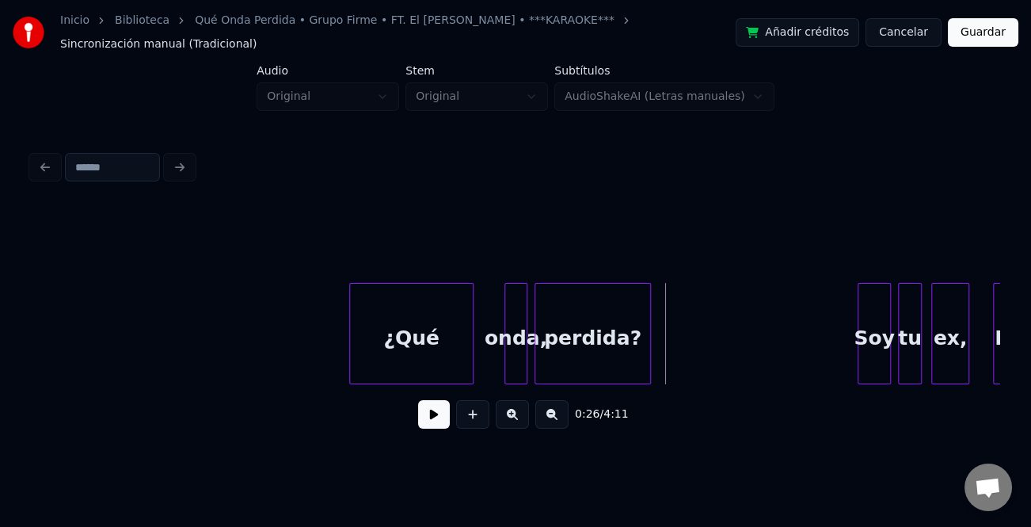
click at [505, 351] on div at bounding box center [507, 334] width 5 height 100
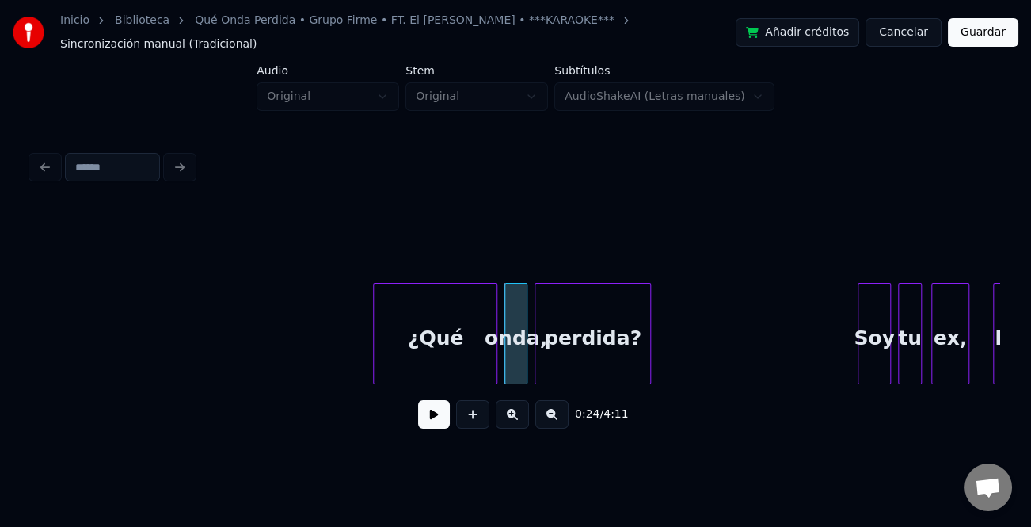
click at [463, 348] on div "¿Qué" at bounding box center [435, 338] width 123 height 108
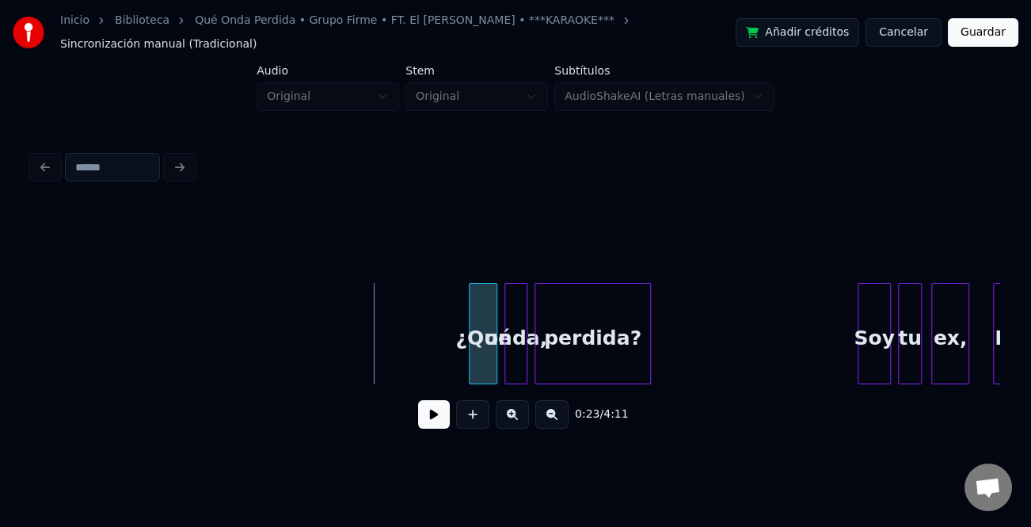
click at [470, 351] on div at bounding box center [472, 334] width 5 height 100
click at [437, 402] on button at bounding box center [434, 414] width 32 height 29
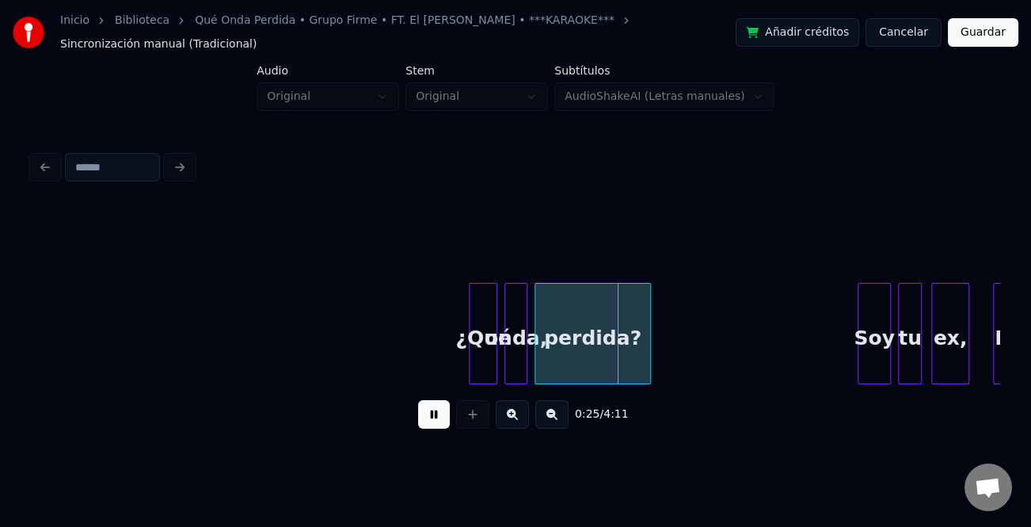
click at [520, 414] on button at bounding box center [512, 414] width 33 height 29
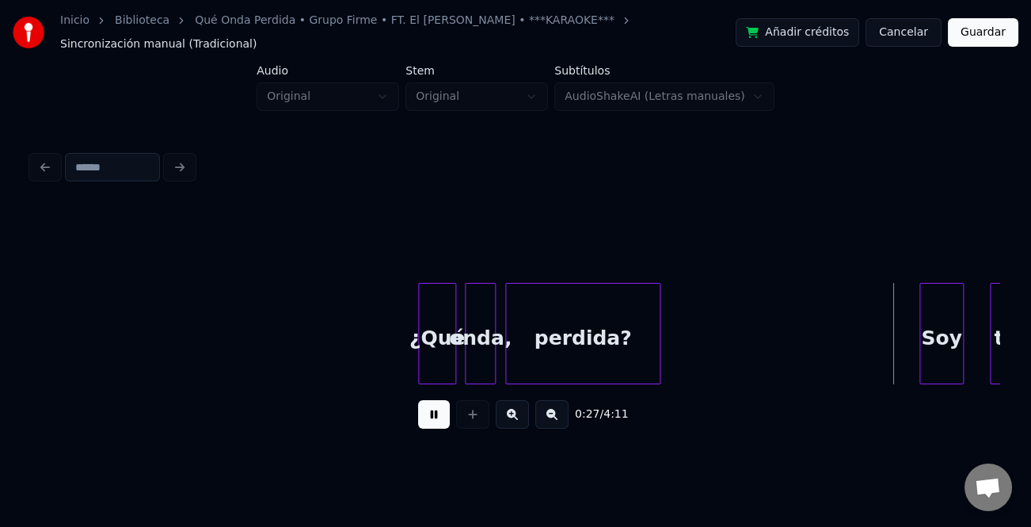
click at [924, 351] on div "Soy" at bounding box center [941, 338] width 43 height 108
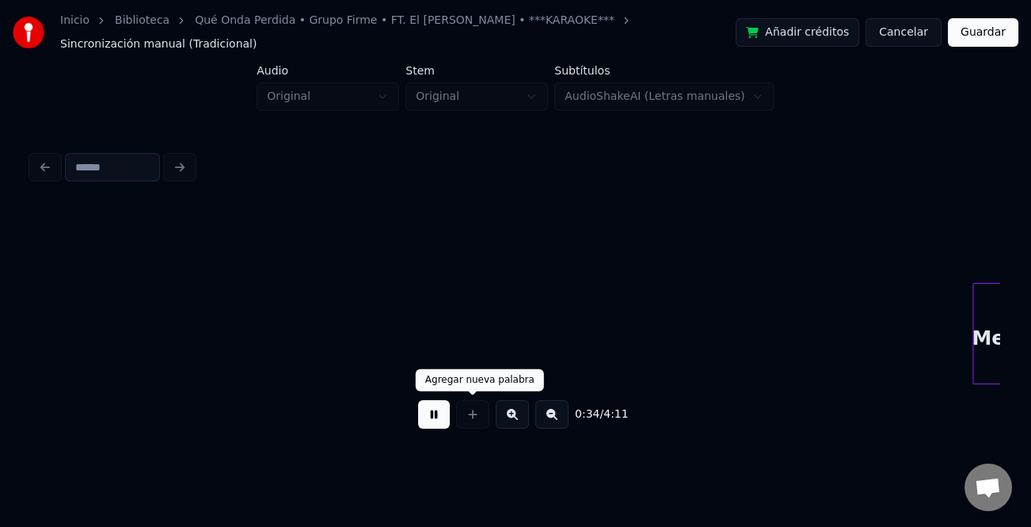
scroll to position [0, 5425]
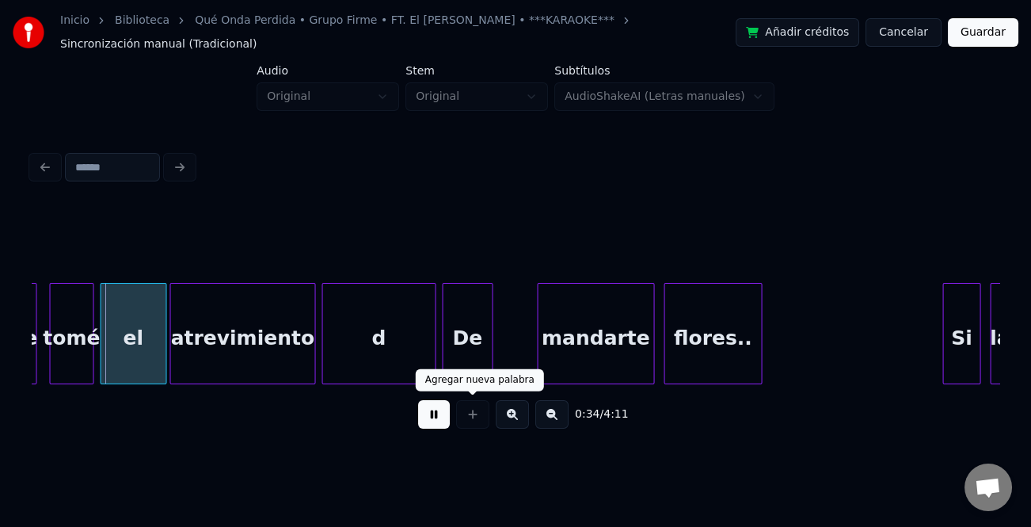
click at [430, 406] on button at bounding box center [434, 414] width 32 height 29
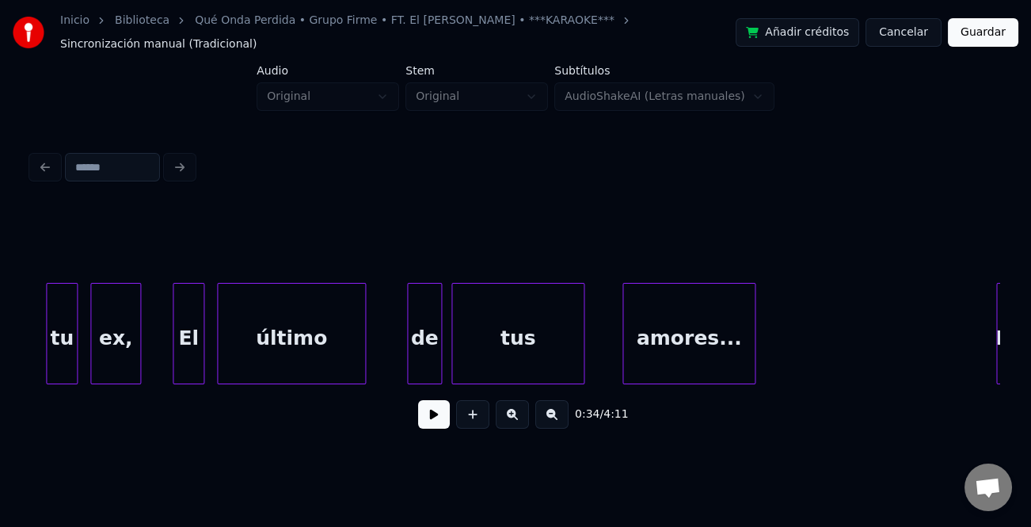
scroll to position [0, 4242]
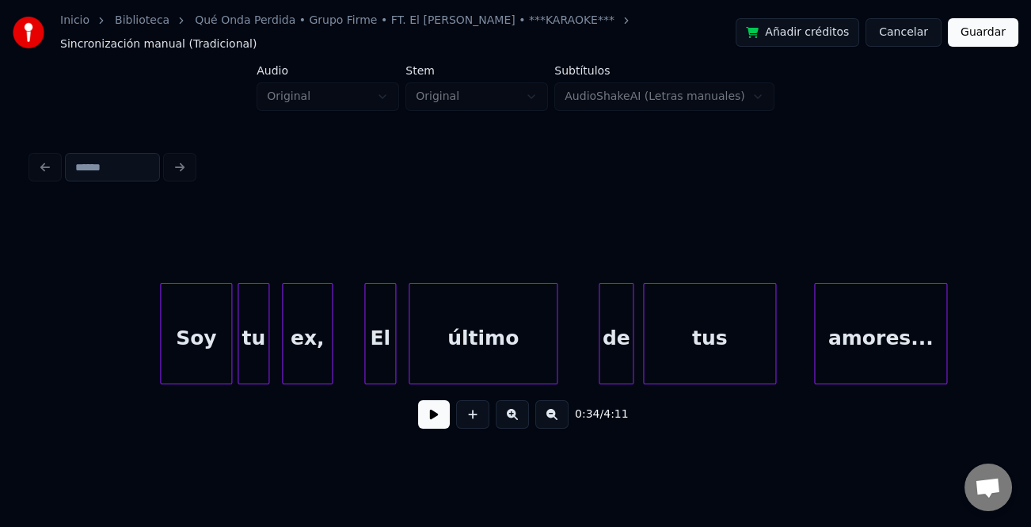
click at [227, 360] on div at bounding box center [229, 334] width 5 height 100
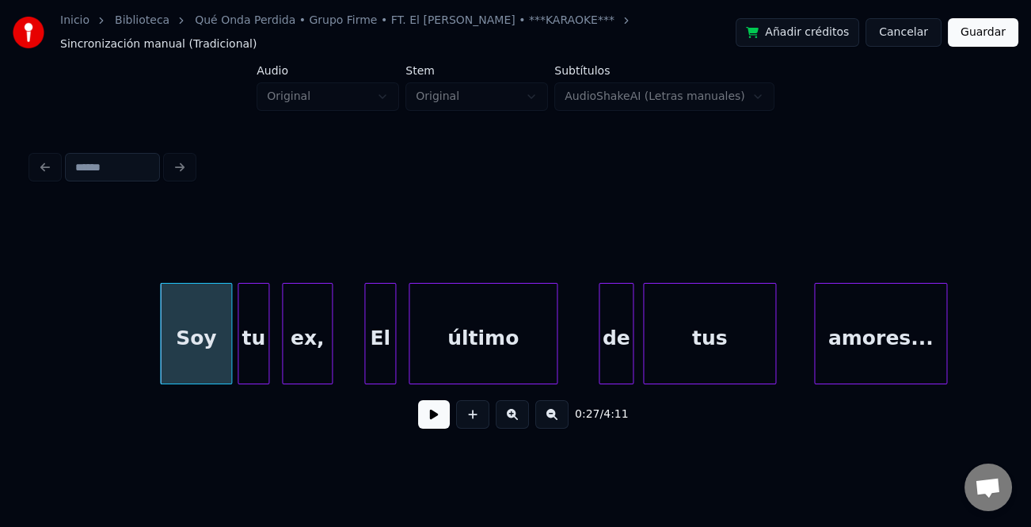
click at [428, 402] on button at bounding box center [434, 414] width 32 height 29
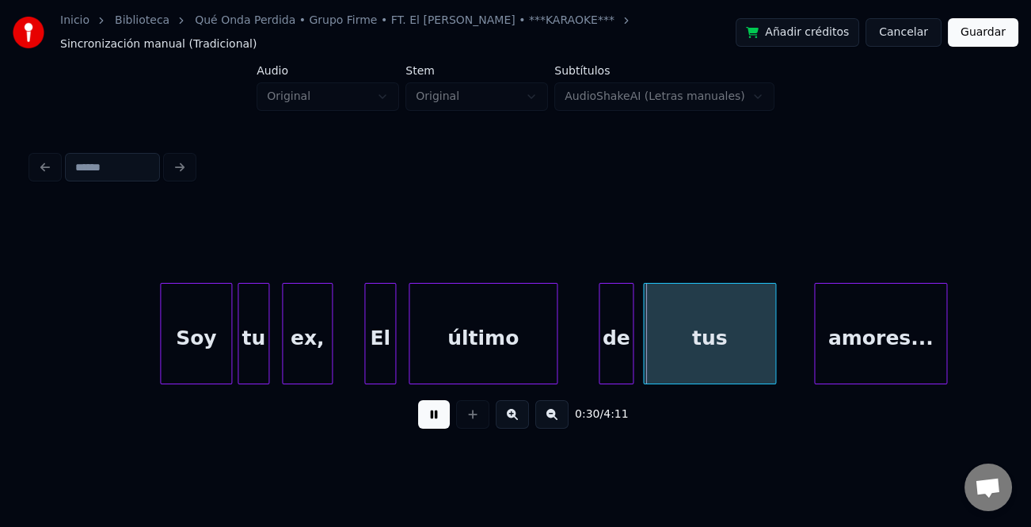
click at [424, 409] on button at bounding box center [434, 414] width 32 height 29
click at [607, 336] on div "de" at bounding box center [616, 338] width 33 height 108
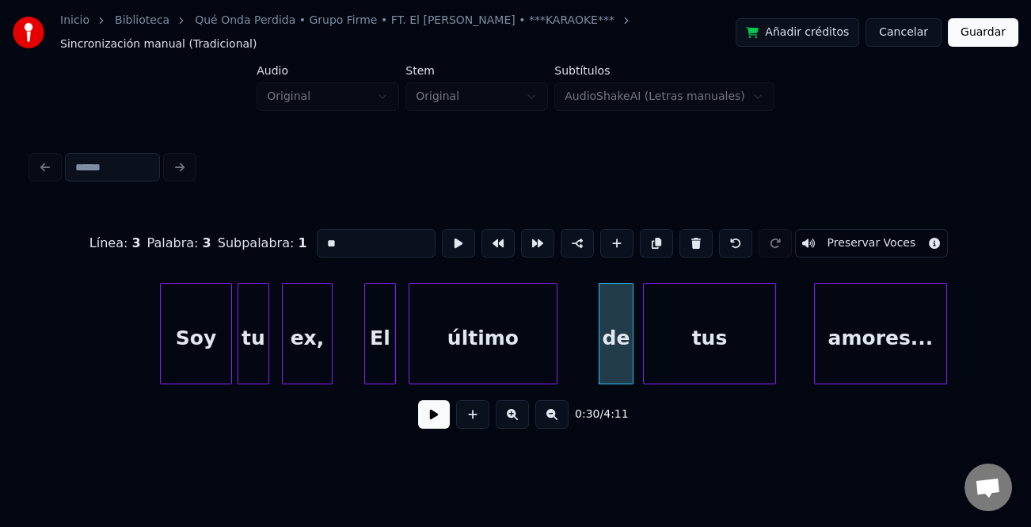
click at [318, 230] on input "**" at bounding box center [376, 243] width 119 height 29
click at [326, 229] on input "**" at bounding box center [376, 243] width 119 height 29
click at [319, 229] on input "**" at bounding box center [376, 243] width 119 height 29
type input "**"
click at [444, 410] on button at bounding box center [434, 414] width 32 height 29
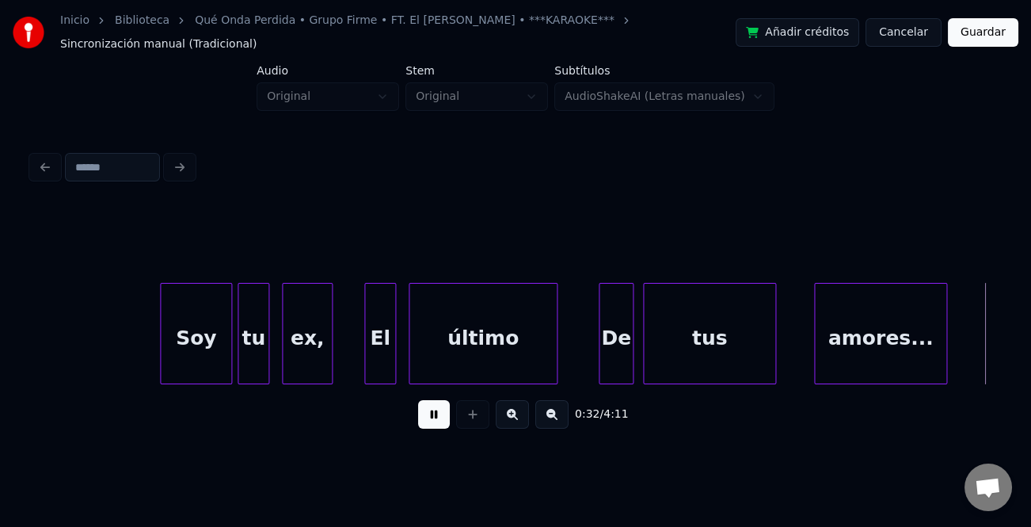
scroll to position [0, 5211]
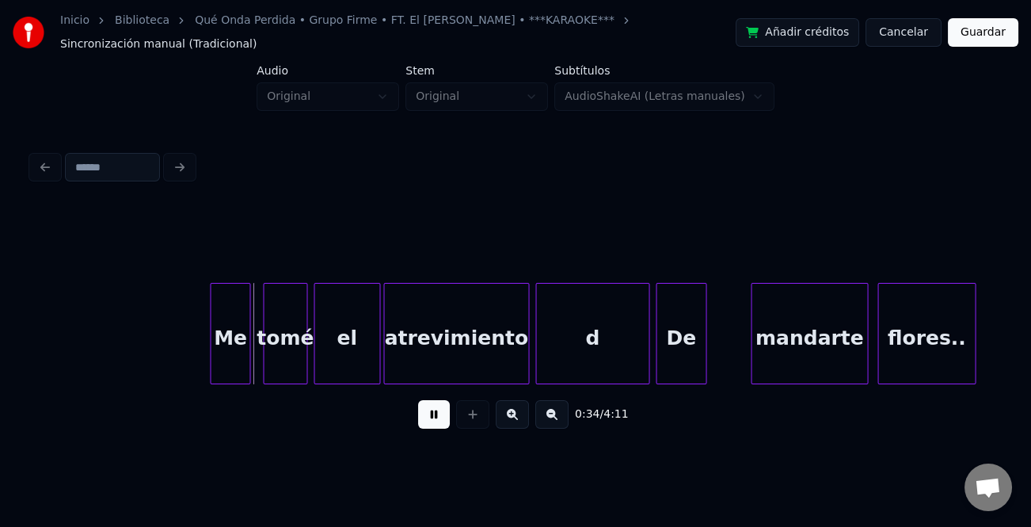
click at [212, 356] on div at bounding box center [213, 334] width 5 height 100
click at [570, 352] on div "d" at bounding box center [592, 338] width 112 height 108
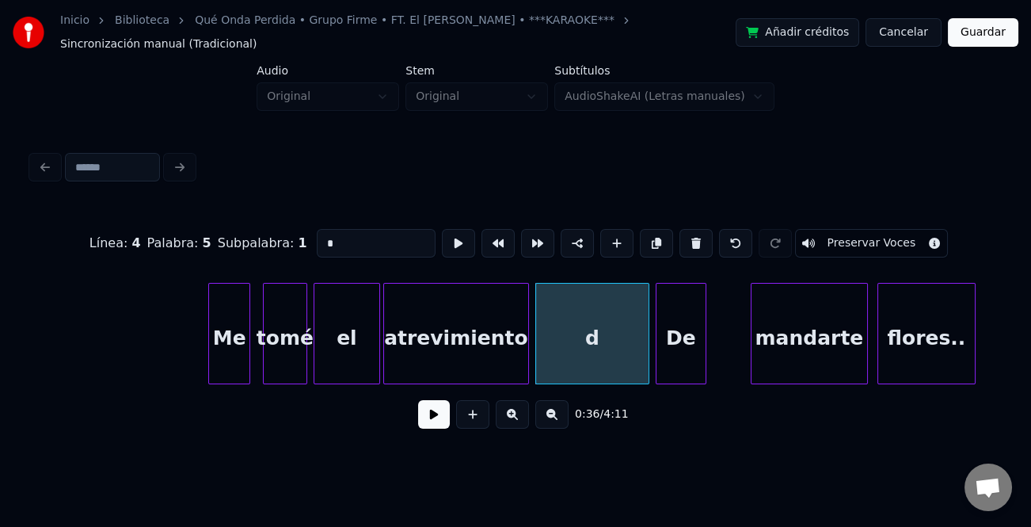
click at [431, 409] on button at bounding box center [434, 414] width 32 height 29
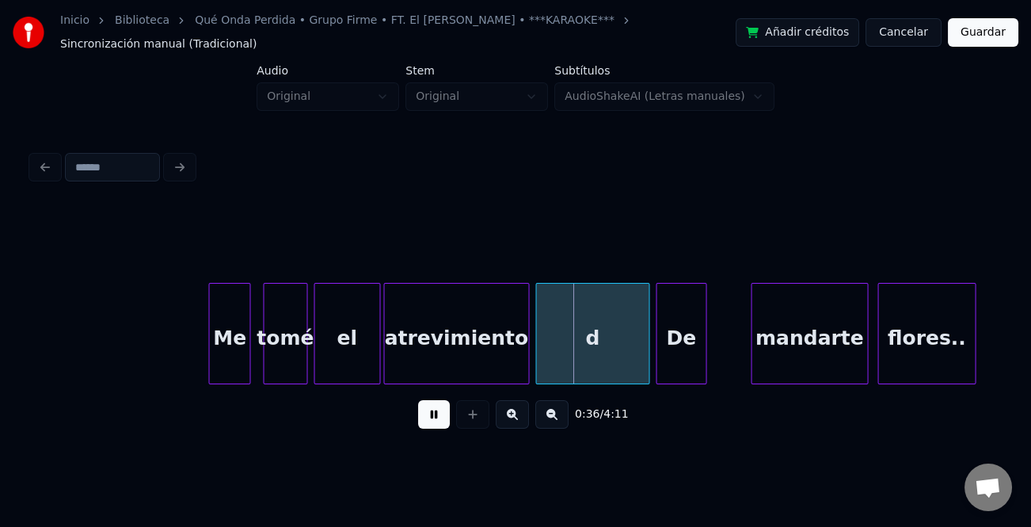
click at [557, 344] on div "d" at bounding box center [592, 338] width 112 height 108
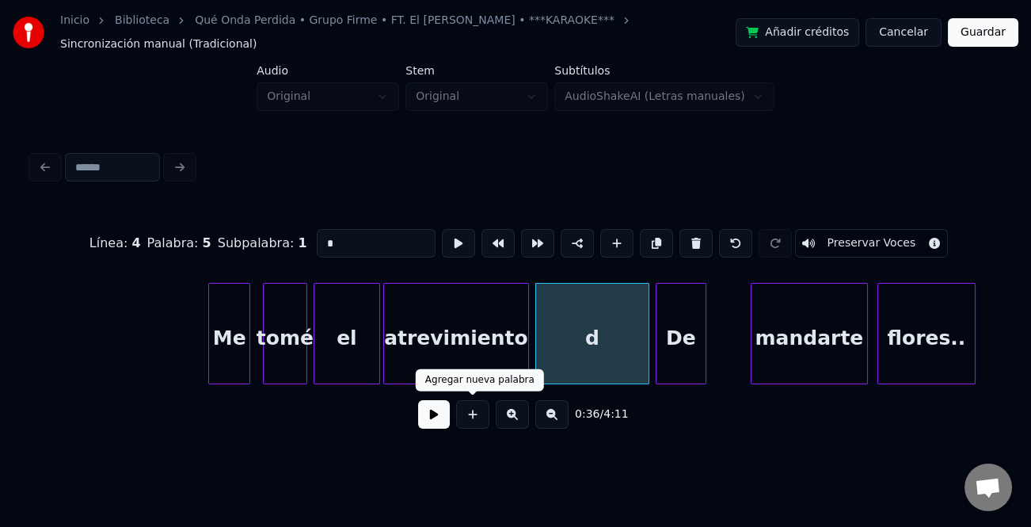
click at [428, 413] on button at bounding box center [434, 414] width 32 height 29
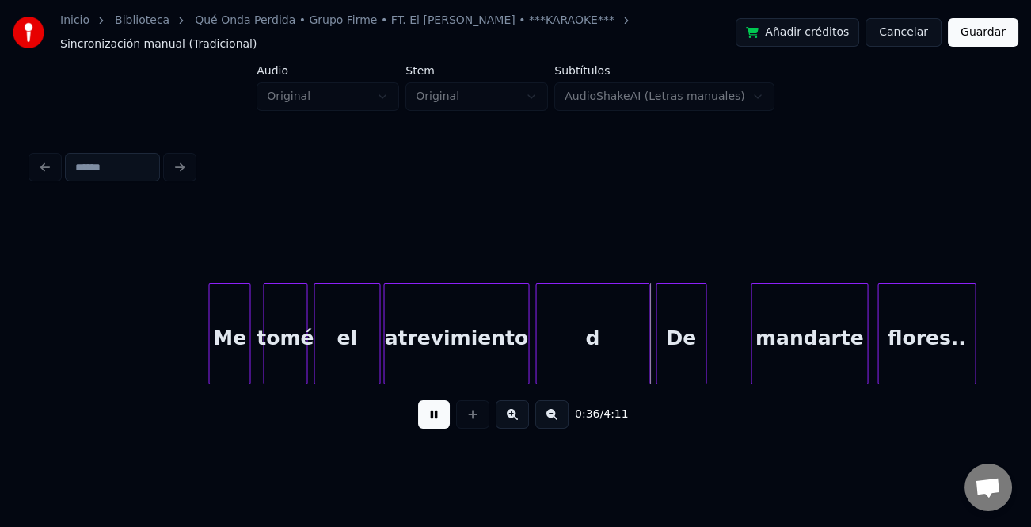
click at [440, 408] on button at bounding box center [434, 414] width 32 height 29
click at [598, 339] on div "d" at bounding box center [592, 338] width 112 height 108
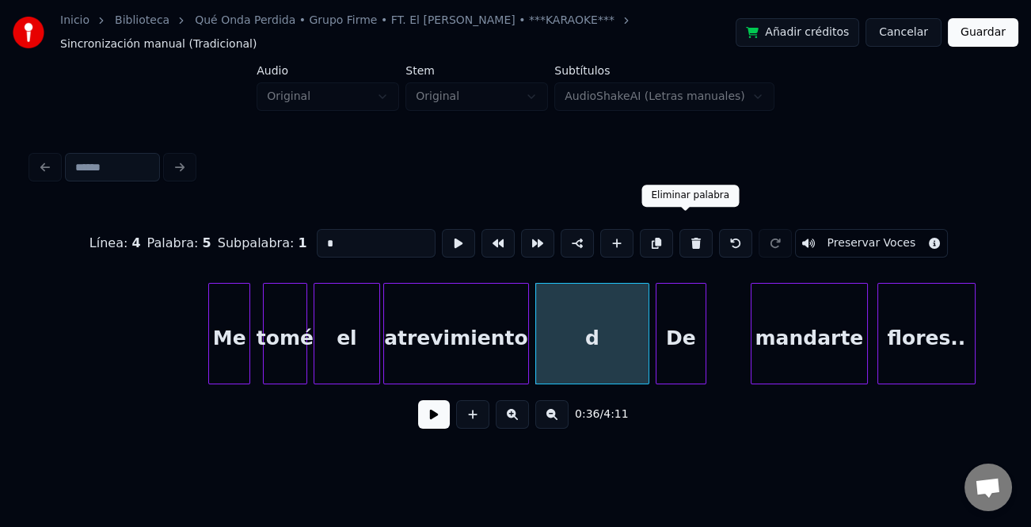
click at [681, 229] on button at bounding box center [696, 243] width 33 height 29
type input "**********"
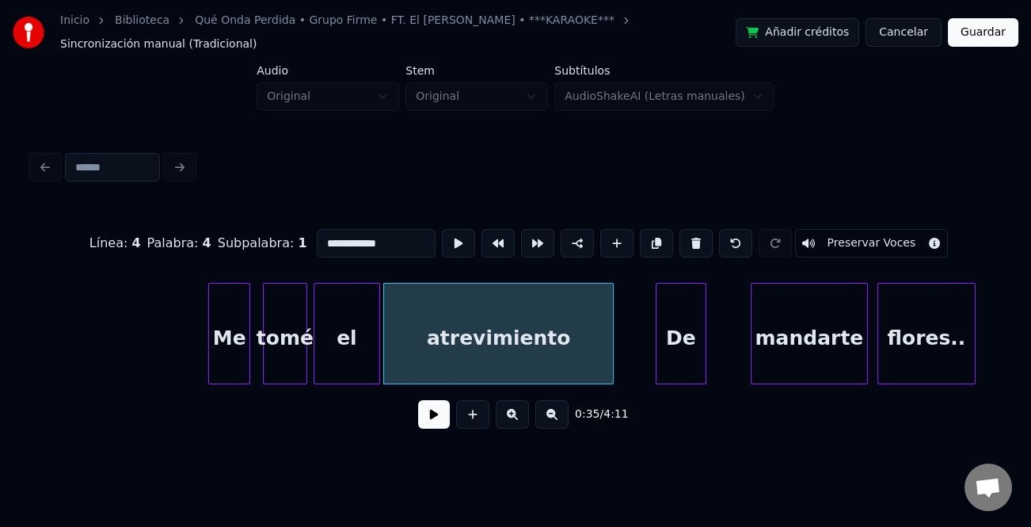
click at [608, 335] on div at bounding box center [610, 334] width 5 height 100
click at [493, 340] on div "atrevimiento" at bounding box center [498, 338] width 229 height 108
click at [428, 412] on button at bounding box center [434, 414] width 32 height 29
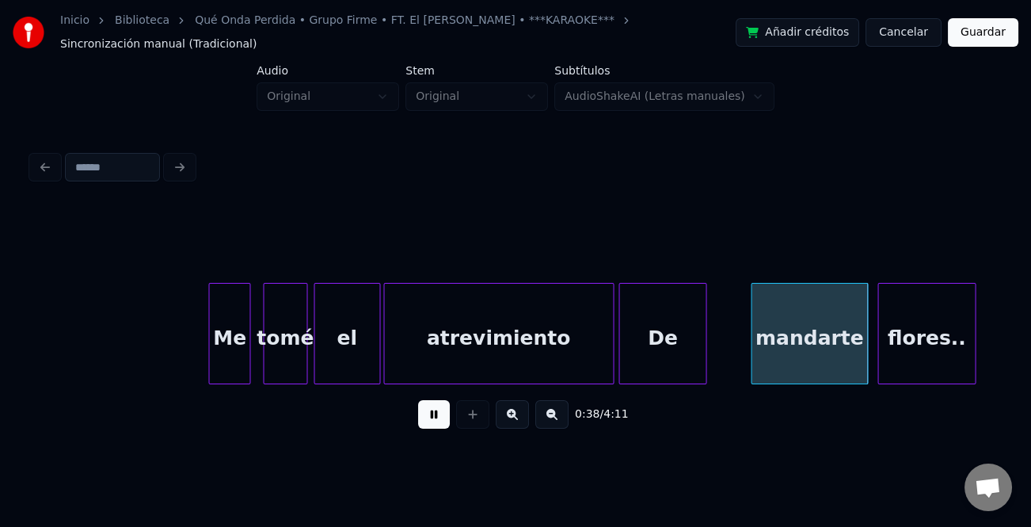
click at [619, 364] on div at bounding box center [621, 334] width 5 height 100
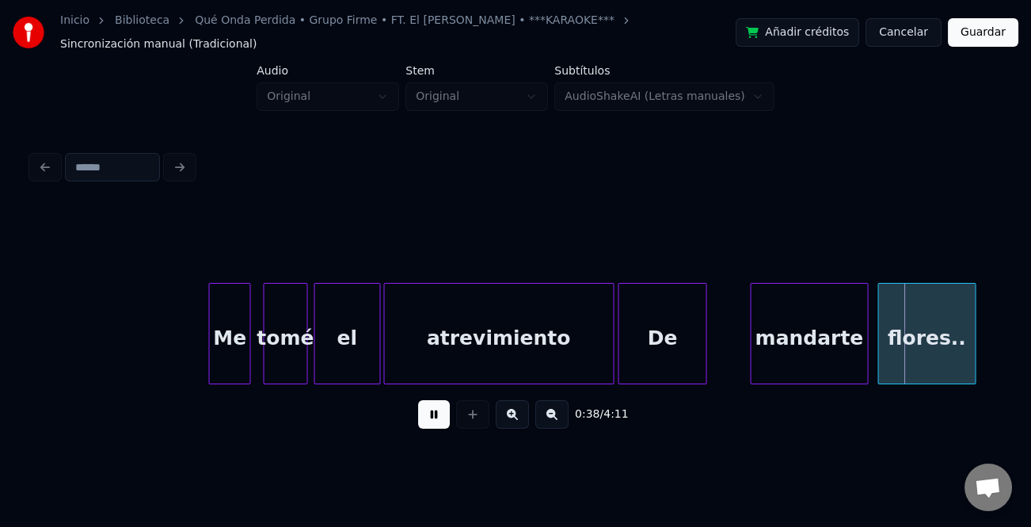
click at [751, 341] on div at bounding box center [753, 334] width 5 height 100
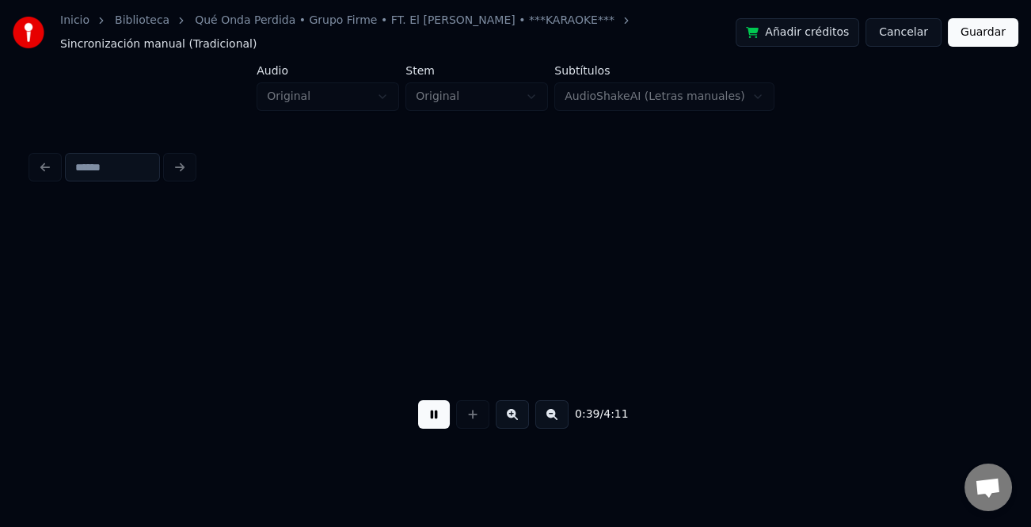
scroll to position [0, 6180]
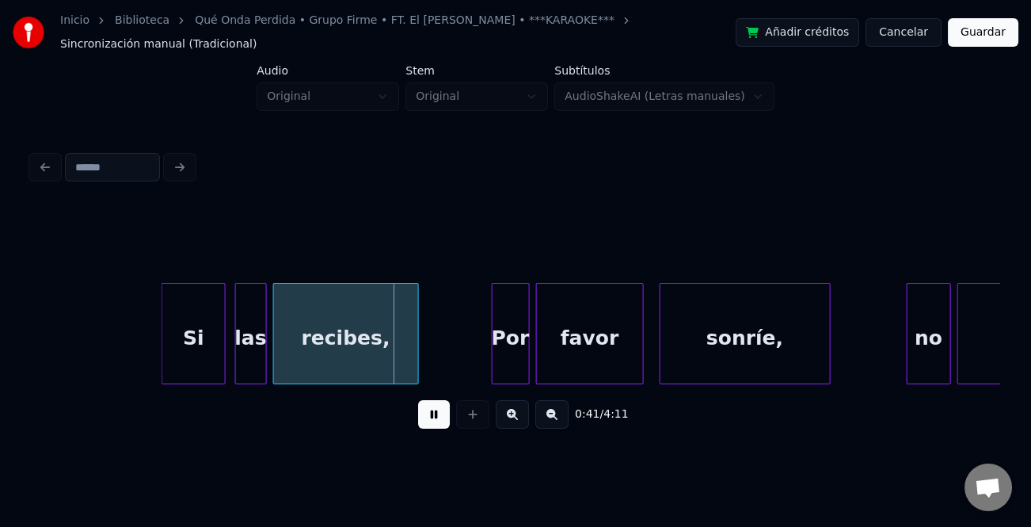
click at [162, 352] on div at bounding box center [164, 334] width 5 height 100
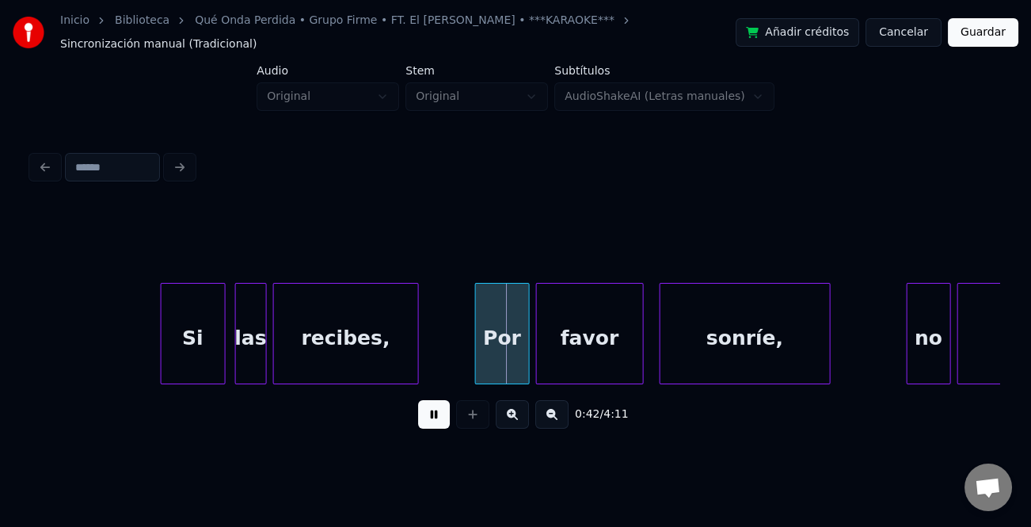
click at [478, 345] on div at bounding box center [478, 334] width 5 height 100
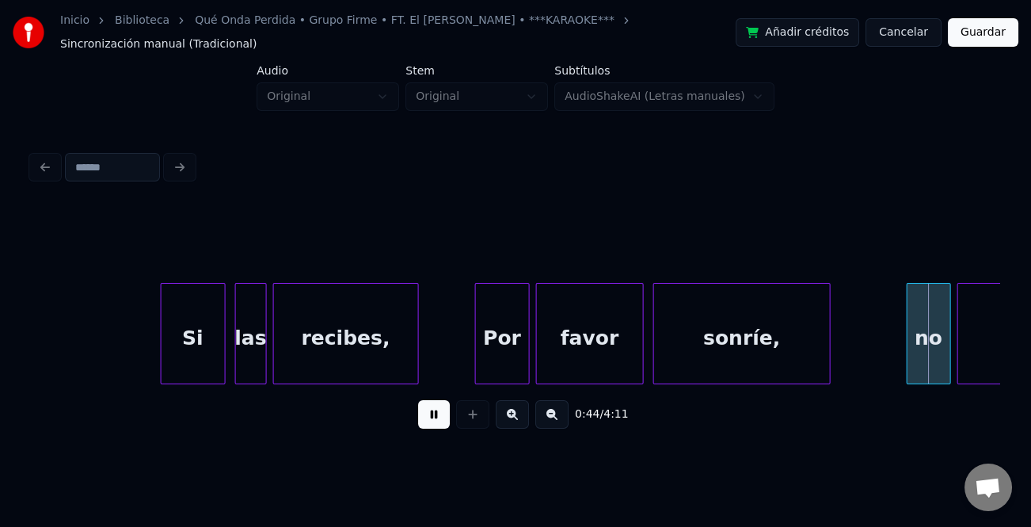
click at [654, 356] on div at bounding box center [656, 334] width 5 height 100
click at [634, 354] on div at bounding box center [634, 334] width 5 height 100
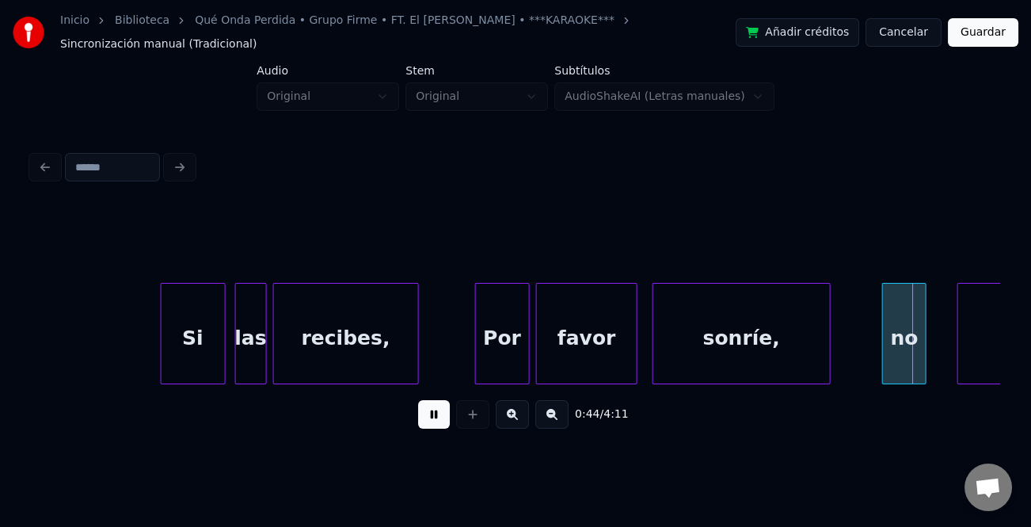
click at [887, 357] on div "no" at bounding box center [904, 338] width 43 height 108
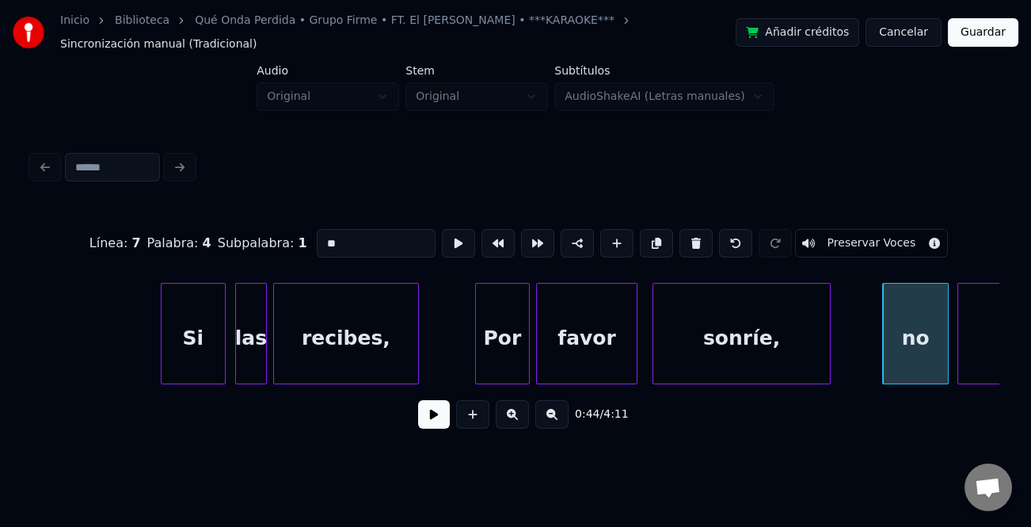
click at [947, 362] on div at bounding box center [945, 334] width 5 height 100
click at [920, 352] on div "no" at bounding box center [916, 338] width 66 height 108
click at [325, 230] on input "**" at bounding box center [376, 243] width 119 height 29
type input "**"
click at [440, 412] on button at bounding box center [434, 414] width 32 height 29
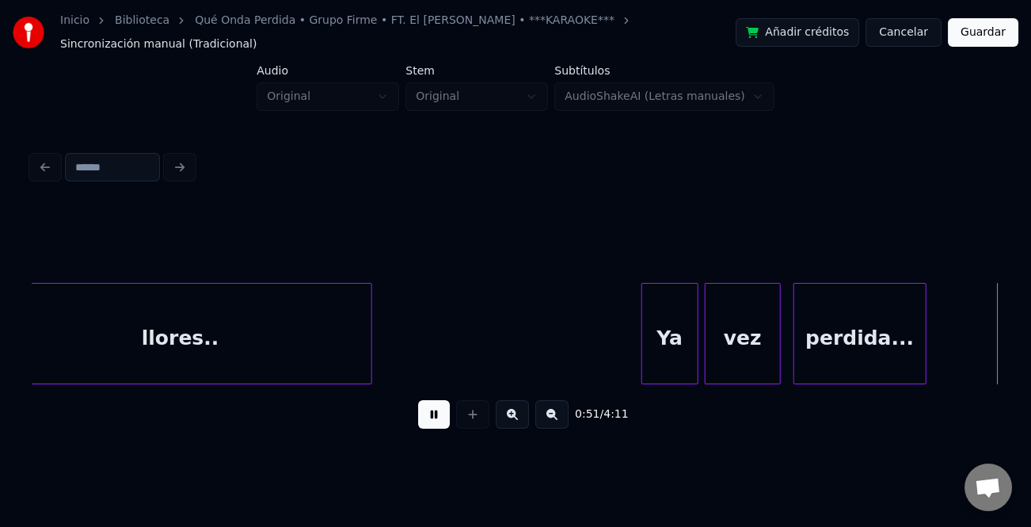
scroll to position [0, 8117]
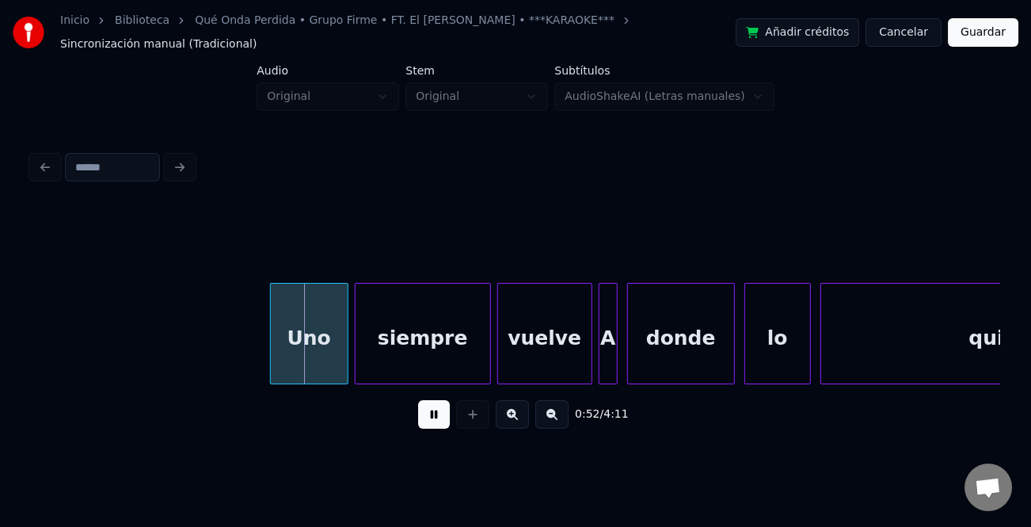
click at [271, 356] on div at bounding box center [273, 334] width 5 height 100
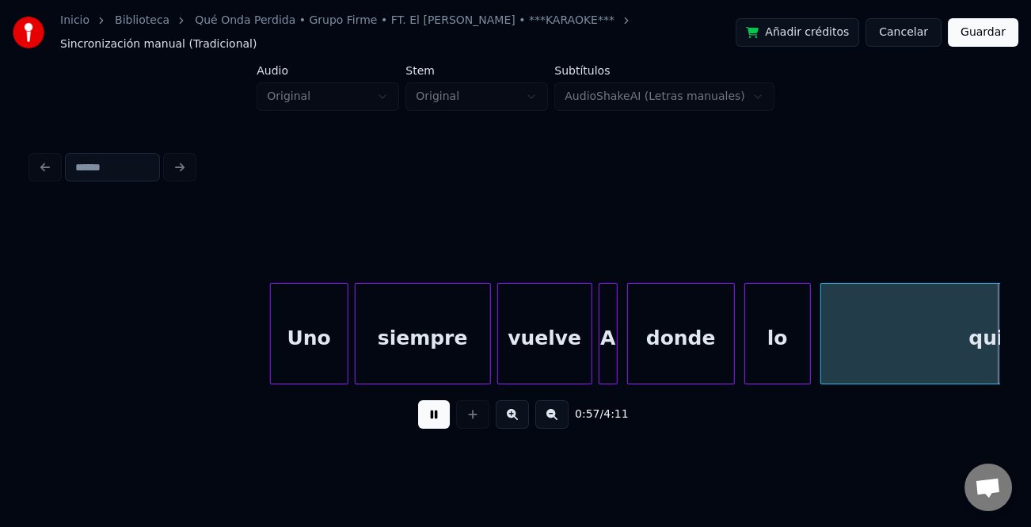
scroll to position [0, 9085]
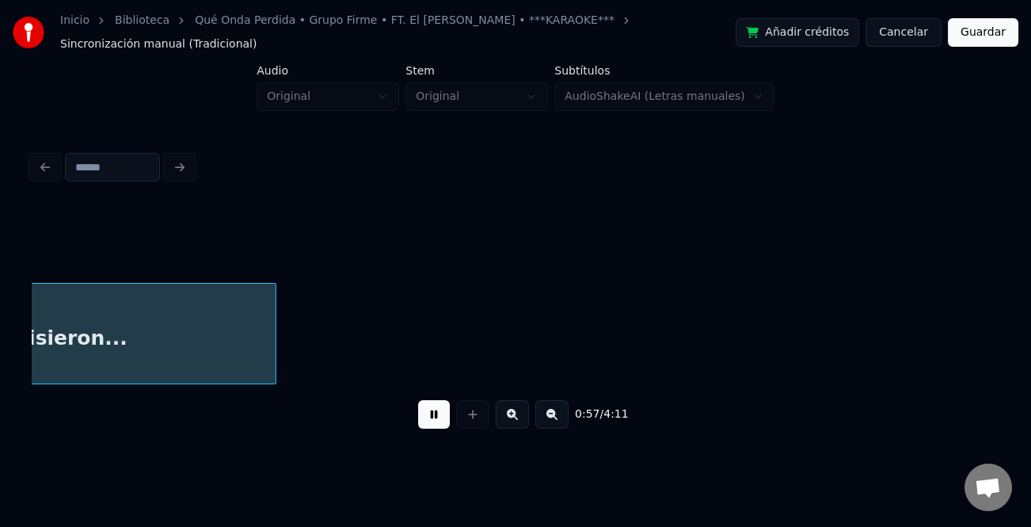
click at [436, 412] on button at bounding box center [434, 414] width 32 height 29
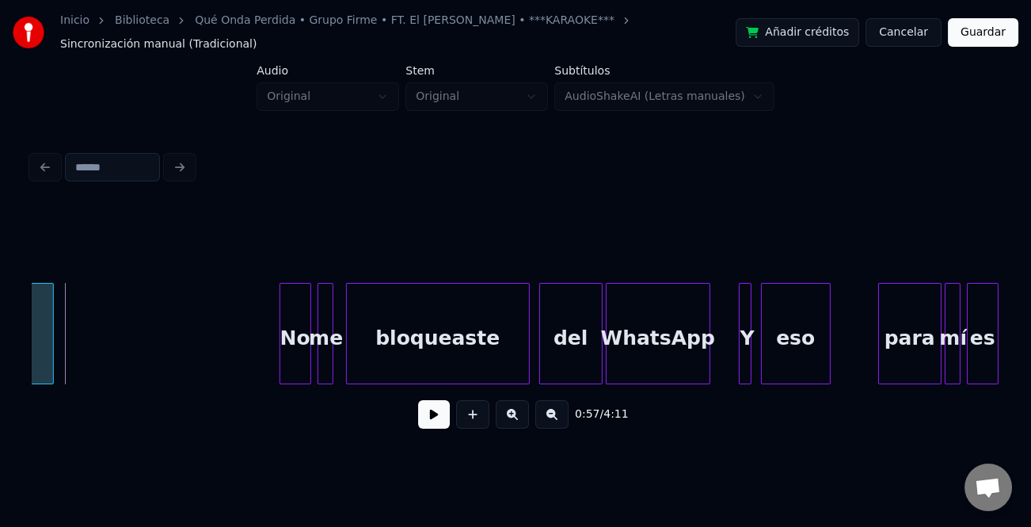
click at [51, 357] on div at bounding box center [50, 334] width 5 height 100
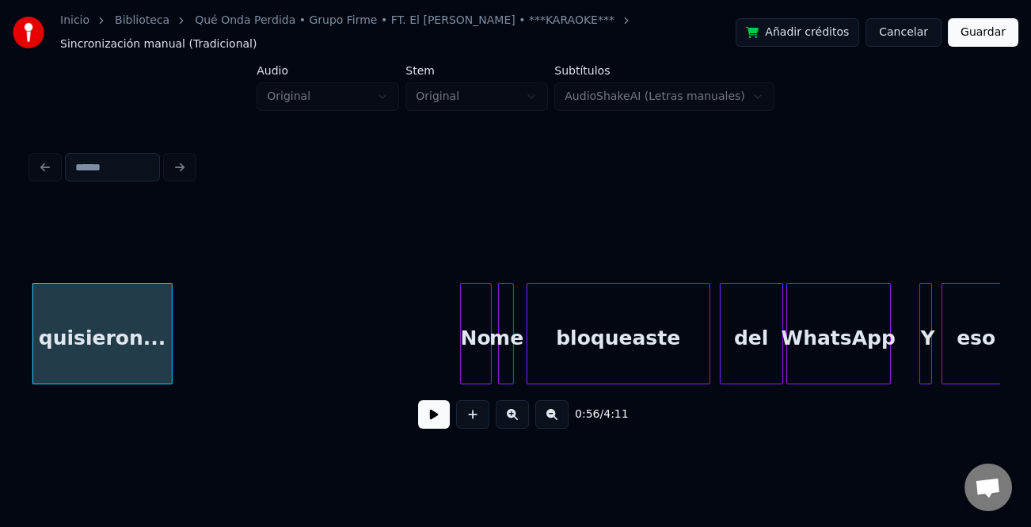
click at [167, 363] on div at bounding box center [169, 334] width 5 height 100
click at [454, 363] on div at bounding box center [452, 334] width 5 height 100
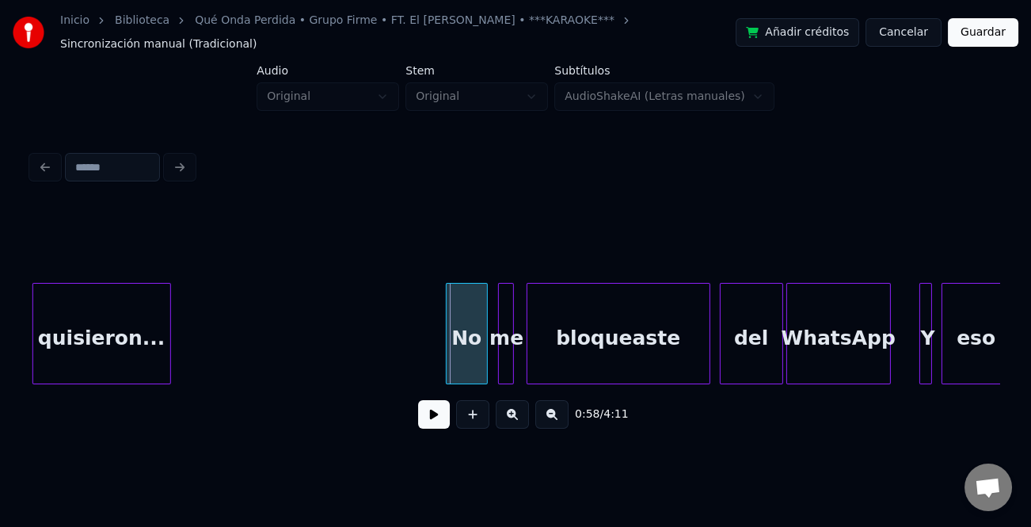
click at [459, 357] on div "No" at bounding box center [467, 338] width 40 height 108
click at [442, 414] on button at bounding box center [434, 414] width 32 height 29
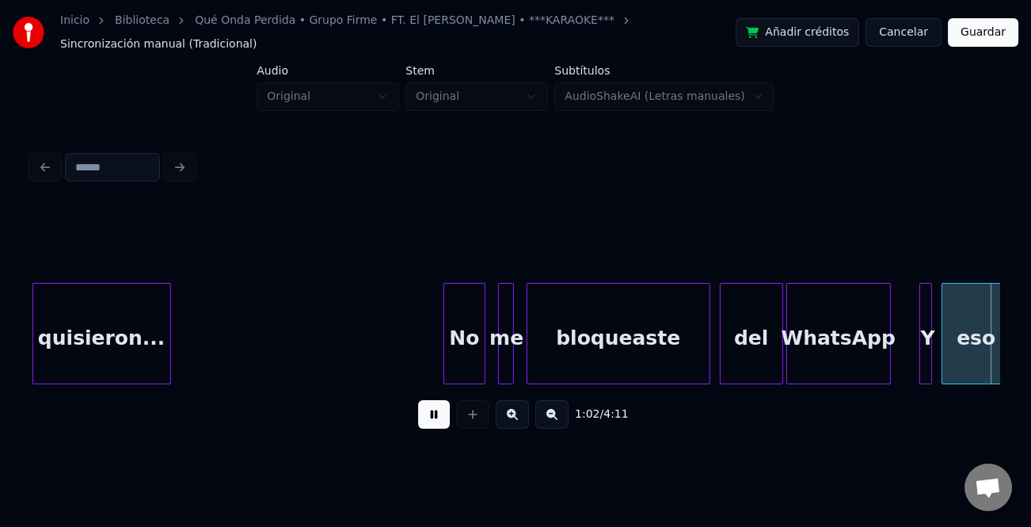
scroll to position [0, 9873]
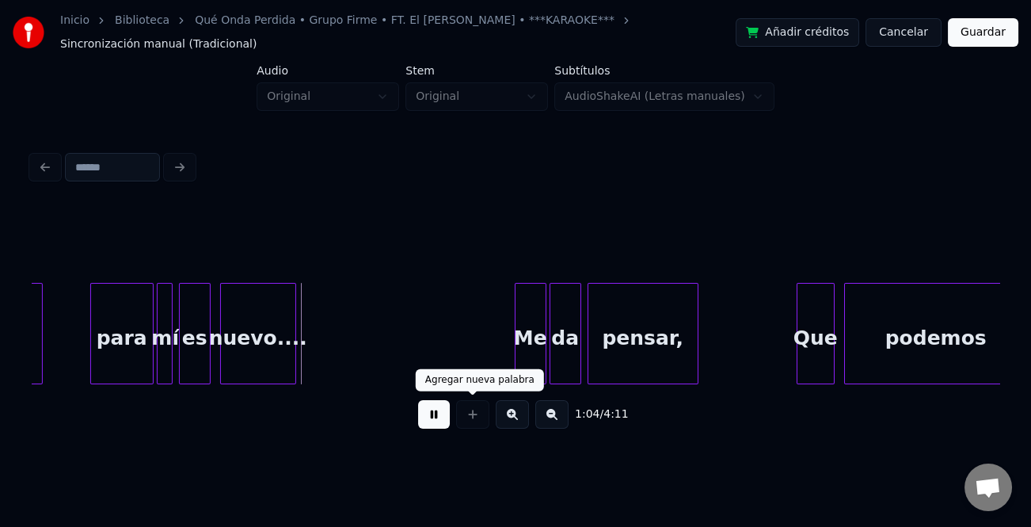
click at [430, 412] on button at bounding box center [434, 414] width 32 height 29
click at [135, 315] on div "para" at bounding box center [122, 338] width 62 height 108
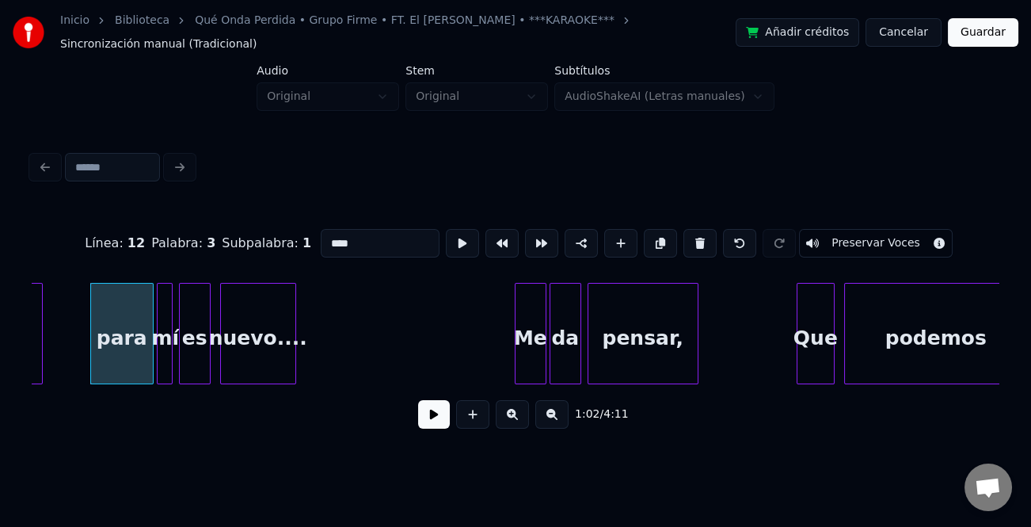
click at [329, 229] on input "****" at bounding box center [380, 243] width 119 height 29
type input "****"
click at [438, 403] on button at bounding box center [434, 414] width 32 height 29
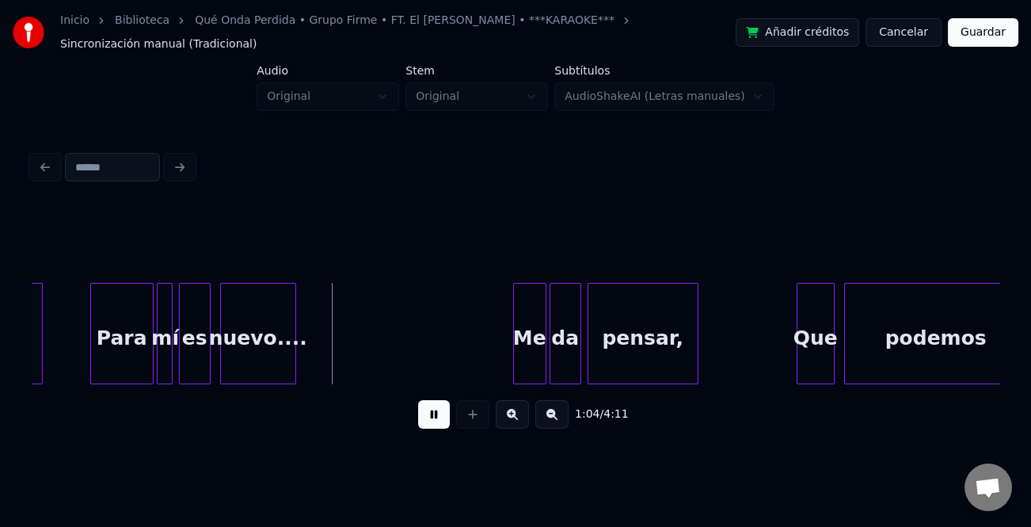
click at [514, 341] on div at bounding box center [516, 334] width 5 height 100
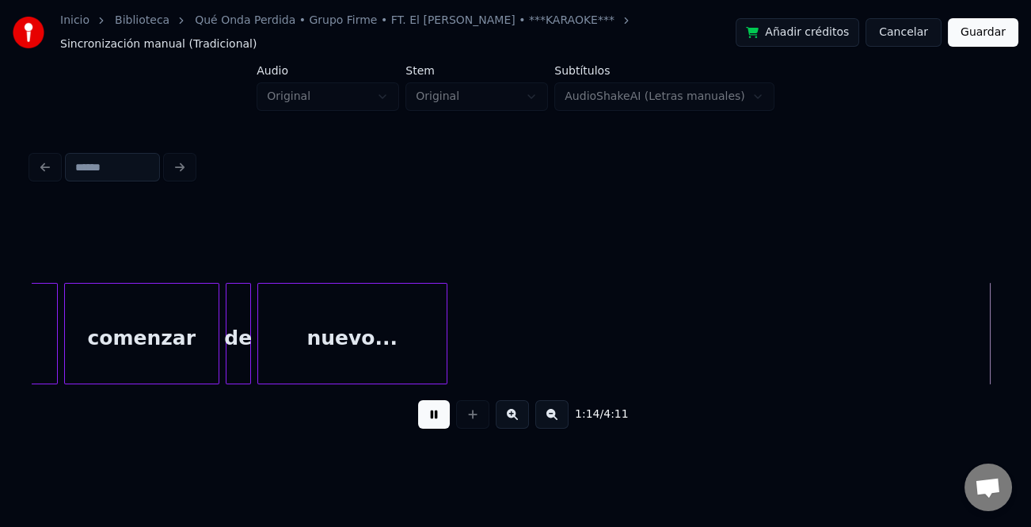
scroll to position [0, 11811]
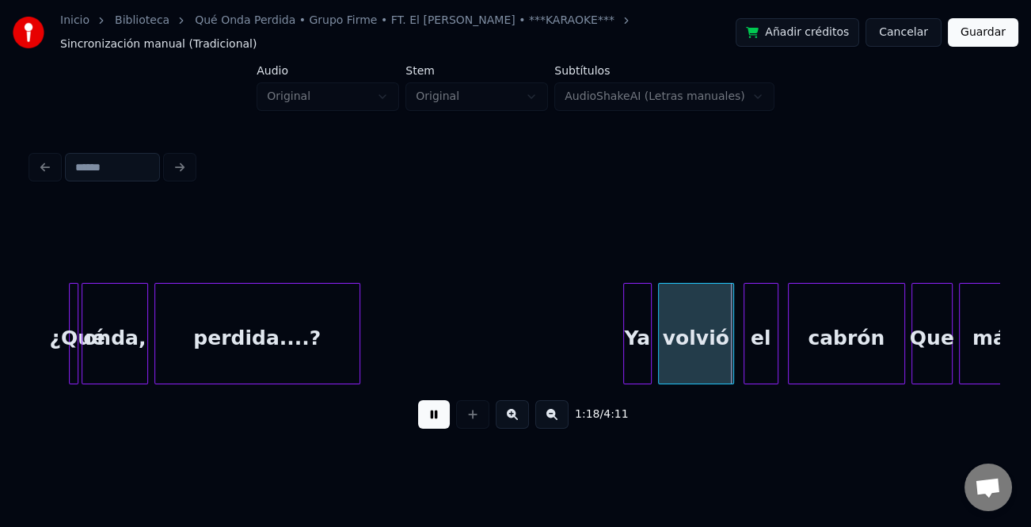
click at [623, 338] on div "Ya" at bounding box center [637, 333] width 29 height 101
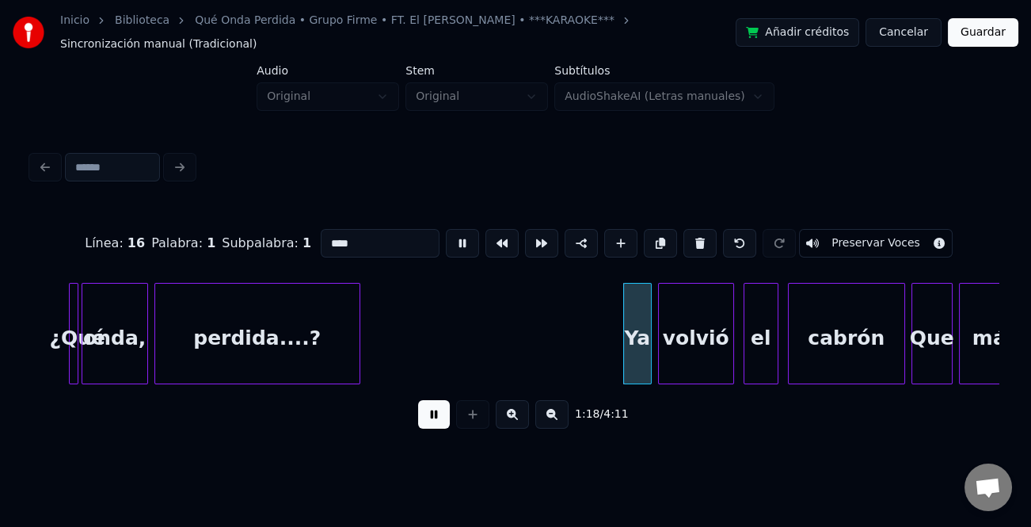
type input "**"
click at [624, 339] on div at bounding box center [626, 334] width 5 height 100
click at [444, 404] on button at bounding box center [434, 414] width 32 height 29
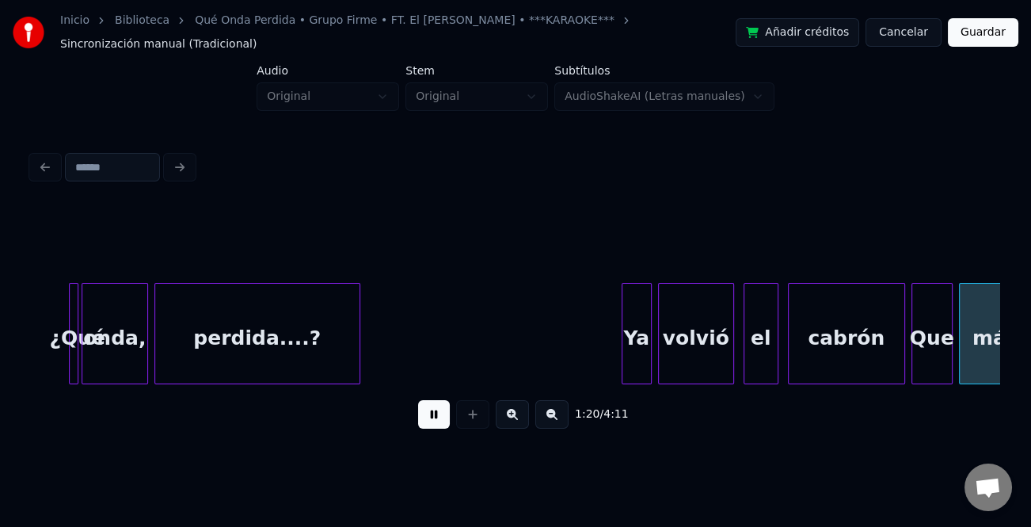
scroll to position [0, 12782]
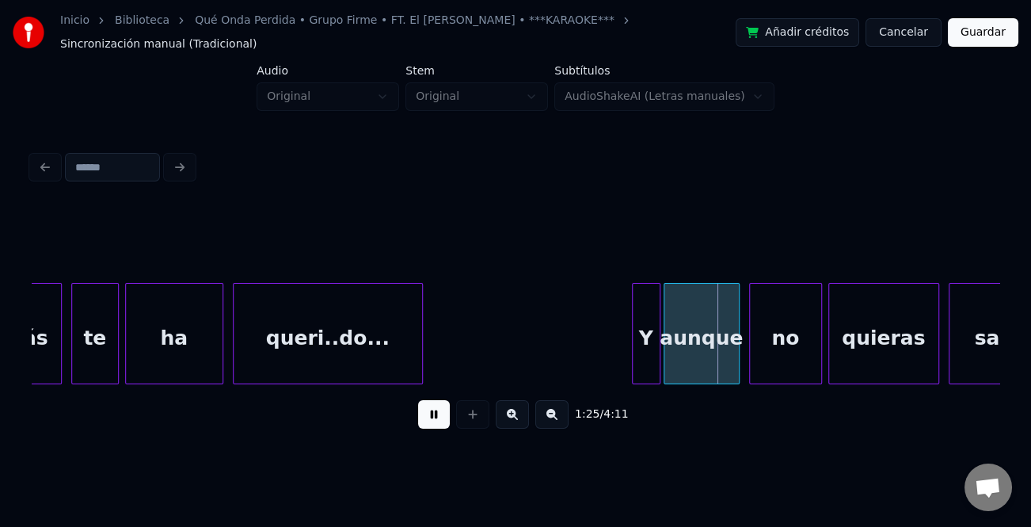
click at [626, 322] on div at bounding box center [628, 334] width 5 height 100
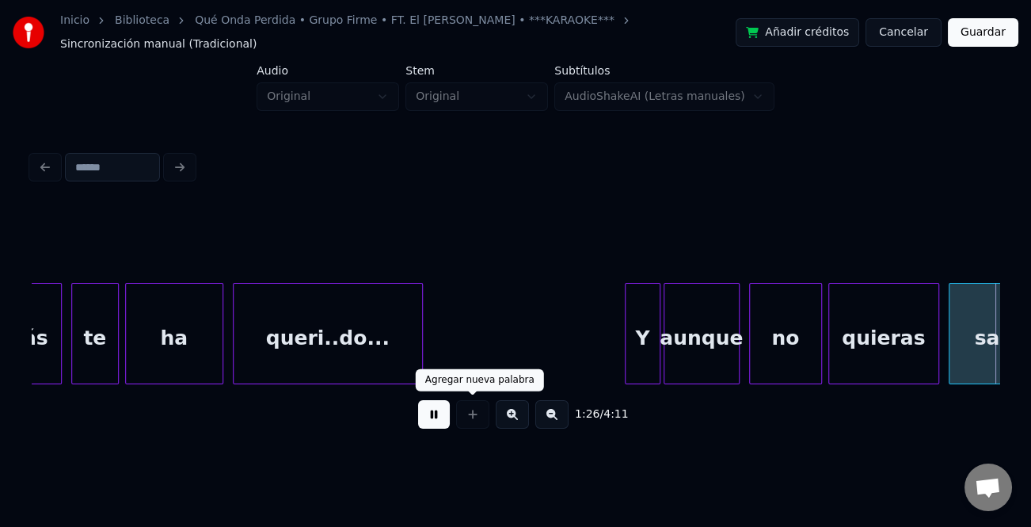
scroll to position [0, 13749]
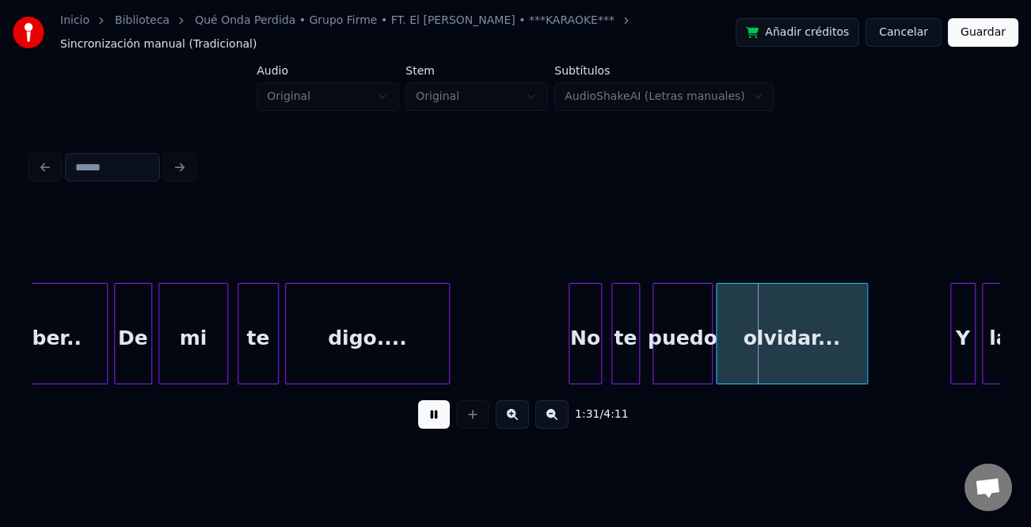
click at [570, 311] on div at bounding box center [571, 334] width 5 height 100
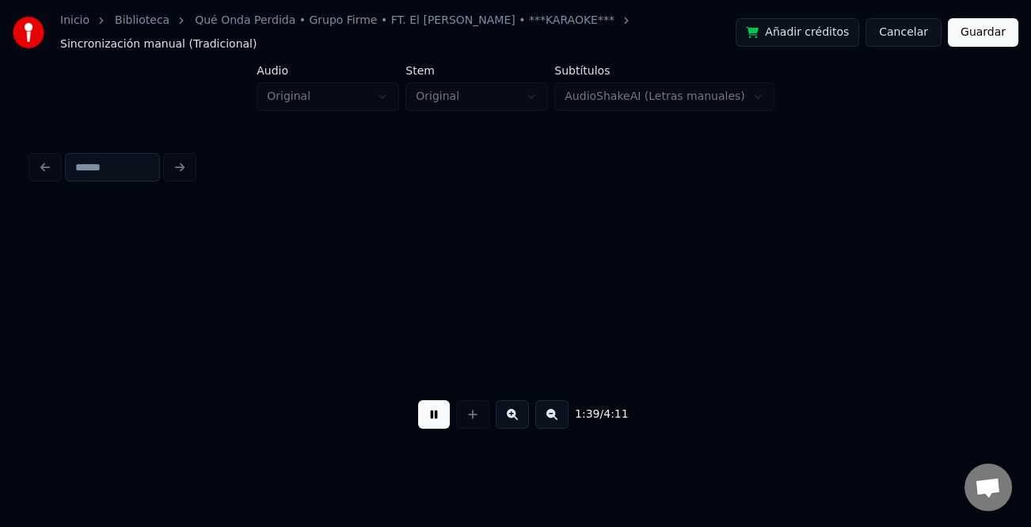
scroll to position [0, 15686]
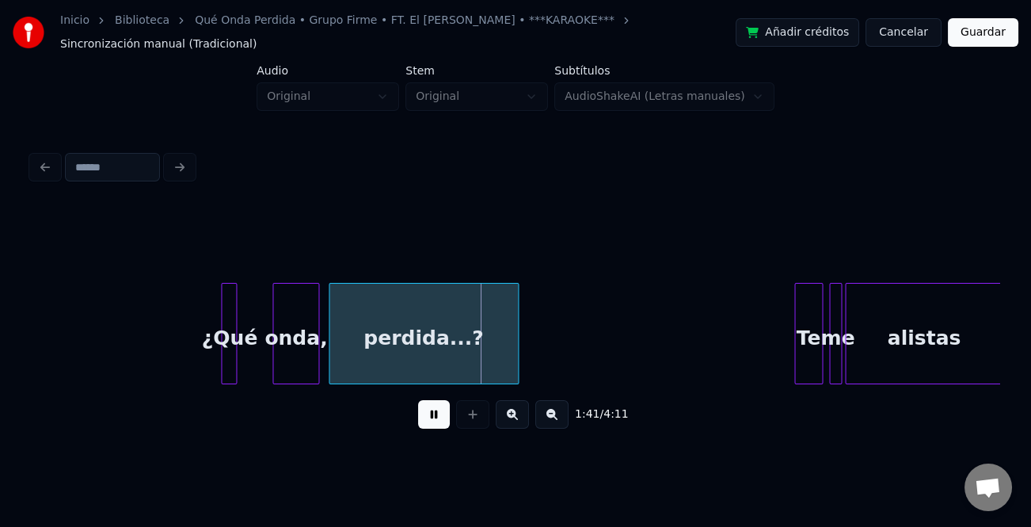
click at [276, 342] on div at bounding box center [275, 334] width 5 height 100
click at [257, 352] on div at bounding box center [254, 334] width 5 height 100
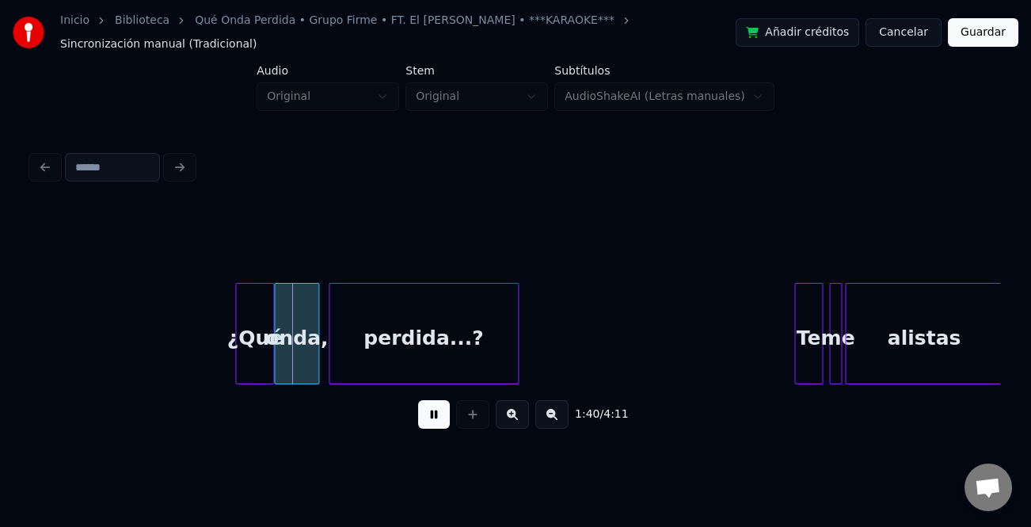
click at [249, 350] on div "¿Qué" at bounding box center [255, 338] width 38 height 108
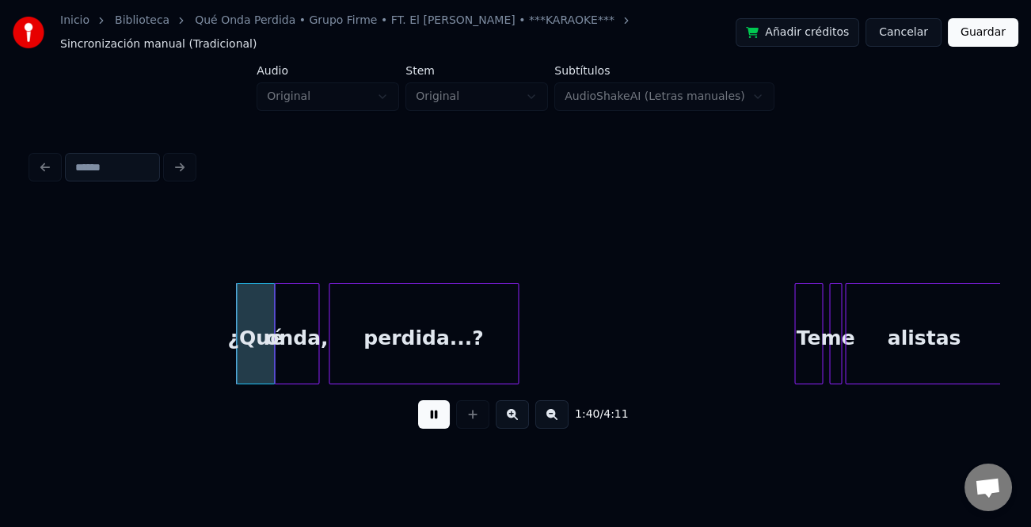
click at [249, 351] on div "¿Qué" at bounding box center [256, 338] width 38 height 108
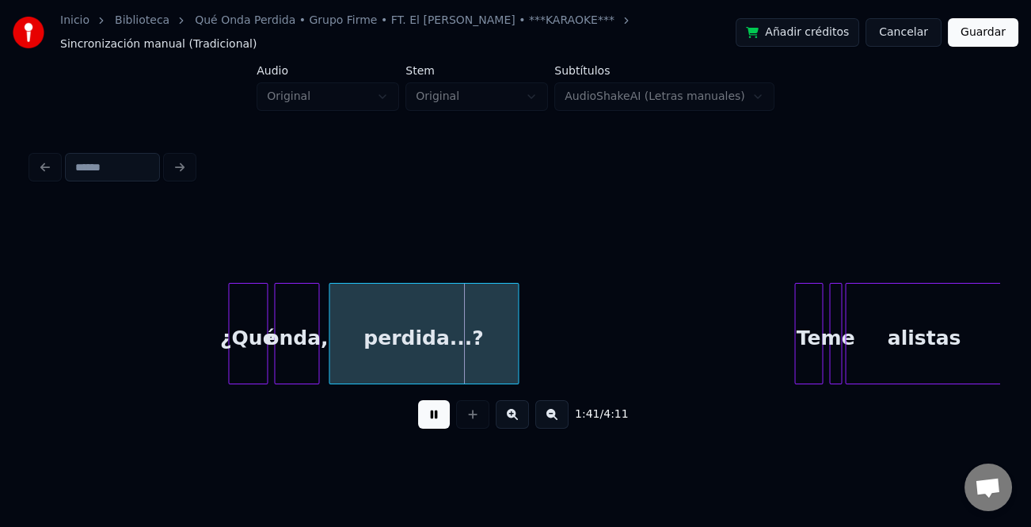
click at [238, 352] on div "¿Qué" at bounding box center [248, 338] width 38 height 108
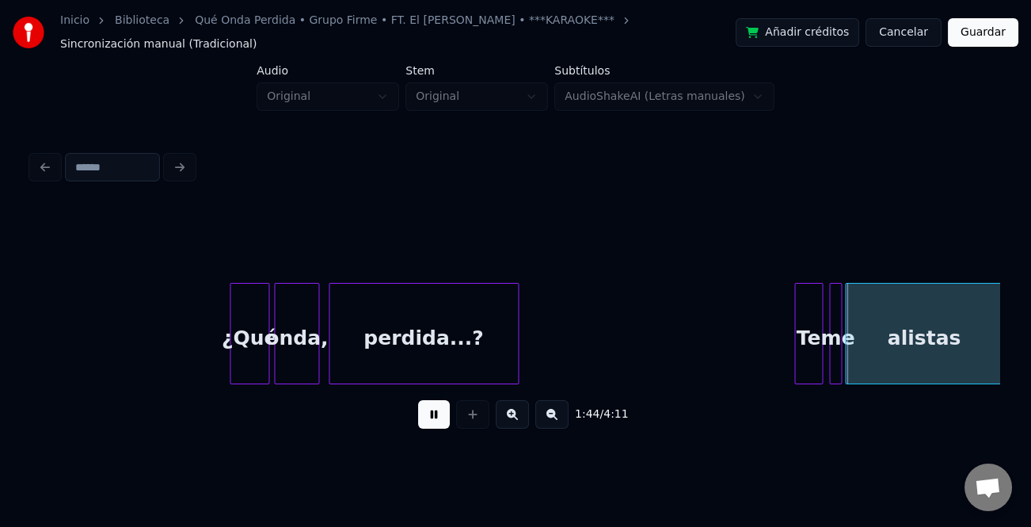
click at [513, 402] on button at bounding box center [512, 414] width 33 height 29
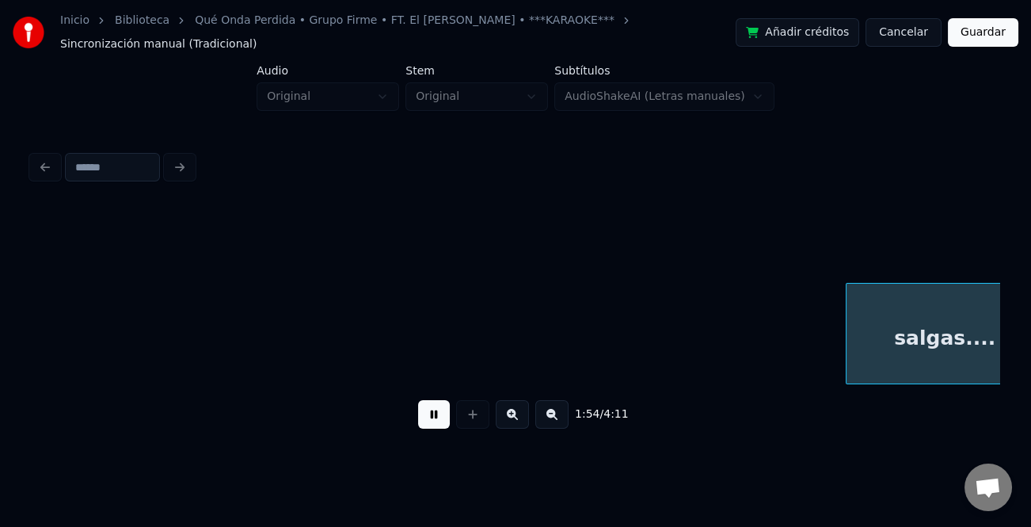
scroll to position [0, 22730]
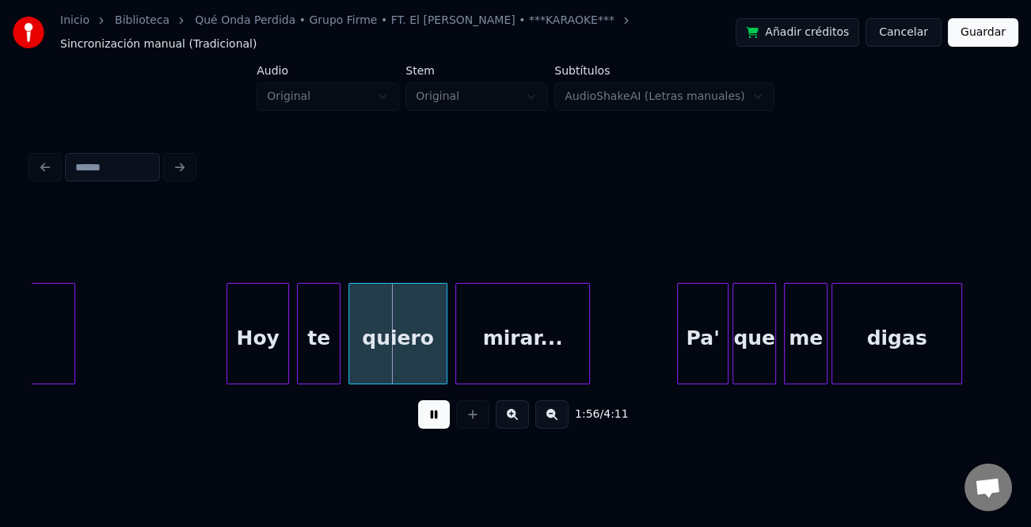
click at [230, 320] on div at bounding box center [229, 334] width 5 height 100
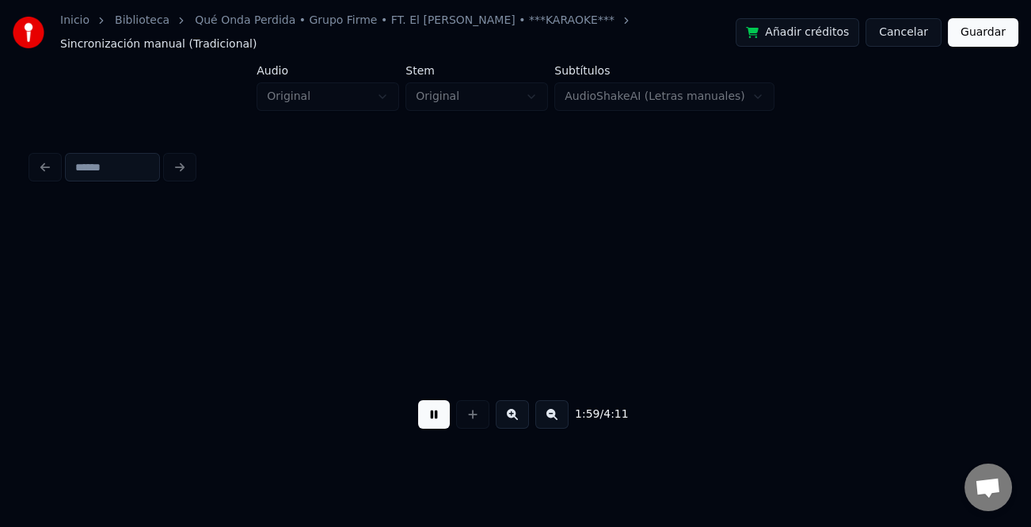
scroll to position [0, 23700]
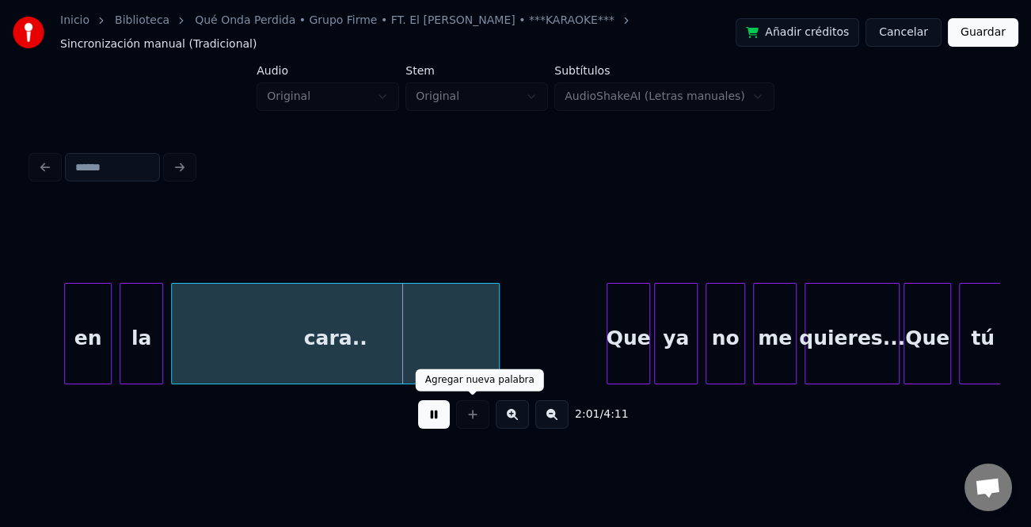
drag, startPoint x: 428, startPoint y: 413, endPoint x: 108, endPoint y: 331, distance: 331.2
click at [425, 413] on button at bounding box center [434, 414] width 32 height 29
click at [93, 328] on div "en" at bounding box center [88, 338] width 46 height 108
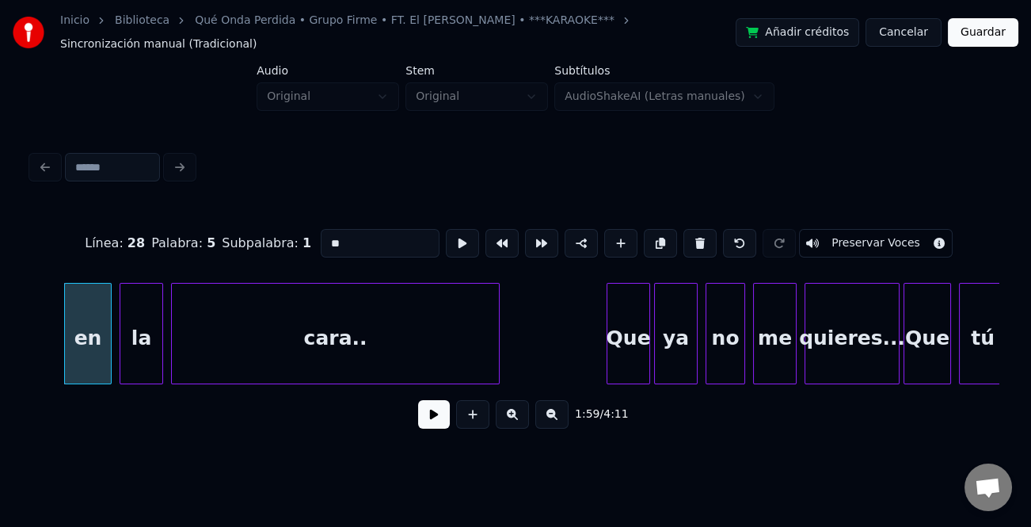
click at [325, 234] on input "**" at bounding box center [380, 243] width 119 height 29
type input "**"
click at [430, 413] on button at bounding box center [434, 414] width 32 height 29
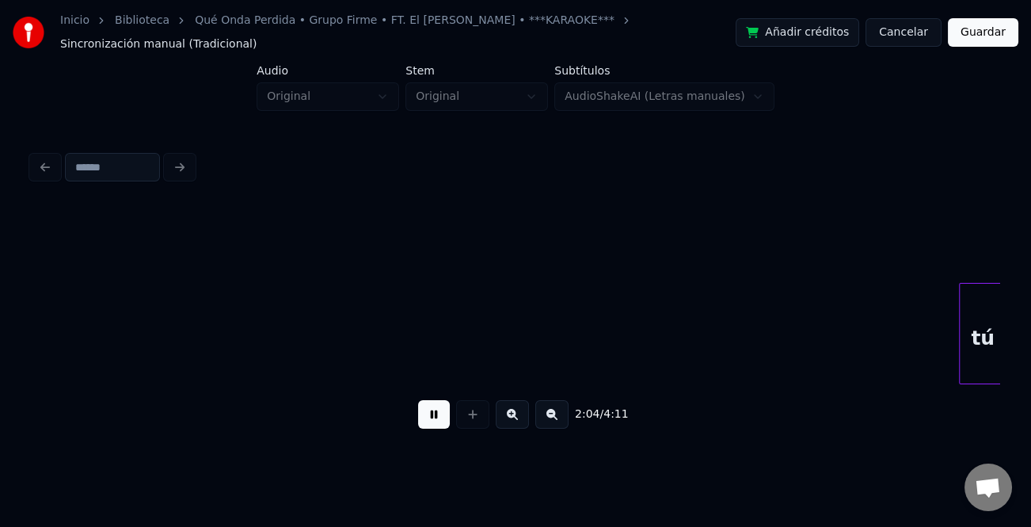
scroll to position [0, 24667]
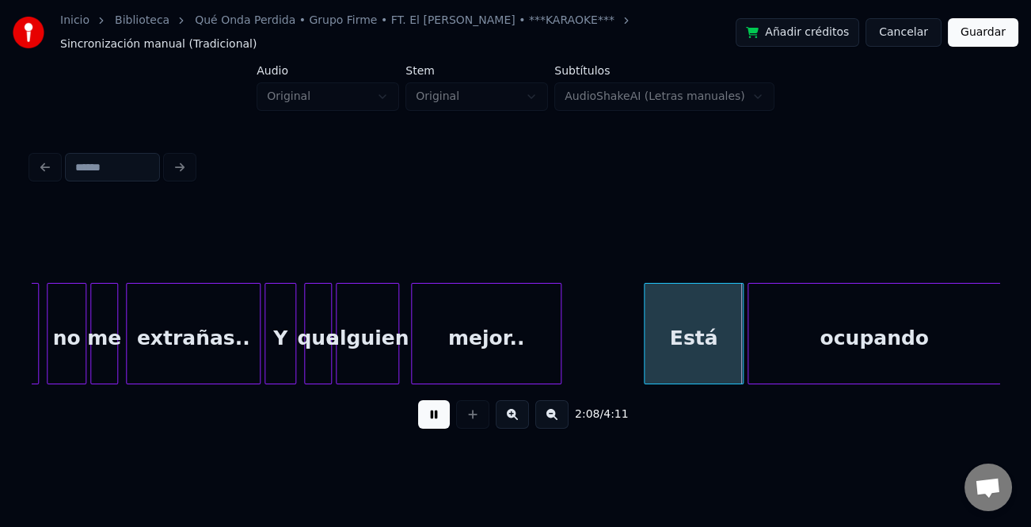
click at [645, 330] on div at bounding box center [647, 334] width 5 height 100
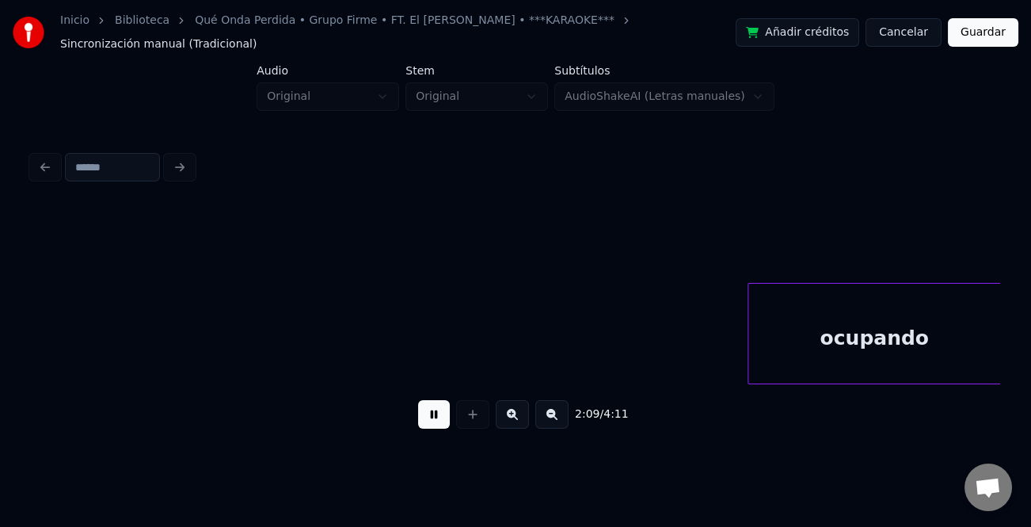
scroll to position [0, 25635]
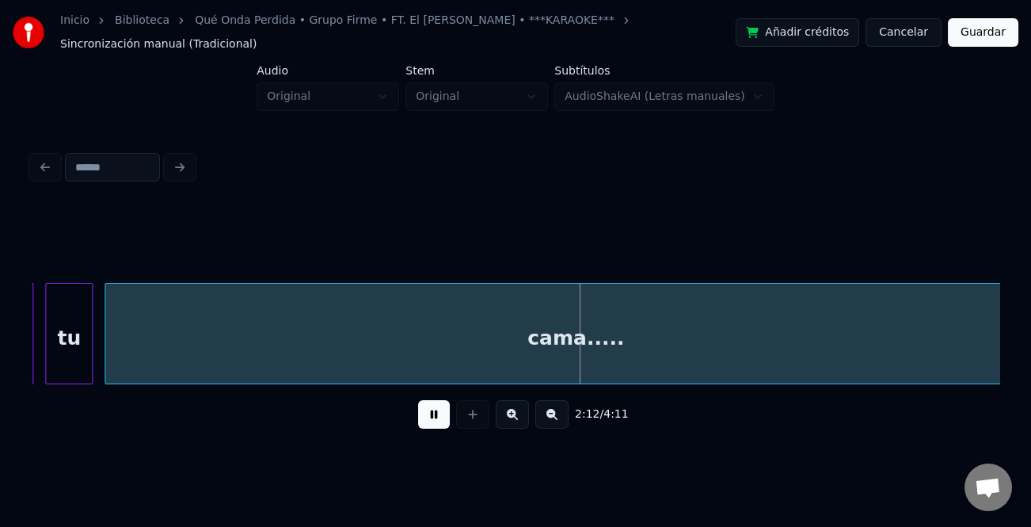
click at [554, 415] on button at bounding box center [551, 414] width 33 height 29
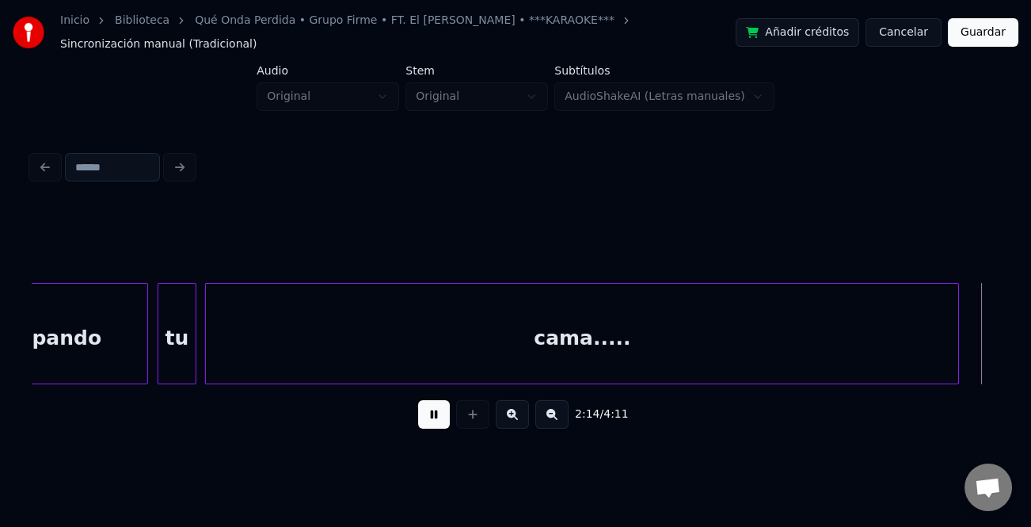
scroll to position [0, 21363]
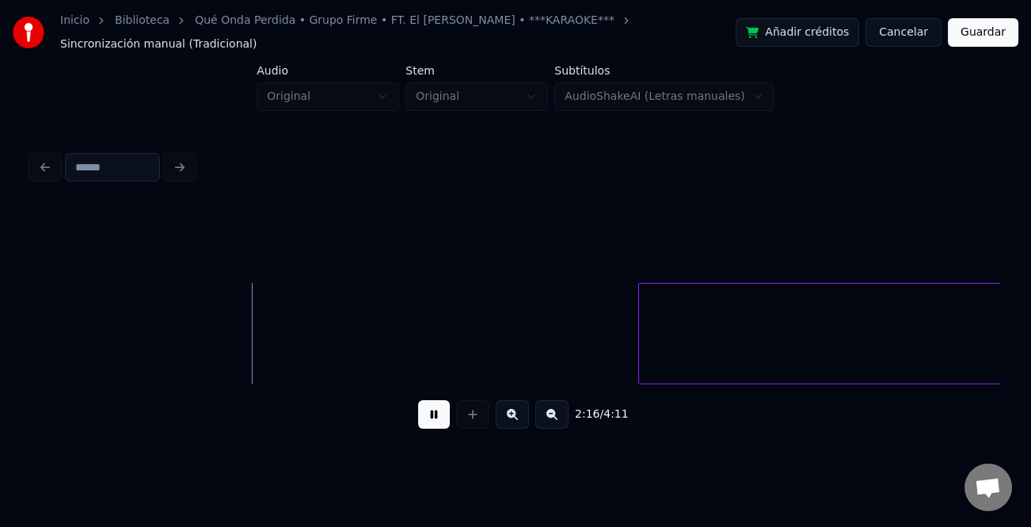
click at [550, 410] on button at bounding box center [551, 414] width 33 height 29
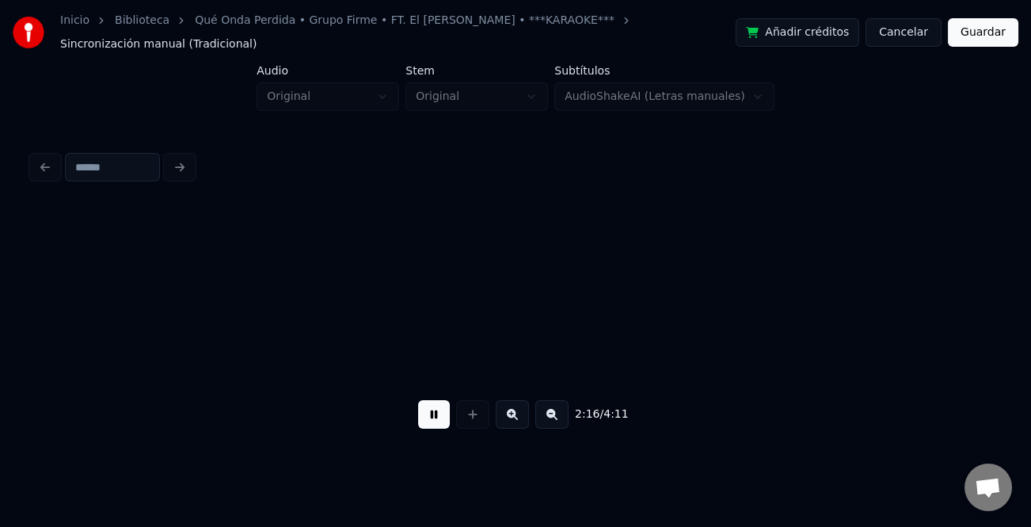
click at [550, 410] on button at bounding box center [551, 414] width 33 height 29
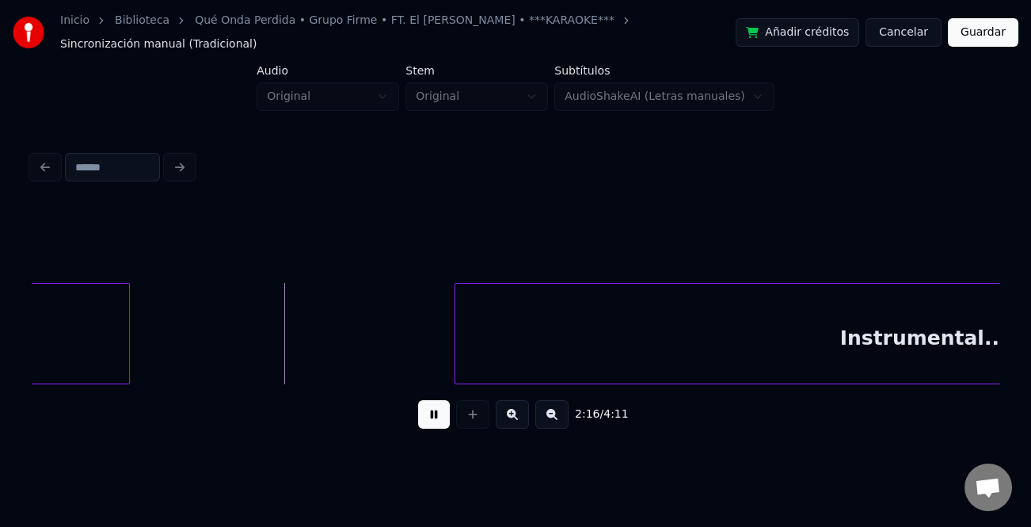
click at [550, 410] on button at bounding box center [551, 414] width 33 height 29
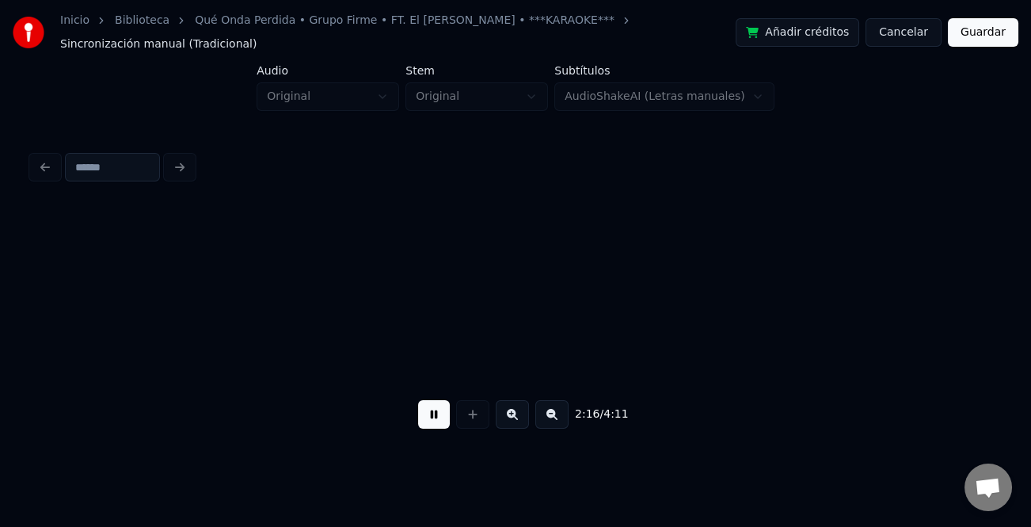
scroll to position [0, 5150]
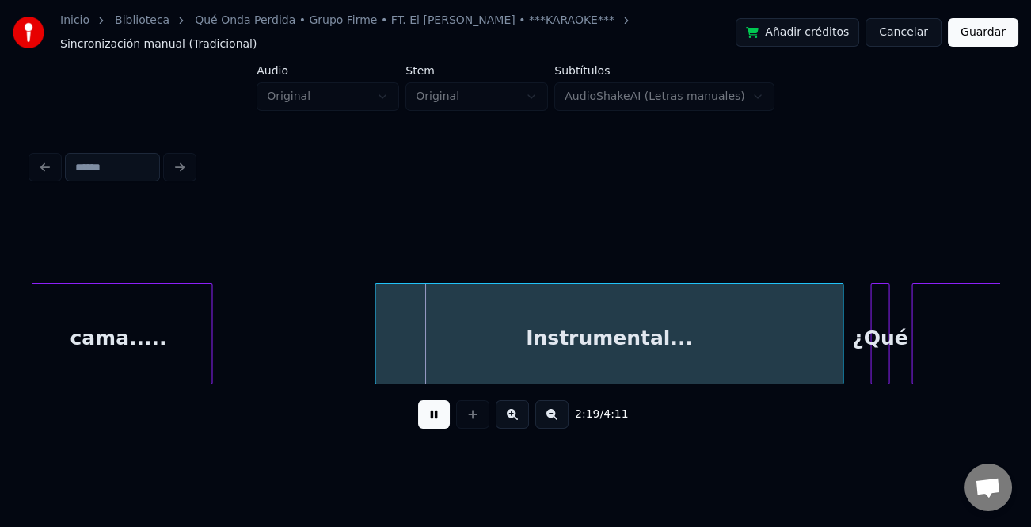
click at [620, 345] on div "Instrumental..." at bounding box center [608, 338] width 467 height 108
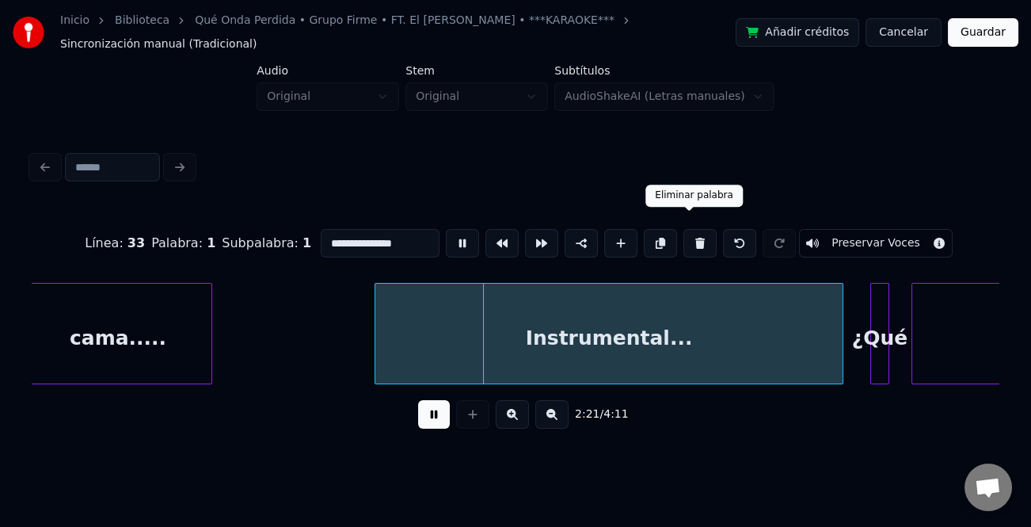
click at [691, 234] on button at bounding box center [700, 243] width 33 height 29
type input "*********"
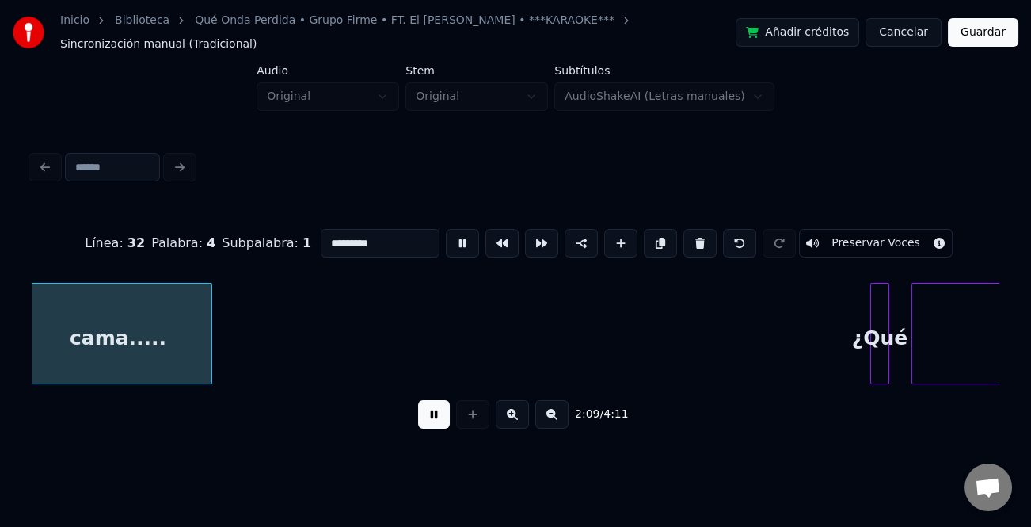
scroll to position [0, 5141]
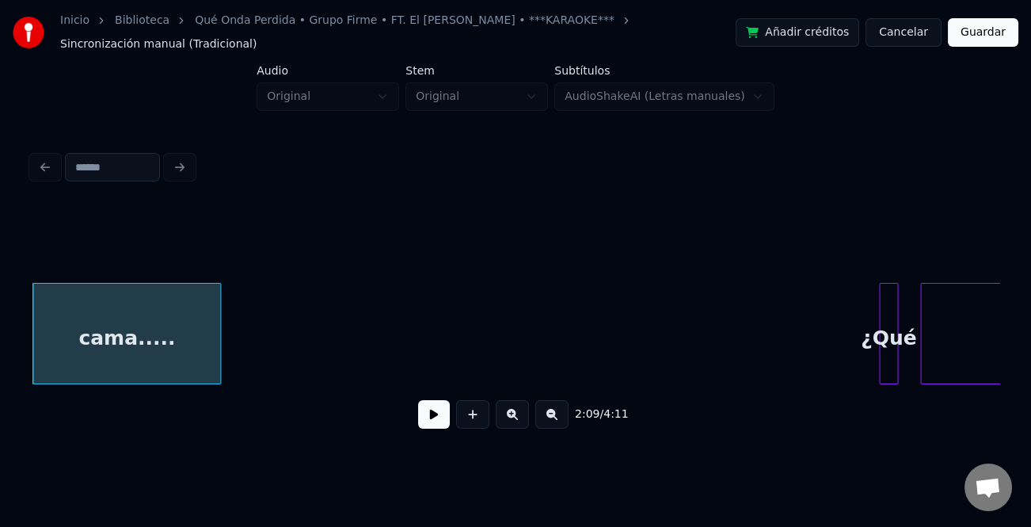
click at [880, 322] on div "¿Qué" at bounding box center [888, 338] width 17 height 108
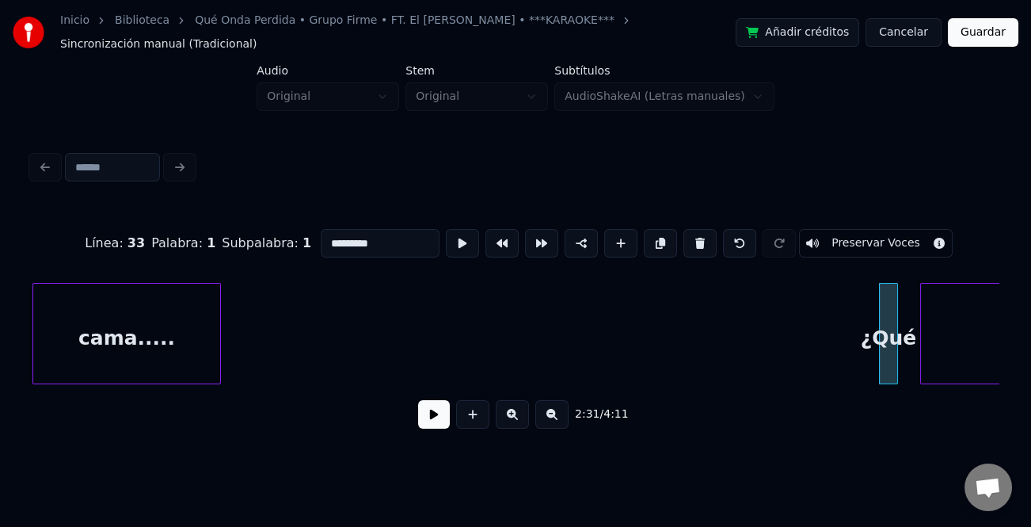
type input "****"
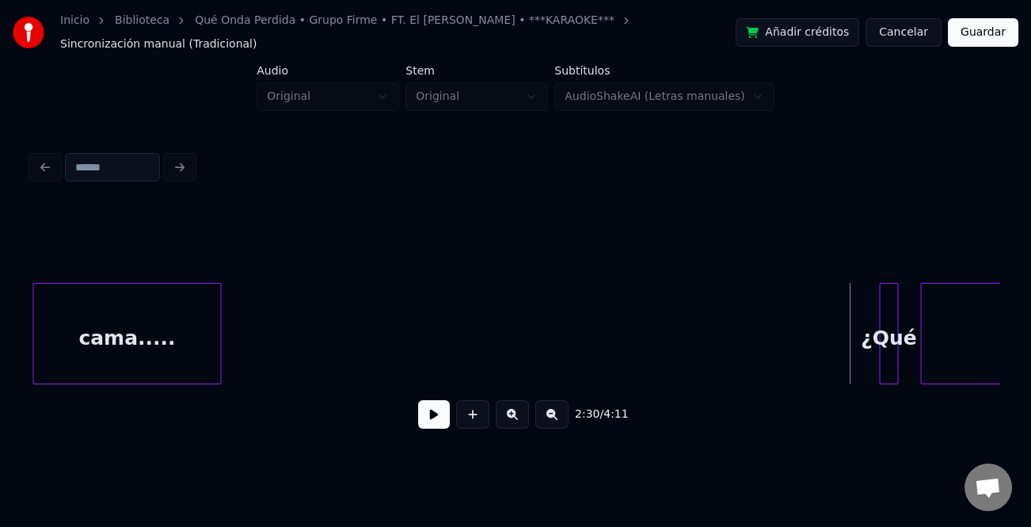
click at [418, 409] on div "2:30 / 4:11" at bounding box center [515, 414] width 943 height 35
click at [426, 410] on button at bounding box center [434, 414] width 32 height 29
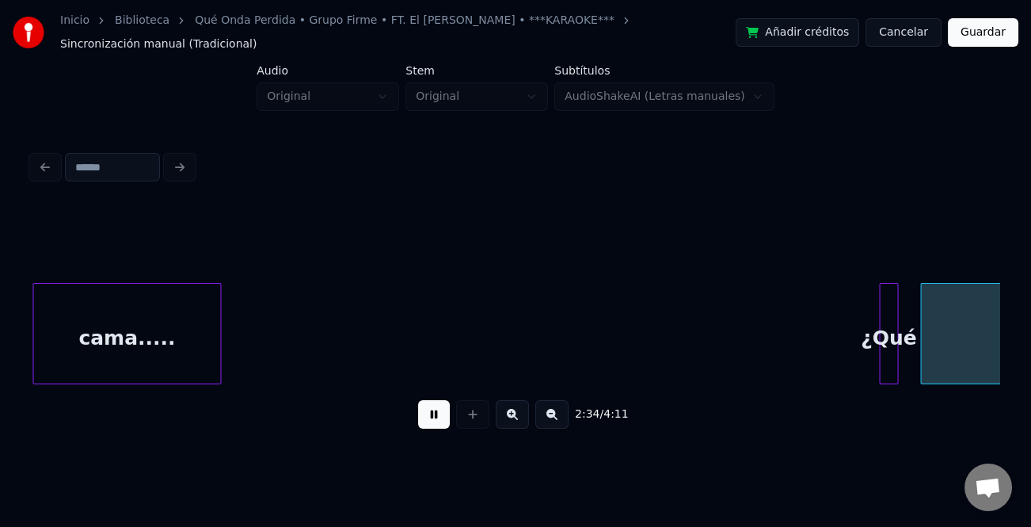
scroll to position [0, 6110]
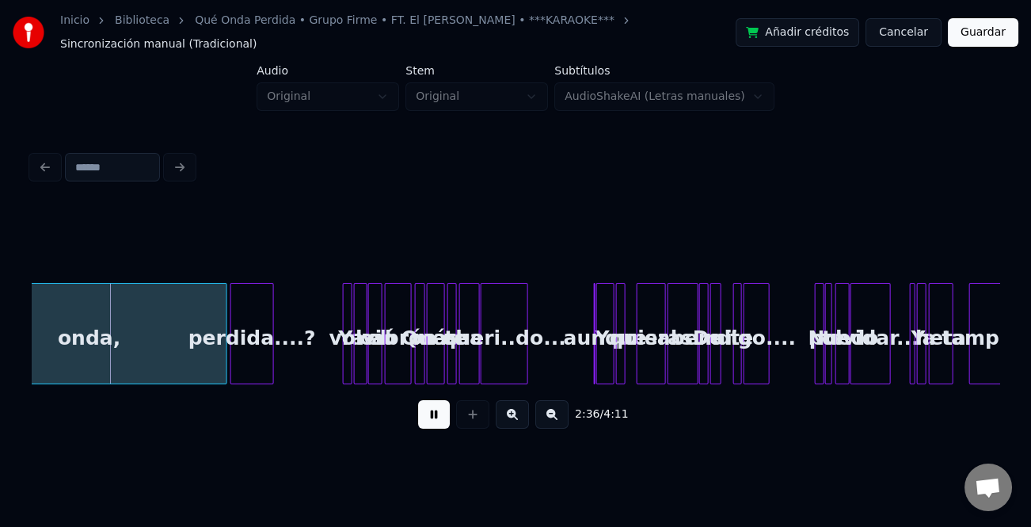
click at [557, 416] on button at bounding box center [551, 414] width 33 height 29
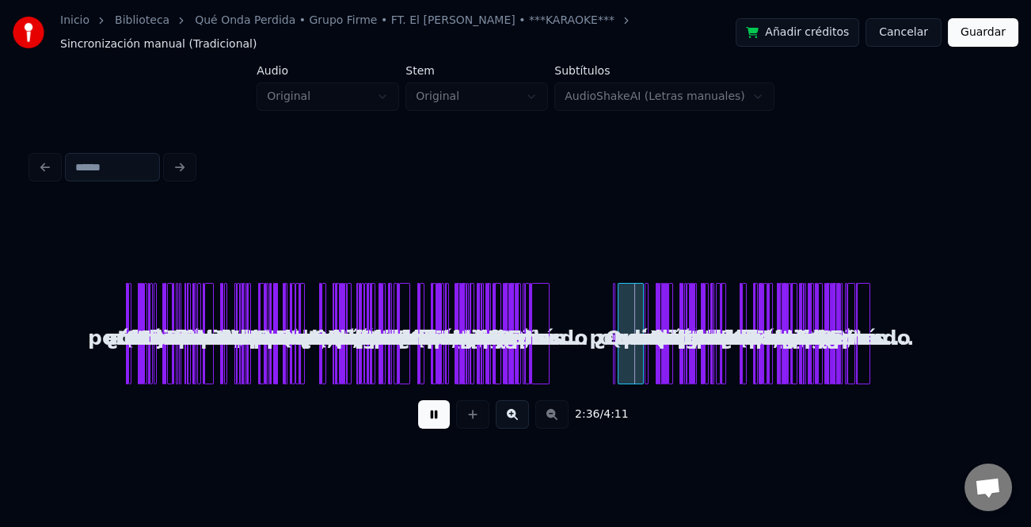
scroll to position [0, 0]
click at [520, 404] on button at bounding box center [512, 414] width 33 height 29
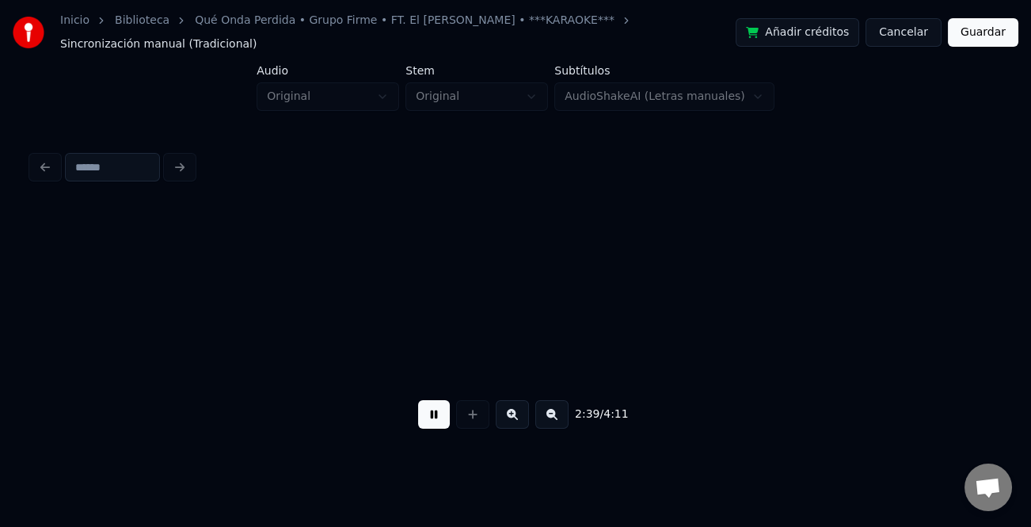
scroll to position [0, 5691]
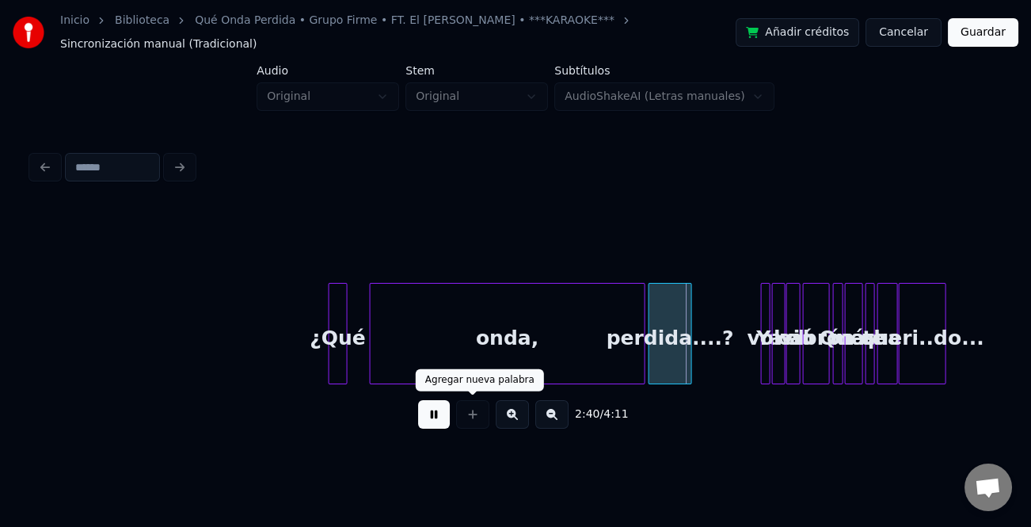
click at [447, 408] on button at bounding box center [434, 414] width 32 height 29
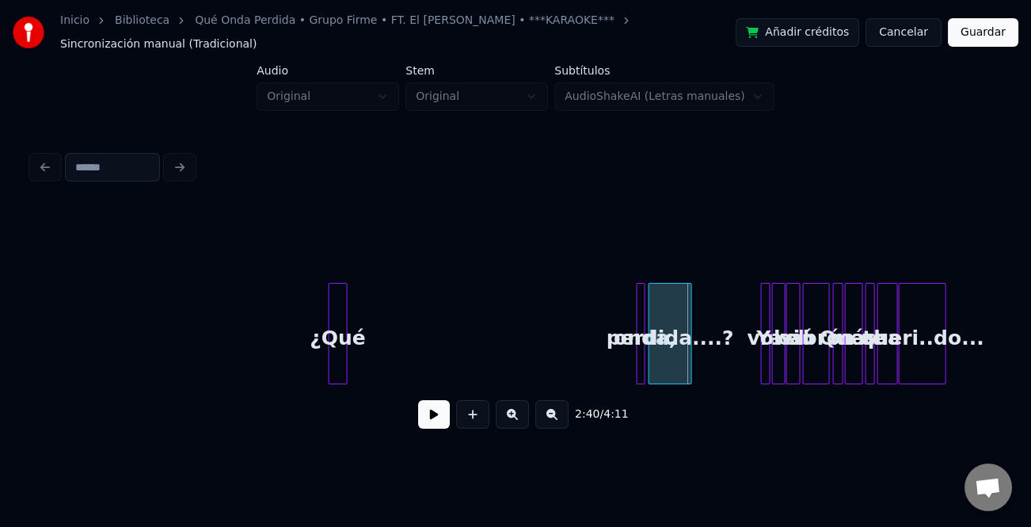
click at [638, 345] on div at bounding box center [640, 334] width 5 height 100
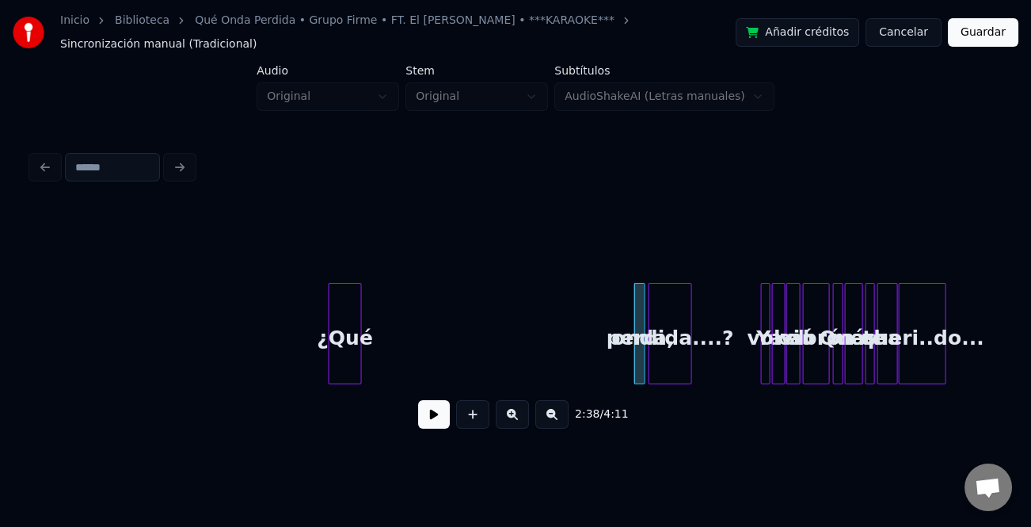
click at [361, 358] on div at bounding box center [358, 334] width 5 height 100
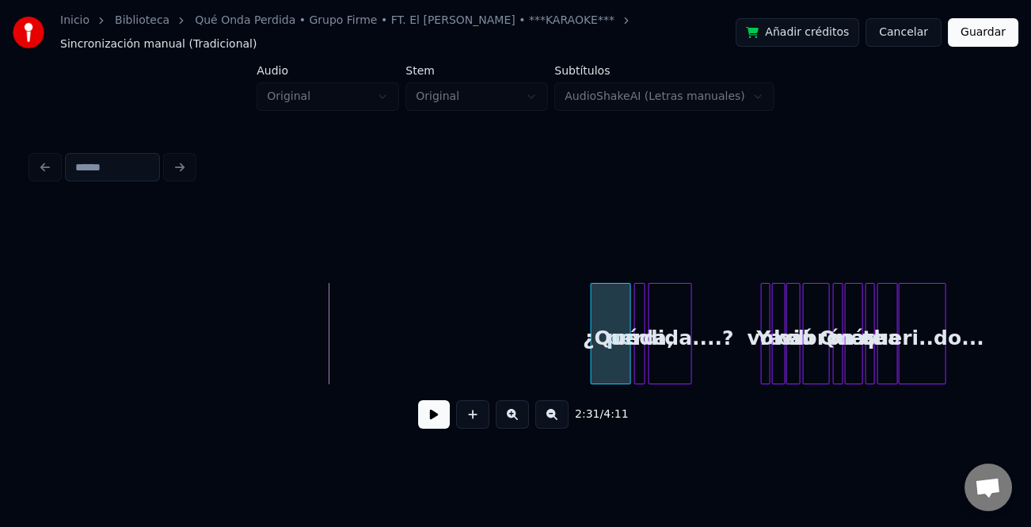
click at [613, 357] on div "¿Qué" at bounding box center [611, 338] width 39 height 108
click at [512, 412] on button at bounding box center [512, 414] width 33 height 29
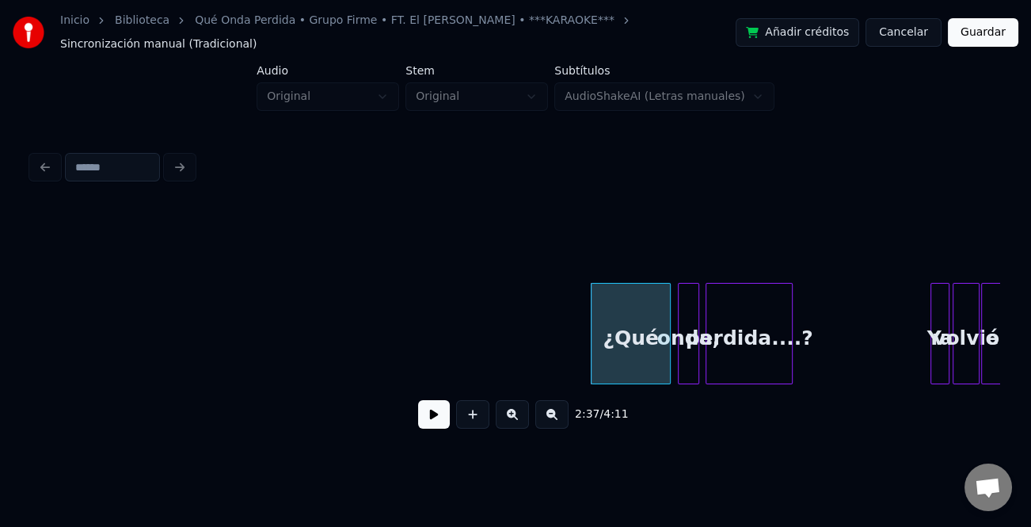
click at [512, 412] on button at bounding box center [512, 414] width 33 height 29
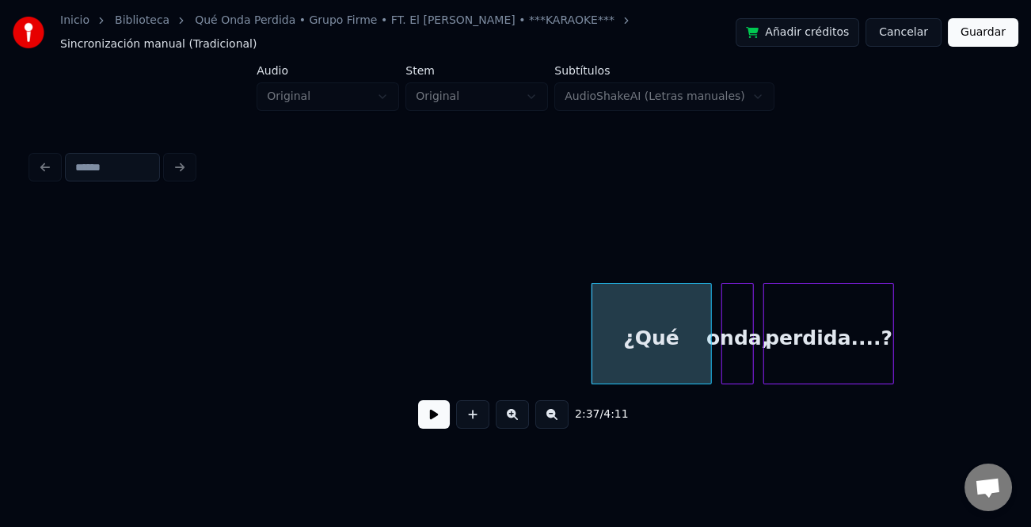
click at [512, 412] on button at bounding box center [512, 414] width 33 height 29
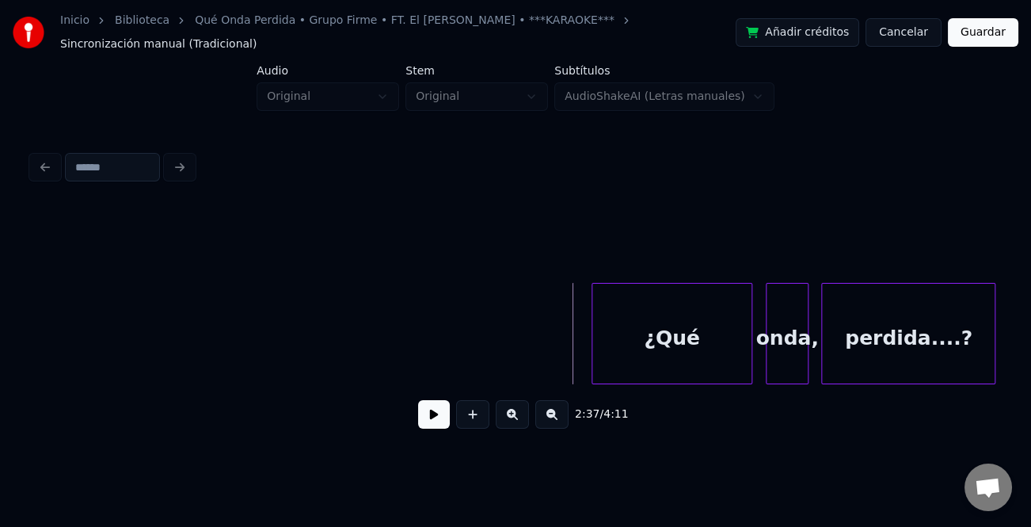
click at [440, 409] on button at bounding box center [434, 414] width 32 height 29
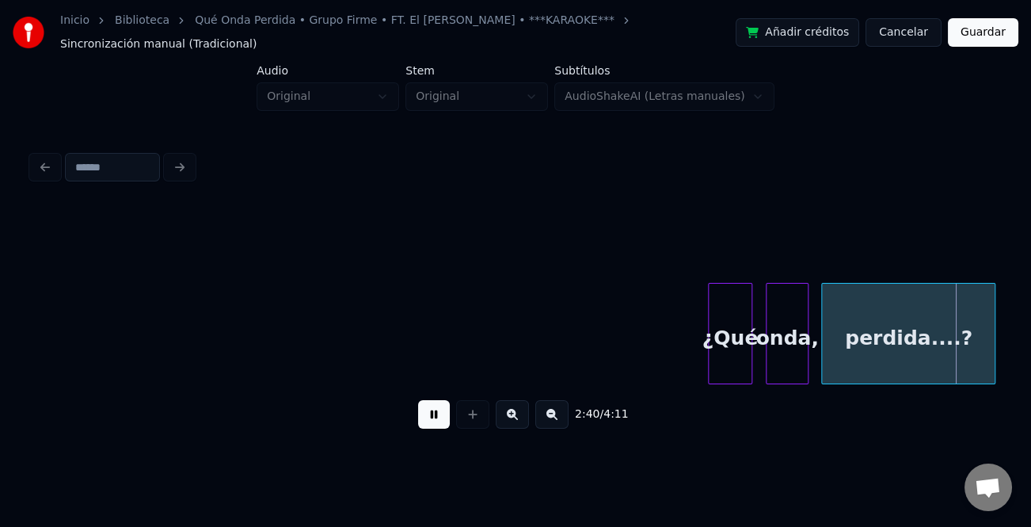
click at [710, 346] on div at bounding box center [711, 334] width 5 height 100
click at [797, 348] on div "onda," at bounding box center [793, 338] width 42 height 108
click at [760, 352] on div "¿Qué" at bounding box center [744, 338] width 43 height 108
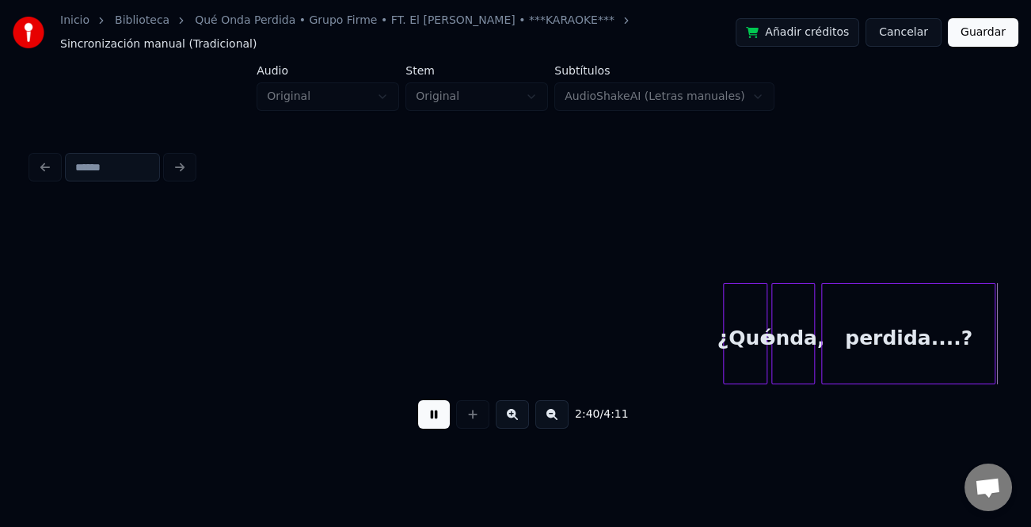
scroll to position [0, 25414]
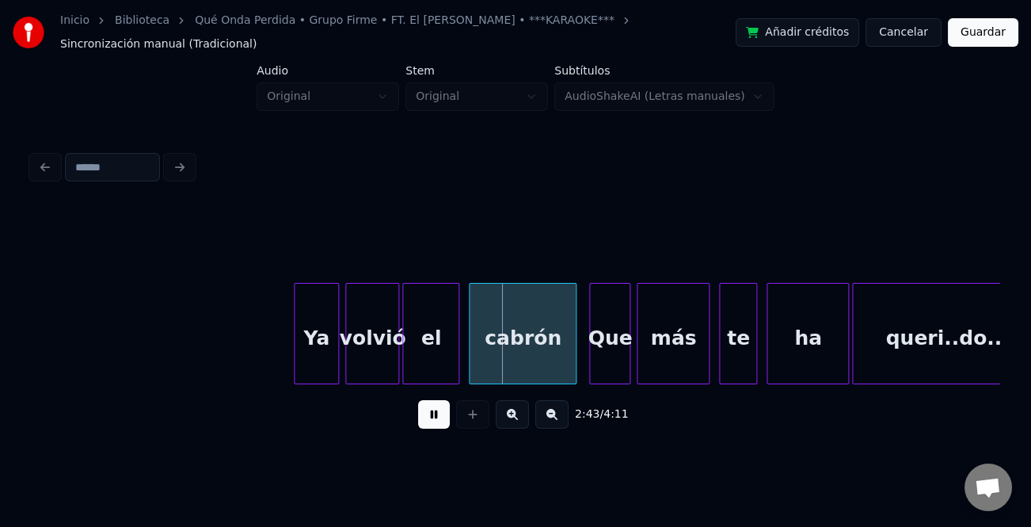
click at [296, 333] on div at bounding box center [297, 334] width 5 height 100
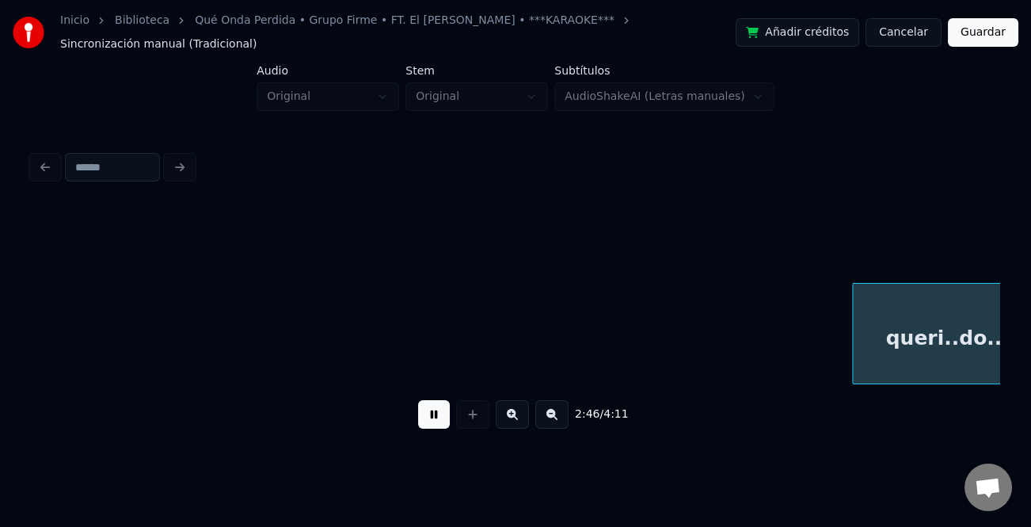
scroll to position [0, 26382]
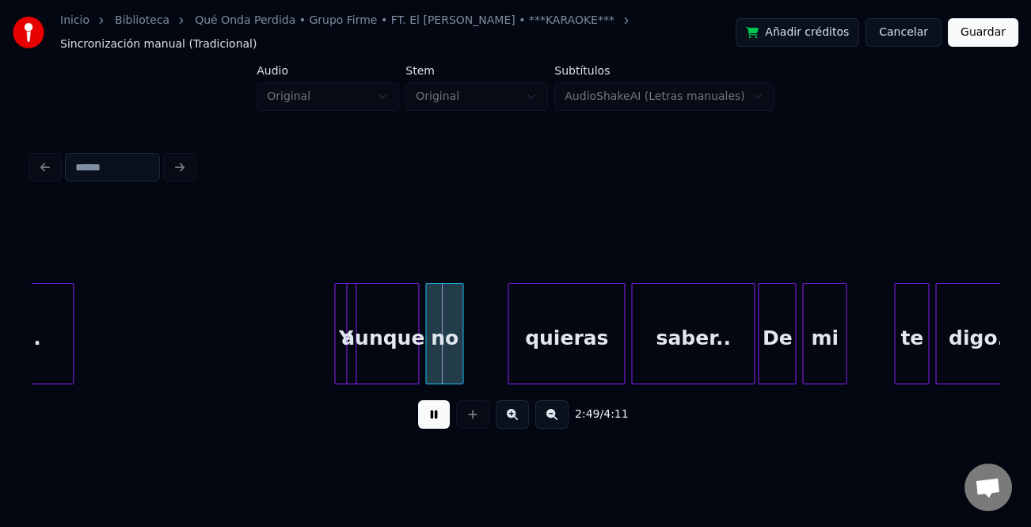
click at [335, 337] on div at bounding box center [337, 334] width 5 height 100
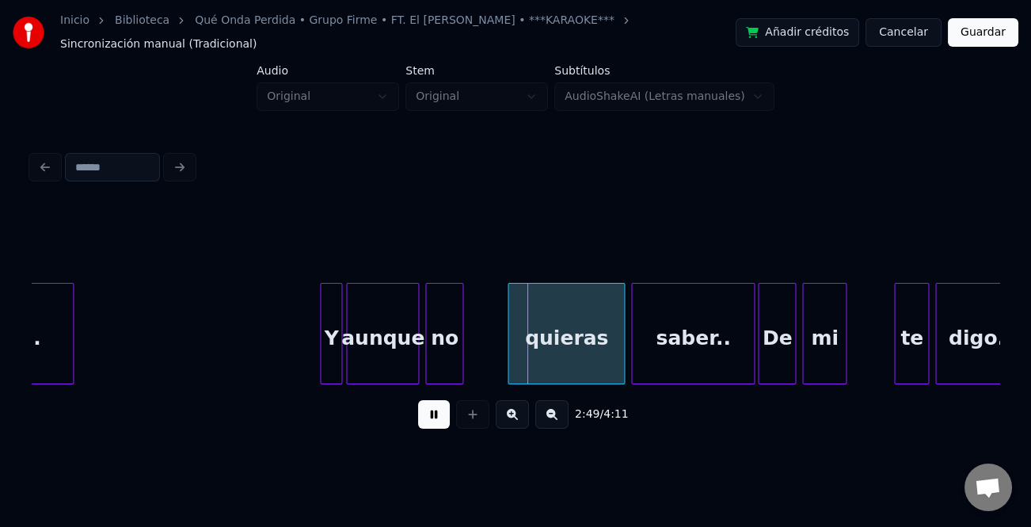
click at [329, 350] on div "Y" at bounding box center [331, 338] width 21 height 108
click at [456, 352] on div "no" at bounding box center [444, 338] width 36 height 108
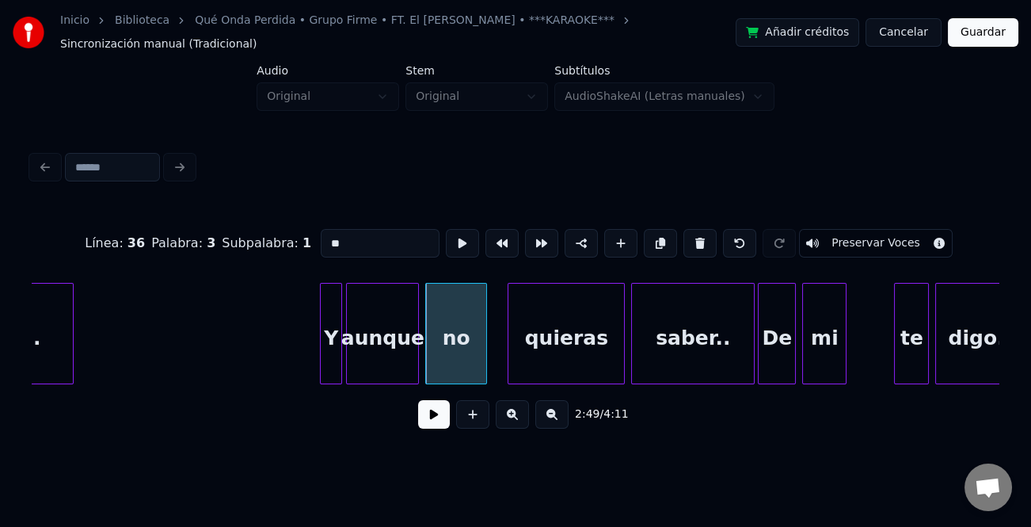
click at [486, 351] on div at bounding box center [484, 334] width 5 height 100
click at [436, 406] on button at bounding box center [434, 414] width 32 height 29
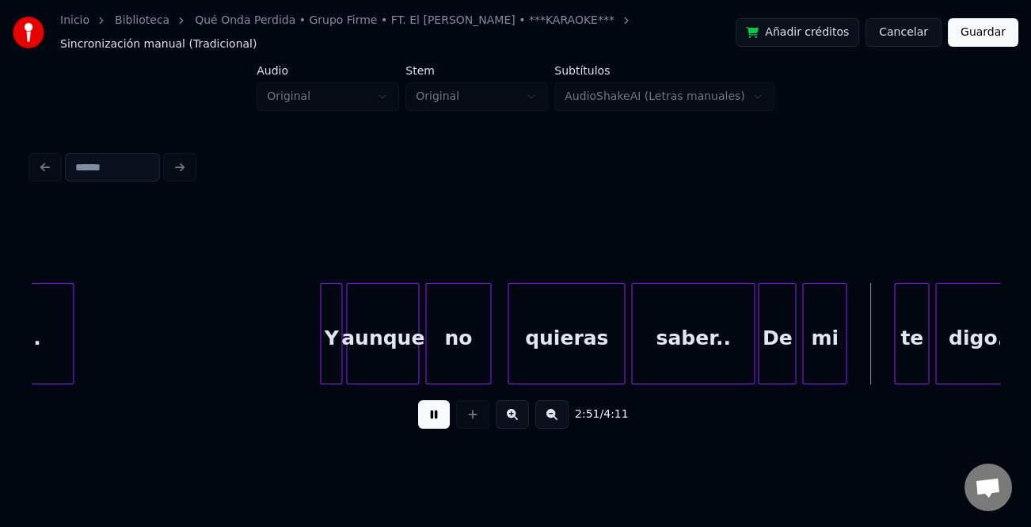
drag, startPoint x: 411, startPoint y: 416, endPoint x: 429, endPoint y: 414, distance: 18.3
click at [425, 416] on div "2:51 / 4:11" at bounding box center [515, 414] width 943 height 35
click at [429, 413] on button at bounding box center [434, 414] width 32 height 29
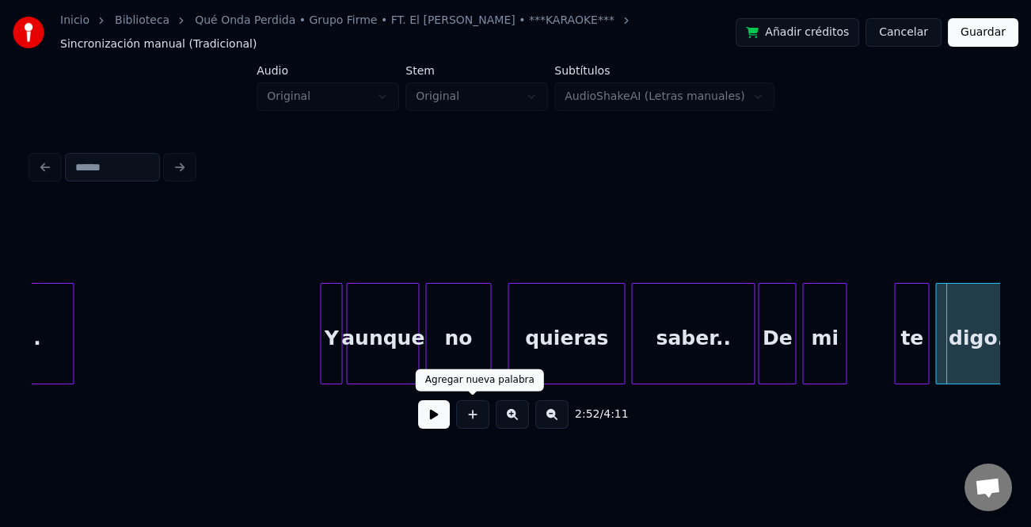
click at [546, 338] on div "quieras" at bounding box center [566, 338] width 116 height 108
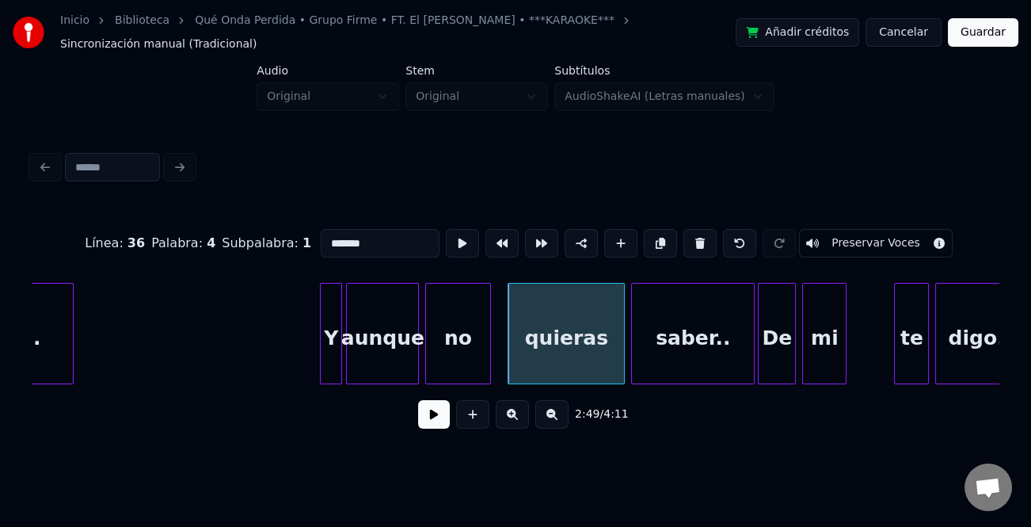
click at [322, 229] on input "*******" at bounding box center [380, 243] width 119 height 29
click at [322, 232] on input "*******" at bounding box center [380, 243] width 119 height 29
click at [327, 230] on input "*******" at bounding box center [380, 243] width 119 height 29
type input "*******"
click at [430, 402] on button at bounding box center [434, 414] width 32 height 29
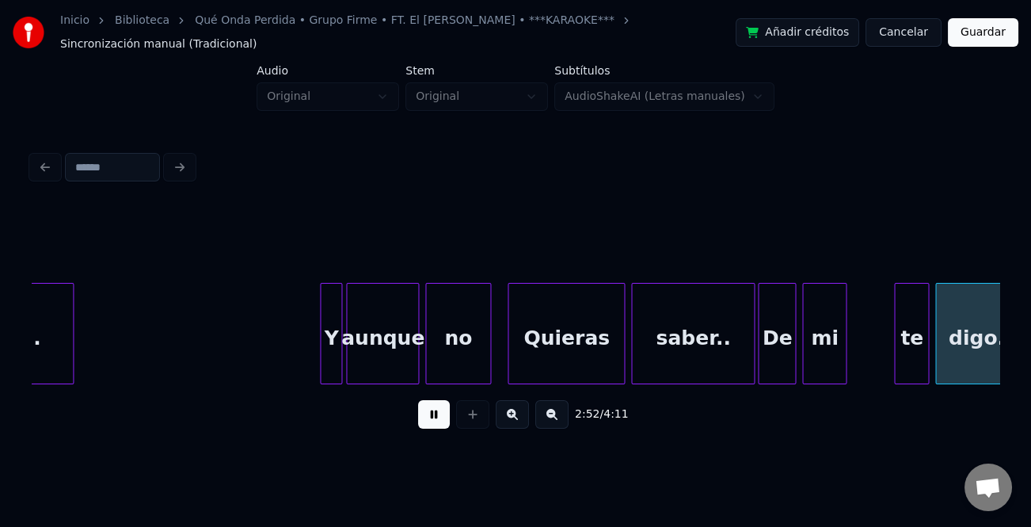
scroll to position [0, 27352]
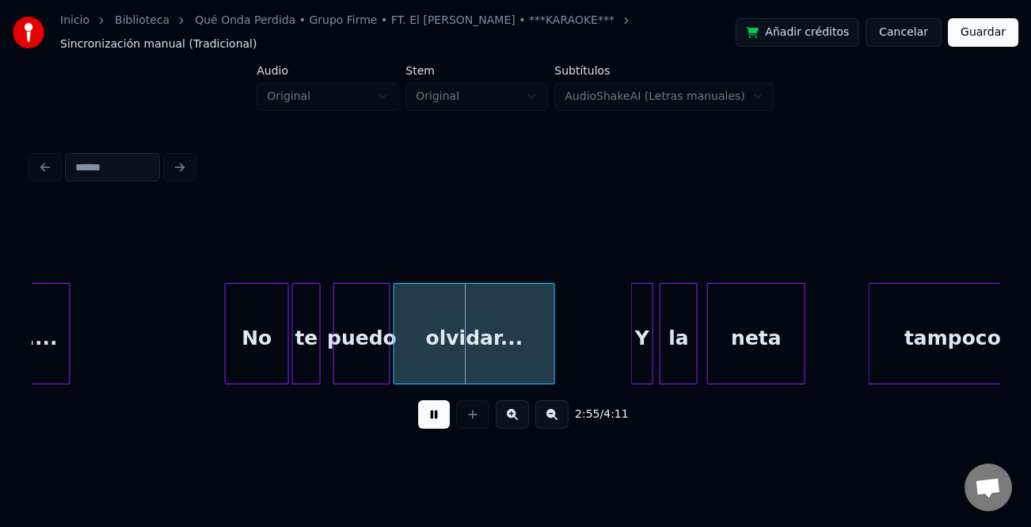
click at [227, 360] on div at bounding box center [228, 334] width 5 height 100
click at [628, 341] on div at bounding box center [630, 334] width 5 height 100
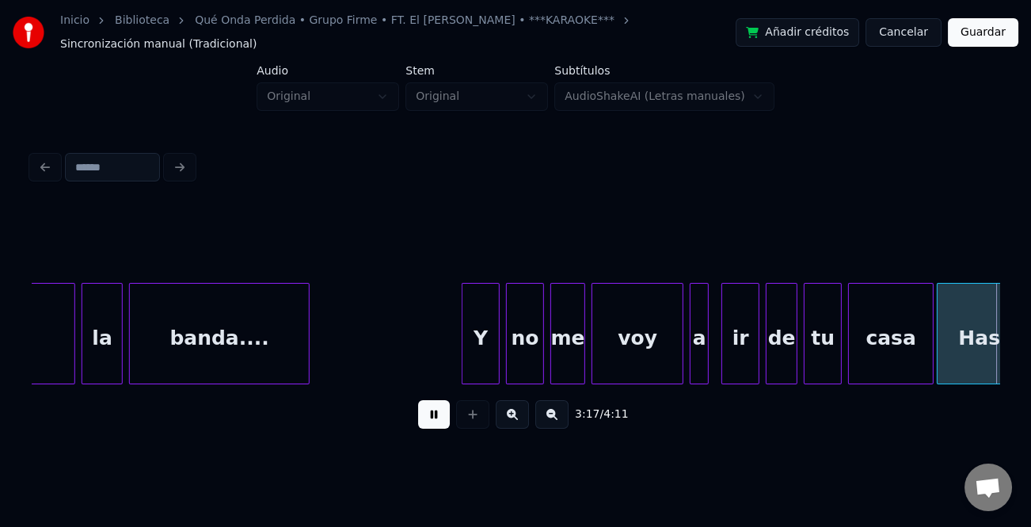
scroll to position [0, 31223]
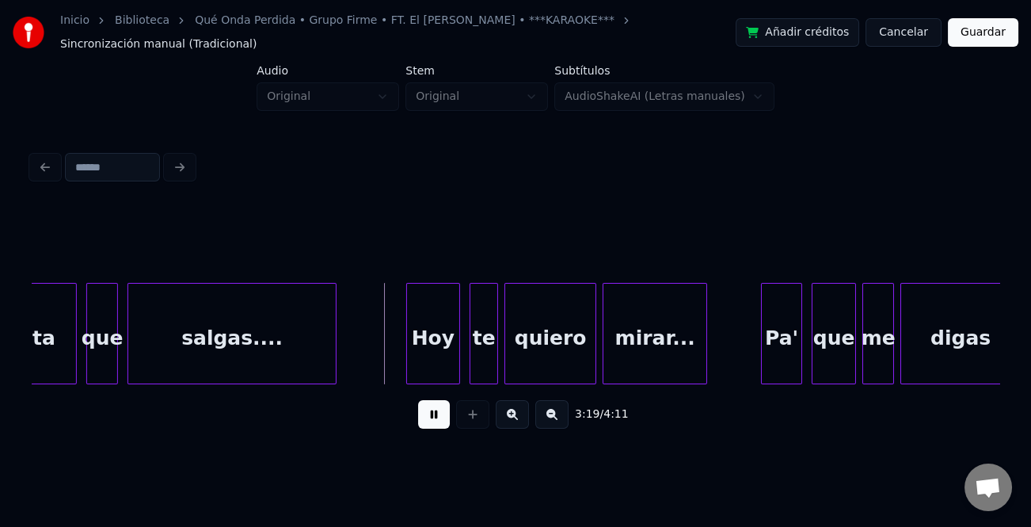
click at [408, 316] on div at bounding box center [409, 334] width 5 height 100
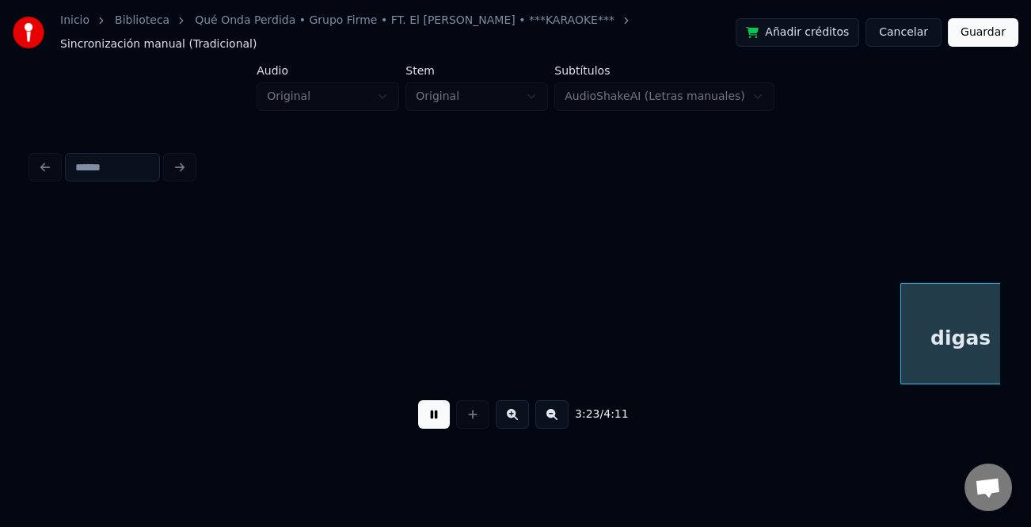
scroll to position [0, 32191]
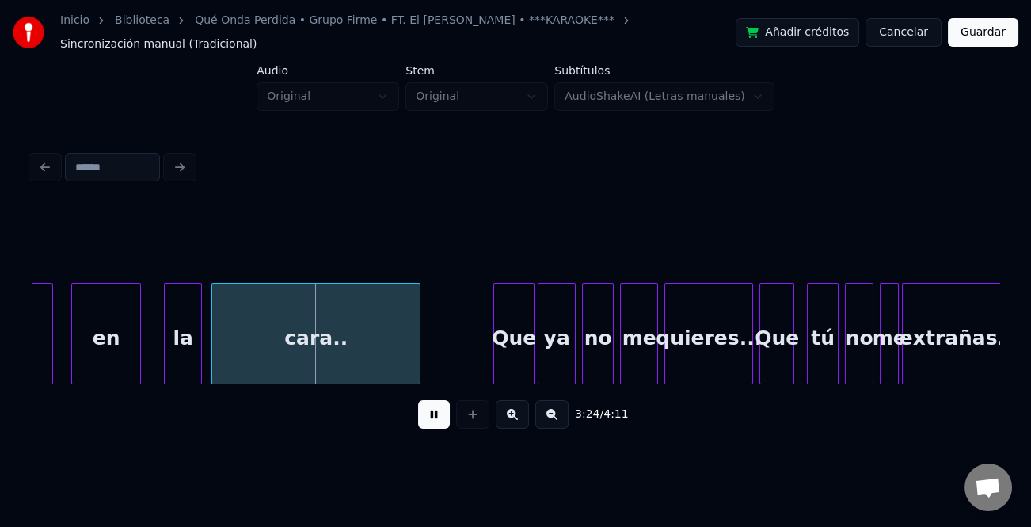
click at [112, 326] on div "en" at bounding box center [106, 338] width 68 height 108
click at [420, 408] on button at bounding box center [434, 414] width 32 height 29
click at [167, 345] on div at bounding box center [167, 334] width 5 height 100
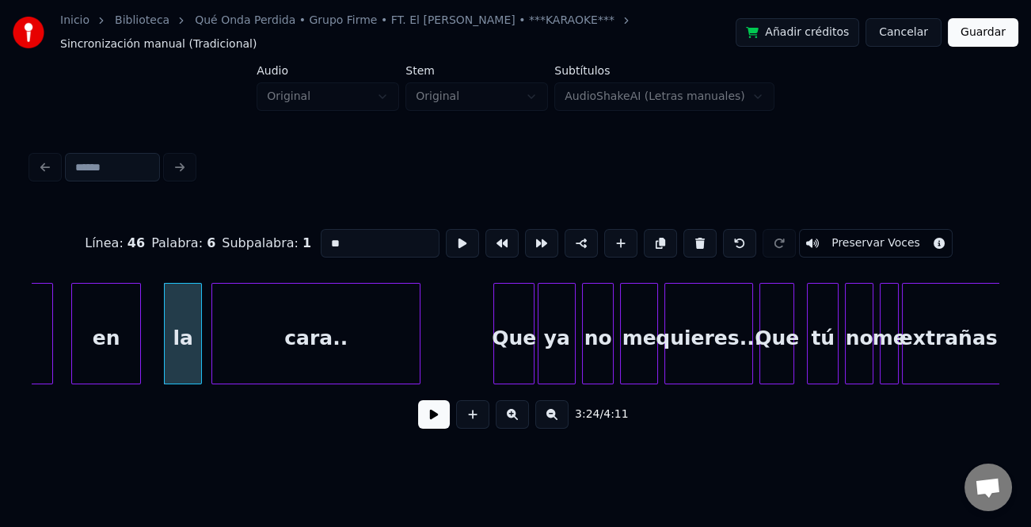
click at [379, 230] on input "**" at bounding box center [380, 243] width 119 height 29
type input "*"
type input "**"
click at [426, 406] on button at bounding box center [434, 414] width 32 height 29
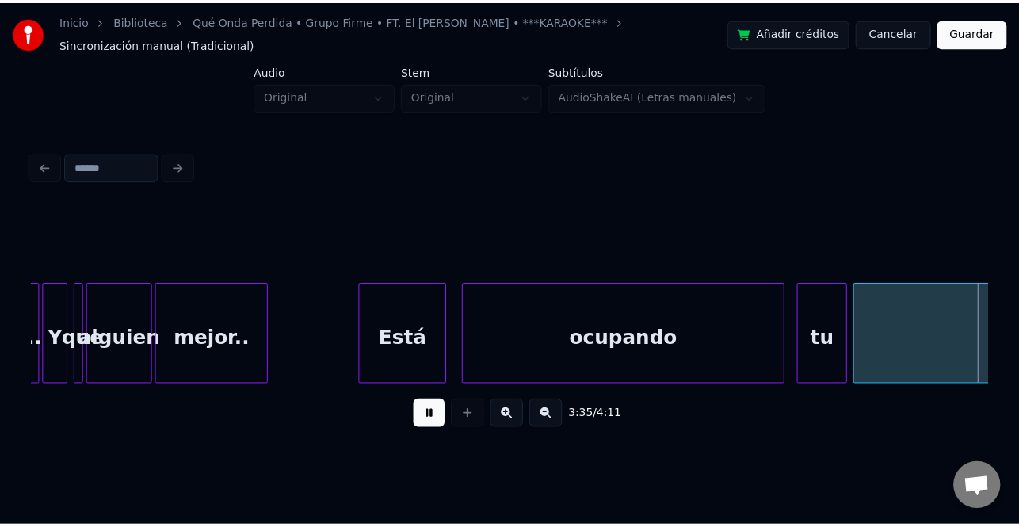
scroll to position [0, 34129]
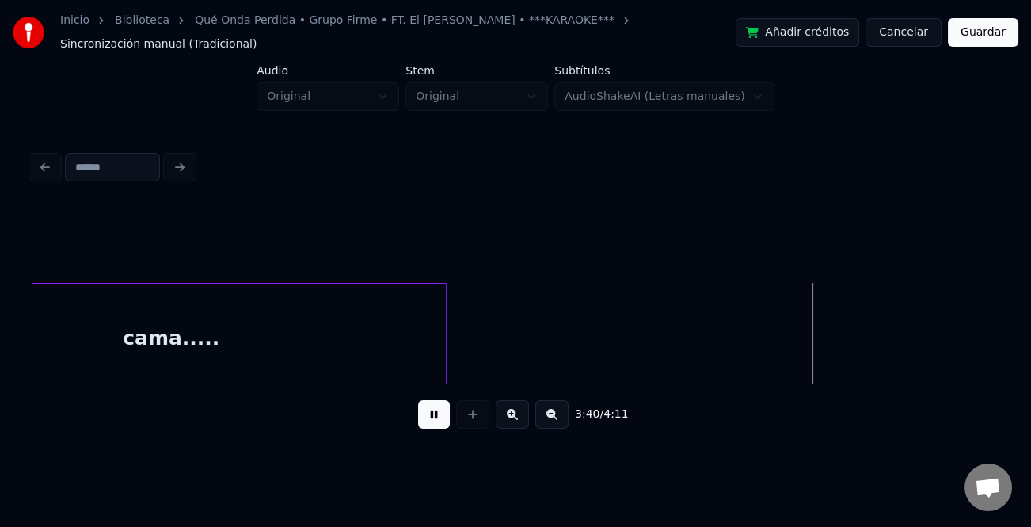
click at [998, 38] on button "Guardar" at bounding box center [983, 32] width 70 height 29
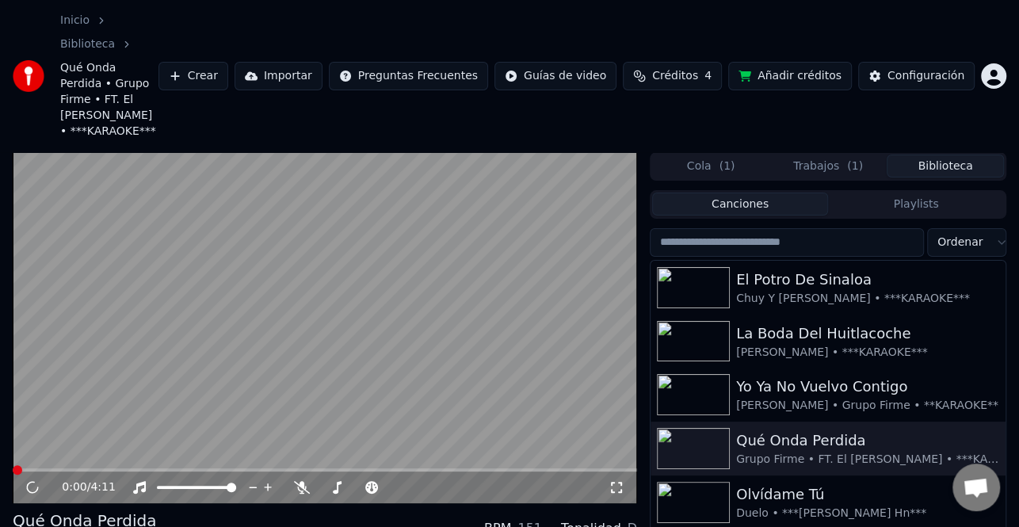
click at [519, 338] on video at bounding box center [325, 327] width 624 height 351
click at [244, 468] on span at bounding box center [325, 469] width 624 height 3
click at [36, 481] on icon at bounding box center [43, 487] width 36 height 13
click at [32, 482] on icon at bounding box center [33, 487] width 10 height 11
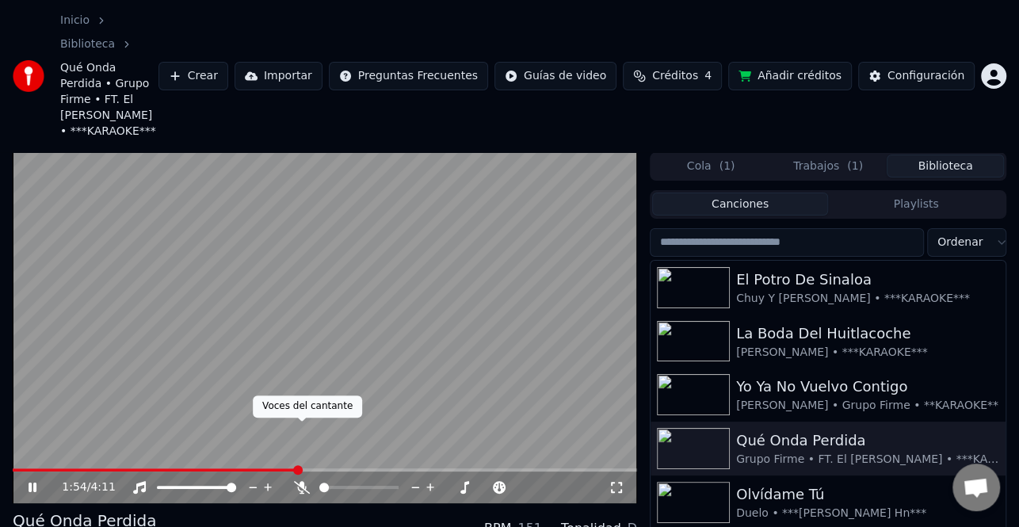
click at [301, 429] on body "Inicio Biblioteca Qué Onda Perdida • Grupo Firme • FT. El [PERSON_NAME] • ***KA…" at bounding box center [509, 263] width 1019 height 527
click at [301, 481] on icon at bounding box center [302, 487] width 16 height 13
click at [30, 481] on icon at bounding box center [43, 487] width 36 height 13
click at [312, 479] on div at bounding box center [374, 487] width 128 height 16
click at [303, 481] on icon at bounding box center [302, 487] width 9 height 13
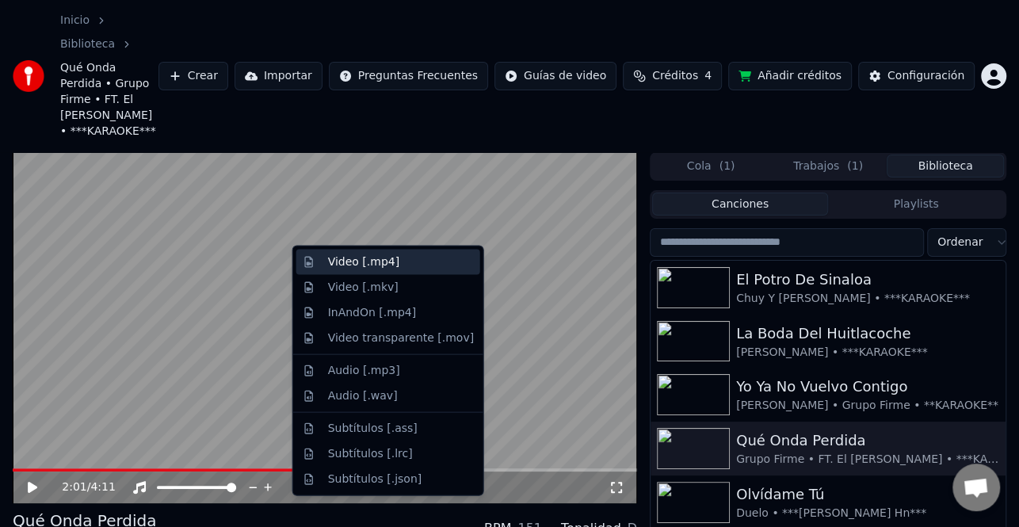
click at [428, 266] on div "Video [.mp4]" at bounding box center [401, 262] width 146 height 16
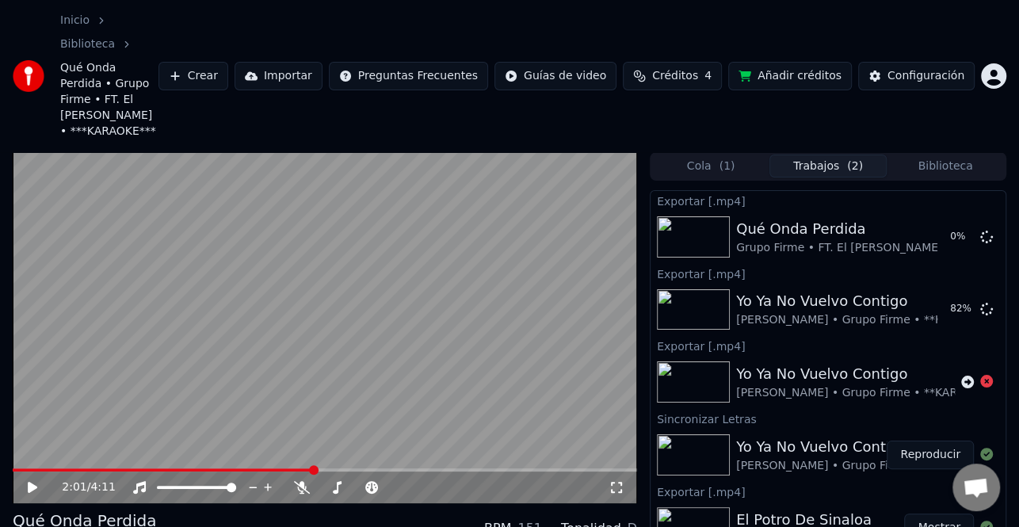
click at [931, 513] on button "Mostrar" at bounding box center [939, 527] width 70 height 29
click at [935, 223] on button "Mostrar" at bounding box center [939, 237] width 70 height 29
